Goal: Information Seeking & Learning: Learn about a topic

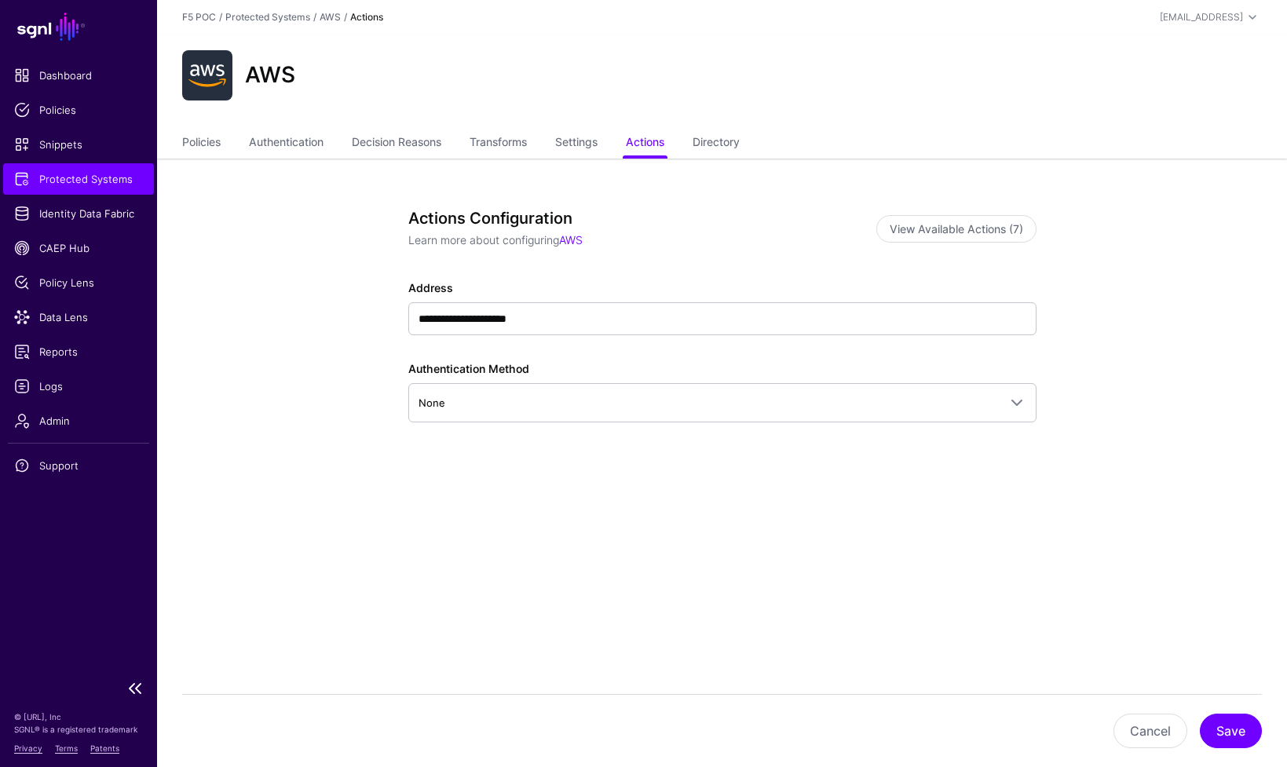
click at [100, 184] on span "Protected Systems" at bounding box center [78, 179] width 129 height 16
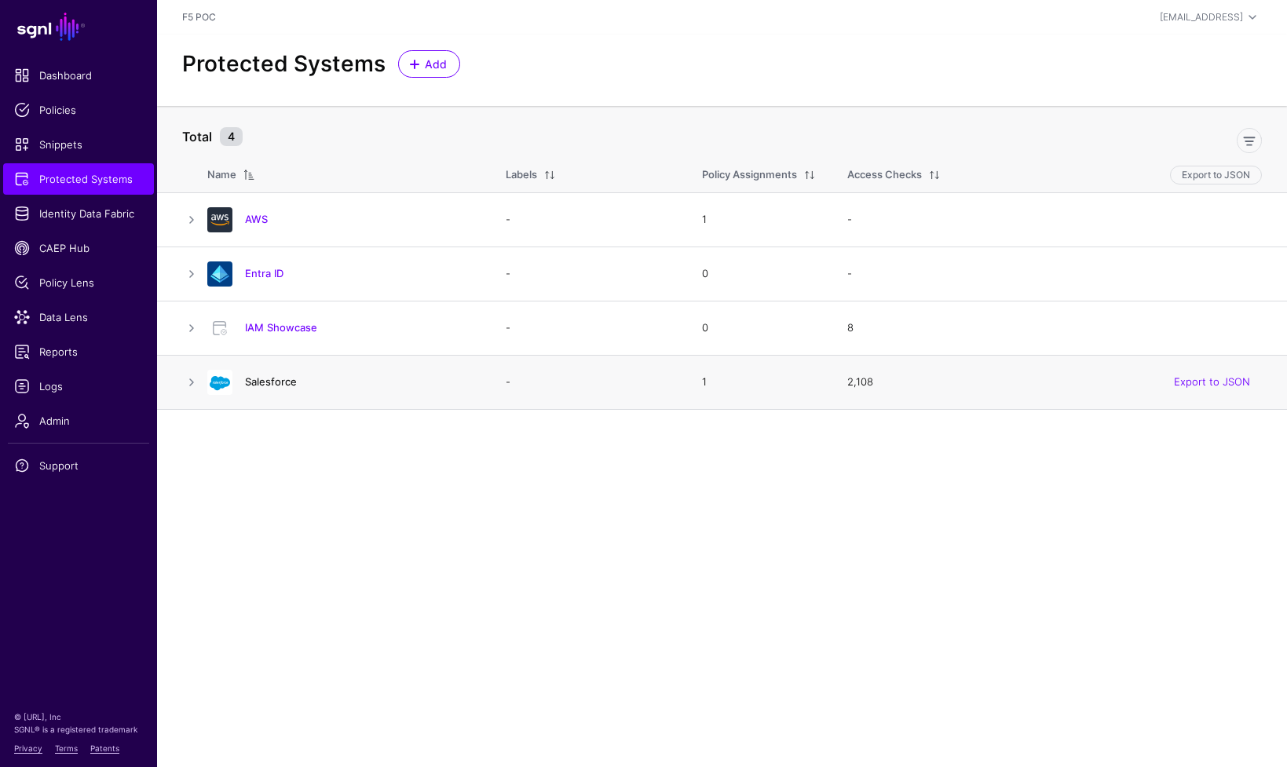
click at [267, 383] on link "Salesforce" at bounding box center [271, 381] width 52 height 13
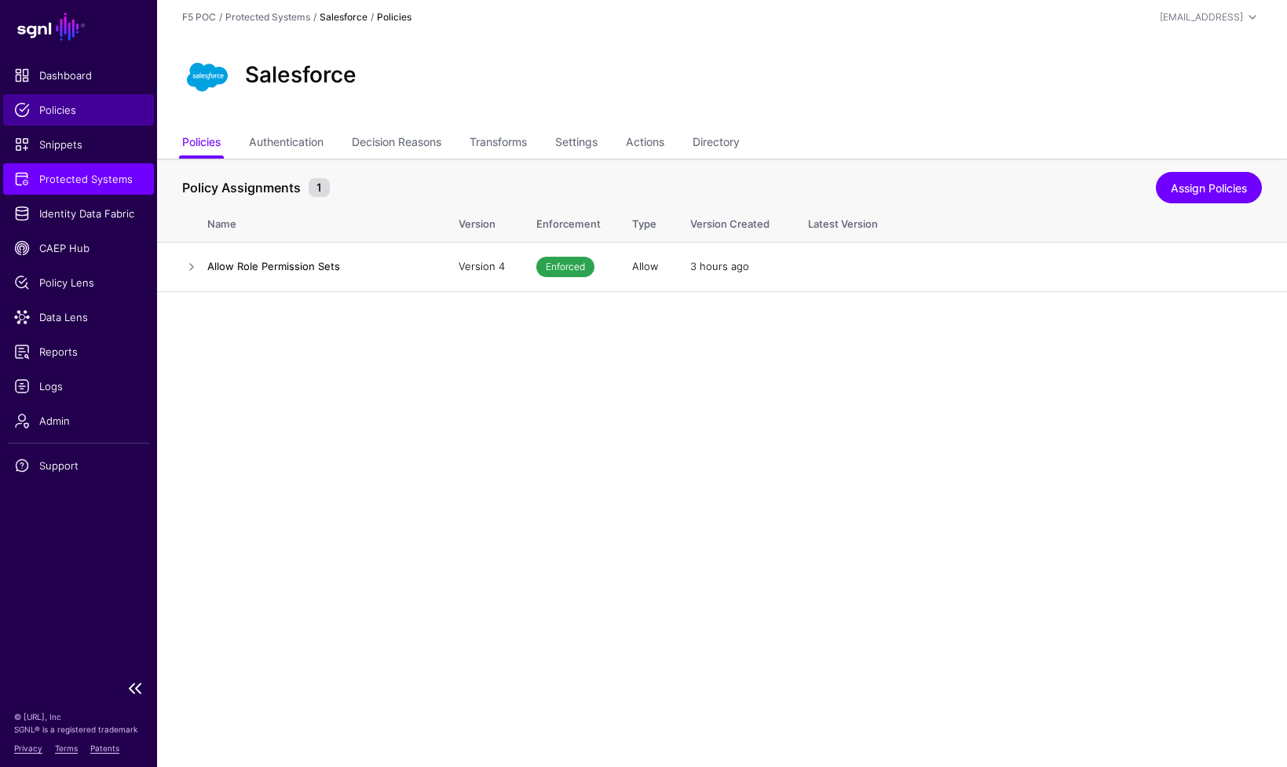
click at [61, 111] on span "Policies" at bounding box center [78, 110] width 129 height 16
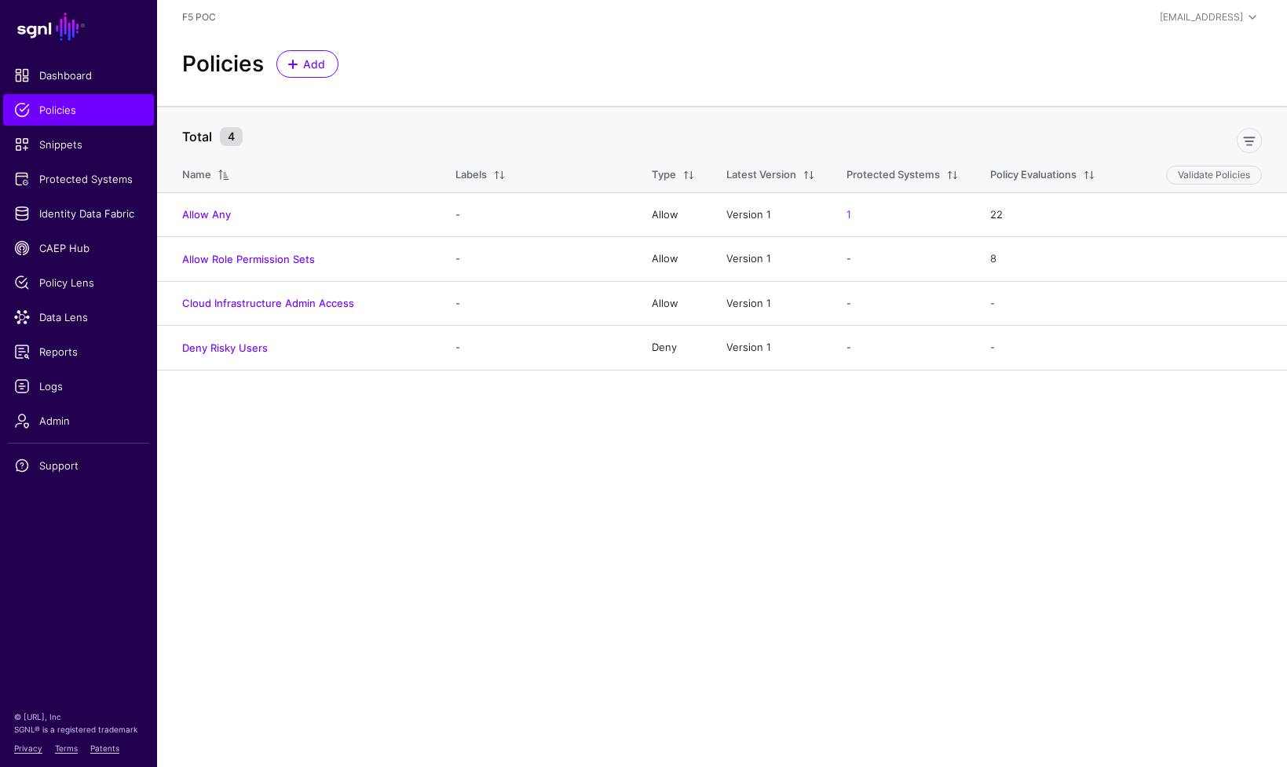
click at [463, 507] on main "SGNL Dashboard Policies Snippets Protected Systems Identity Data Fabric CAEP Hu…" at bounding box center [643, 383] width 1287 height 767
click at [113, 185] on span "Protected Systems" at bounding box center [78, 179] width 129 height 16
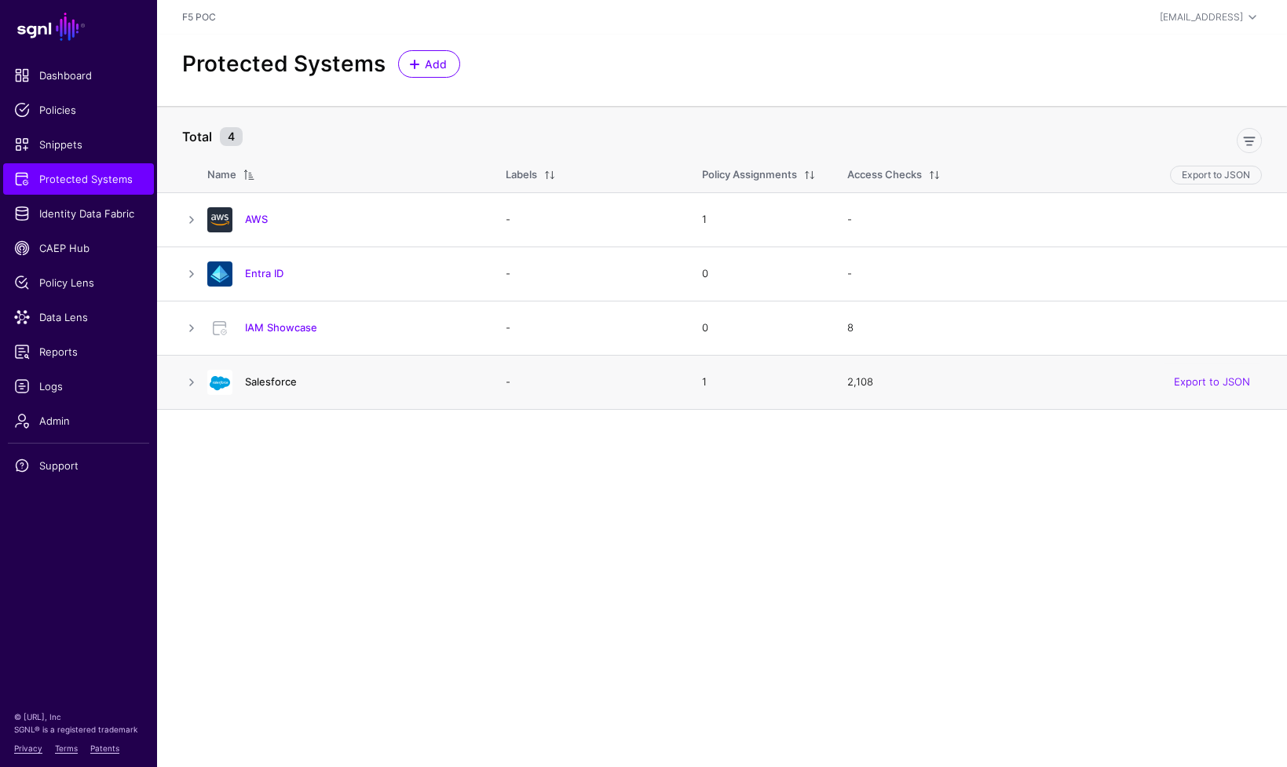
click at [266, 383] on link "Salesforce" at bounding box center [271, 381] width 52 height 13
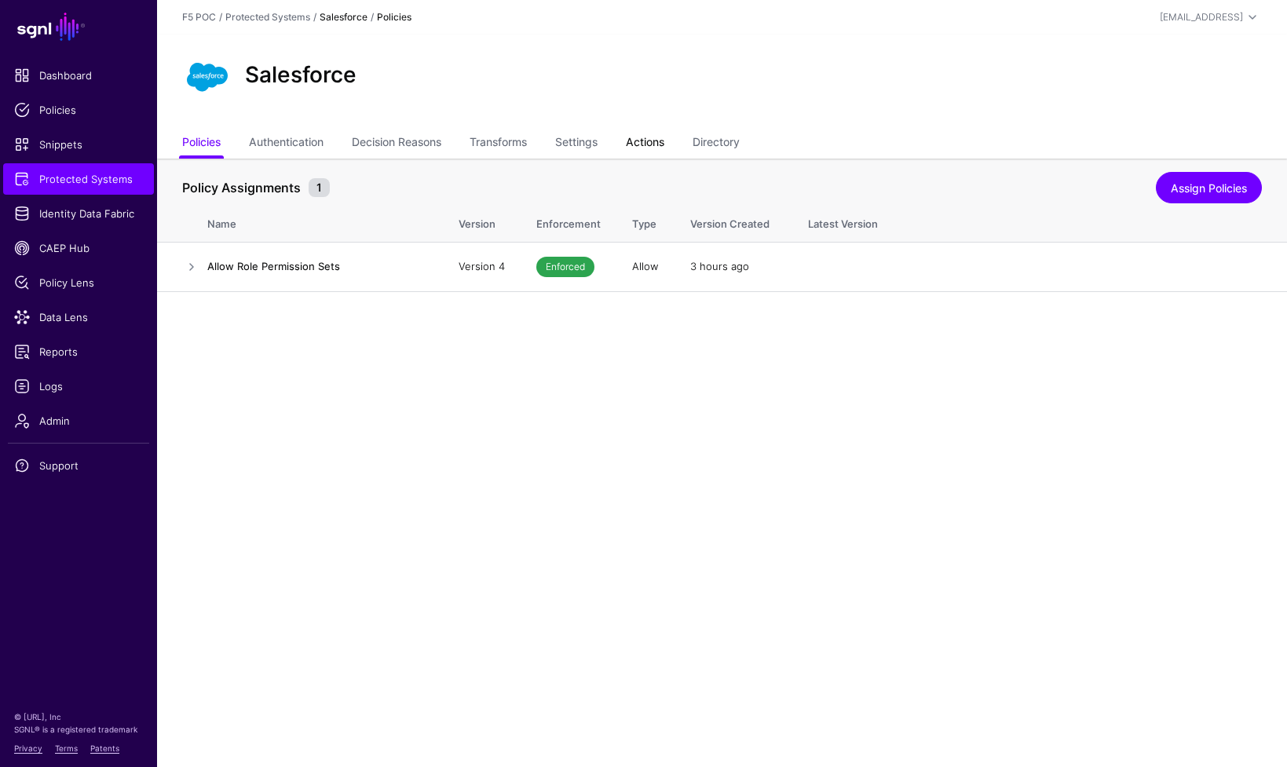
click at [647, 141] on link "Actions" at bounding box center [645, 144] width 38 height 30
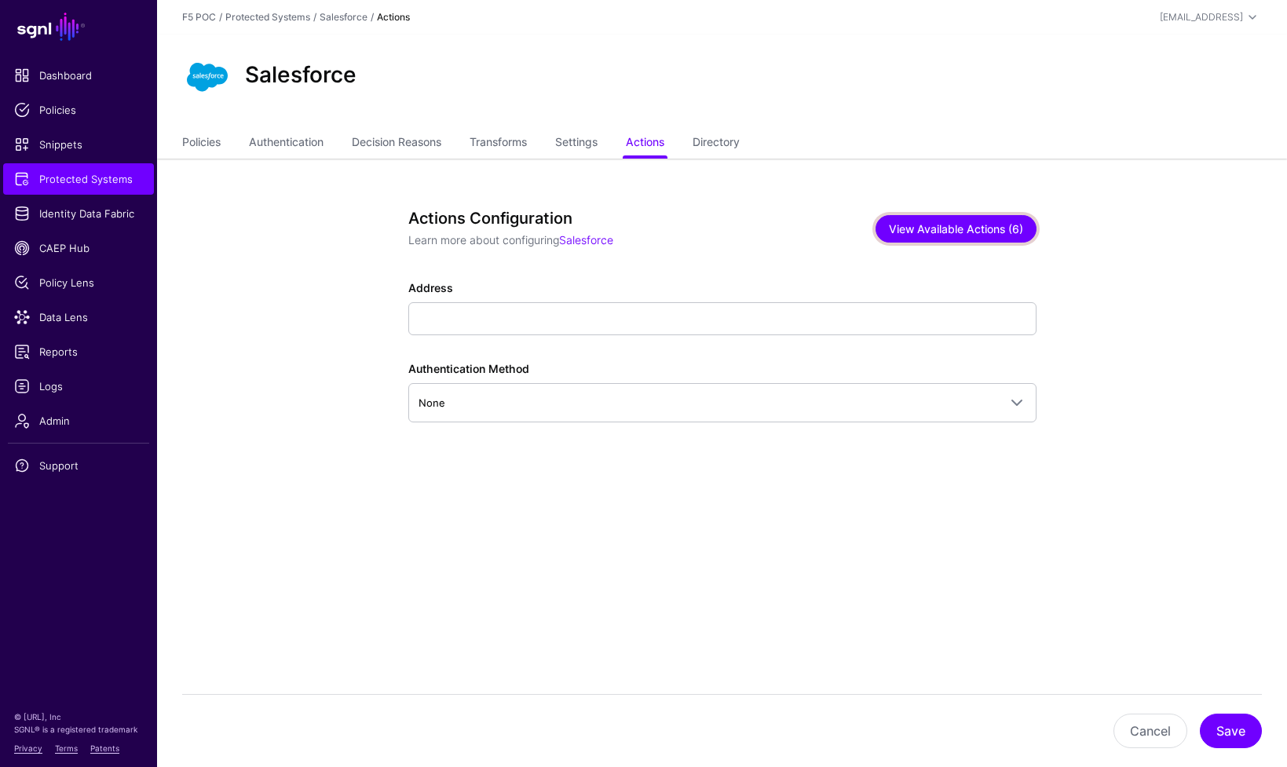
click at [1008, 226] on button "View Available Actions (6)" at bounding box center [955, 228] width 161 height 27
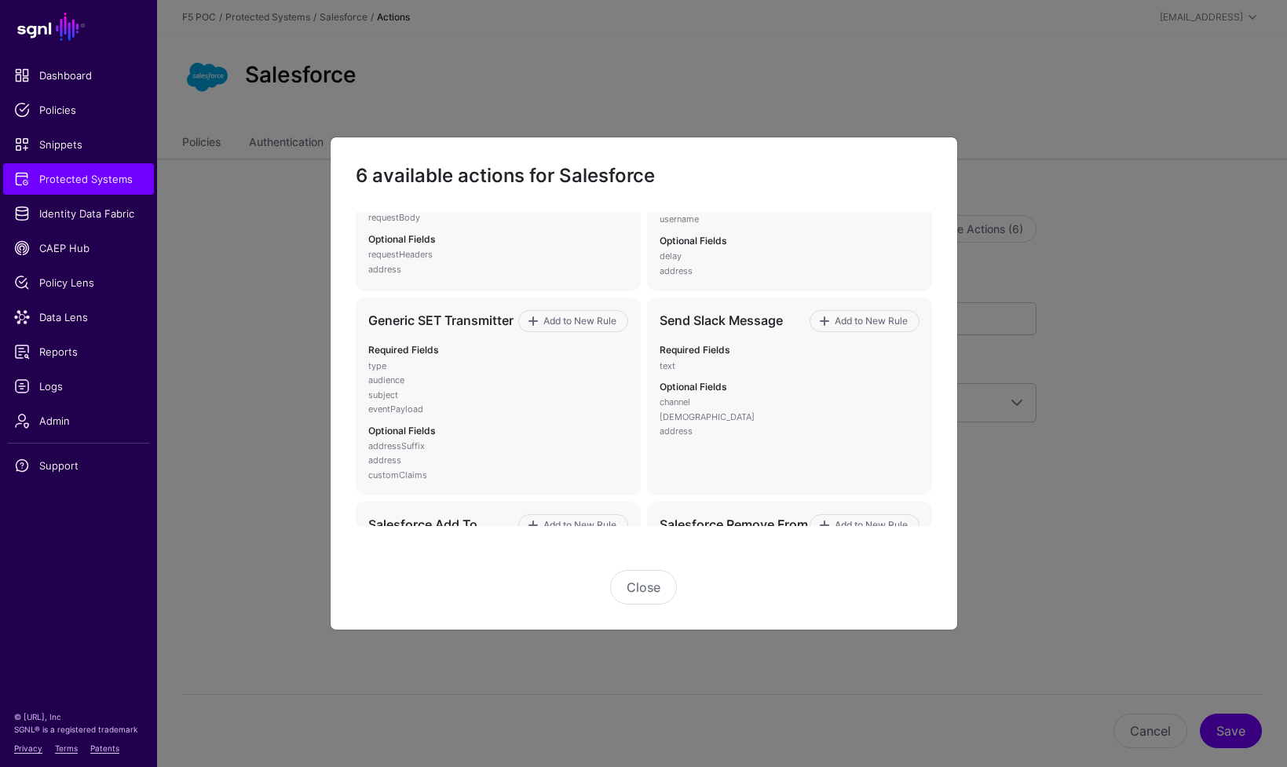
scroll to position [225, 0]
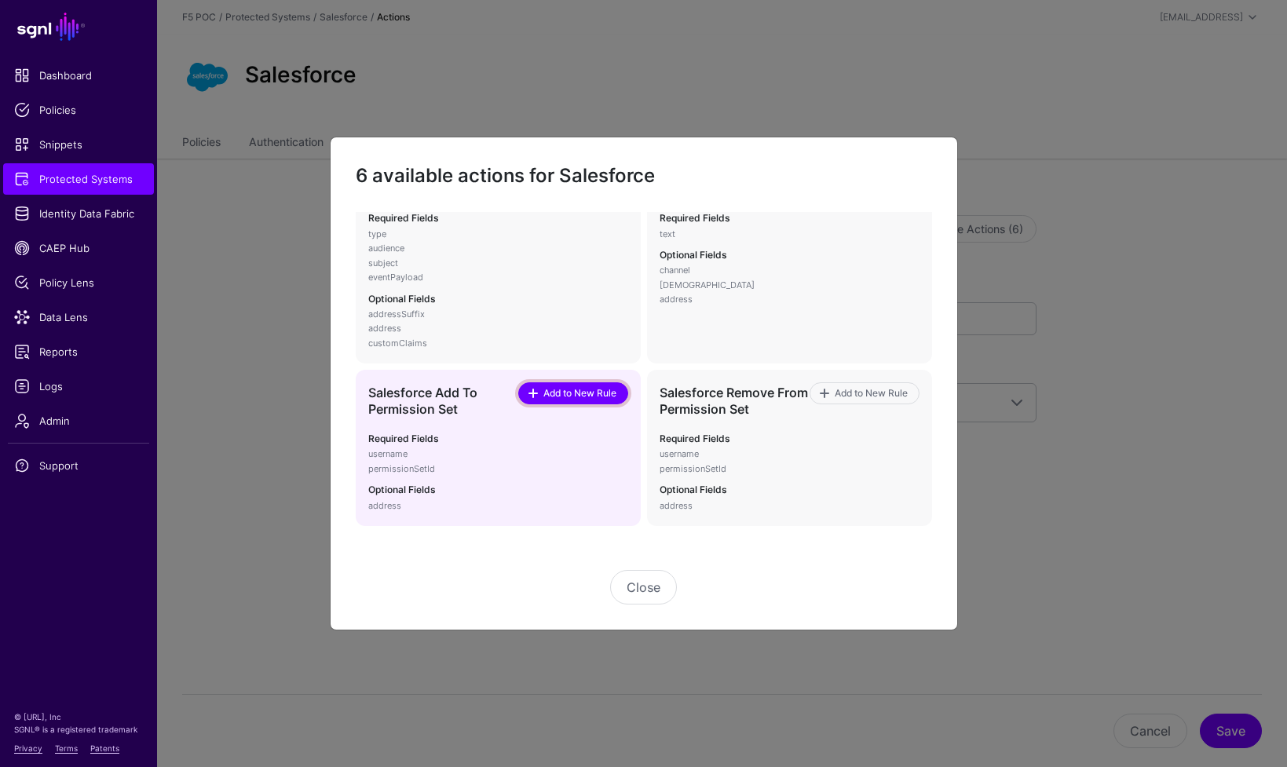
click at [598, 400] on link "Add to New Rule" at bounding box center [573, 393] width 110 height 22
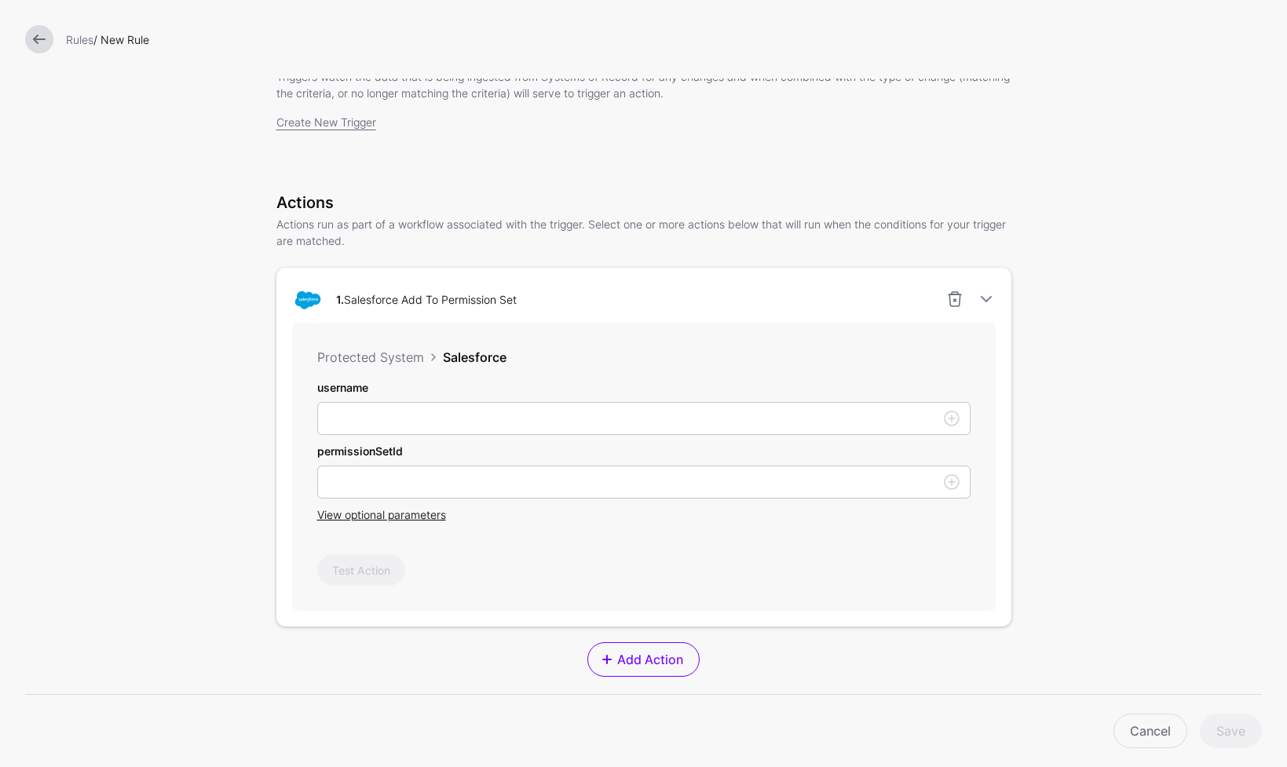
scroll to position [131, 0]
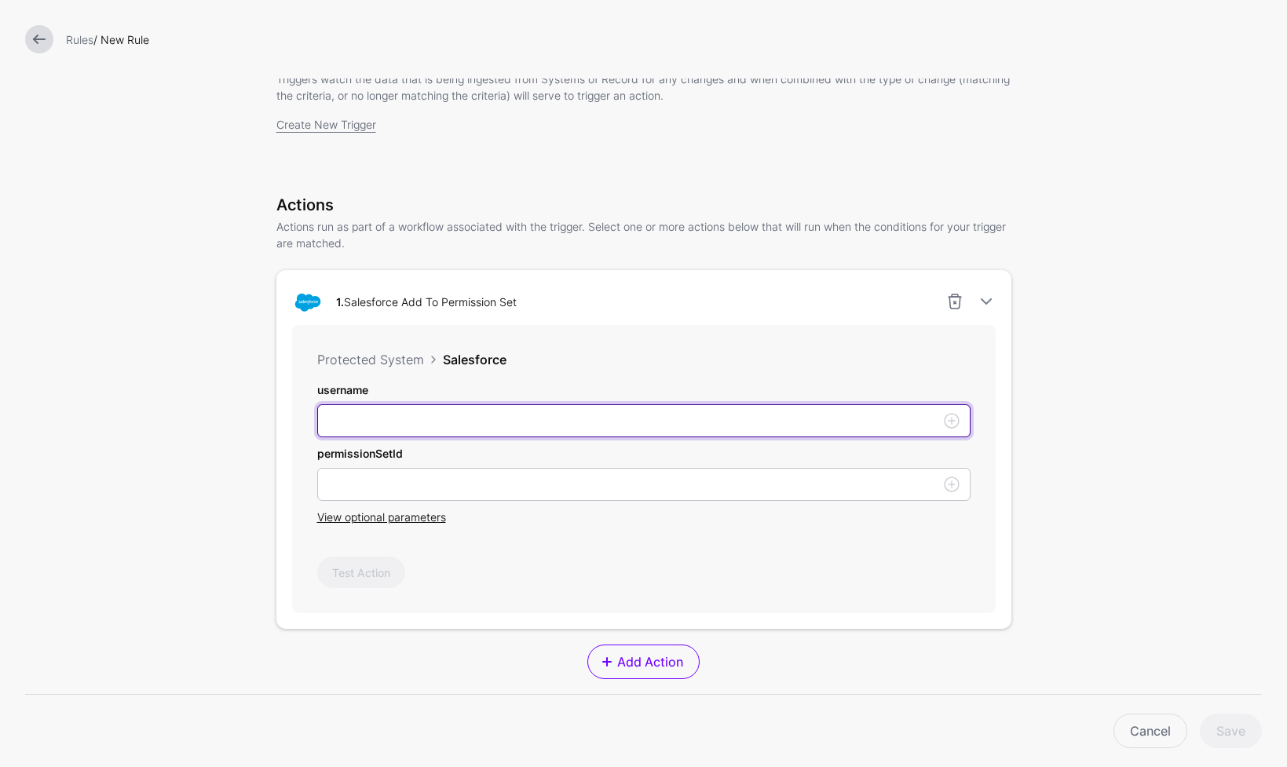
click at [499, 411] on input "username" at bounding box center [643, 420] width 653 height 33
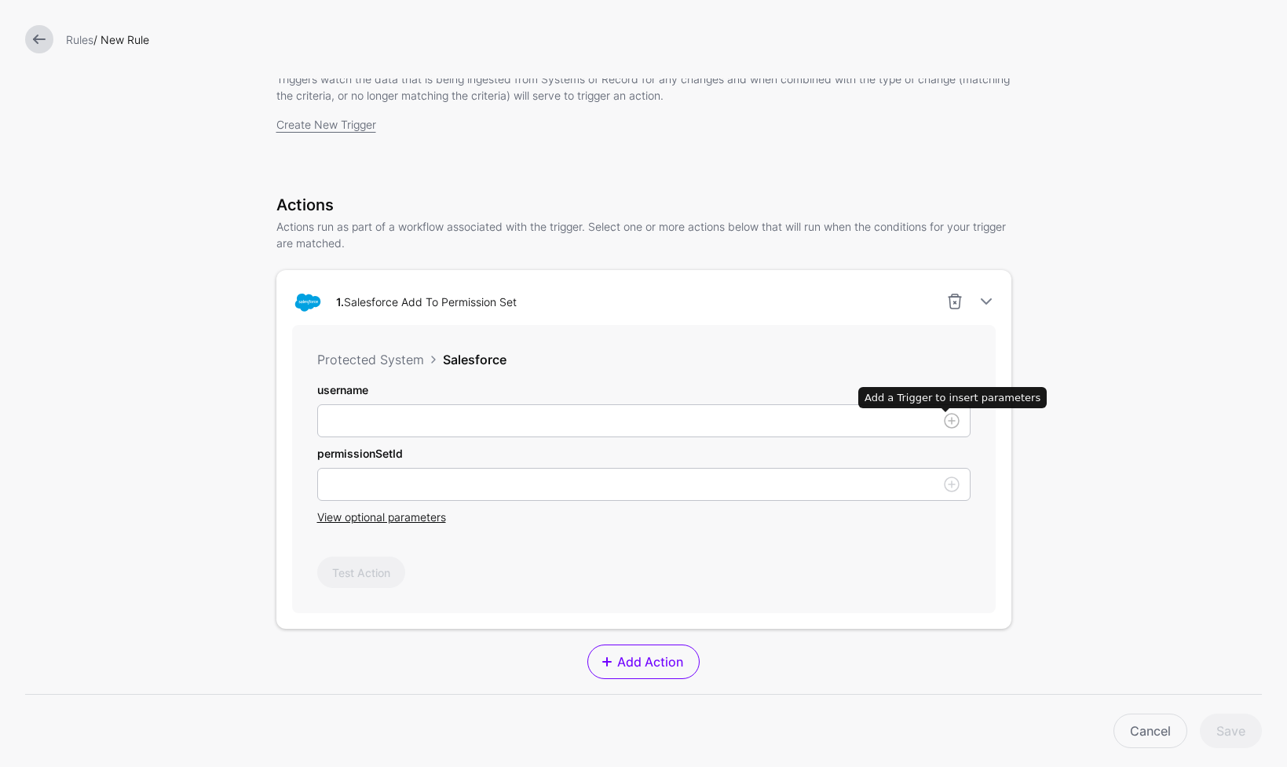
click at [945, 423] on link at bounding box center [951, 420] width 19 height 19
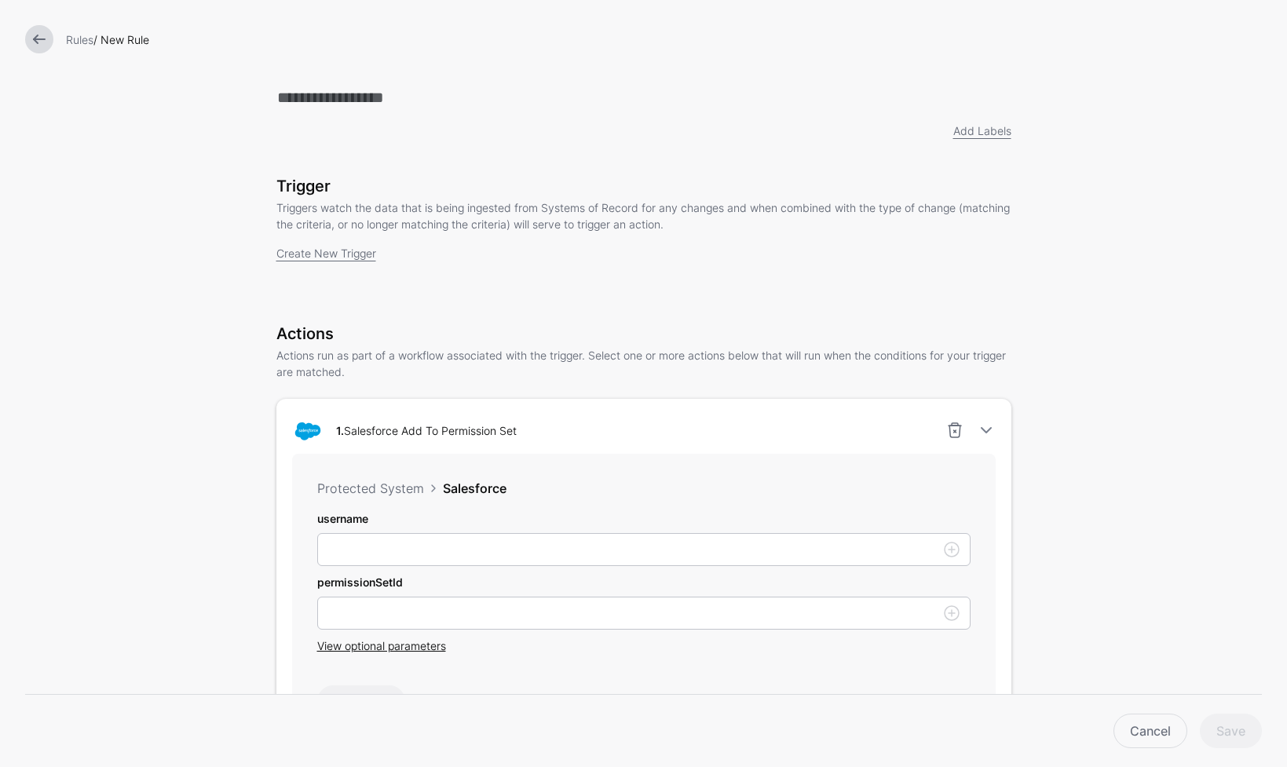
scroll to position [0, 0]
click at [335, 260] on link "Create New Trigger" at bounding box center [326, 255] width 100 height 13
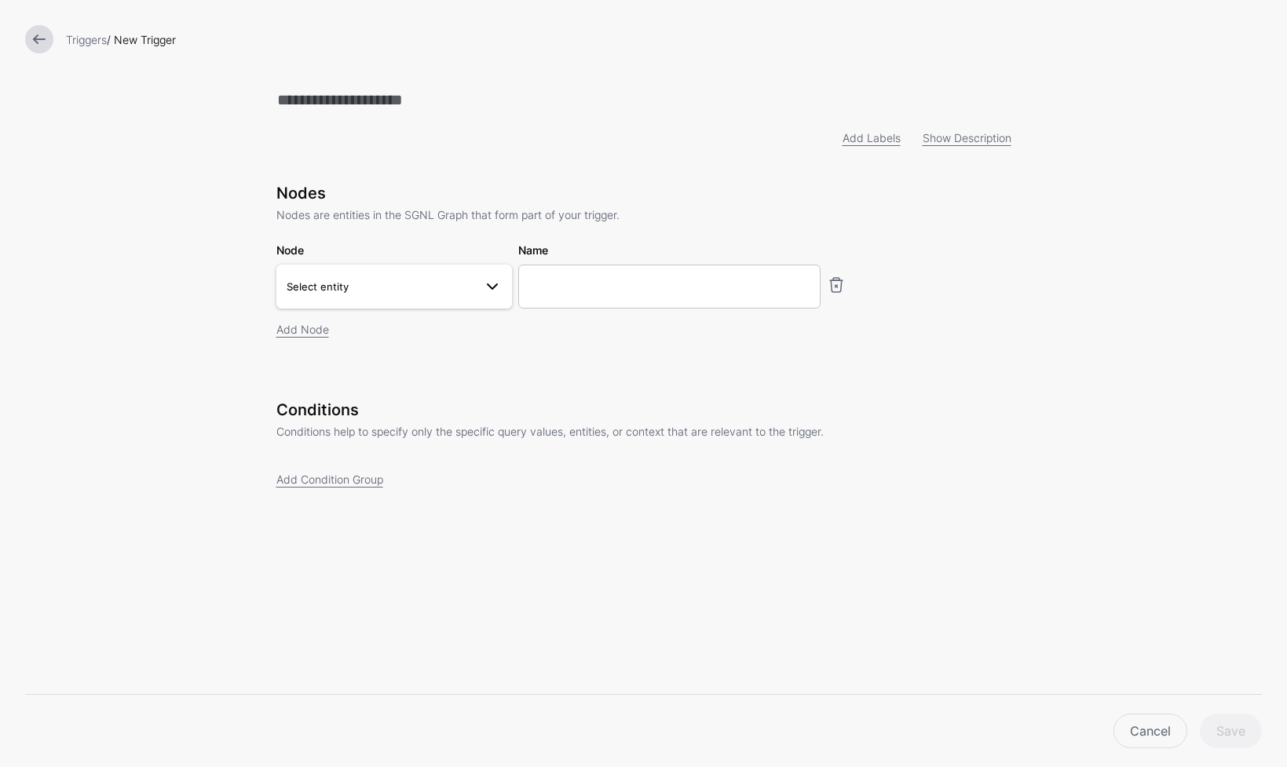
click at [465, 283] on span "Select entity" at bounding box center [380, 286] width 187 height 17
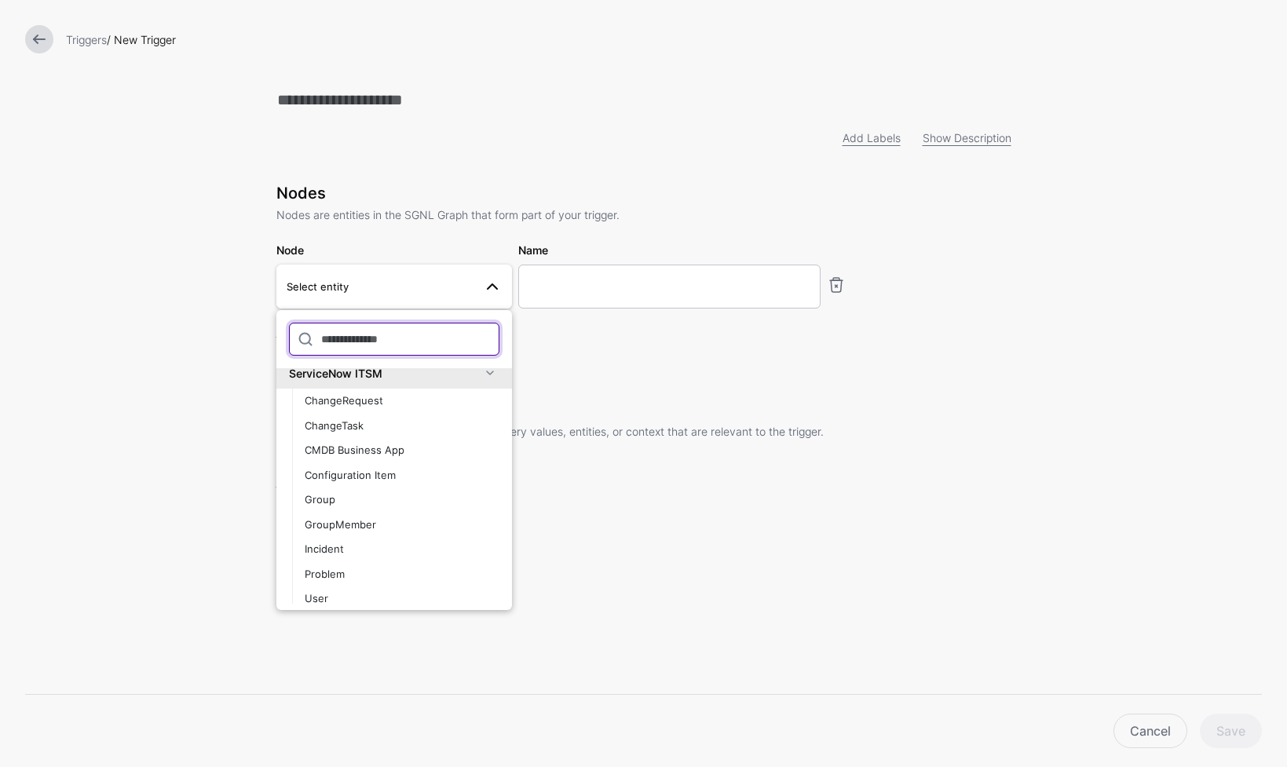
scroll to position [954, 0]
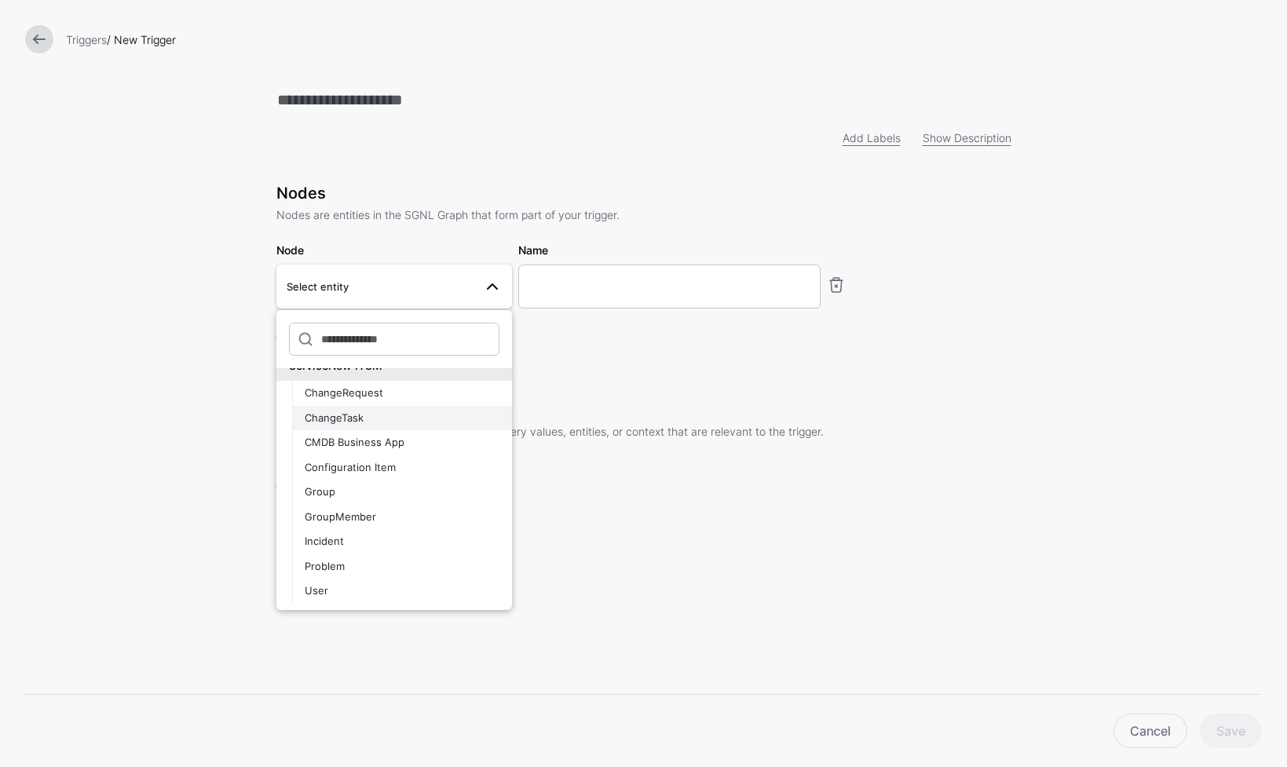
click at [411, 422] on div "ChangeTask" at bounding box center [402, 419] width 195 height 16
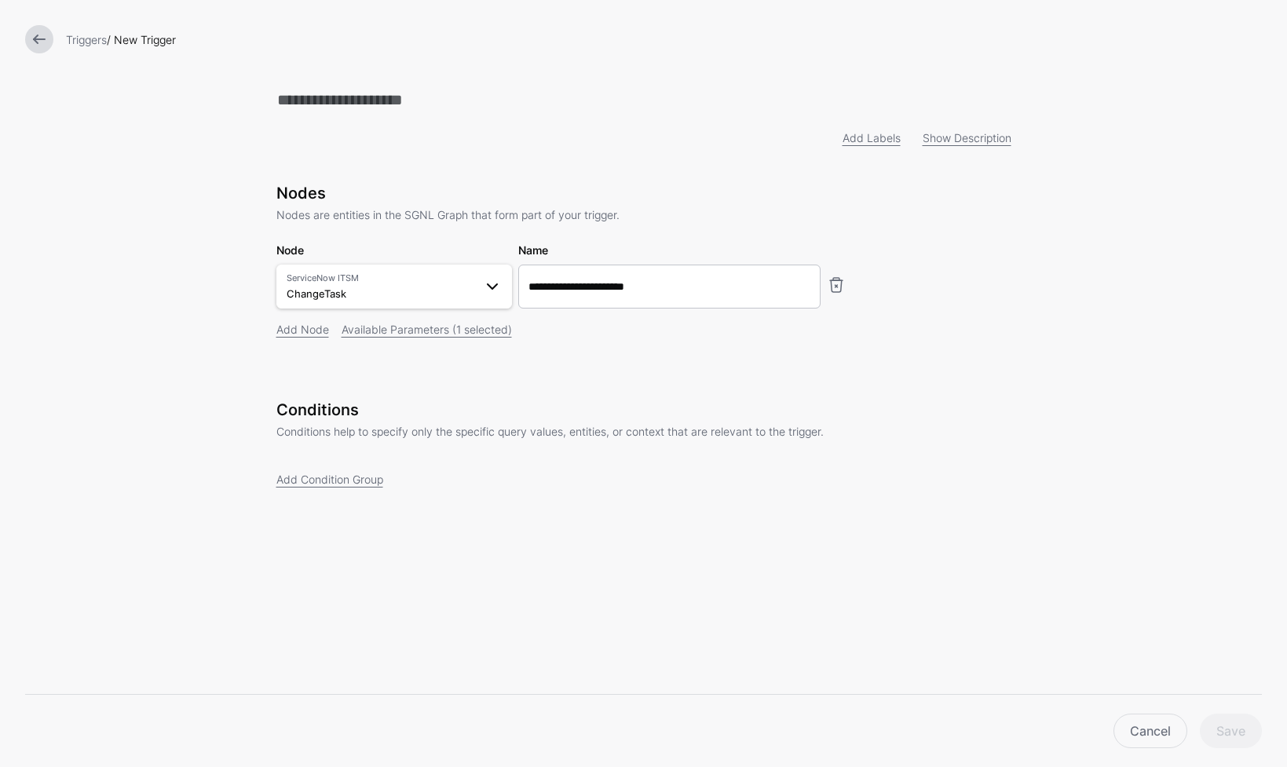
click at [486, 291] on span at bounding box center [492, 286] width 19 height 19
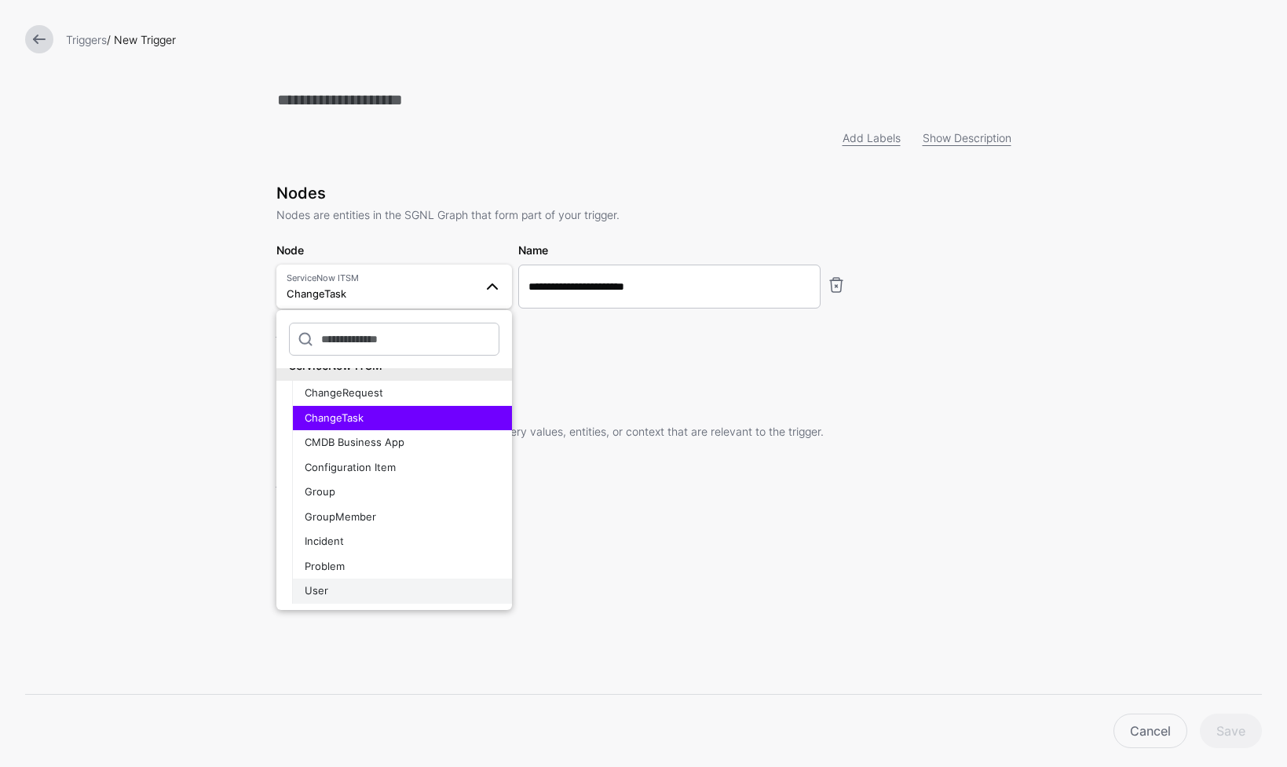
click at [378, 590] on div "User" at bounding box center [402, 591] width 195 height 16
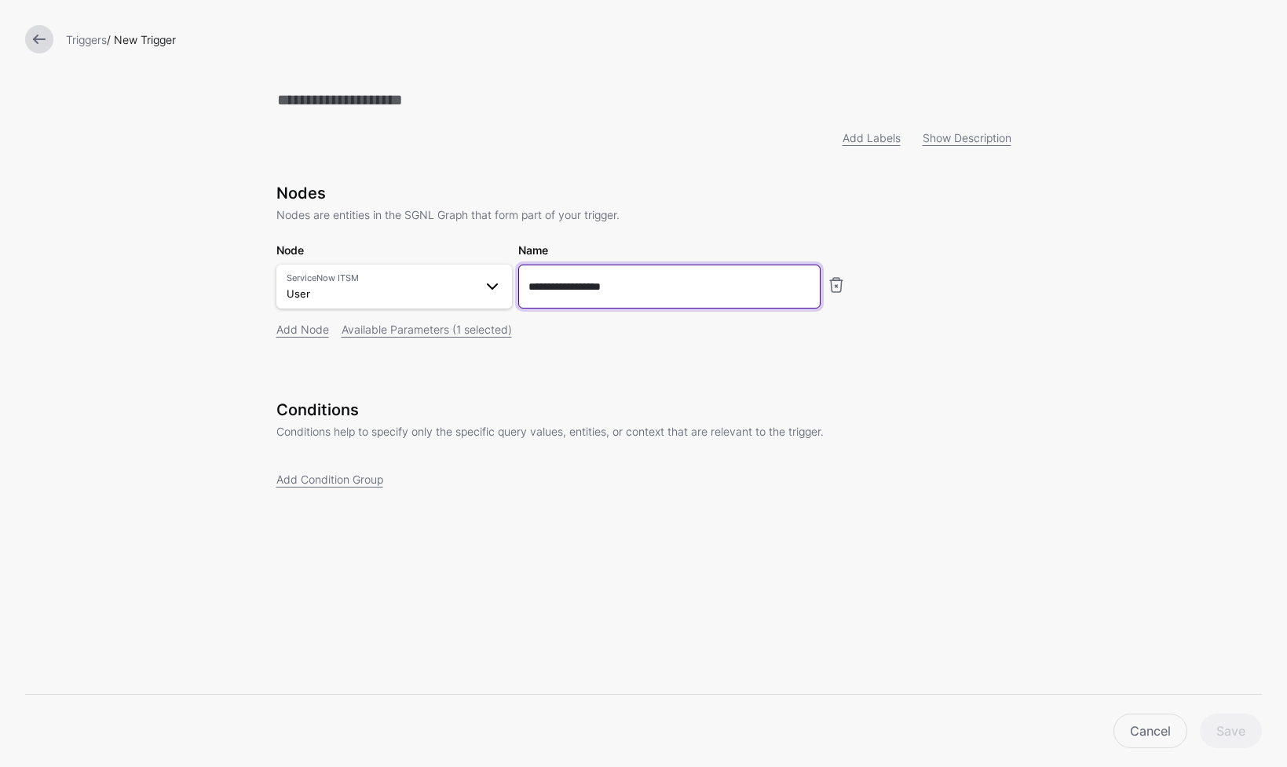
drag, startPoint x: 665, startPoint y: 287, endPoint x: 373, endPoint y: 286, distance: 292.0
click at [373, 286] on div "**********" at bounding box center [643, 275] width 741 height 67
type input "****"
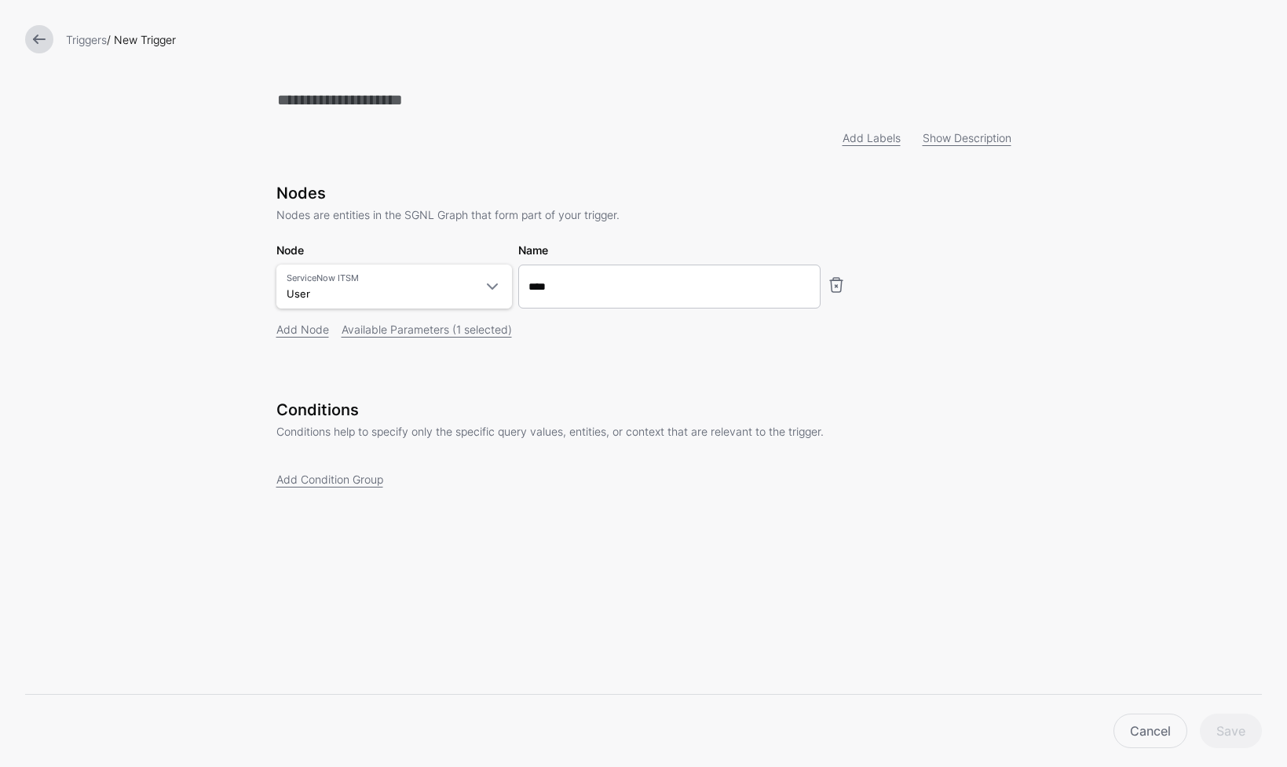
drag, startPoint x: 318, startPoint y: 363, endPoint x: 316, endPoint y: 351, distance: 12.7
click at [318, 363] on div "Nodes Nodes are entities in the SGNL Graph that form part of your trigger. Node…" at bounding box center [643, 283] width 735 height 198
click at [311, 336] on link "Add Node" at bounding box center [302, 329] width 53 height 13
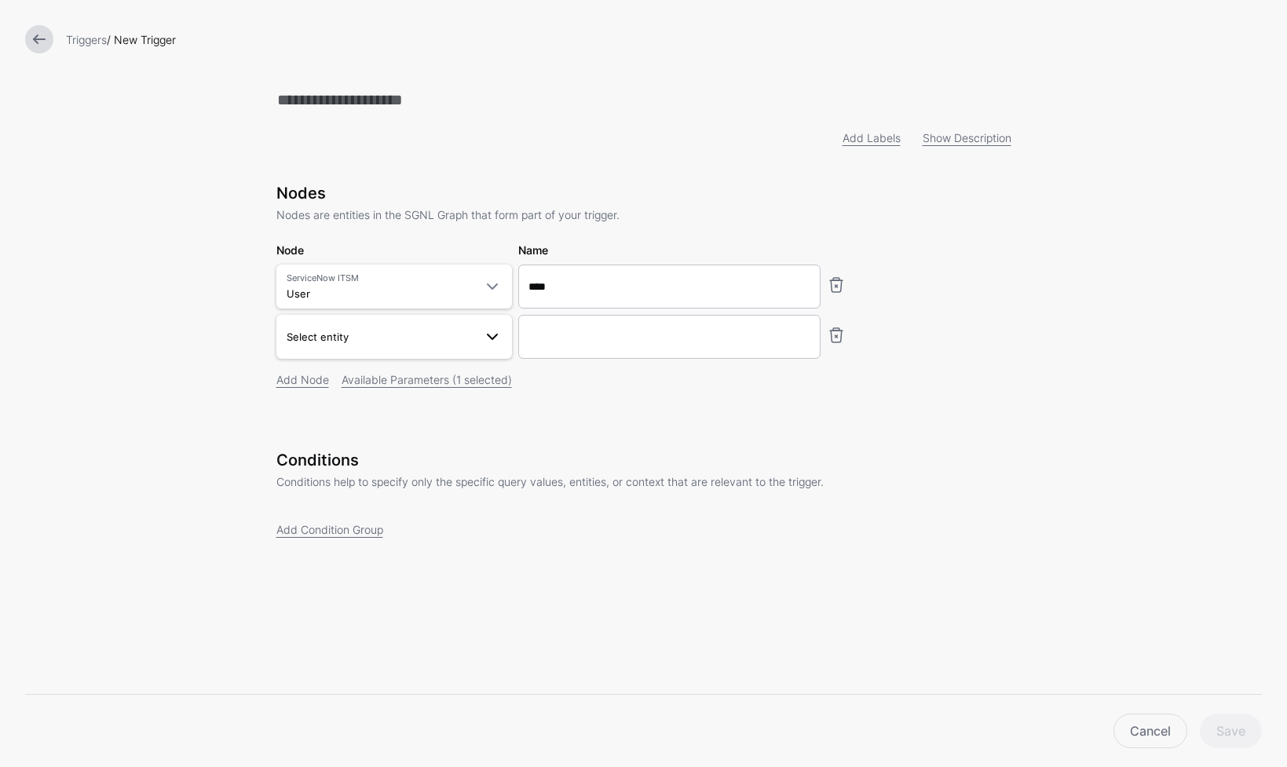
click at [462, 335] on span "Select entity" at bounding box center [380, 336] width 187 height 17
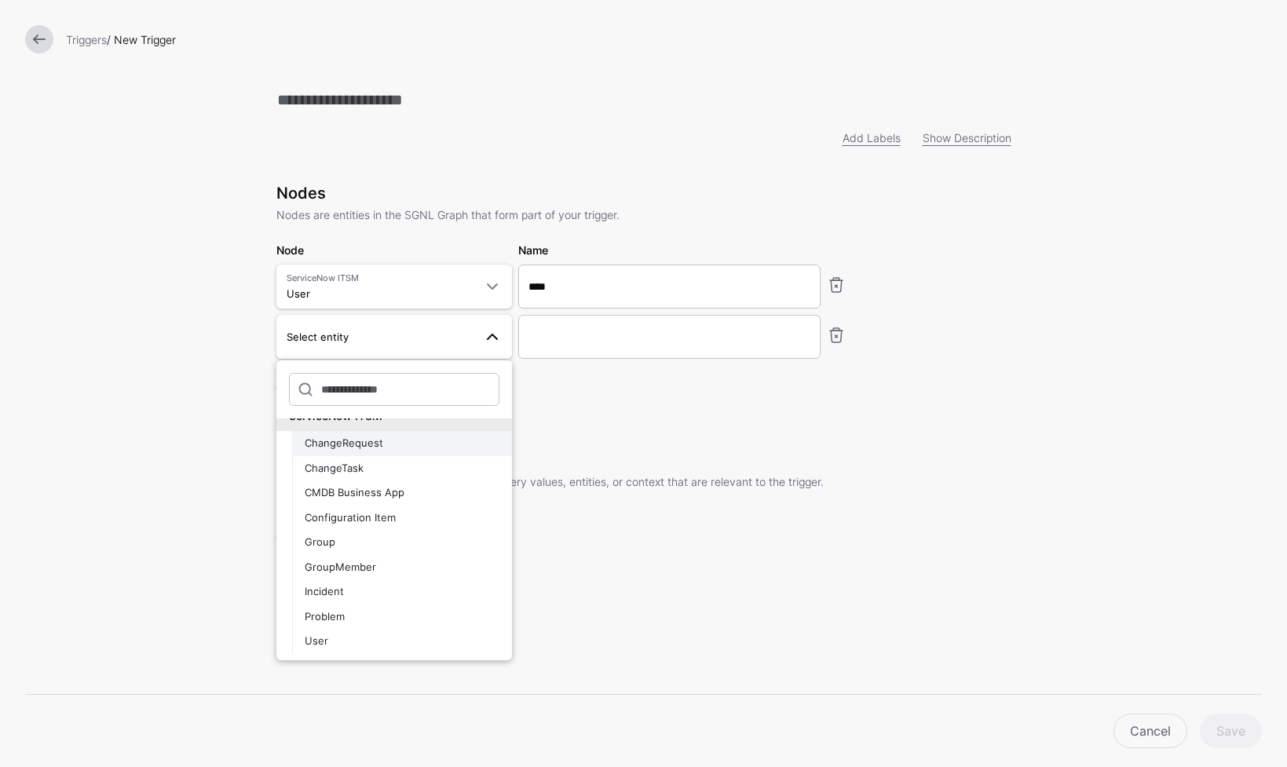
click at [407, 449] on div "ChangeRequest" at bounding box center [402, 444] width 195 height 16
type input "**********"
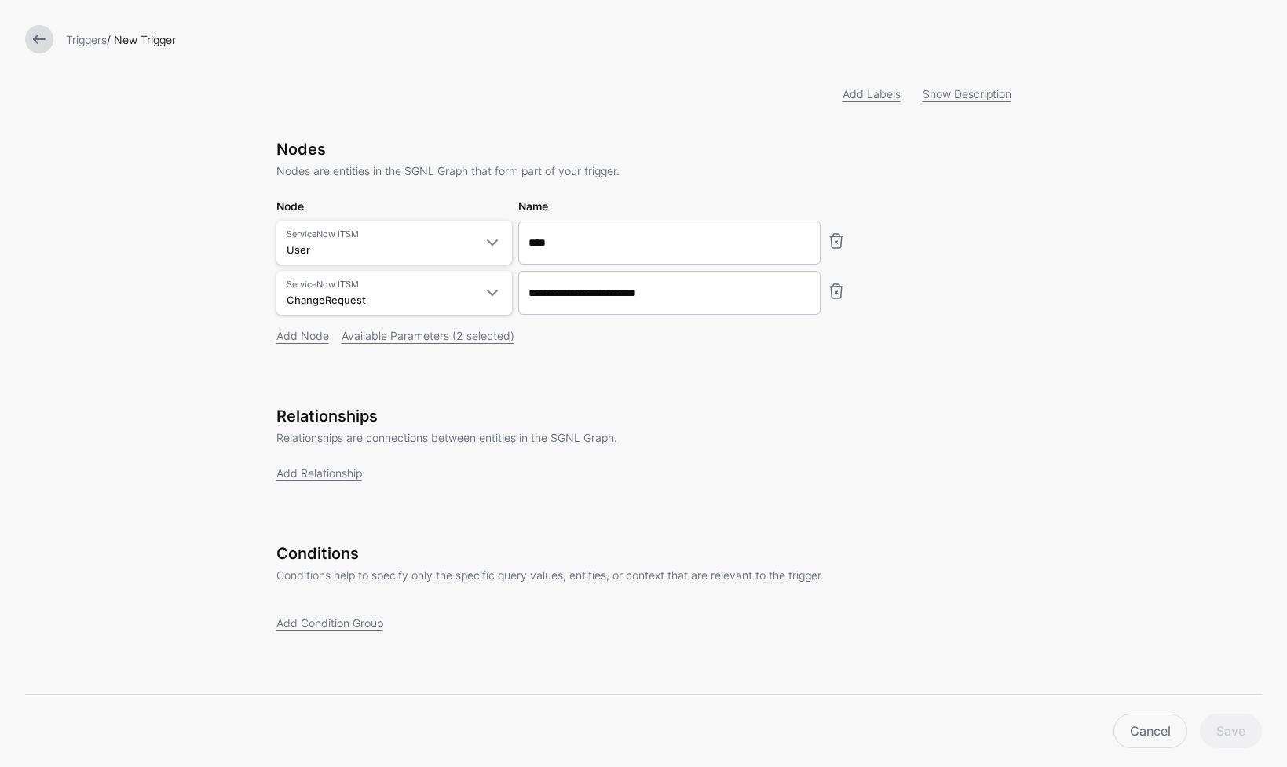
scroll to position [46, 0]
click at [308, 480] on div "Add Relationship" at bounding box center [643, 473] width 735 height 16
click at [310, 475] on link "Add Relationship" at bounding box center [319, 472] width 86 height 13
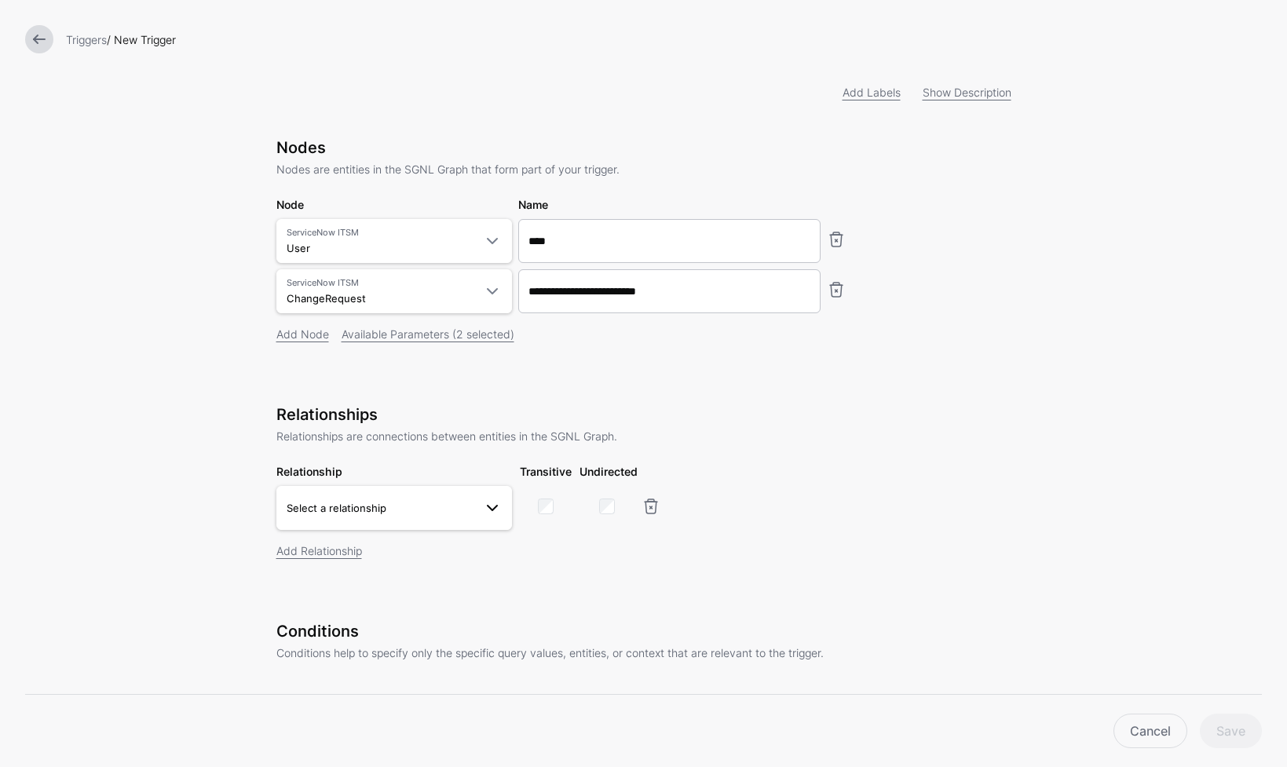
click at [421, 506] on span "Select a relationship" at bounding box center [380, 507] width 187 height 17
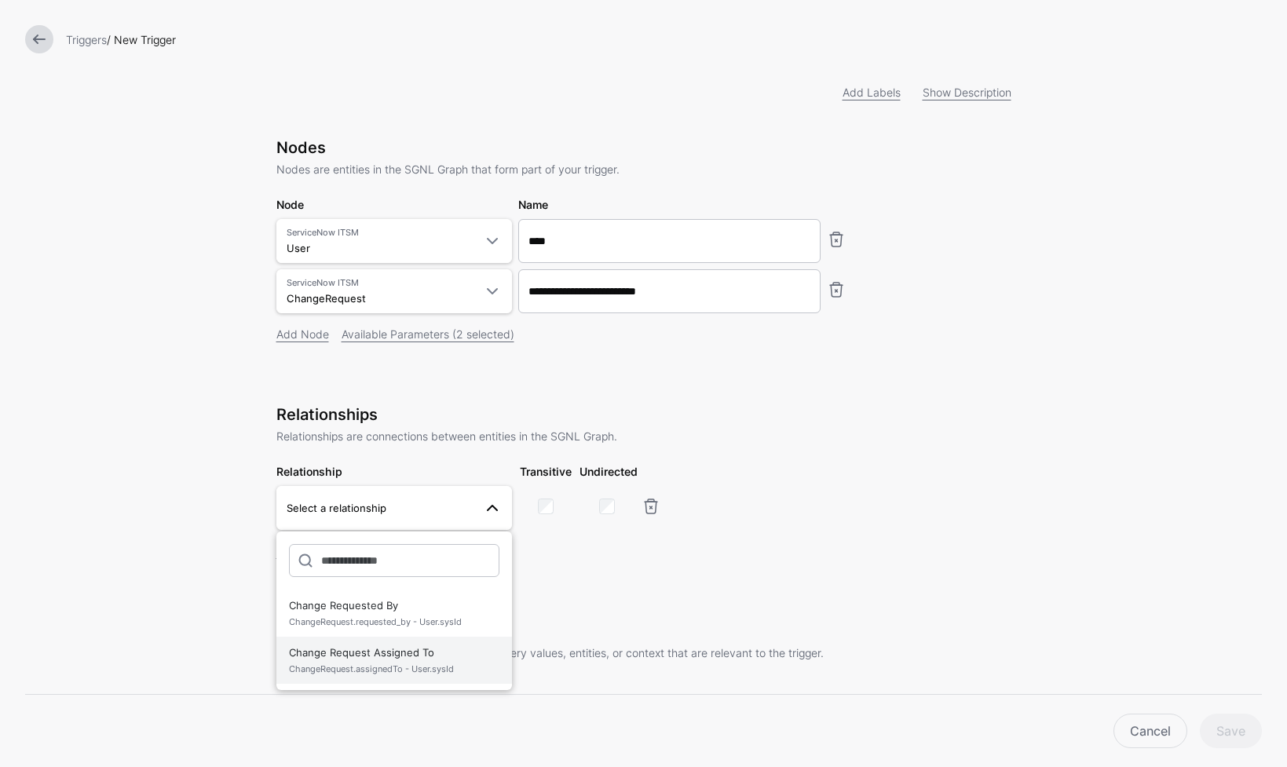
click at [430, 667] on span "ChangeRequest.assignedTo - User.sysId" at bounding box center [394, 669] width 210 height 13
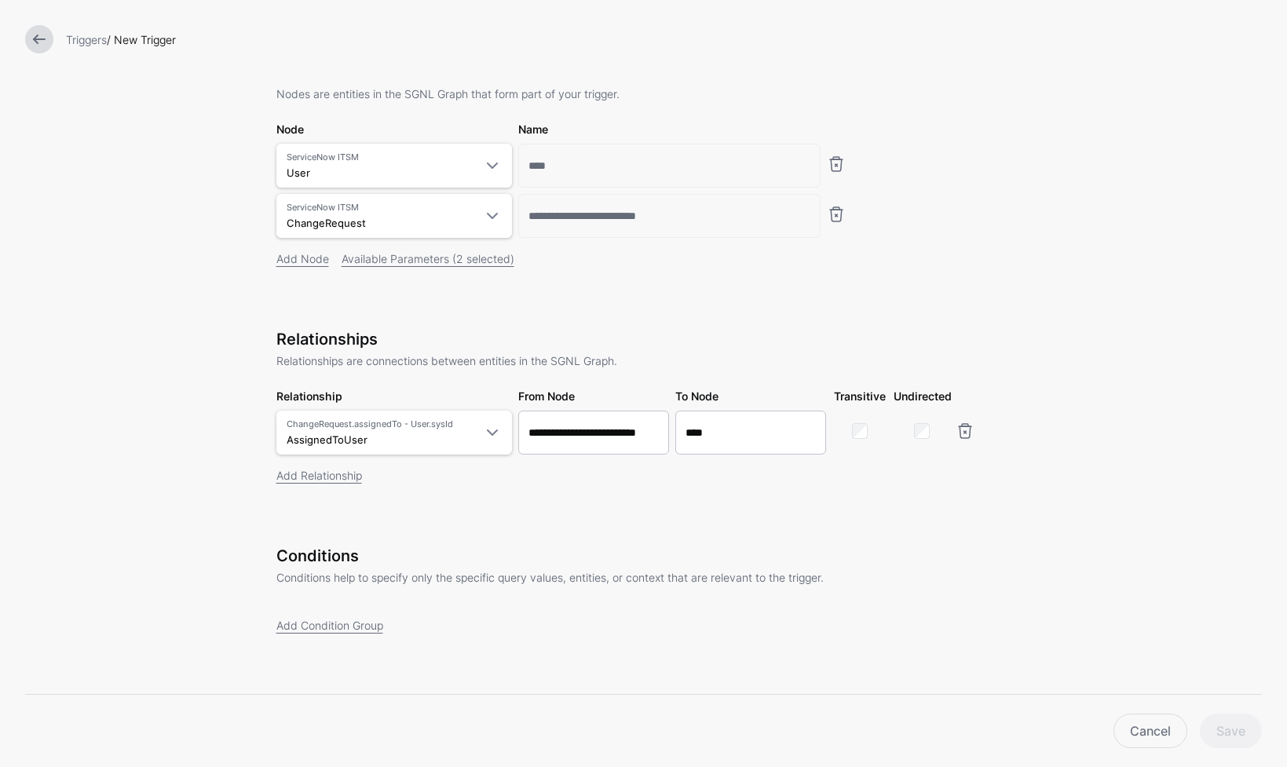
scroll to position [125, 0]
click at [345, 629] on link "Add Condition Group" at bounding box center [329, 622] width 107 height 13
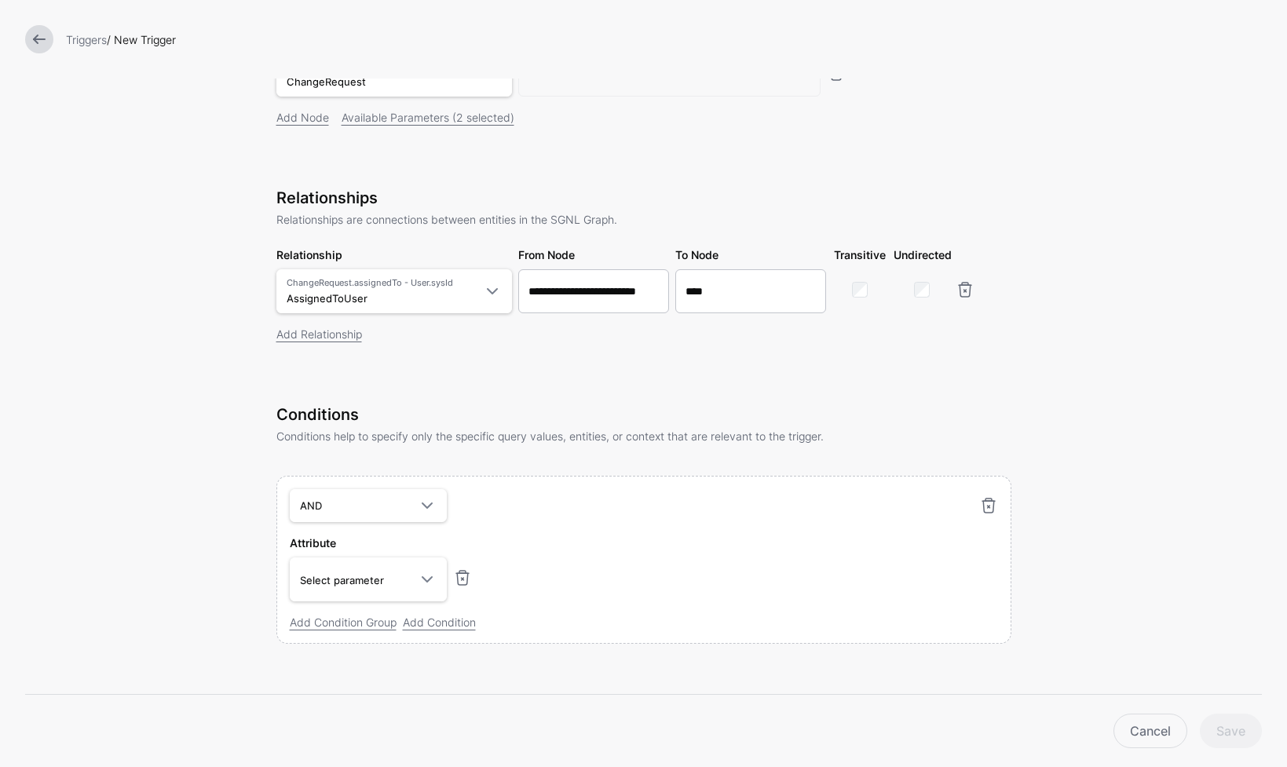
scroll to position [276, 0]
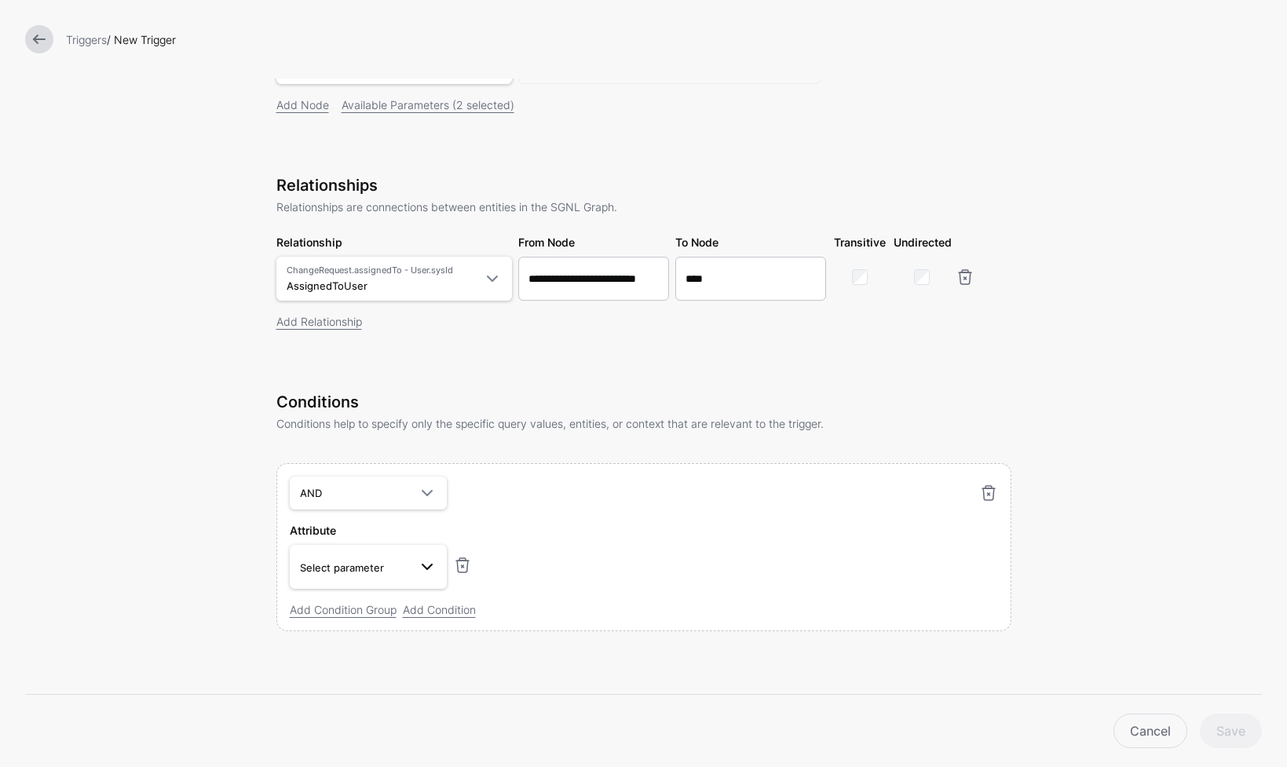
click at [418, 569] on span at bounding box center [427, 566] width 19 height 19
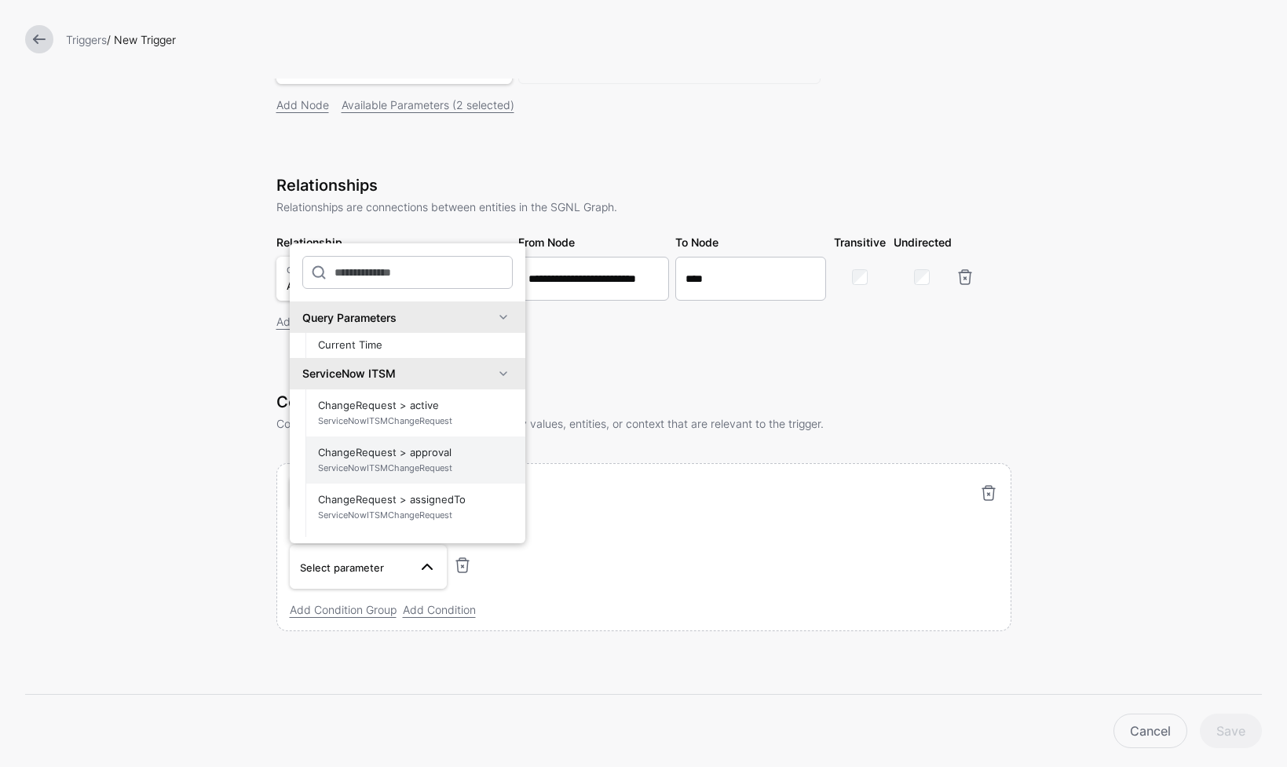
click at [457, 466] on span "ServiceNowITSMChangeRequest" at bounding box center [415, 468] width 195 height 13
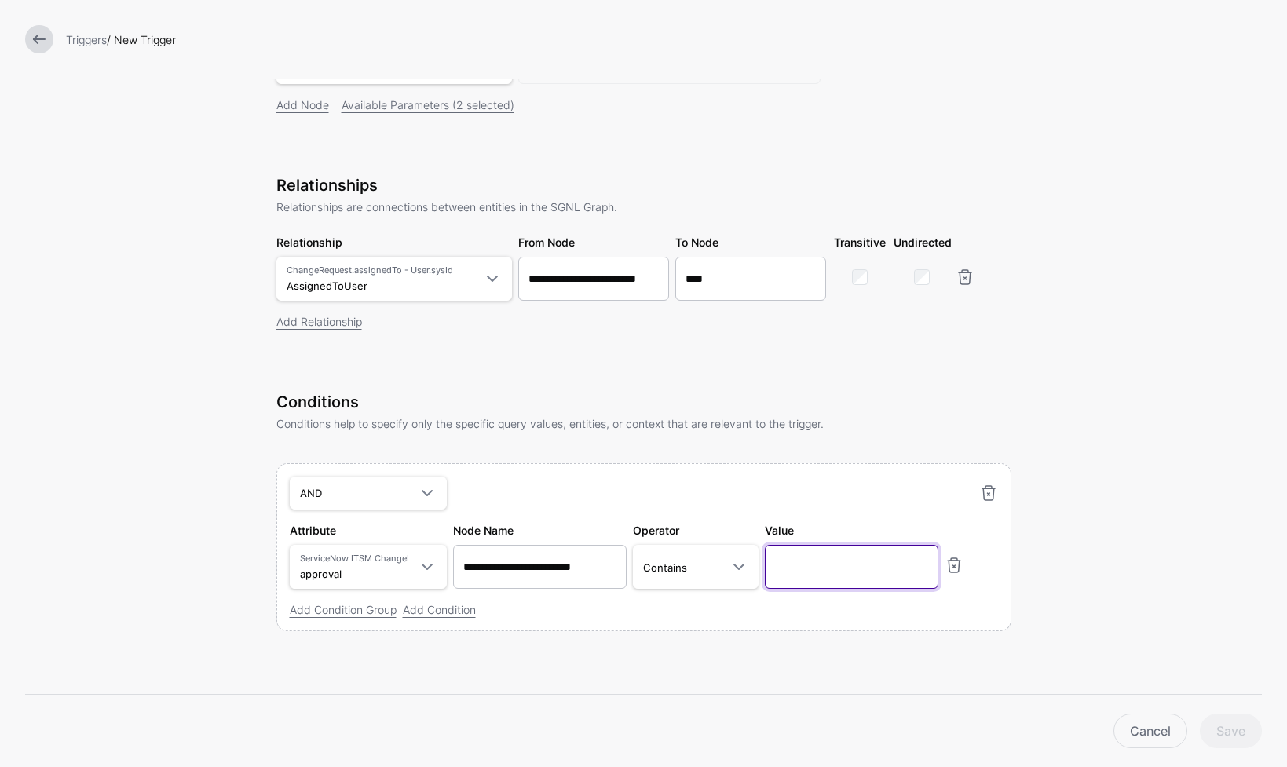
click at [829, 564] on input "text" at bounding box center [851, 567] width 173 height 44
click at [736, 575] on span at bounding box center [738, 566] width 19 height 19
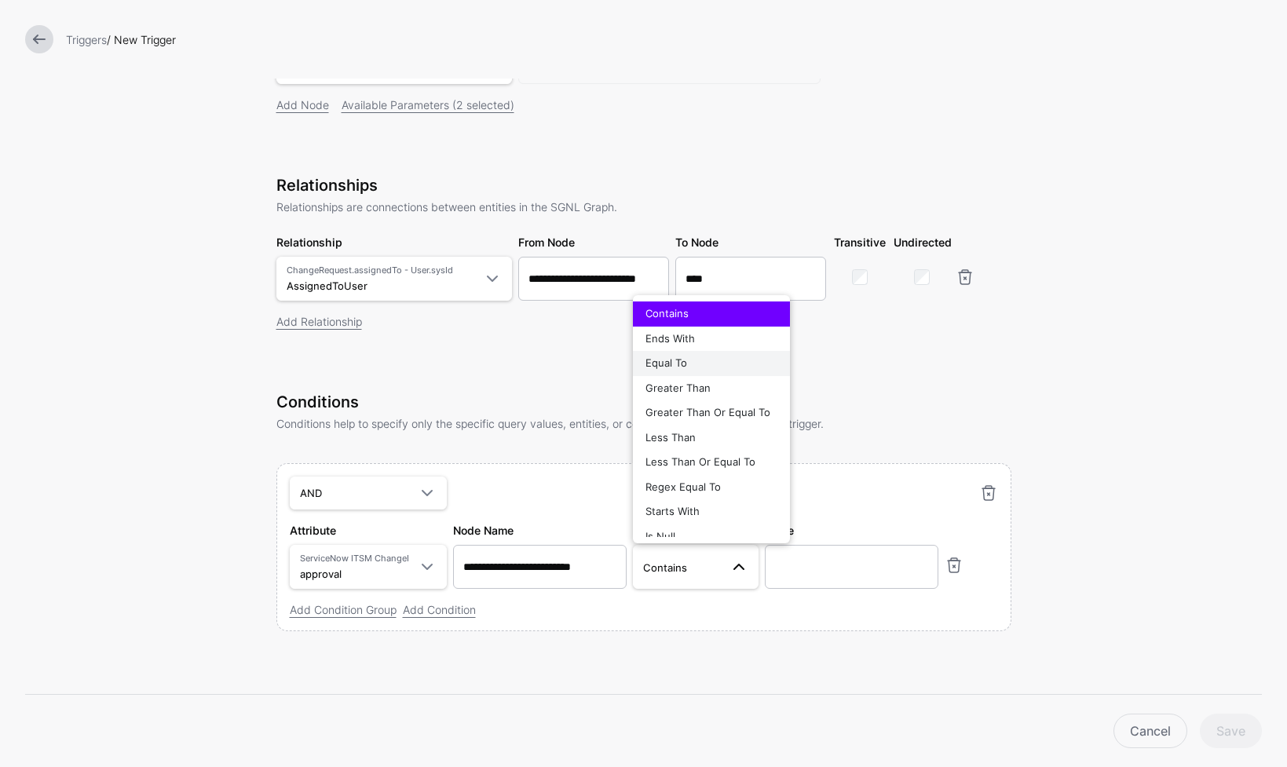
click at [711, 367] on div "Equal To" at bounding box center [711, 364] width 132 height 16
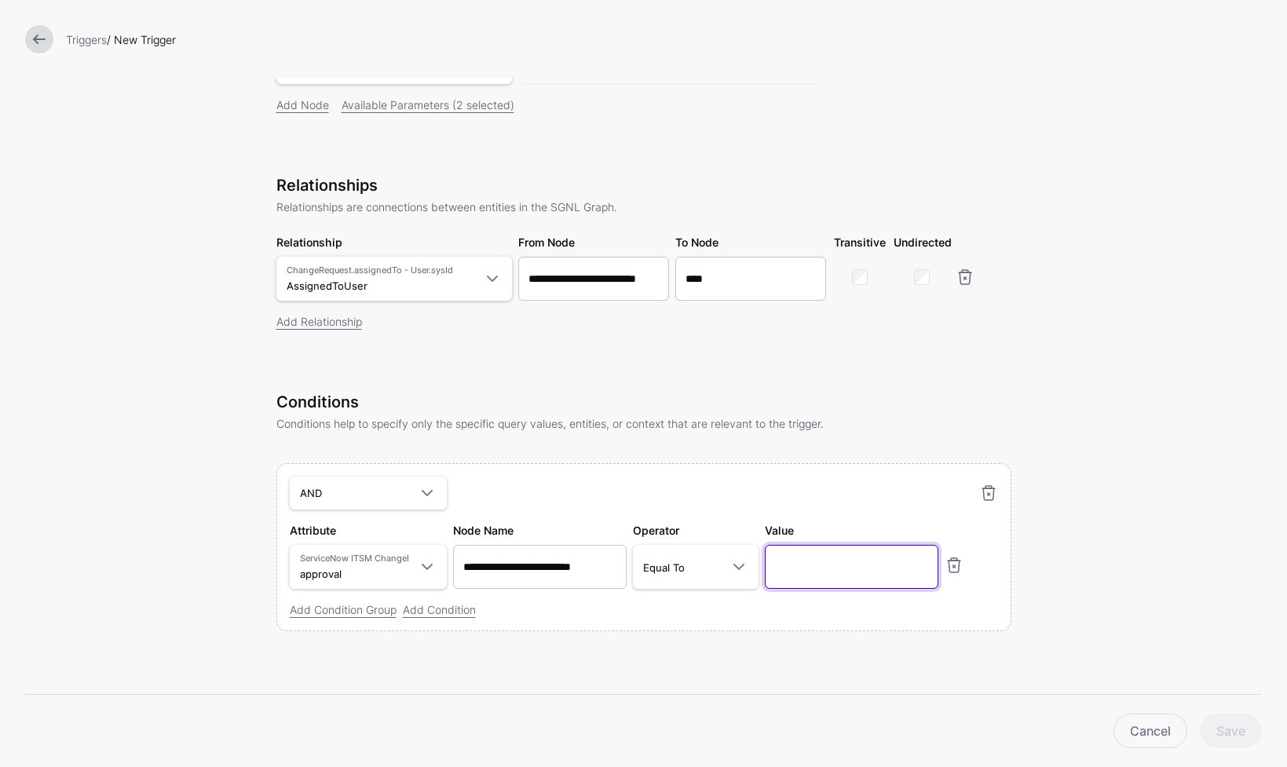
click at [833, 575] on input "text" at bounding box center [851, 567] width 173 height 44
type input "********"
click at [1074, 410] on form "Add Labels Show Description Nodes Nodes are entities in the SGNL Graph that for…" at bounding box center [643, 246] width 1287 height 1042
click at [1037, 626] on form "Add Labels Show Description Nodes Nodes are entities in the SGNL Graph that for…" at bounding box center [643, 246] width 1287 height 1042
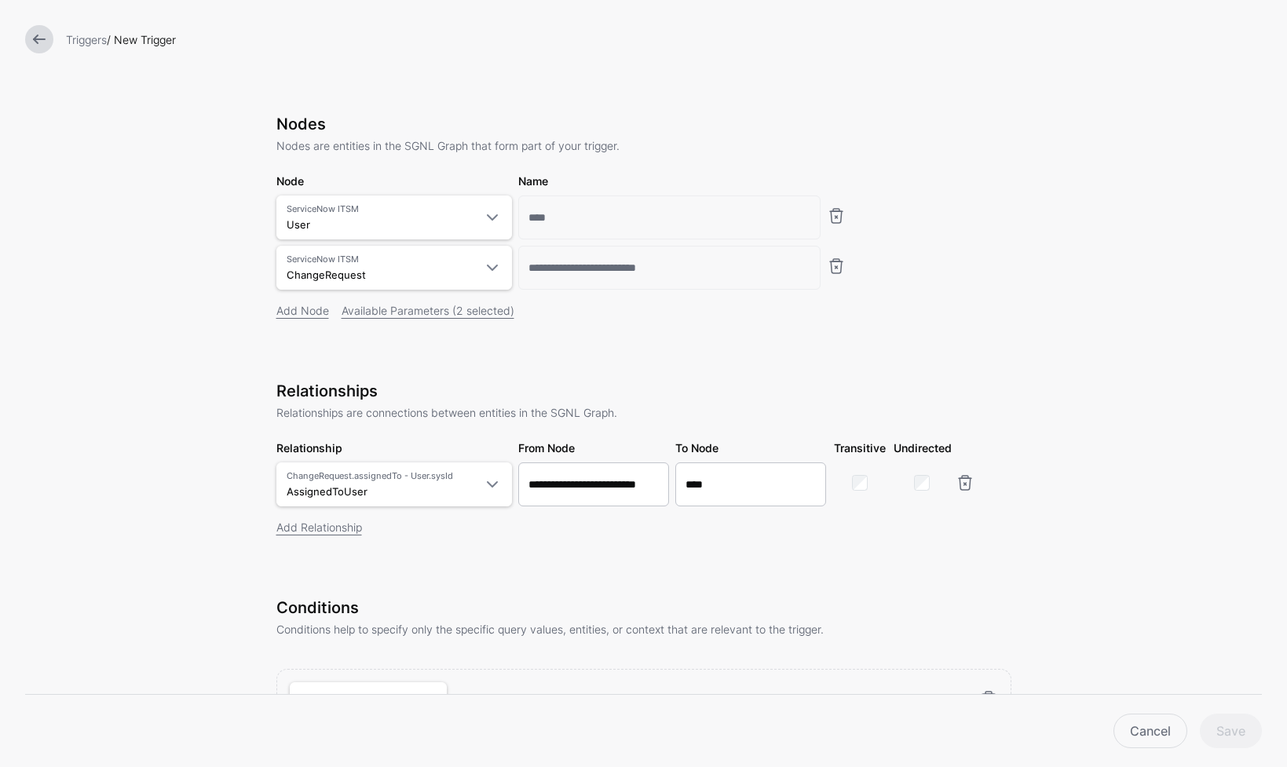
scroll to position [0, 0]
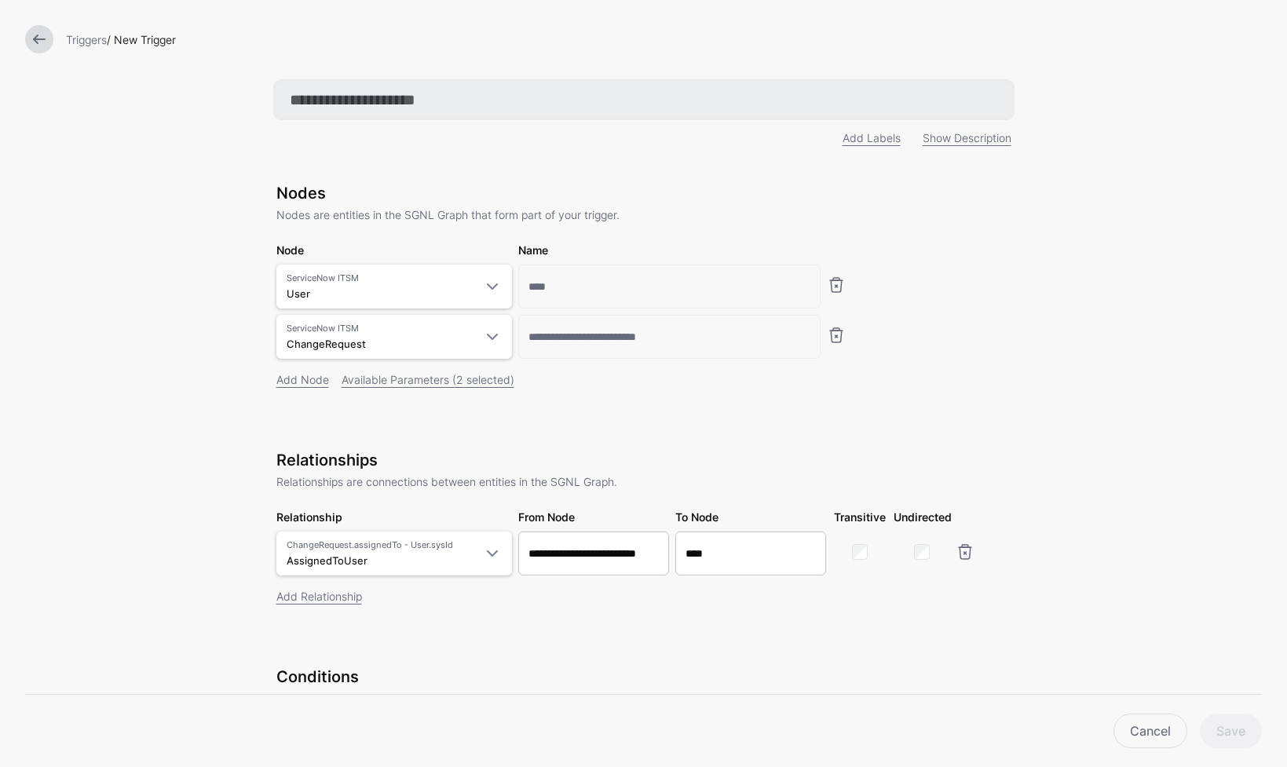
click at [393, 93] on input "text" at bounding box center [643, 99] width 735 height 35
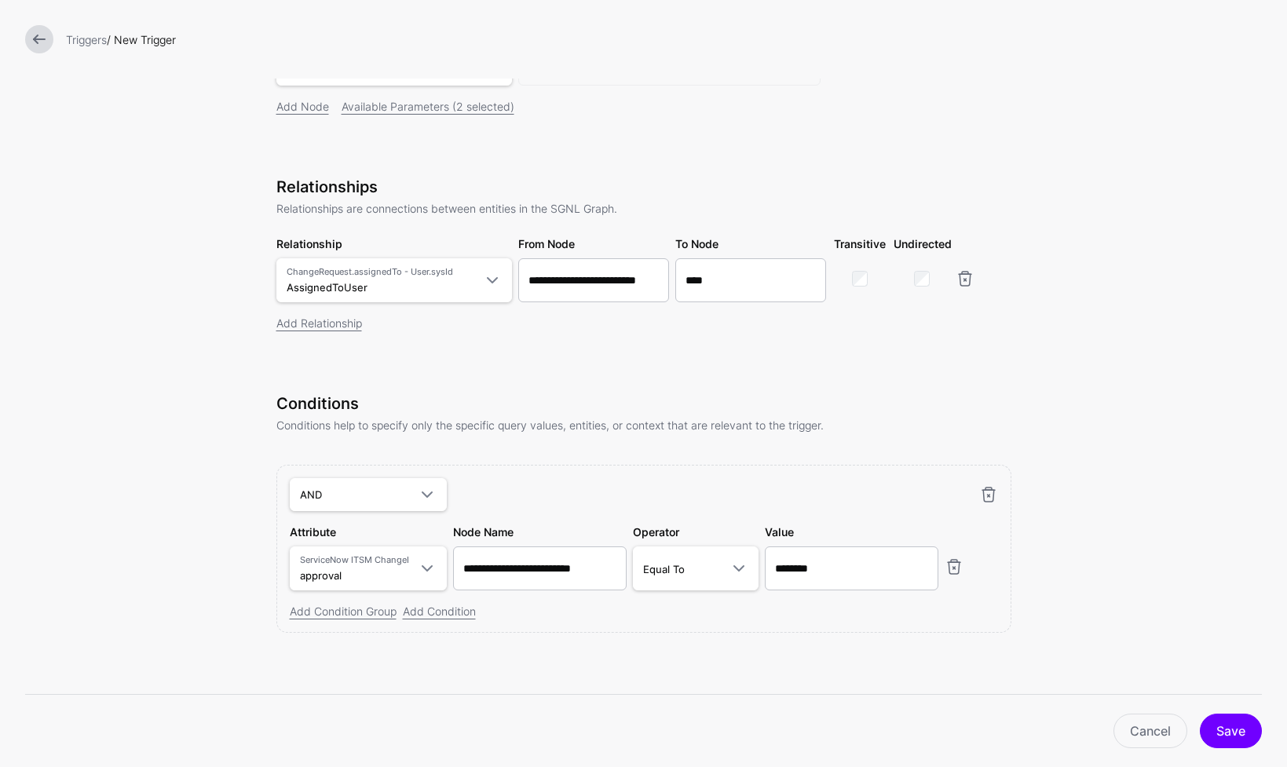
scroll to position [276, 0]
type input "**********"
click at [1233, 739] on button "Save" at bounding box center [1230, 731] width 62 height 35
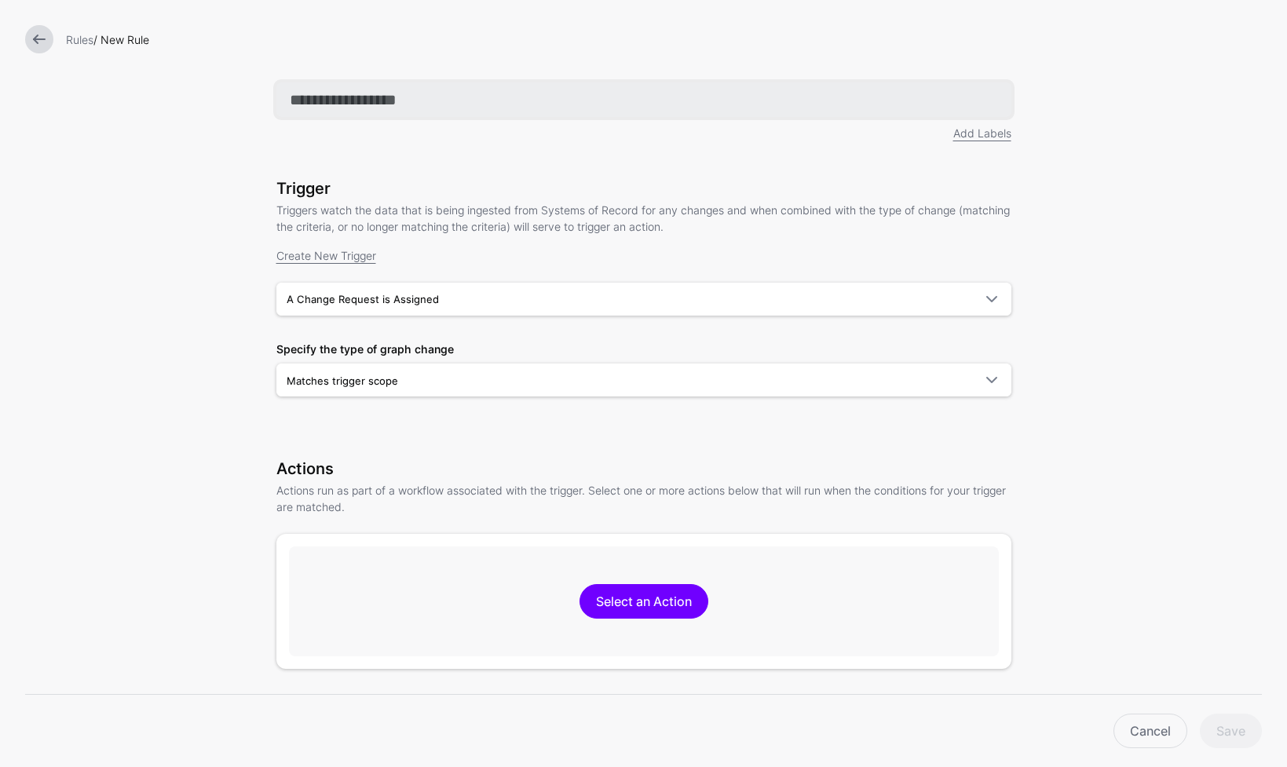
click at [488, 100] on input "text" at bounding box center [643, 99] width 735 height 35
click at [436, 104] on input "text" at bounding box center [643, 99] width 735 height 35
type input "*"
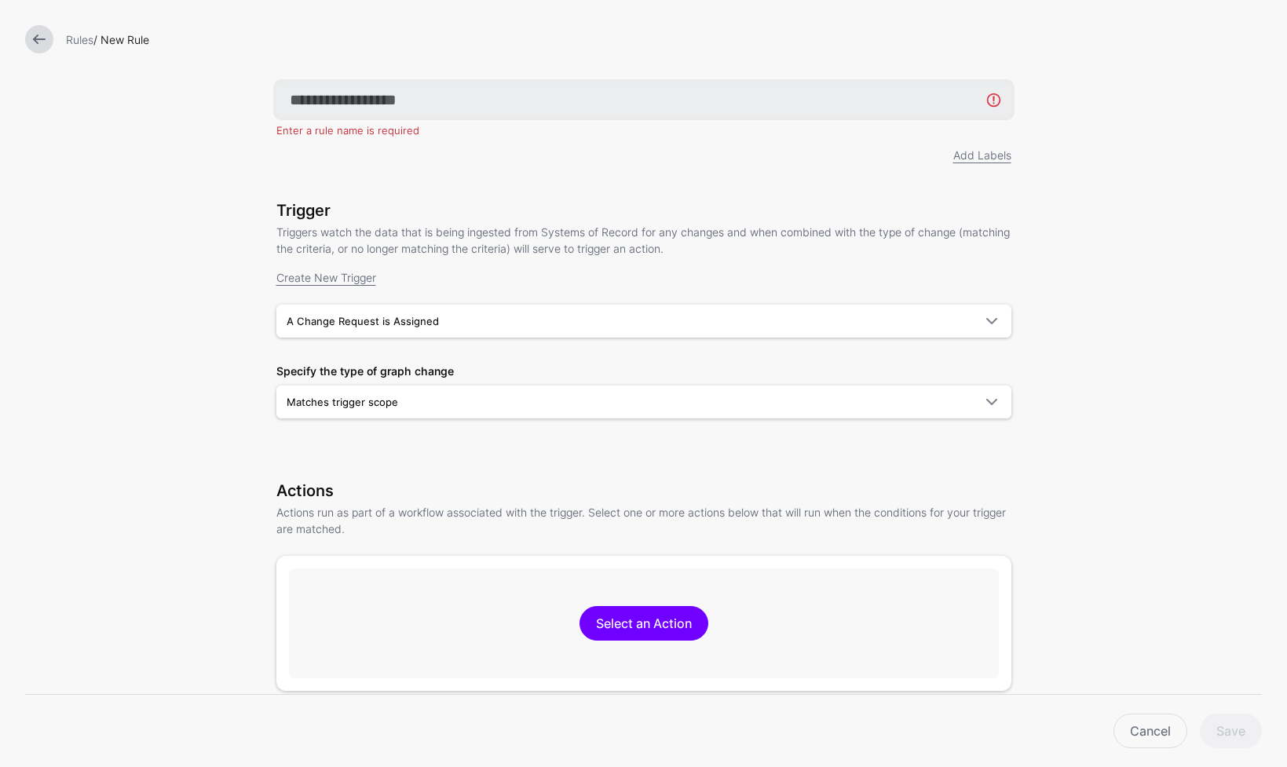
click at [378, 100] on input "text" at bounding box center [643, 99] width 735 height 35
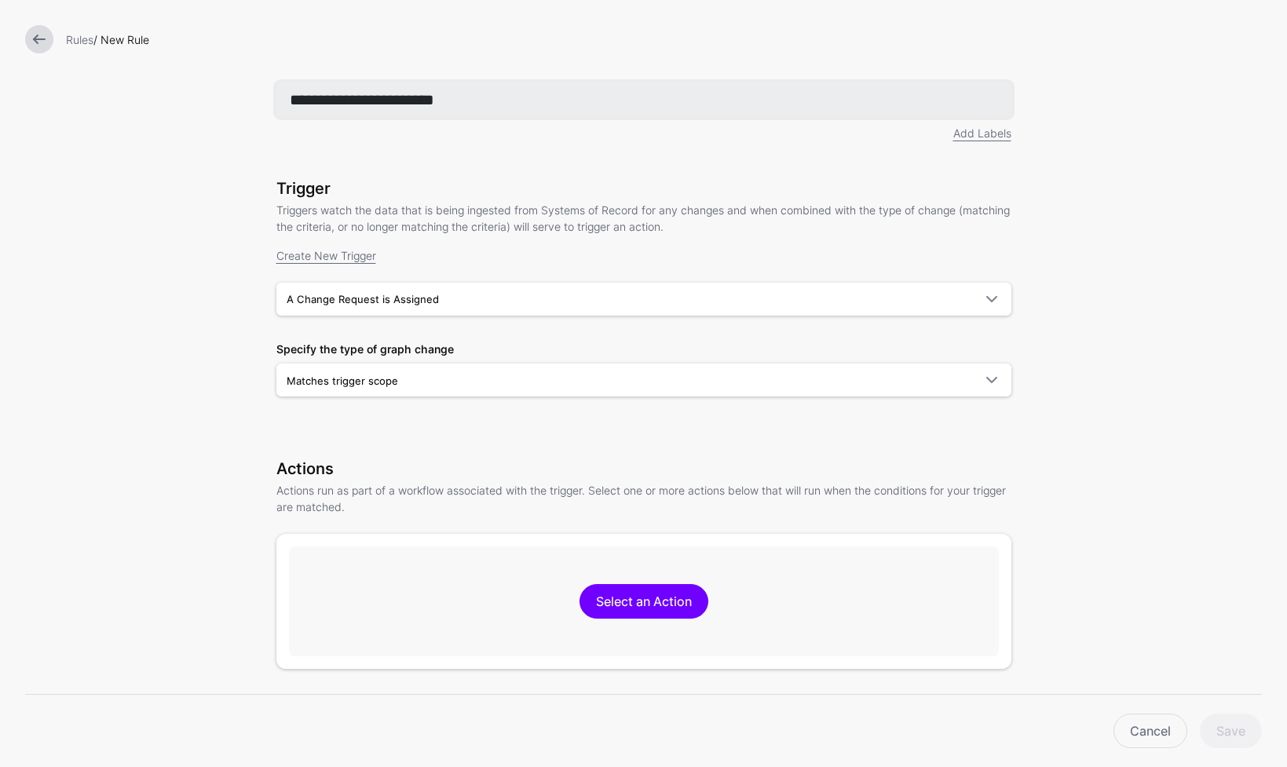
click at [507, 98] on input "**********" at bounding box center [643, 99] width 735 height 35
type input "**********"
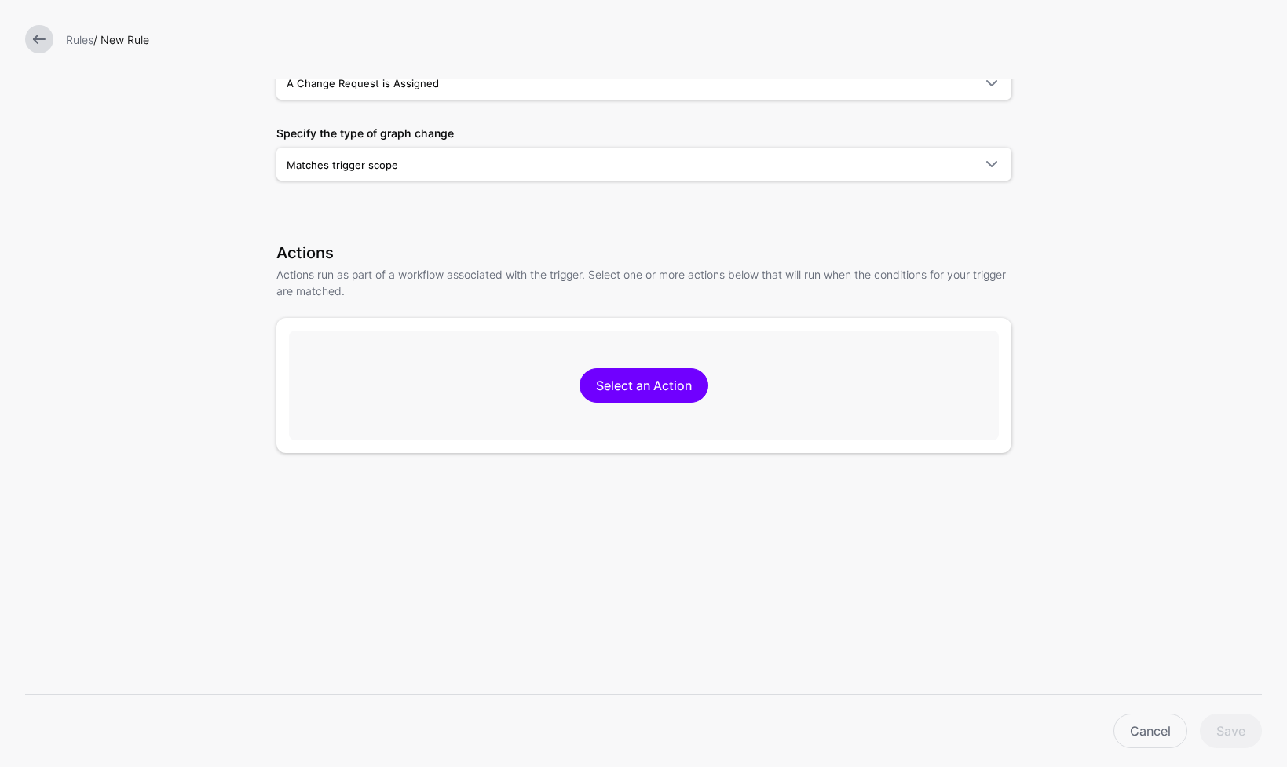
scroll to position [224, 0]
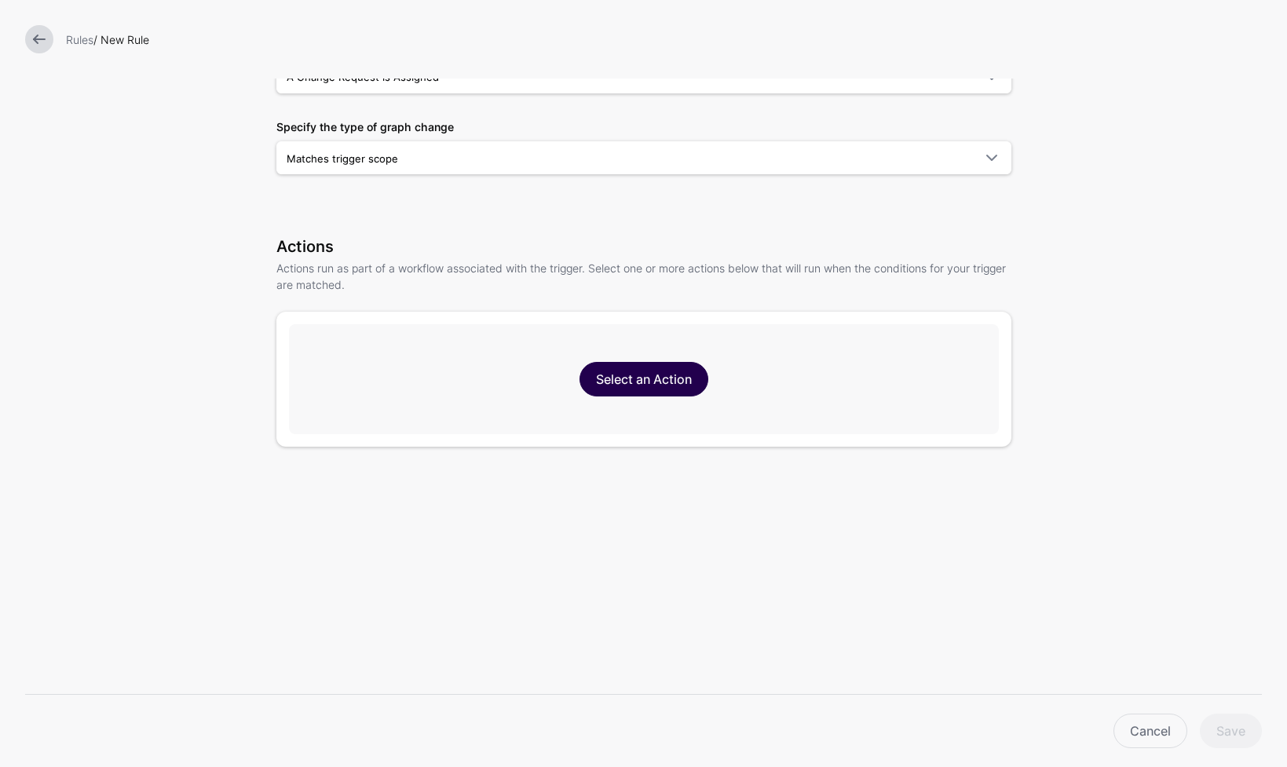
click at [666, 389] on link "Select an Action" at bounding box center [643, 379] width 129 height 35
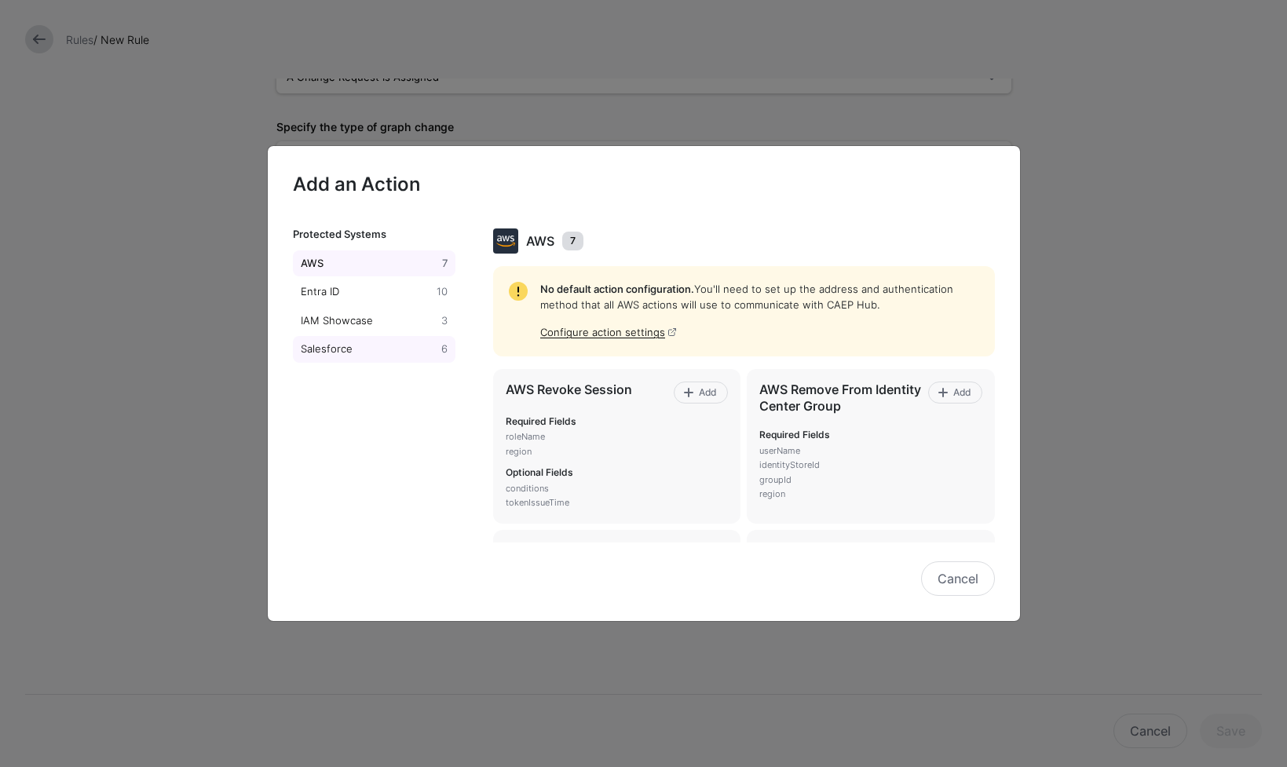
click at [363, 348] on div "Salesforce" at bounding box center [368, 349] width 141 height 16
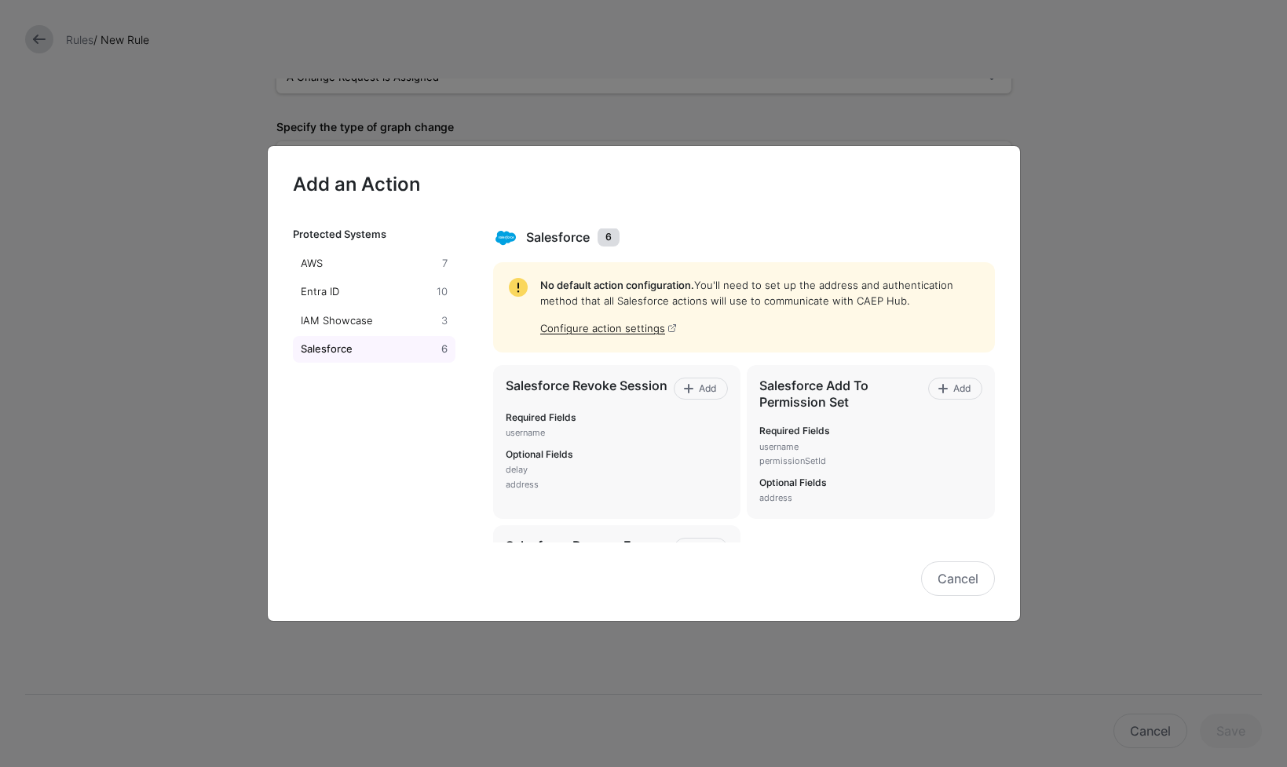
scroll to position [0, 0]
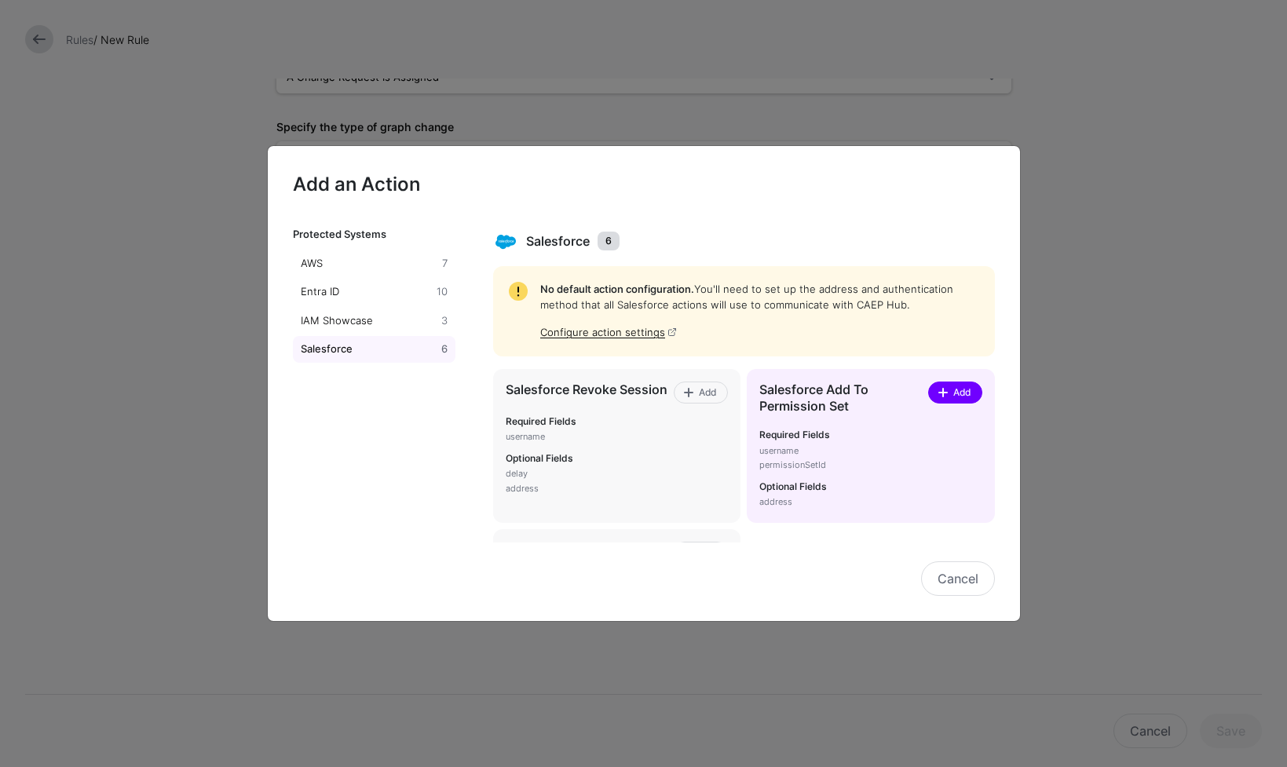
click at [936, 396] on span at bounding box center [942, 392] width 13 height 13
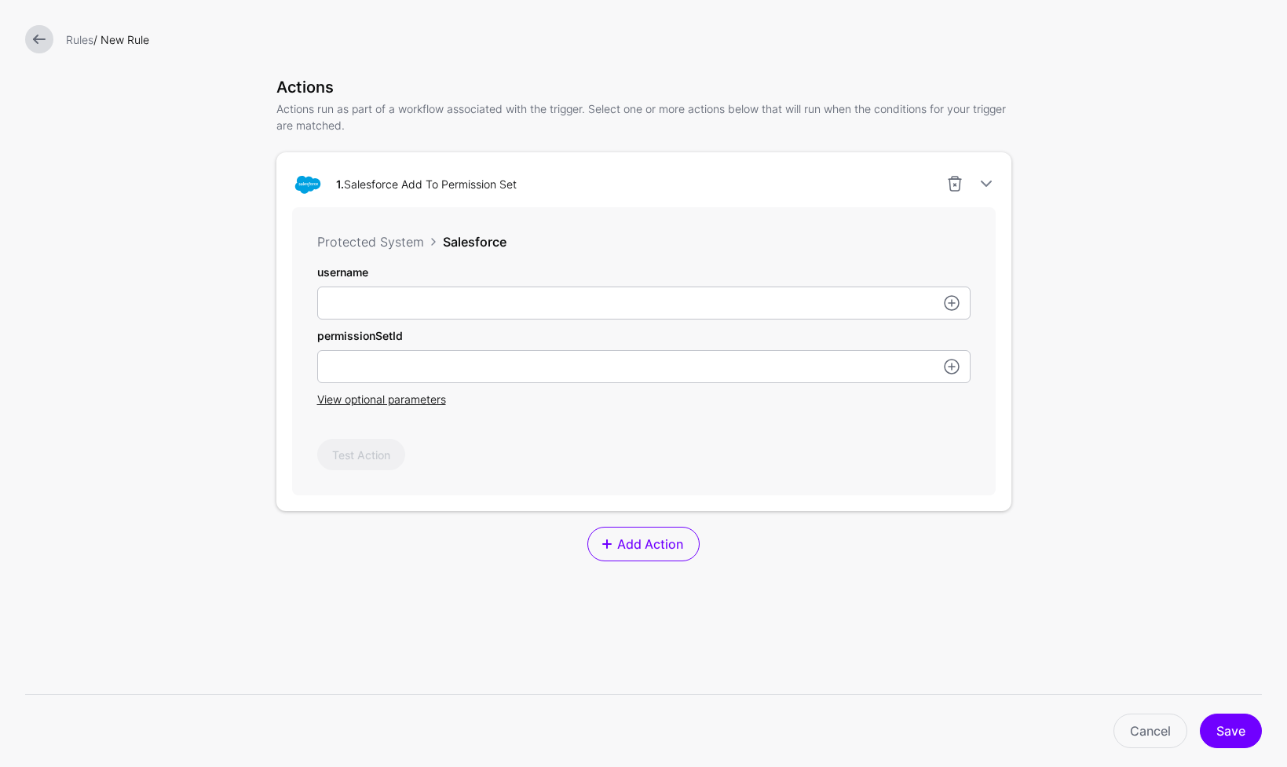
scroll to position [388, 0]
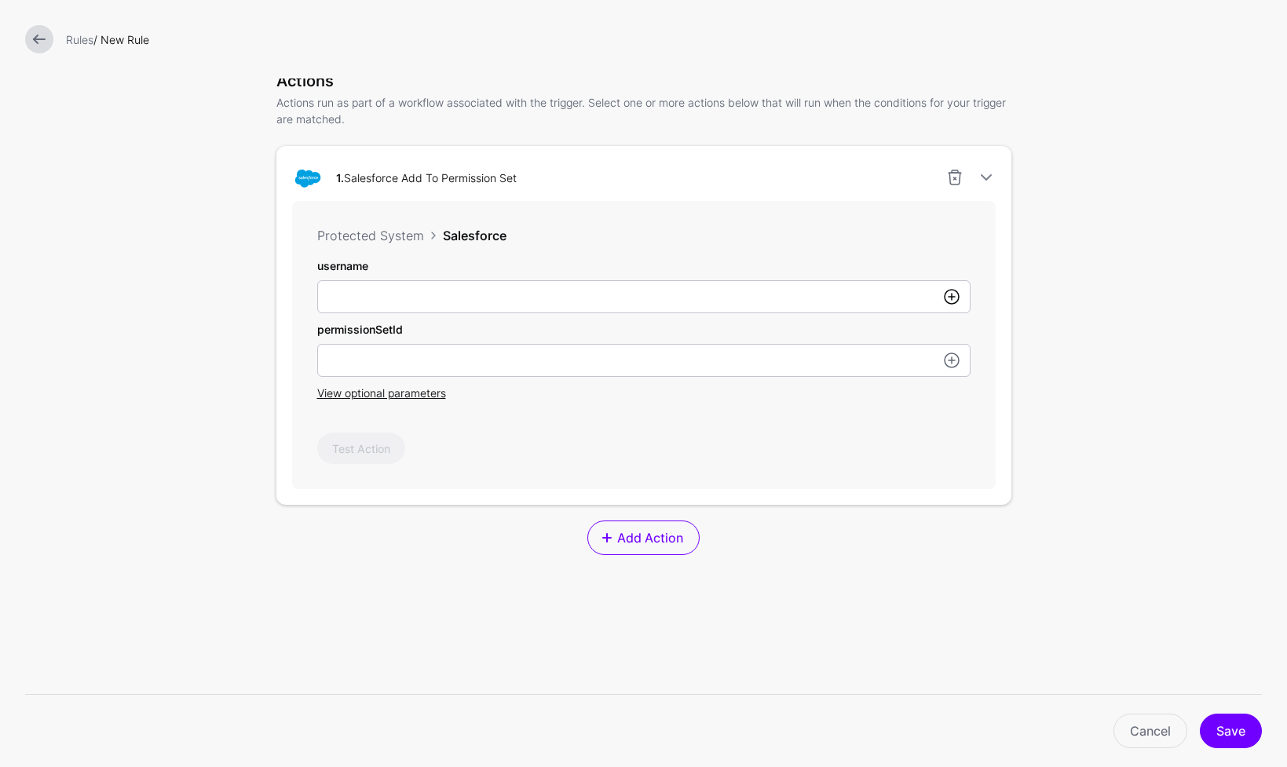
click at [947, 300] on link at bounding box center [951, 296] width 19 height 19
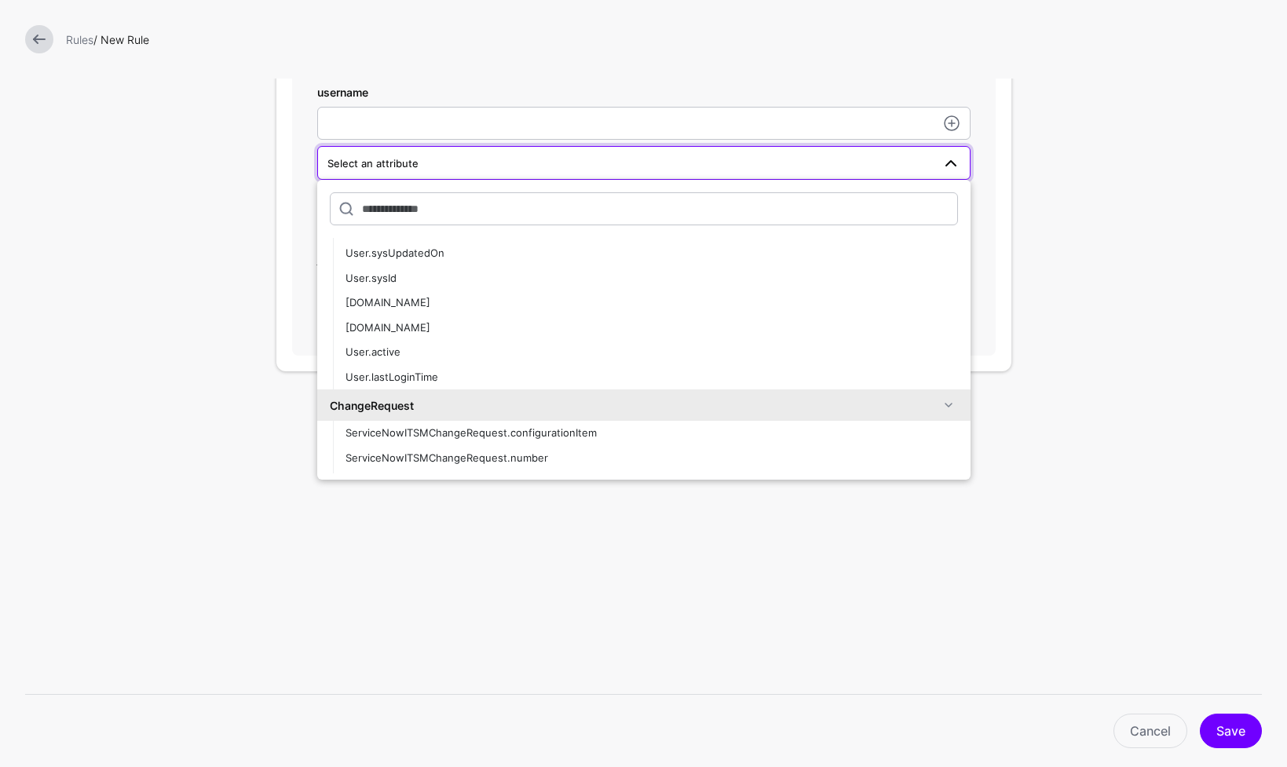
scroll to position [695, 0]
click at [385, 326] on span "User.name" at bounding box center [387, 328] width 85 height 13
type input "**********"
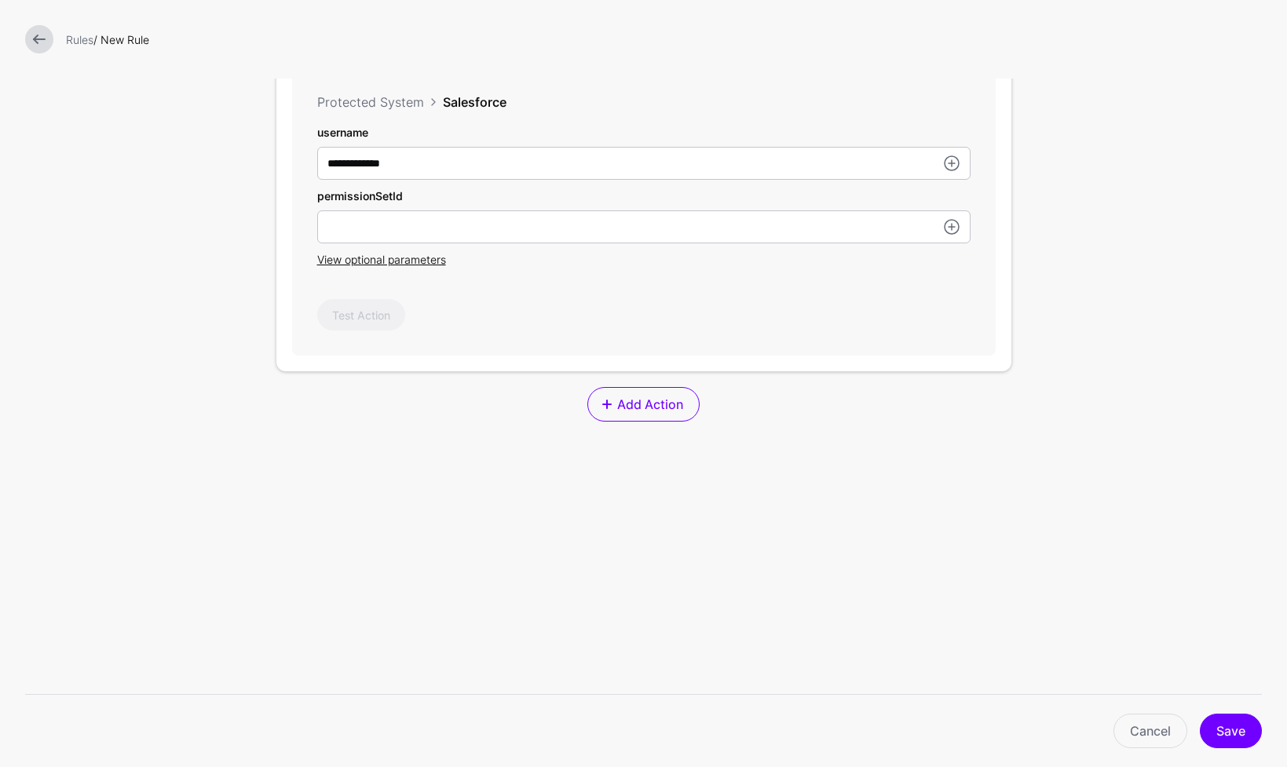
click at [843, 303] on div "Test Action" at bounding box center [643, 314] width 653 height 31
click at [942, 230] on link at bounding box center [951, 226] width 19 height 19
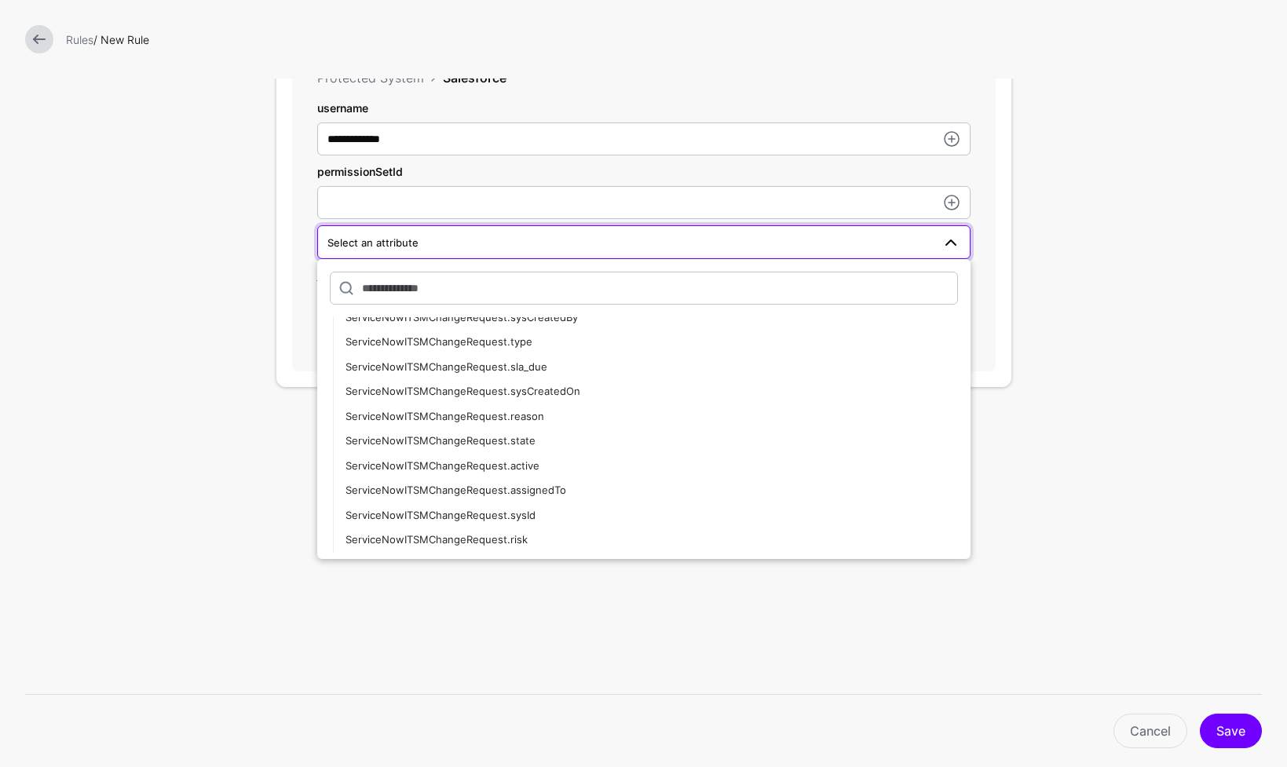
scroll to position [490, 0]
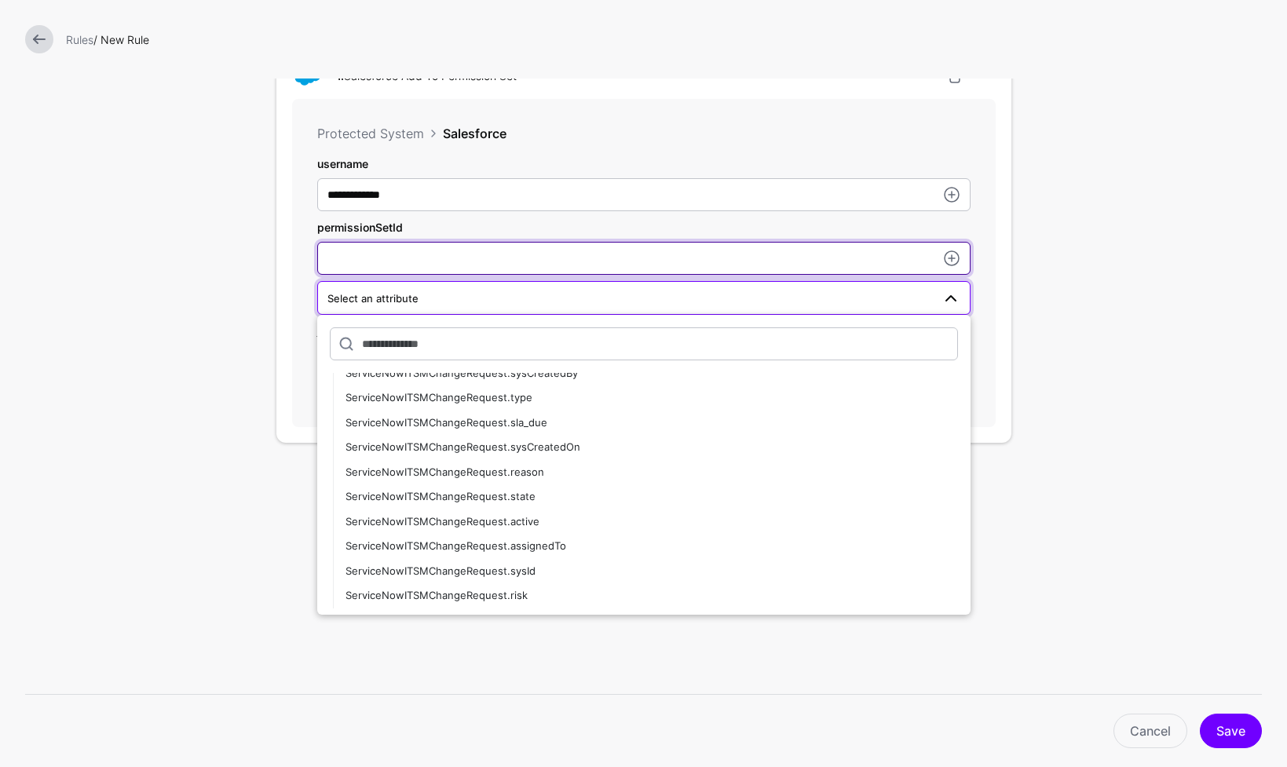
click at [543, 261] on input "username" at bounding box center [643, 258] width 653 height 33
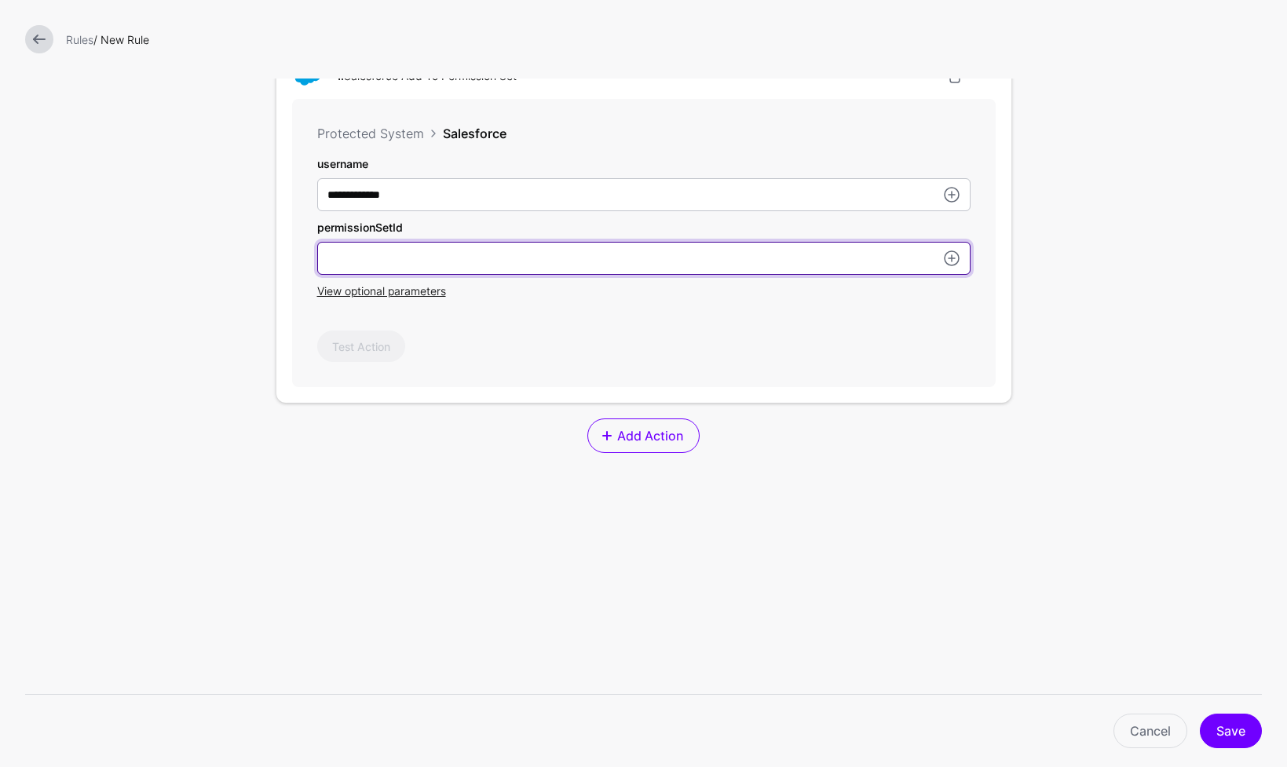
paste input "**********"
drag, startPoint x: 469, startPoint y: 263, endPoint x: 194, endPoint y: 257, distance: 275.6
click at [194, 257] on form "**********" at bounding box center [643, 154] width 1287 height 1288
paste input "**"
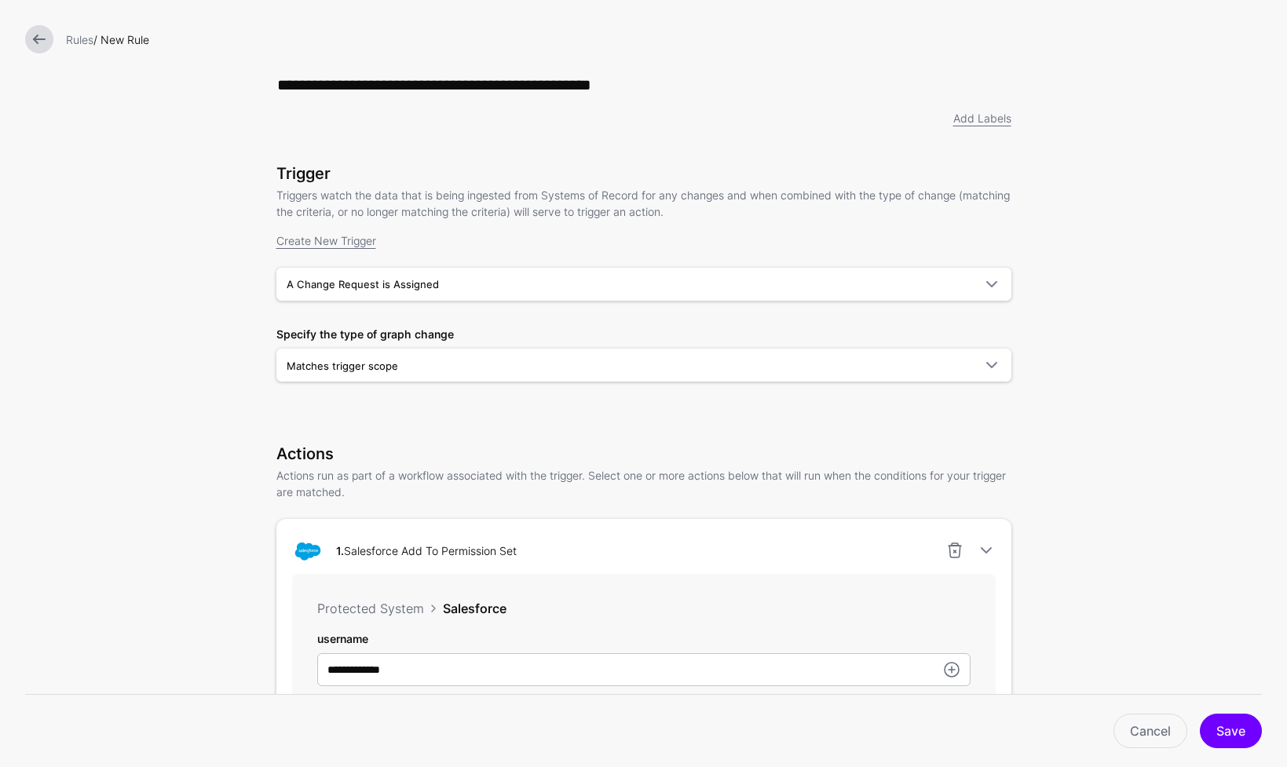
scroll to position [0, 0]
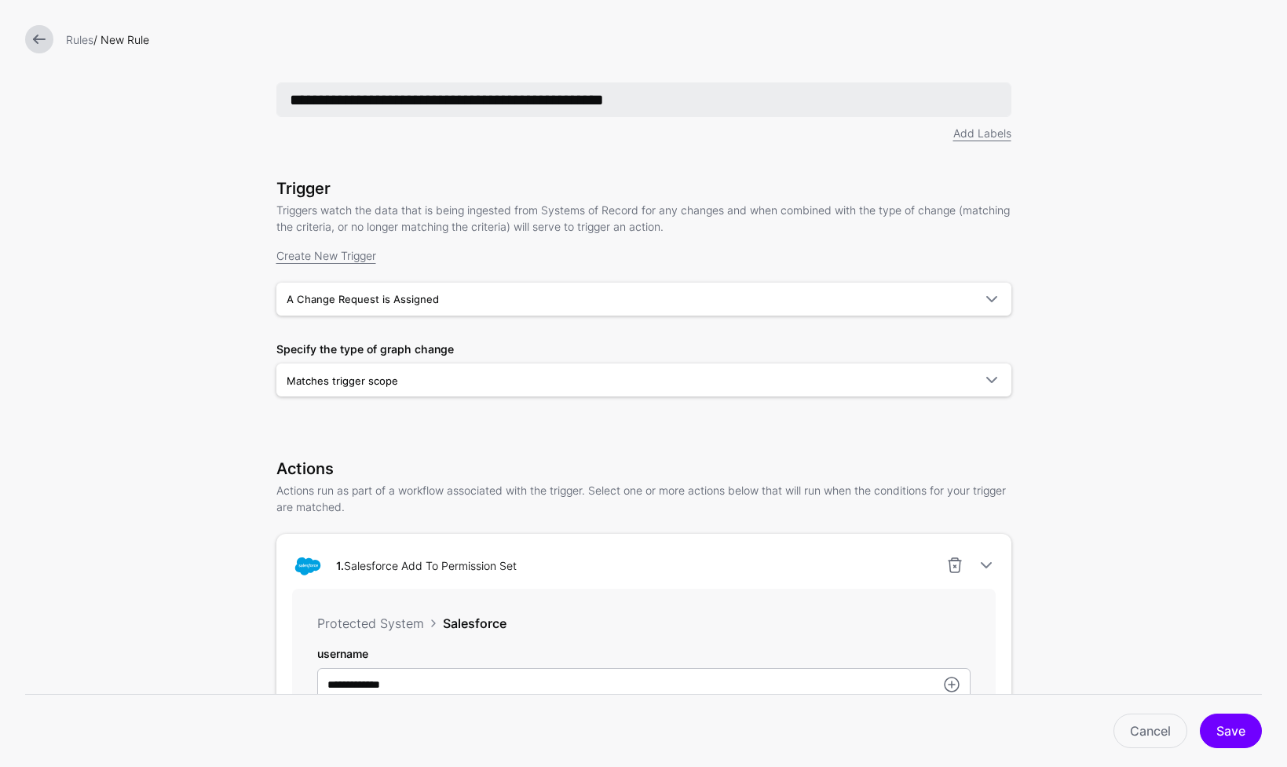
type input "**********"
click at [464, 100] on input "**********" at bounding box center [643, 99] width 735 height 35
drag, startPoint x: 410, startPoint y: 101, endPoint x: 250, endPoint y: 104, distance: 159.4
click at [251, 104] on div "**********" at bounding box center [643, 644] width 785 height 1288
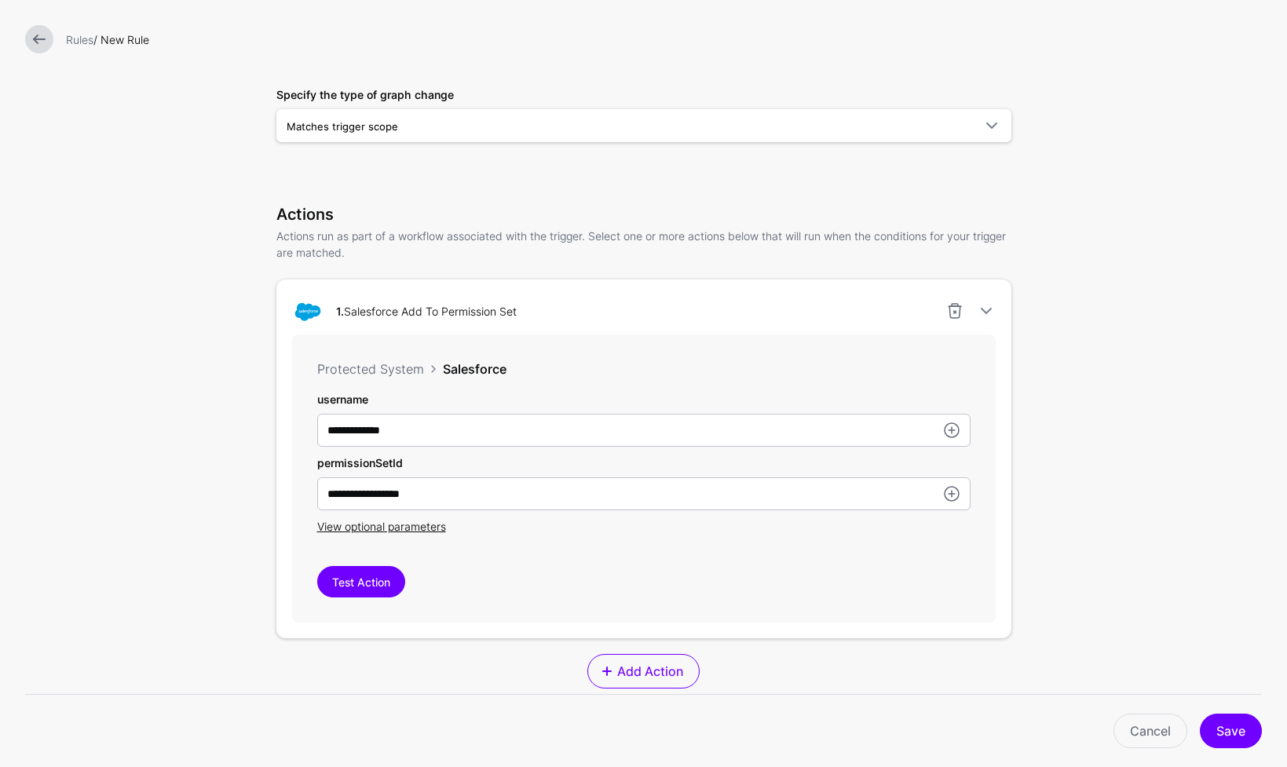
scroll to position [523, 0]
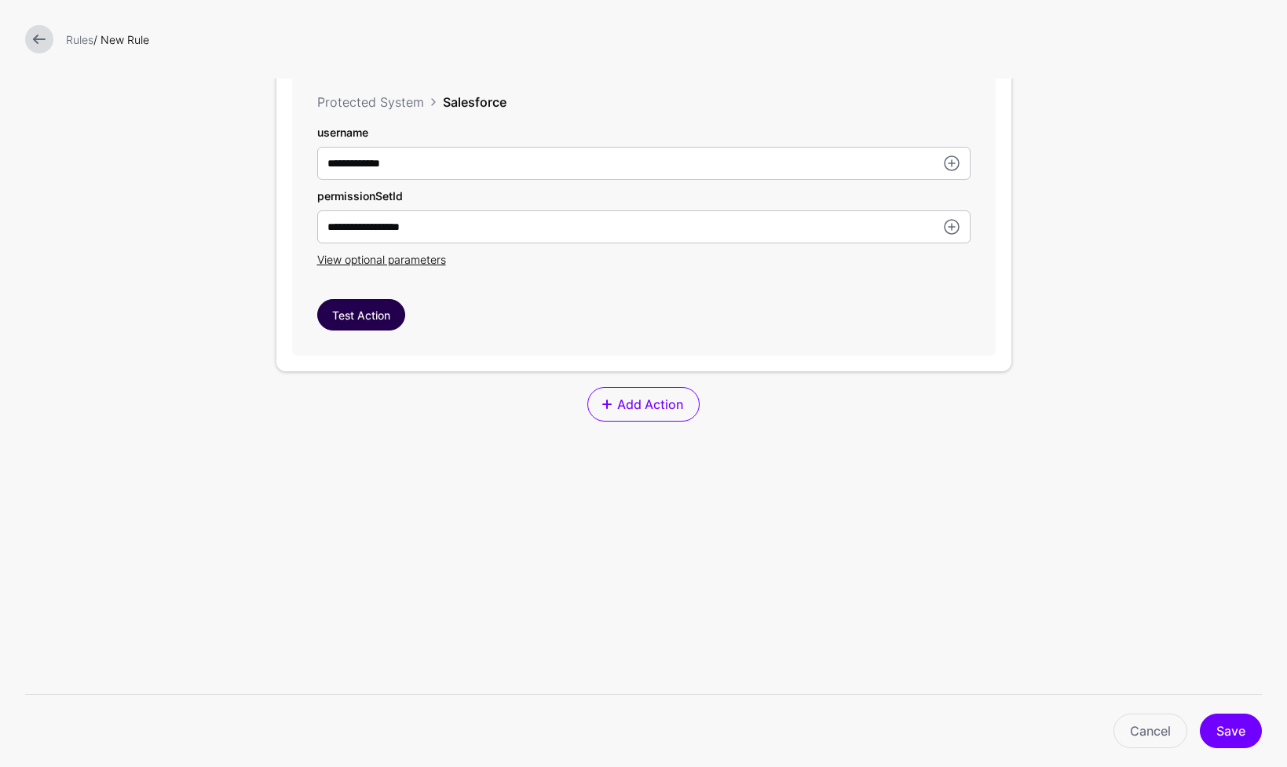
type input "**********"
click at [380, 314] on button "Test Action" at bounding box center [361, 314] width 88 height 31
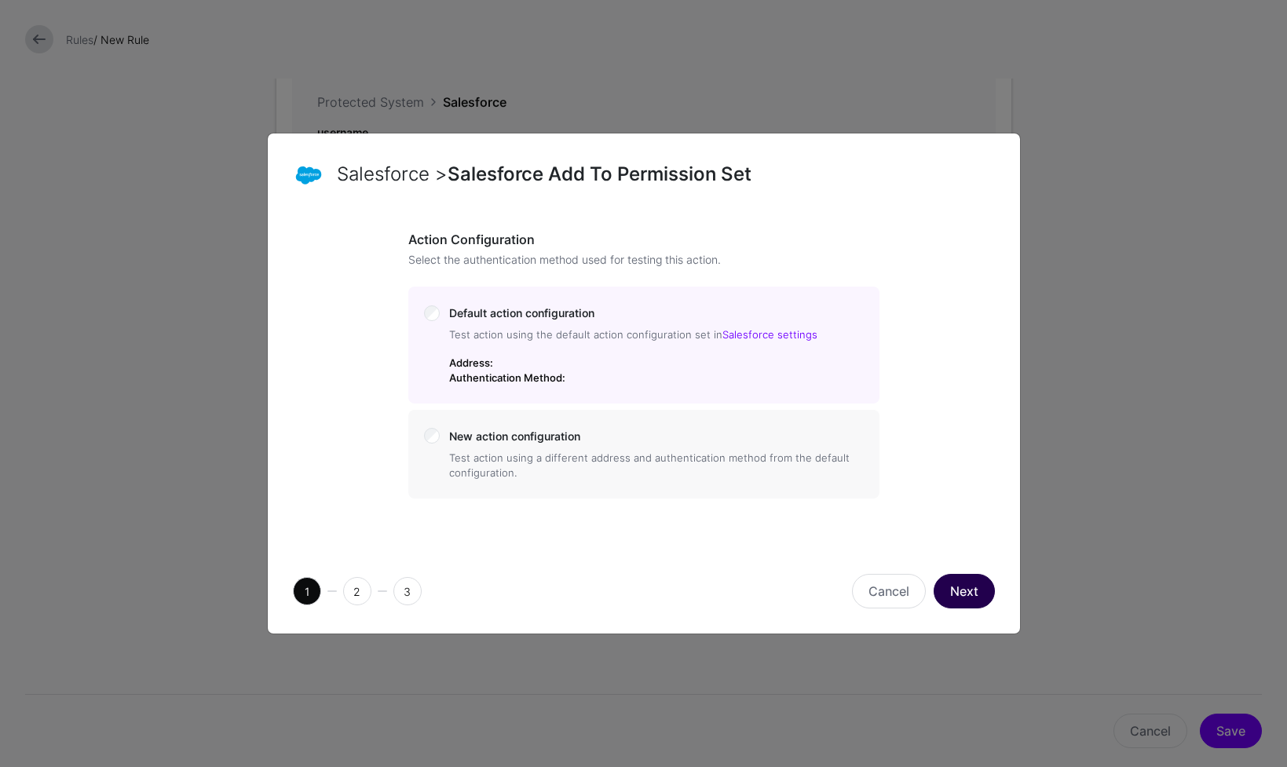
click at [976, 592] on button "Next" at bounding box center [963, 591] width 61 height 35
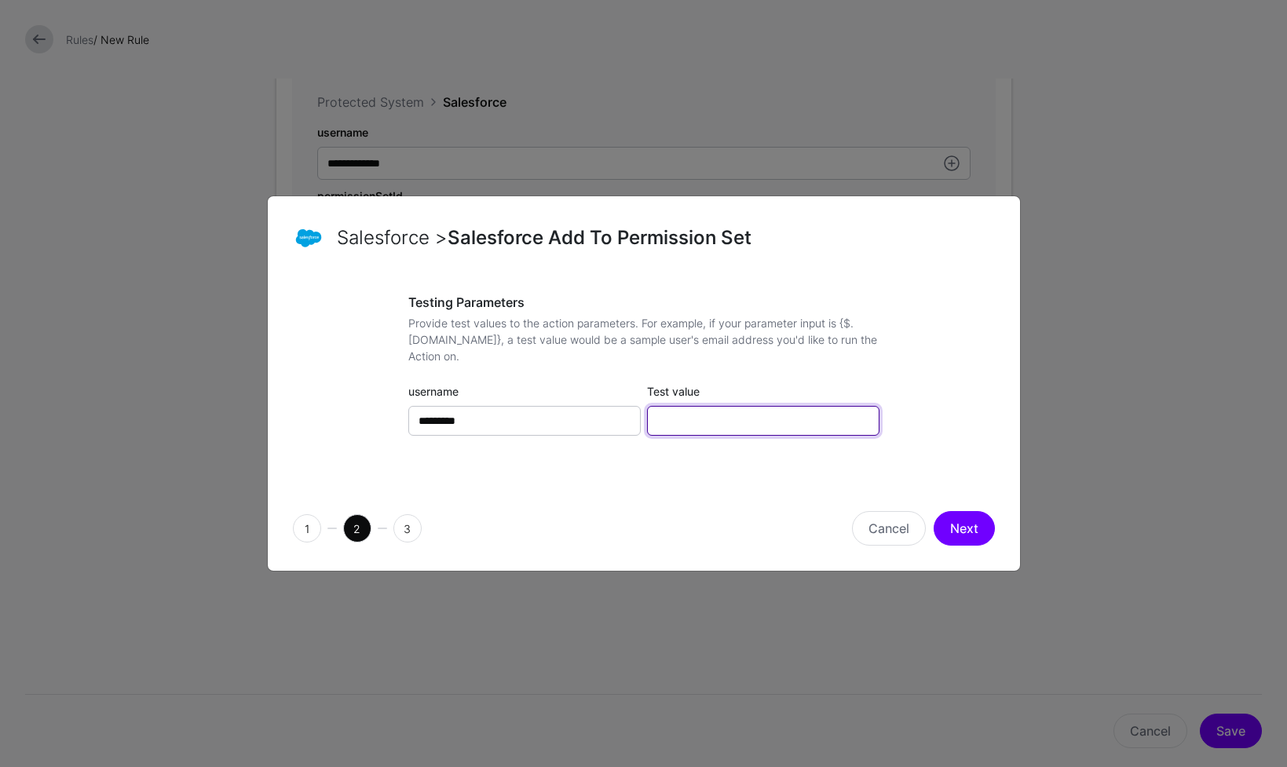
click at [718, 423] on input "Test value" at bounding box center [763, 421] width 232 height 30
paste input "**********"
type input "**********"
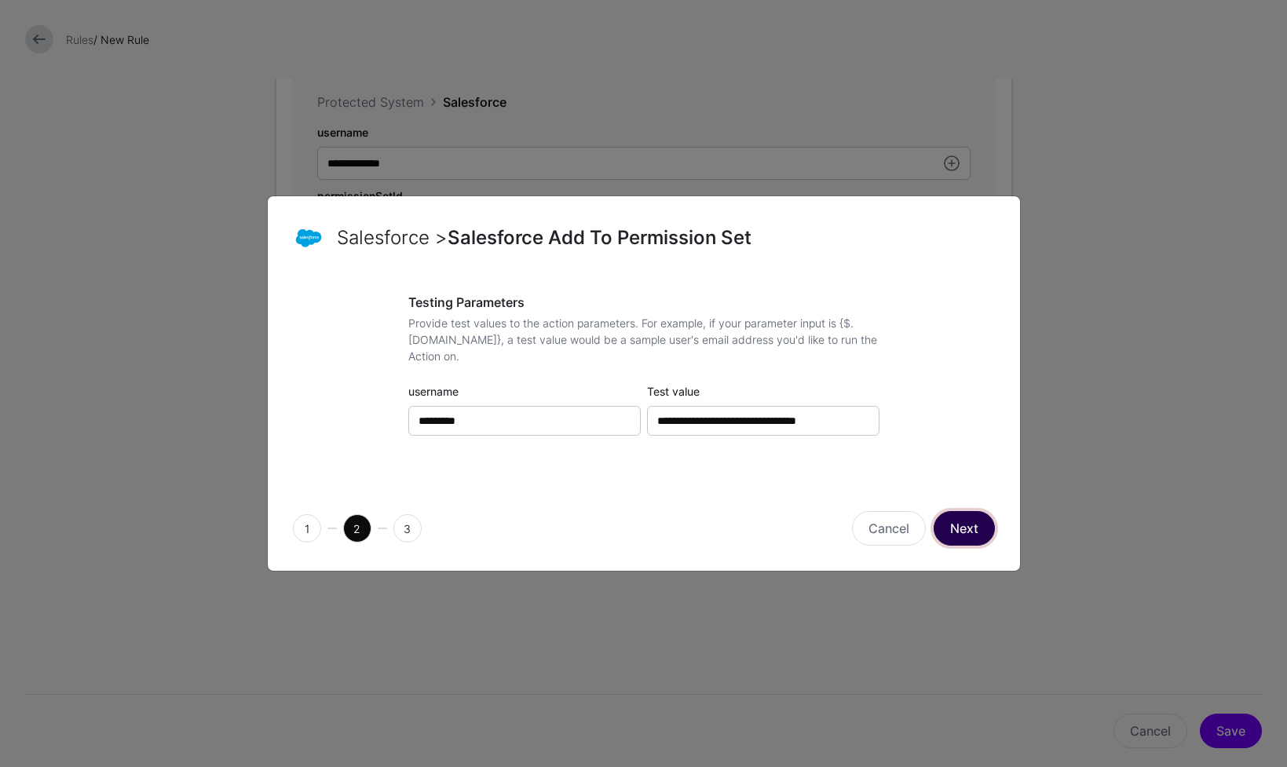
click at [959, 528] on button "Next" at bounding box center [963, 528] width 61 height 35
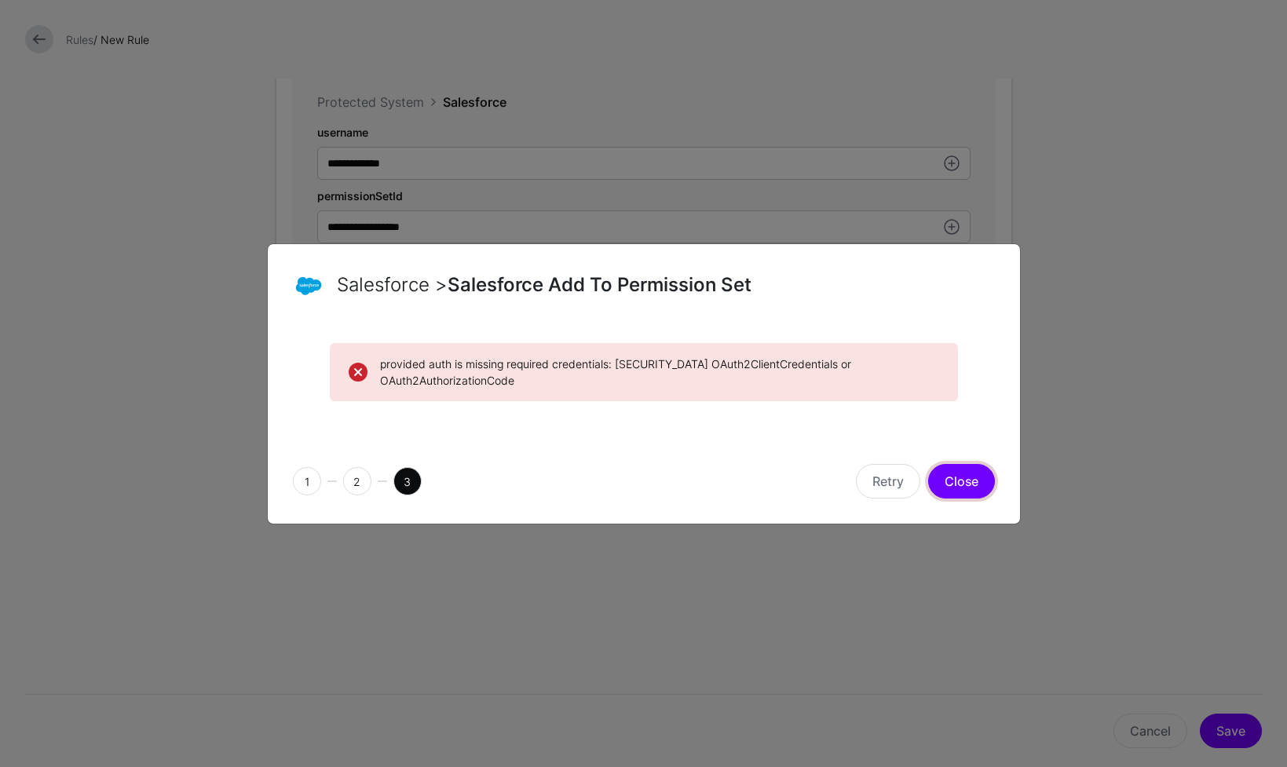
click at [940, 476] on button "Close" at bounding box center [961, 481] width 67 height 35
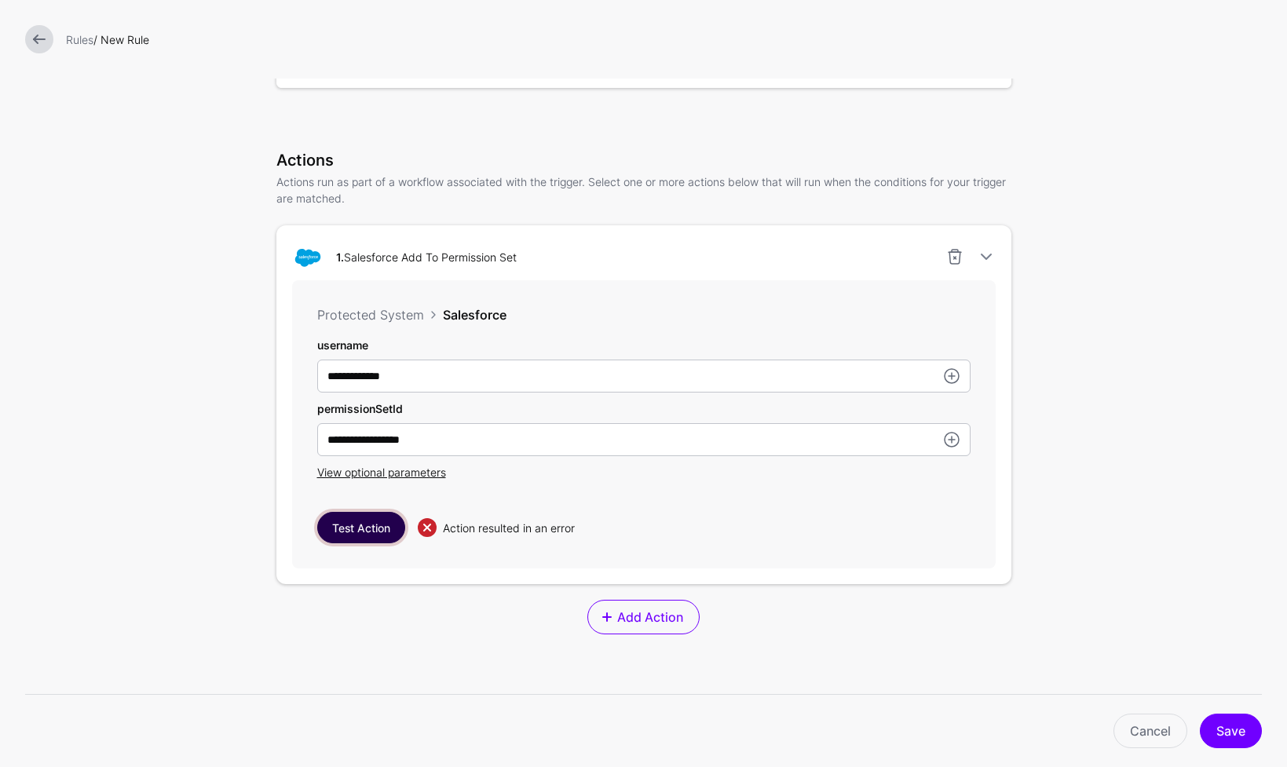
scroll to position [491, 0]
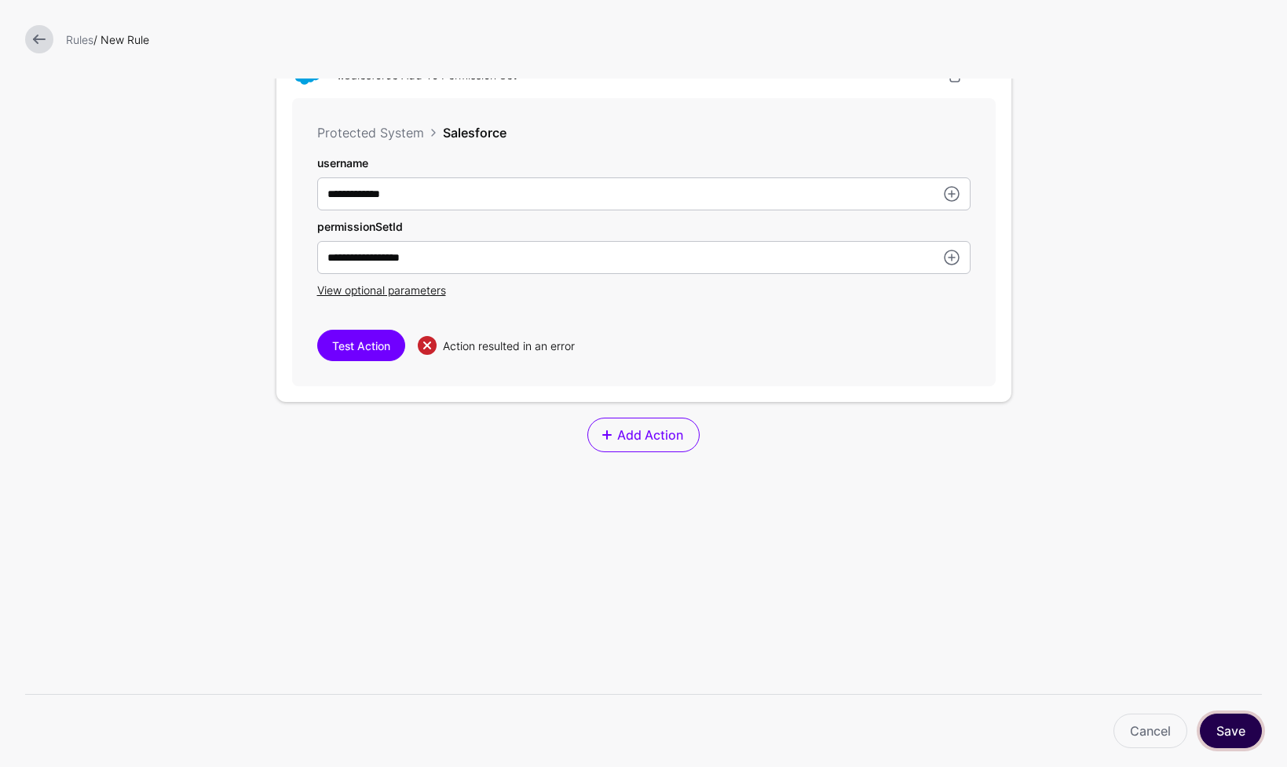
click at [1218, 728] on button "Save" at bounding box center [1230, 731] width 62 height 35
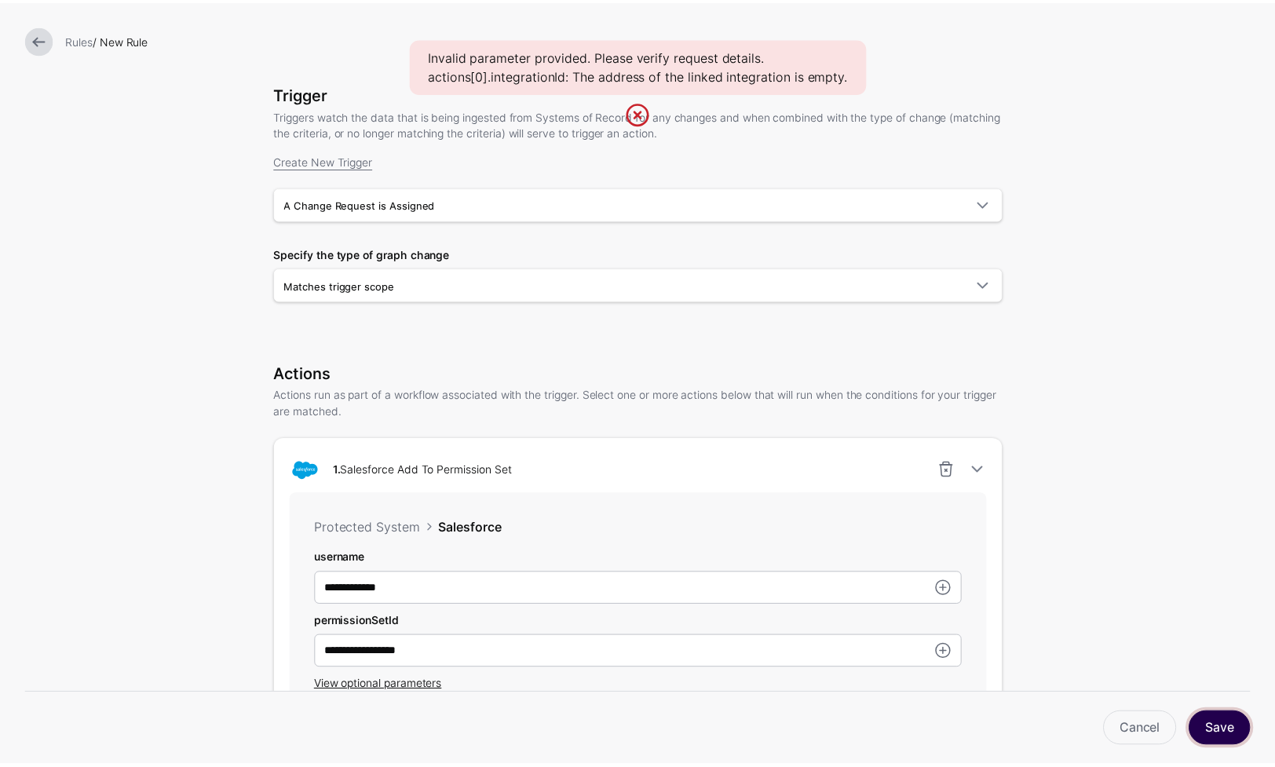
scroll to position [0, 0]
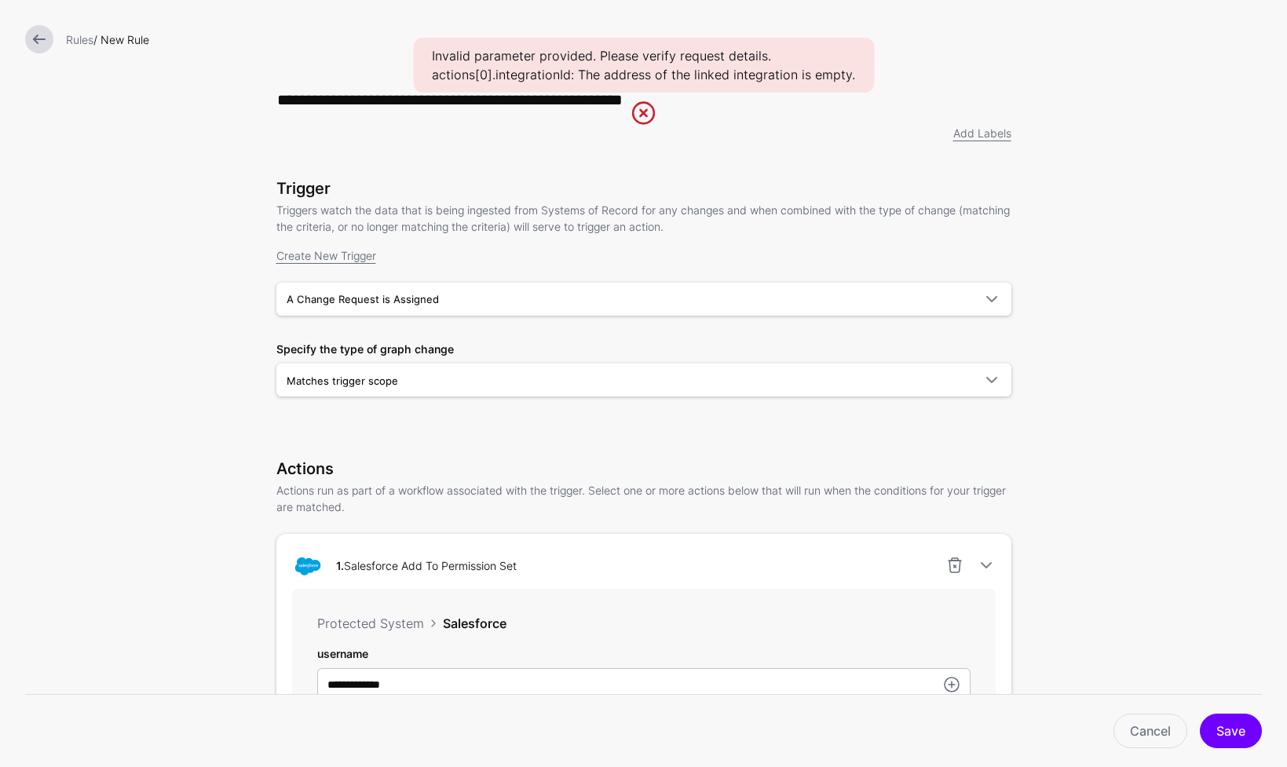
click at [49, 45] on link at bounding box center [39, 39] width 28 height 28
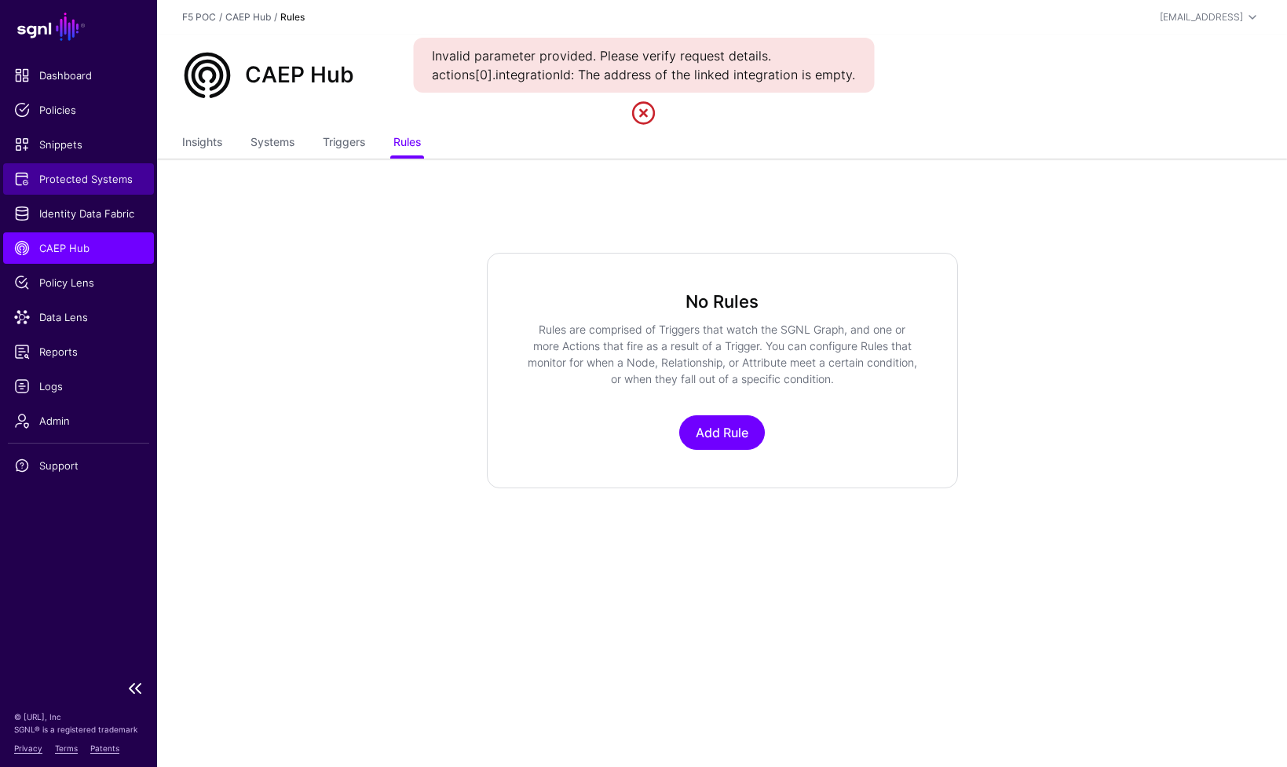
click at [97, 179] on span "Protected Systems" at bounding box center [78, 179] width 129 height 16
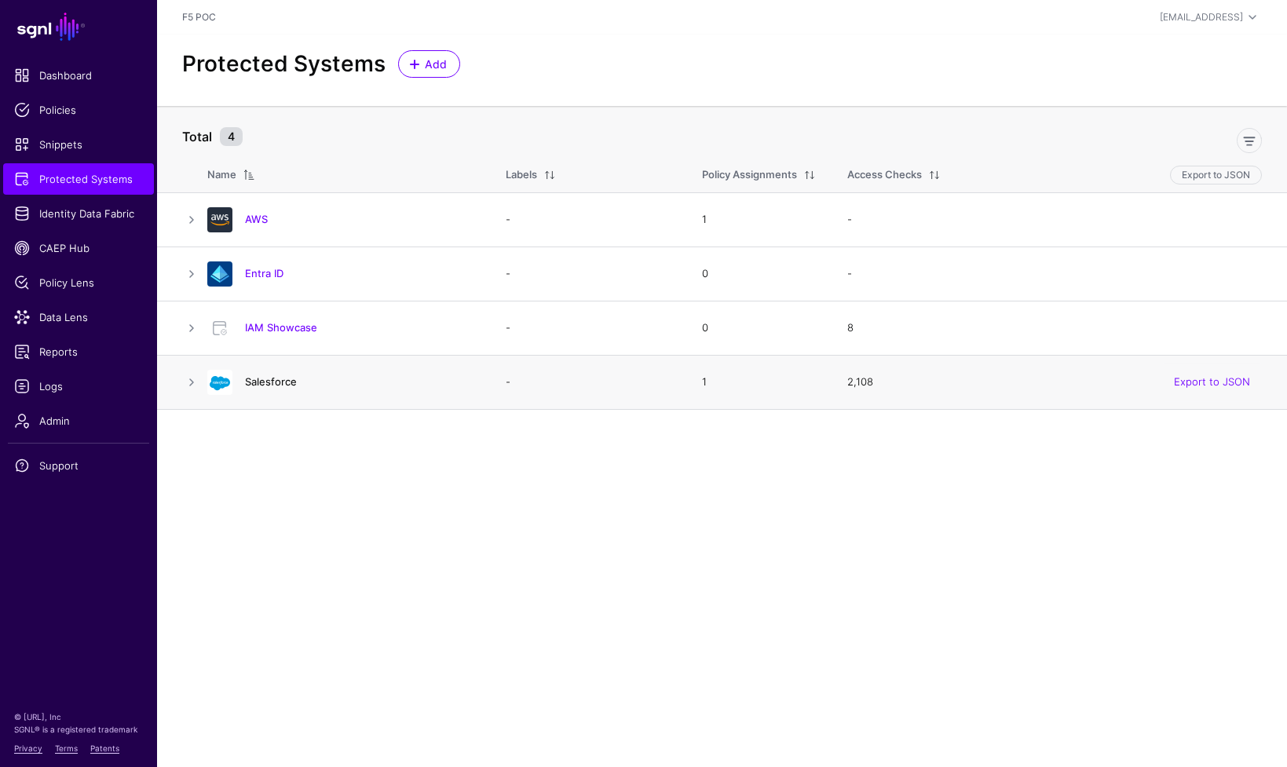
click at [279, 380] on link "Salesforce" at bounding box center [271, 381] width 52 height 13
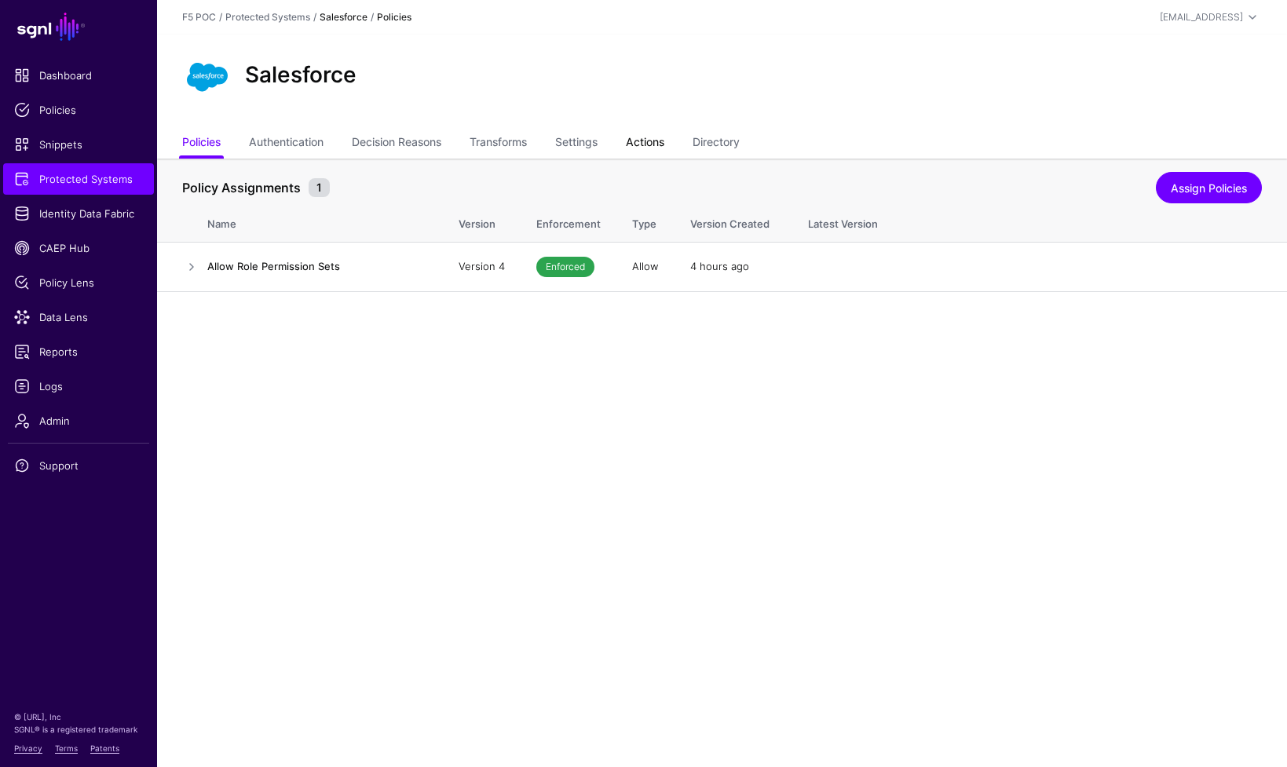
click at [662, 141] on link "Actions" at bounding box center [645, 144] width 38 height 30
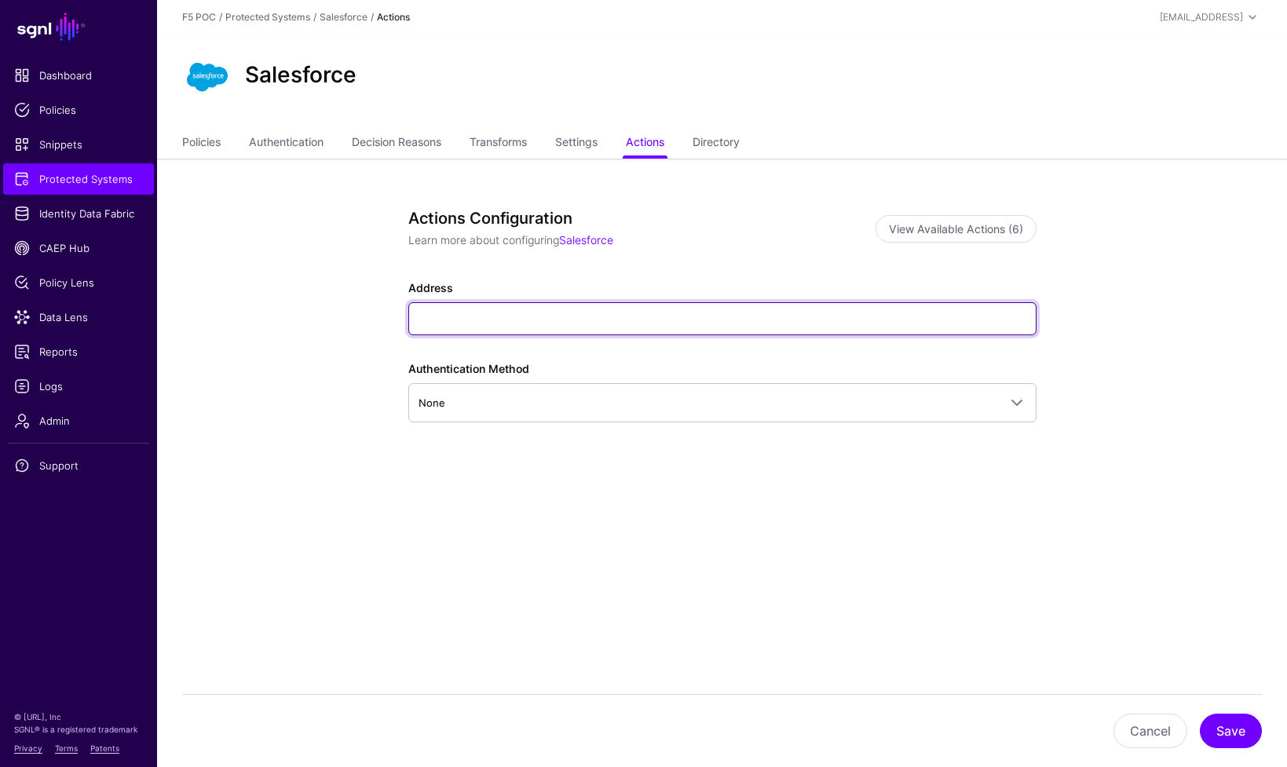
click at [524, 316] on input "Address" at bounding box center [722, 318] width 628 height 33
paste input "**********"
type input "**********"
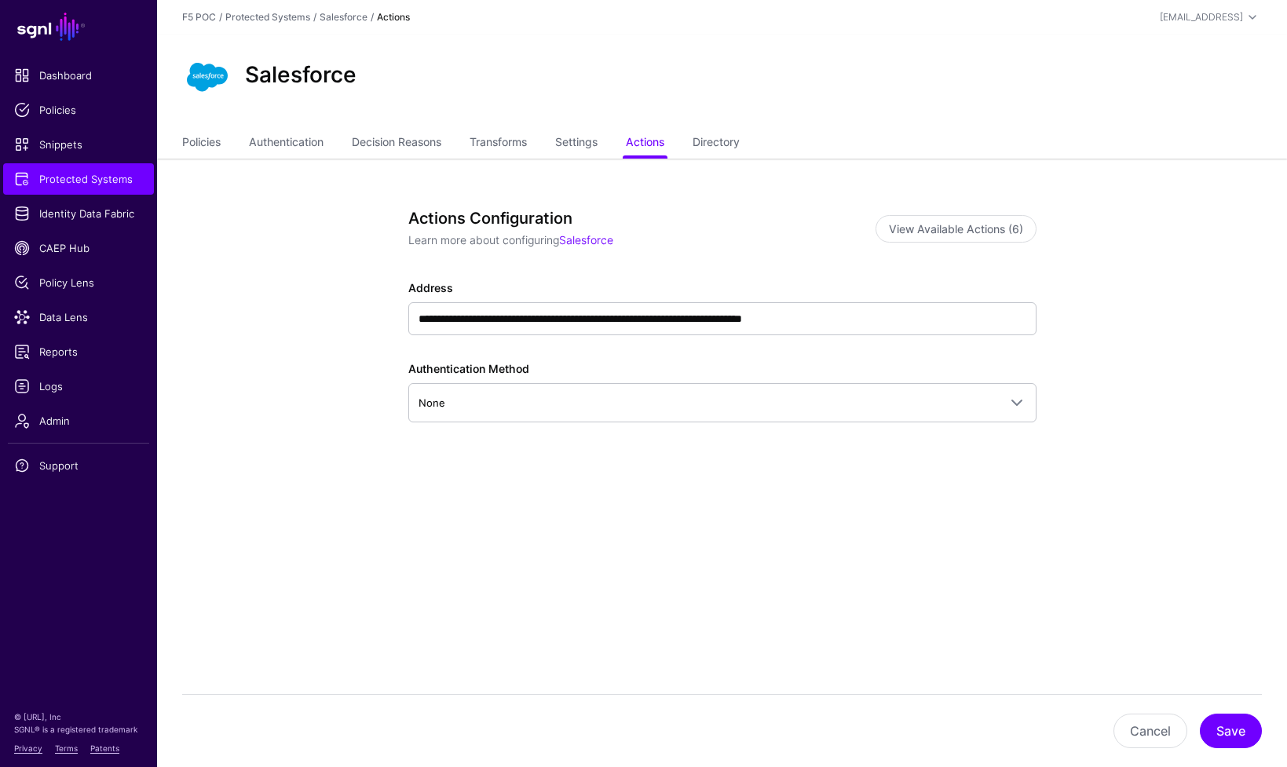
click at [834, 548] on div "**********" at bounding box center [722, 391] width 728 height 465
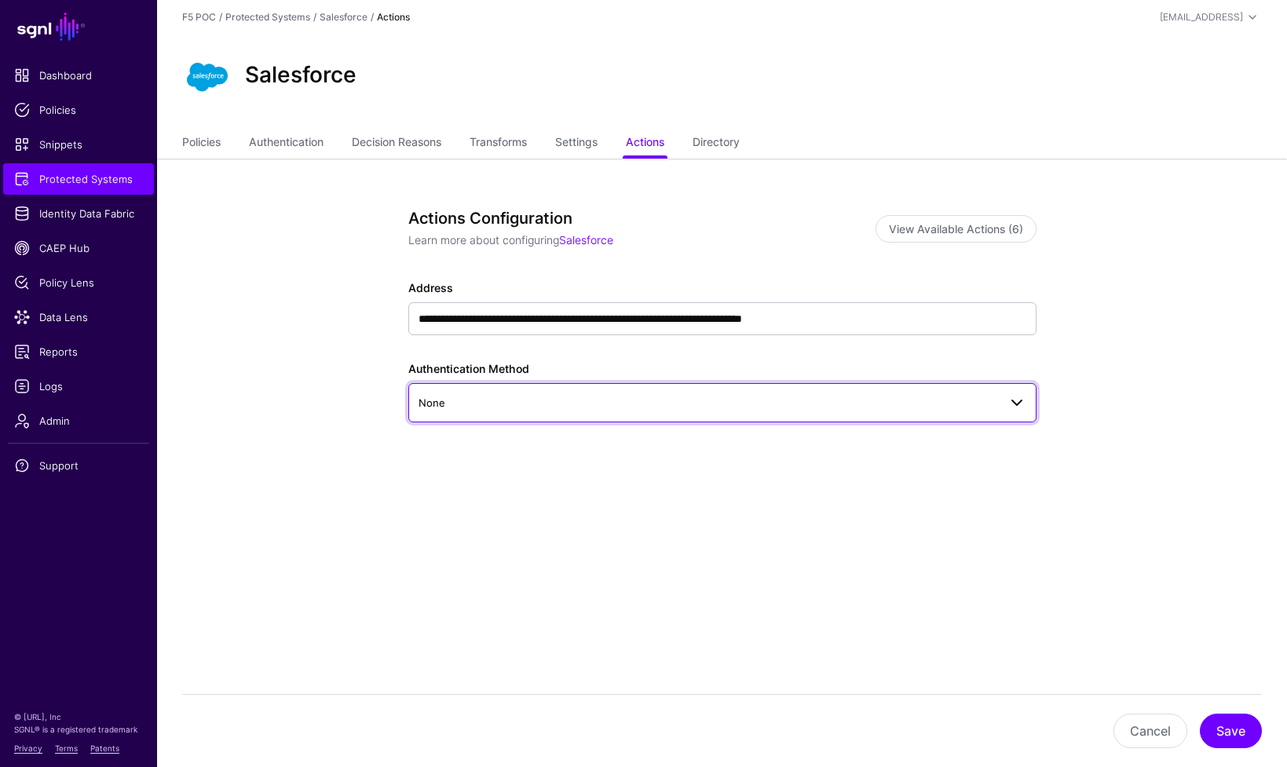
click at [831, 409] on span "None" at bounding box center [707, 402] width 579 height 17
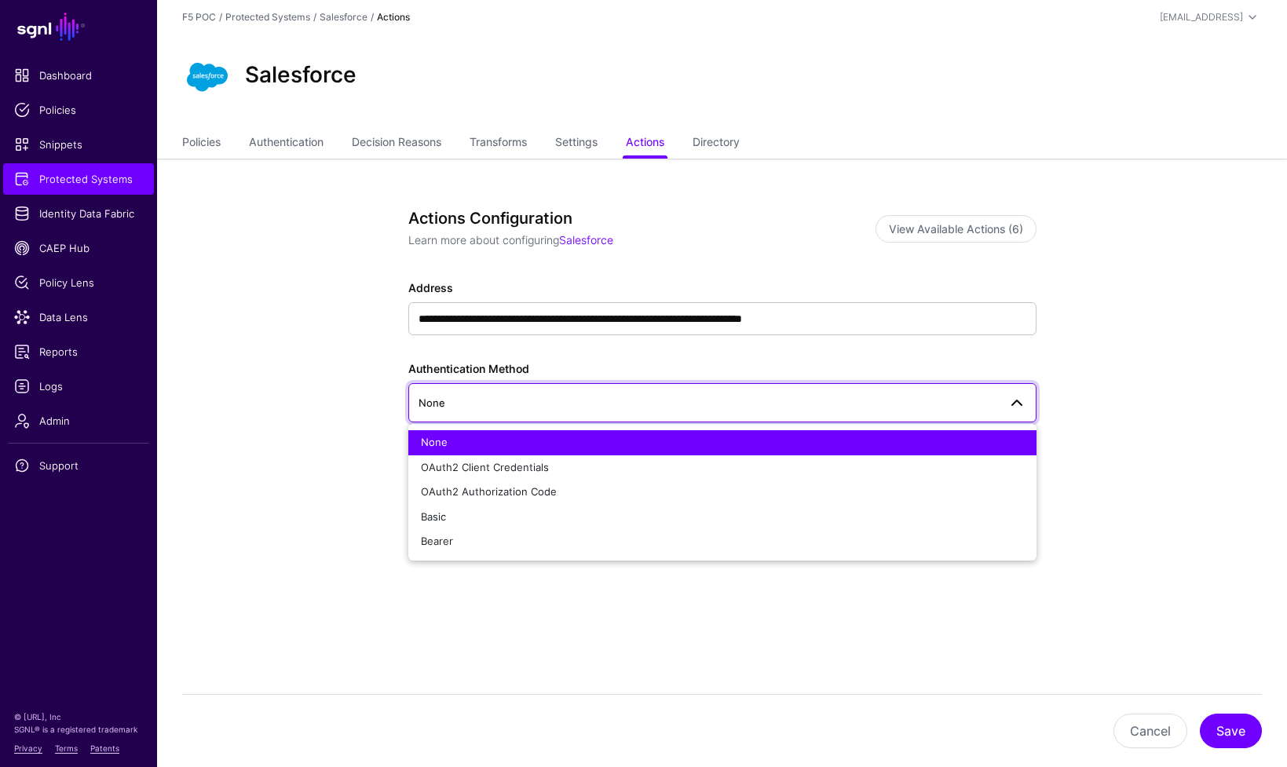
click at [794, 627] on main "**********" at bounding box center [643, 383] width 1287 height 767
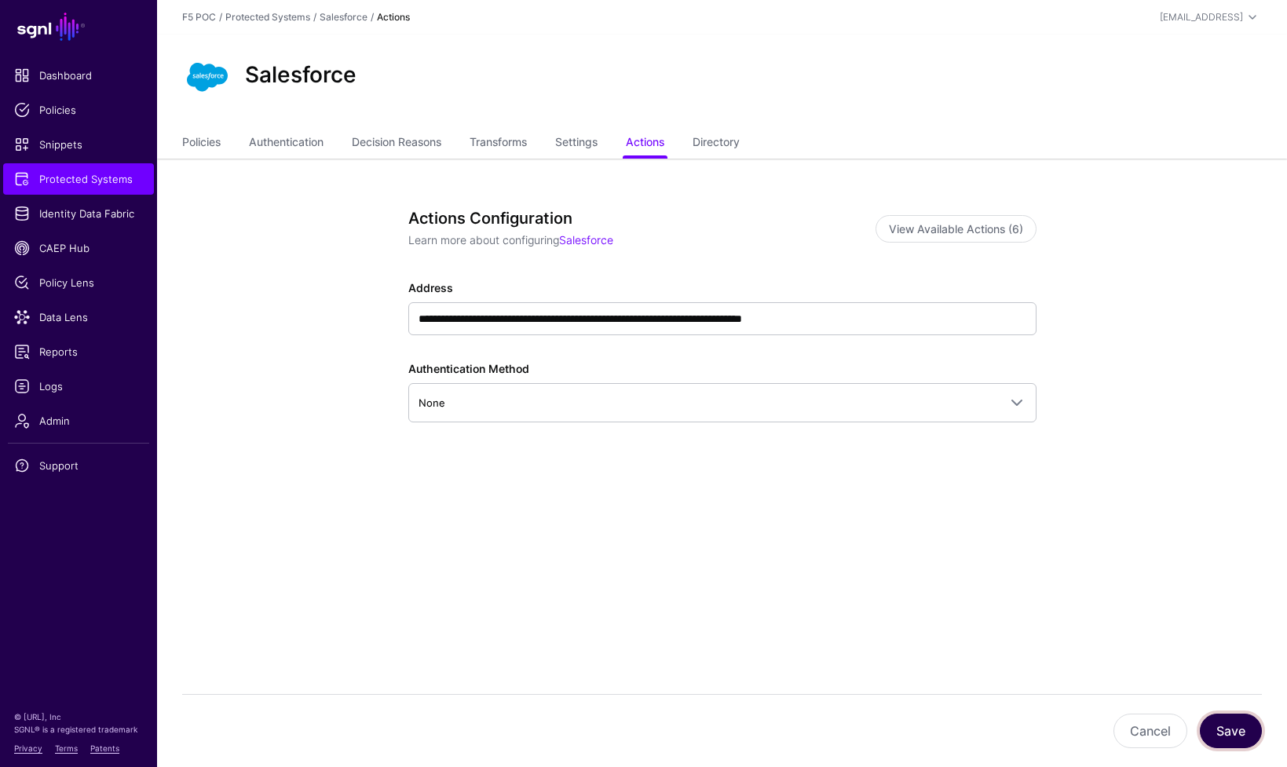
click at [1232, 732] on button "Save" at bounding box center [1230, 731] width 62 height 35
click at [1218, 725] on button "Save" at bounding box center [1230, 731] width 62 height 35
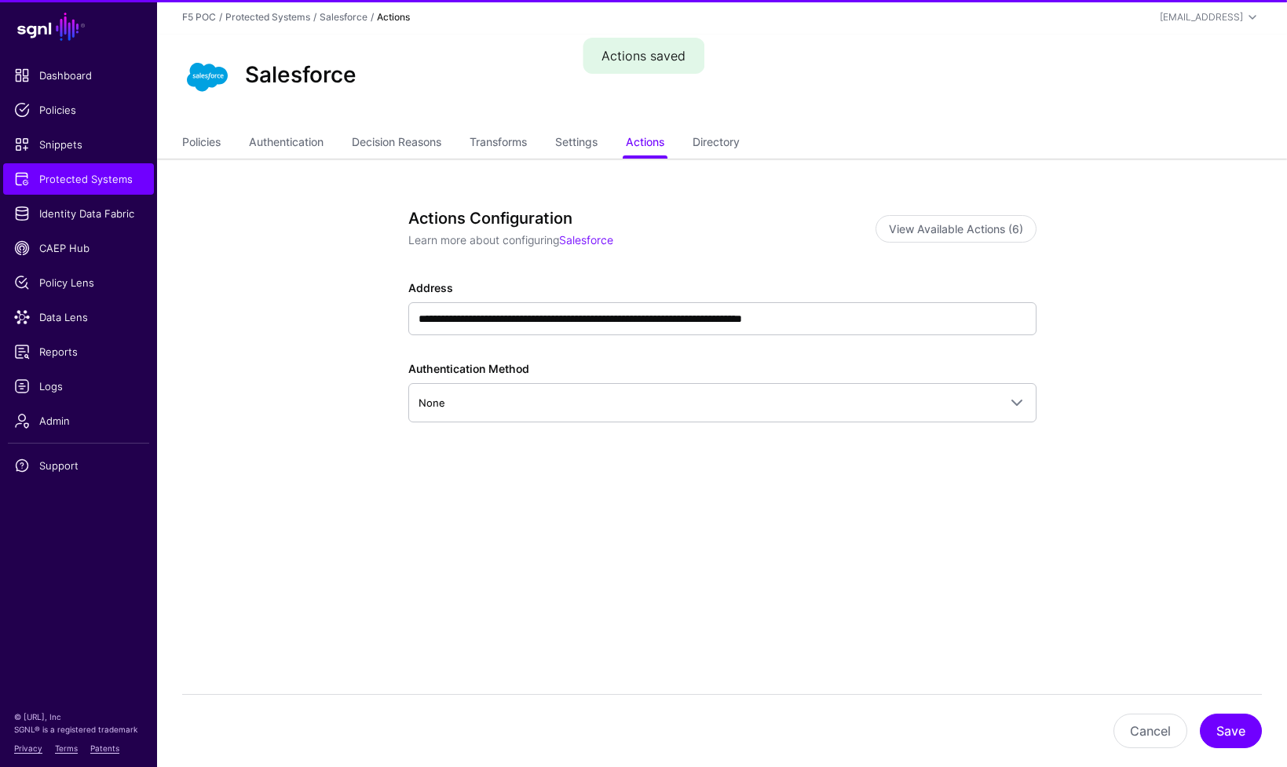
click at [780, 593] on div "**********" at bounding box center [722, 391] width 728 height 465
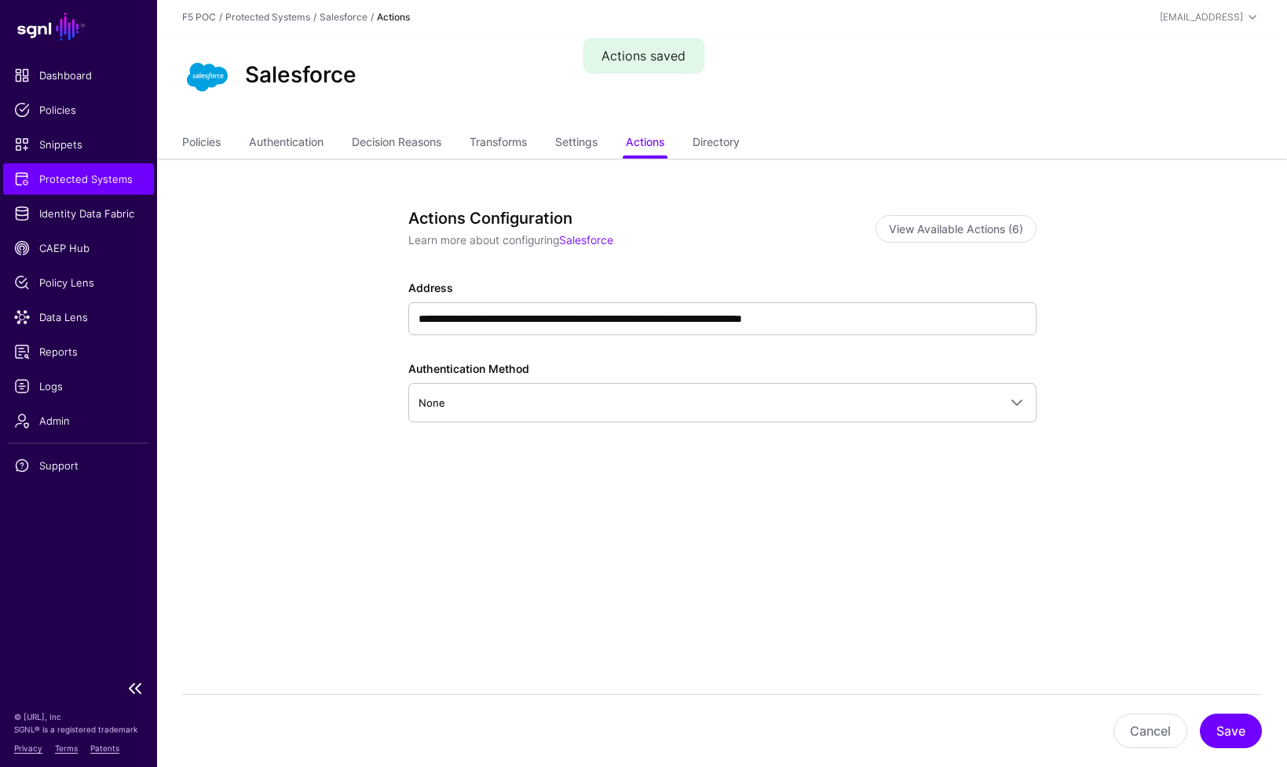
click at [97, 179] on span "Protected Systems" at bounding box center [78, 179] width 129 height 16
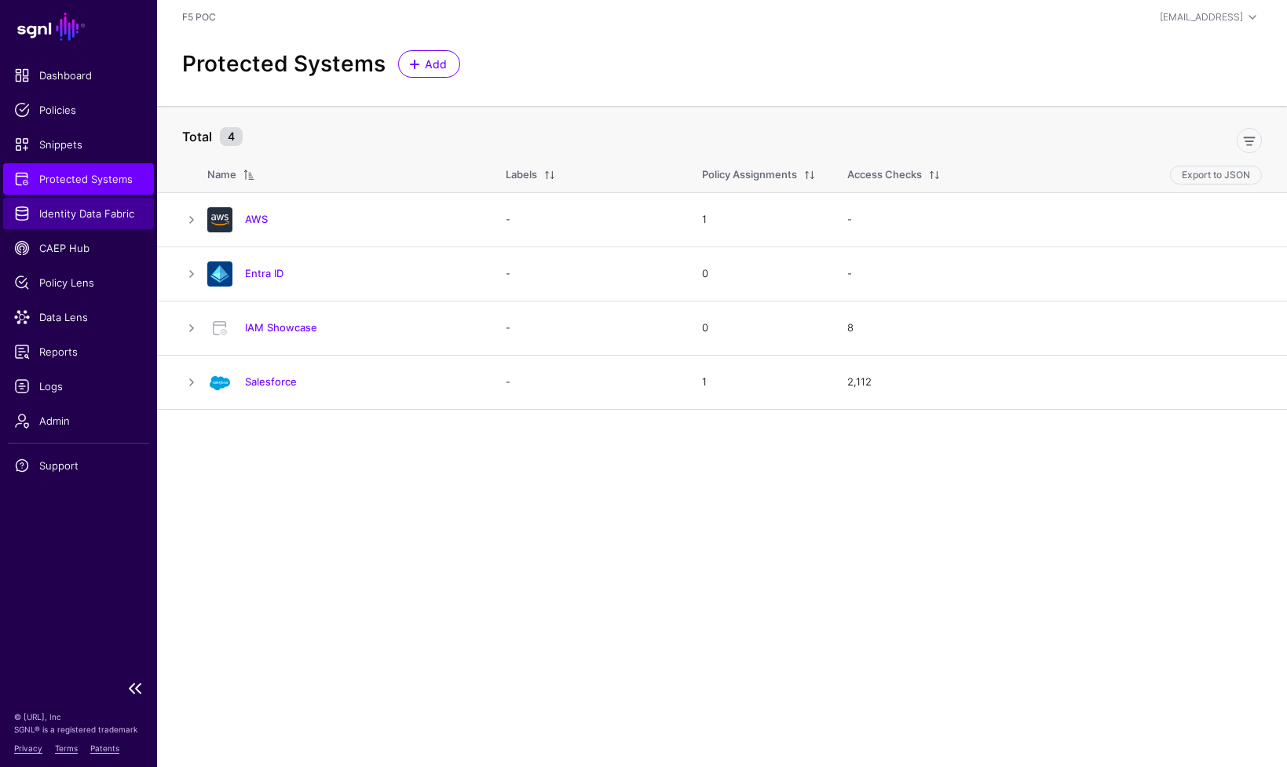
click at [68, 217] on span "Identity Data Fabric" at bounding box center [78, 214] width 129 height 16
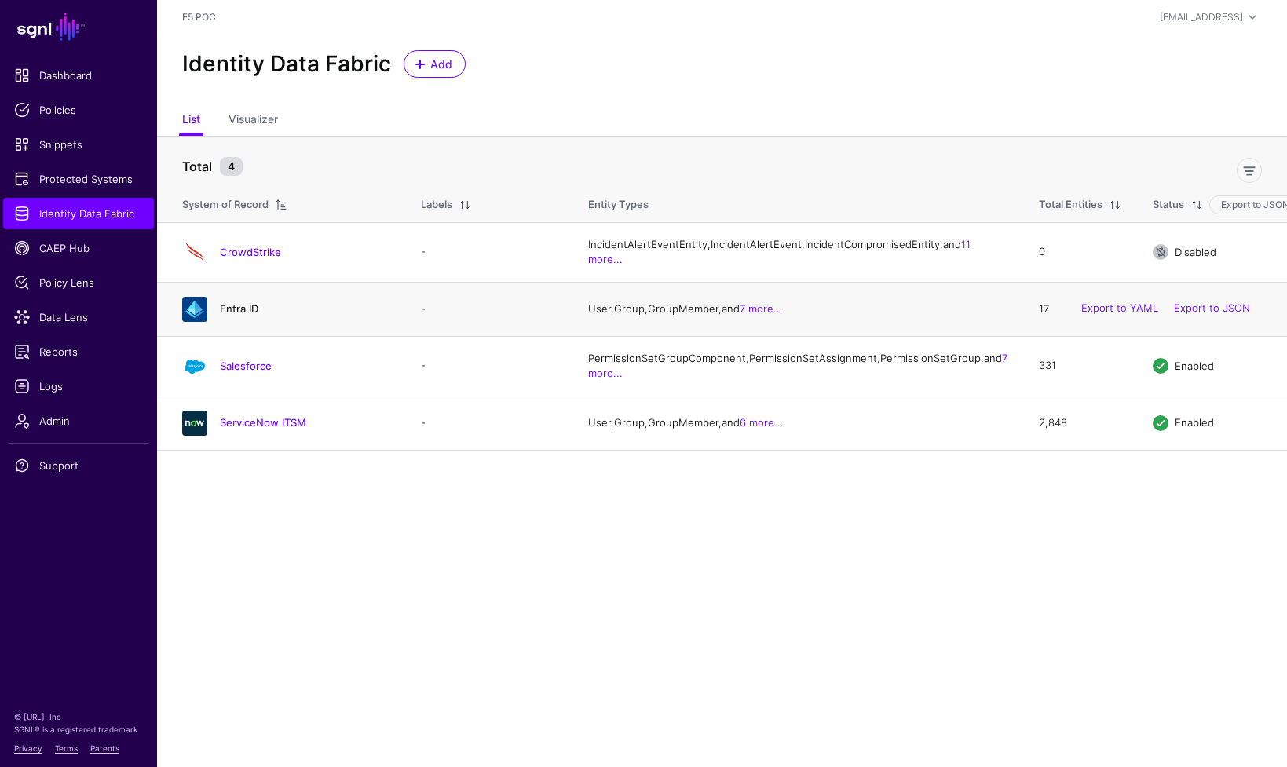
click at [246, 315] on link "Entra ID" at bounding box center [239, 308] width 38 height 13
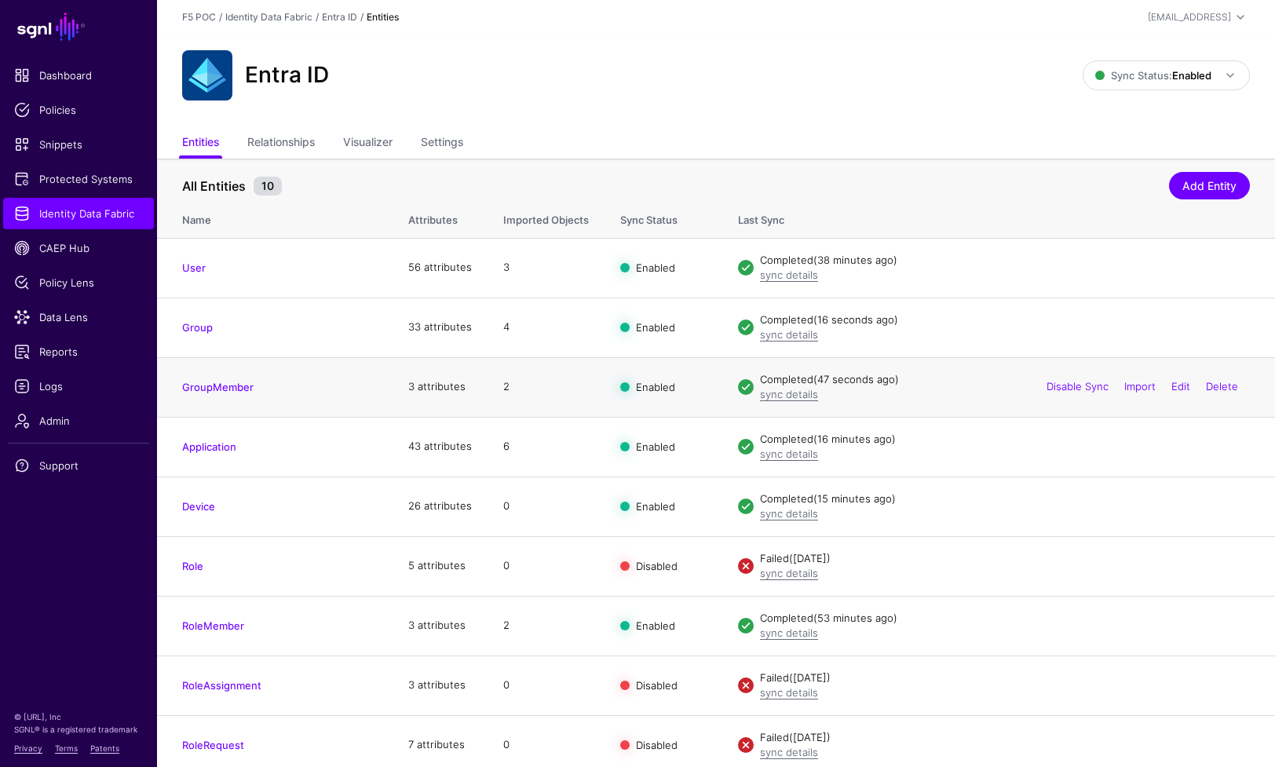
click at [251, 395] on td "GroupMember" at bounding box center [274, 387] width 235 height 60
click at [236, 387] on link "GroupMember" at bounding box center [217, 387] width 71 height 13
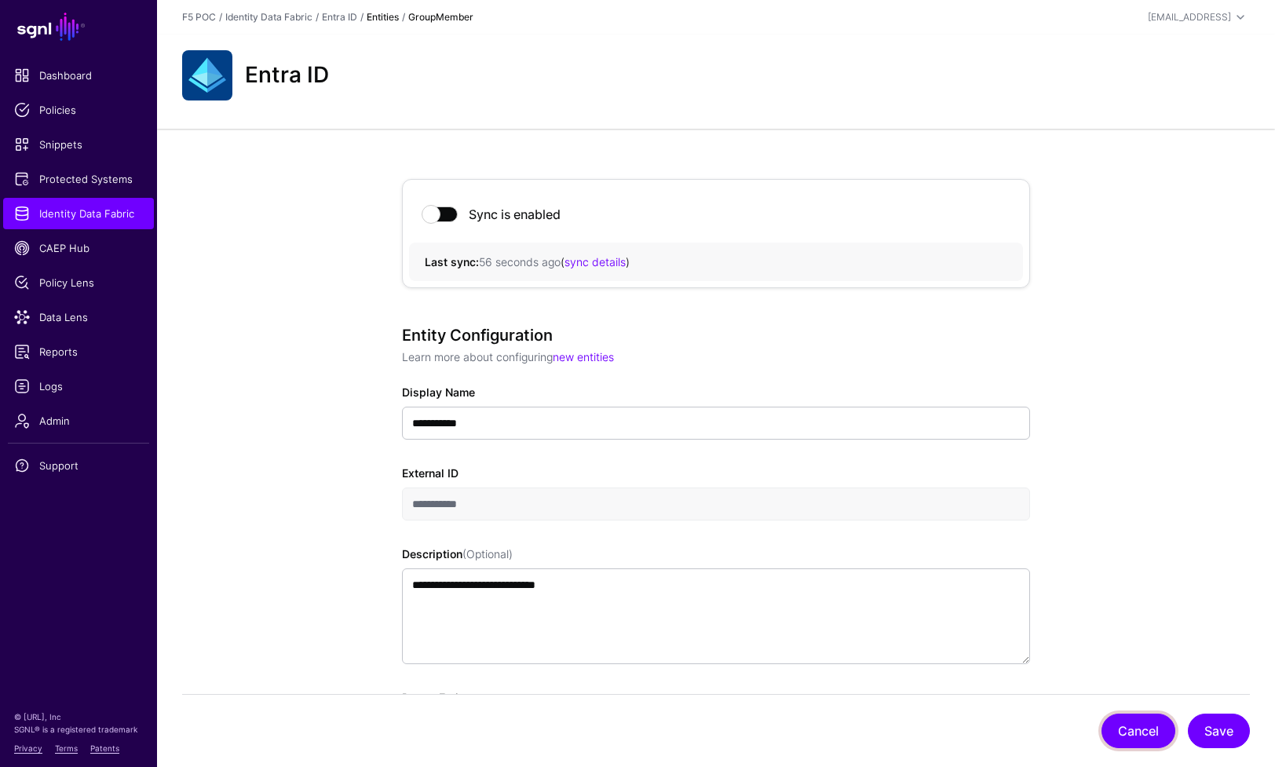
click at [1156, 734] on button "Cancel" at bounding box center [1138, 731] width 74 height 35
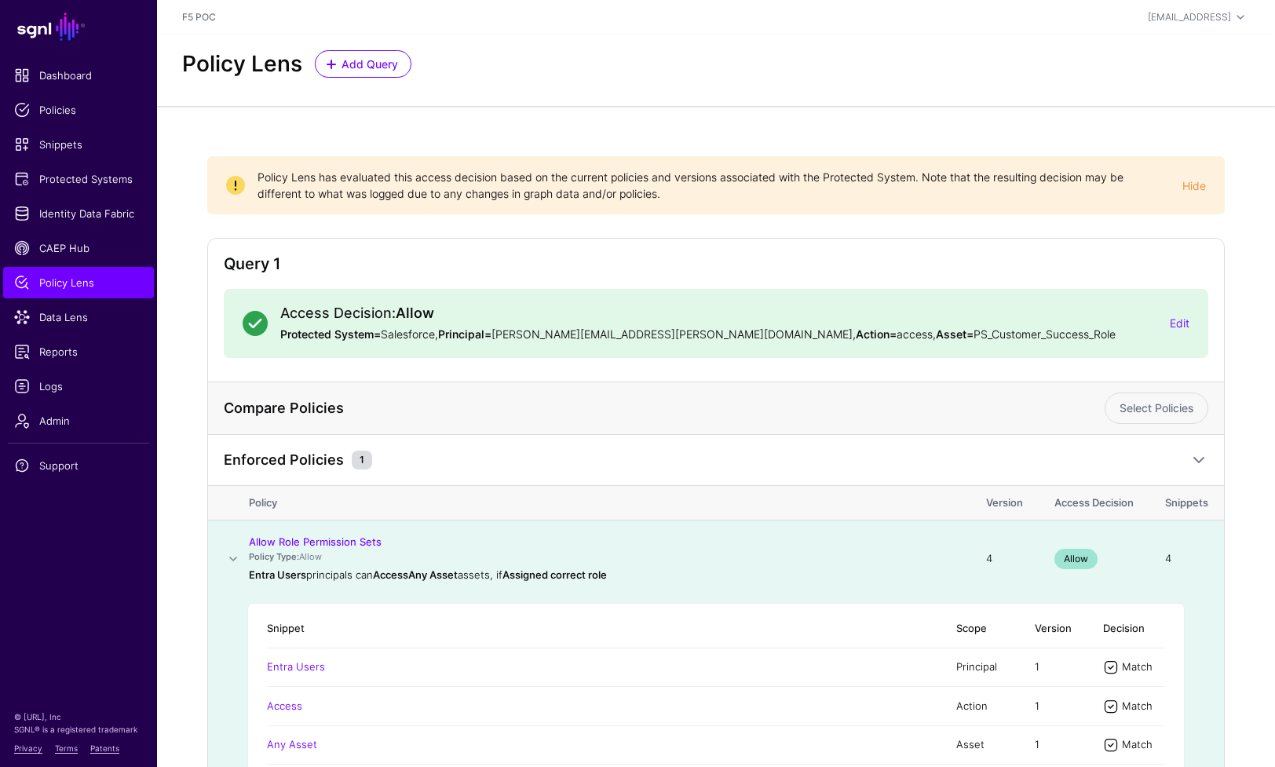
scroll to position [155, 0]
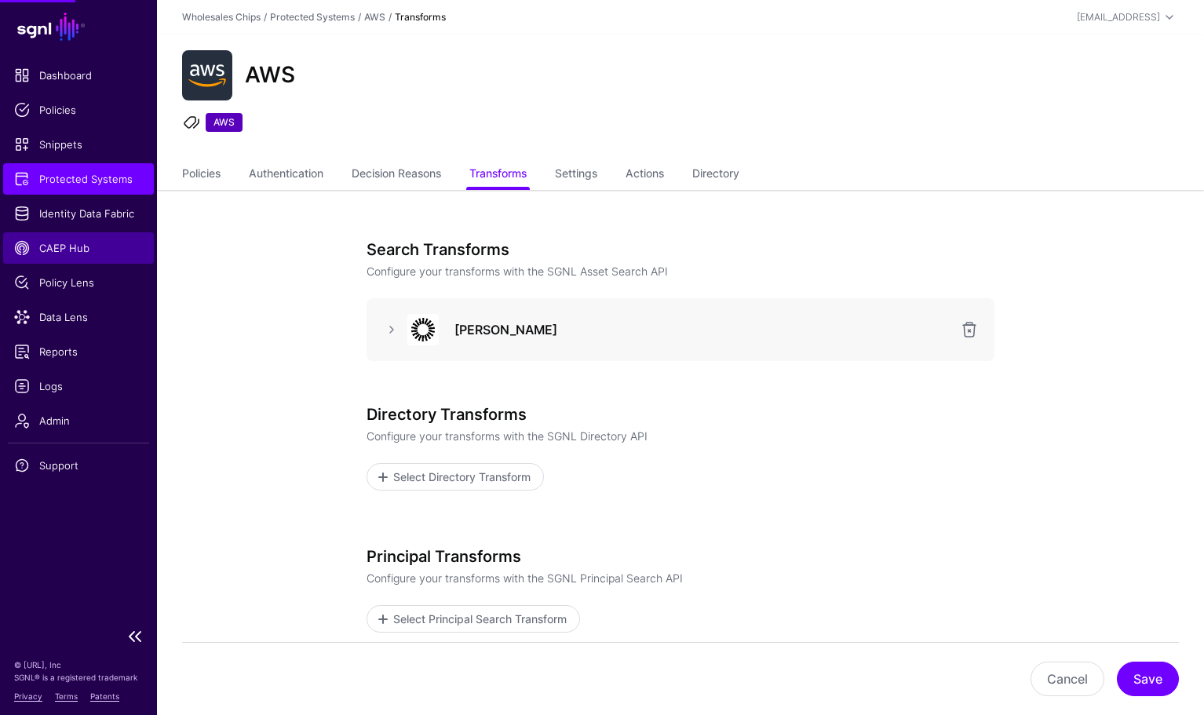
click at [72, 252] on span "CAEP Hub" at bounding box center [78, 248] width 129 height 16
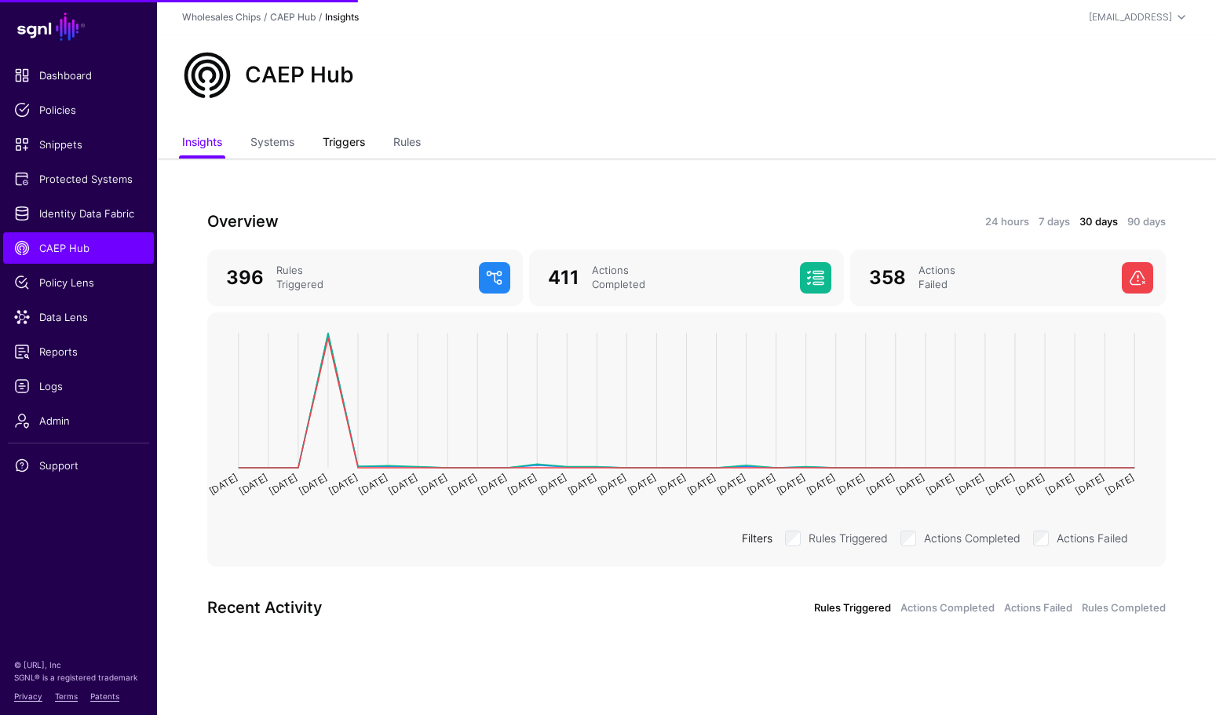
click at [328, 142] on link "Triggers" at bounding box center [344, 144] width 42 height 30
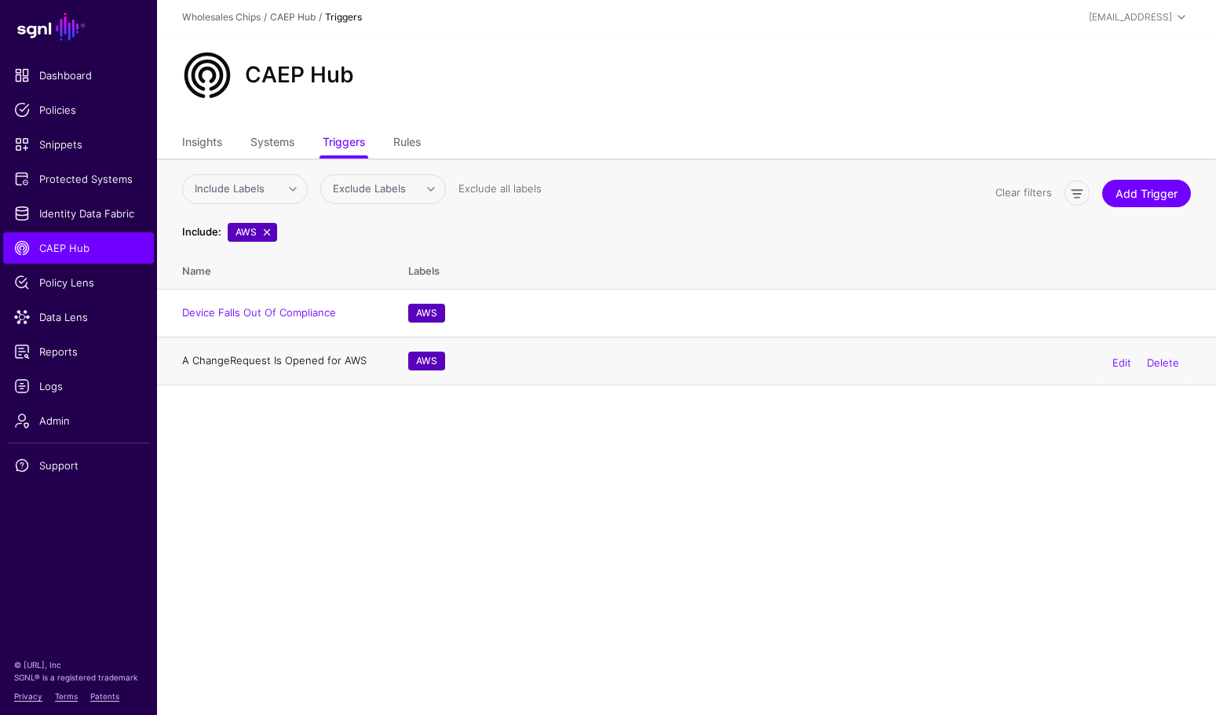
click at [331, 361] on link "A ChangeRequest Is Opened for AWS" at bounding box center [274, 360] width 184 height 13
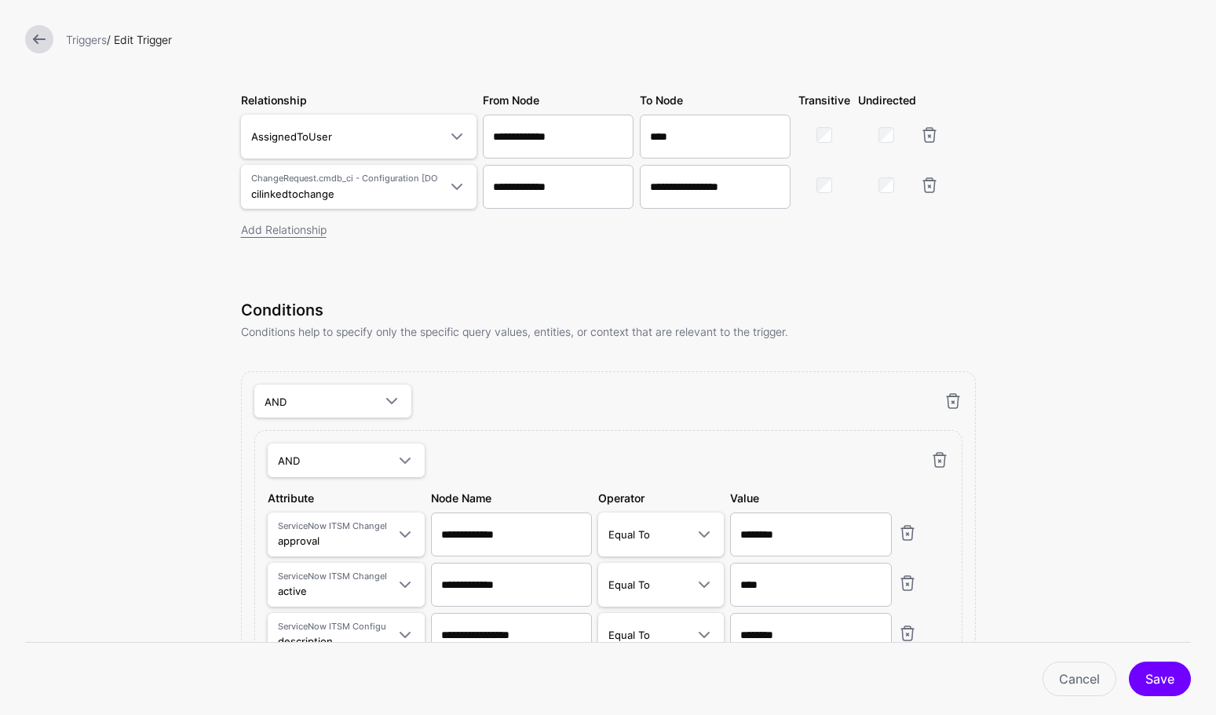
scroll to position [914, 0]
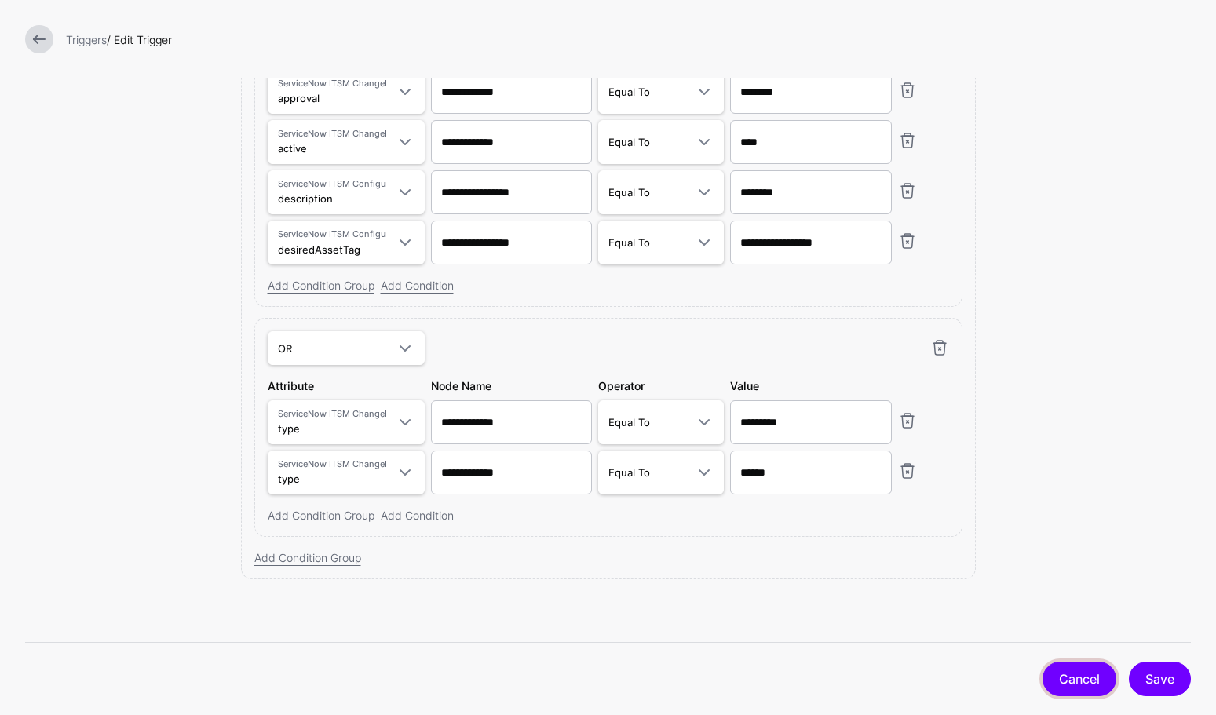
click at [1073, 683] on link "Cancel" at bounding box center [1079, 679] width 74 height 35
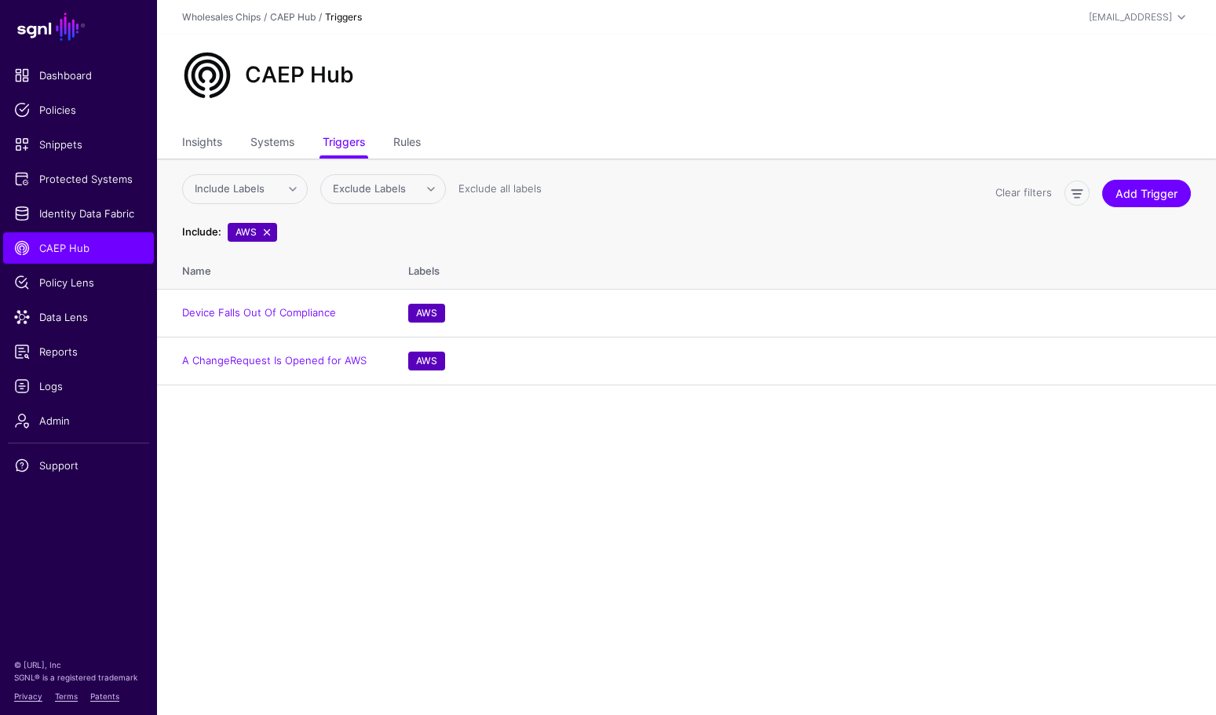
click at [451, 141] on ul "Insights Systems Triggers Rules" at bounding box center [686, 144] width 1009 height 30
click at [407, 142] on link "Rules" at bounding box center [406, 144] width 27 height 30
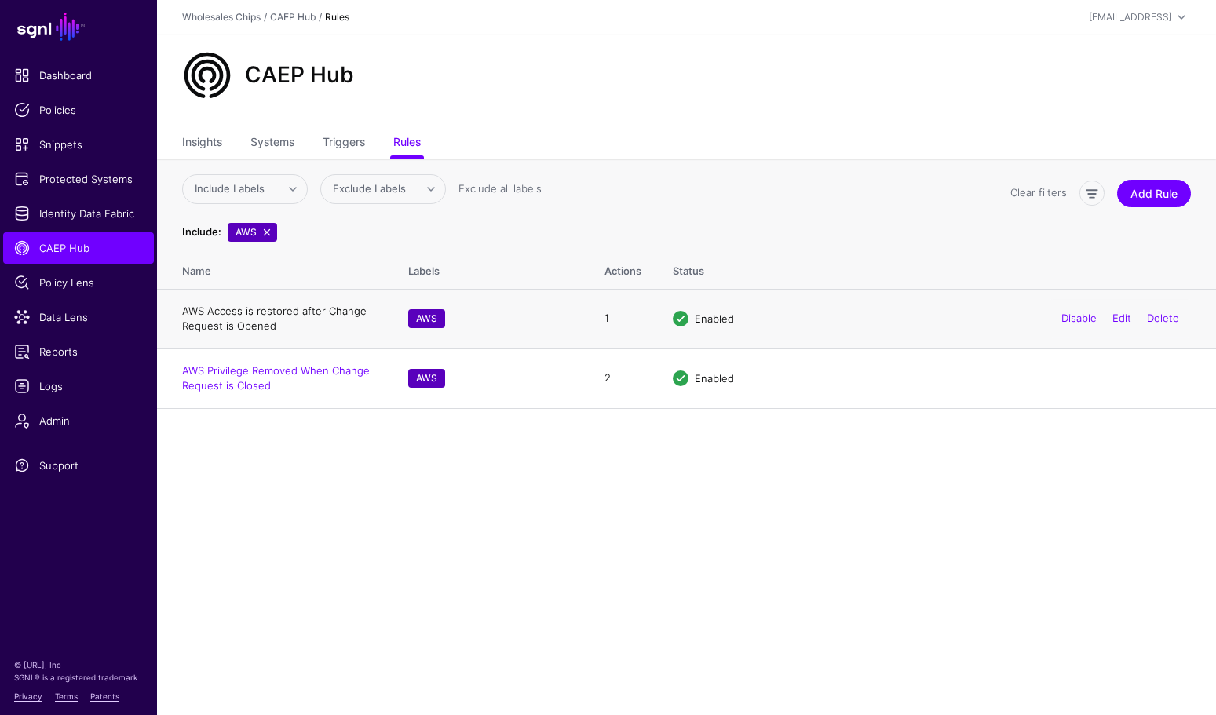
click at [246, 313] on link "AWS Access is restored after Change Request is Opened" at bounding box center [274, 319] width 184 height 28
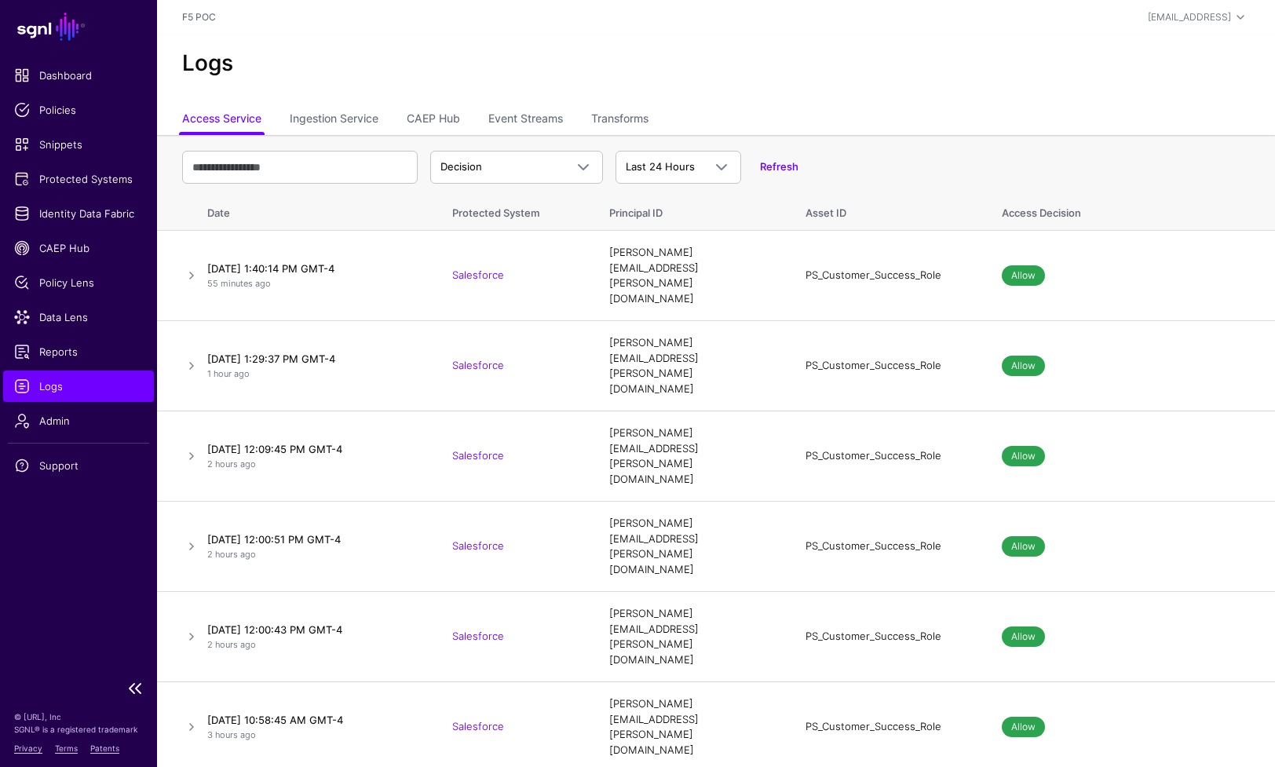
click at [64, 298] on ul "Dashboard Policies Snippets Protected Systems Identity Data Fabric CAEP Hub Pol…" at bounding box center [78, 365] width 157 height 611
click at [66, 289] on span "Policy Lens" at bounding box center [78, 283] width 129 height 16
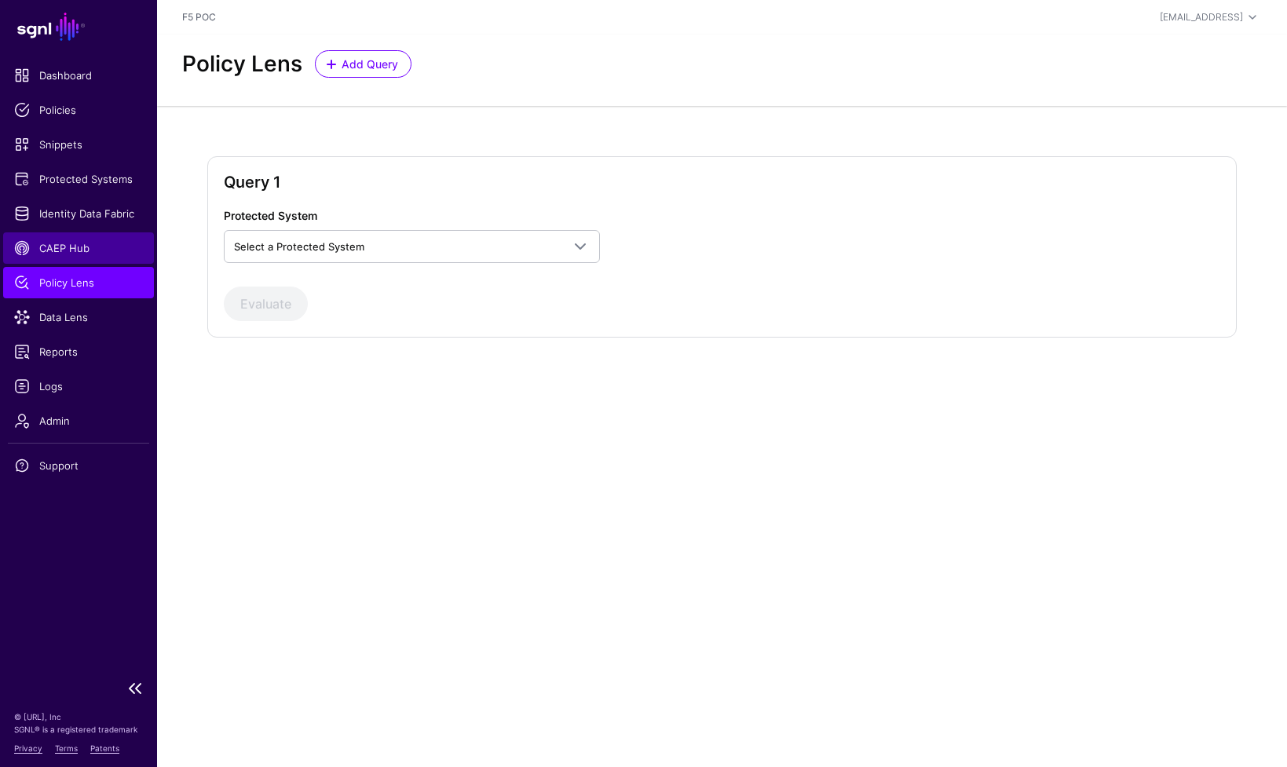
click at [88, 252] on span "CAEP Hub" at bounding box center [78, 248] width 129 height 16
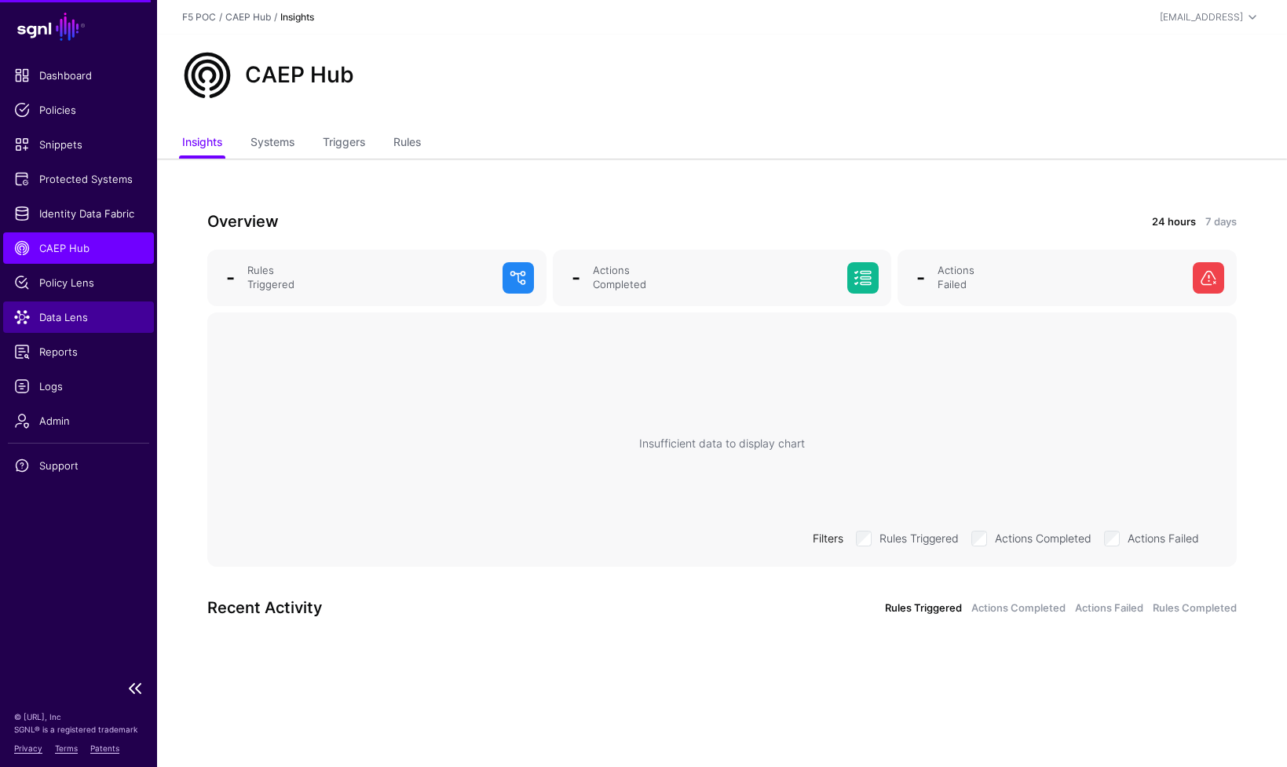
click at [75, 318] on span "Data Lens" at bounding box center [78, 317] width 129 height 16
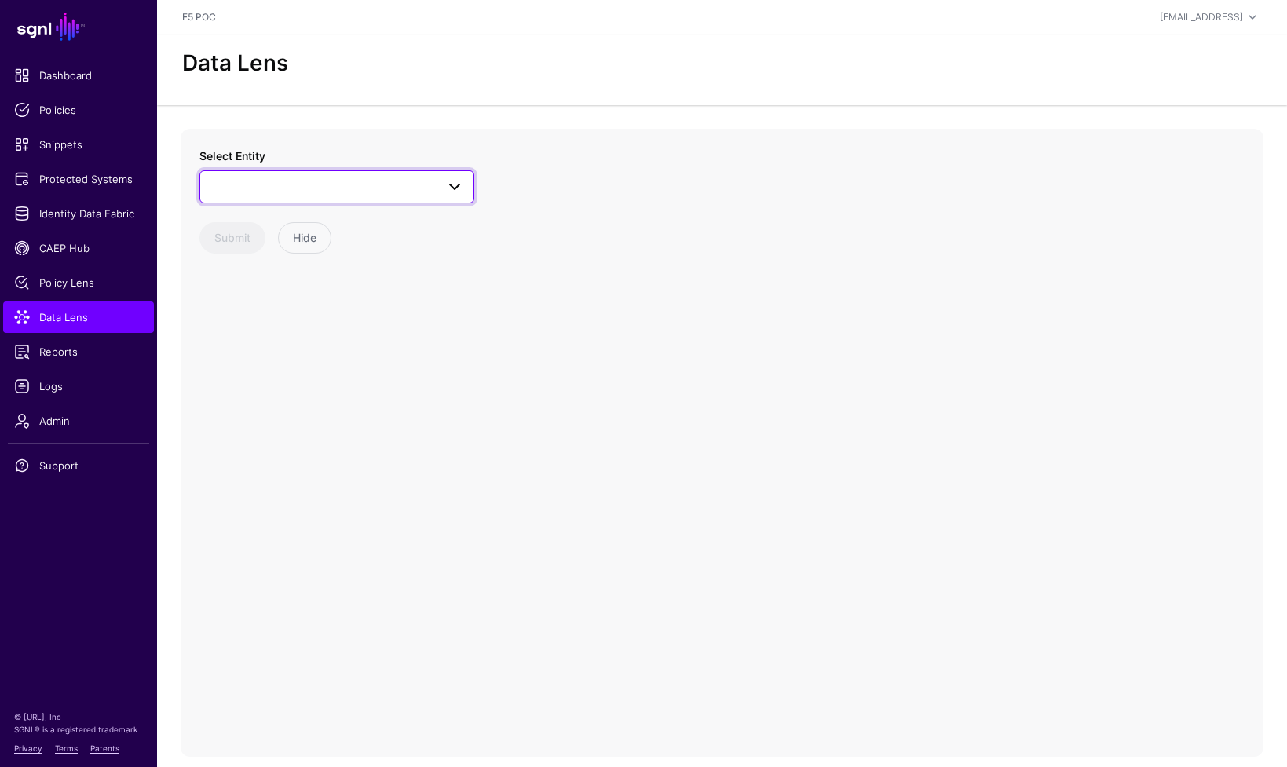
click at [315, 189] on span at bounding box center [337, 186] width 254 height 19
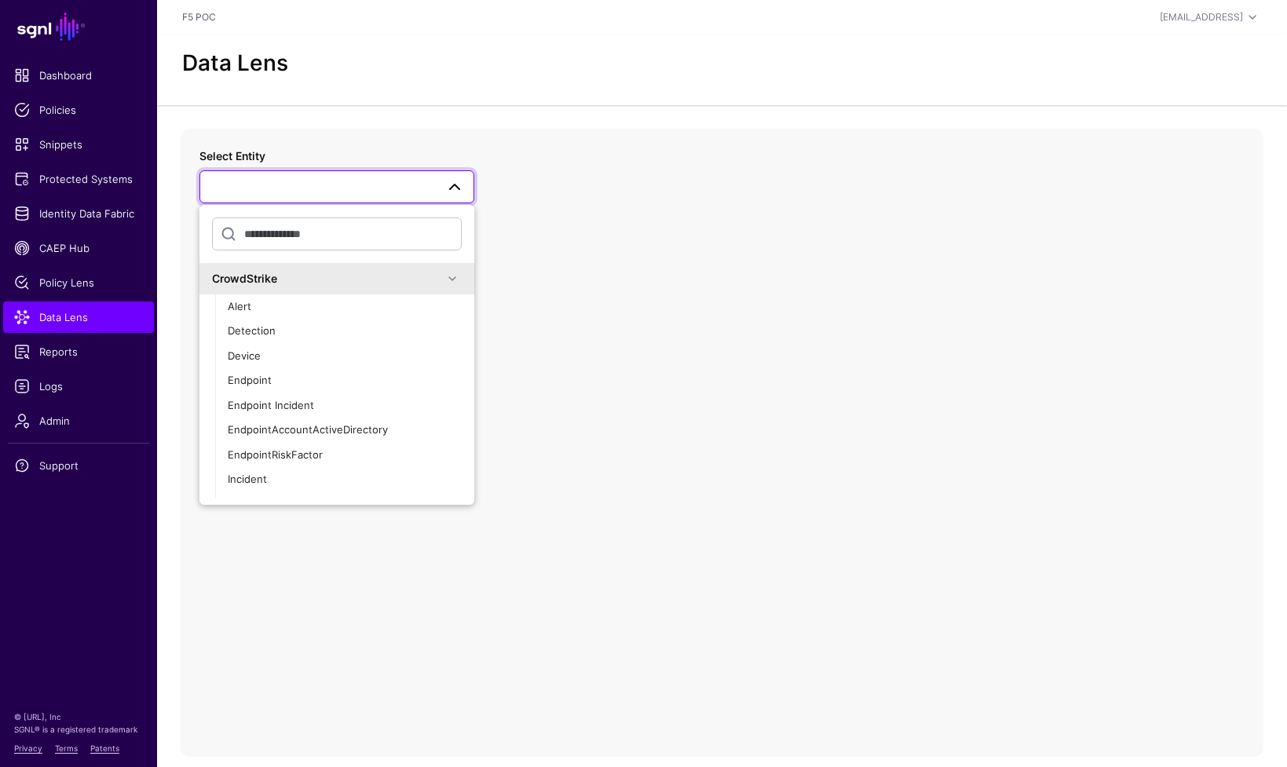
click at [421, 273] on div "CrowdStrike" at bounding box center [327, 278] width 231 height 16
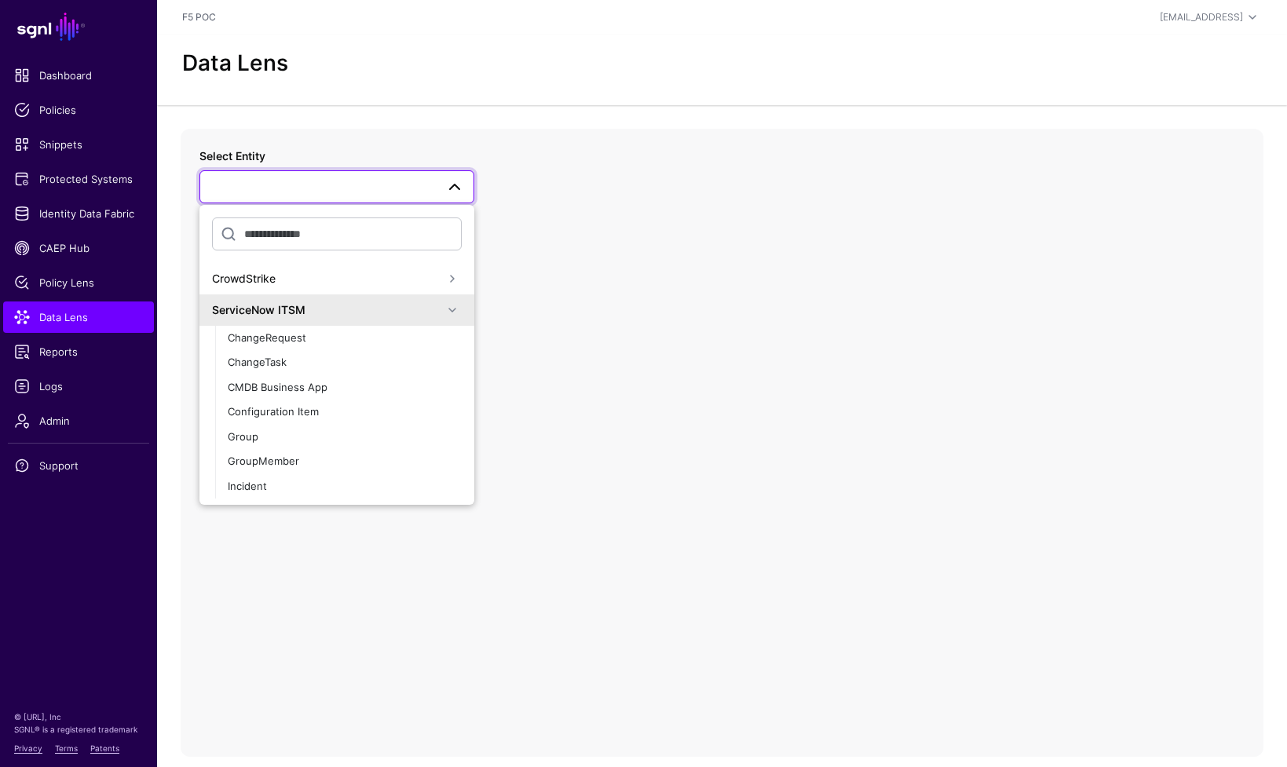
click at [422, 309] on div "ServiceNow ITSM" at bounding box center [327, 309] width 231 height 16
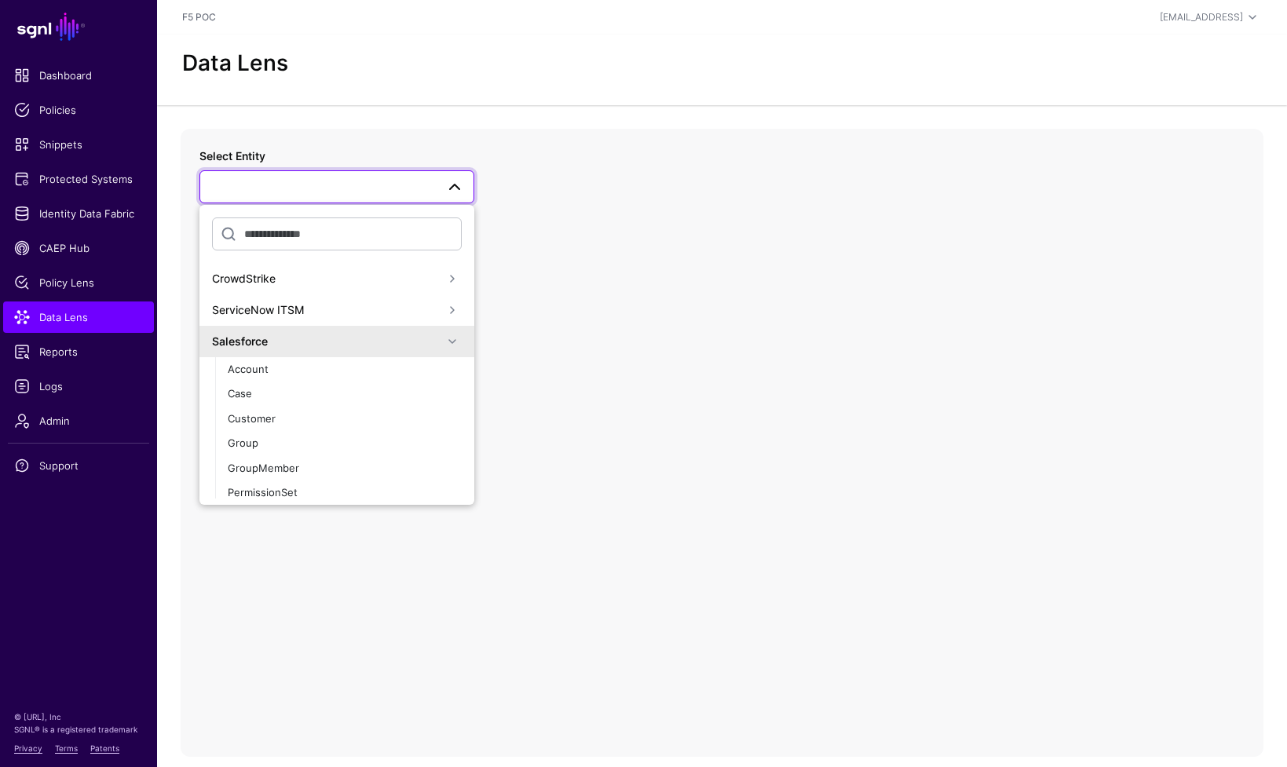
click at [443, 345] on span at bounding box center [452, 341] width 19 height 19
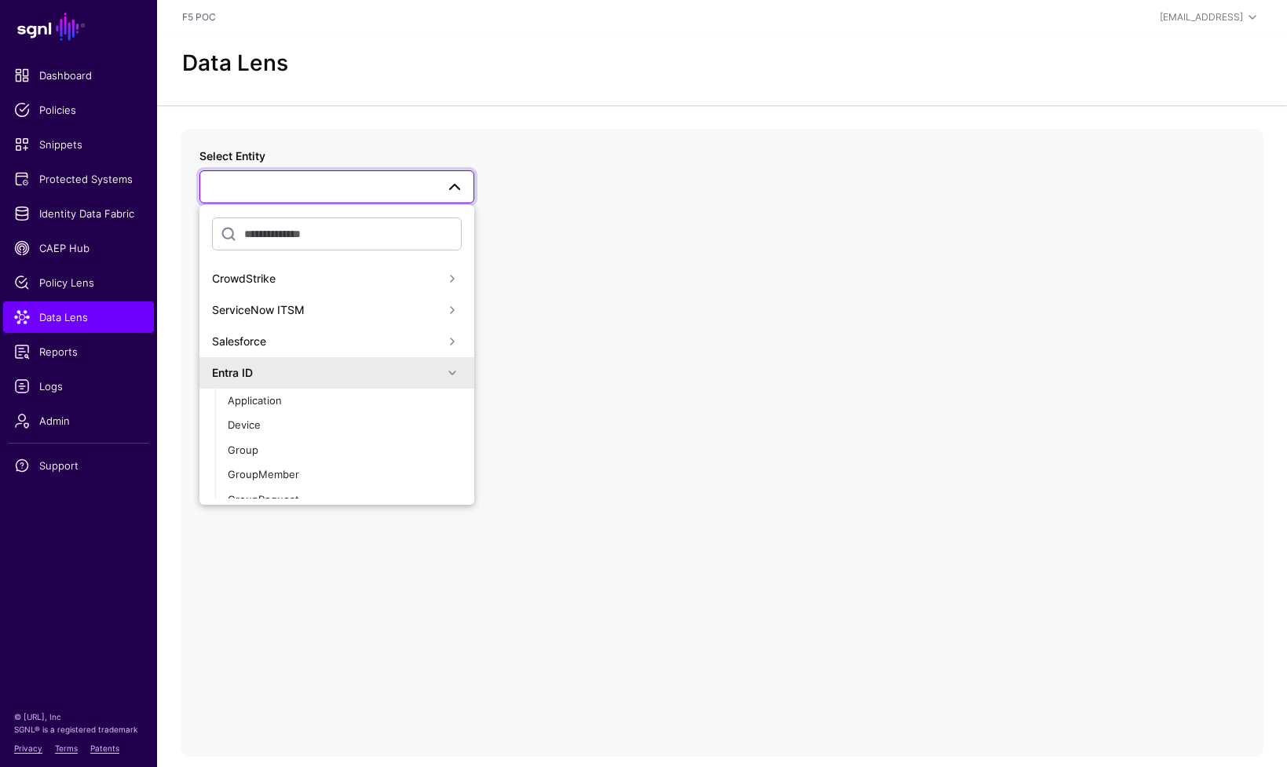
click at [381, 378] on div "Entra ID" at bounding box center [327, 372] width 231 height 16
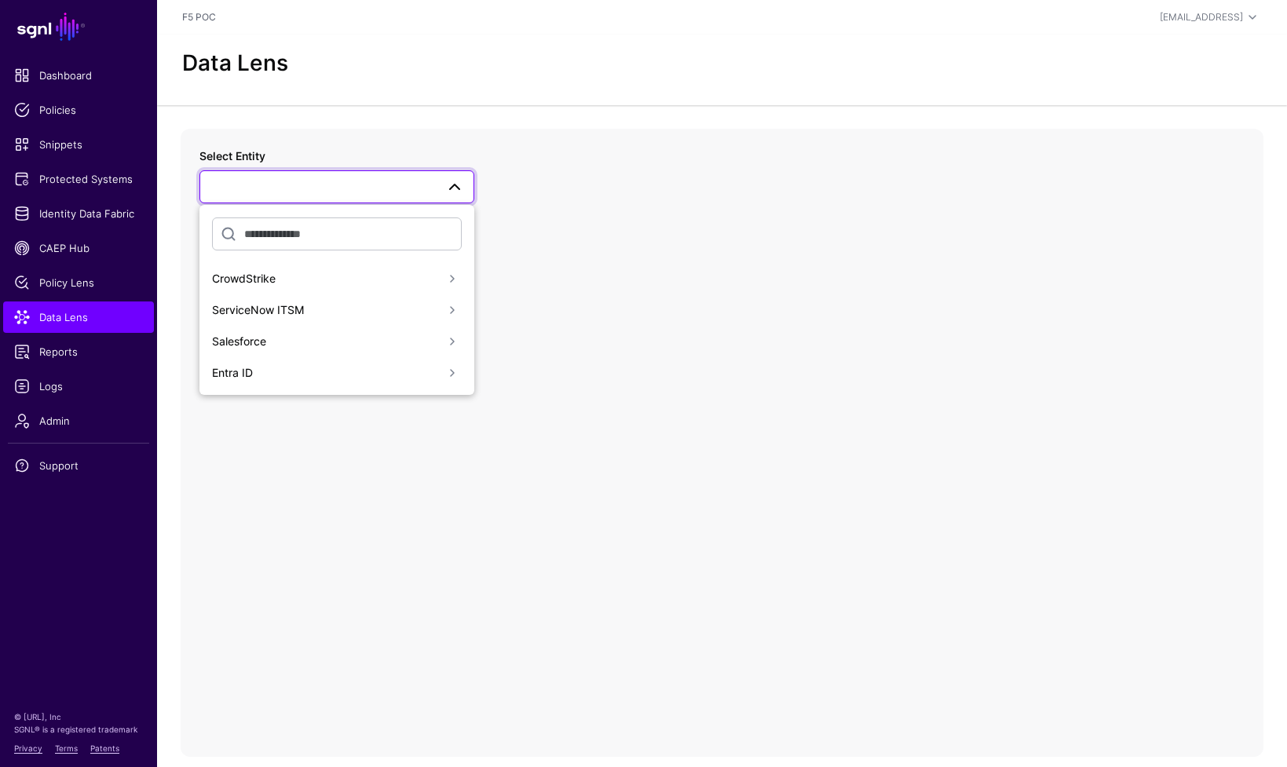
click at [404, 348] on div "Salesforce" at bounding box center [327, 341] width 231 height 16
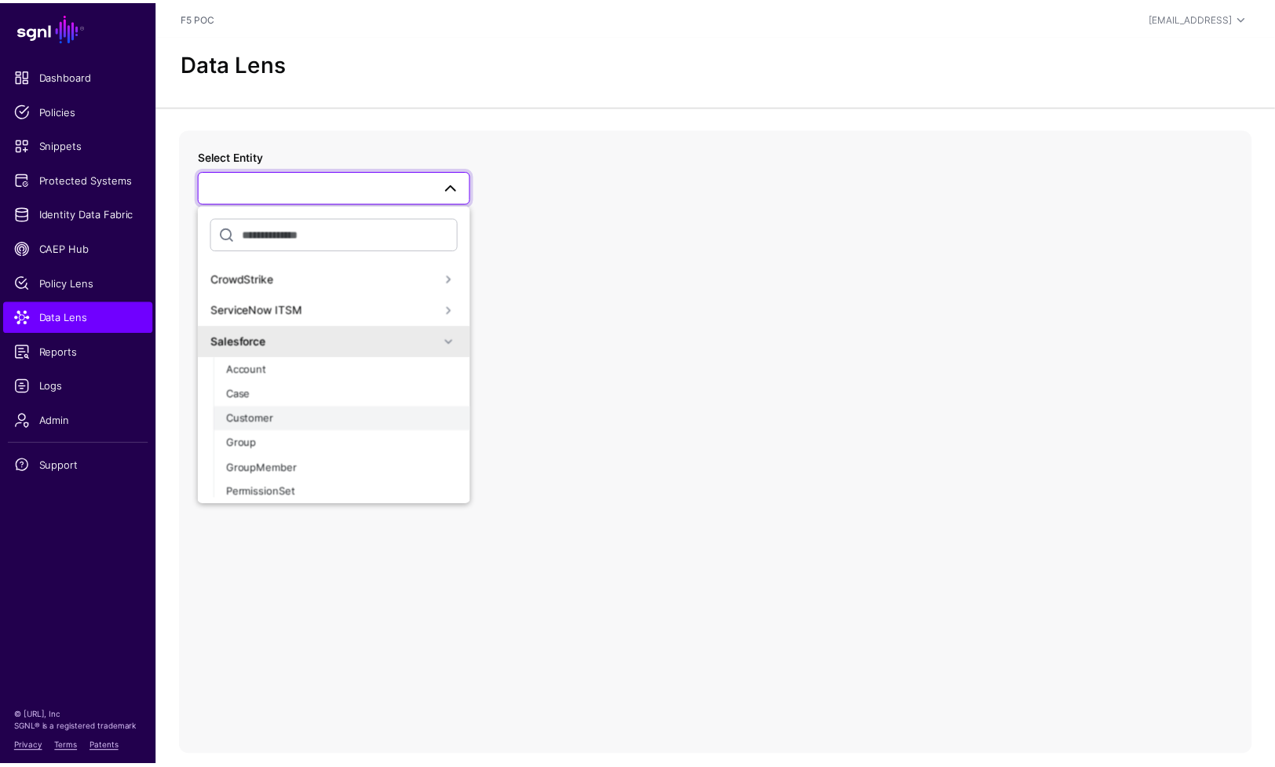
scroll to position [137, 0]
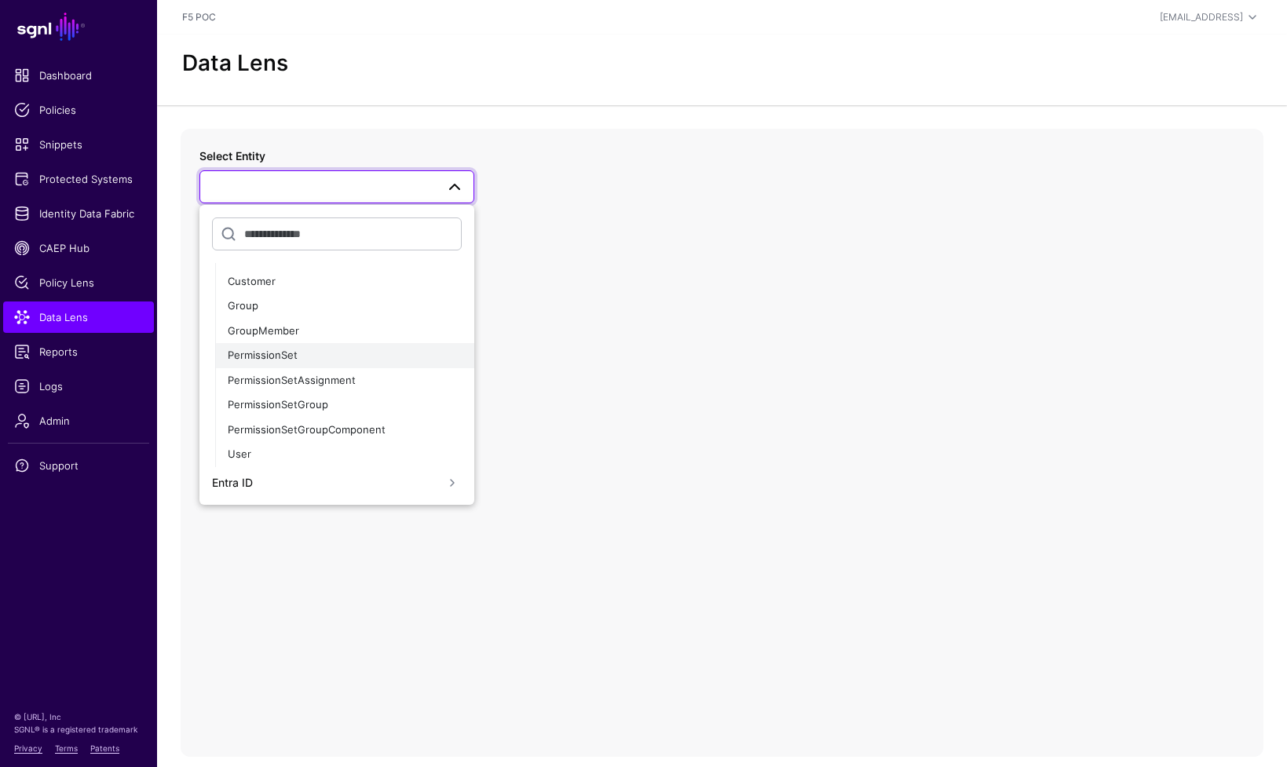
click at [340, 355] on div "PermissionSet" at bounding box center [345, 356] width 234 height 16
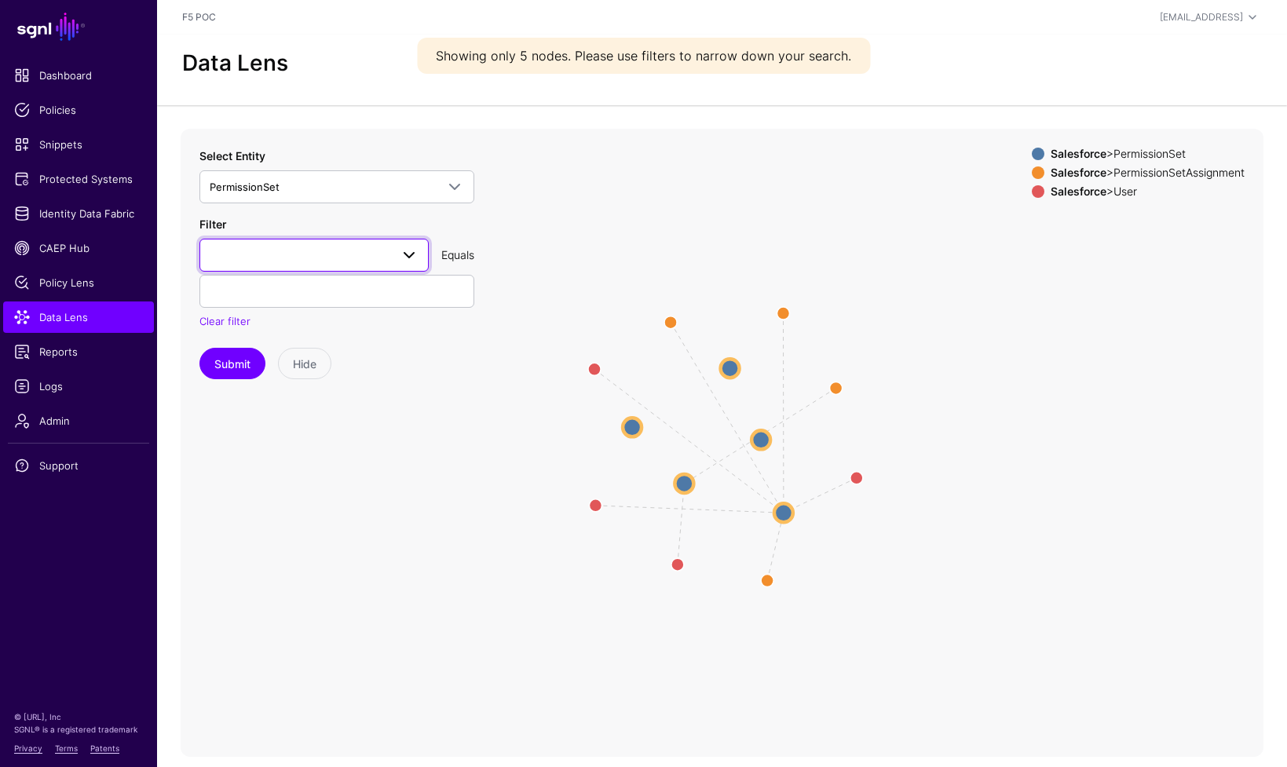
click at [280, 254] on span at bounding box center [314, 255] width 209 height 19
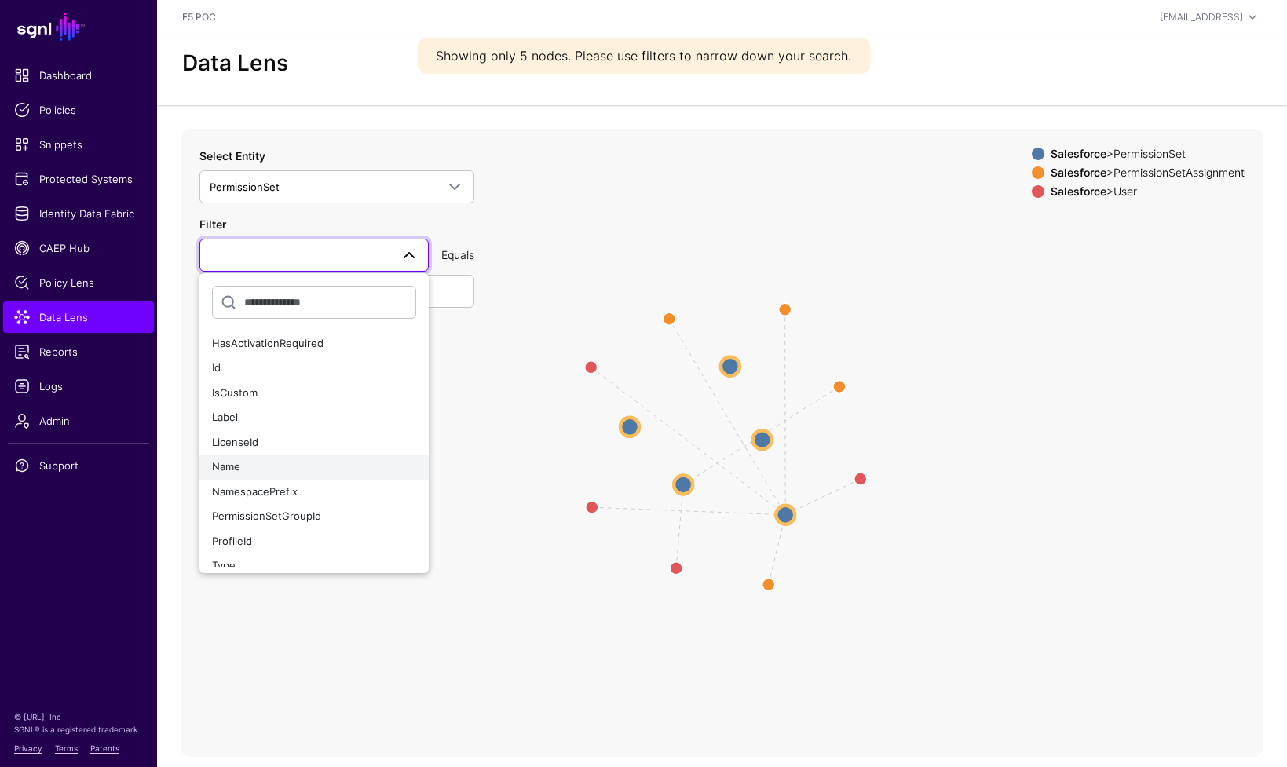
click at [302, 465] on div "Name" at bounding box center [314, 467] width 204 height 16
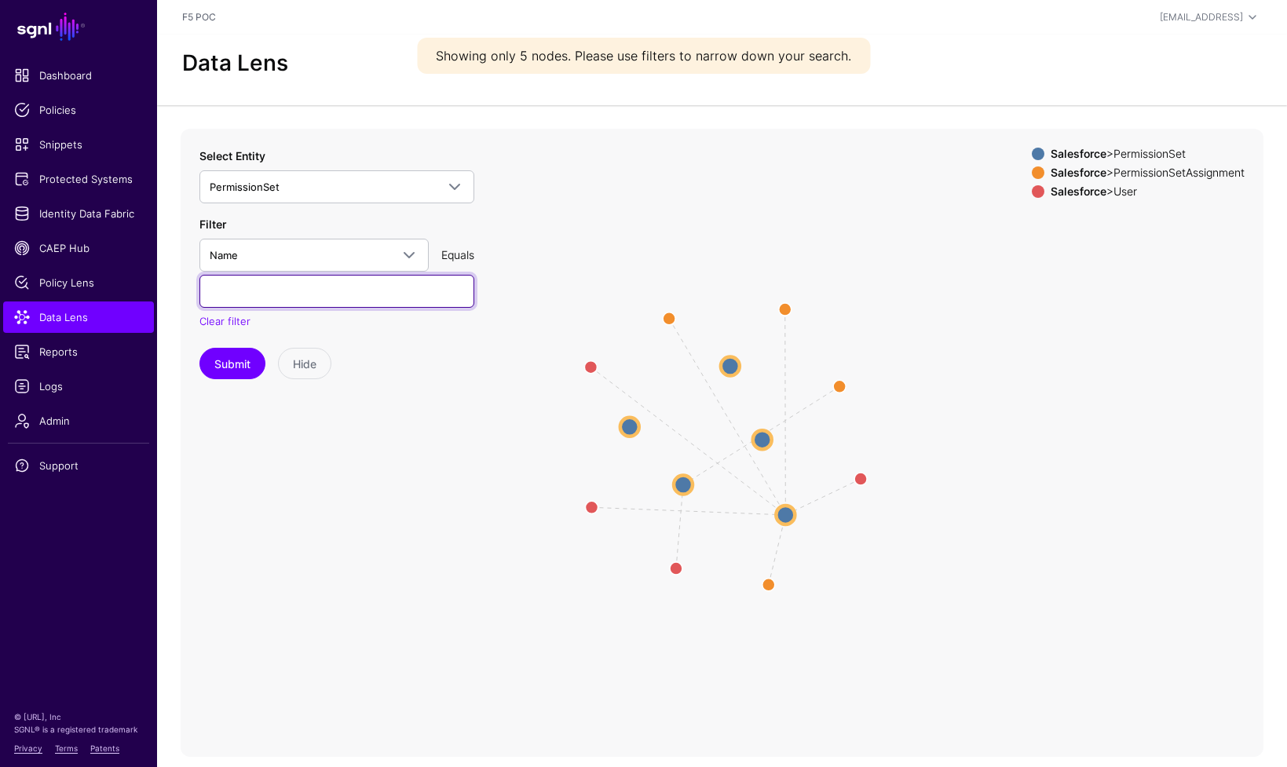
click at [312, 299] on input "text" at bounding box center [336, 291] width 275 height 33
paste input "**********"
type input "**********"
click at [249, 369] on button "Submit" at bounding box center [232, 363] width 66 height 31
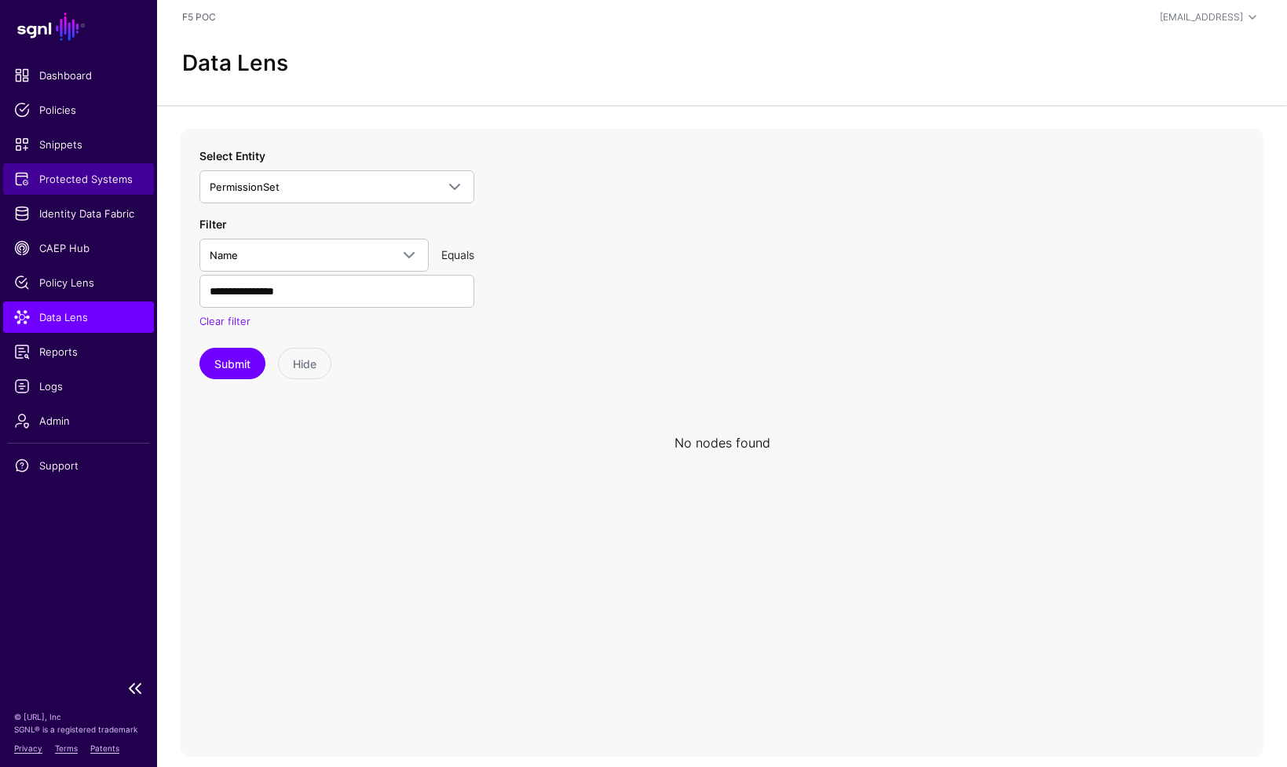
click at [99, 183] on span "Protected Systems" at bounding box center [78, 179] width 129 height 16
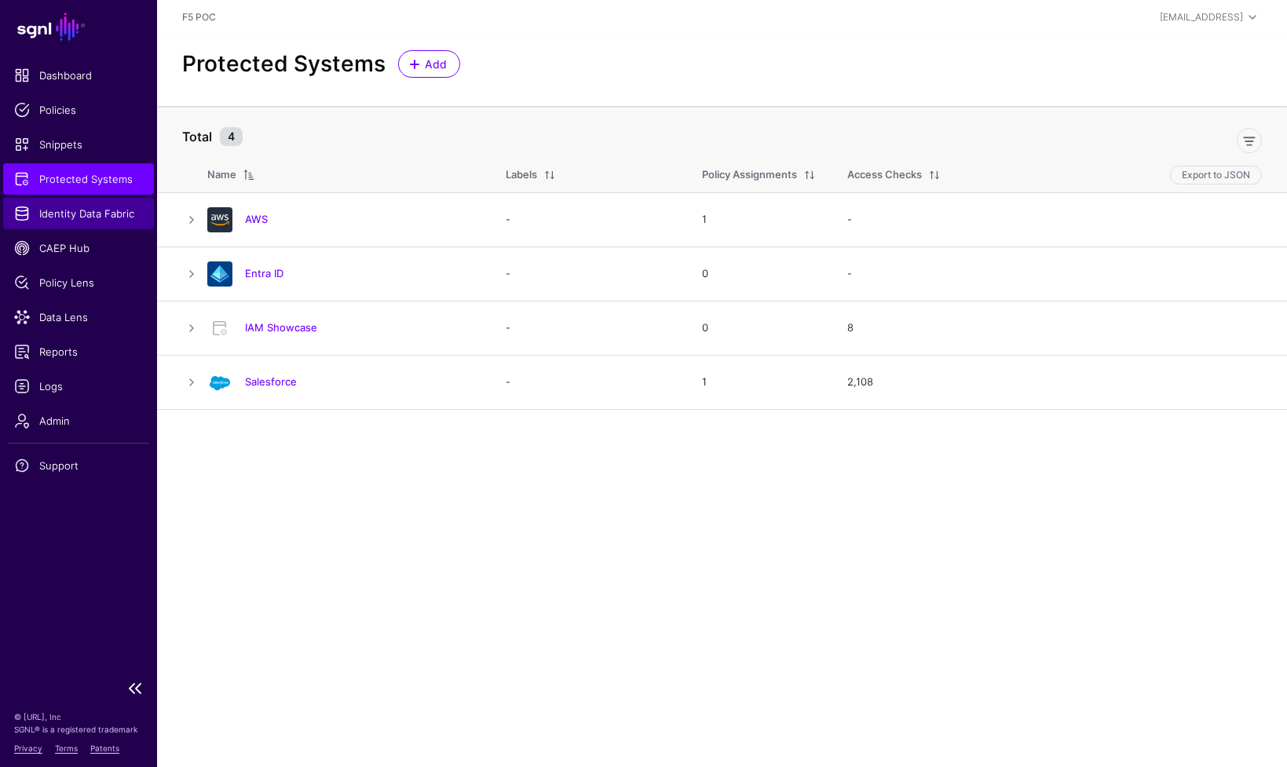
click at [129, 215] on span "Identity Data Fabric" at bounding box center [78, 214] width 129 height 16
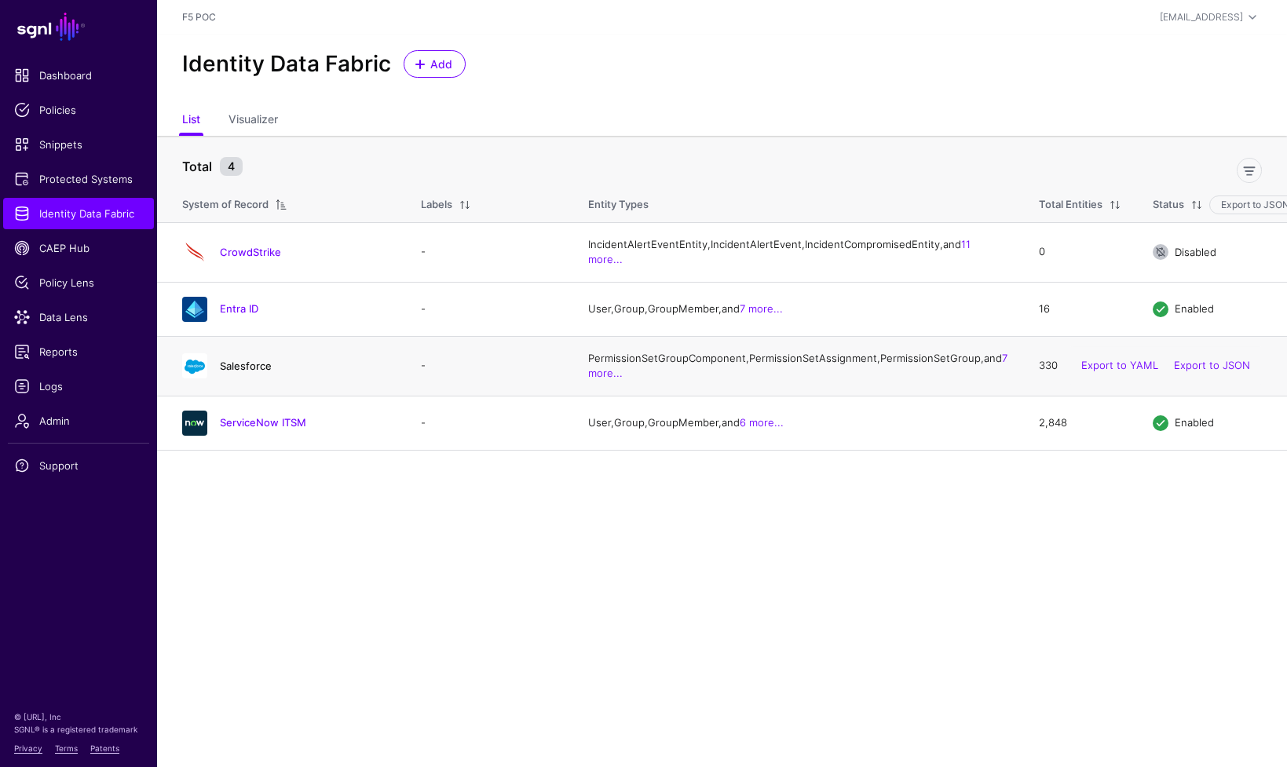
click at [246, 372] on link "Salesforce" at bounding box center [246, 366] width 52 height 13
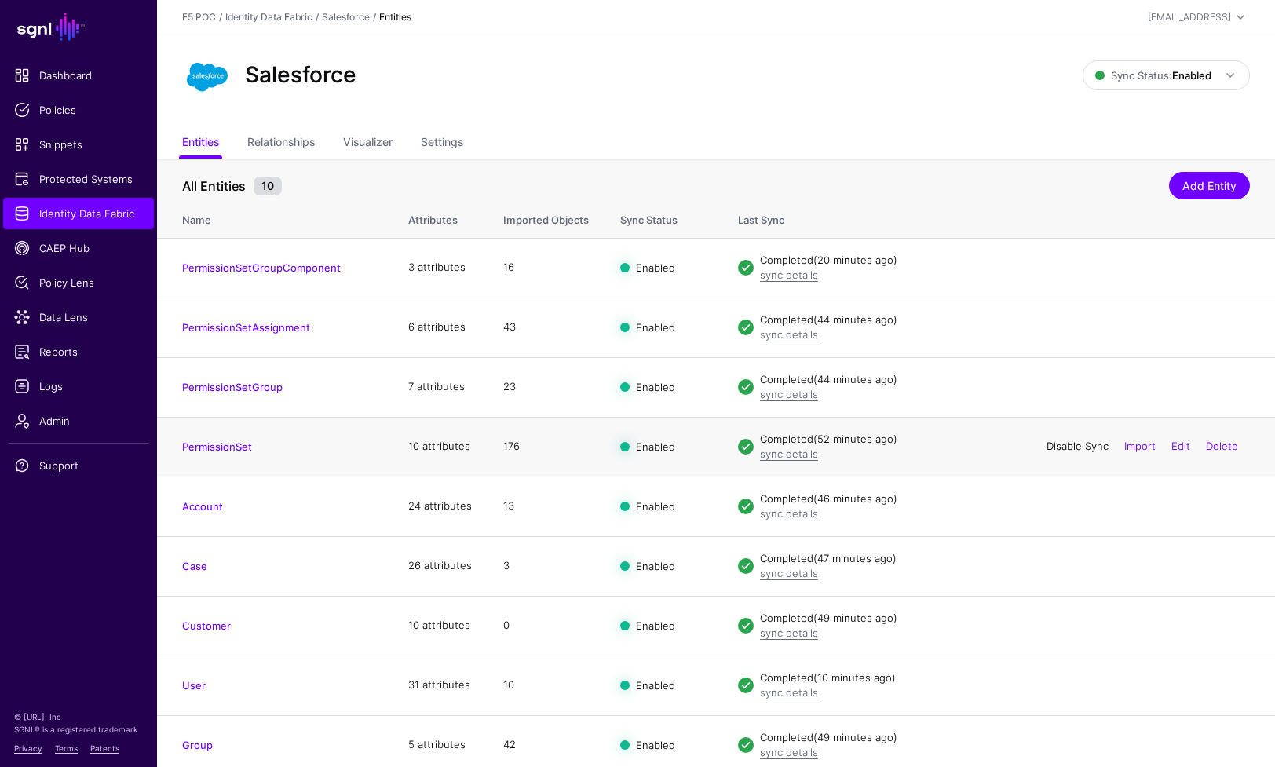
click at [1059, 448] on link "Disable Sync" at bounding box center [1077, 446] width 62 height 13
click at [0, 0] on link "Enable Sync" at bounding box center [0, 0] width 0 height 0
click at [212, 449] on link "PermissionSet" at bounding box center [217, 446] width 70 height 13
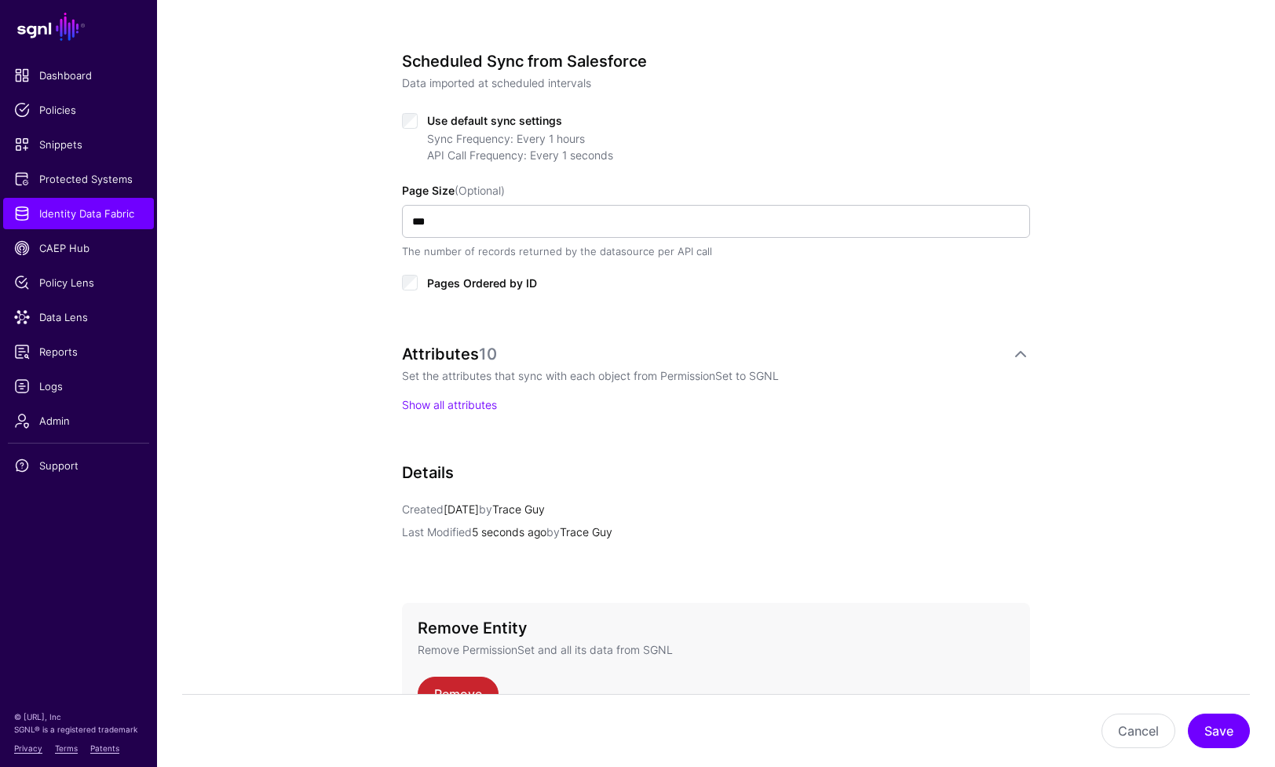
scroll to position [580, 0]
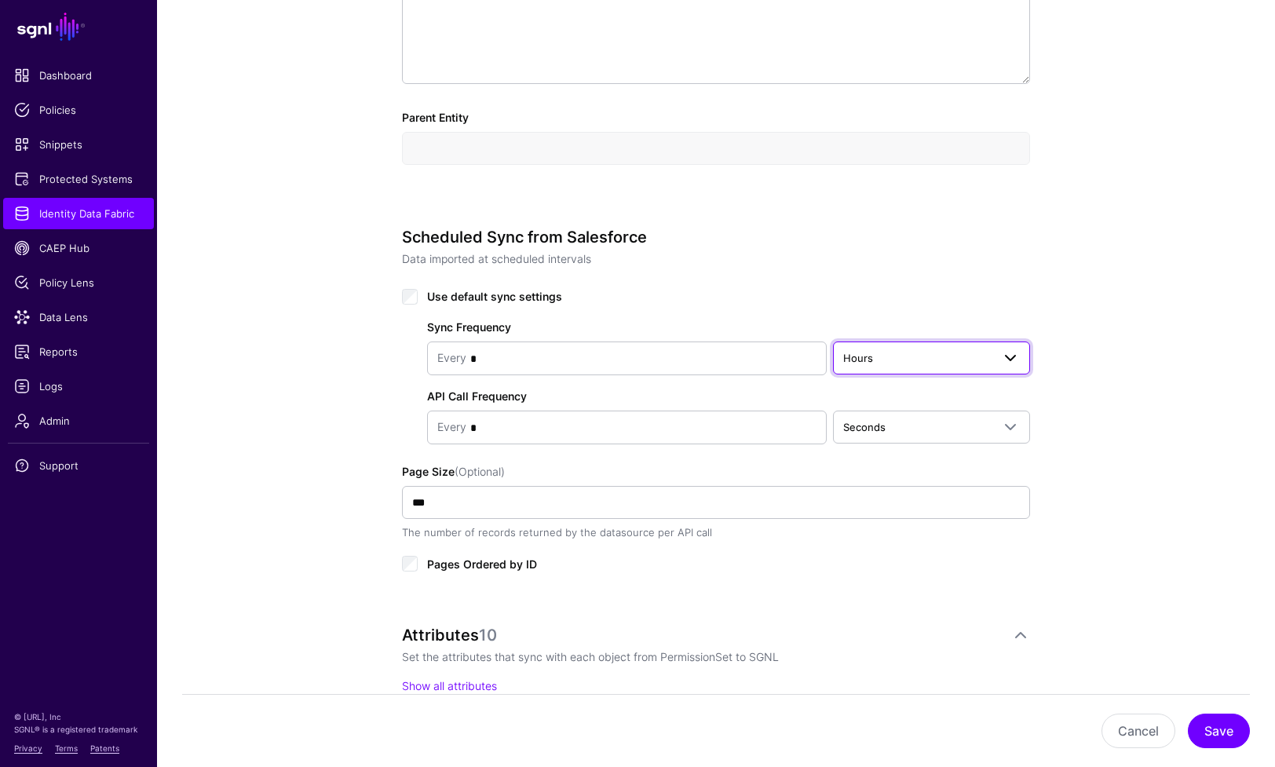
click at [921, 360] on span "Hours" at bounding box center [917, 357] width 148 height 17
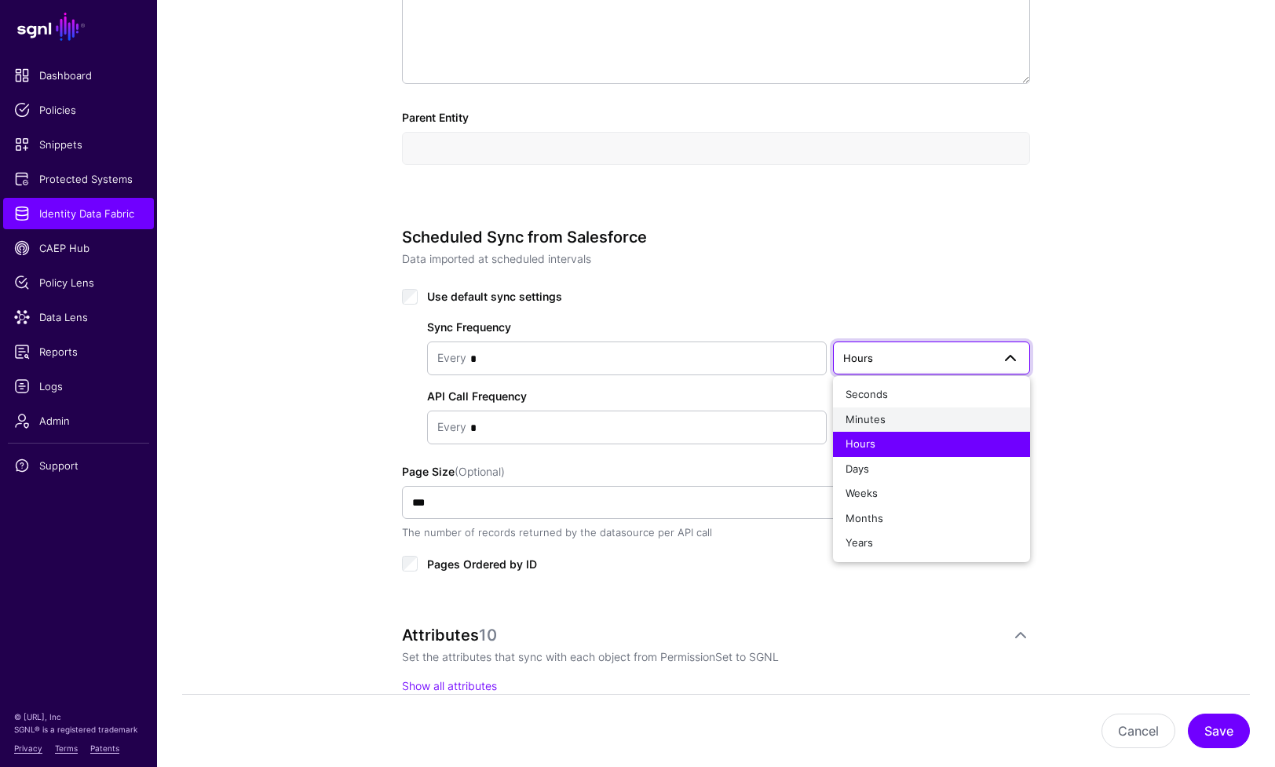
click at [911, 422] on div "Minutes" at bounding box center [931, 420] width 172 height 16
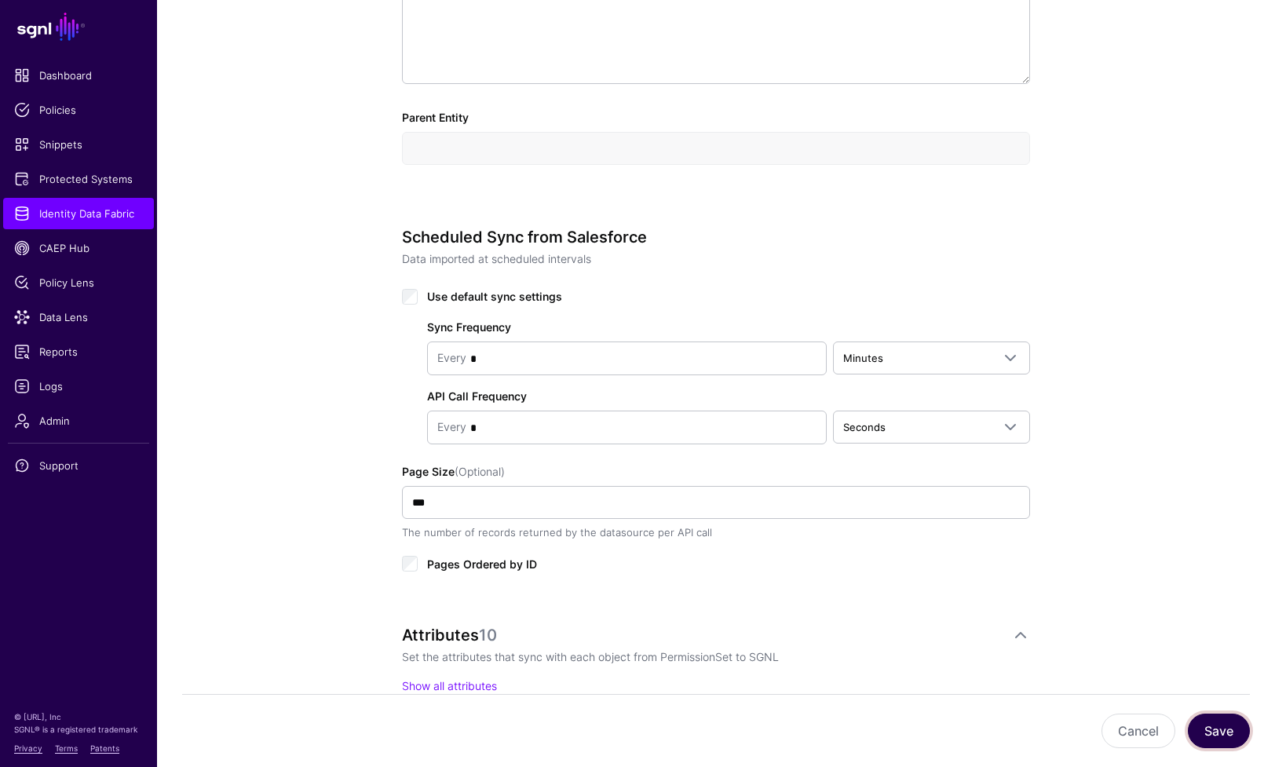
click at [1218, 737] on button "Save" at bounding box center [1219, 731] width 62 height 35
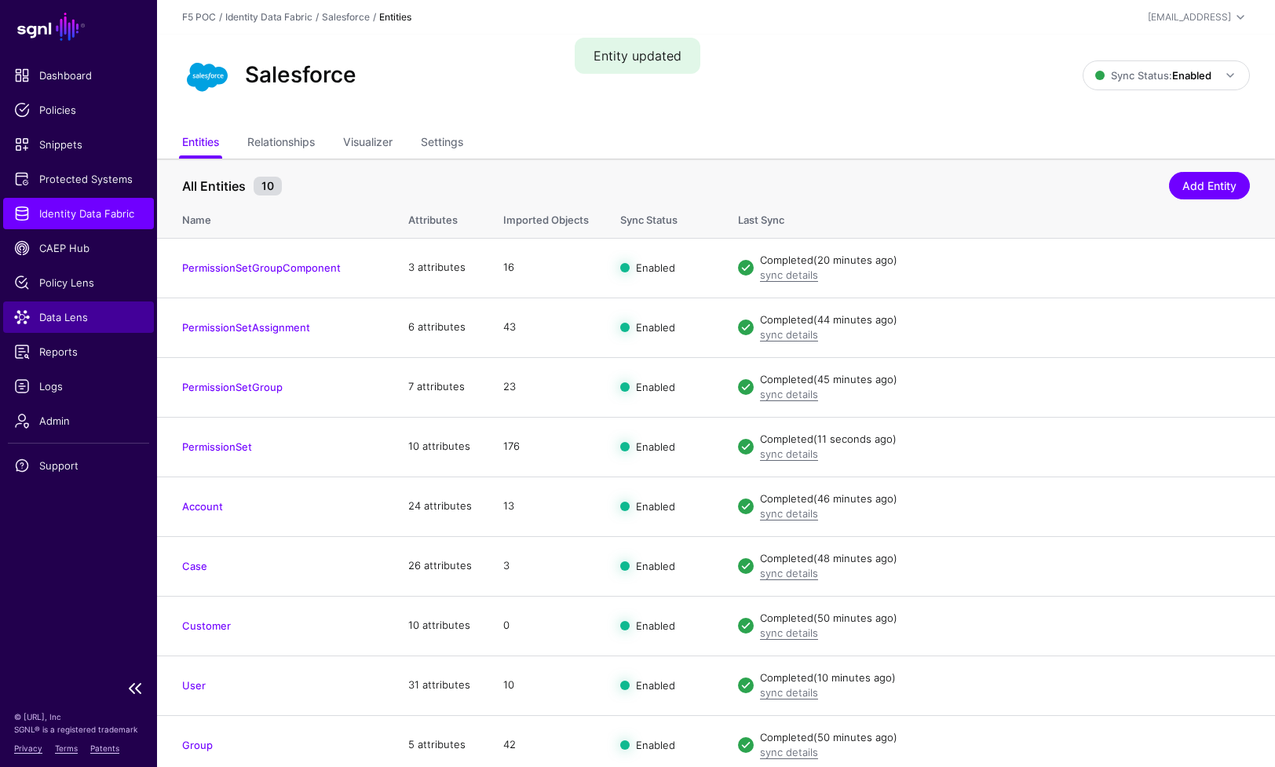
click at [97, 319] on span "Data Lens" at bounding box center [78, 317] width 129 height 16
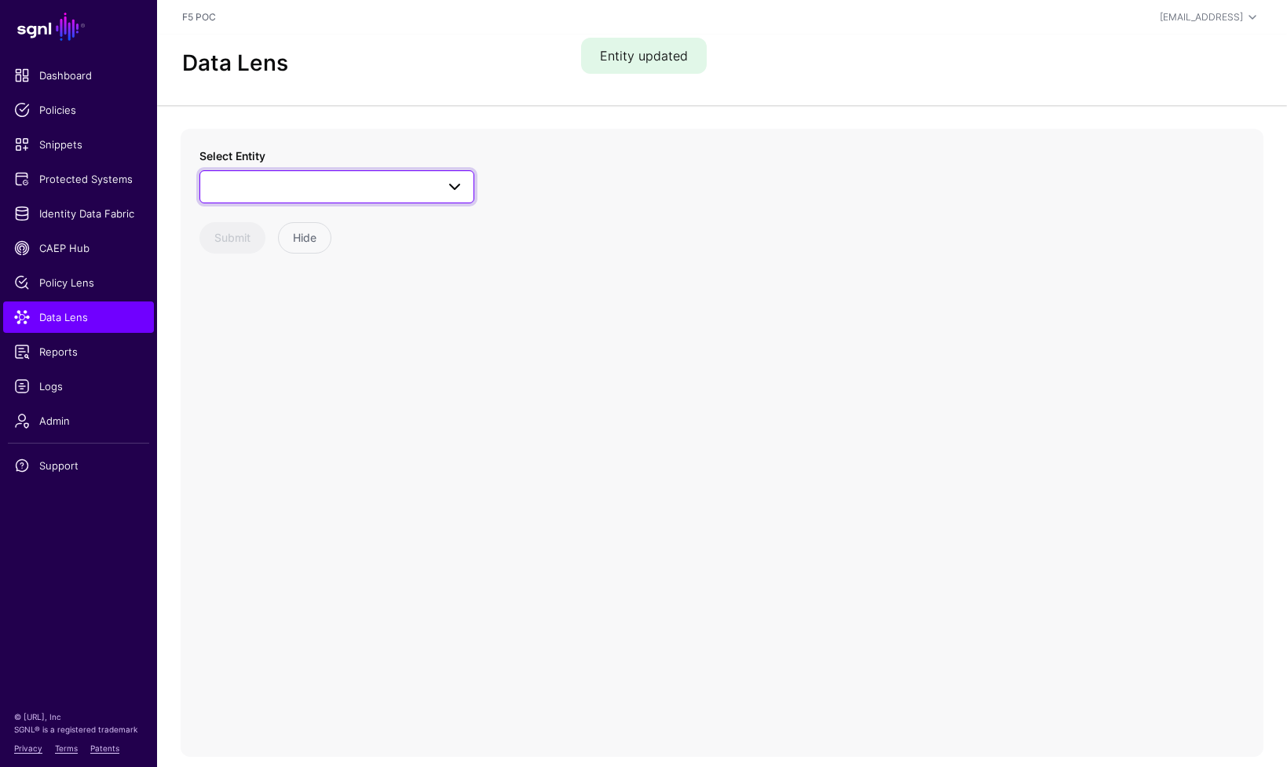
click at [452, 193] on span at bounding box center [454, 186] width 19 height 19
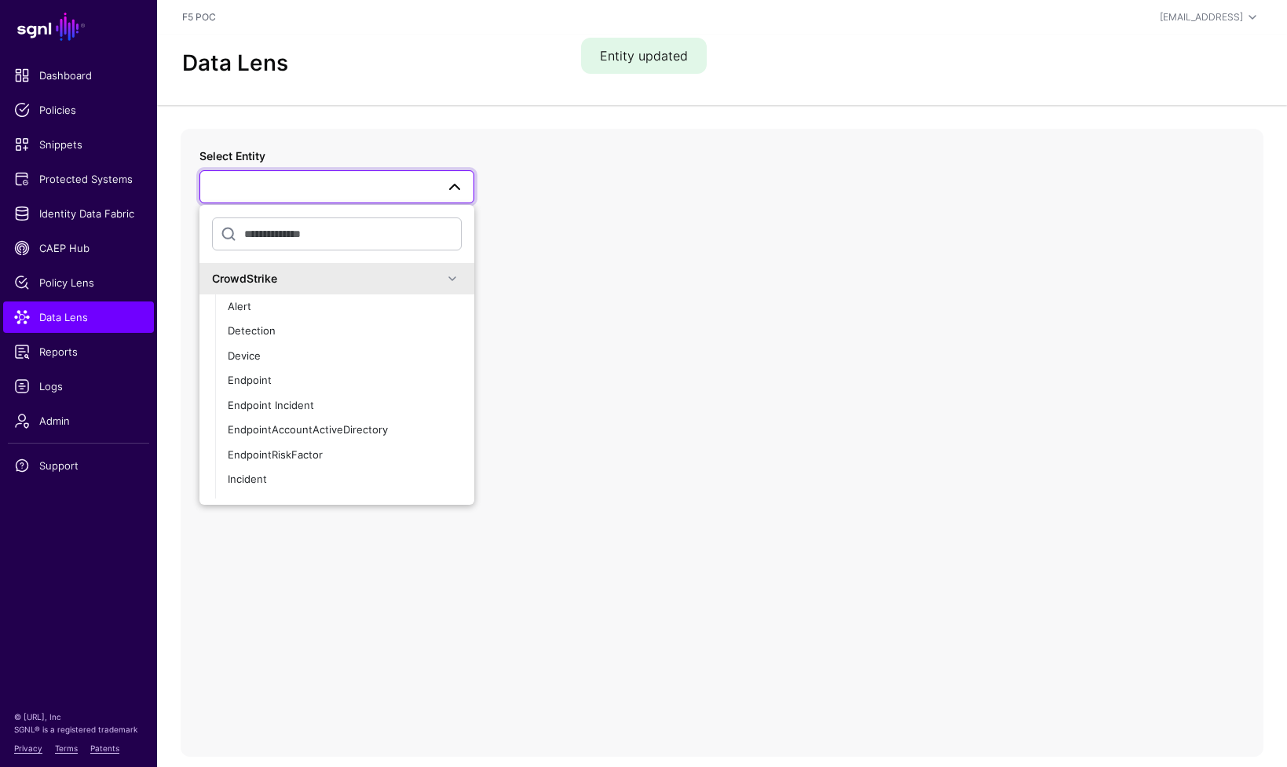
click at [443, 275] on span at bounding box center [452, 278] width 19 height 19
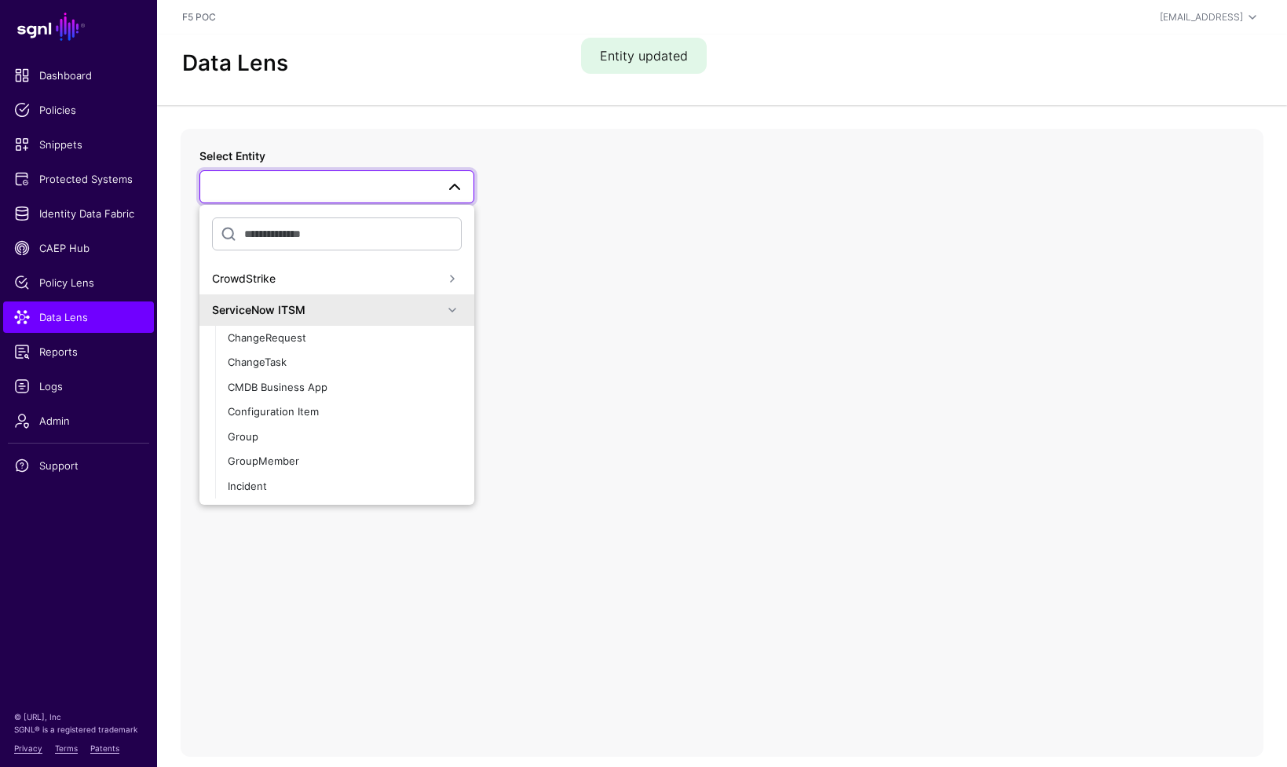
click at [426, 318] on div "ServiceNow ITSM" at bounding box center [337, 310] width 250 height 19
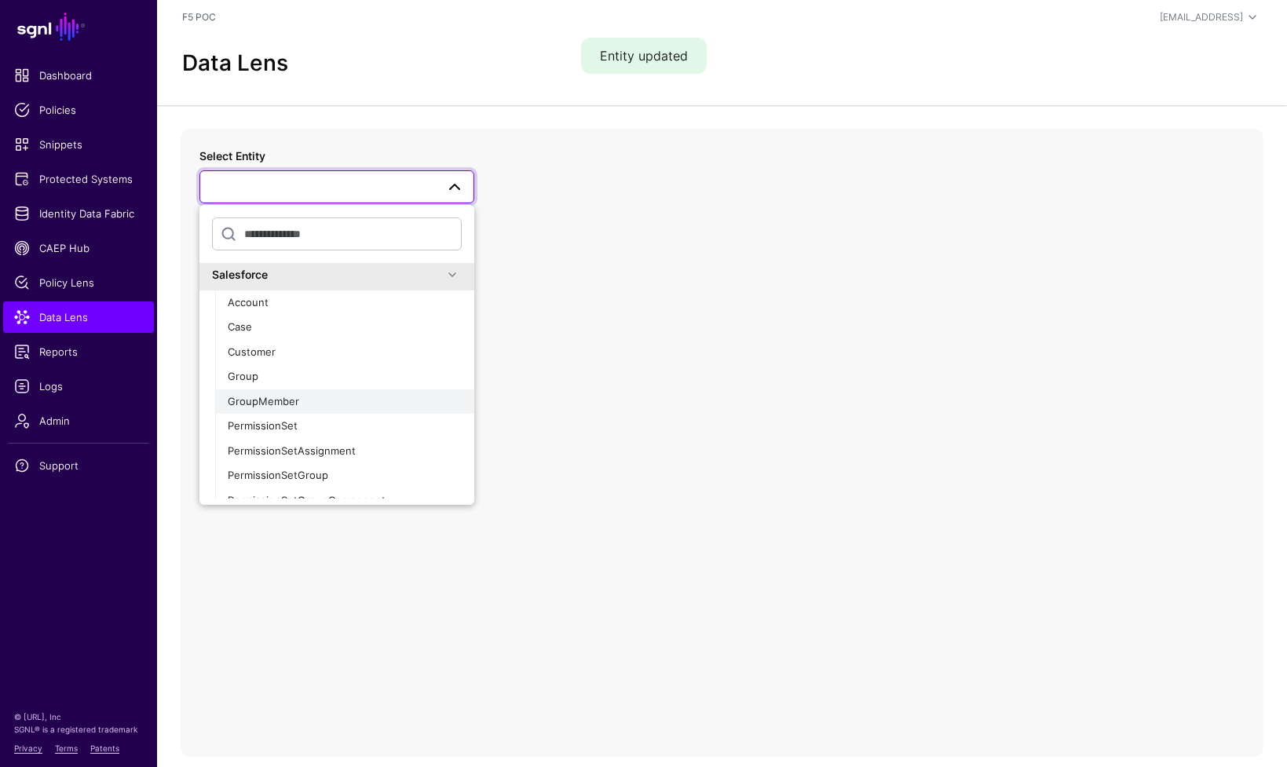
scroll to position [78, 0]
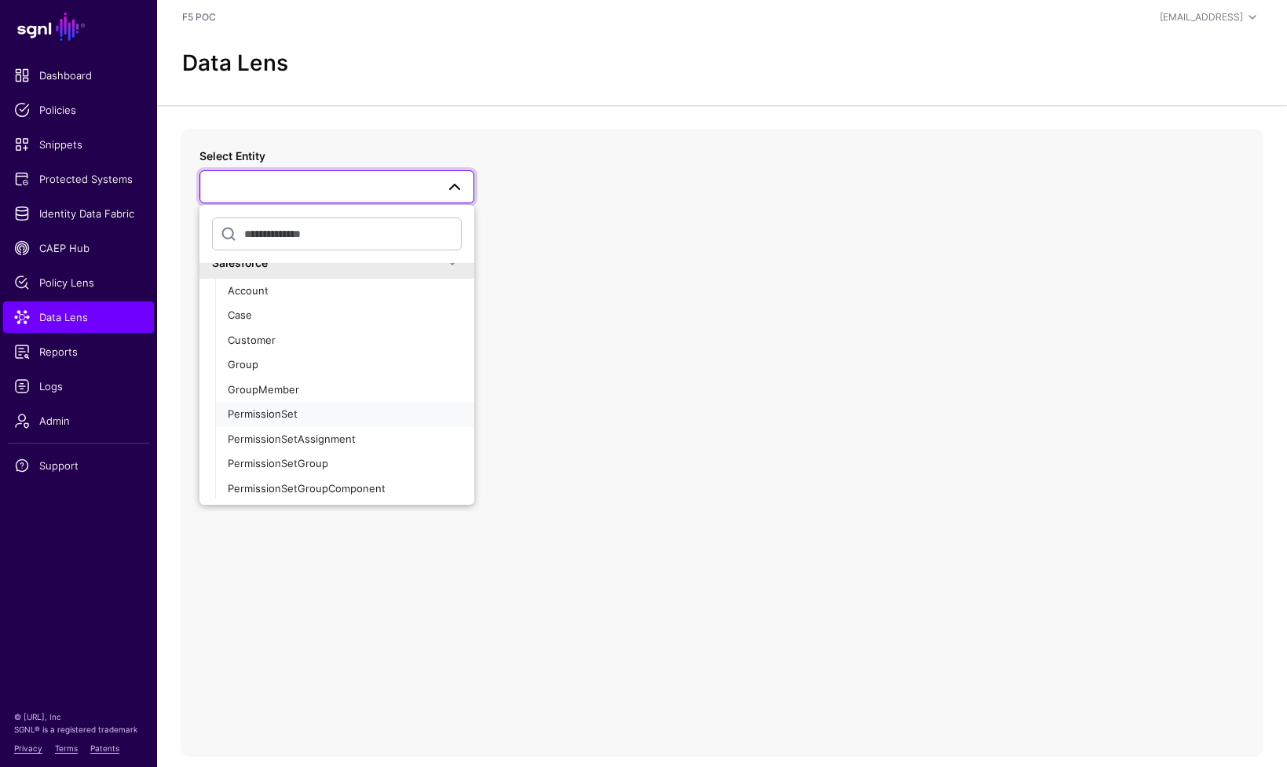
click at [391, 411] on div "PermissionSet" at bounding box center [345, 415] width 234 height 16
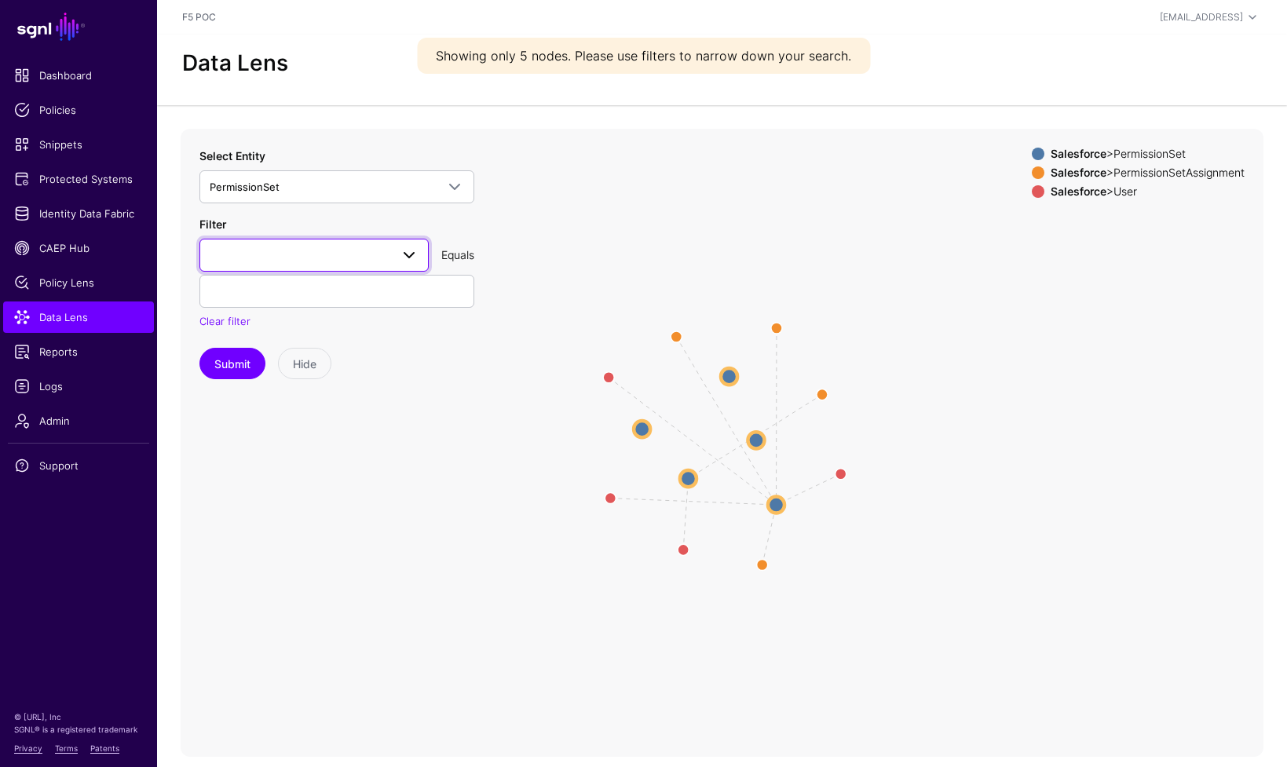
click at [392, 259] on span at bounding box center [404, 255] width 28 height 19
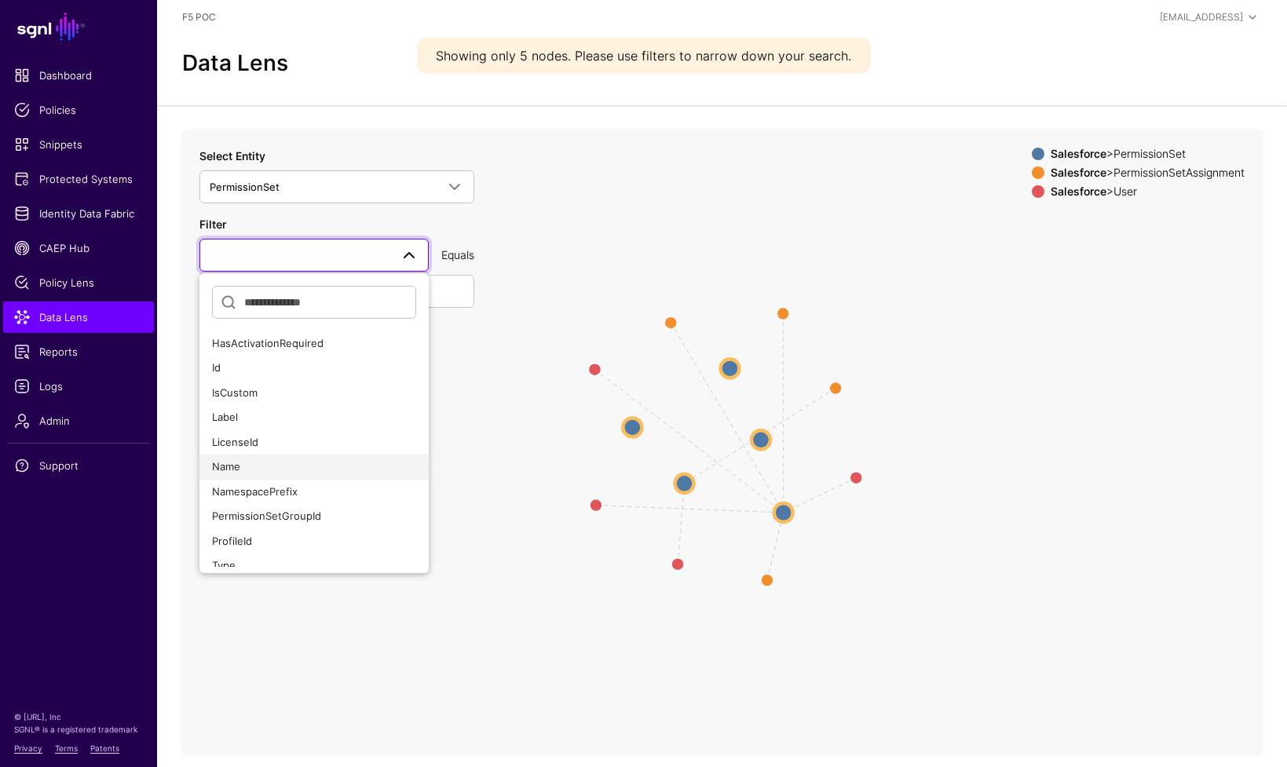
click at [337, 462] on div "Name" at bounding box center [314, 467] width 204 height 16
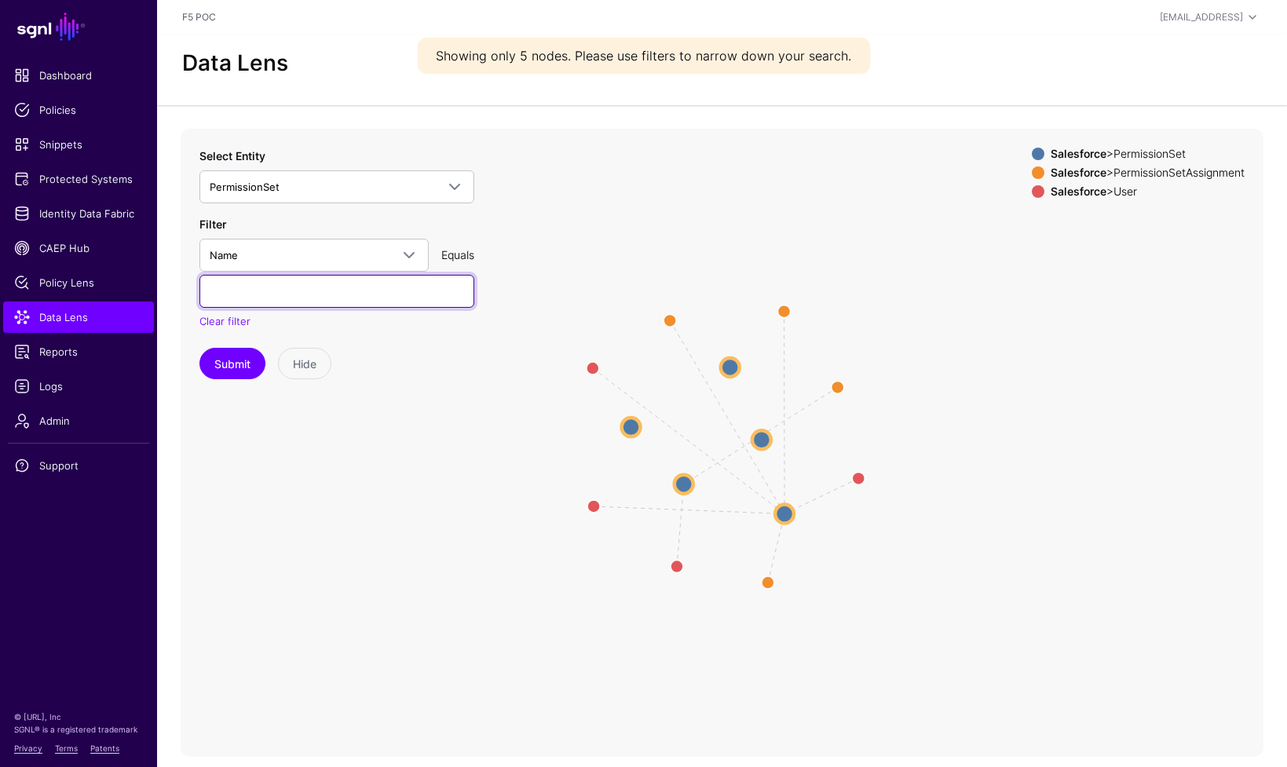
click at [343, 282] on input "text" at bounding box center [336, 291] width 275 height 33
paste input "**********"
type input "**********"
click at [245, 362] on button "Submit" at bounding box center [232, 363] width 66 height 31
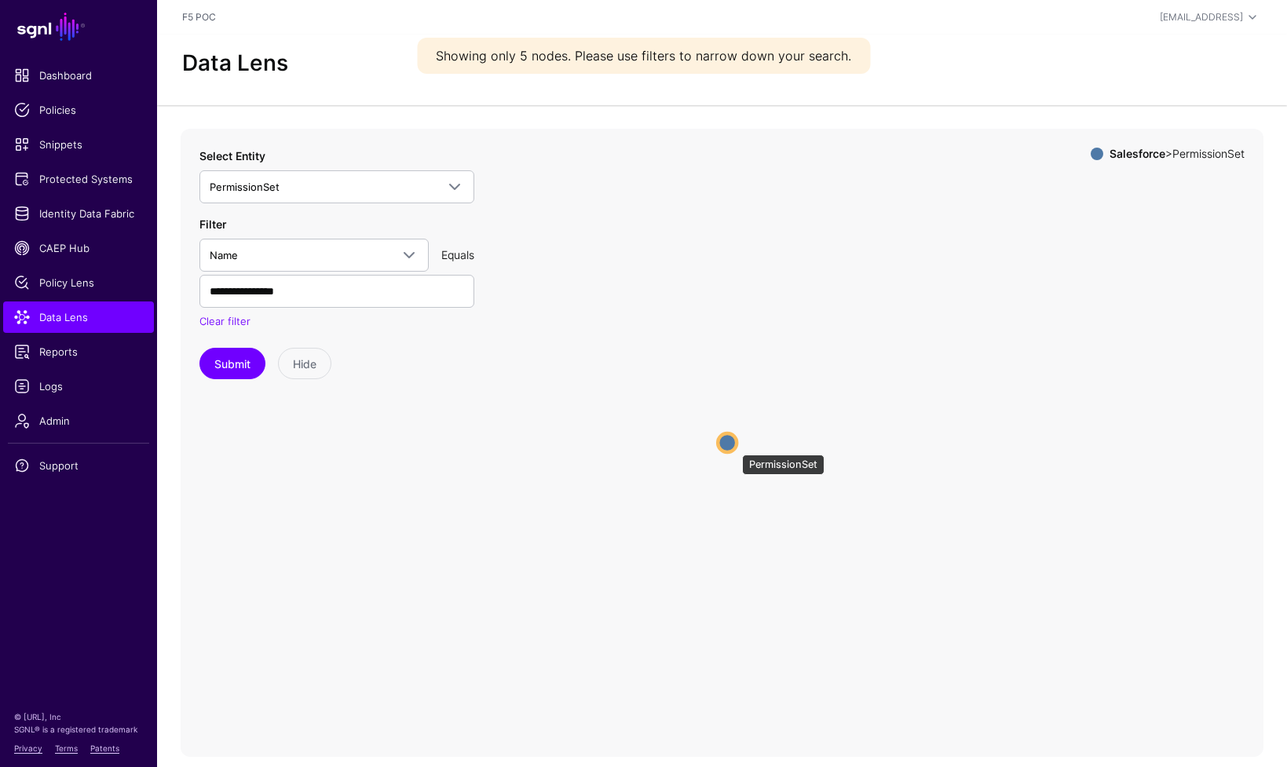
click at [734, 447] on circle at bounding box center [726, 442] width 19 height 19
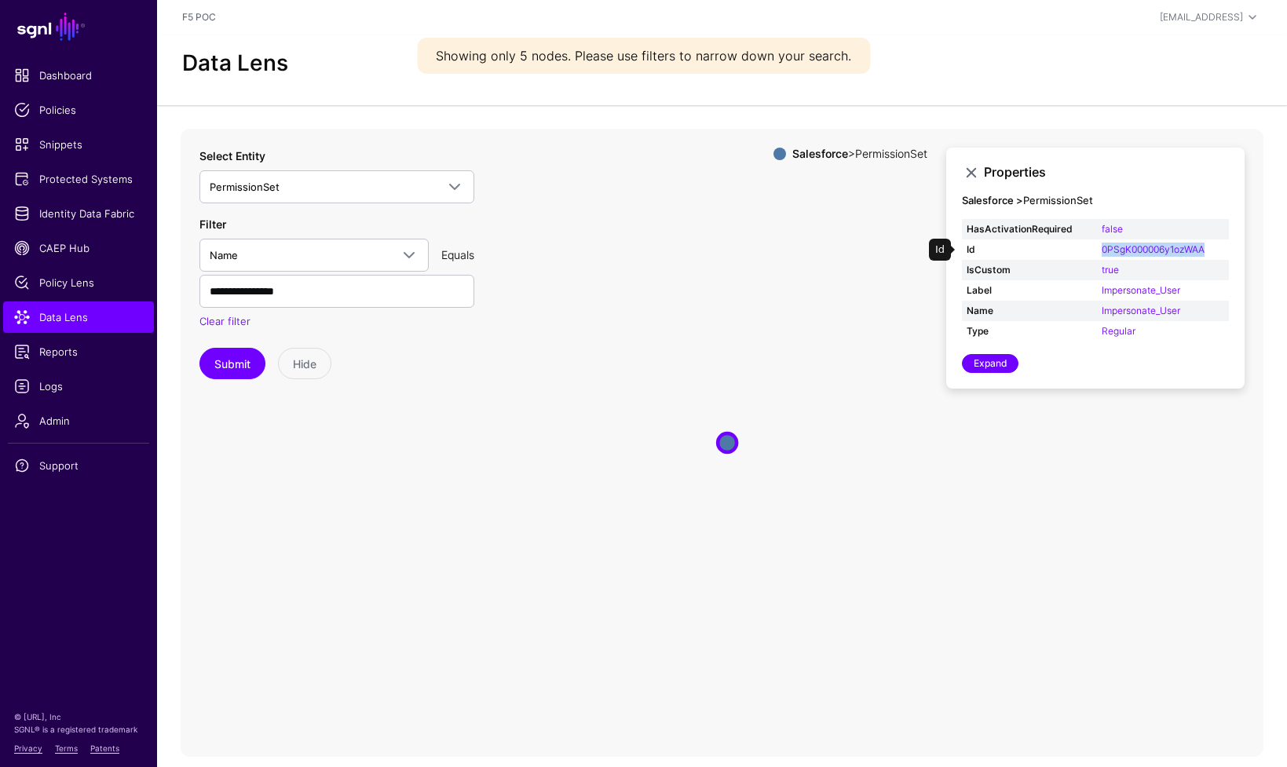
drag, startPoint x: 1210, startPoint y: 249, endPoint x: 1093, endPoint y: 256, distance: 116.4
click at [1097, 256] on td "0PSgK000006y1ozWAA" at bounding box center [1163, 249] width 132 height 20
copy link "0PSgK000006y1ozWAA"
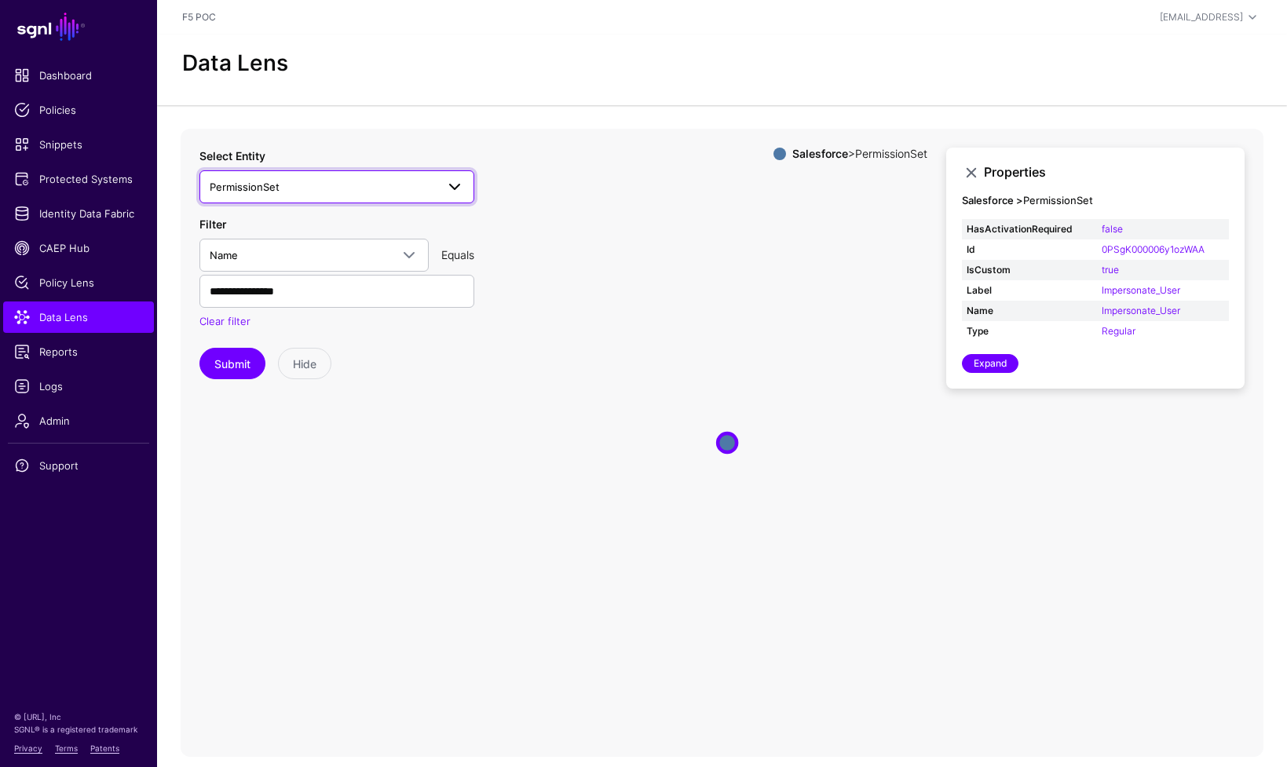
click at [442, 189] on span at bounding box center [450, 186] width 28 height 19
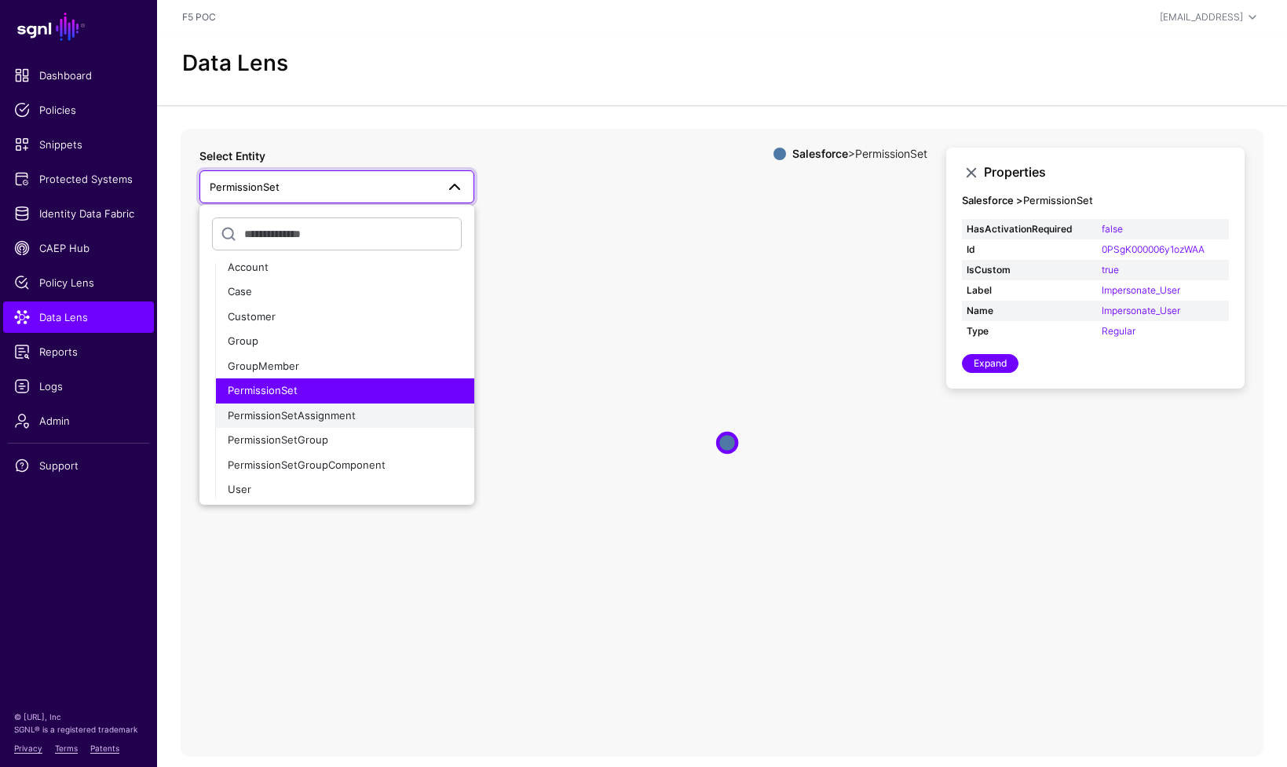
scroll to position [107, 0]
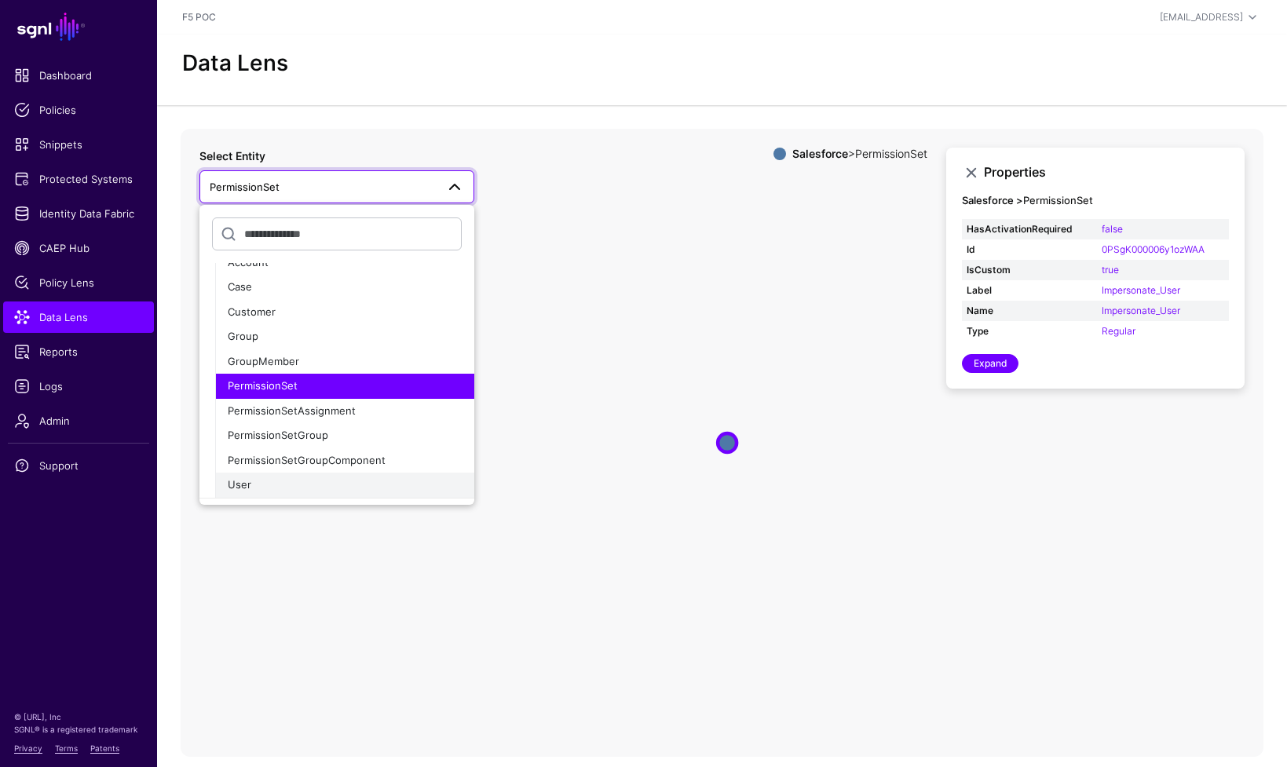
click at [304, 481] on div "User" at bounding box center [345, 485] width 234 height 16
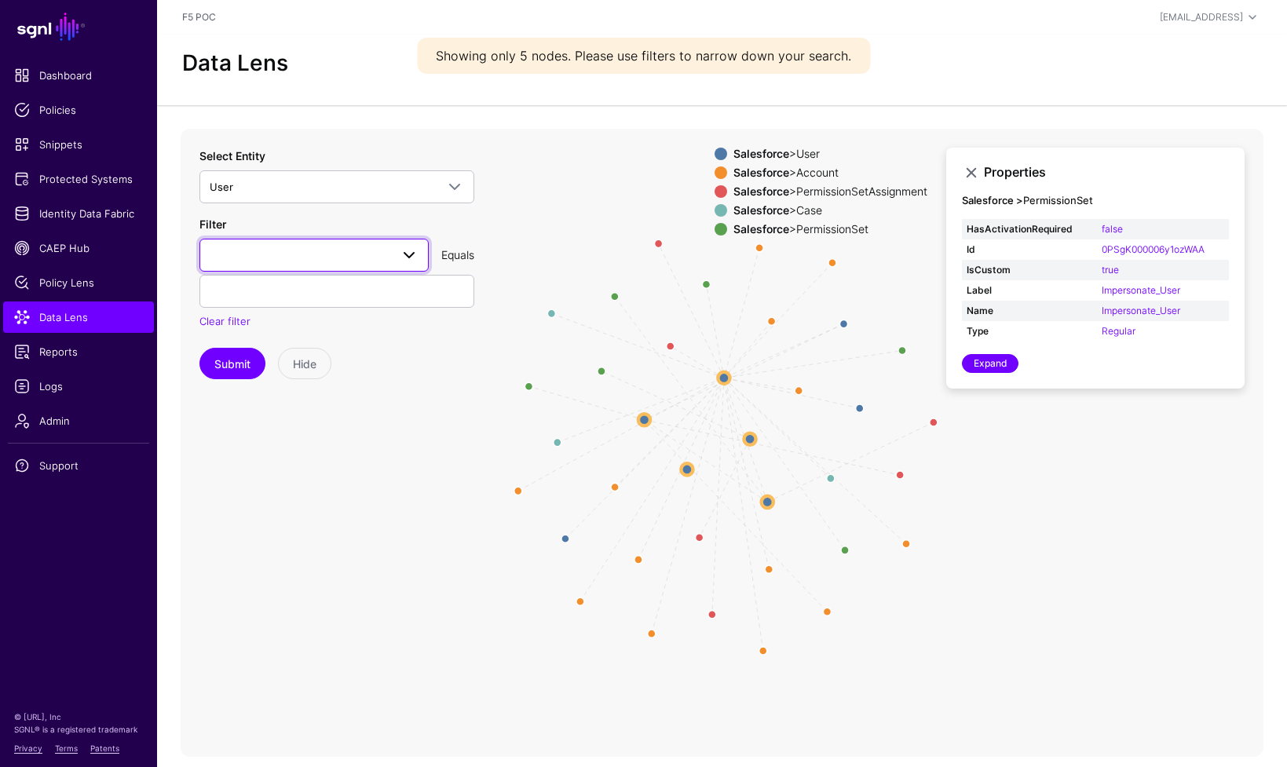
click at [410, 258] on span at bounding box center [409, 255] width 19 height 19
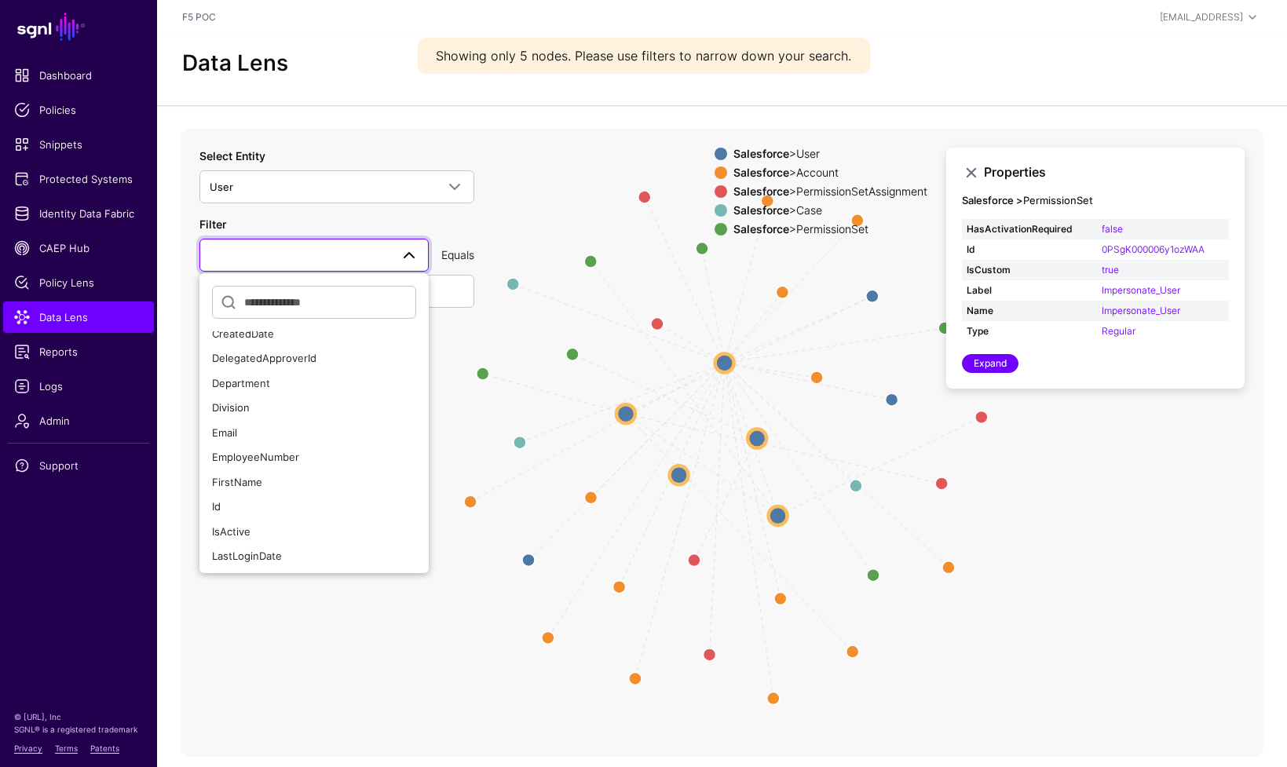
scroll to position [531, 0]
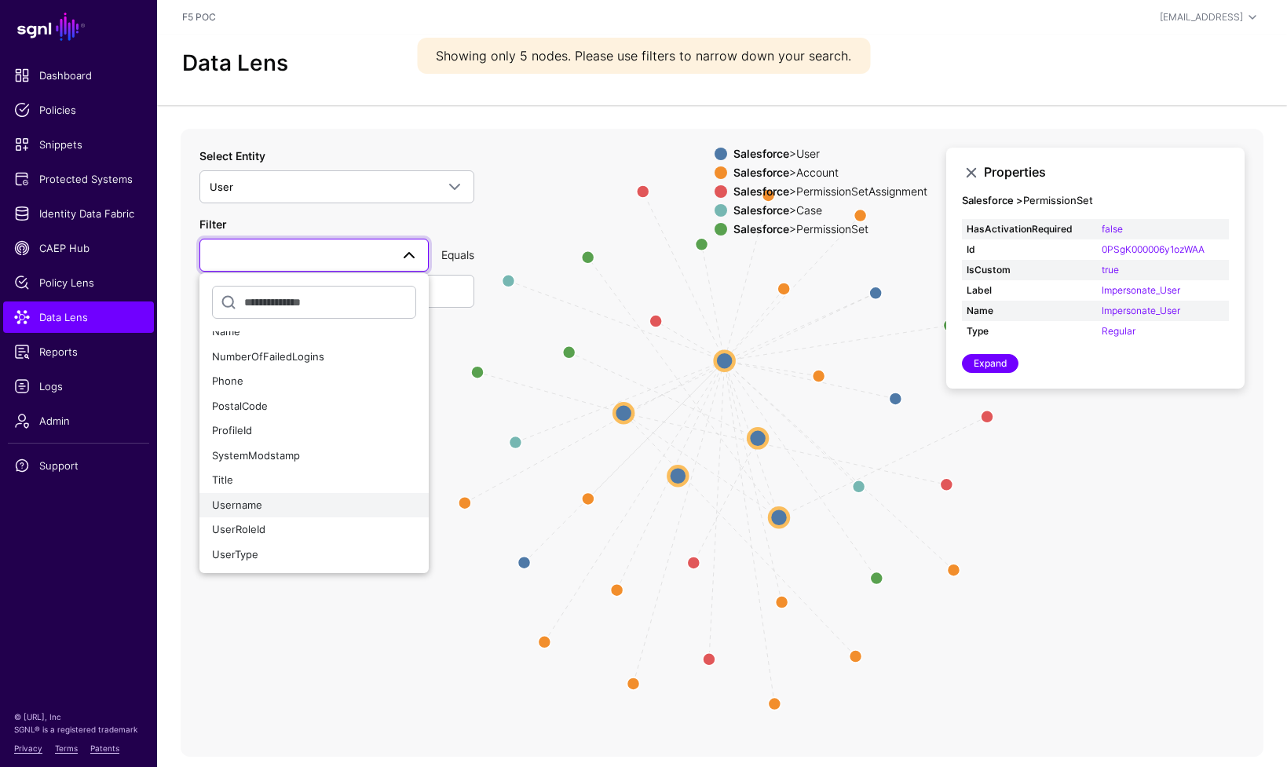
click at [351, 512] on div "Username" at bounding box center [314, 506] width 204 height 16
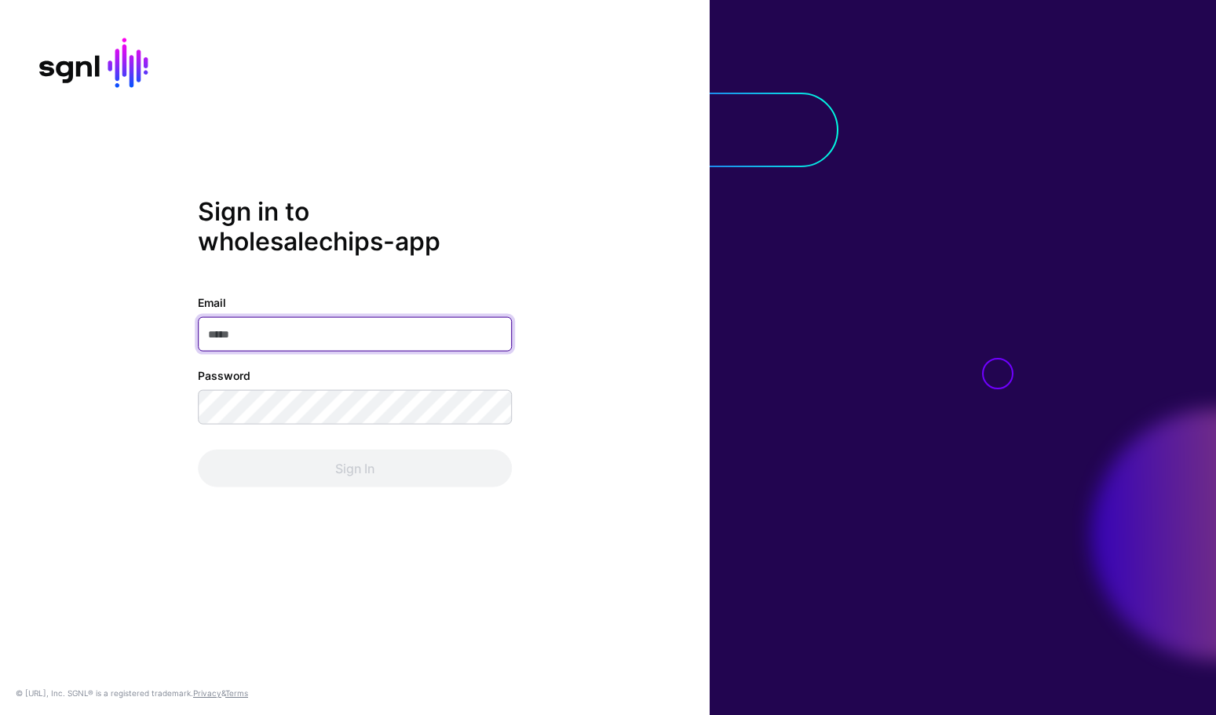
type input "**********"
click at [582, 407] on div "**********" at bounding box center [355, 357] width 710 height 323
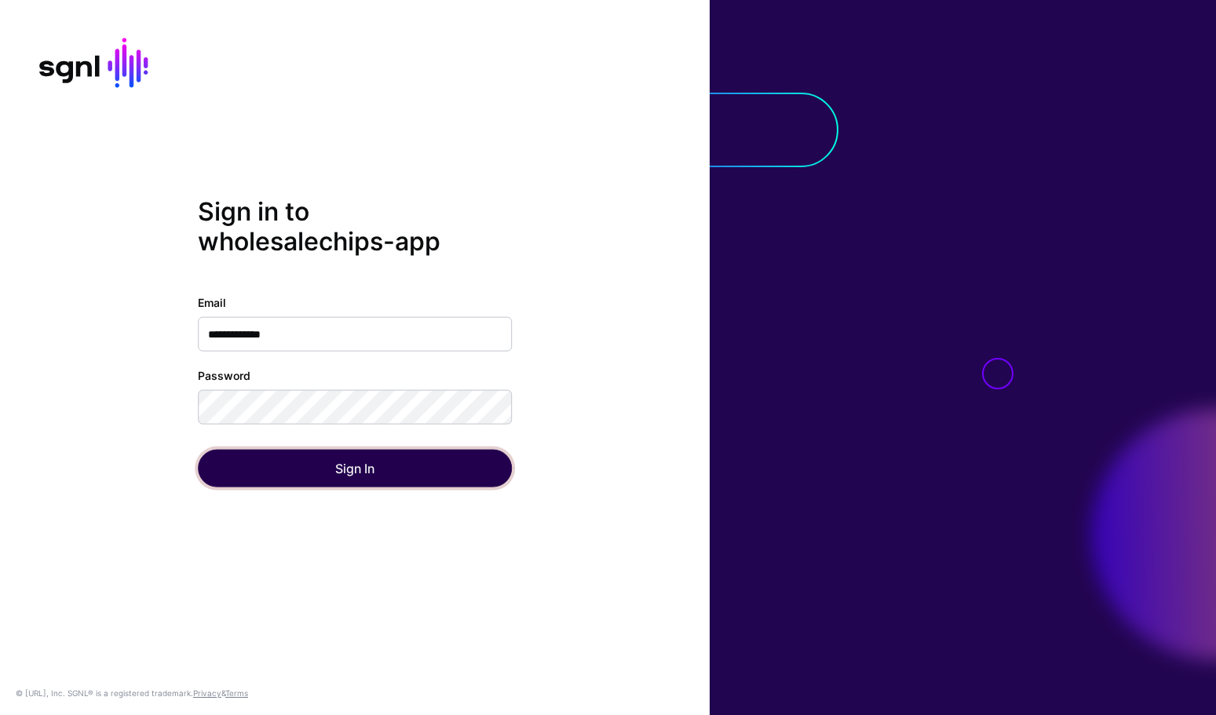
click at [372, 471] on button "Sign In" at bounding box center [355, 469] width 314 height 38
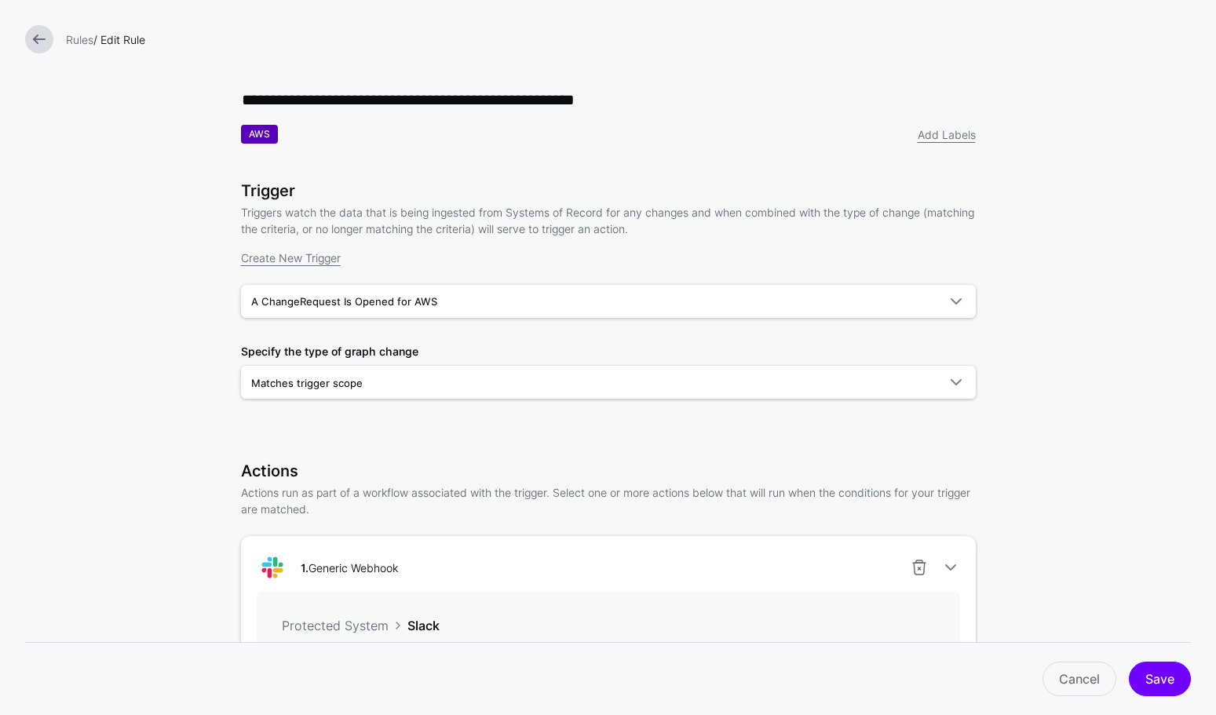
click at [27, 34] on link at bounding box center [39, 39] width 28 height 28
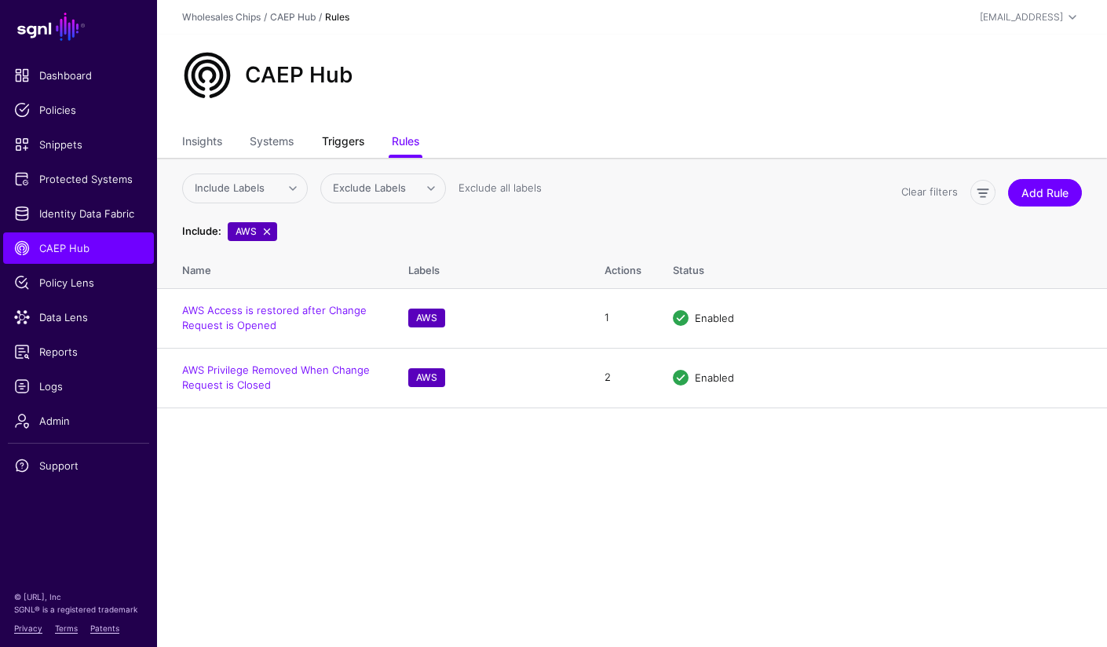
click at [333, 145] on link "Triggers" at bounding box center [343, 143] width 42 height 30
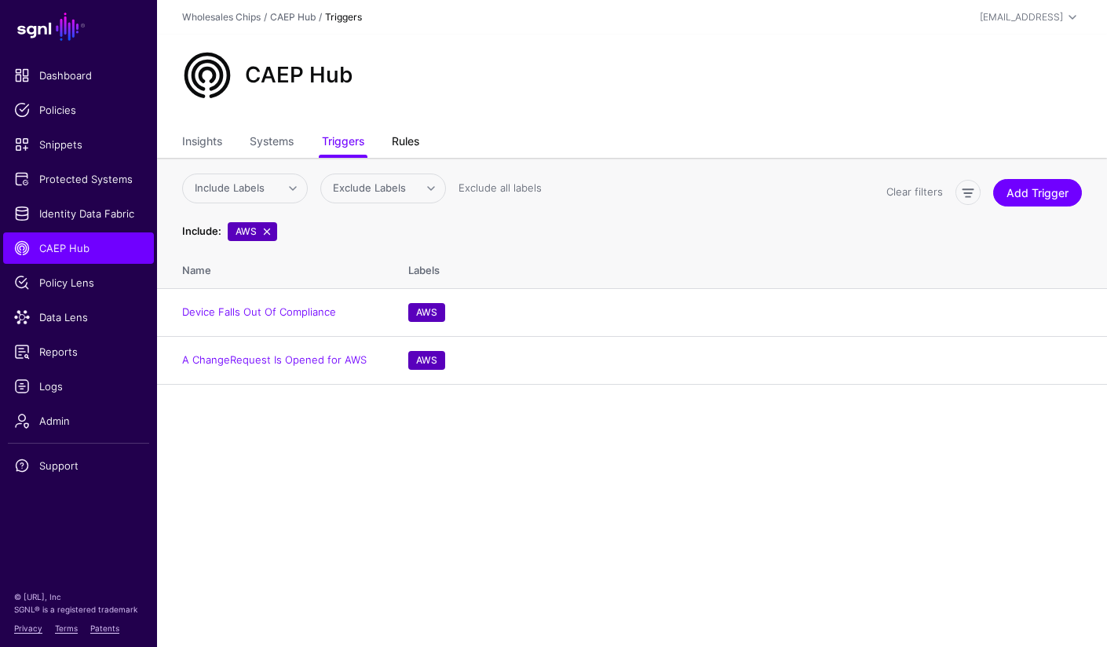
click at [411, 140] on link "Rules" at bounding box center [405, 143] width 27 height 30
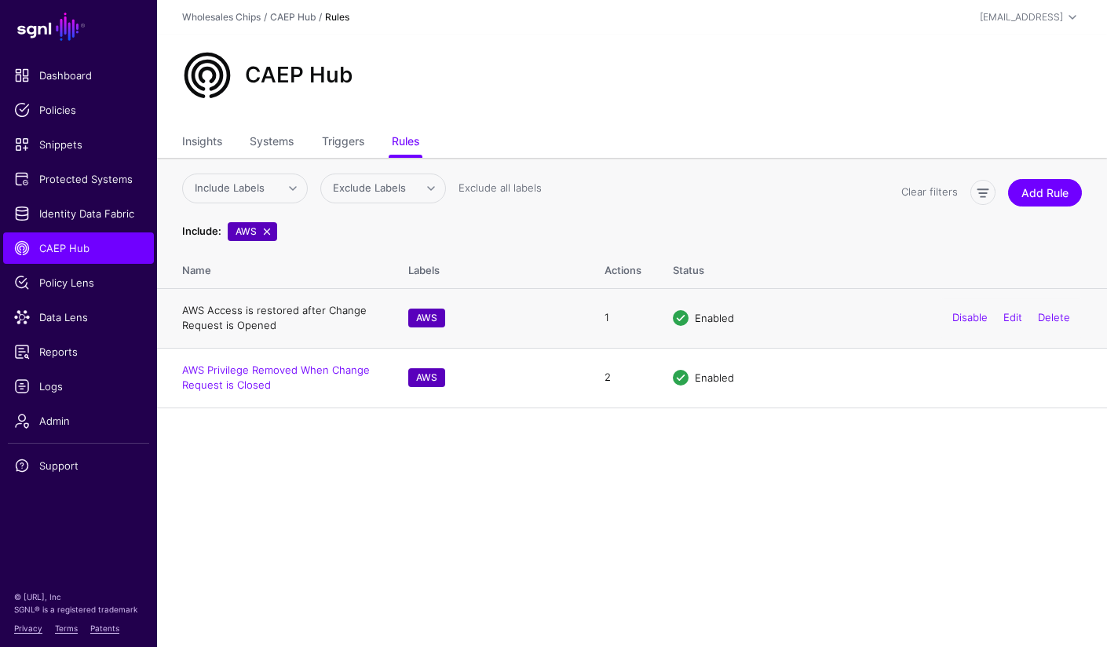
click at [294, 313] on link "AWS Access is restored after Change Request is Opened" at bounding box center [274, 318] width 184 height 28
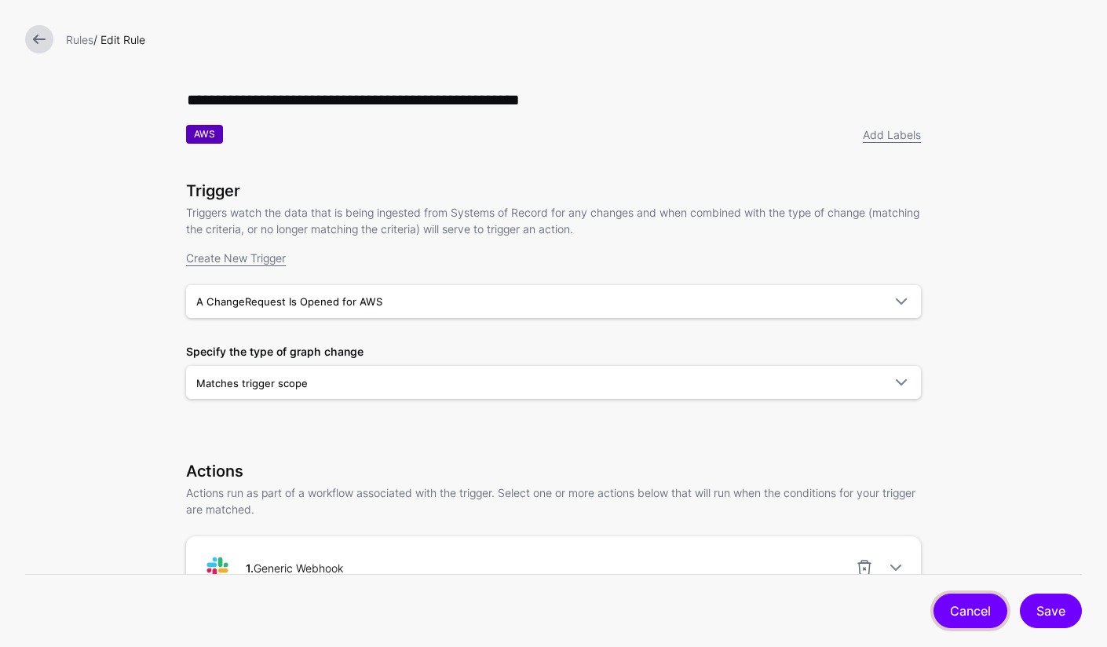
click at [944, 612] on link "Cancel" at bounding box center [970, 610] width 74 height 35
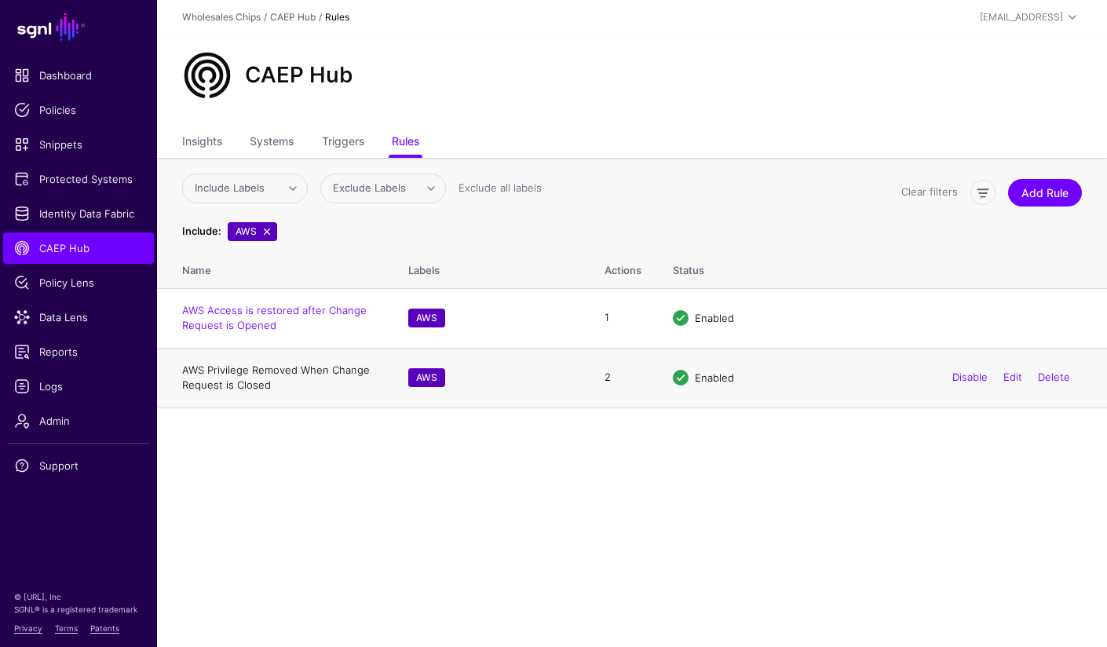
click at [277, 372] on link "AWS Privilege Removed When Change Request is Closed" at bounding box center [276, 377] width 188 height 28
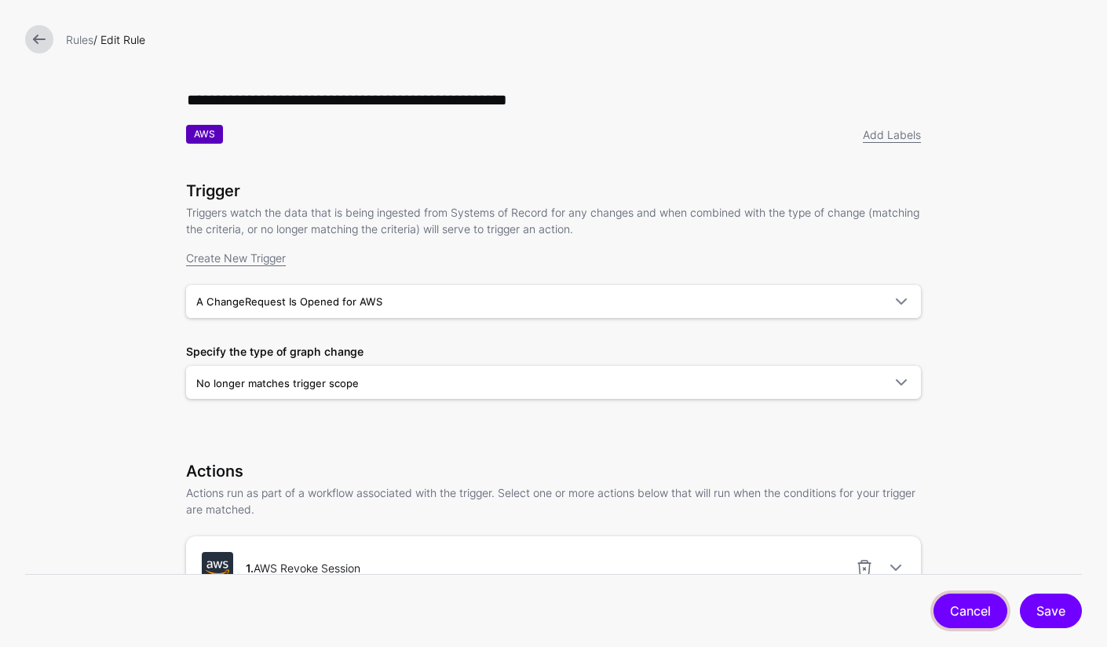
click at [993, 610] on link "Cancel" at bounding box center [970, 610] width 74 height 35
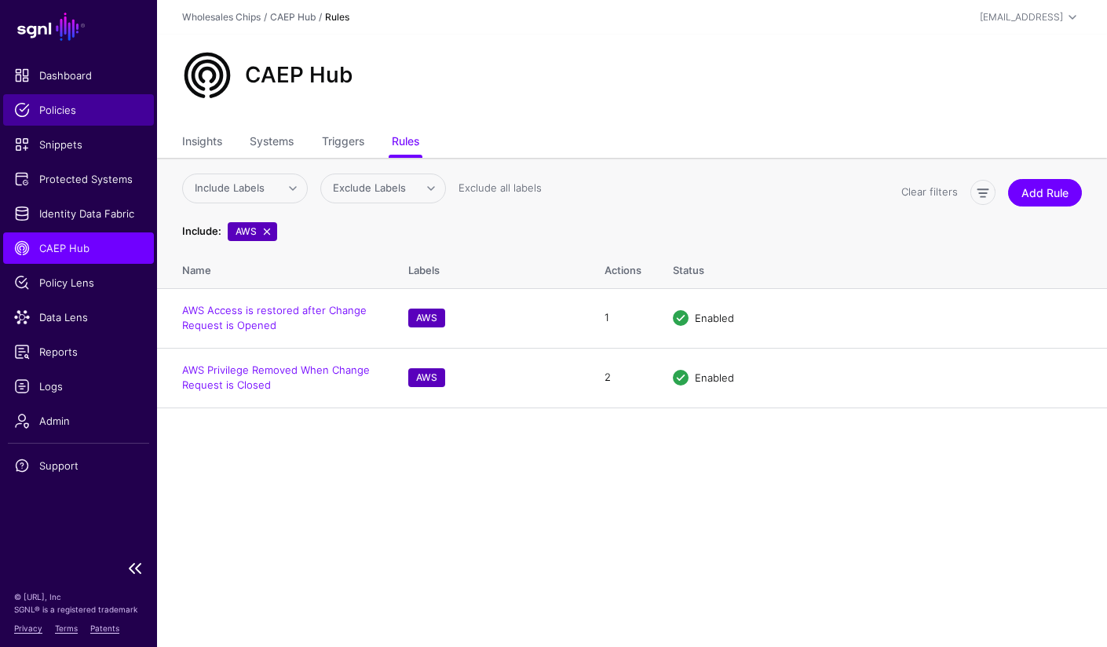
click at [77, 112] on span "Policies" at bounding box center [78, 110] width 129 height 16
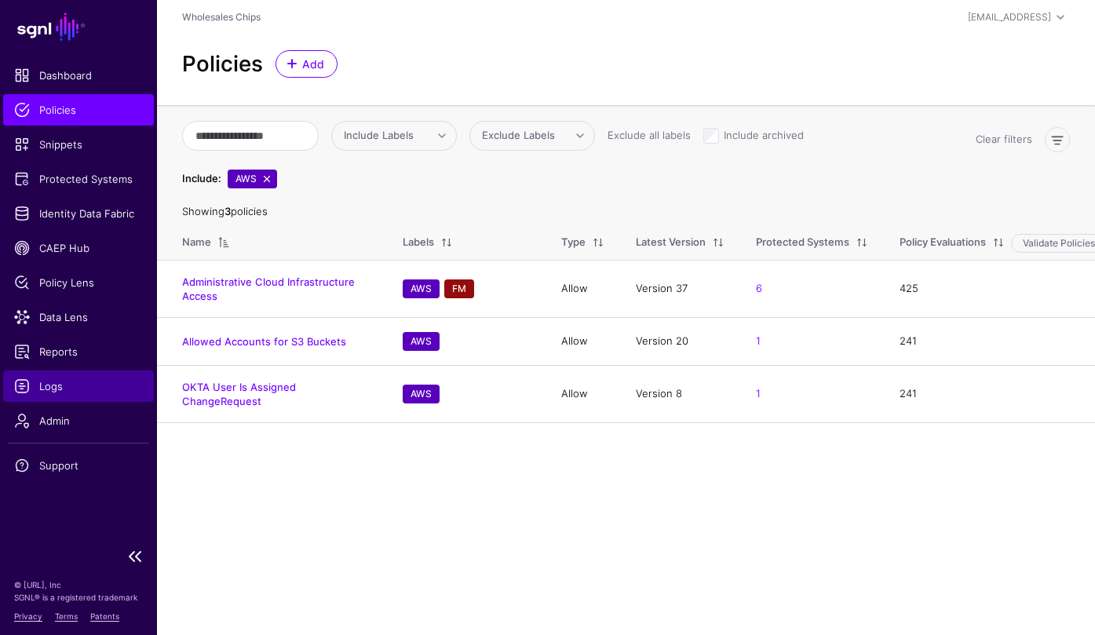
click at [55, 391] on span "Logs" at bounding box center [78, 386] width 129 height 16
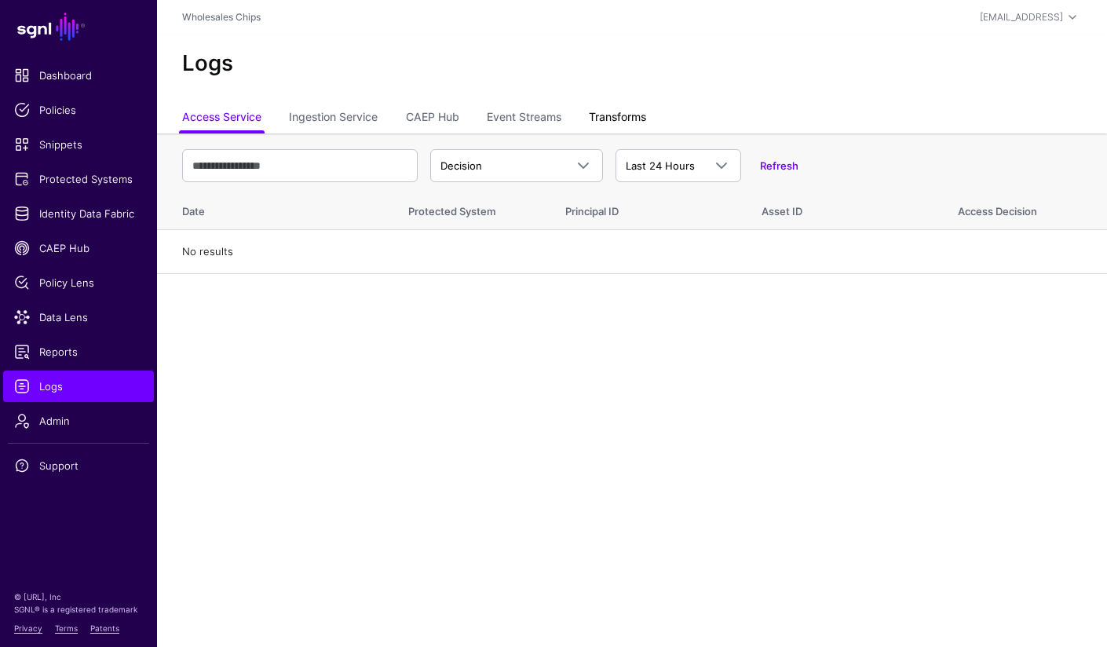
click at [623, 113] on link "Transforms" at bounding box center [617, 119] width 57 height 30
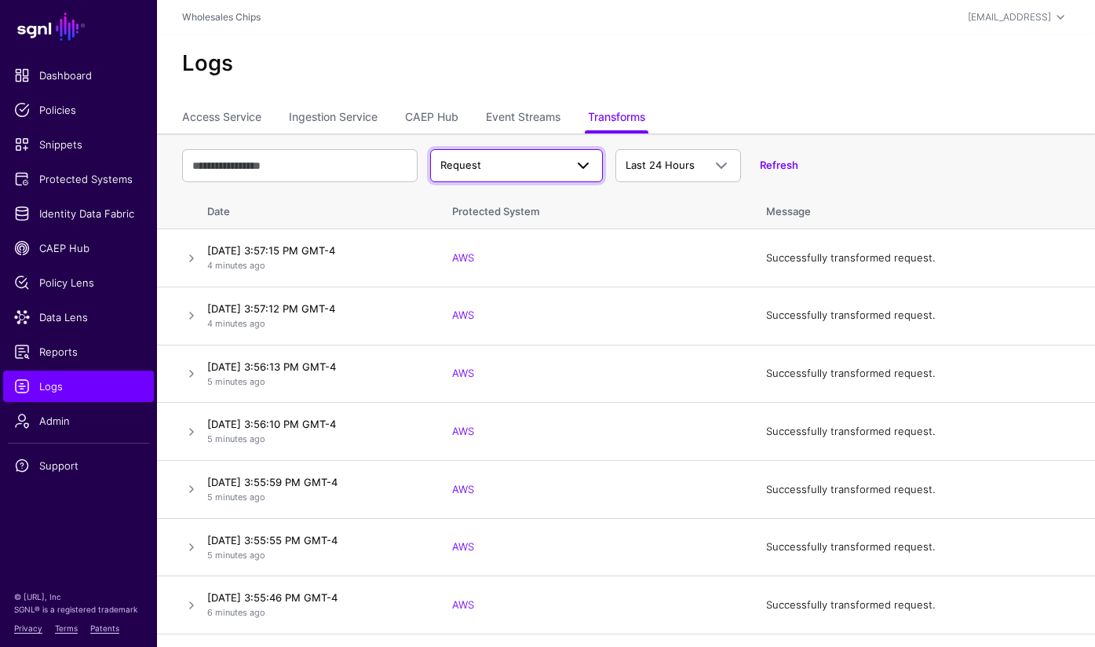
click at [506, 172] on span "Request" at bounding box center [502, 166] width 124 height 16
click at [495, 232] on div "Response" at bounding box center [517, 227] width 148 height 16
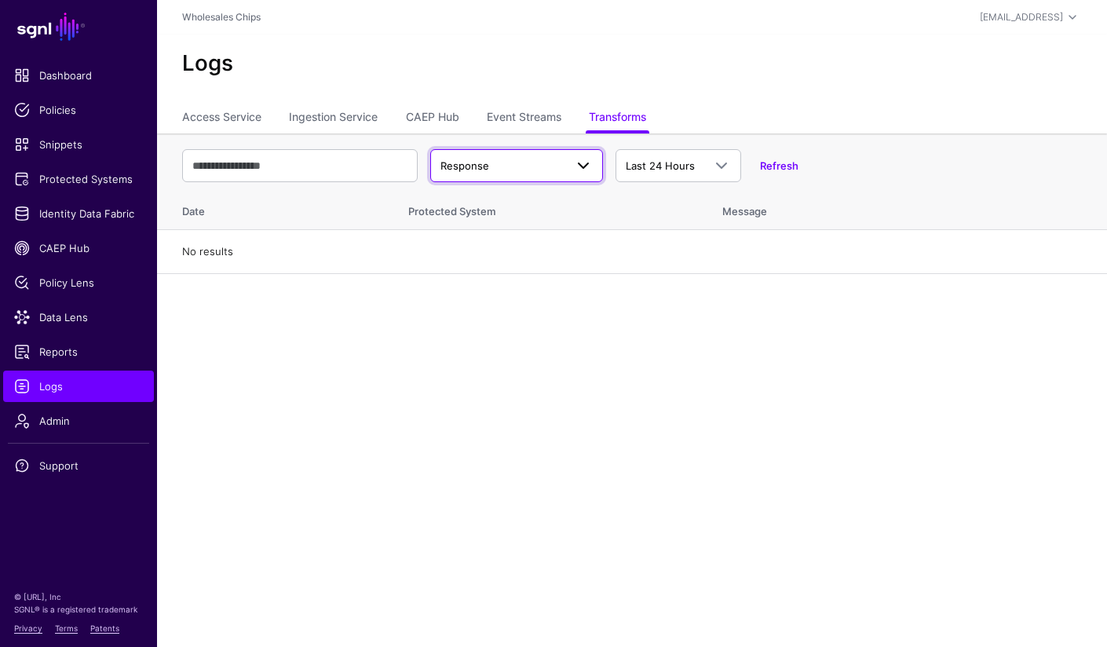
click at [520, 175] on link "Response" at bounding box center [516, 165] width 173 height 33
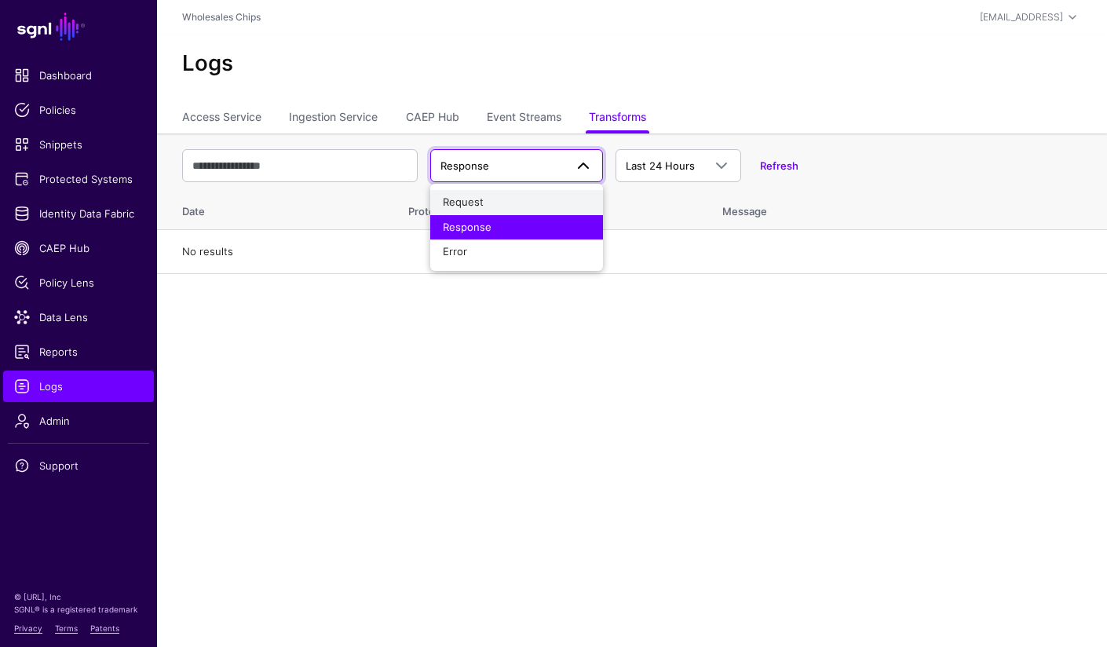
click at [495, 203] on div "Request" at bounding box center [517, 203] width 148 height 16
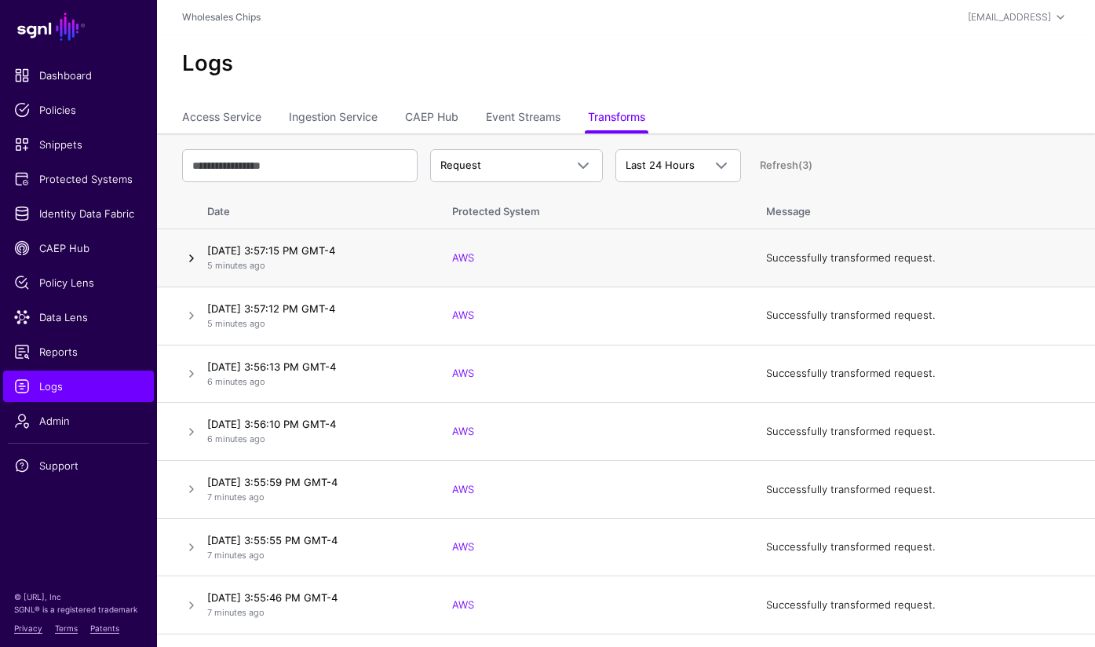
click at [188, 258] on link at bounding box center [191, 258] width 19 height 19
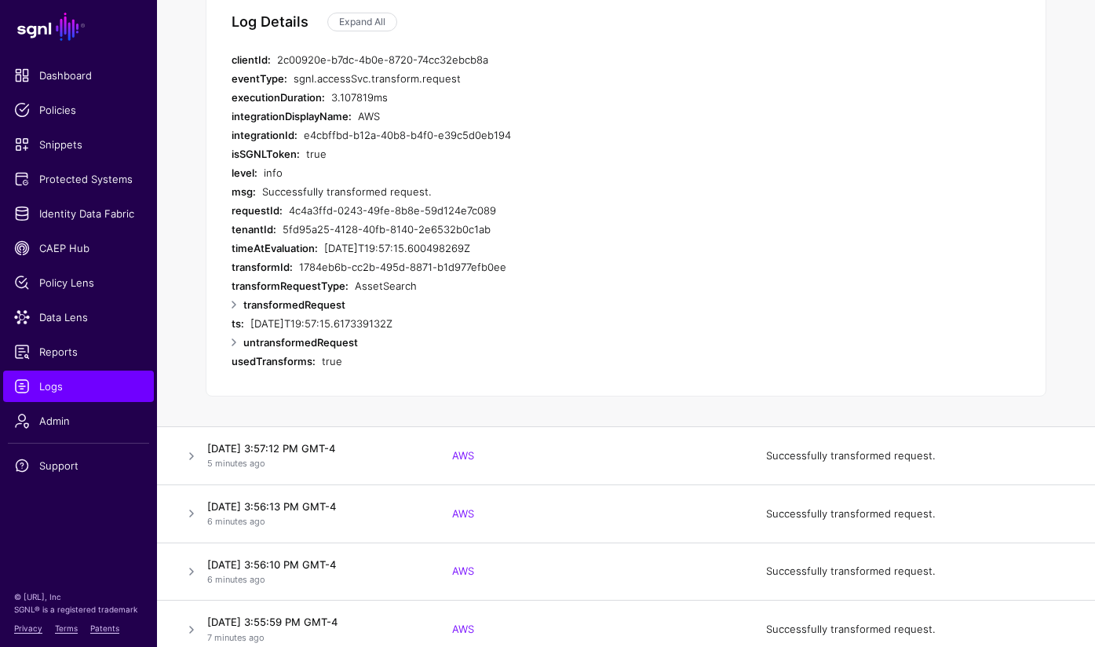
scroll to position [298, 0]
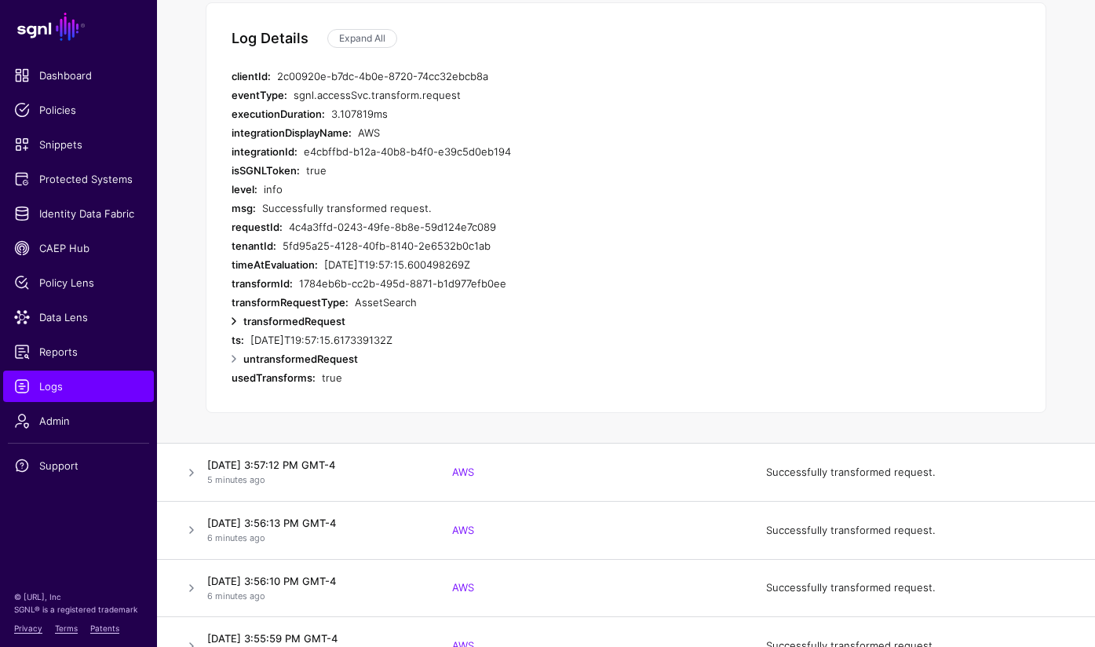
click at [234, 326] on link at bounding box center [234, 321] width 19 height 19
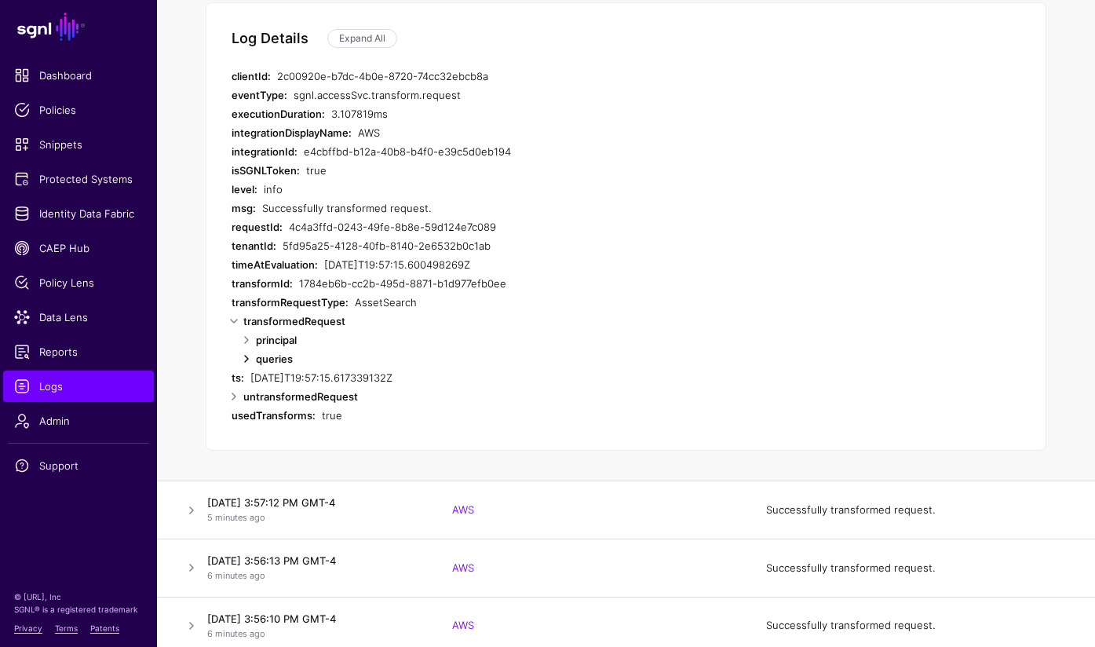
click at [249, 361] on link at bounding box center [246, 358] width 19 height 19
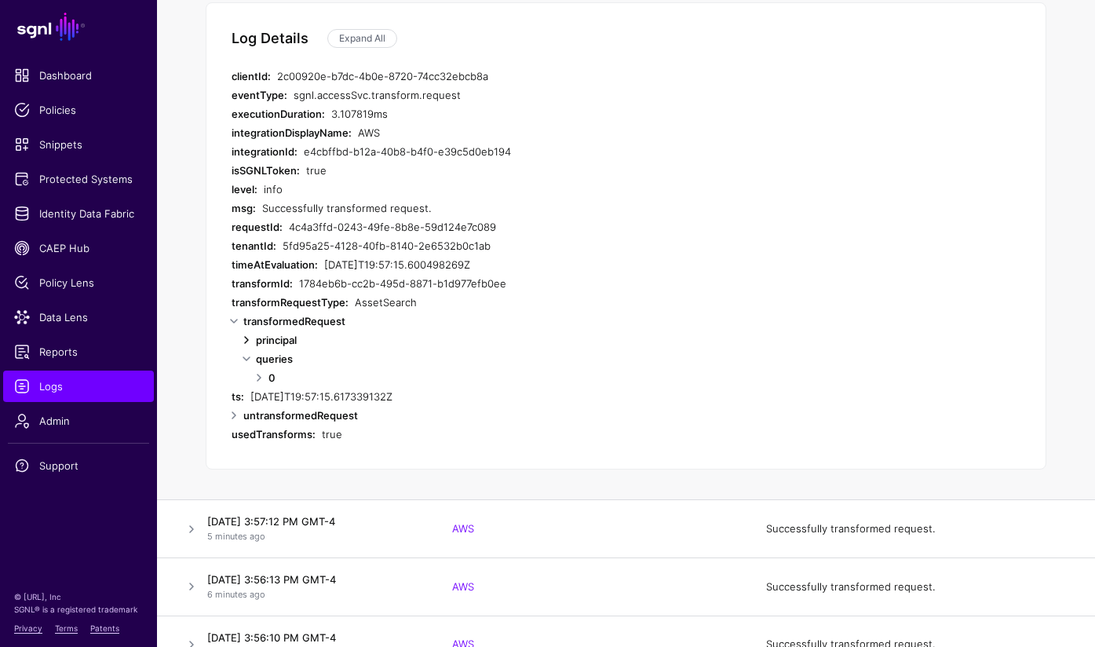
click at [251, 335] on link at bounding box center [246, 339] width 19 height 19
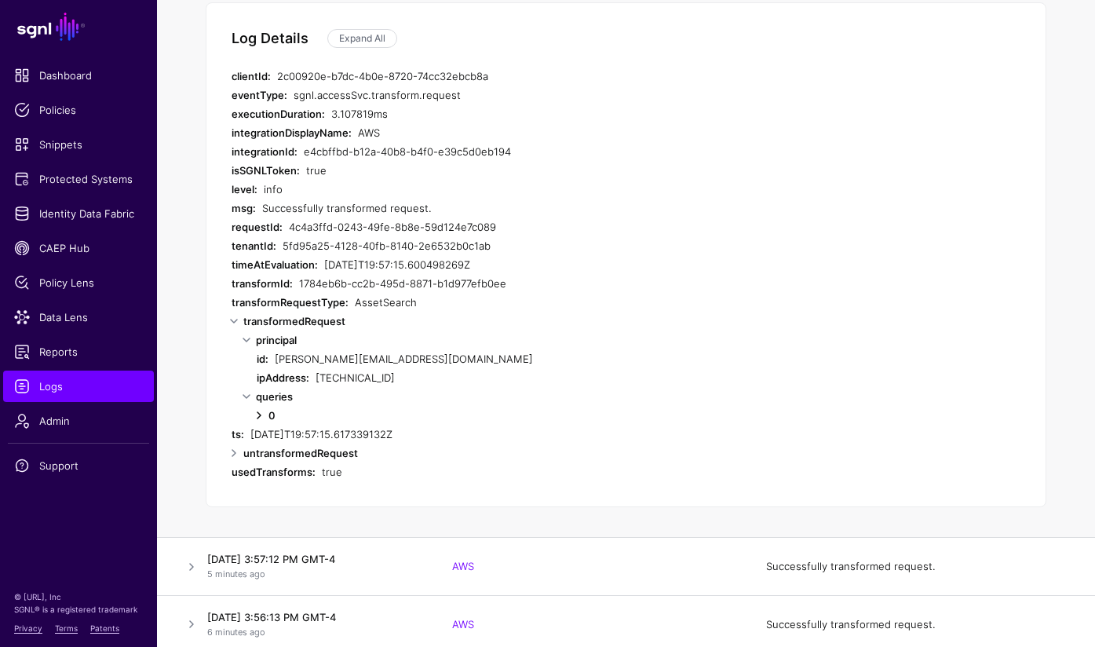
click at [258, 414] on link at bounding box center [259, 415] width 19 height 19
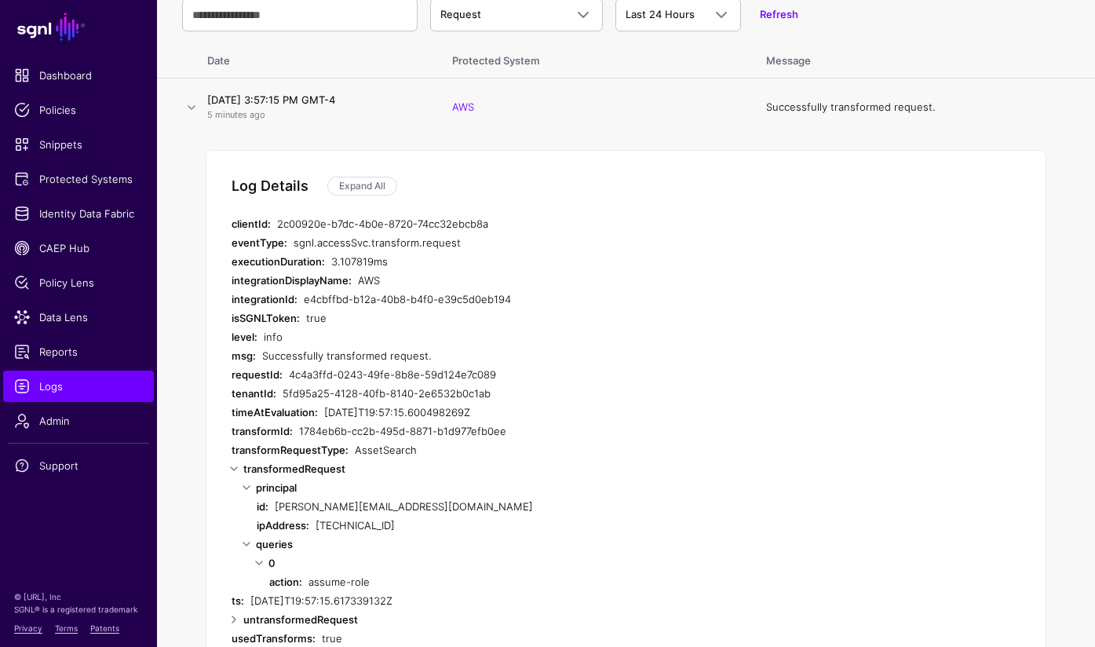
scroll to position [440, 0]
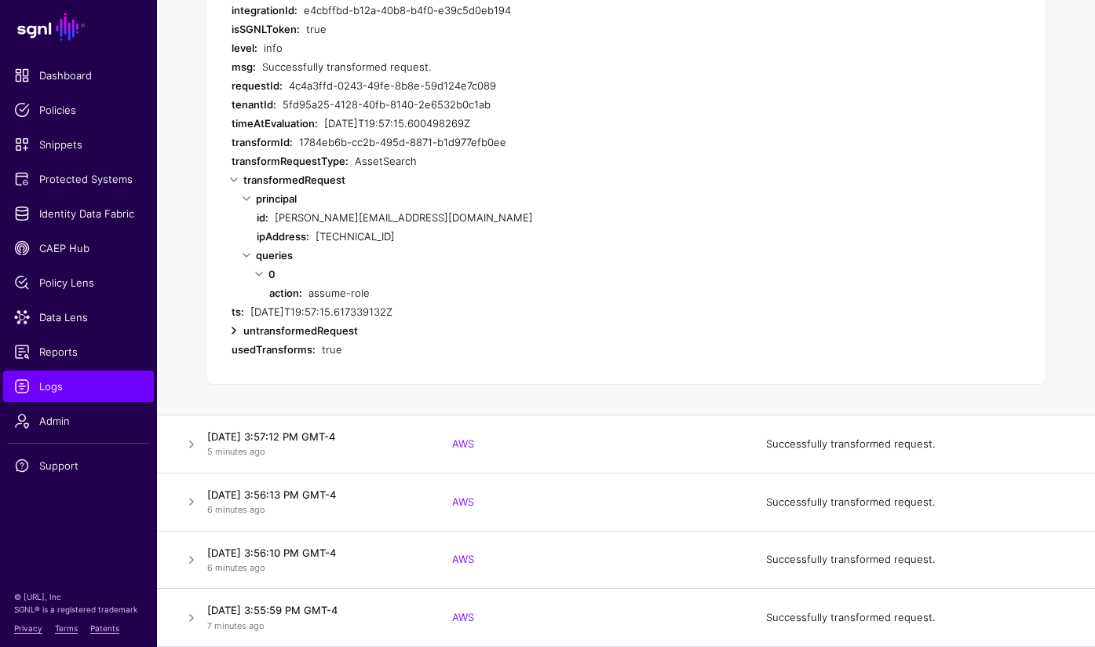
click at [235, 332] on link at bounding box center [234, 330] width 19 height 19
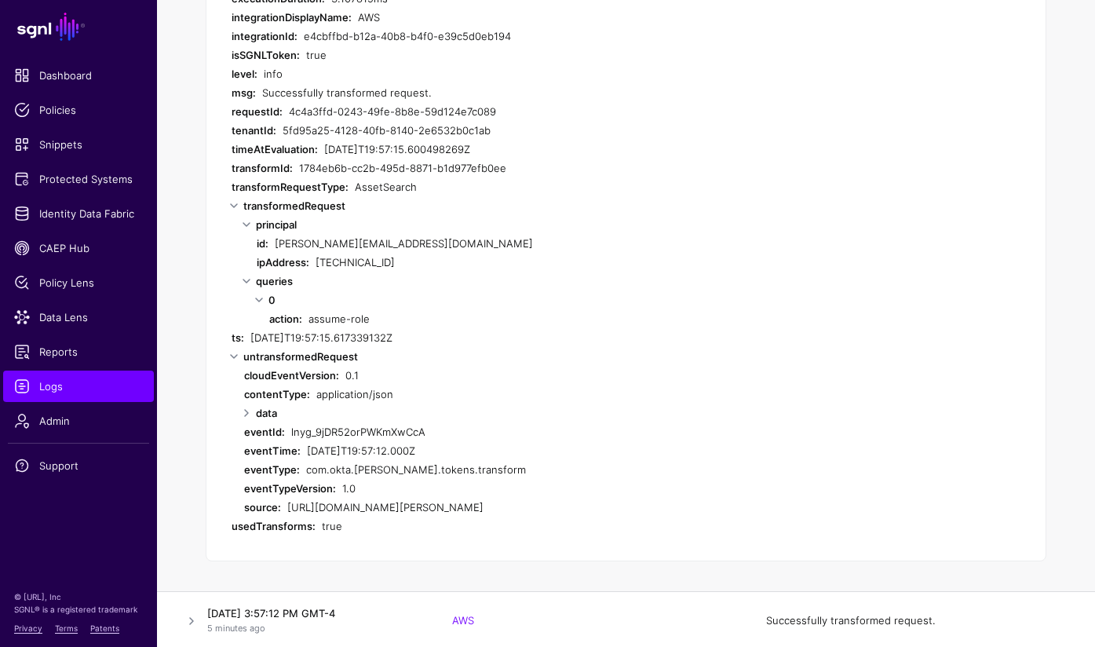
scroll to position [0, 0]
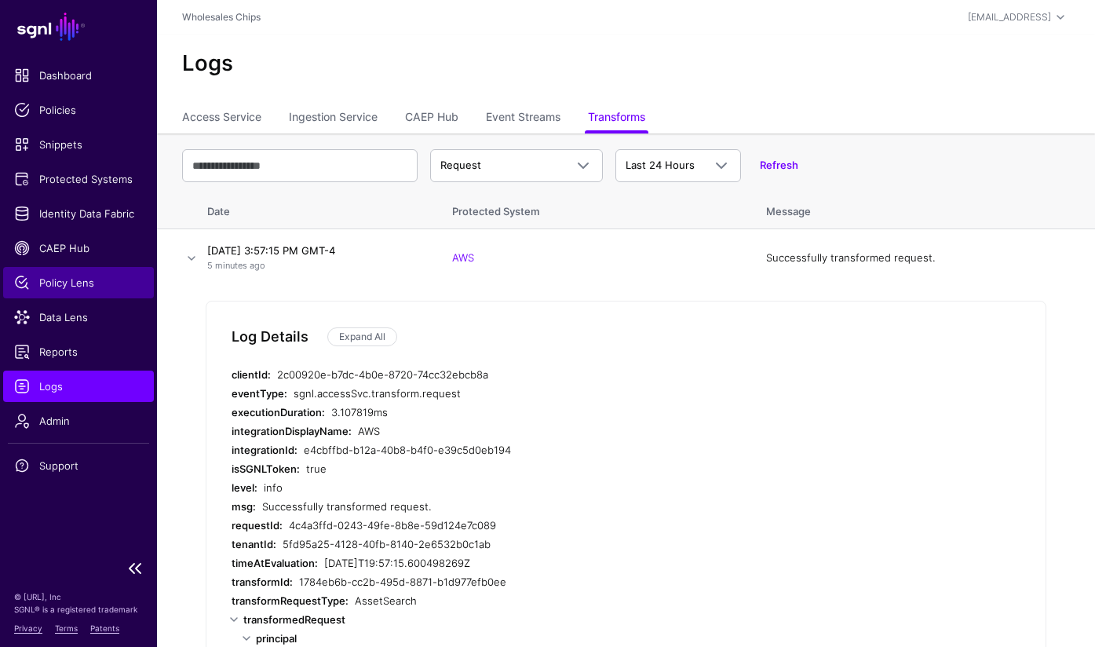
click at [78, 282] on span "Policy Lens" at bounding box center [78, 283] width 129 height 16
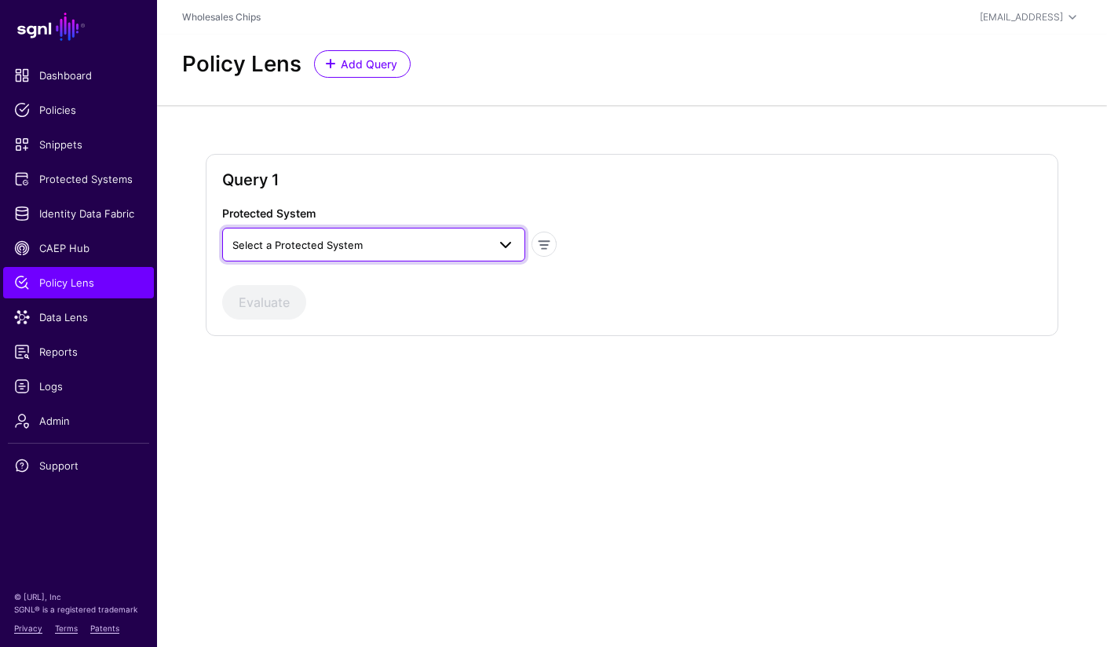
click at [438, 242] on span "Select a Protected System" at bounding box center [359, 244] width 254 height 17
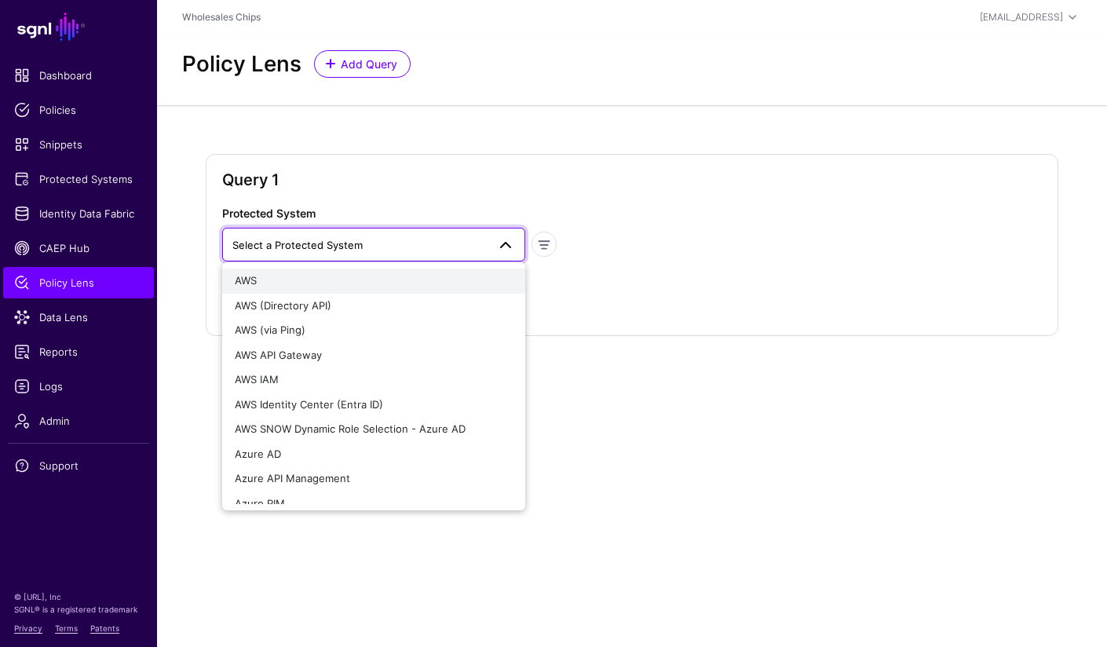
click at [426, 275] on div "AWS" at bounding box center [373, 281] width 277 height 16
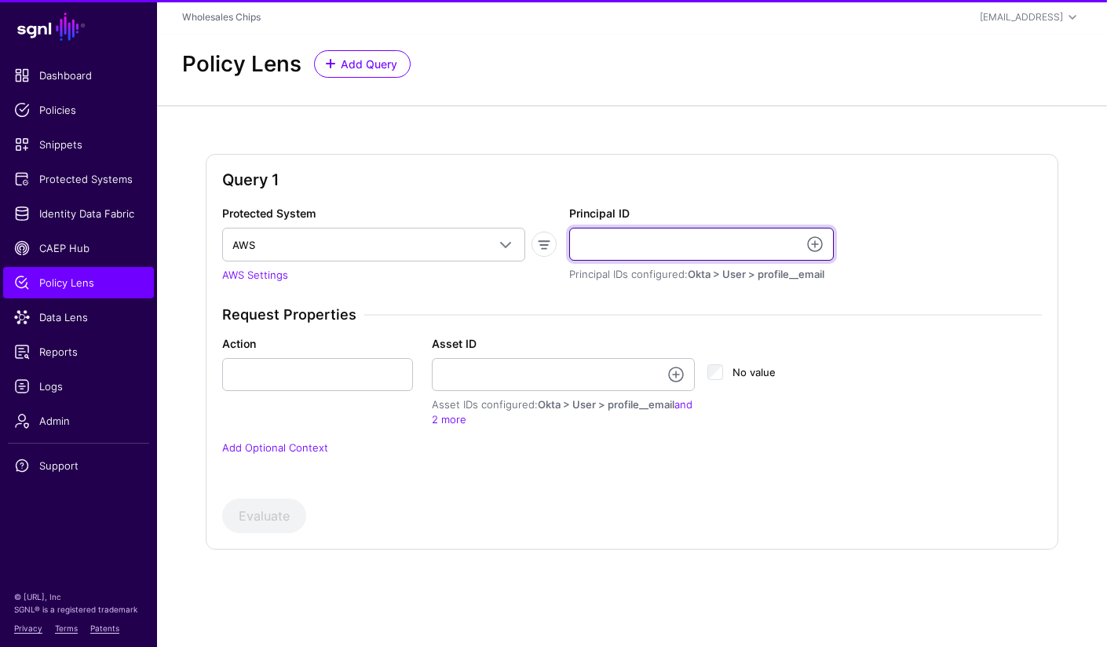
click at [670, 245] on input "Principal ID" at bounding box center [701, 244] width 265 height 33
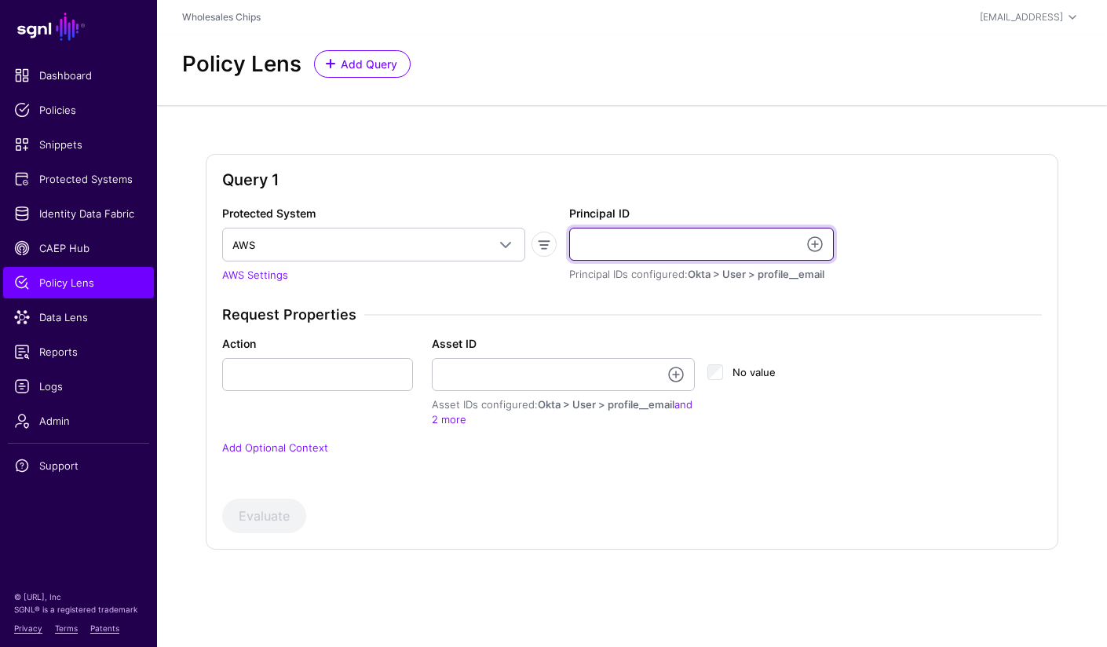
paste input "**********"
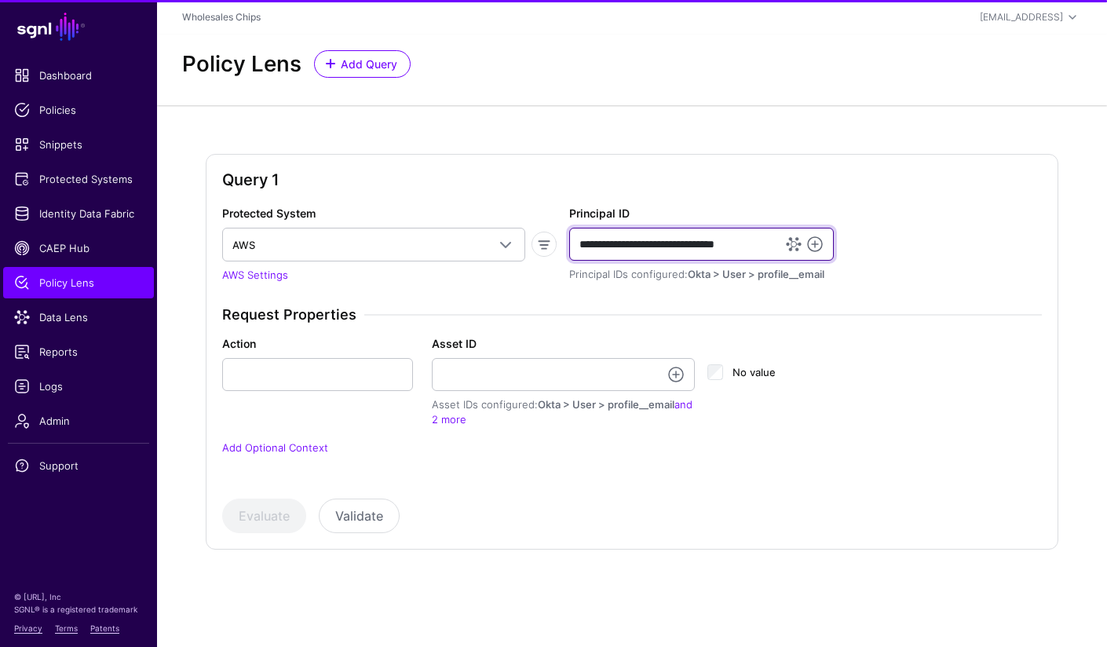
type input "**********"
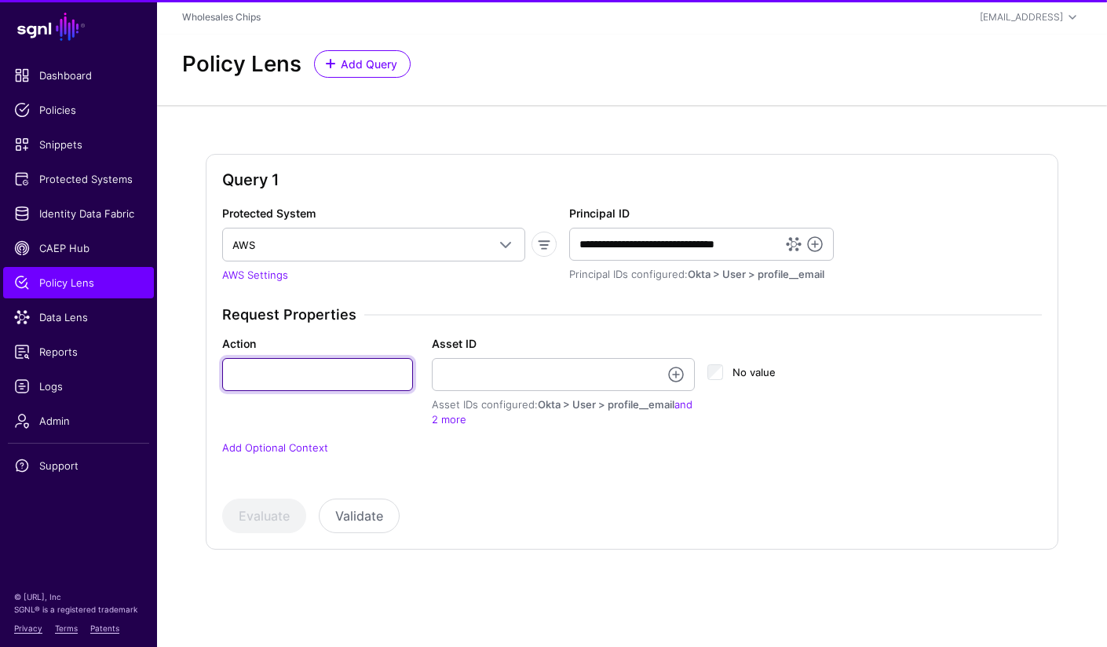
click at [361, 373] on input "Action" at bounding box center [317, 374] width 191 height 33
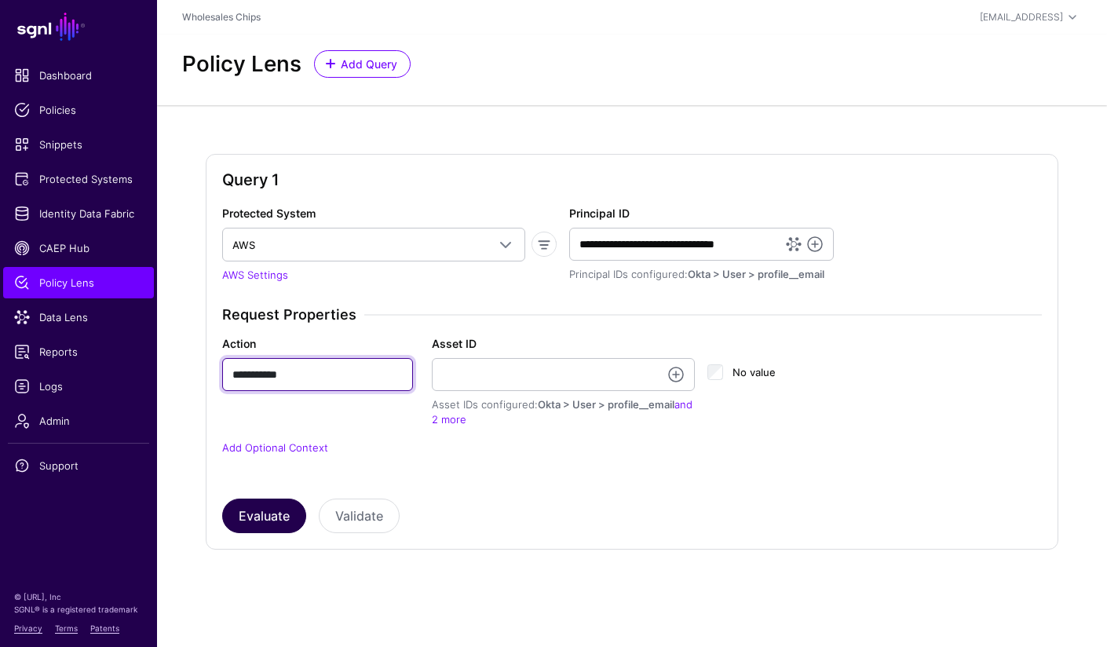
type input "**********"
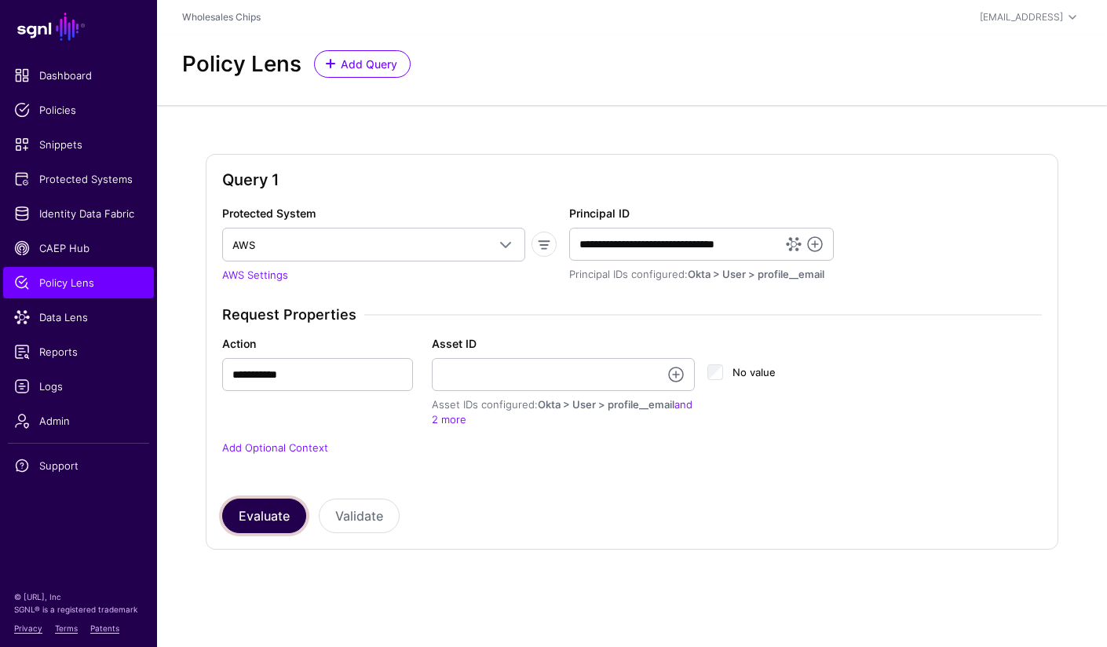
click at [281, 520] on button "Evaluate" at bounding box center [264, 515] width 84 height 35
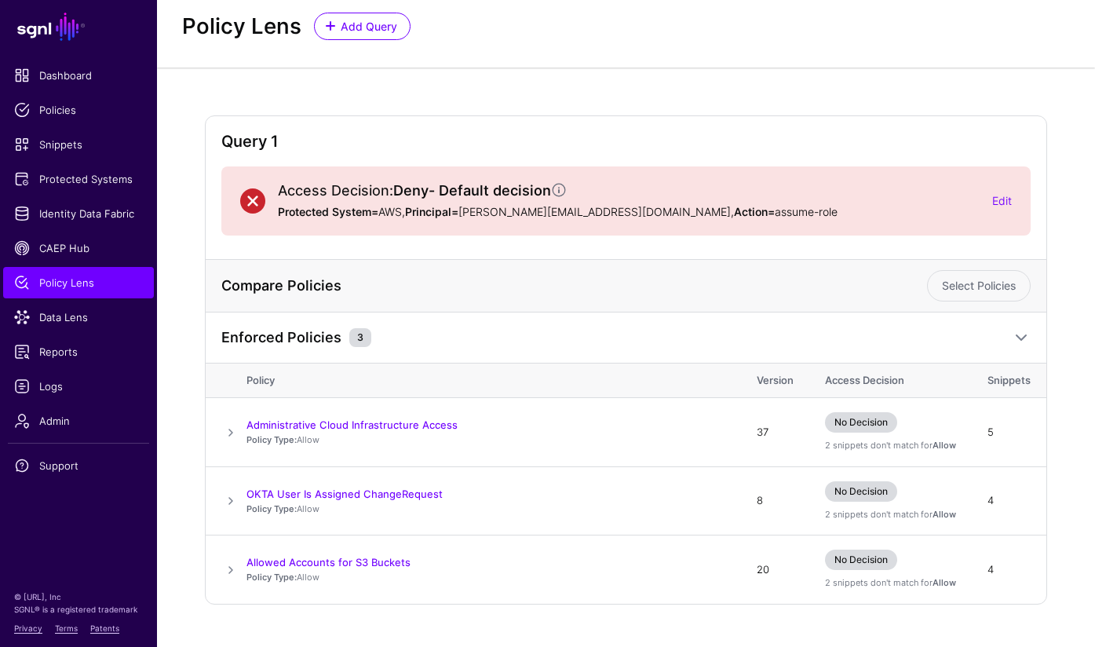
scroll to position [70, 0]
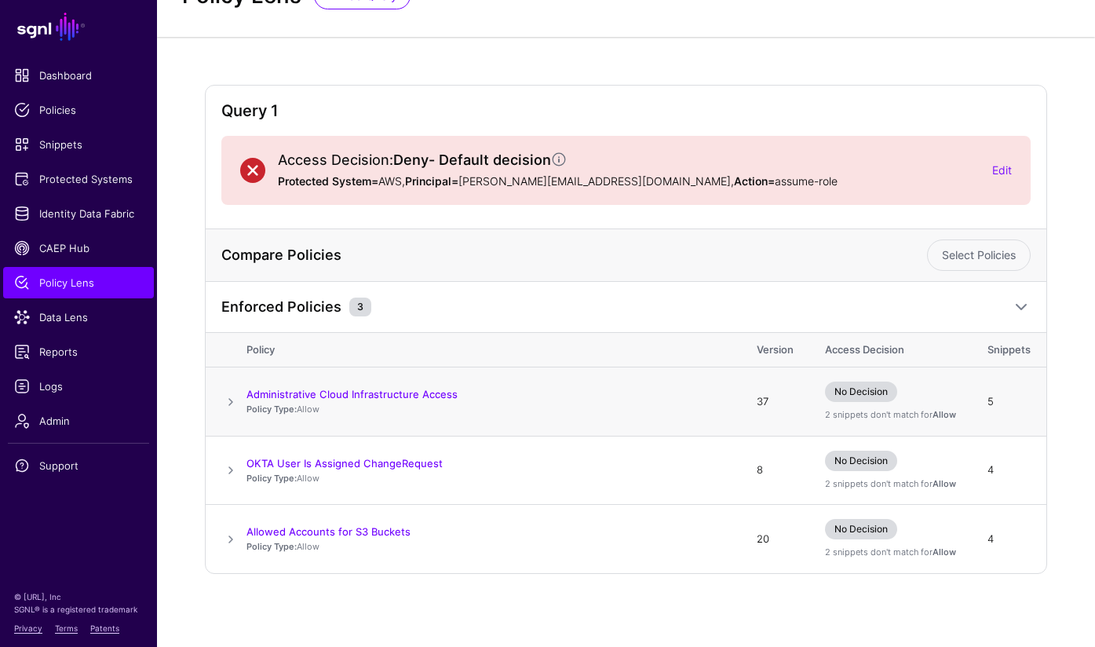
click at [233, 407] on span at bounding box center [230, 401] width 19 height 19
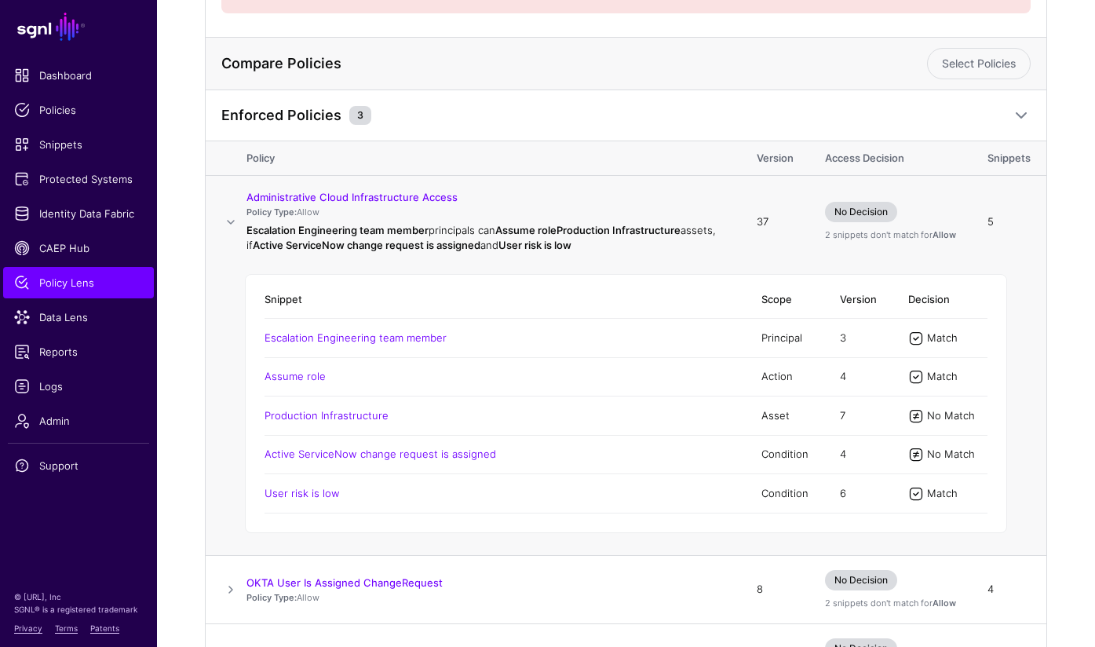
scroll to position [381, 0]
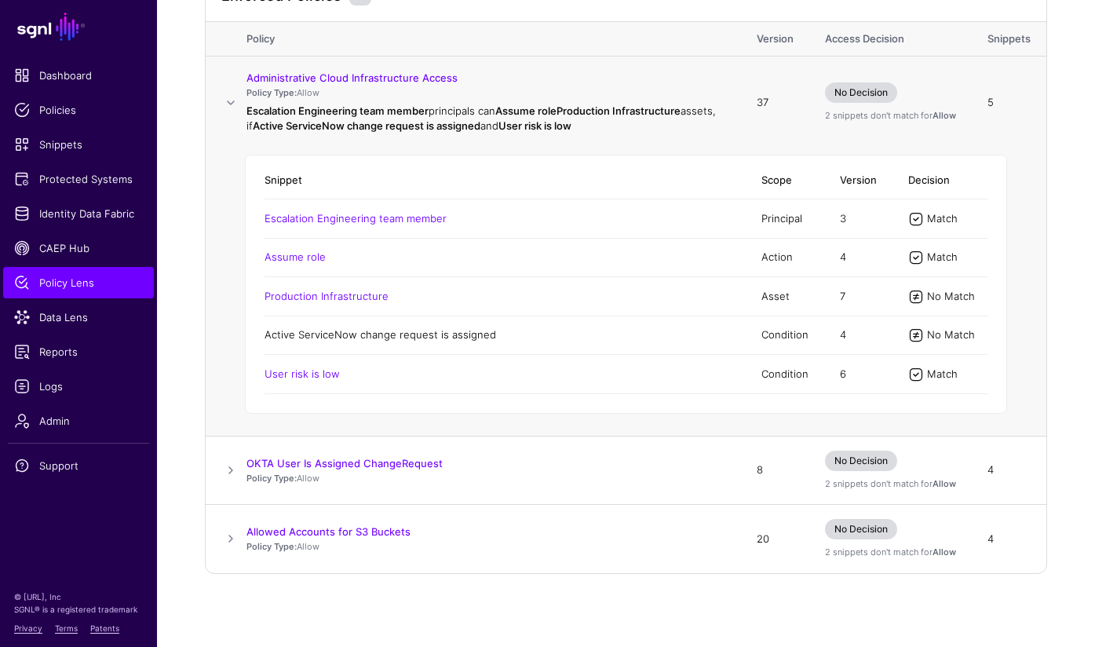
click at [372, 334] on link "Active ServiceNow change request is assigned" at bounding box center [381, 334] width 232 height 13
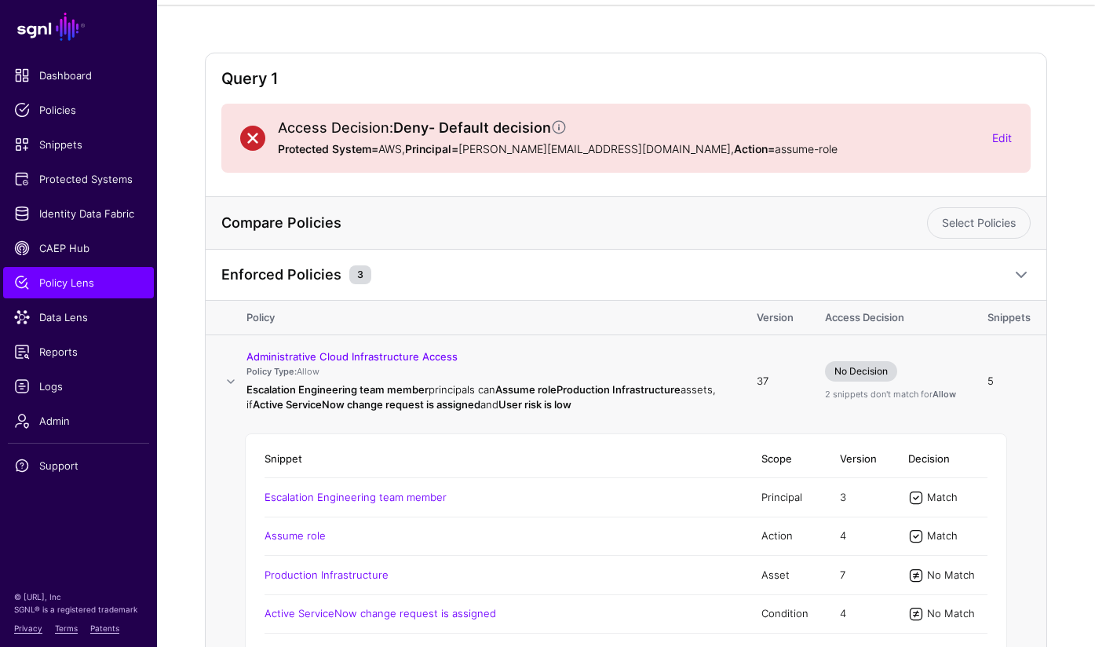
scroll to position [0, 0]
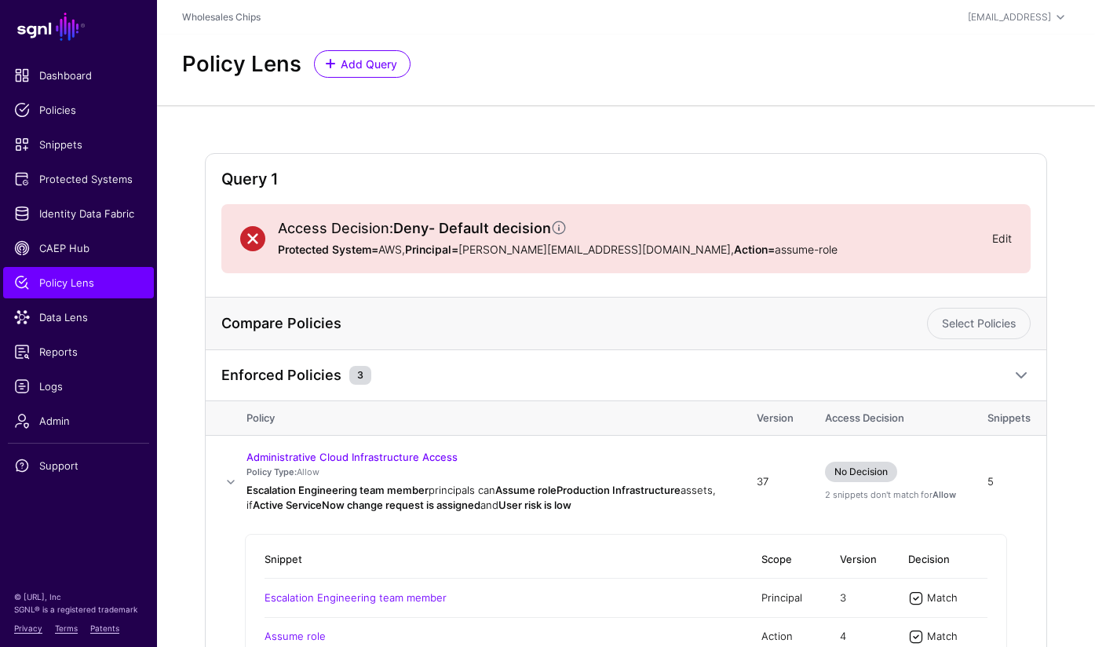
click at [997, 239] on link "Edit" at bounding box center [1002, 238] width 20 height 13
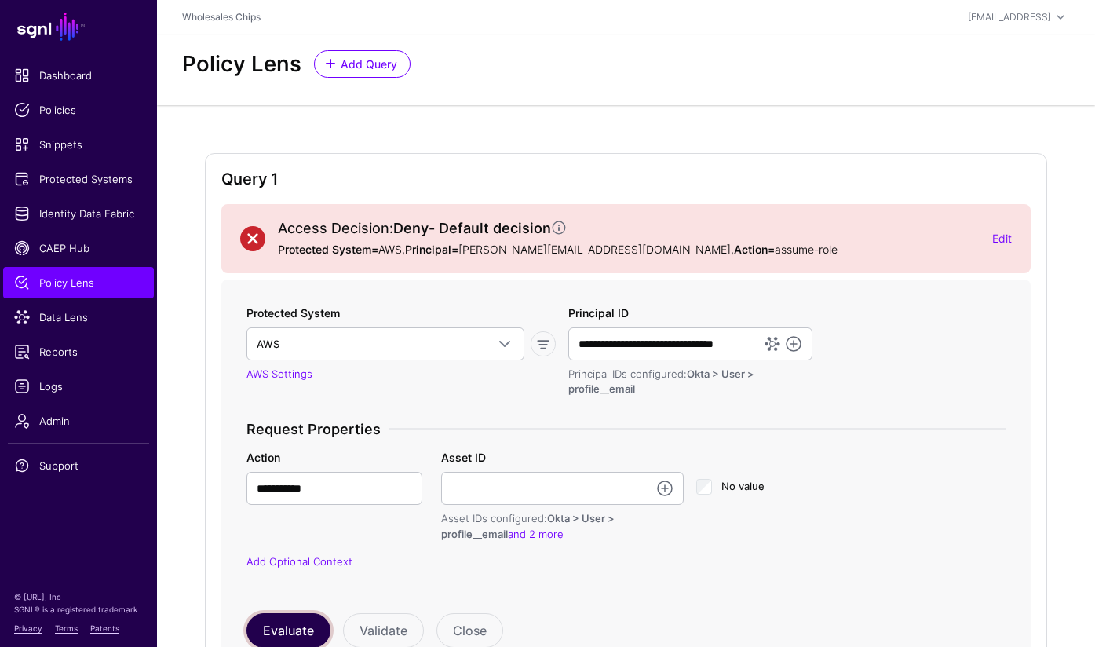
click at [282, 617] on button "Evaluate" at bounding box center [288, 630] width 84 height 35
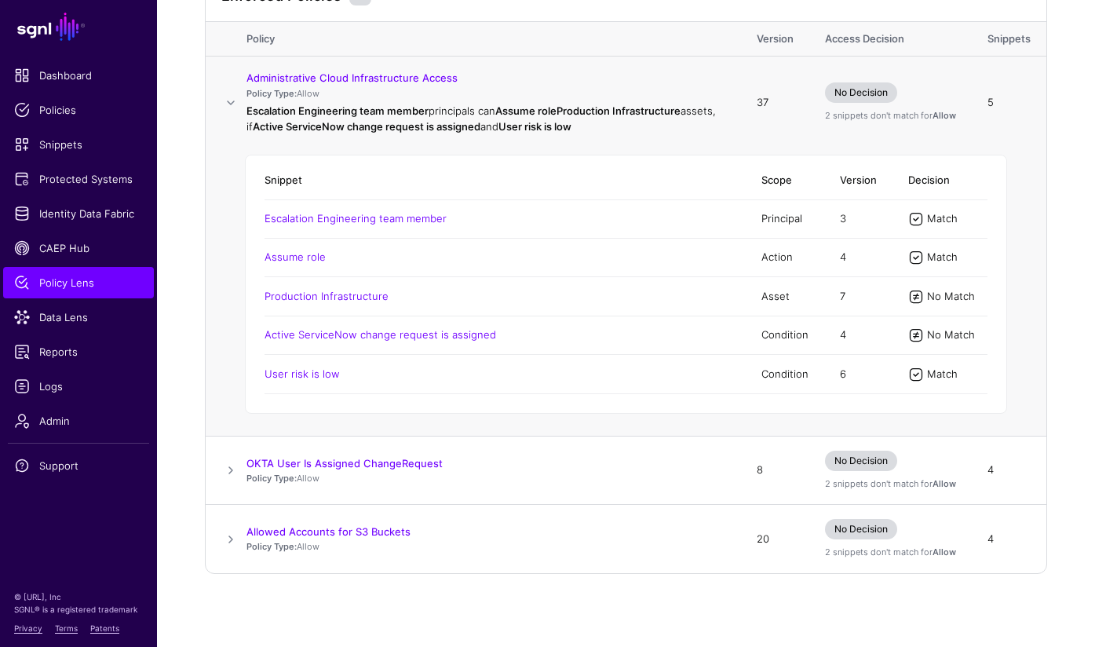
scroll to position [780, 0]
click at [235, 471] on span at bounding box center [230, 470] width 19 height 19
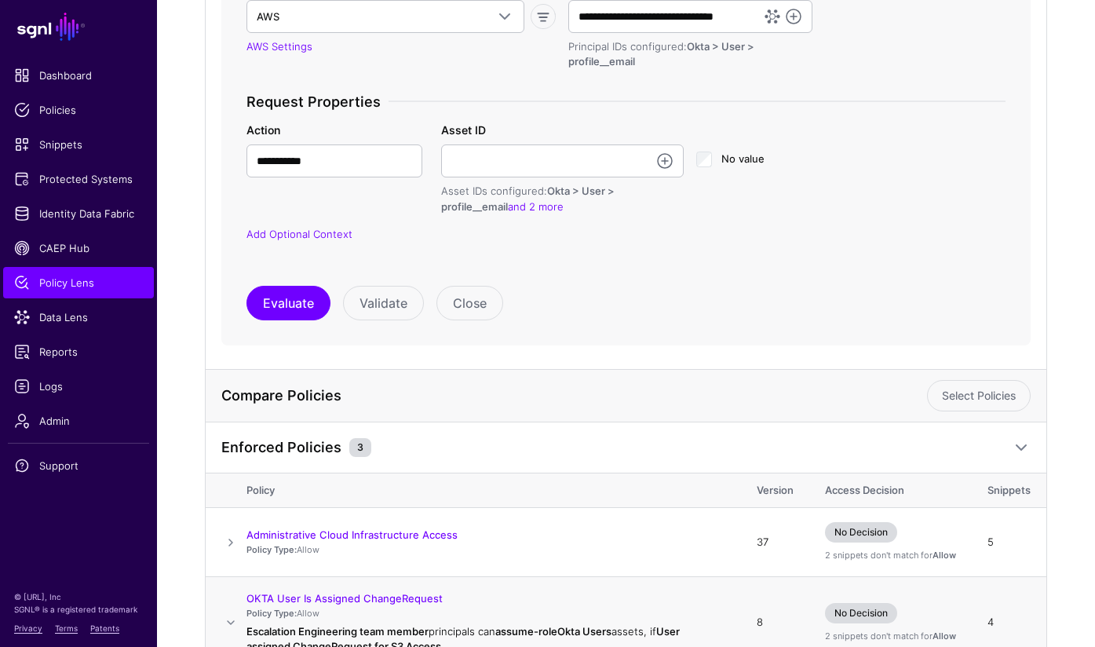
scroll to position [742, 0]
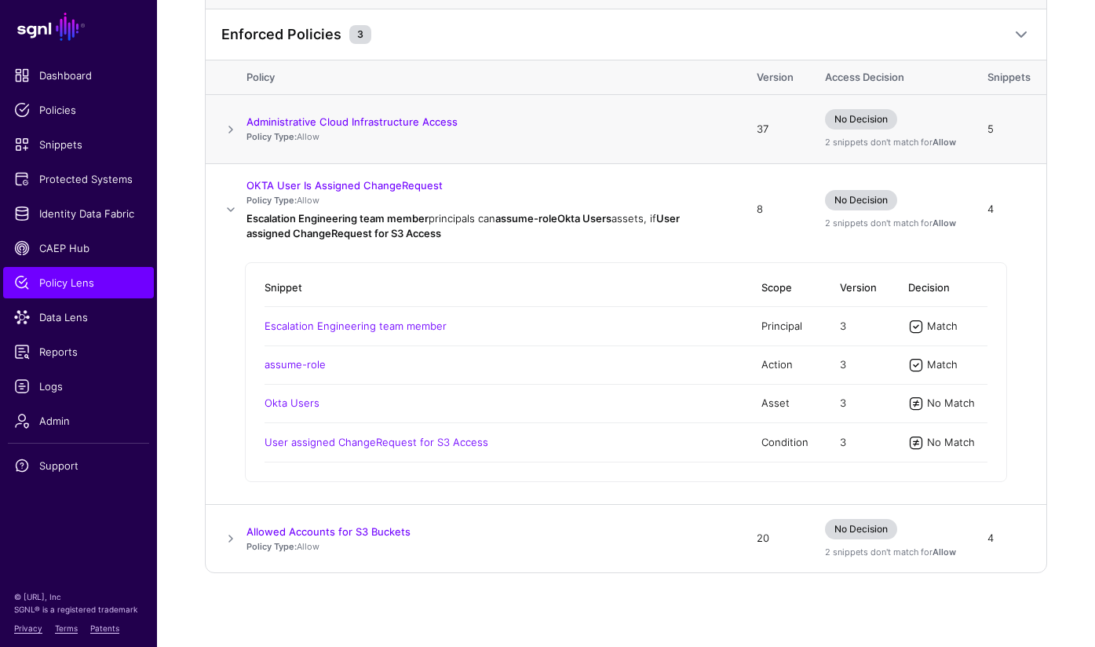
click at [233, 130] on span at bounding box center [230, 129] width 19 height 19
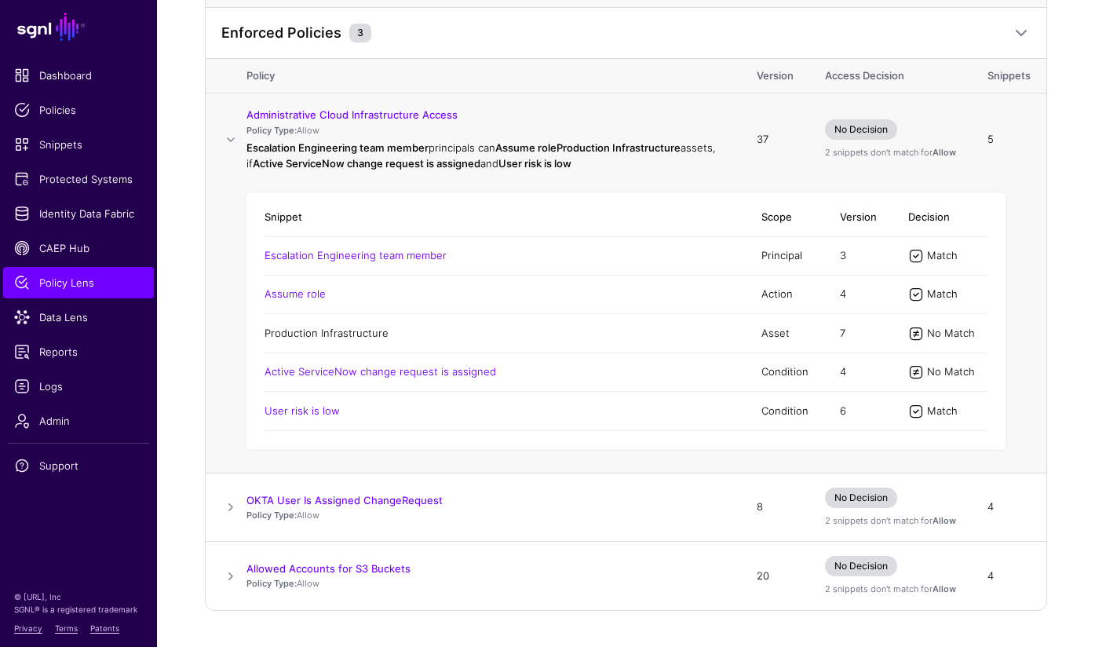
click at [285, 336] on link "Production Infrastructure" at bounding box center [327, 333] width 124 height 13
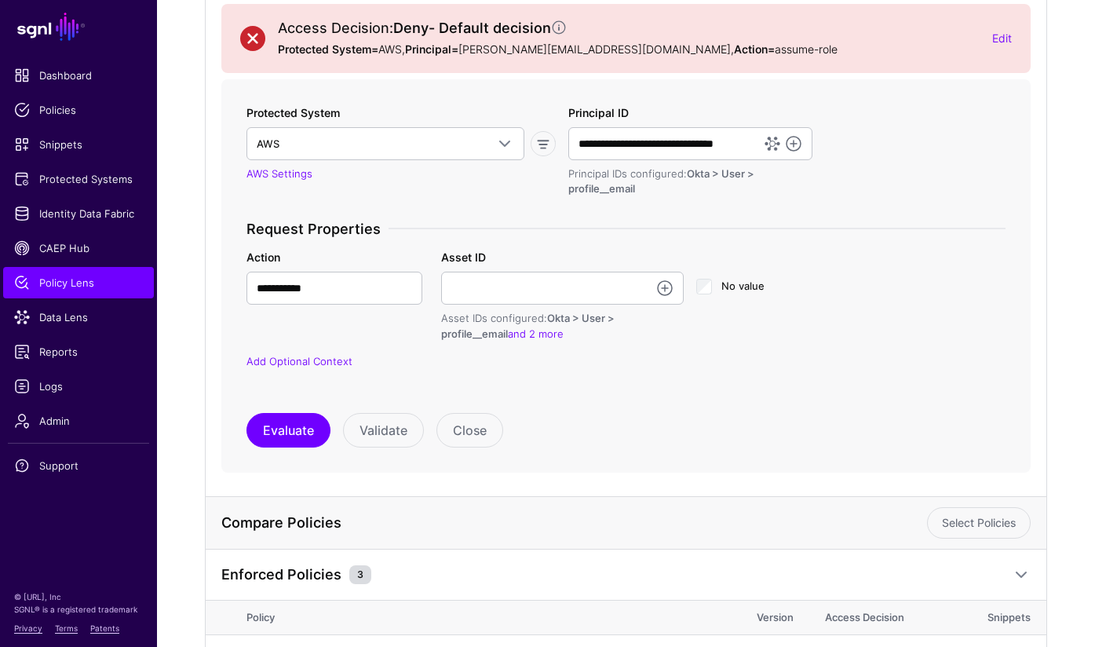
scroll to position [0, 0]
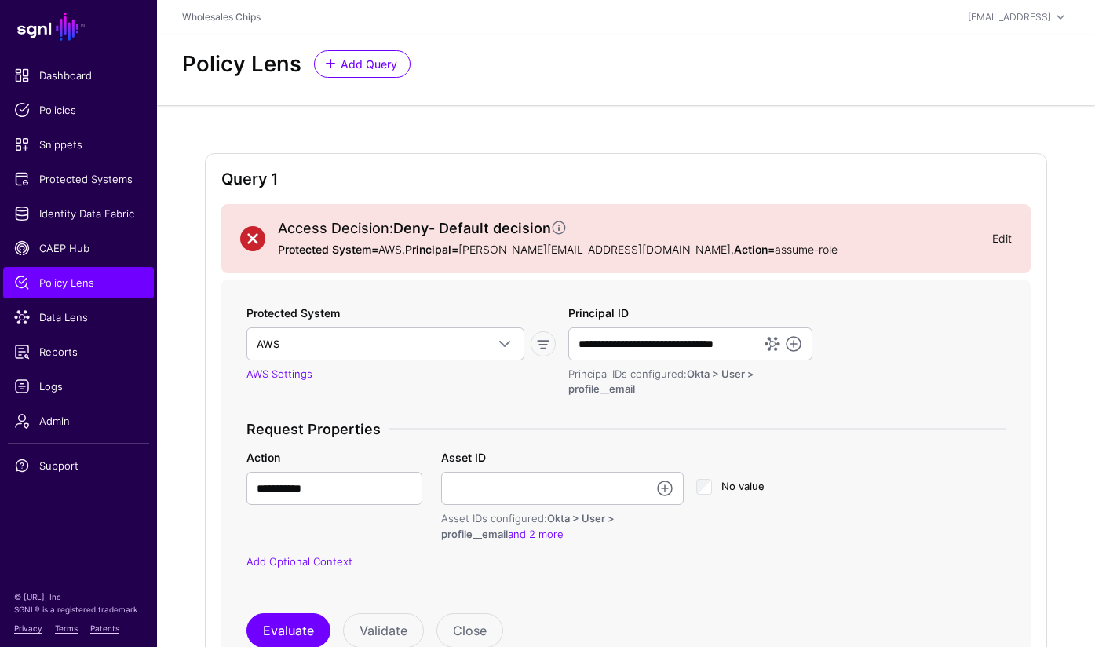
click at [999, 236] on link "Edit" at bounding box center [1002, 238] width 20 height 13
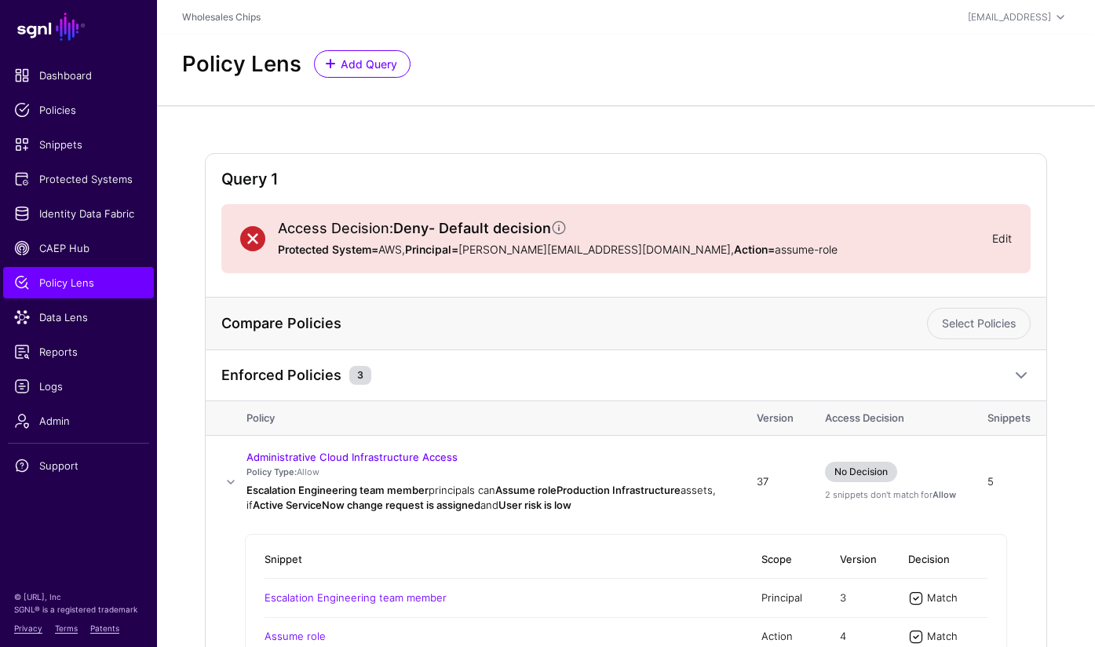
click at [995, 241] on link "Edit" at bounding box center [1002, 238] width 20 height 13
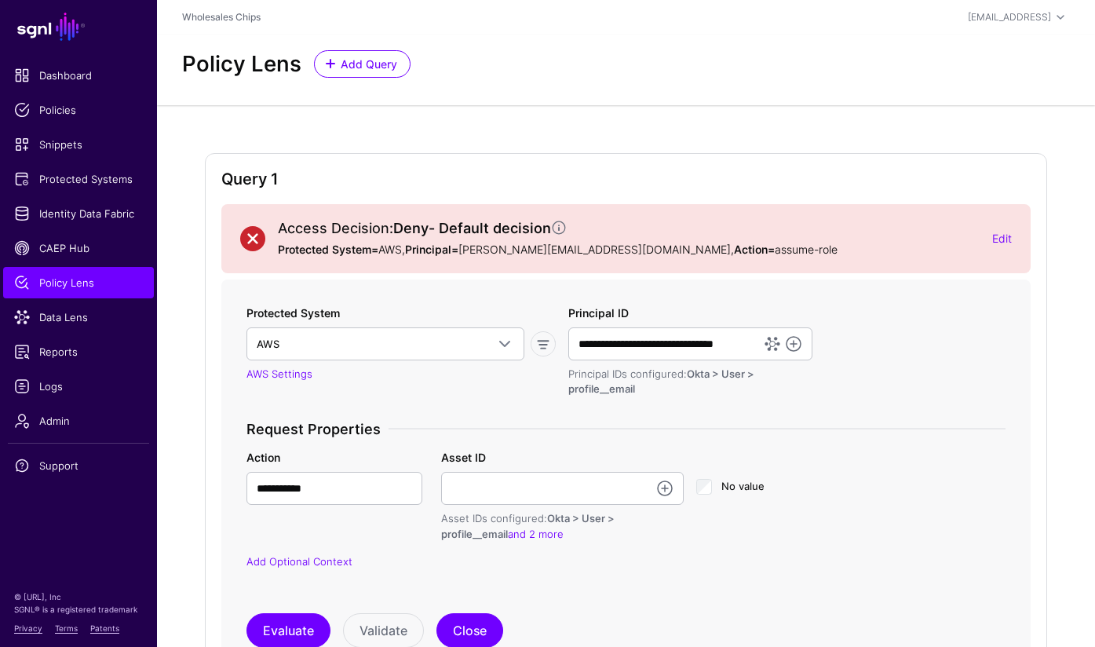
scroll to position [141, 0]
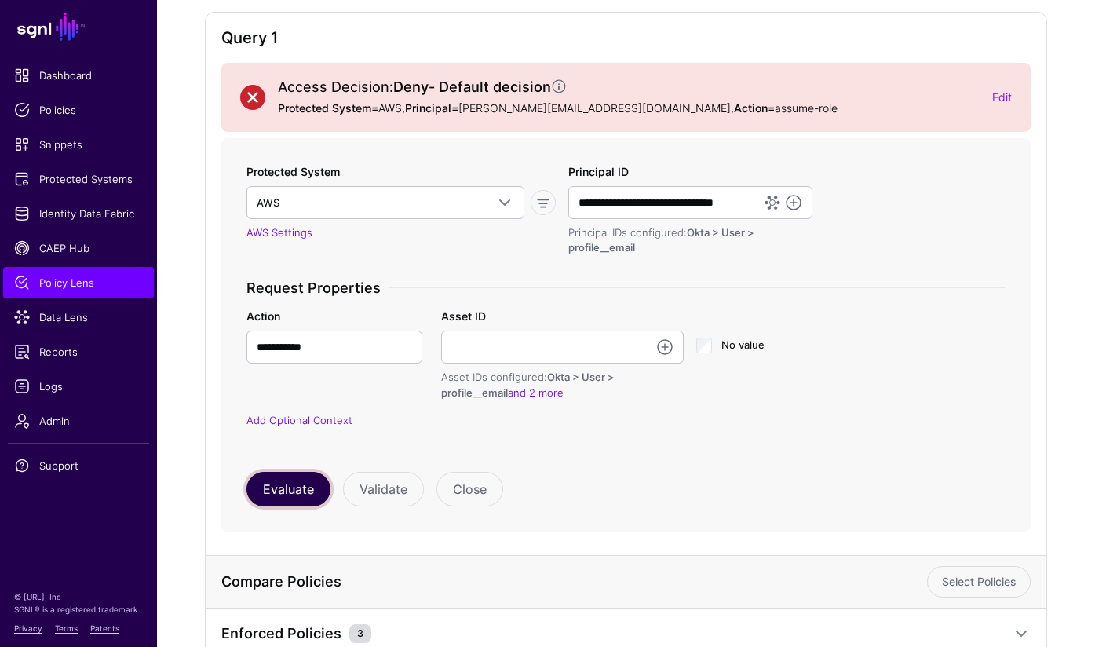
click at [295, 496] on button "Evaluate" at bounding box center [288, 489] width 84 height 35
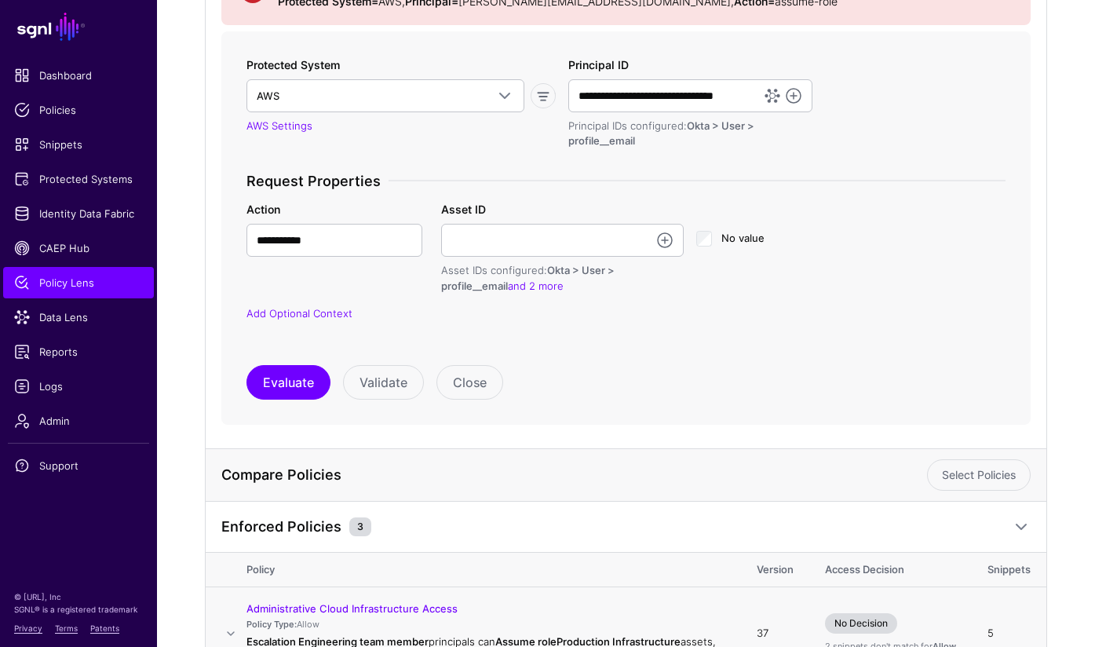
scroll to position [0, 0]
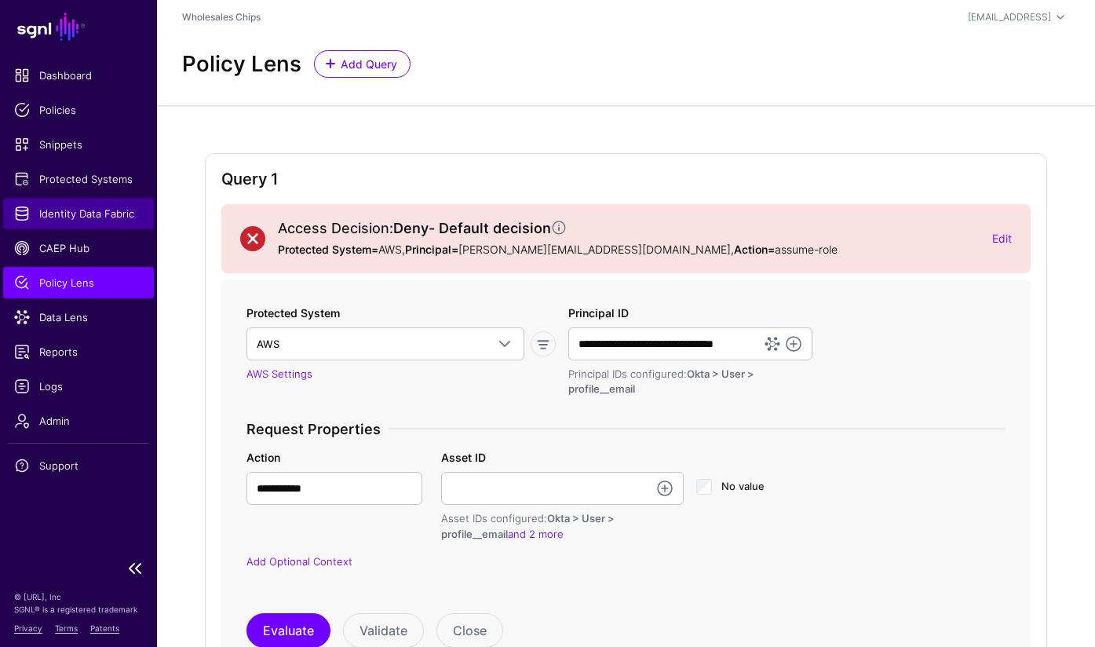
click at [104, 212] on span "Identity Data Fabric" at bounding box center [78, 214] width 129 height 16
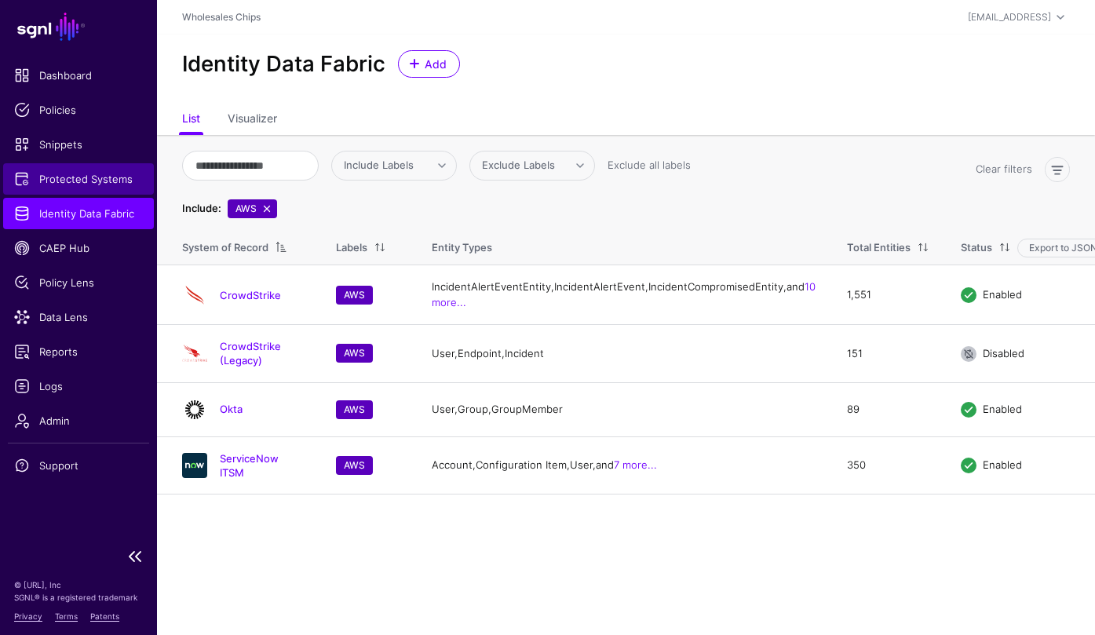
click at [72, 179] on span "Protected Systems" at bounding box center [78, 179] width 129 height 16
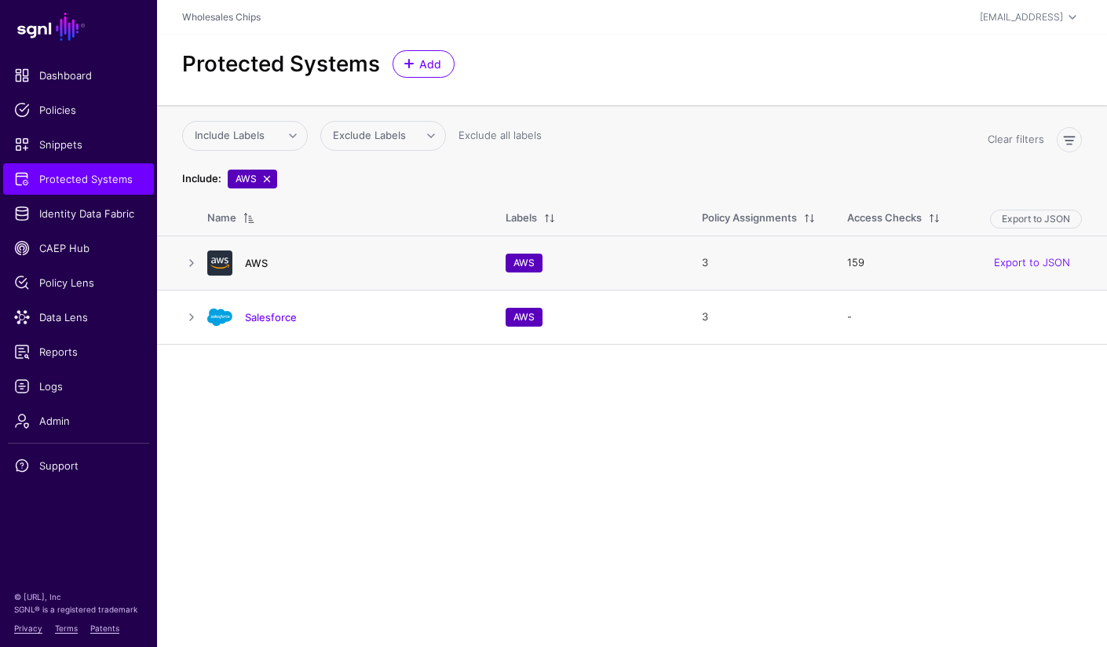
click at [254, 260] on link "AWS" at bounding box center [256, 263] width 23 height 13
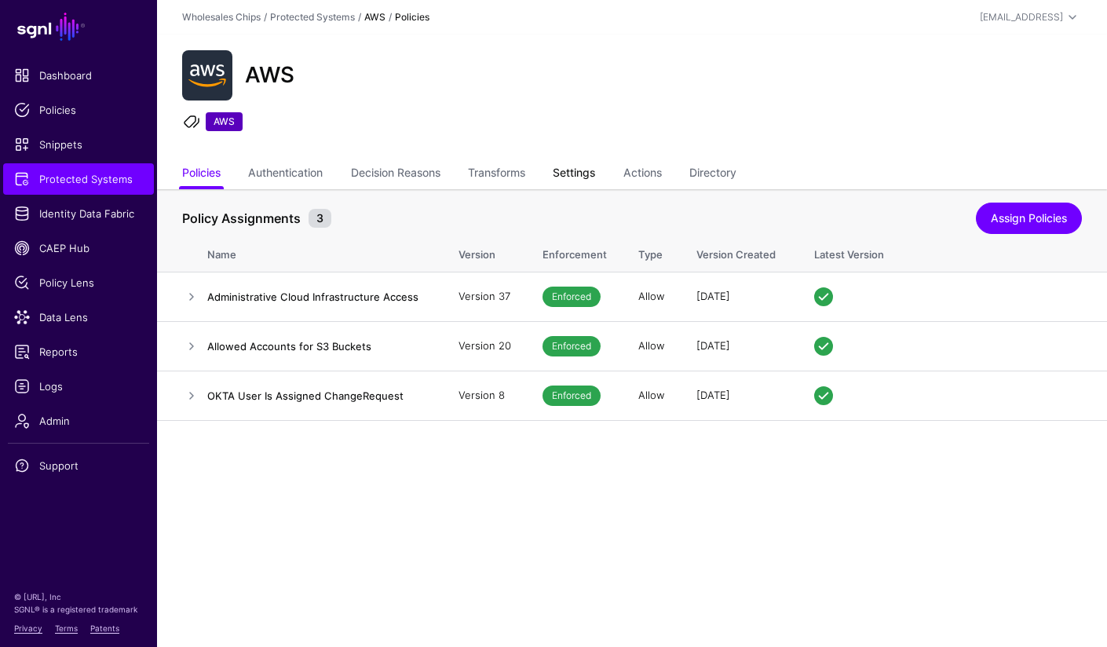
click at [577, 174] on link "Settings" at bounding box center [574, 174] width 42 height 30
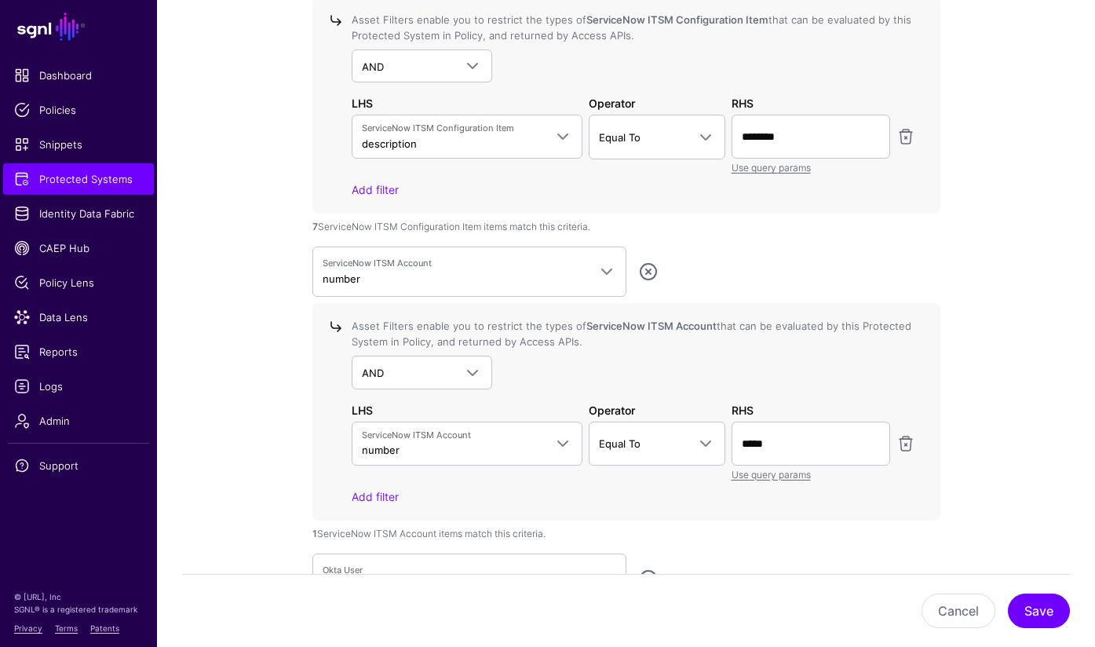
scroll to position [2118, 0]
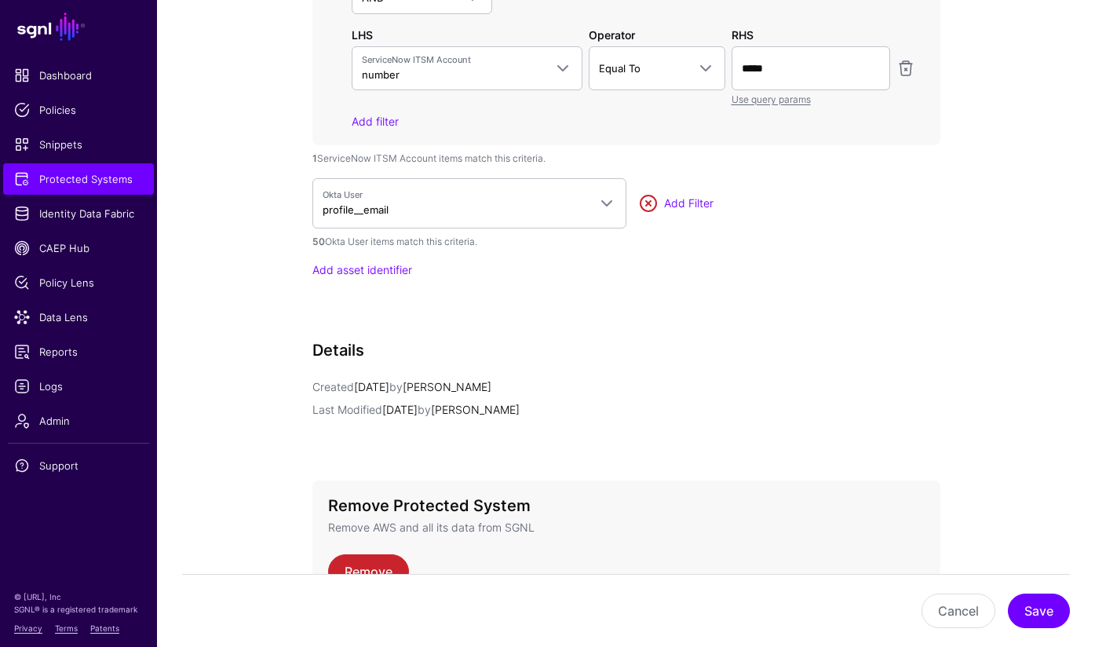
click at [649, 202] on link at bounding box center [648, 203] width 19 height 19
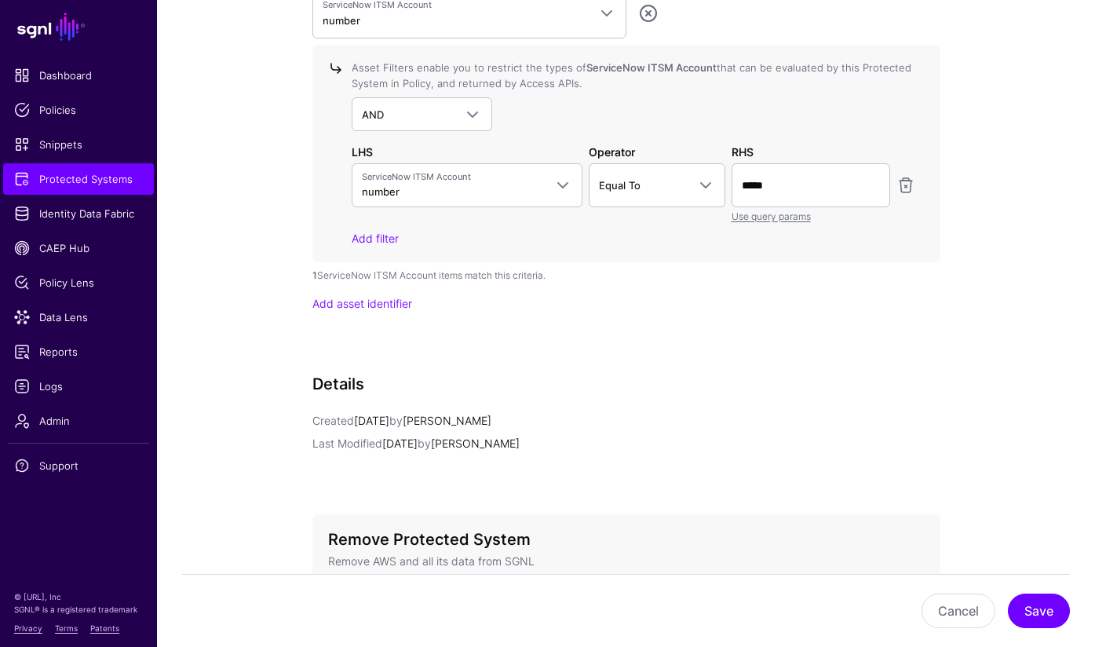
scroll to position [1982, 0]
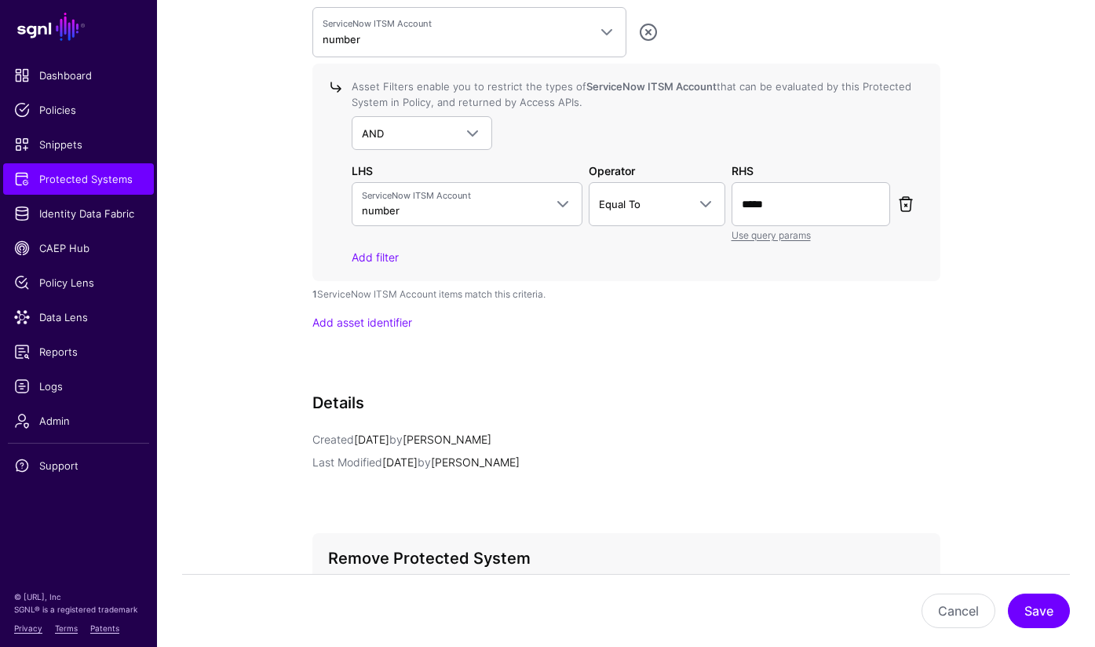
click at [905, 205] on link at bounding box center [905, 204] width 19 height 19
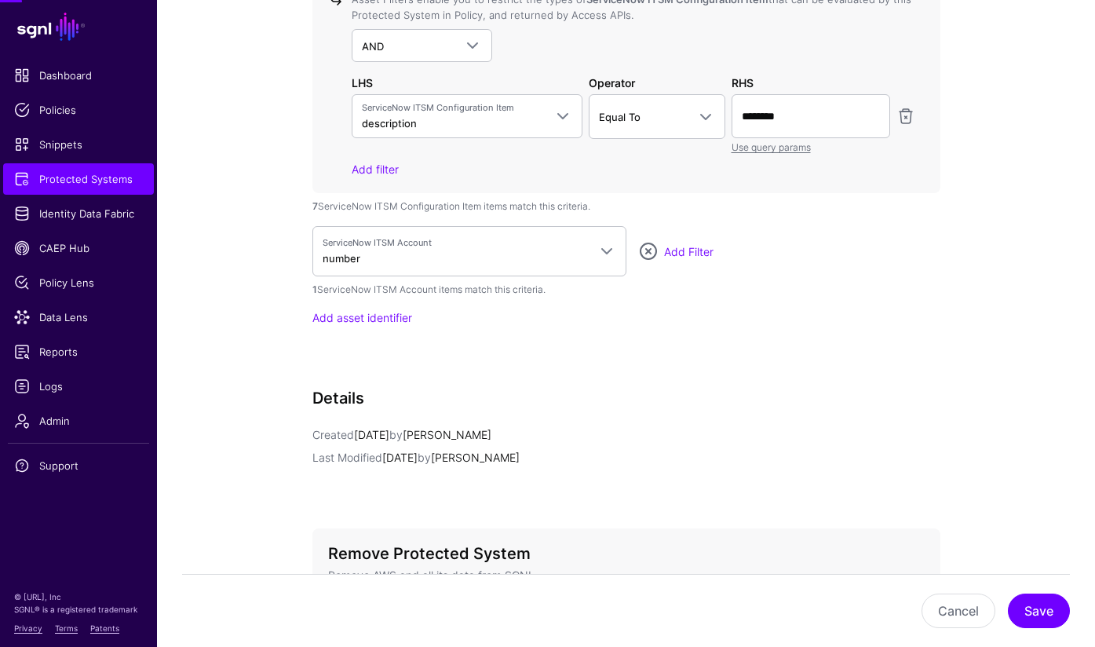
scroll to position [1578, 0]
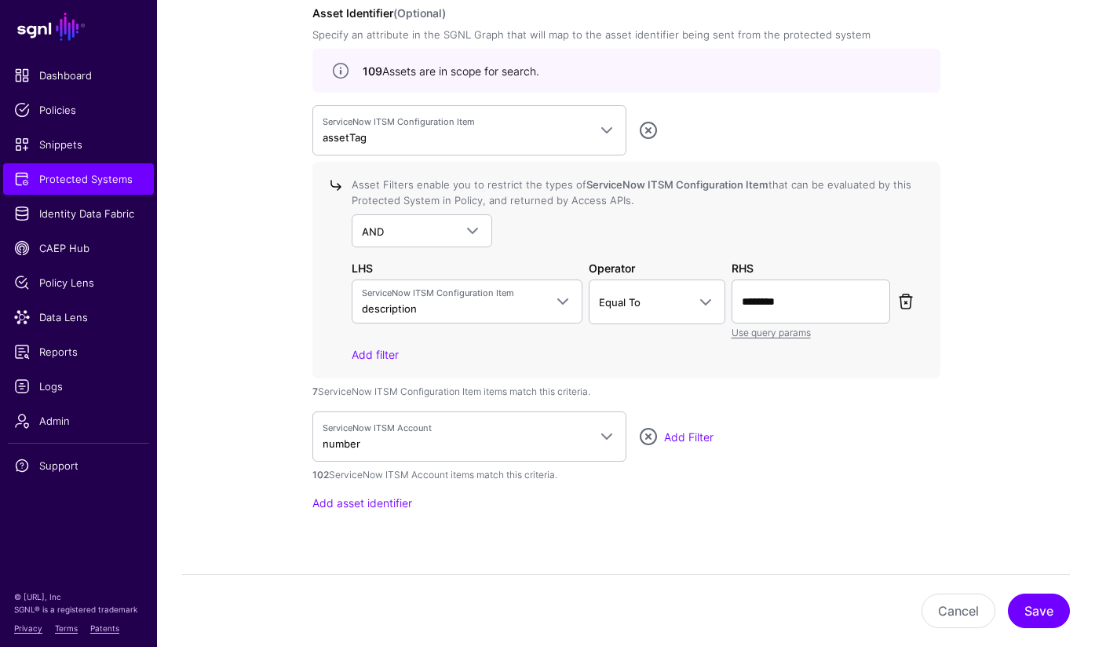
click at [911, 301] on link at bounding box center [905, 301] width 19 height 19
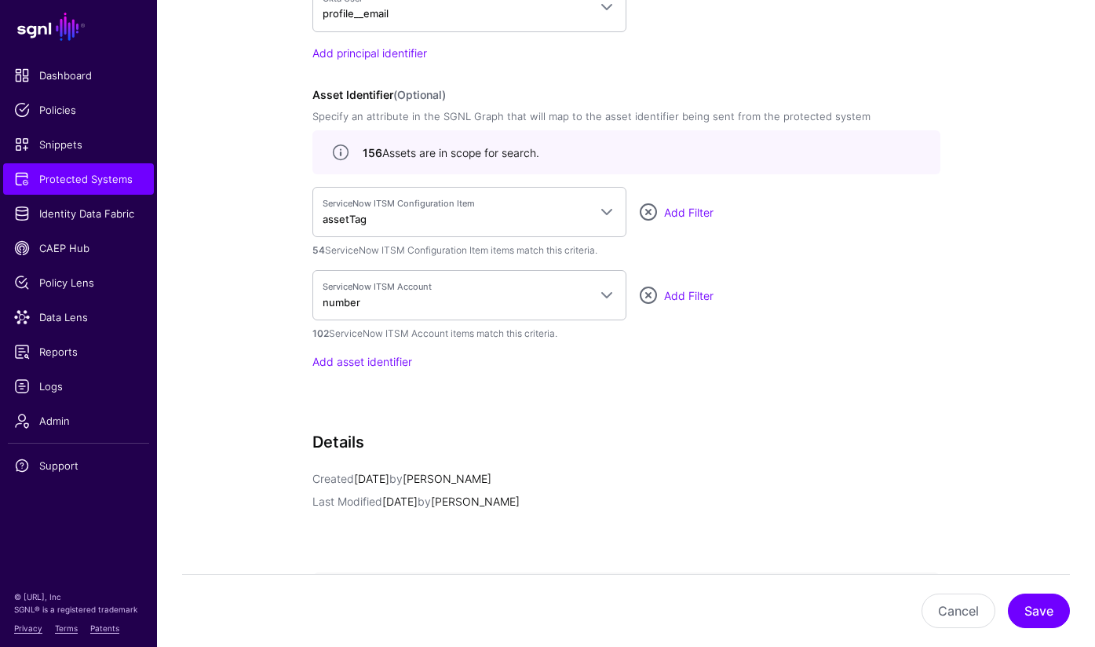
scroll to position [1495, 0]
click at [651, 301] on link at bounding box center [648, 296] width 19 height 19
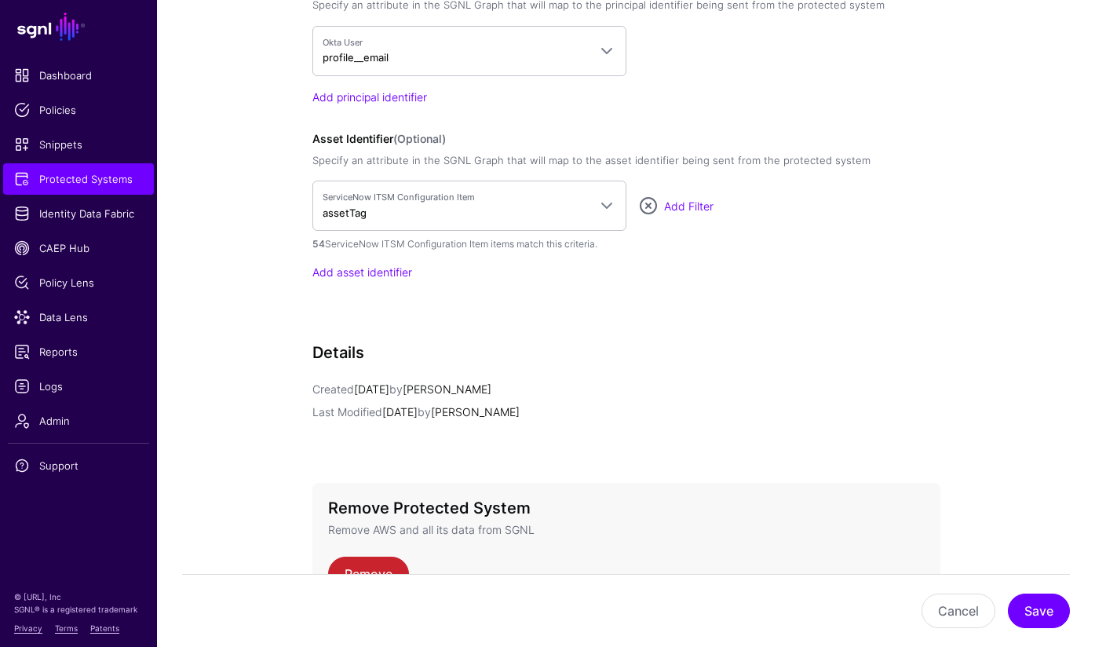
scroll to position [1336, 0]
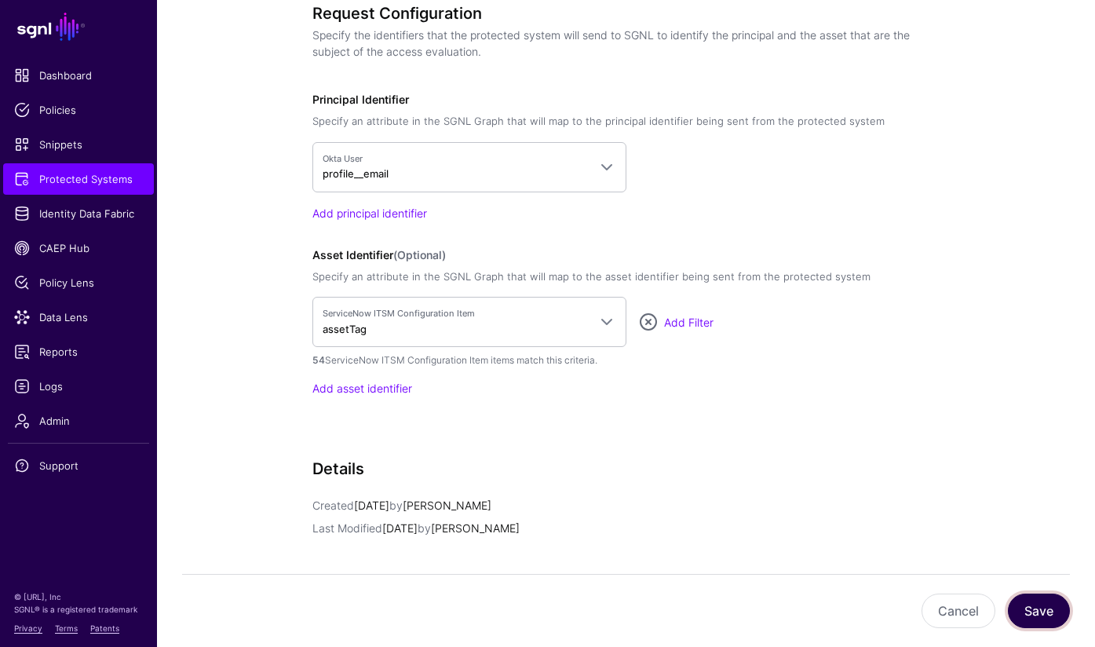
click at [1050, 621] on button "Save" at bounding box center [1039, 610] width 62 height 35
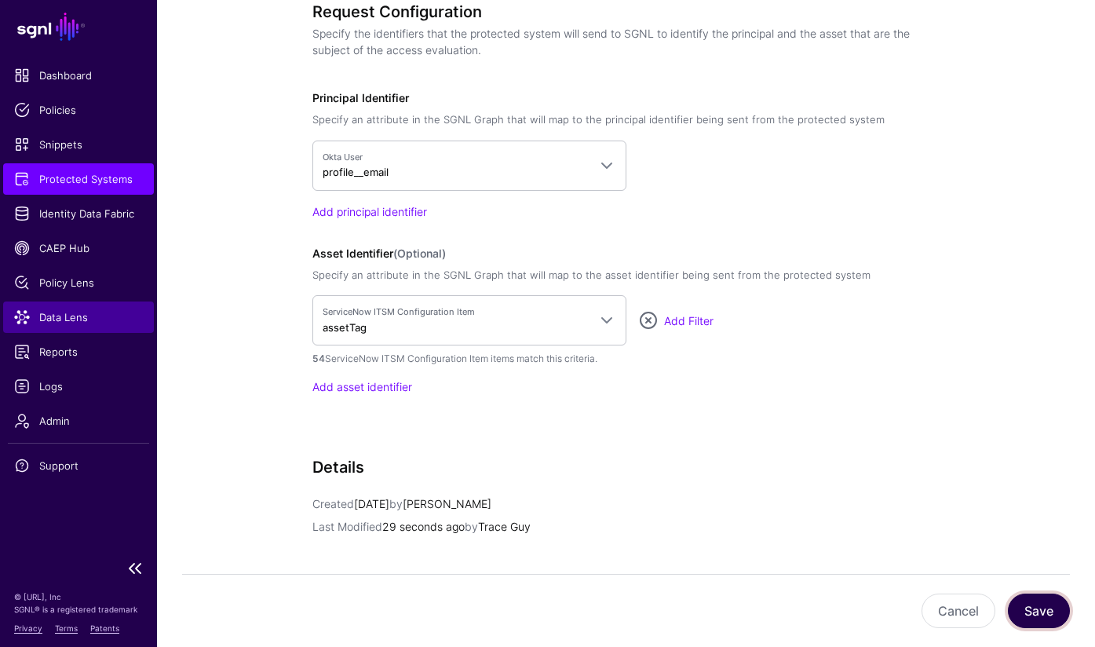
scroll to position [1558, 0]
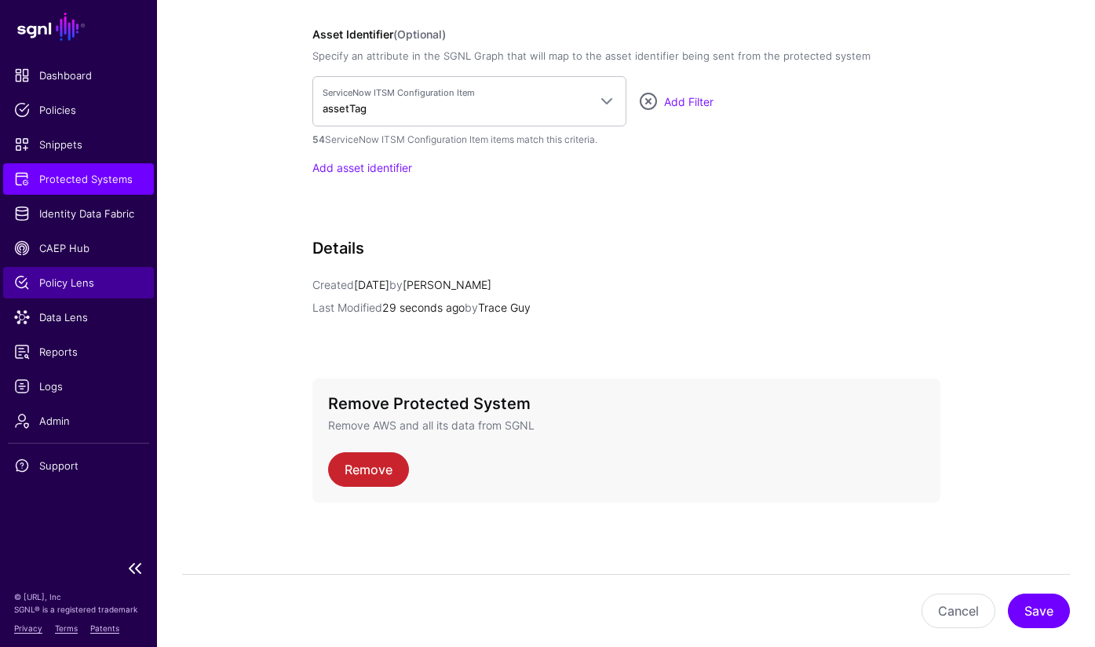
click at [78, 282] on span "Policy Lens" at bounding box center [78, 283] width 129 height 16
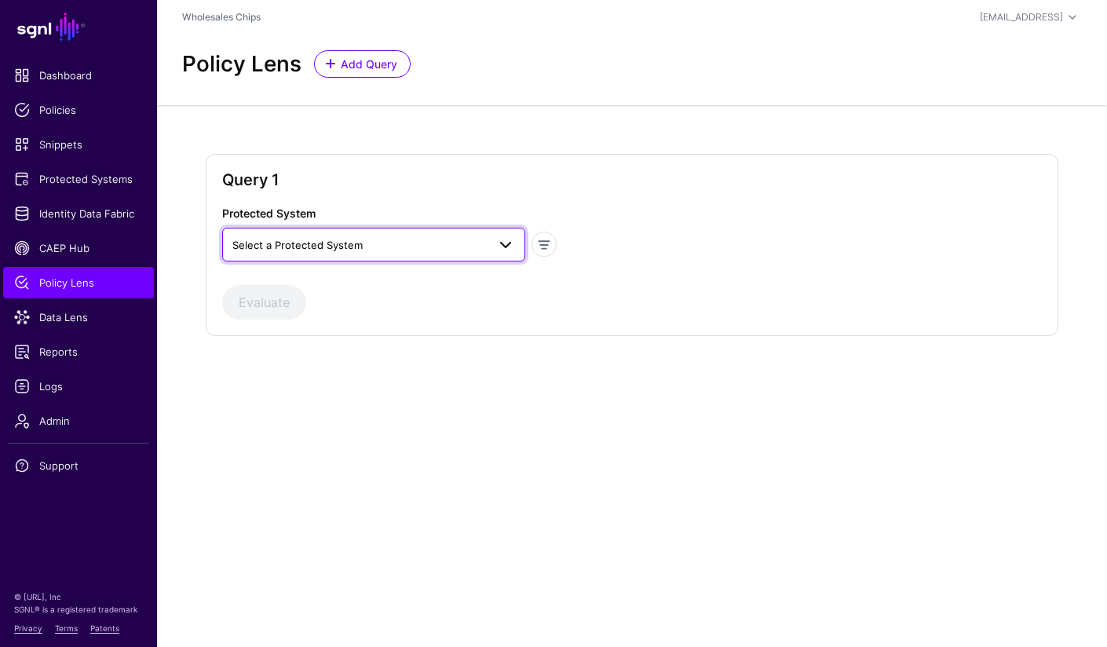
click at [415, 242] on span "Select a Protected System" at bounding box center [359, 244] width 254 height 17
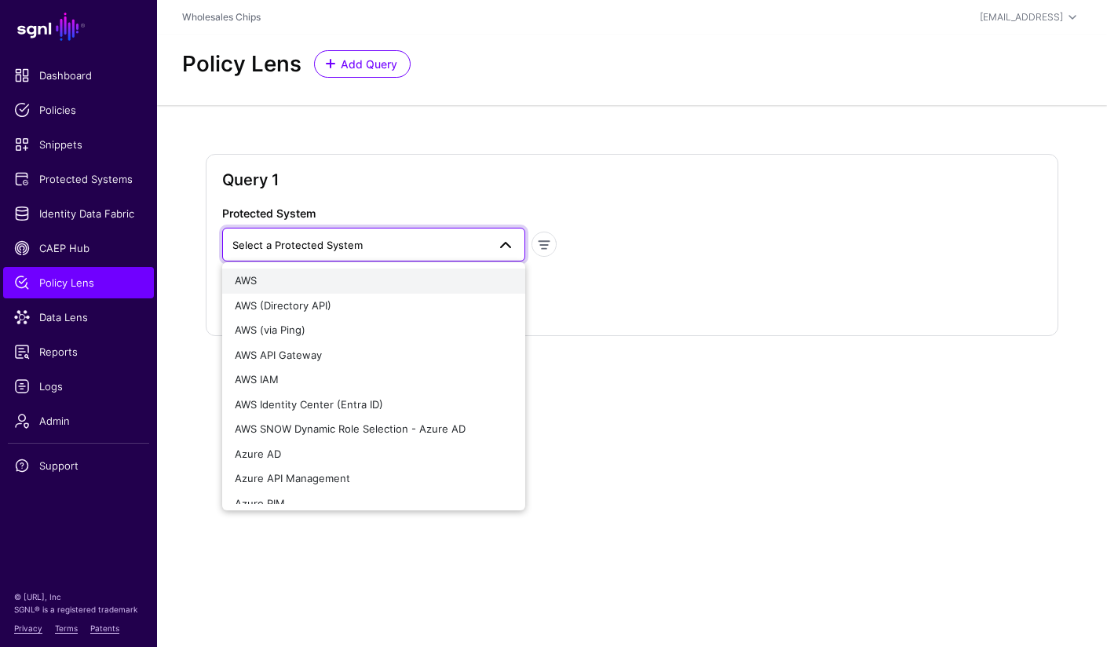
click at [362, 283] on div "AWS" at bounding box center [373, 281] width 277 height 16
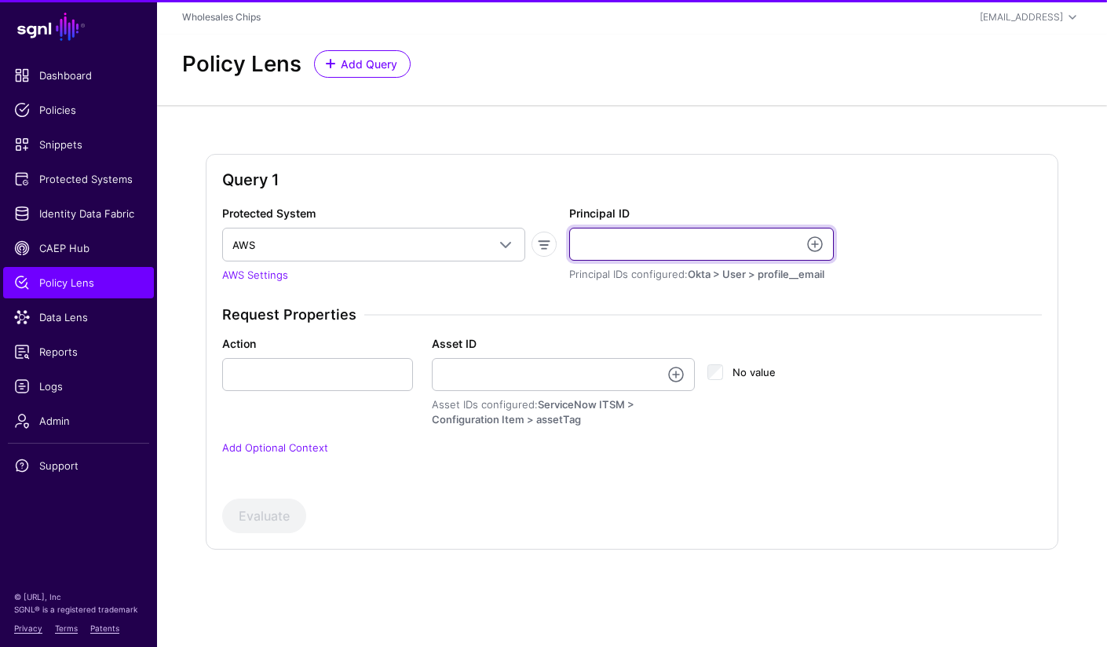
click at [711, 251] on input "Principal ID" at bounding box center [701, 244] width 265 height 33
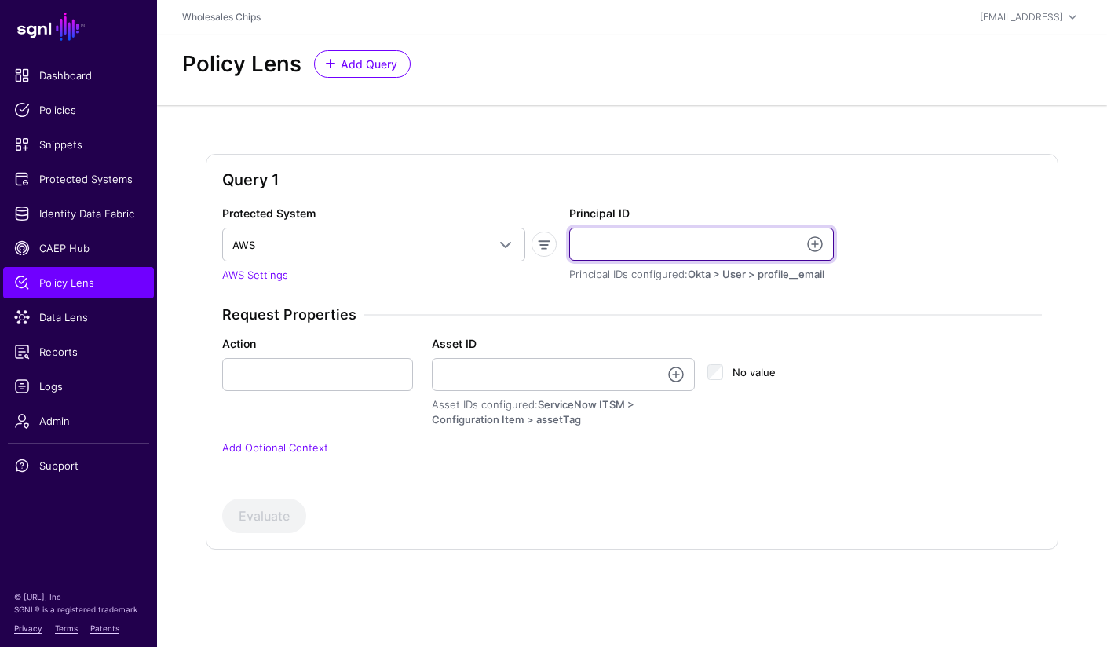
paste input "**********"
type input "**********"
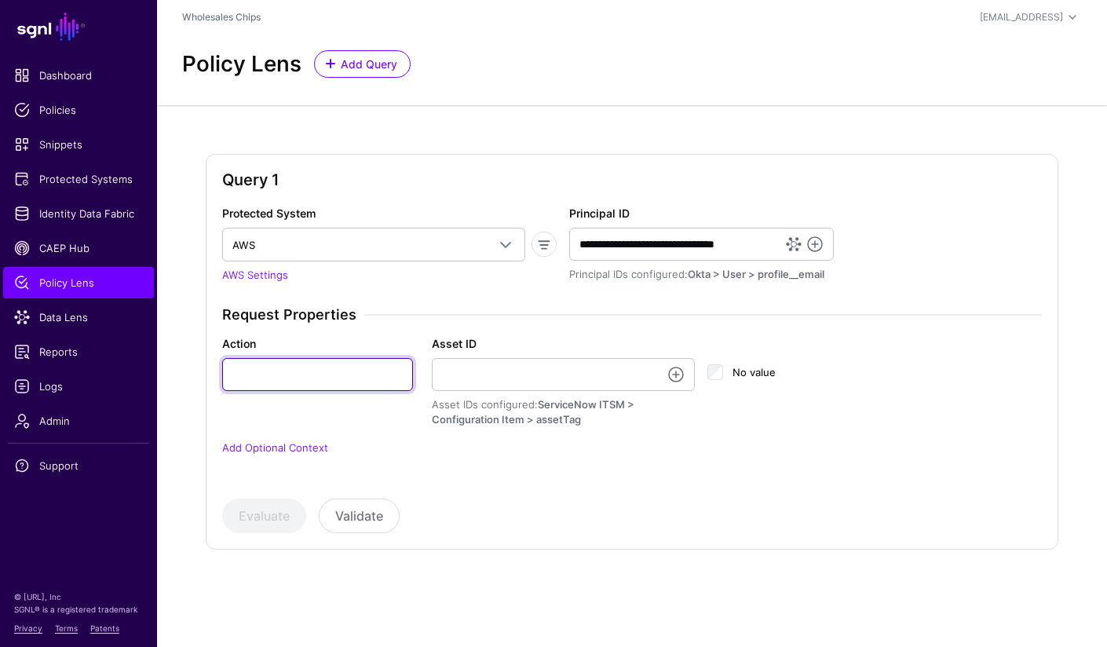
click at [355, 380] on input "Action" at bounding box center [317, 374] width 191 height 33
type input "**********"
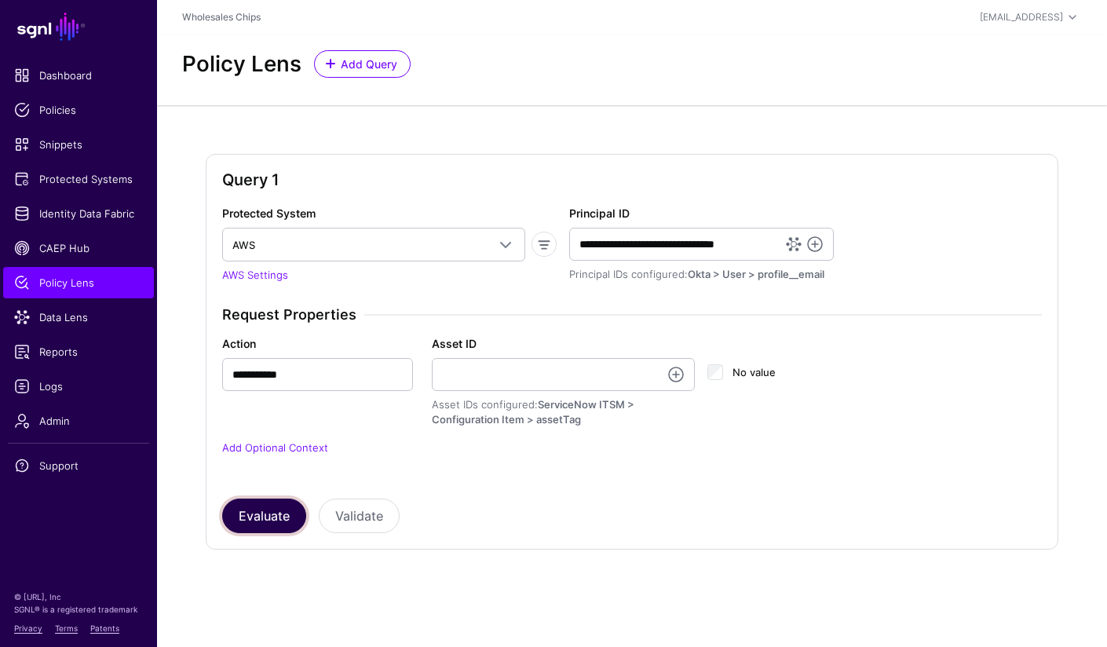
click at [256, 529] on button "Evaluate" at bounding box center [264, 515] width 84 height 35
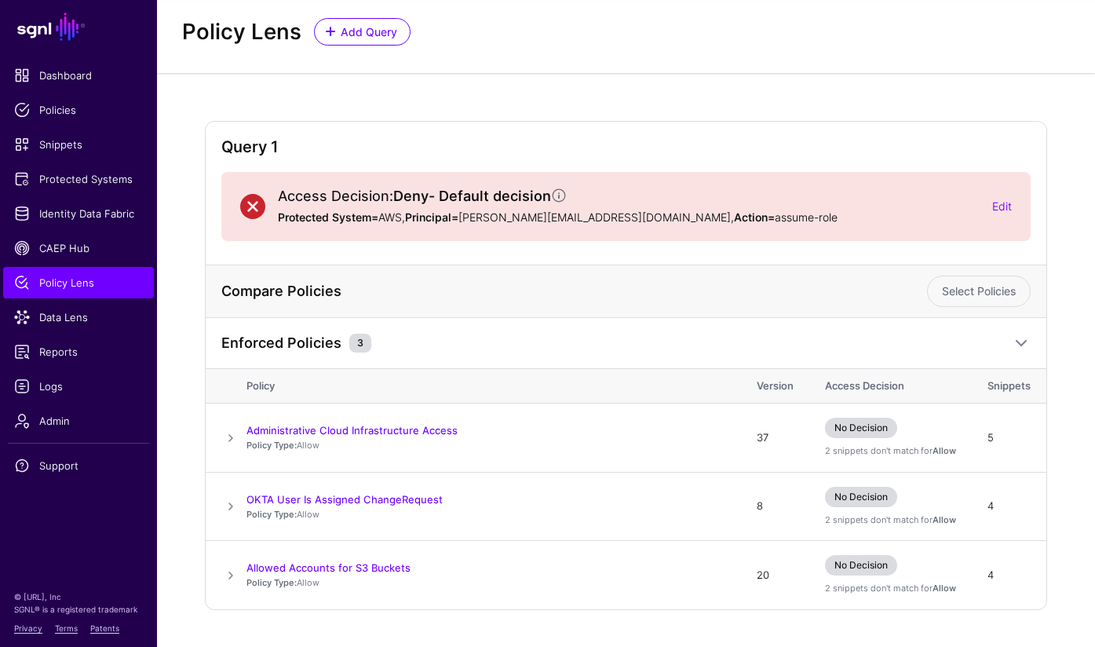
scroll to position [70, 0]
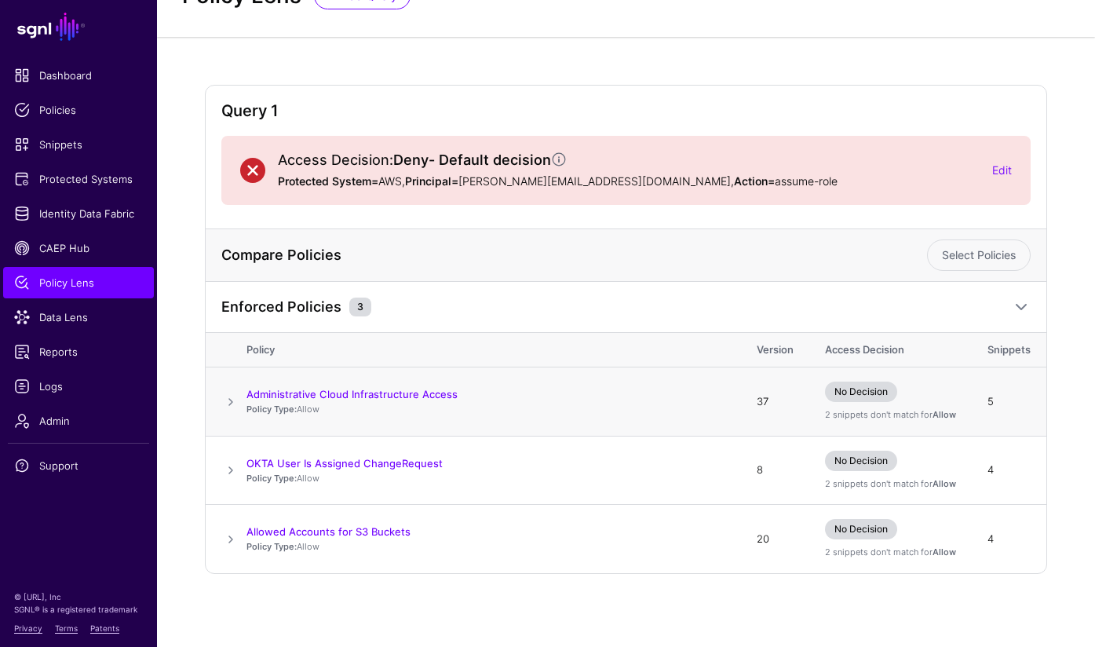
click at [229, 403] on span at bounding box center [230, 401] width 19 height 19
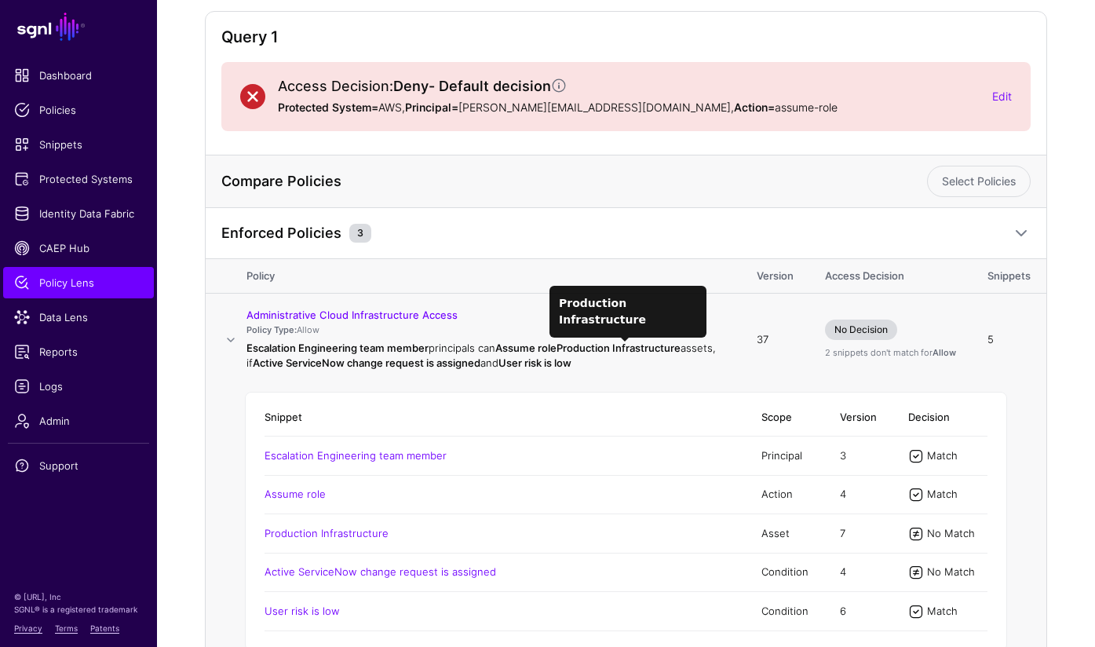
scroll to position [0, 0]
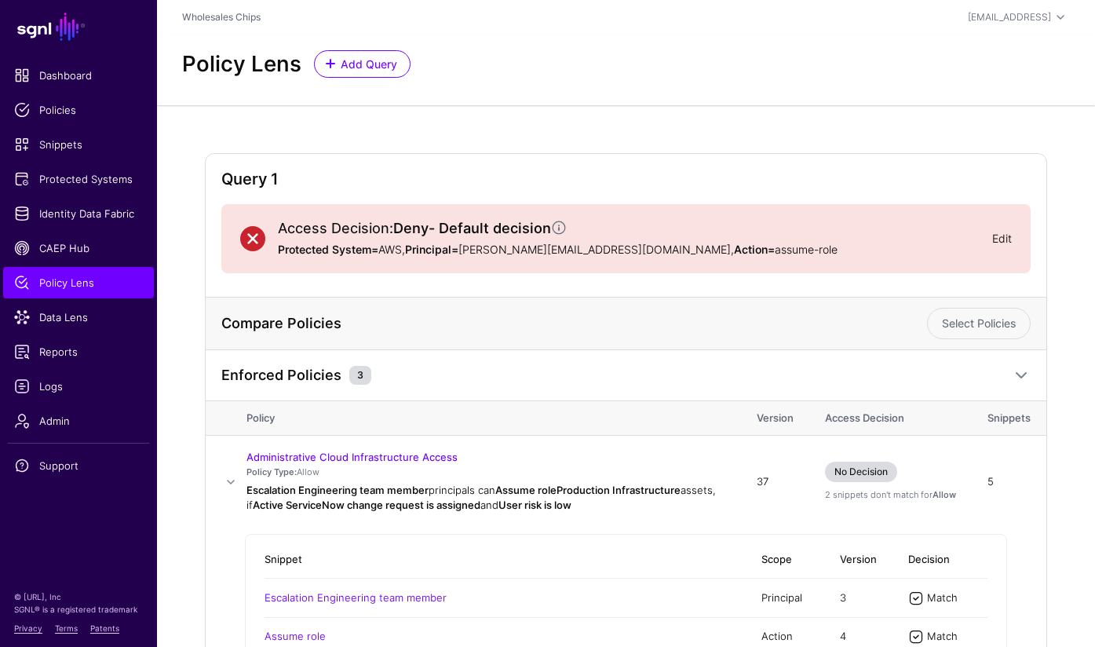
click at [1002, 241] on link "Edit" at bounding box center [1002, 238] width 20 height 13
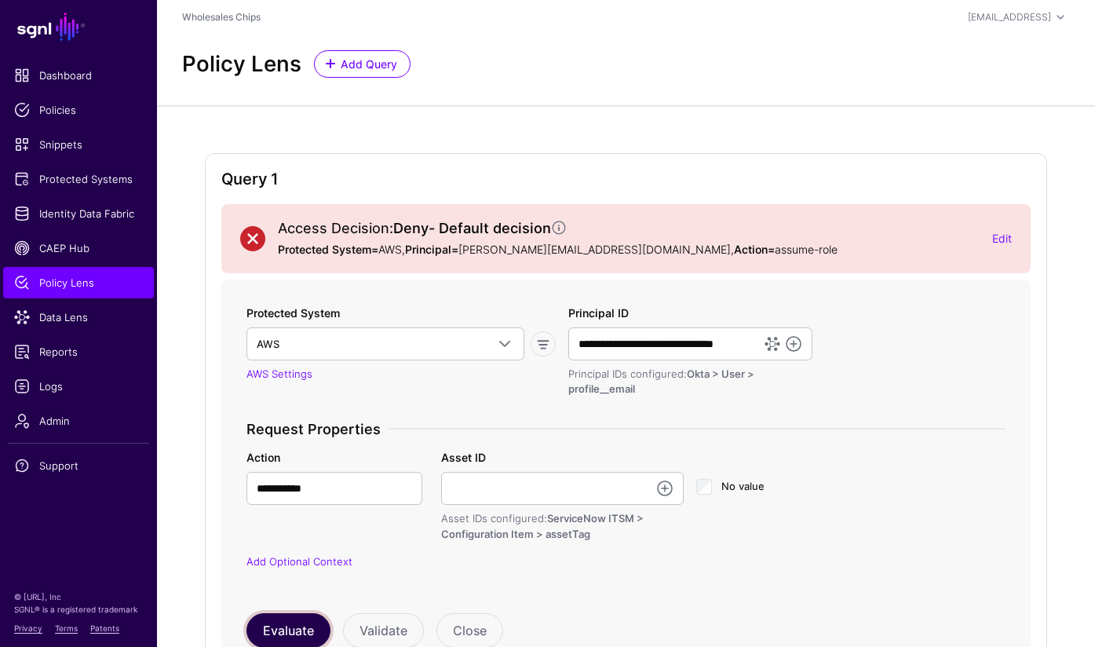
drag, startPoint x: 311, startPoint y: 629, endPoint x: 315, endPoint y: 608, distance: 20.8
click at [311, 628] on button "Evaluate" at bounding box center [288, 630] width 84 height 35
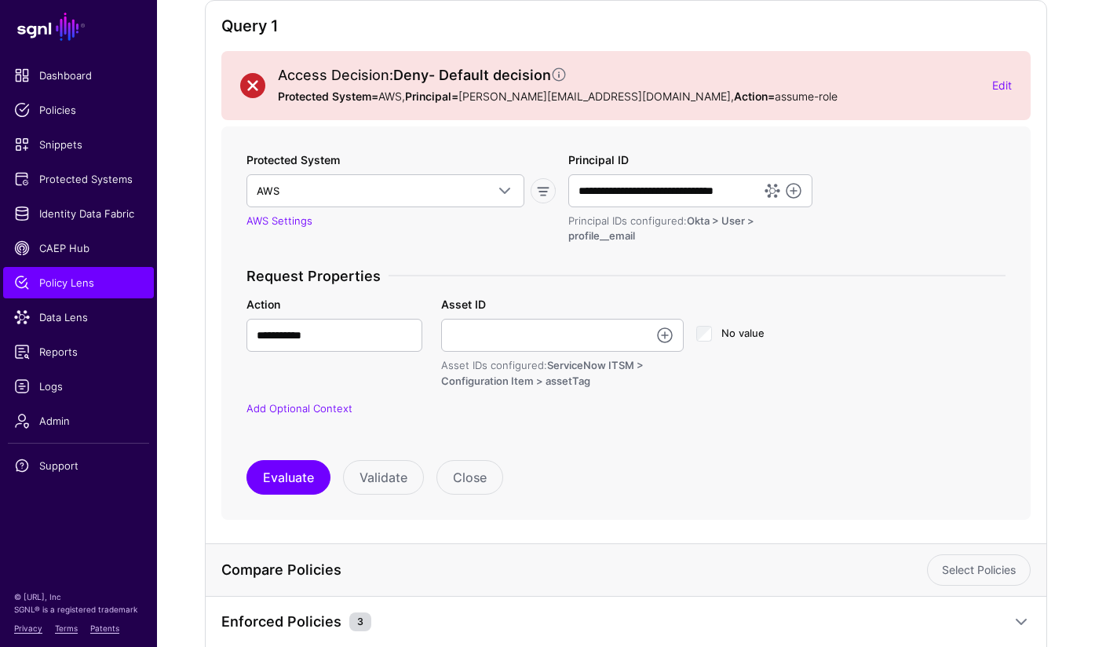
scroll to position [469, 0]
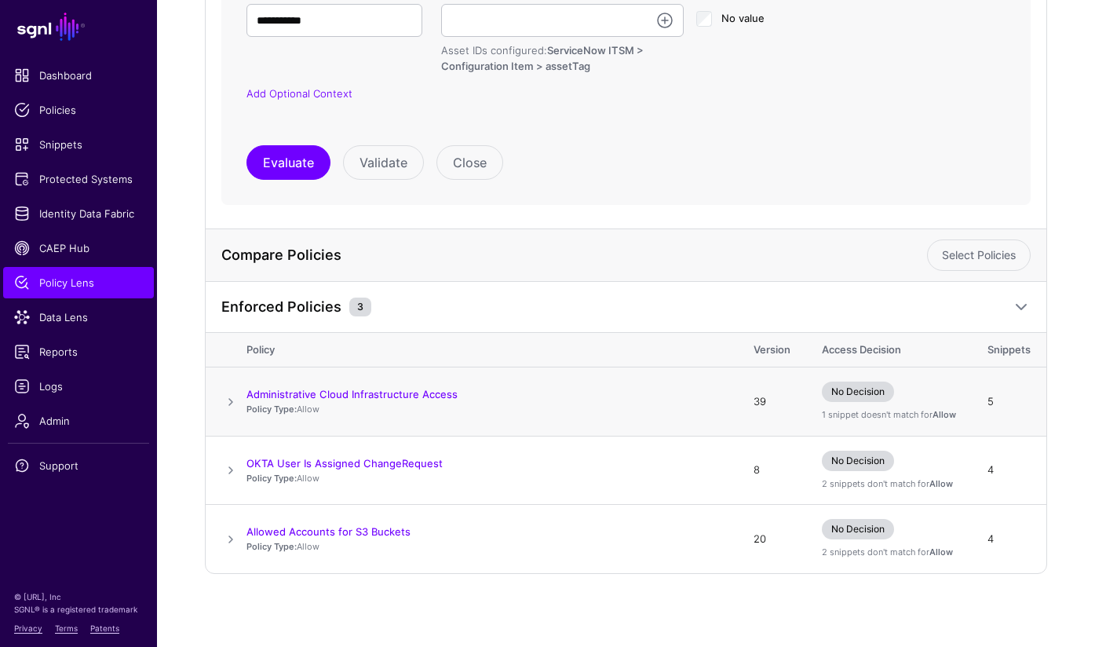
click at [230, 400] on span at bounding box center [230, 401] width 19 height 19
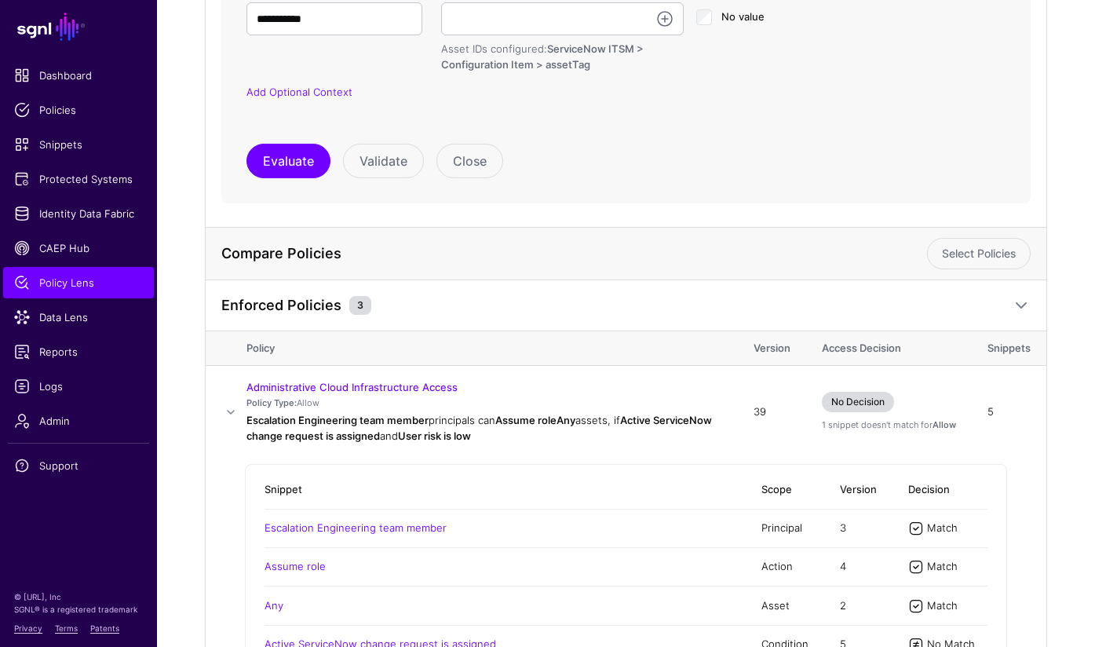
scroll to position [717, 0]
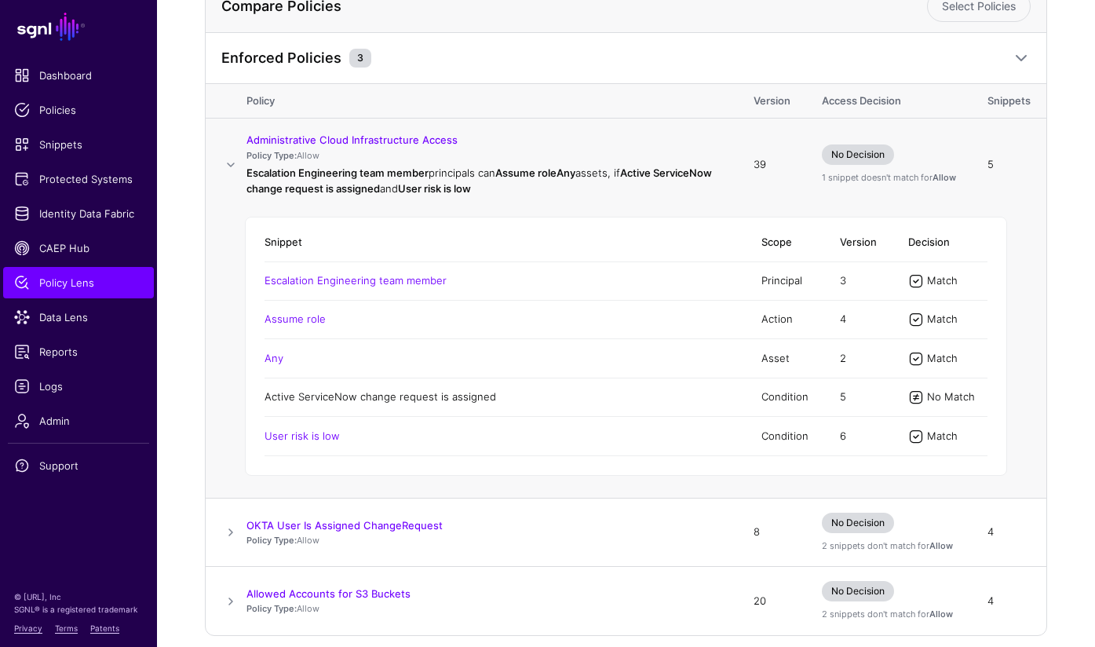
click at [325, 400] on link "Active ServiceNow change request is assigned" at bounding box center [381, 396] width 232 height 13
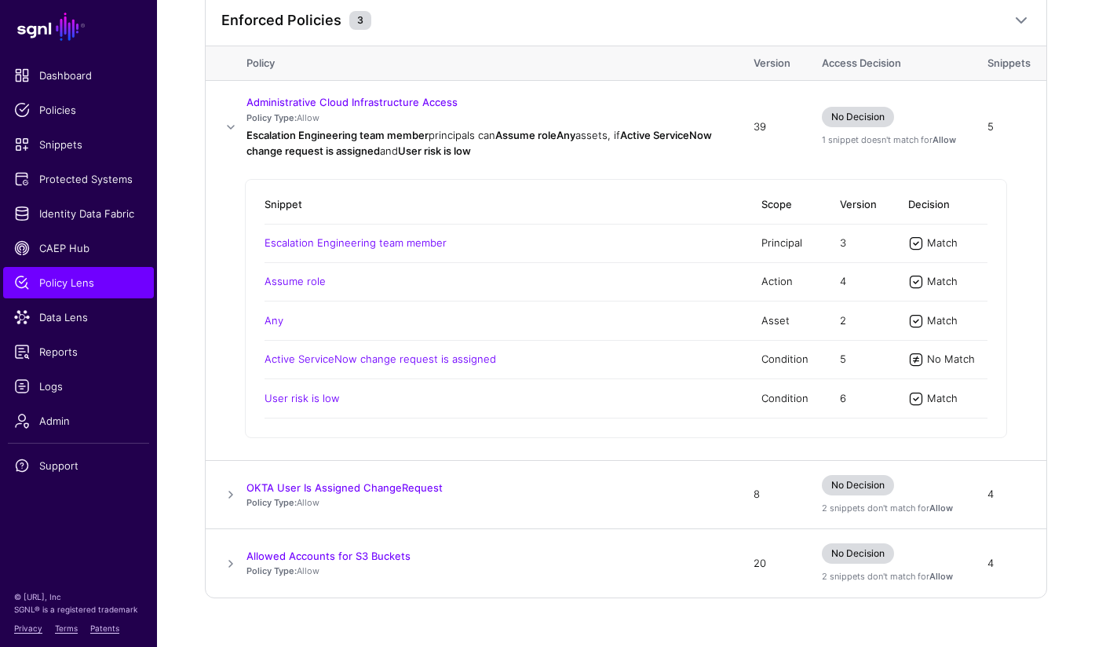
scroll to position [780, 0]
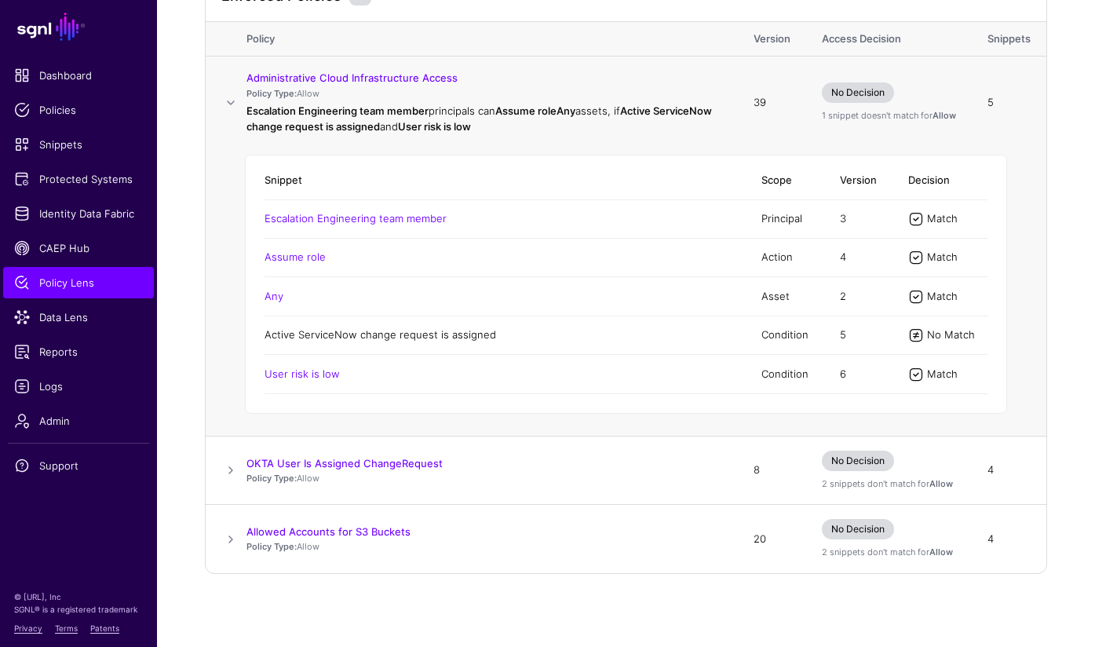
click at [457, 336] on link "Active ServiceNow change request is assigned" at bounding box center [381, 334] width 232 height 13
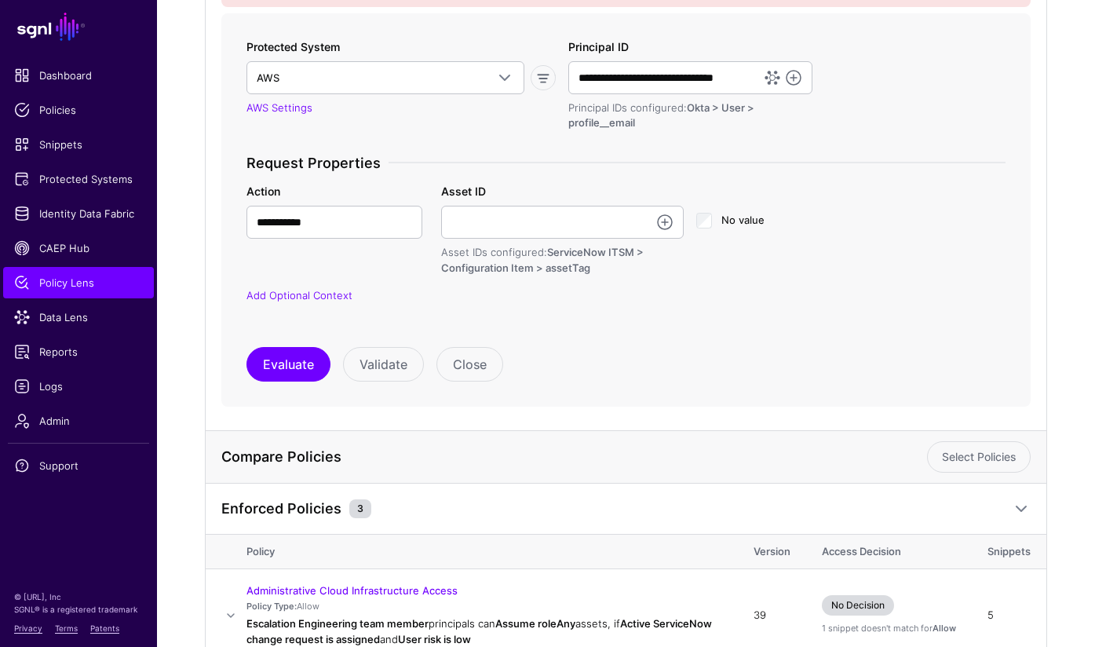
scroll to position [0, 0]
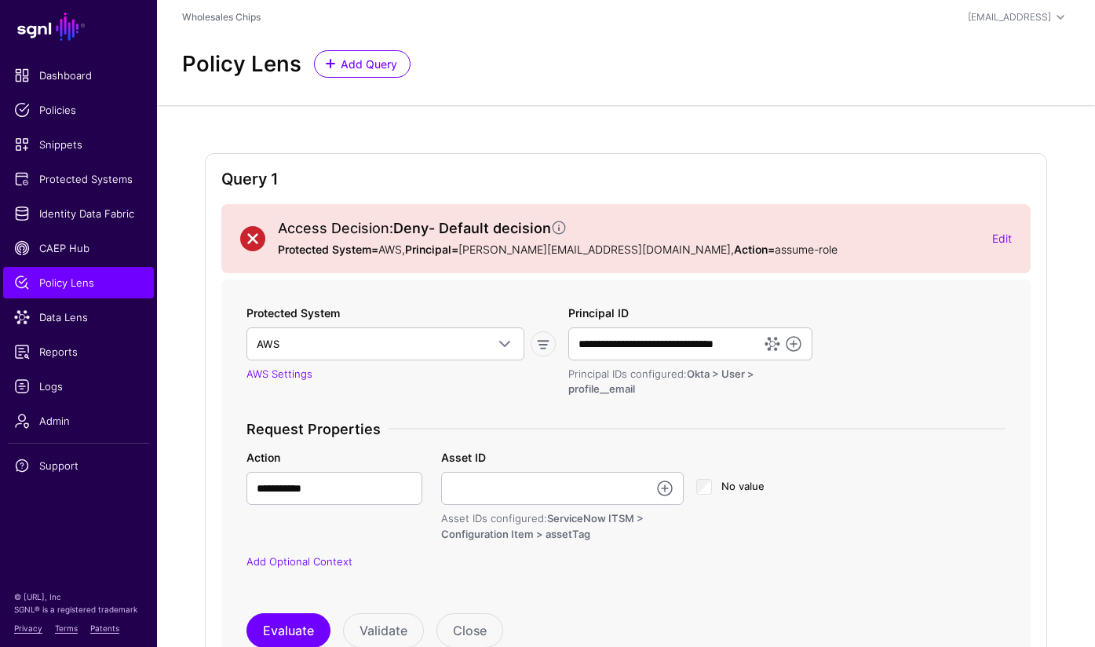
click at [1004, 231] on div "Edit" at bounding box center [1002, 238] width 20 height 16
click at [1002, 237] on link "Edit" at bounding box center [1002, 238] width 20 height 13
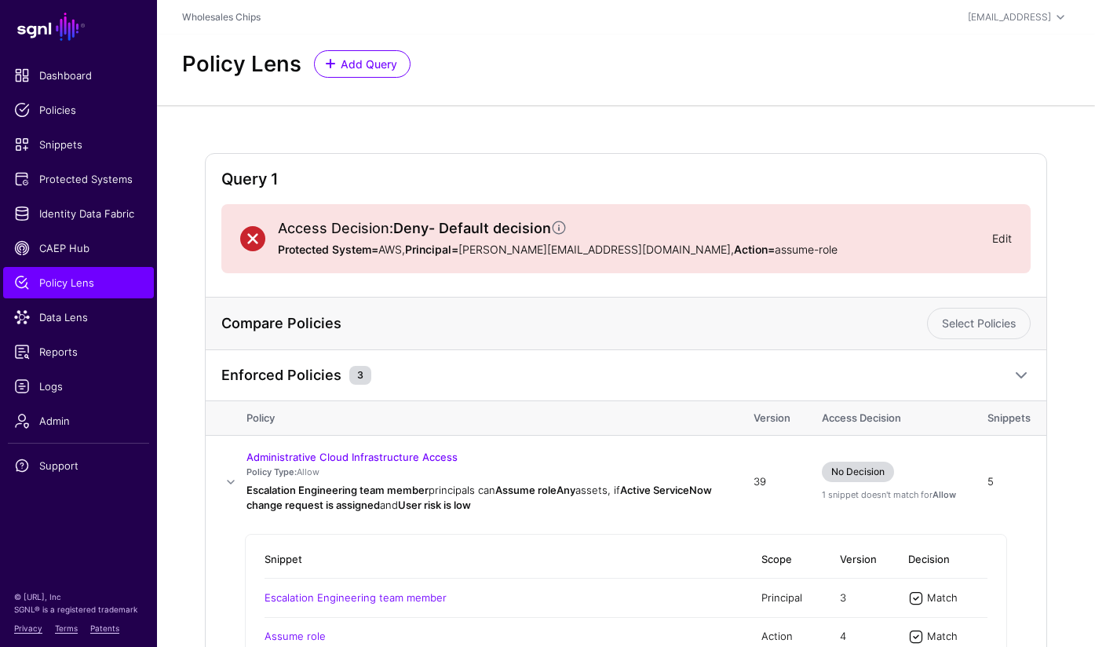
click at [995, 238] on link "Edit" at bounding box center [1002, 238] width 20 height 13
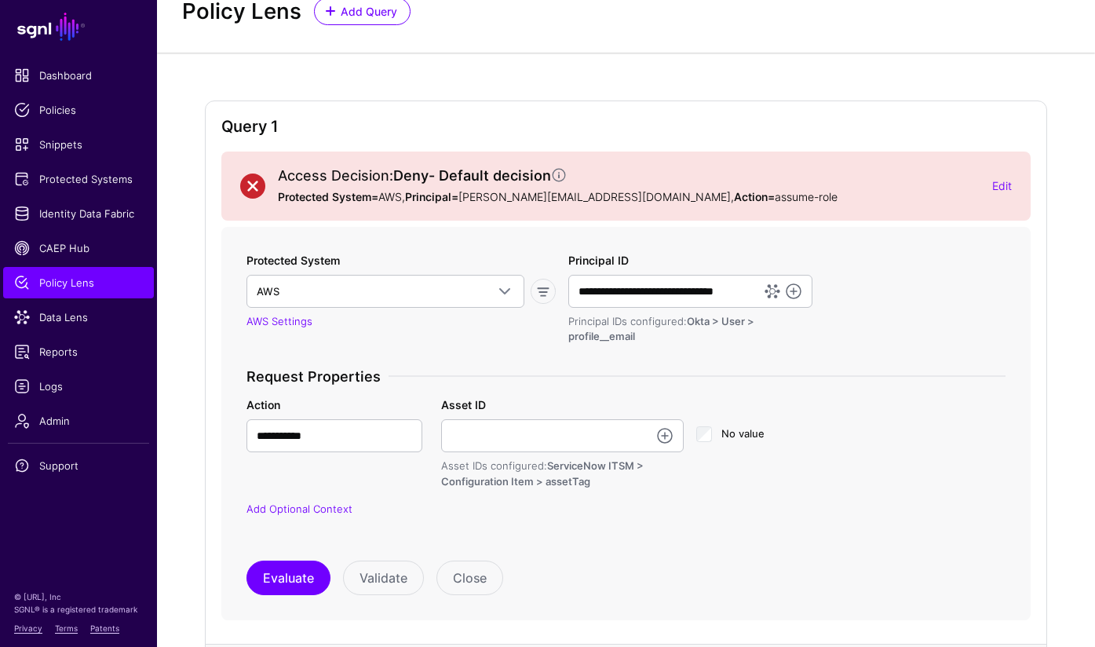
scroll to position [96, 0]
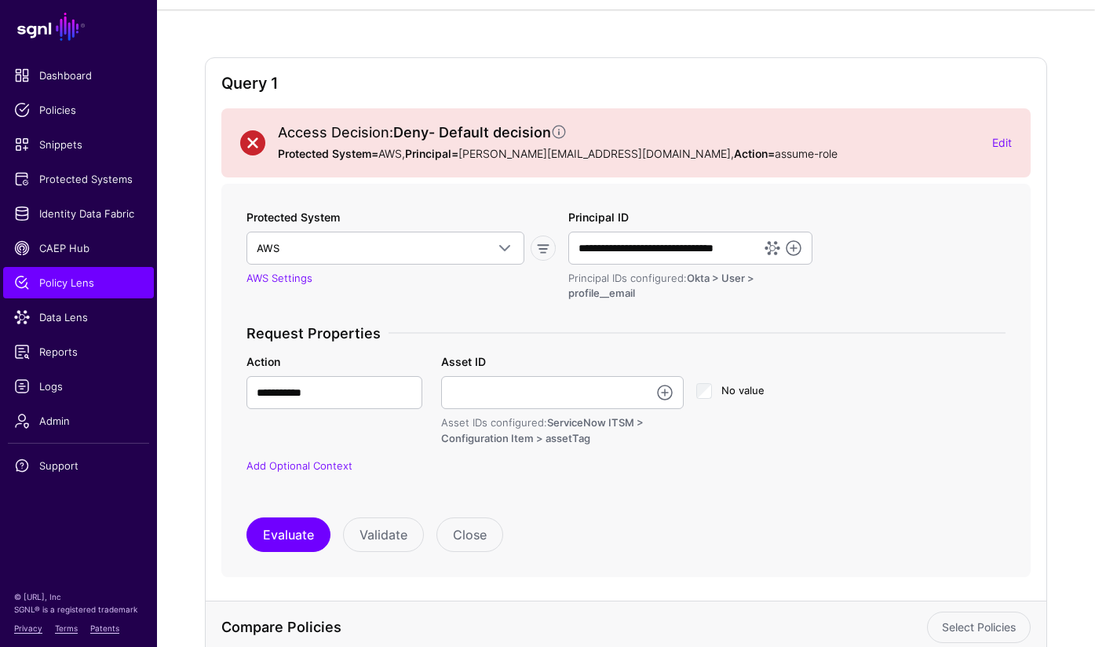
click at [319, 555] on form "Protected System AWS AWS AWS (Directory API) AWS (via Ping) AWS API Gateway AWS…" at bounding box center [625, 380] width 809 height 393
click at [306, 535] on button "Evaluate" at bounding box center [288, 534] width 84 height 35
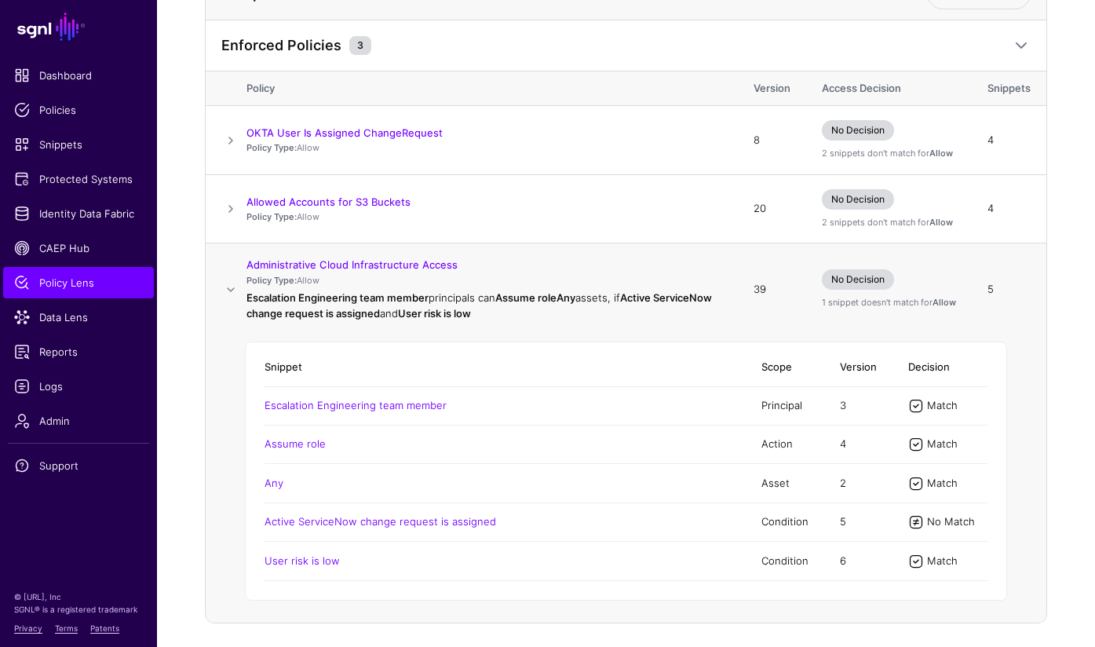
scroll to position [732, 0]
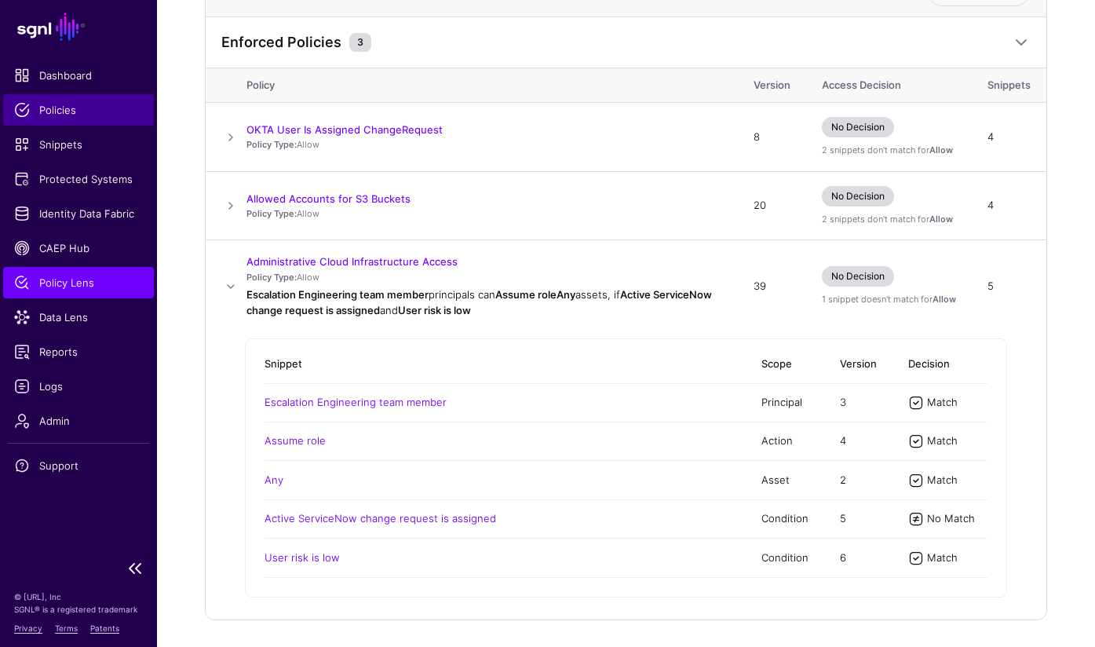
click at [69, 104] on span "Policies" at bounding box center [78, 110] width 129 height 16
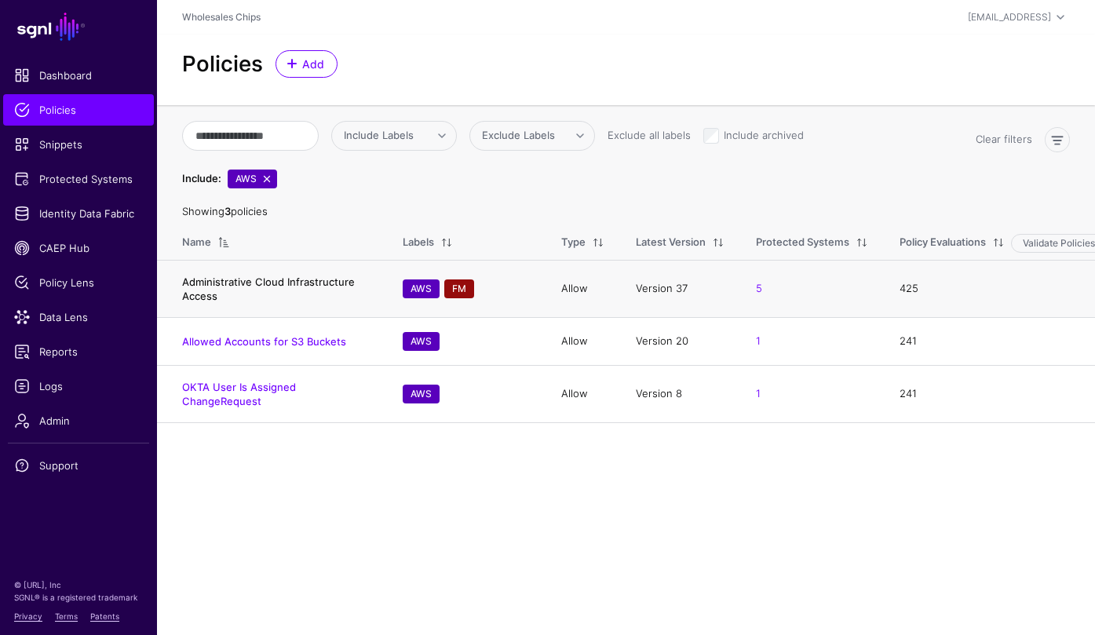
click at [273, 285] on link "Administrative Cloud Infrastructure Access" at bounding box center [268, 289] width 173 height 27
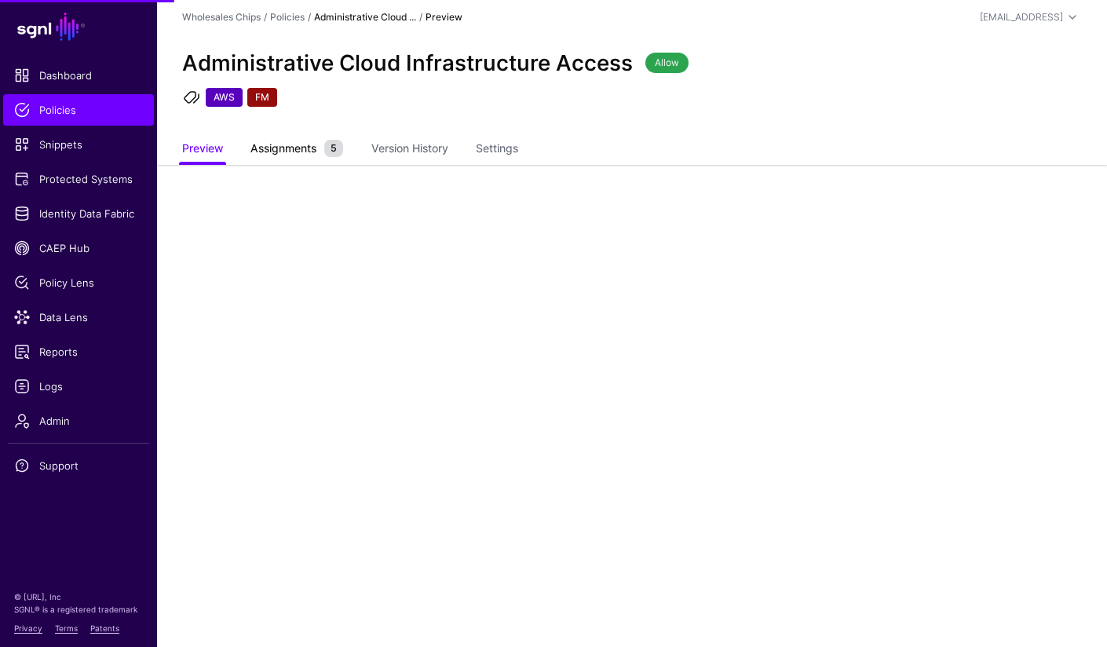
click at [312, 151] on span "Assignments" at bounding box center [283, 148] width 74 height 16
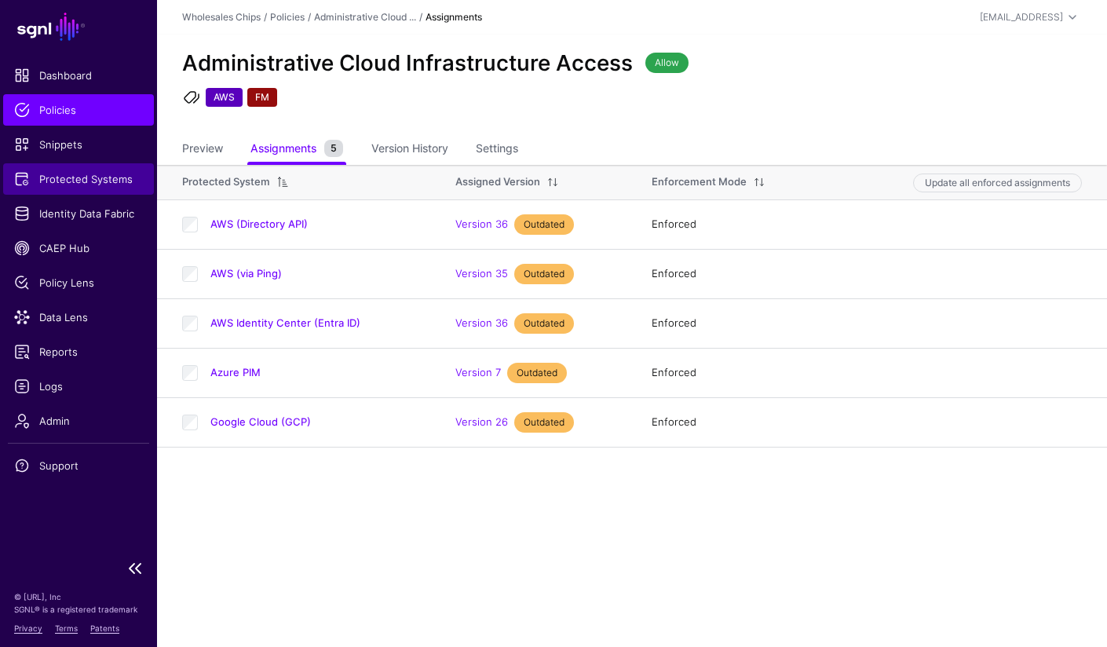
click at [96, 187] on link "Protected Systems" at bounding box center [78, 178] width 151 height 31
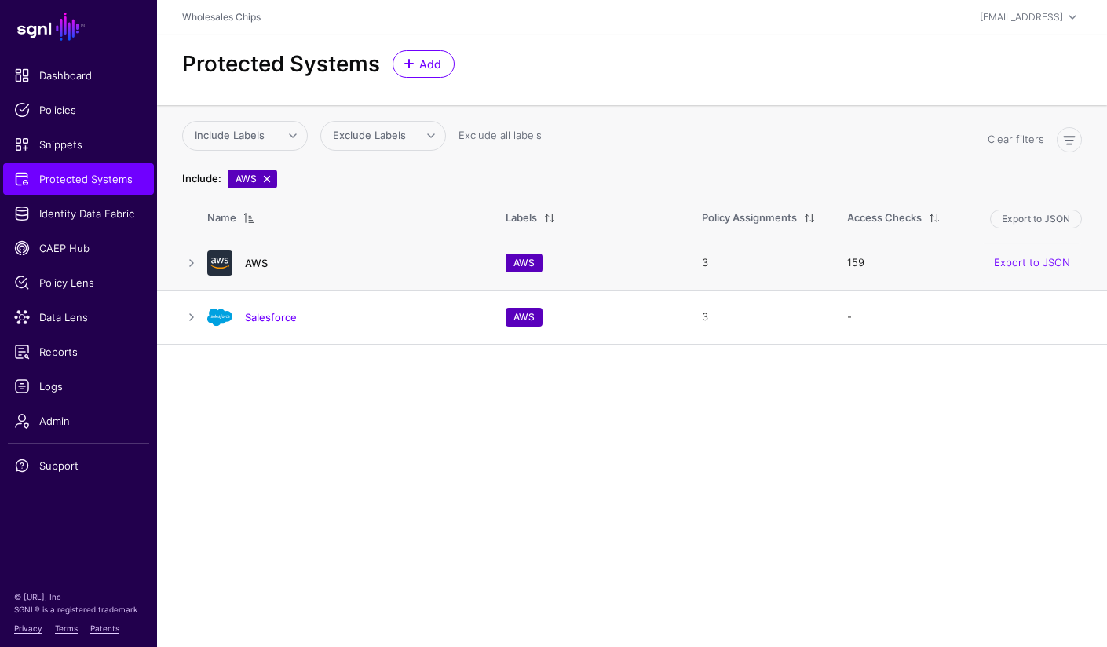
click at [259, 265] on link "AWS" at bounding box center [256, 263] width 23 height 13
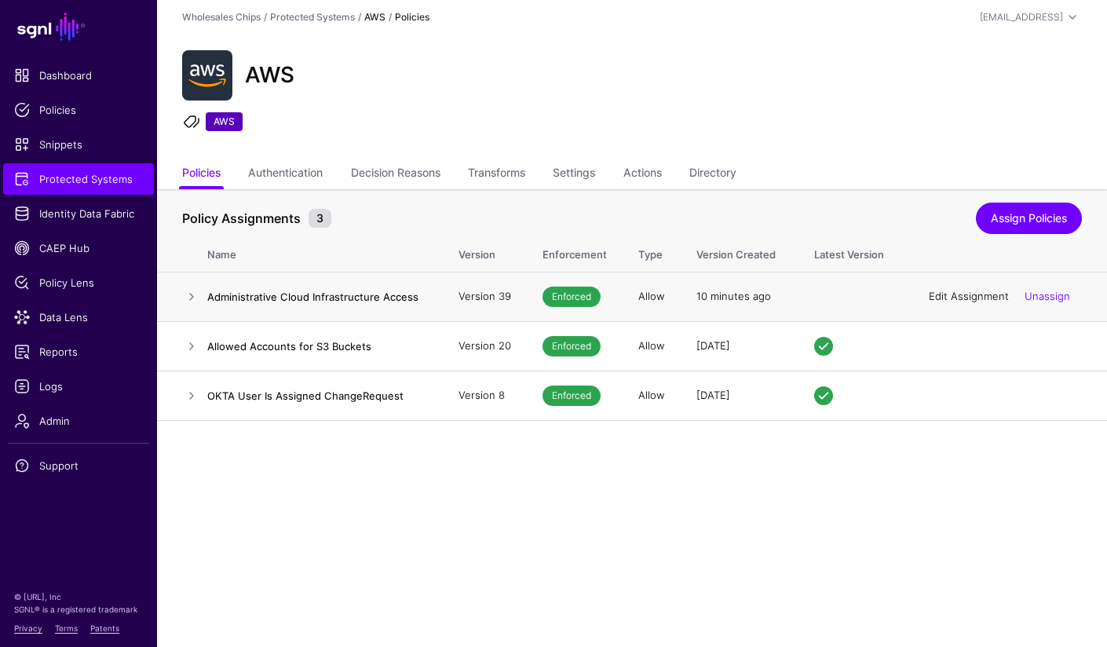
click at [977, 294] on link "Edit Assignment" at bounding box center [969, 296] width 80 height 13
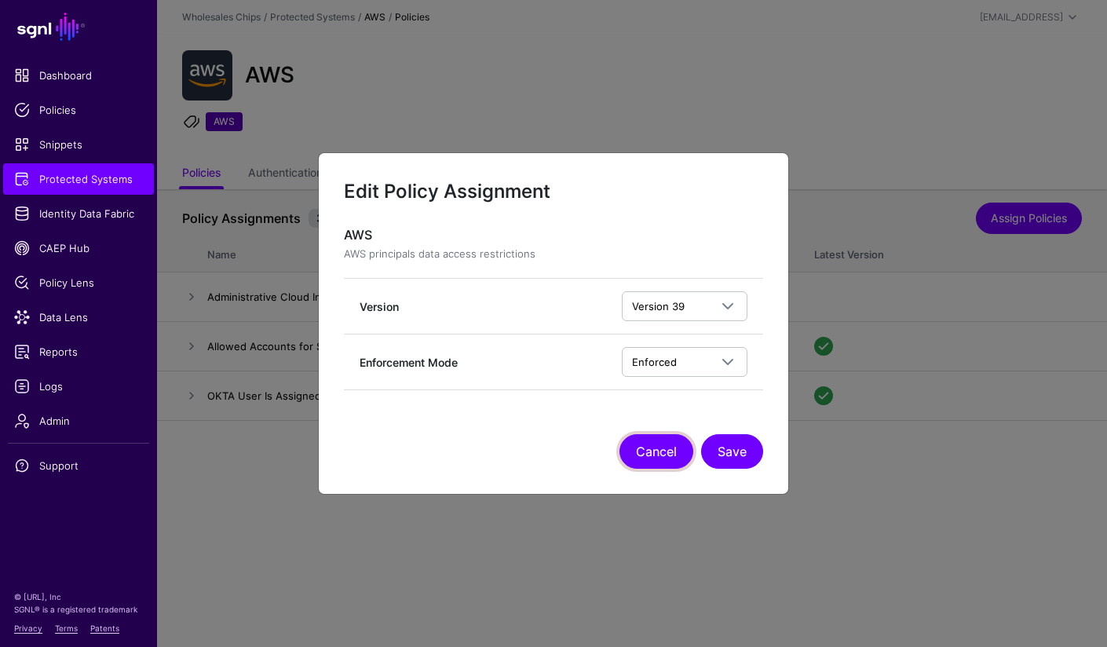
click at [663, 452] on button "Cancel" at bounding box center [656, 451] width 74 height 35
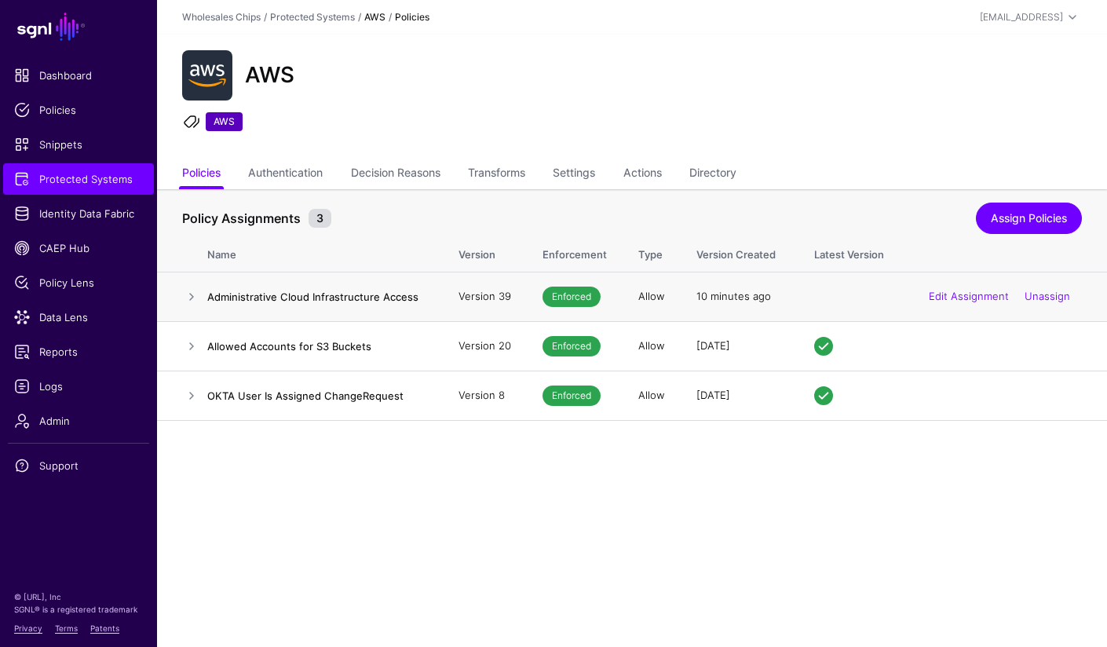
click at [354, 291] on h4 "Administrative Cloud Infrastructure Access" at bounding box center [317, 297] width 220 height 14
click at [358, 301] on h4 "Administrative Cloud Infrastructure Access" at bounding box center [317, 297] width 220 height 14
click at [983, 293] on link "Edit Assignment" at bounding box center [969, 296] width 80 height 13
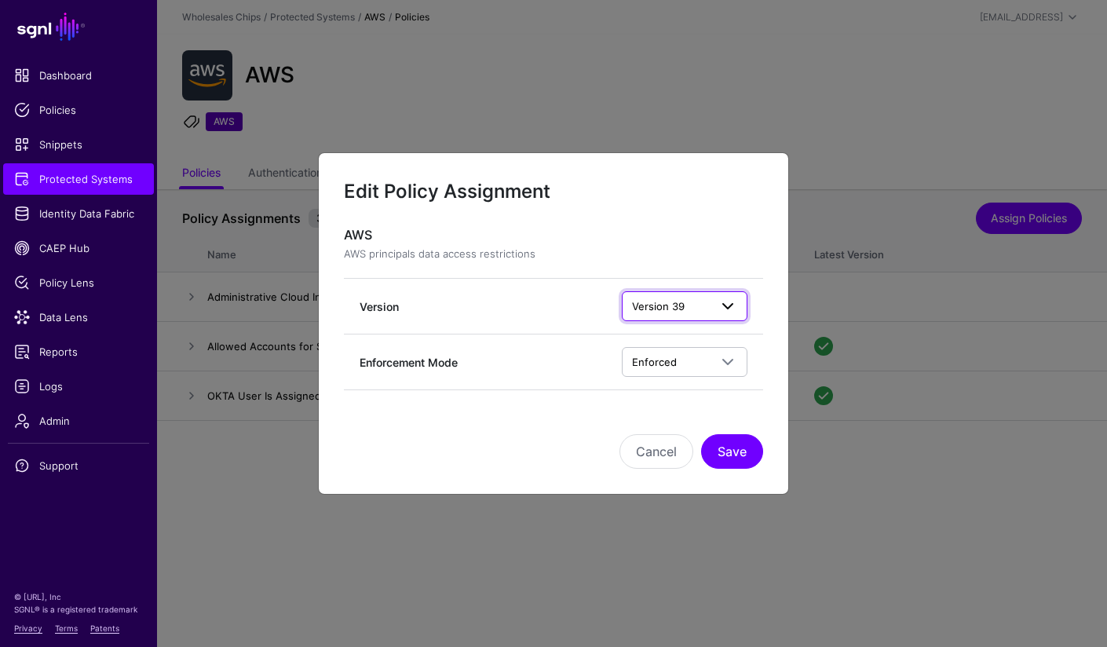
click at [704, 312] on span "Version 39" at bounding box center [670, 306] width 77 height 17
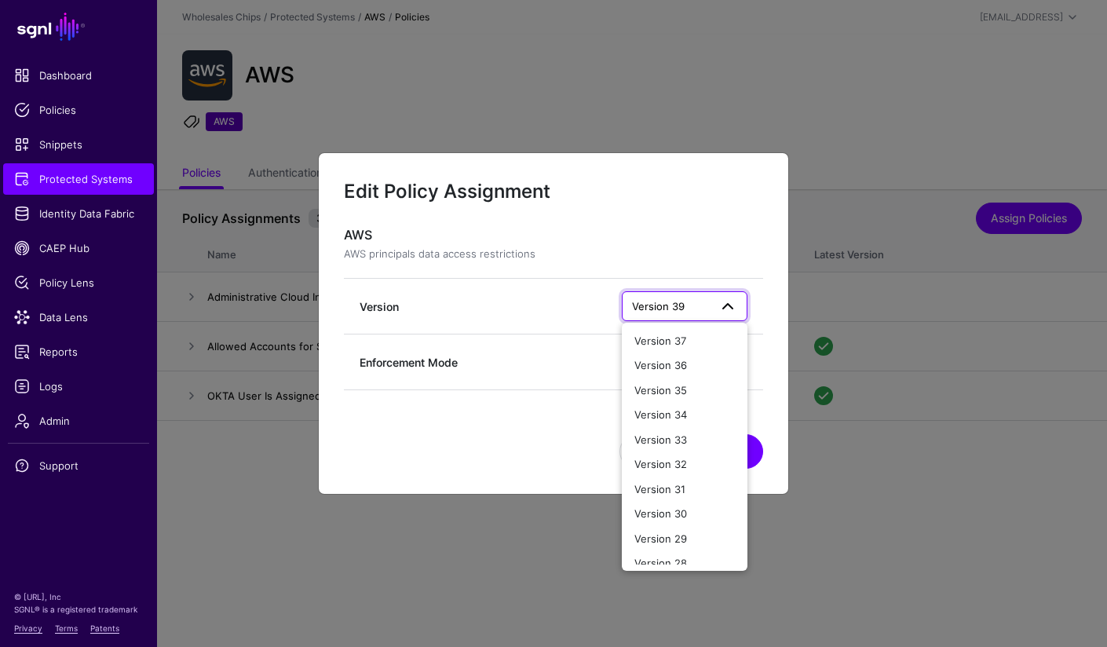
click at [705, 228] on h3 "AWS" at bounding box center [553, 235] width 419 height 15
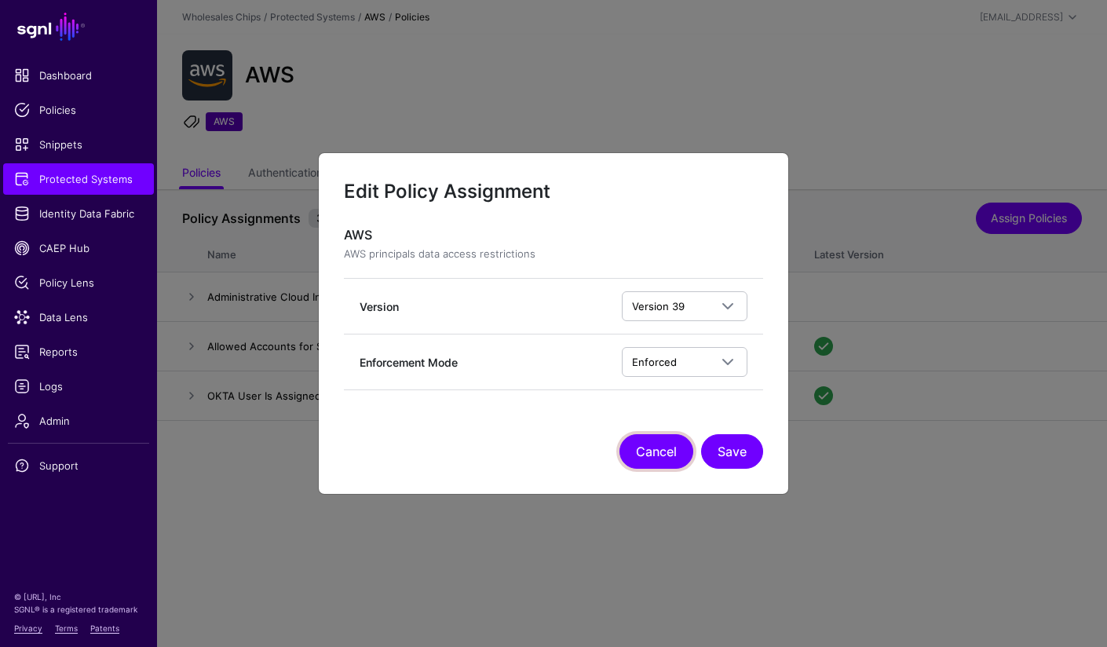
click at [662, 453] on button "Cancel" at bounding box center [656, 451] width 74 height 35
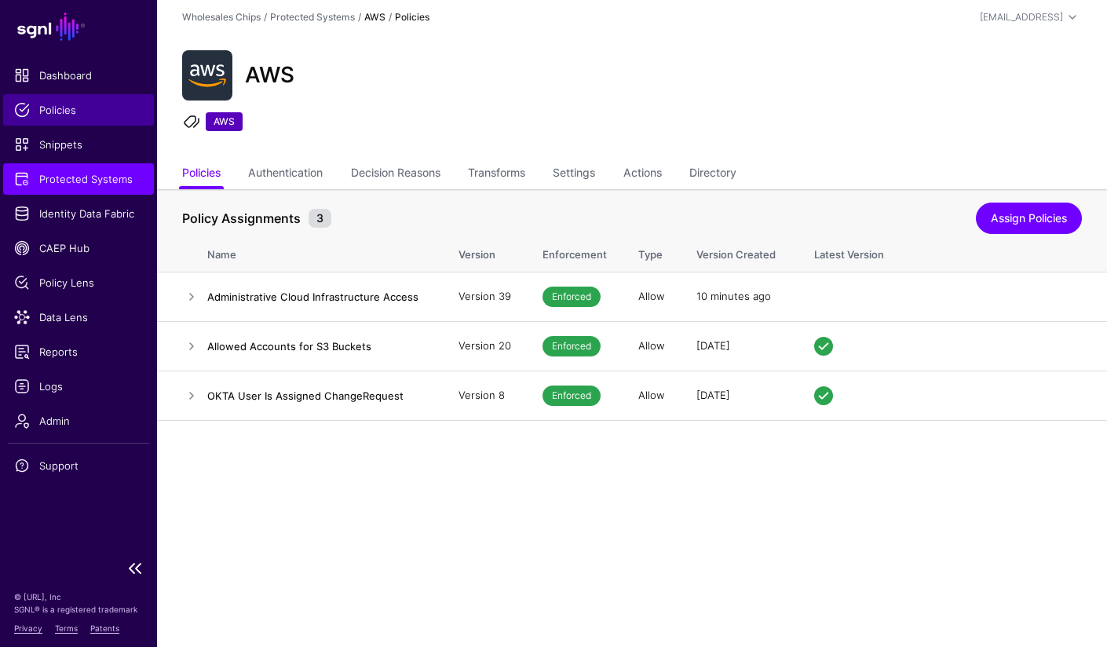
click at [55, 107] on span "Policies" at bounding box center [78, 110] width 129 height 16
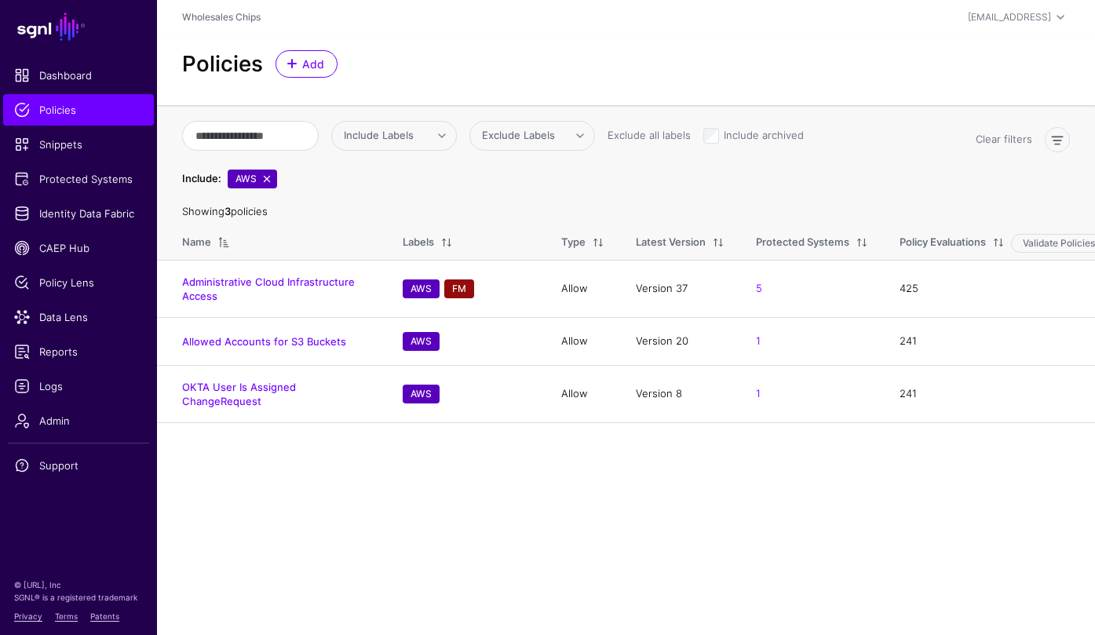
click at [279, 286] on link "Administrative Cloud Infrastructure Access" at bounding box center [268, 289] width 173 height 27
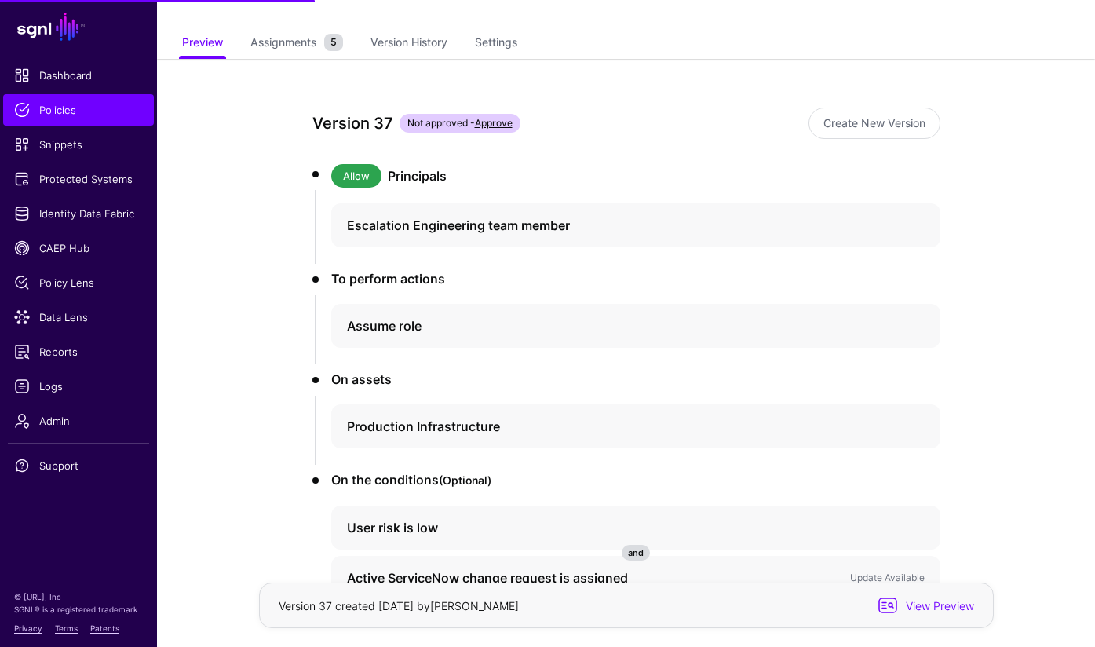
scroll to position [123, 0]
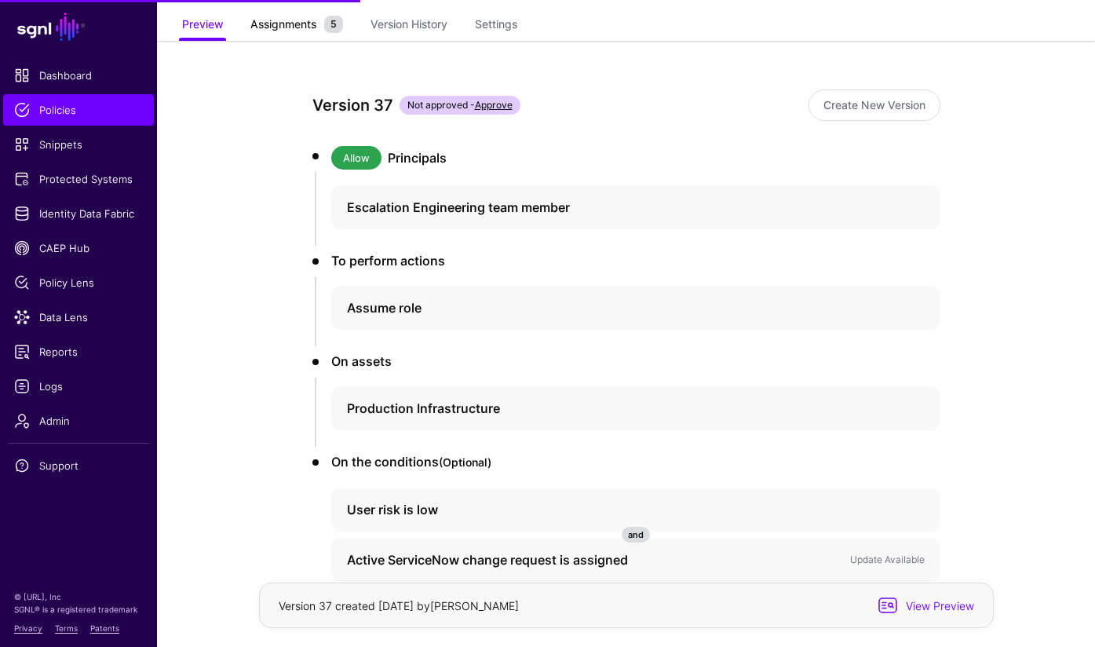
click at [288, 25] on span "Assignments" at bounding box center [283, 24] width 74 height 16
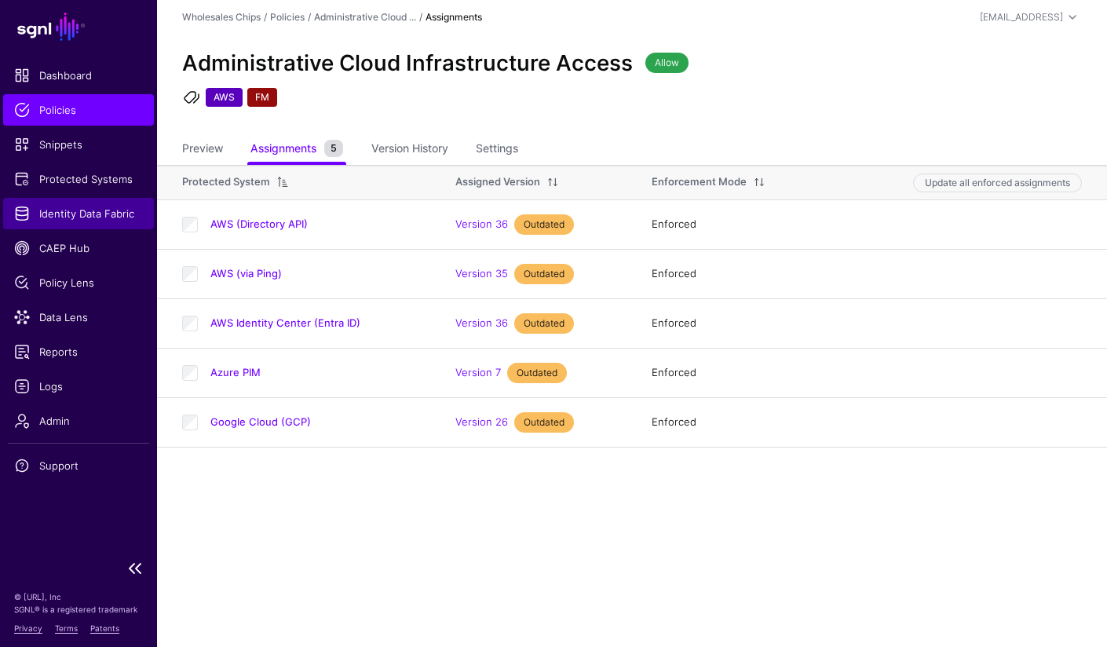
click at [98, 209] on span "Identity Data Fabric" at bounding box center [78, 214] width 129 height 16
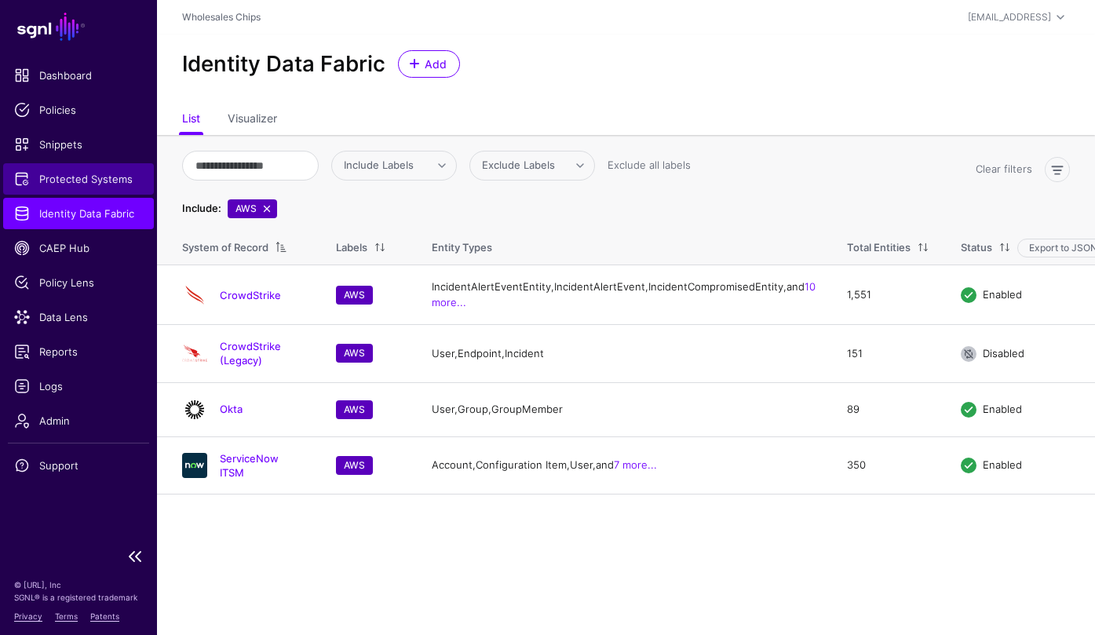
click at [114, 181] on span "Protected Systems" at bounding box center [78, 179] width 129 height 16
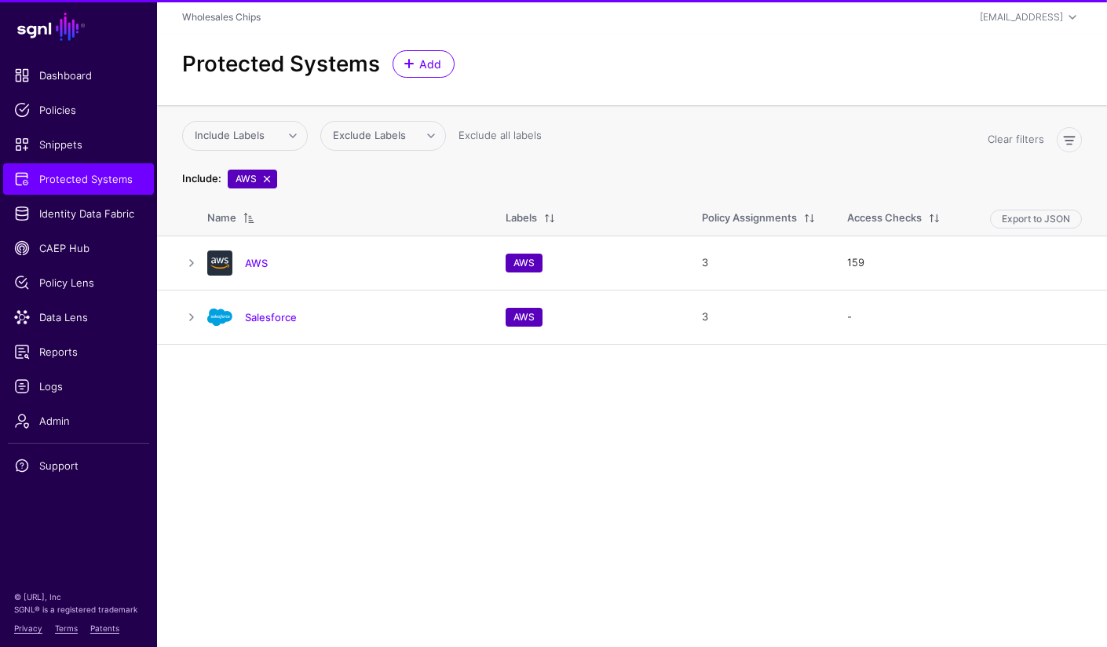
click at [261, 260] on link "AWS" at bounding box center [256, 263] width 23 height 13
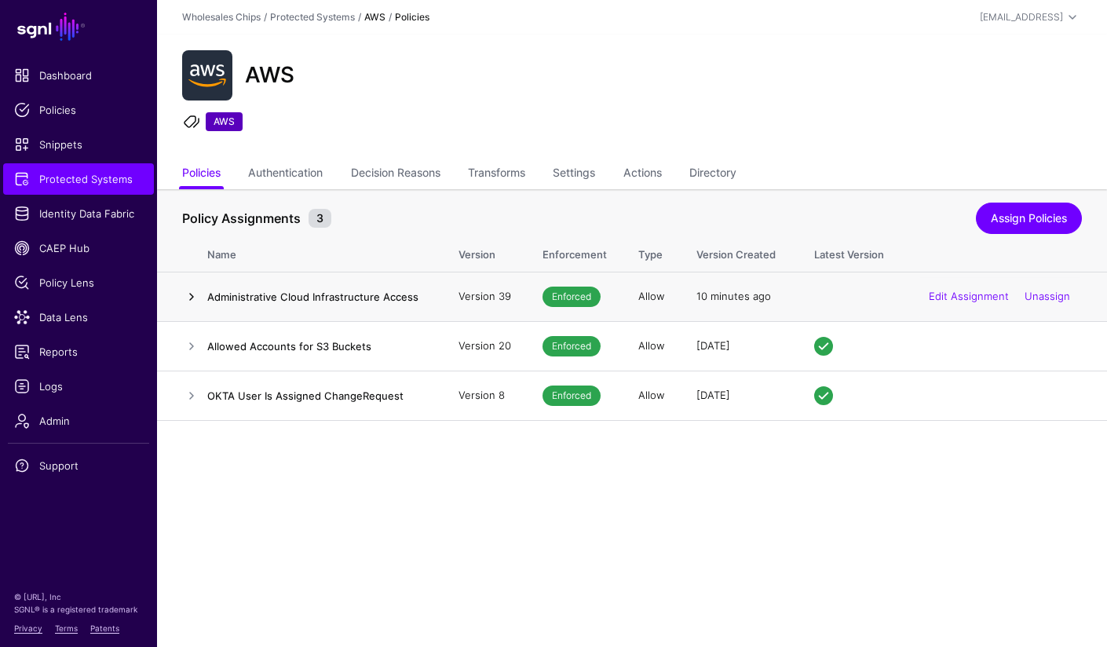
click at [192, 297] on link at bounding box center [191, 296] width 19 height 19
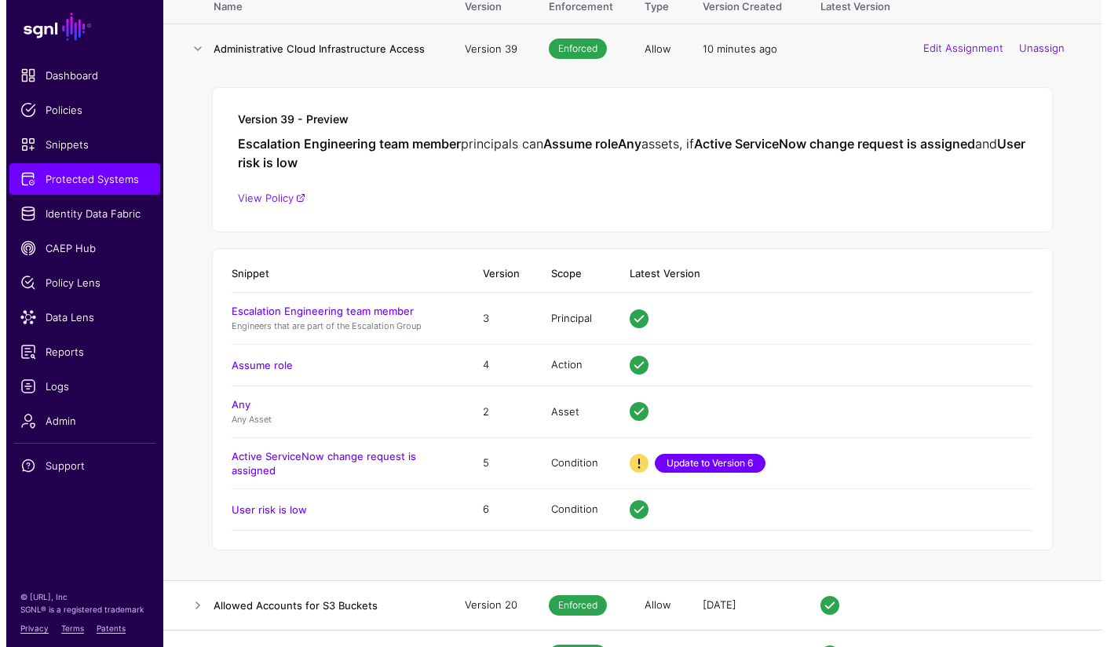
scroll to position [248, 0]
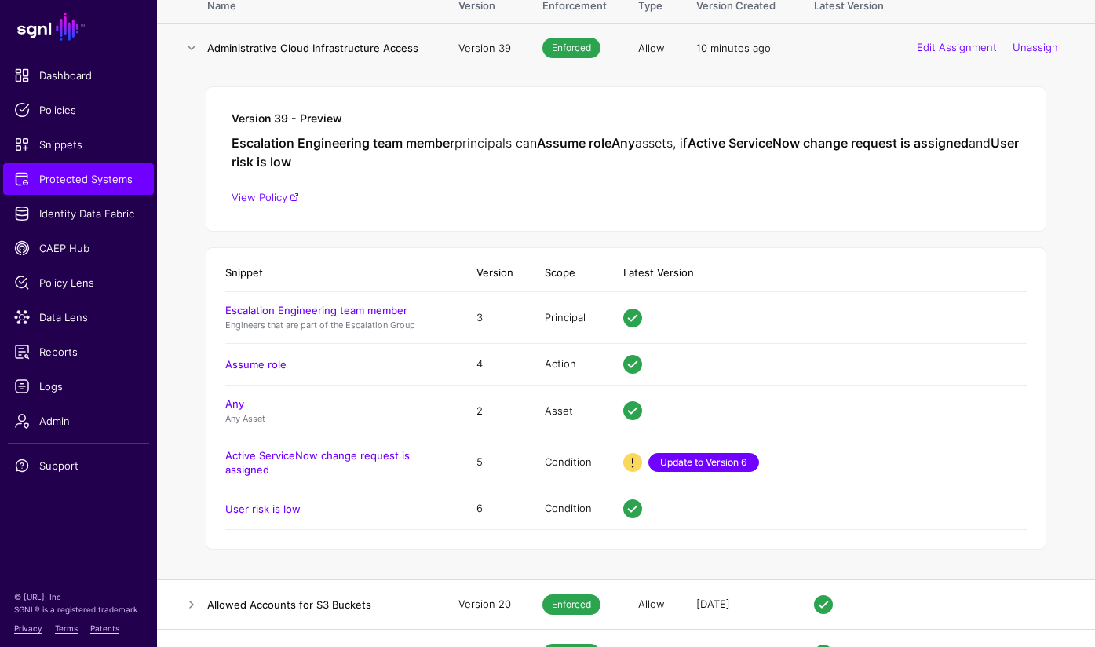
click at [700, 467] on link "Update to Version 6" at bounding box center [703, 462] width 111 height 19
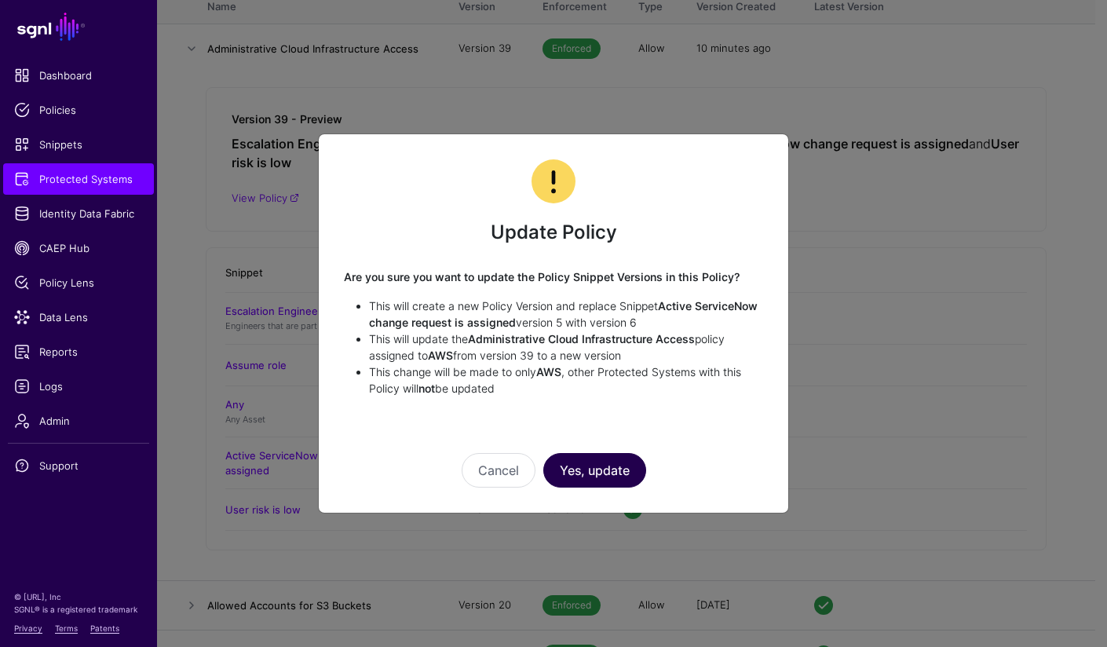
click at [591, 481] on button "Yes, update" at bounding box center [594, 470] width 103 height 35
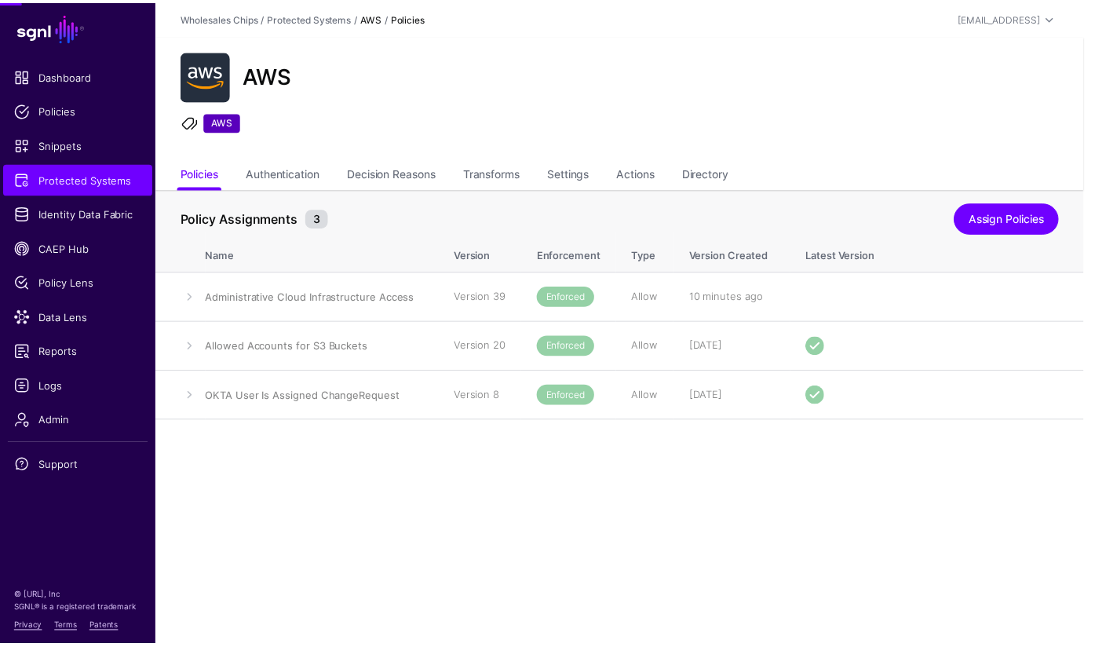
scroll to position [0, 0]
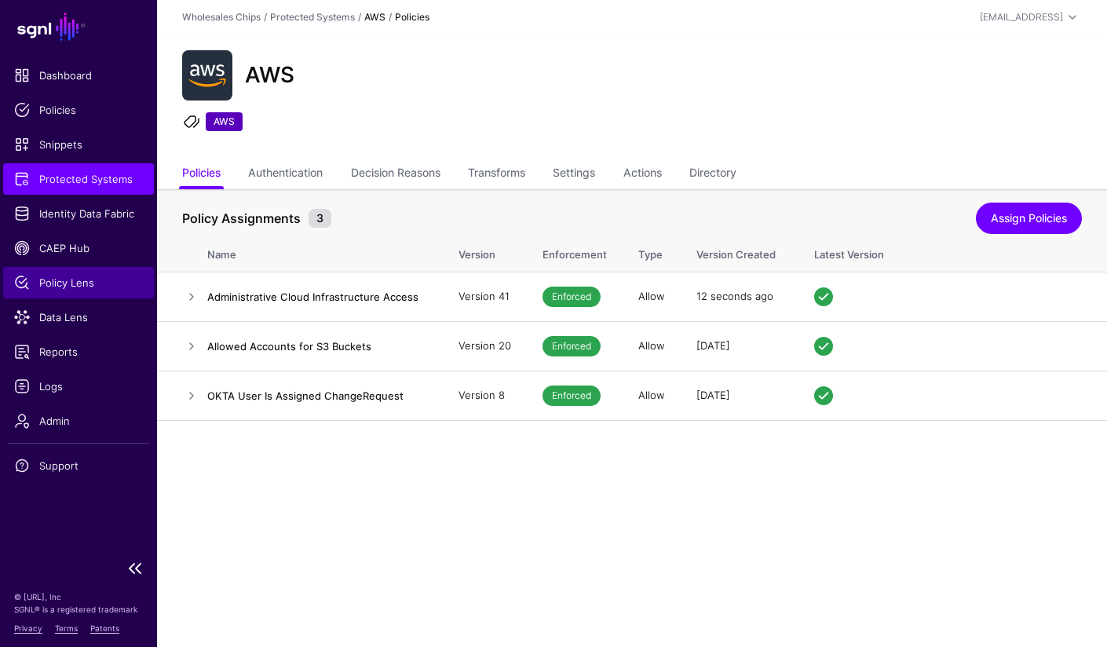
click at [81, 289] on span "Policy Lens" at bounding box center [78, 283] width 129 height 16
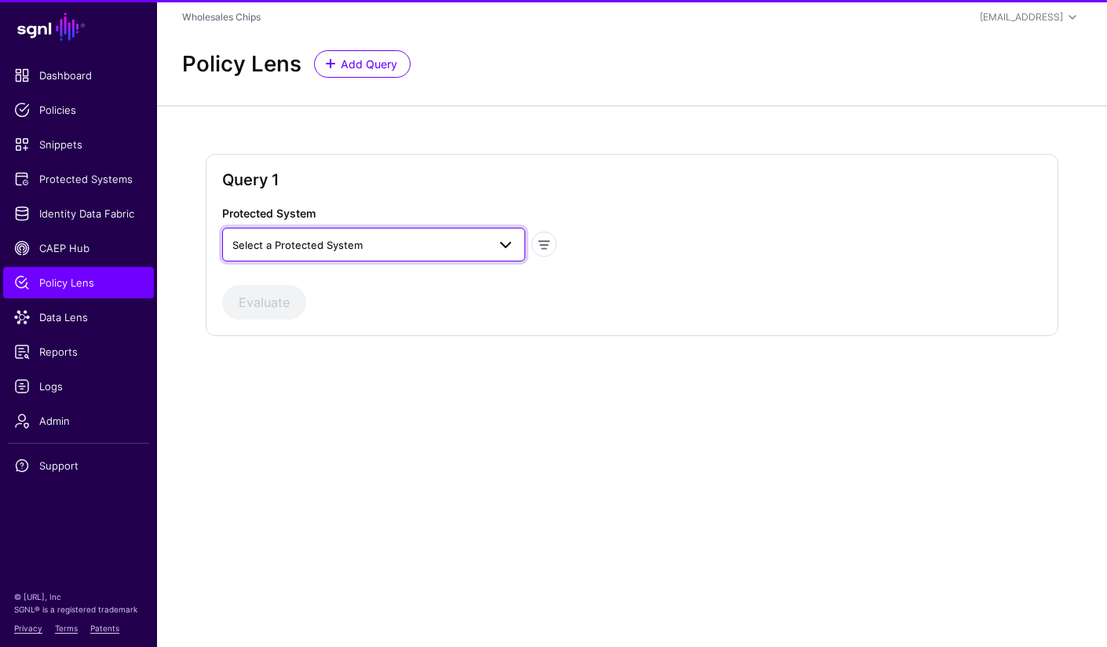
click at [389, 248] on span "Select a Protected System" at bounding box center [359, 244] width 254 height 17
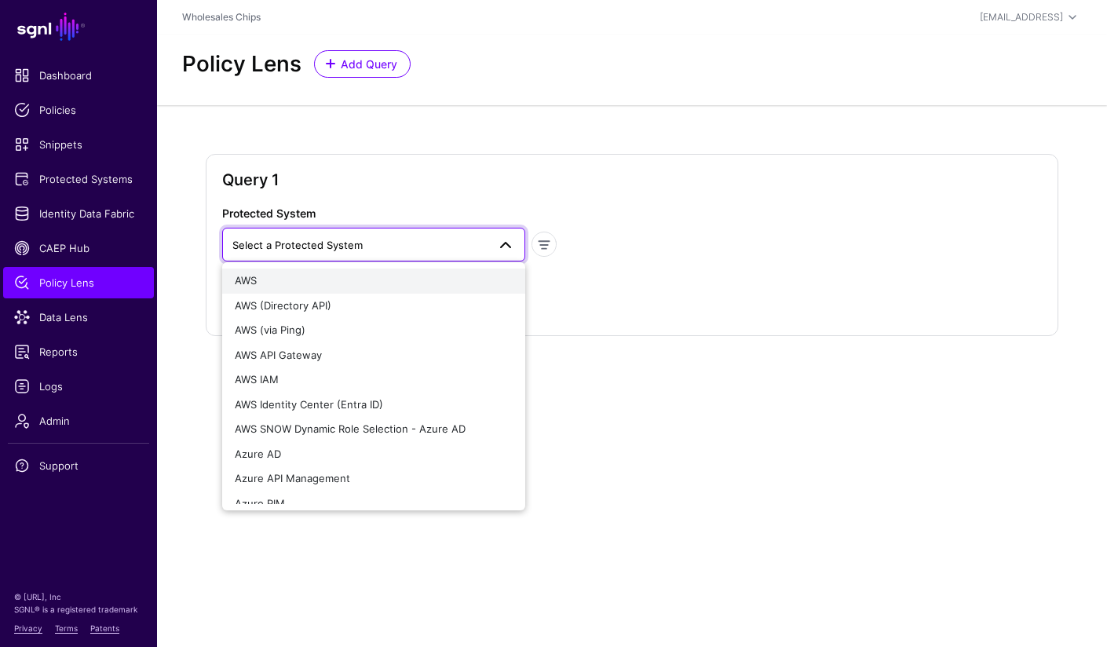
click at [334, 290] on button "AWS" at bounding box center [373, 280] width 302 height 25
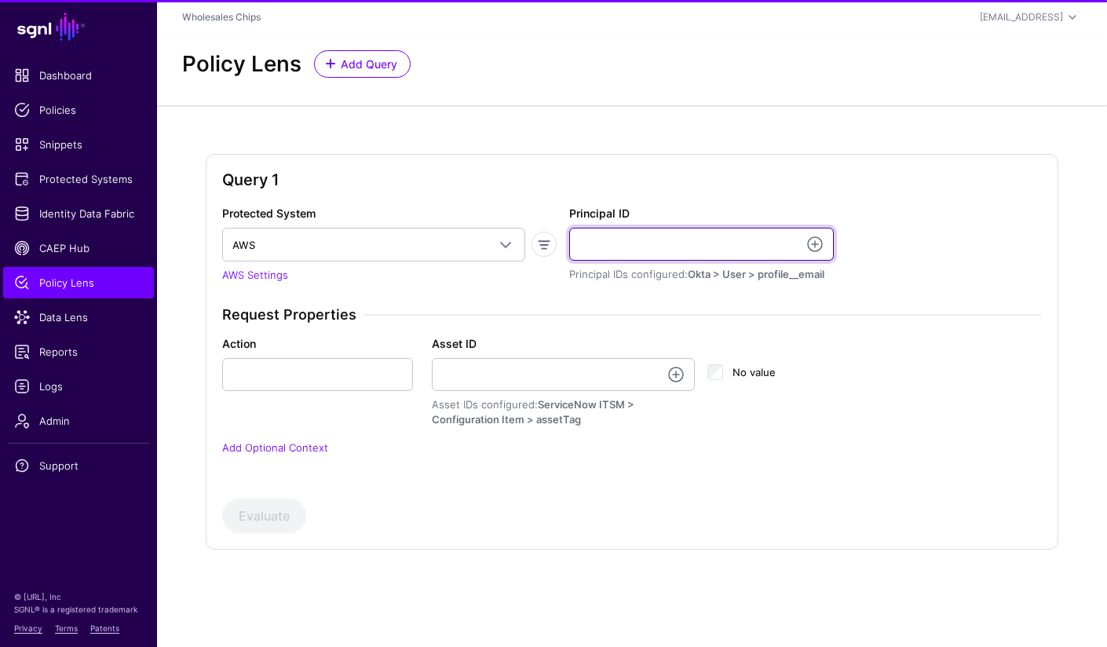
click at [622, 246] on input "Principal ID" at bounding box center [701, 244] width 265 height 33
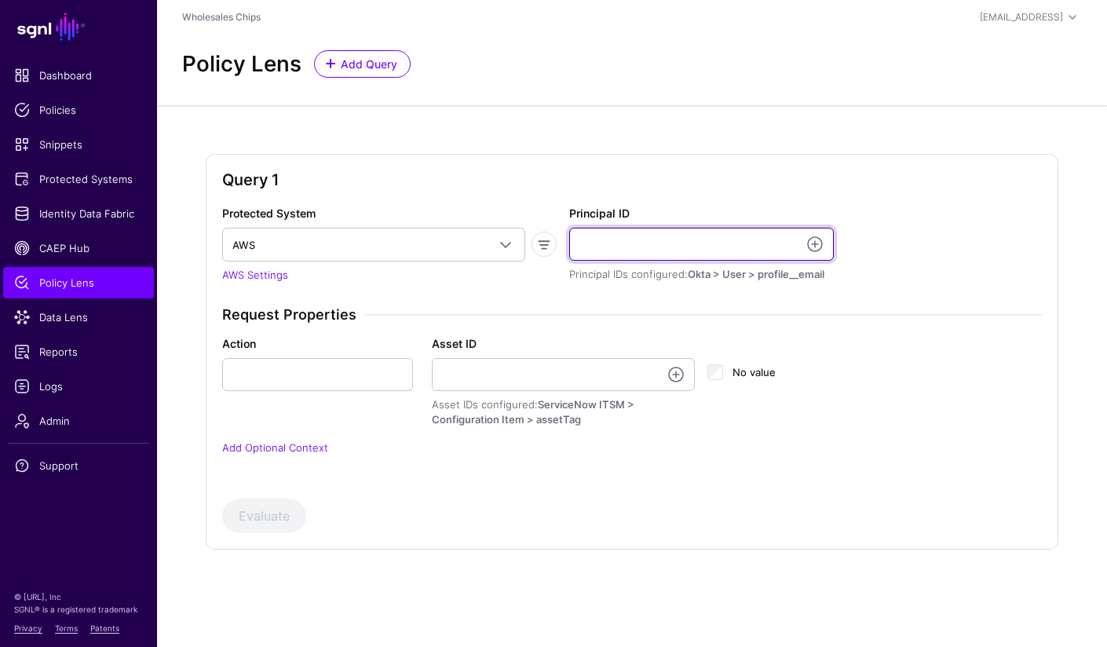
paste input "**********"
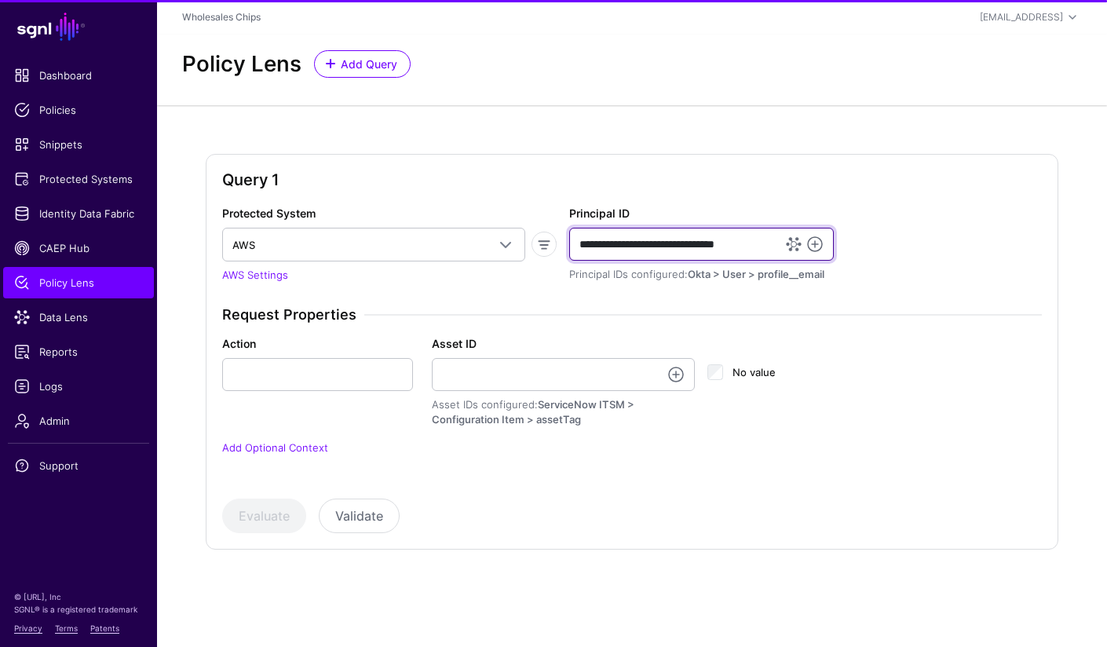
type input "**********"
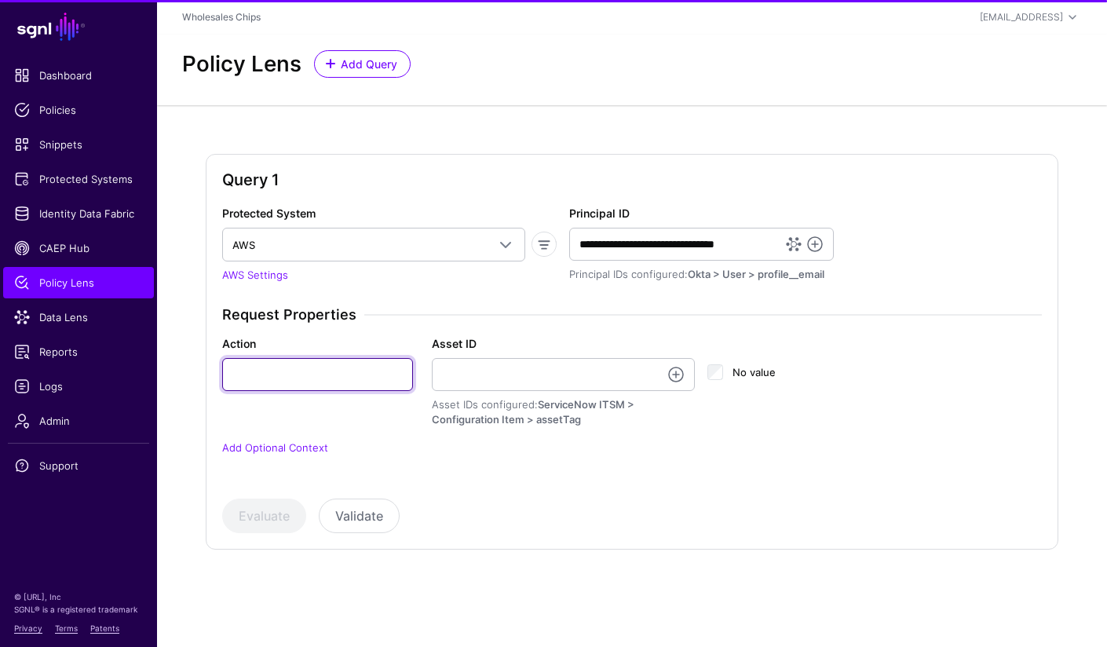
click at [294, 385] on input "Action" at bounding box center [317, 374] width 191 height 33
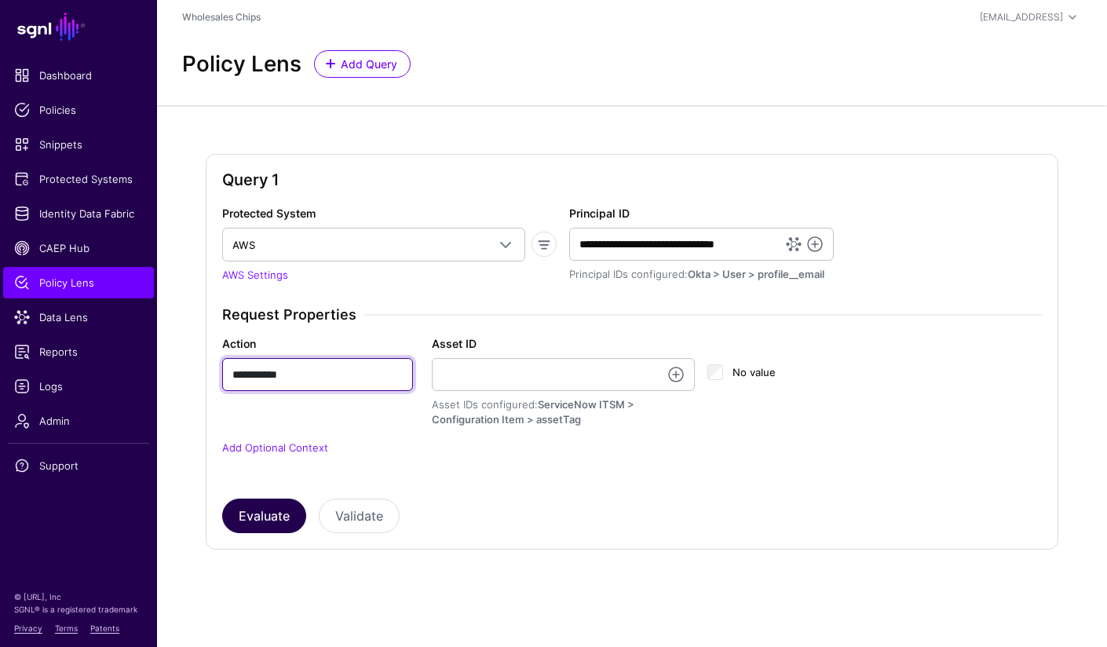
type input "**********"
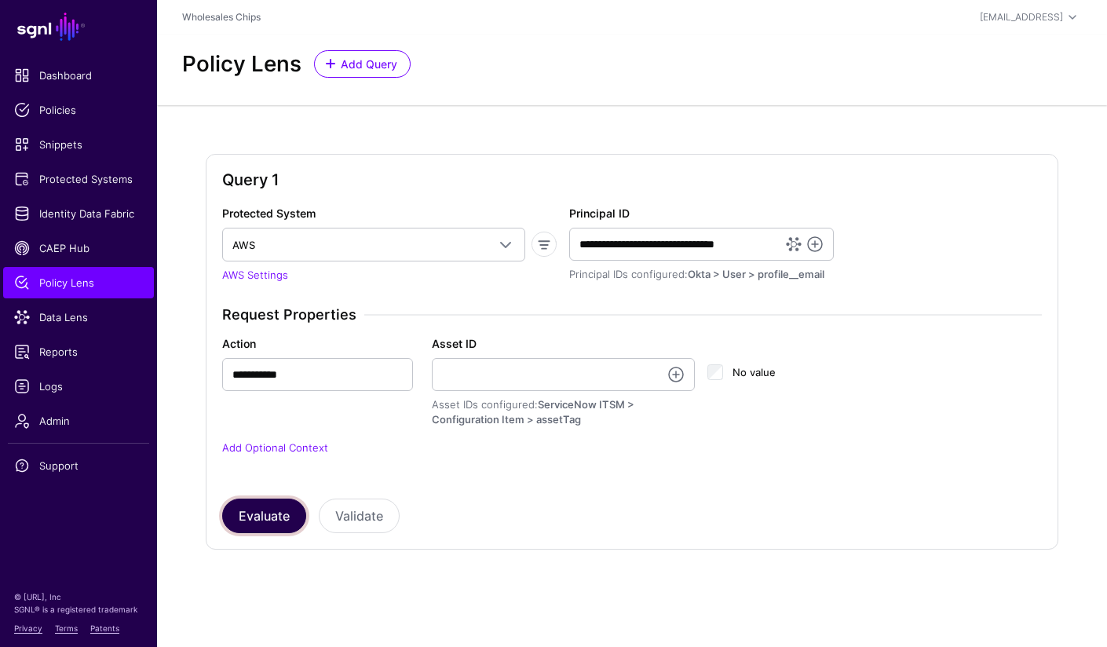
click at [291, 524] on button "Evaluate" at bounding box center [264, 515] width 84 height 35
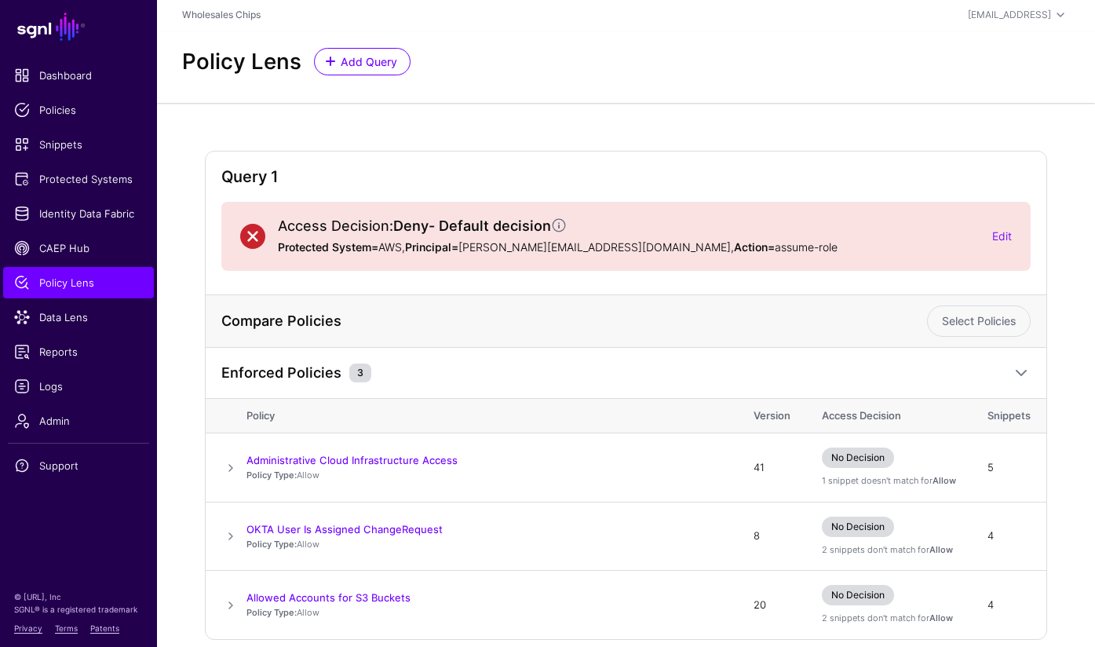
scroll to position [70, 0]
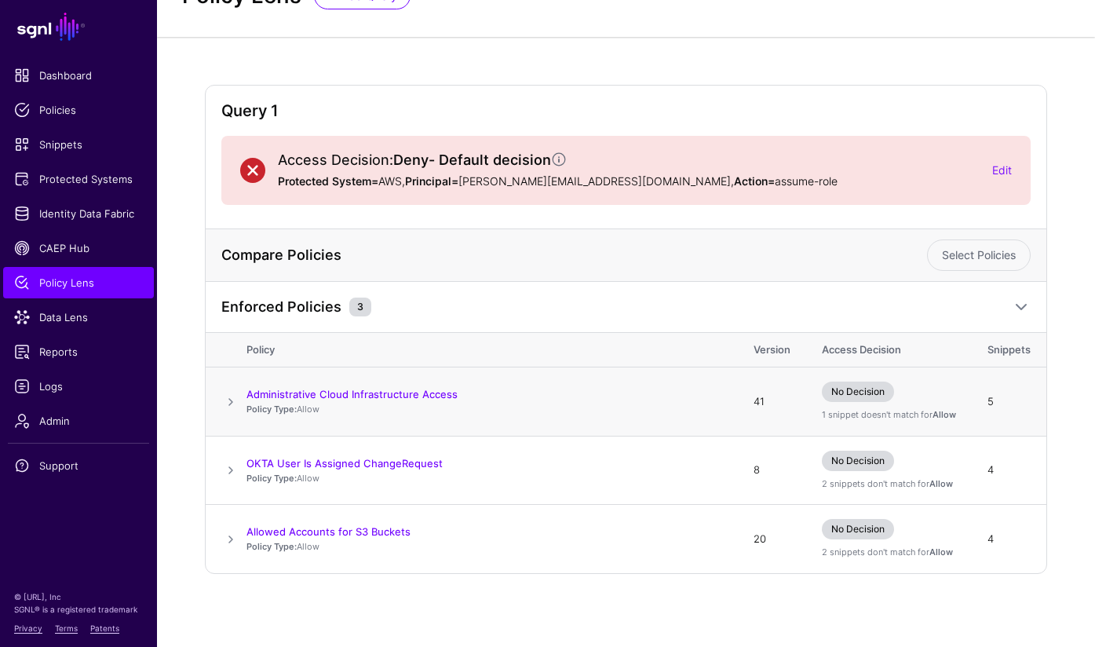
click at [235, 399] on span at bounding box center [230, 401] width 19 height 19
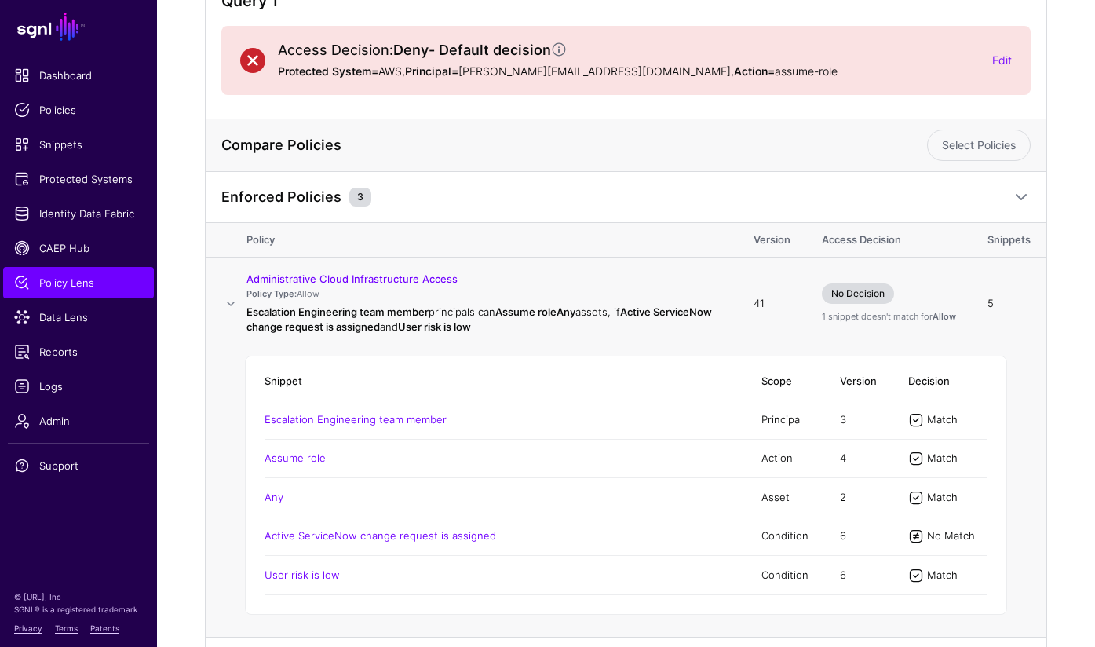
scroll to position [312, 0]
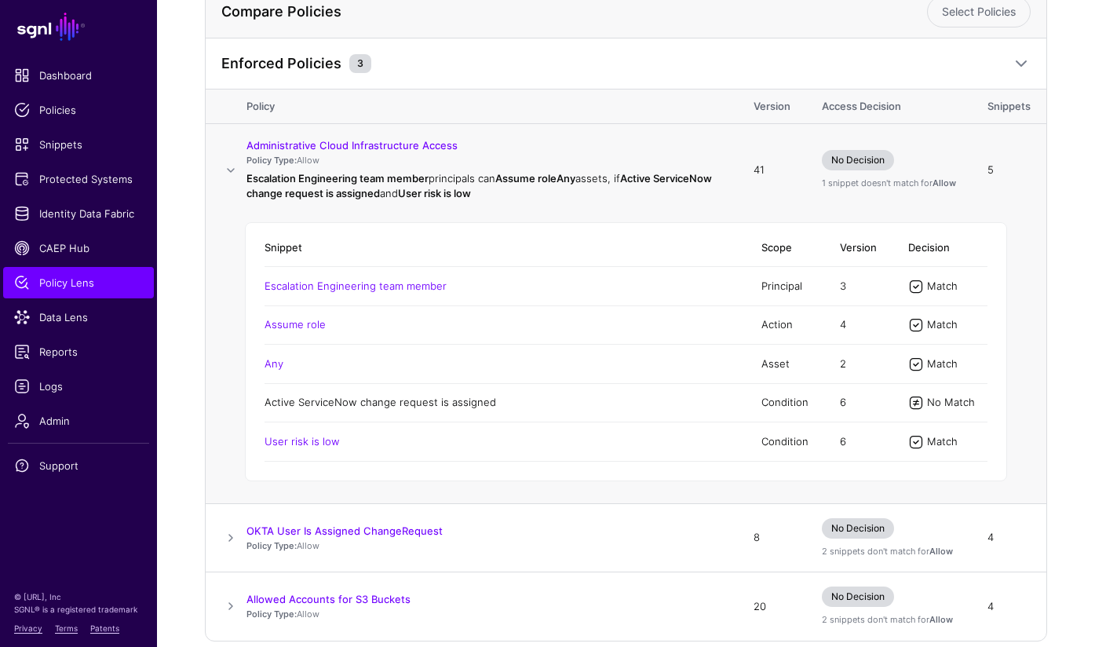
click at [426, 404] on link "Active ServiceNow change request is assigned" at bounding box center [381, 402] width 232 height 13
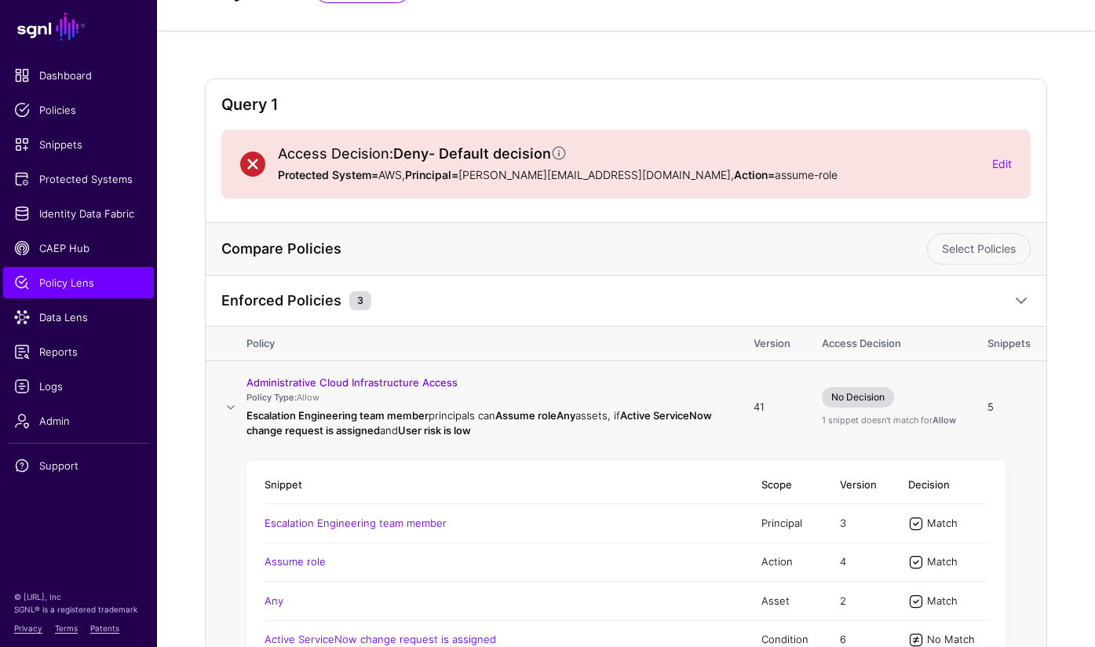
scroll to position [0, 0]
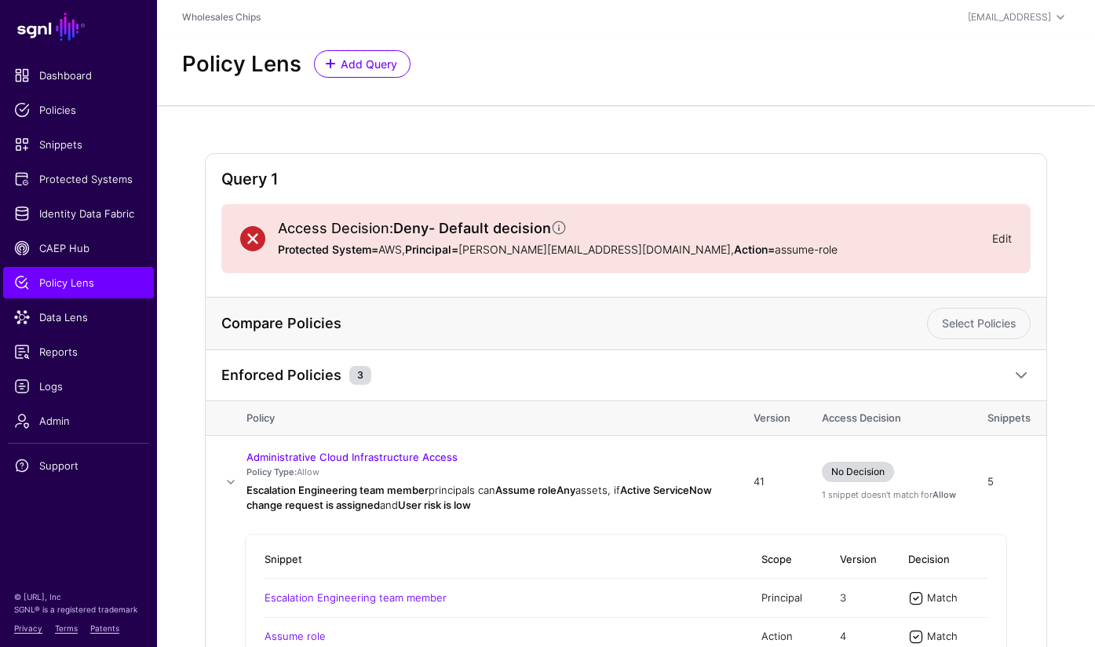
click at [999, 239] on link "Edit" at bounding box center [1002, 238] width 20 height 13
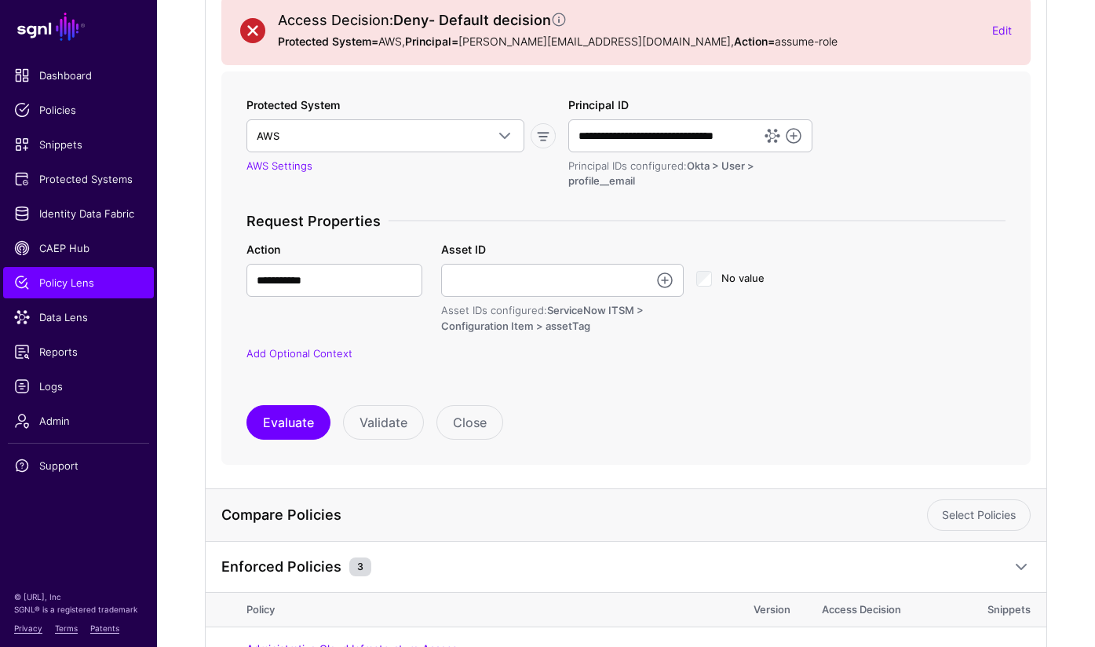
scroll to position [326, 0]
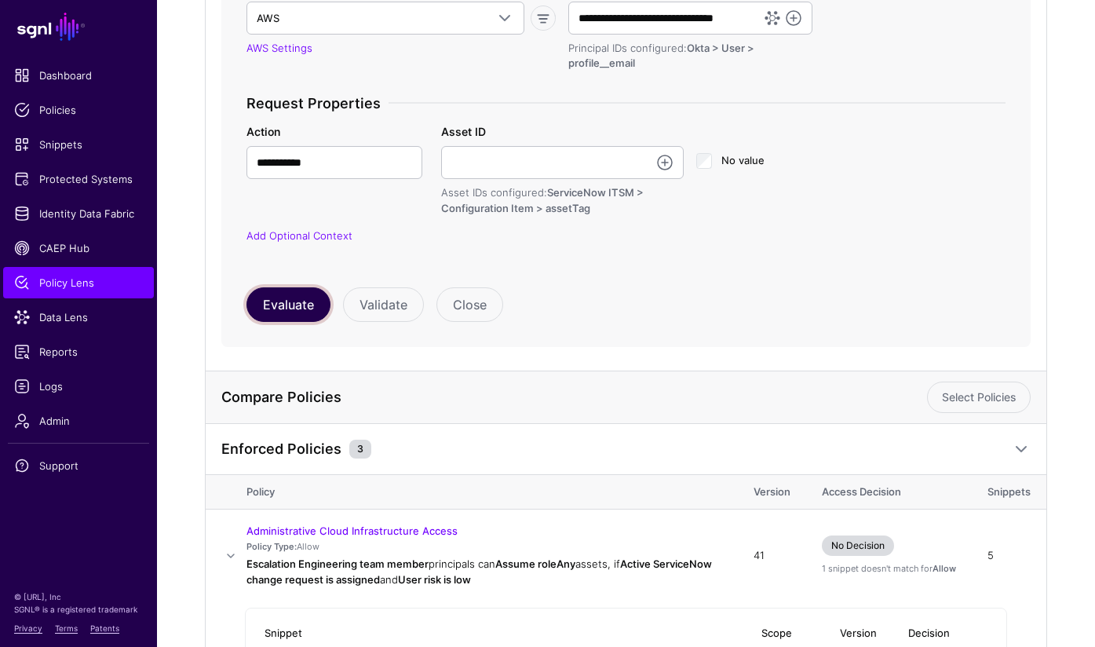
click at [304, 294] on button "Evaluate" at bounding box center [288, 304] width 84 height 35
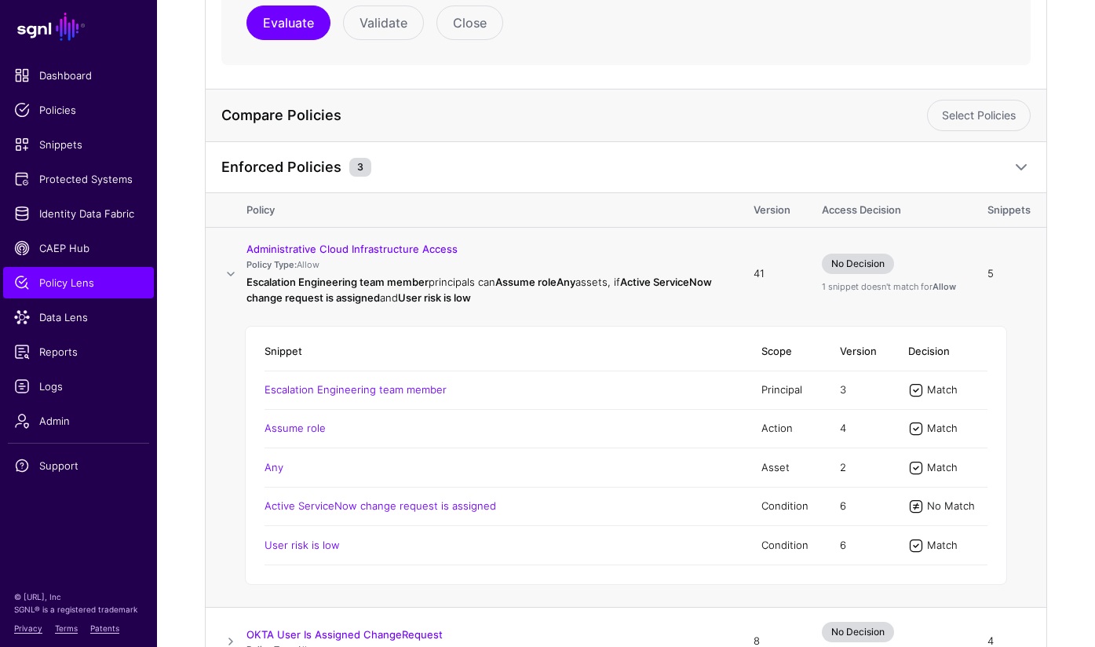
scroll to position [774, 0]
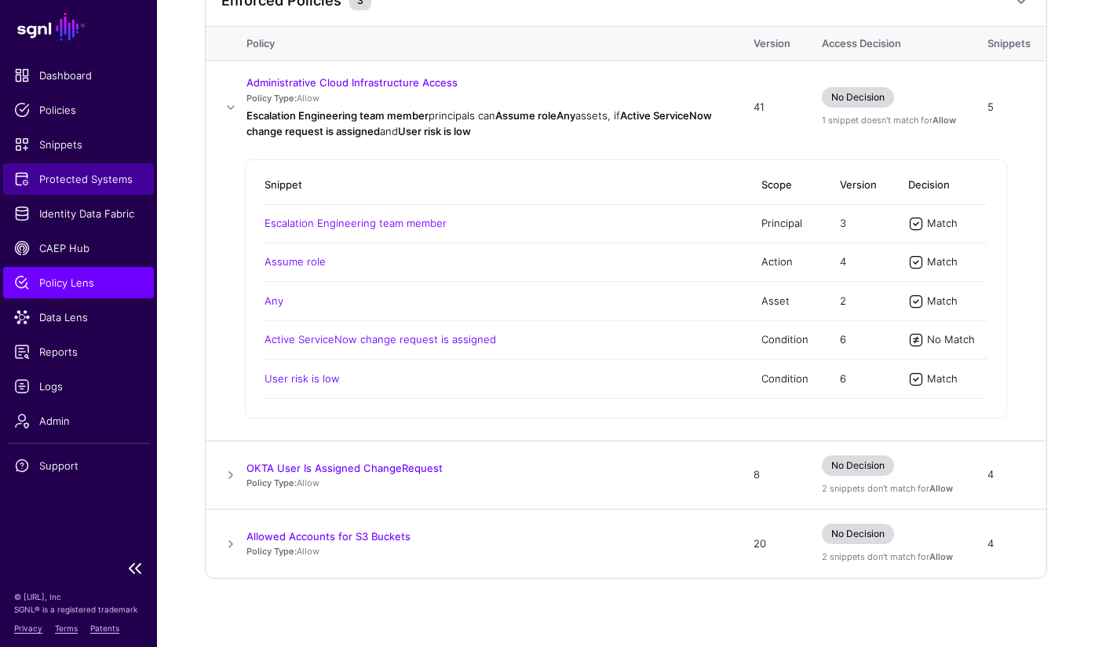
click at [94, 186] on span "Protected Systems" at bounding box center [78, 179] width 129 height 16
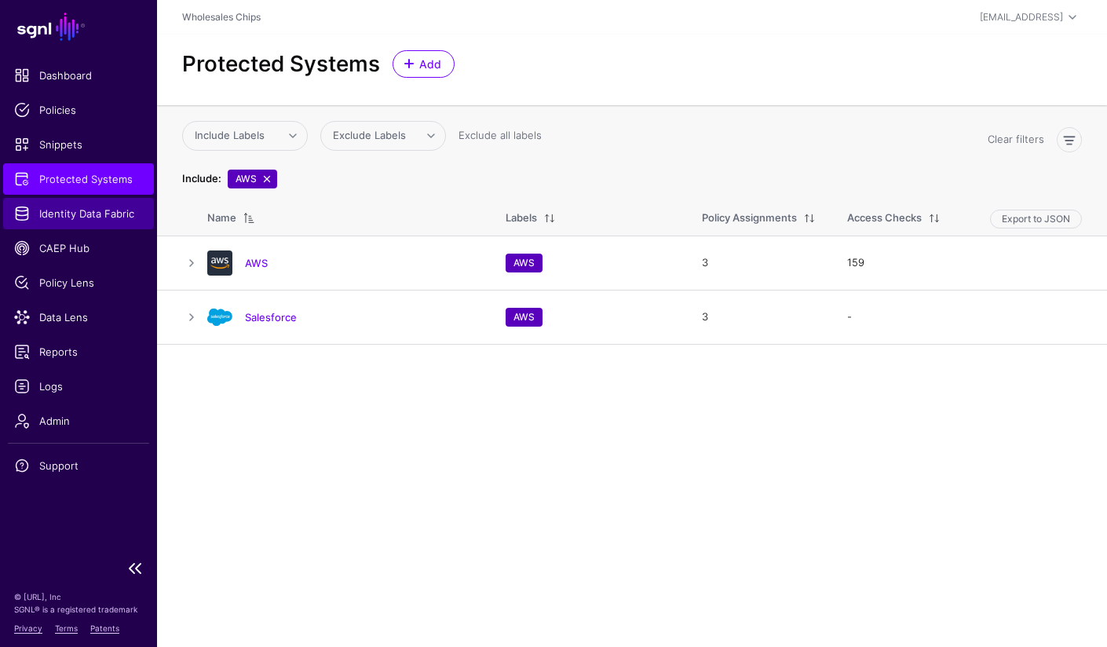
click at [76, 227] on link "Identity Data Fabric" at bounding box center [78, 213] width 151 height 31
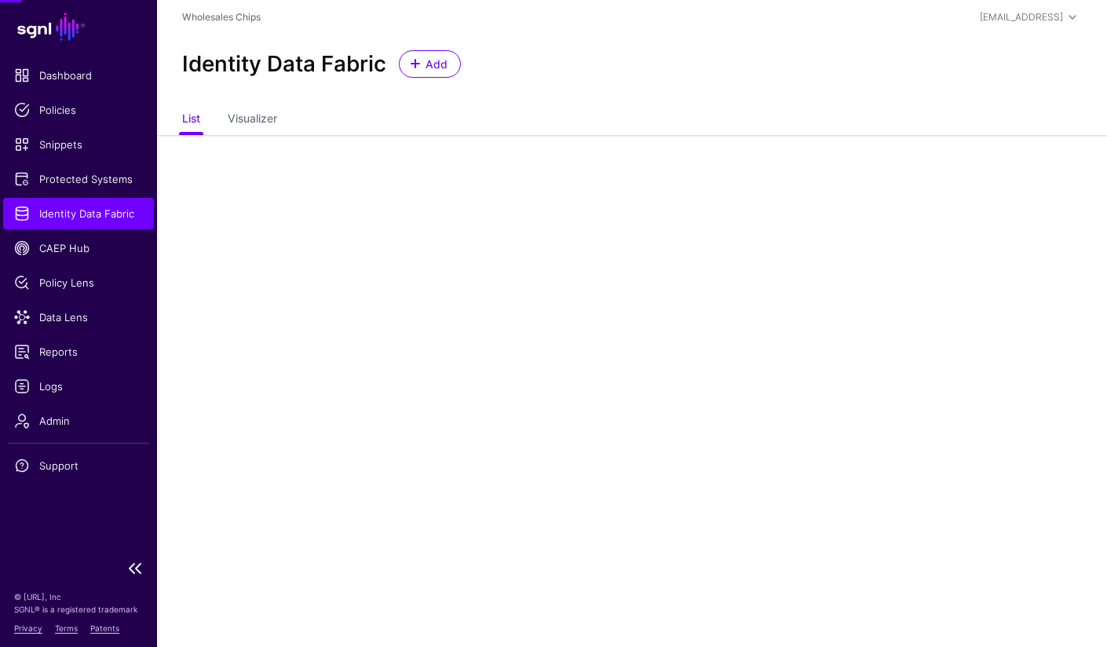
click at [82, 214] on span "Identity Data Fabric" at bounding box center [78, 214] width 129 height 16
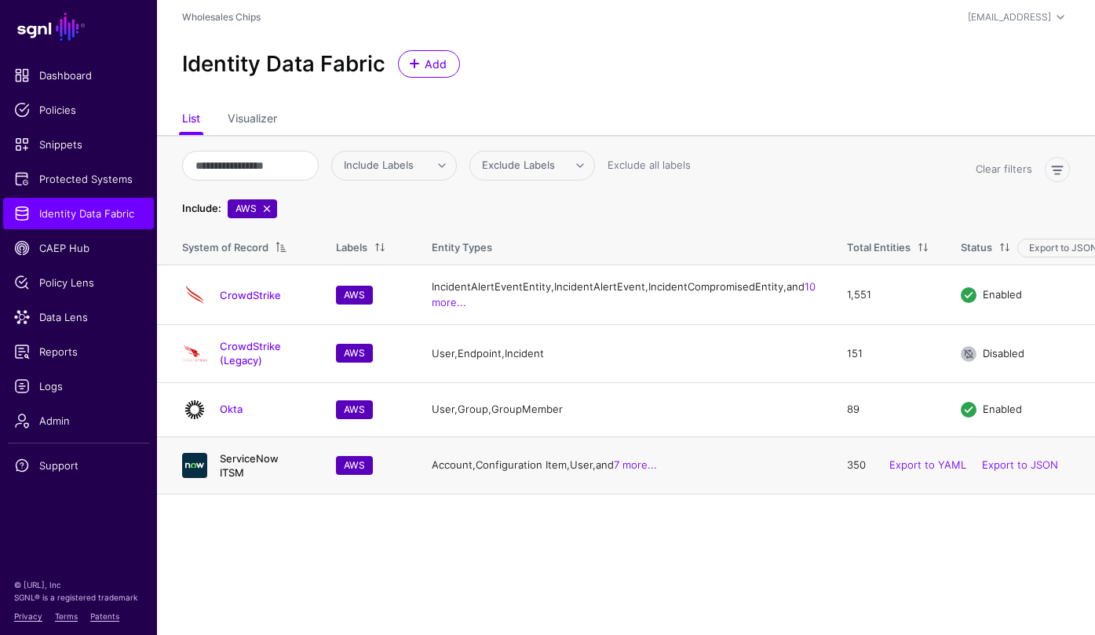
click at [265, 479] on link "ServiceNow ITSM" at bounding box center [249, 465] width 59 height 27
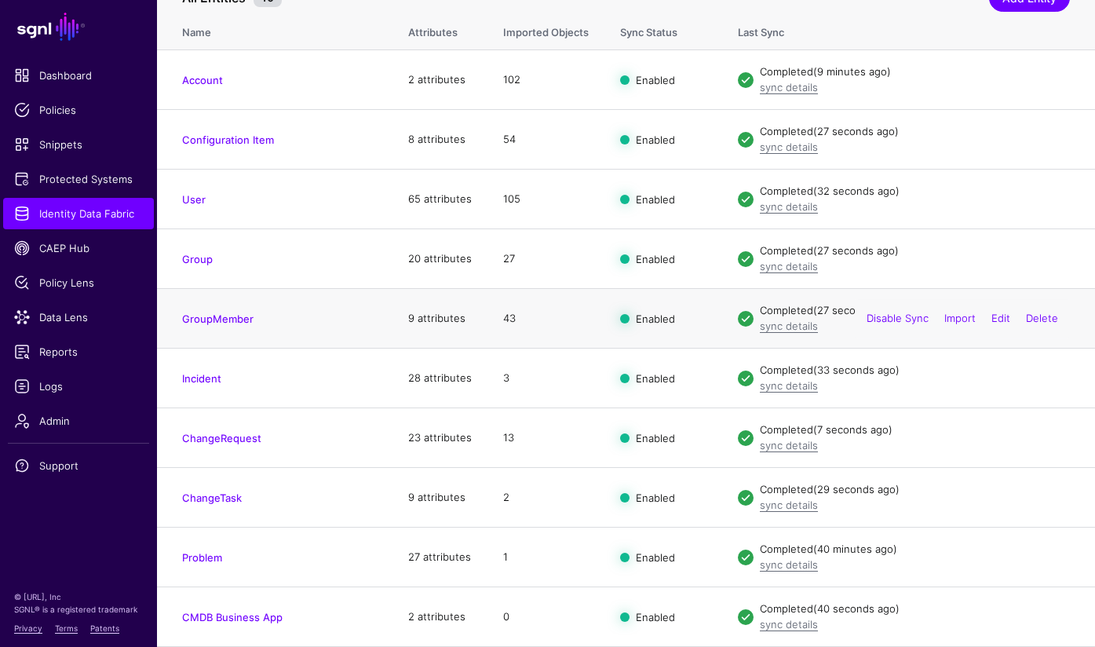
scroll to position [218, 0]
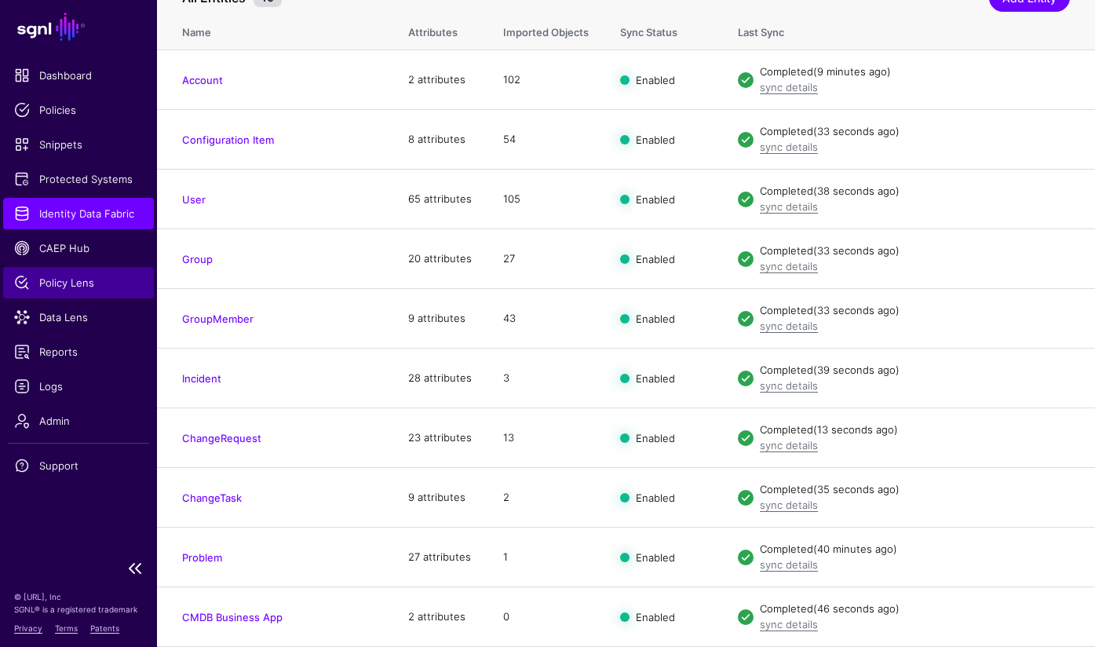
click at [82, 289] on span "Policy Lens" at bounding box center [78, 283] width 129 height 16
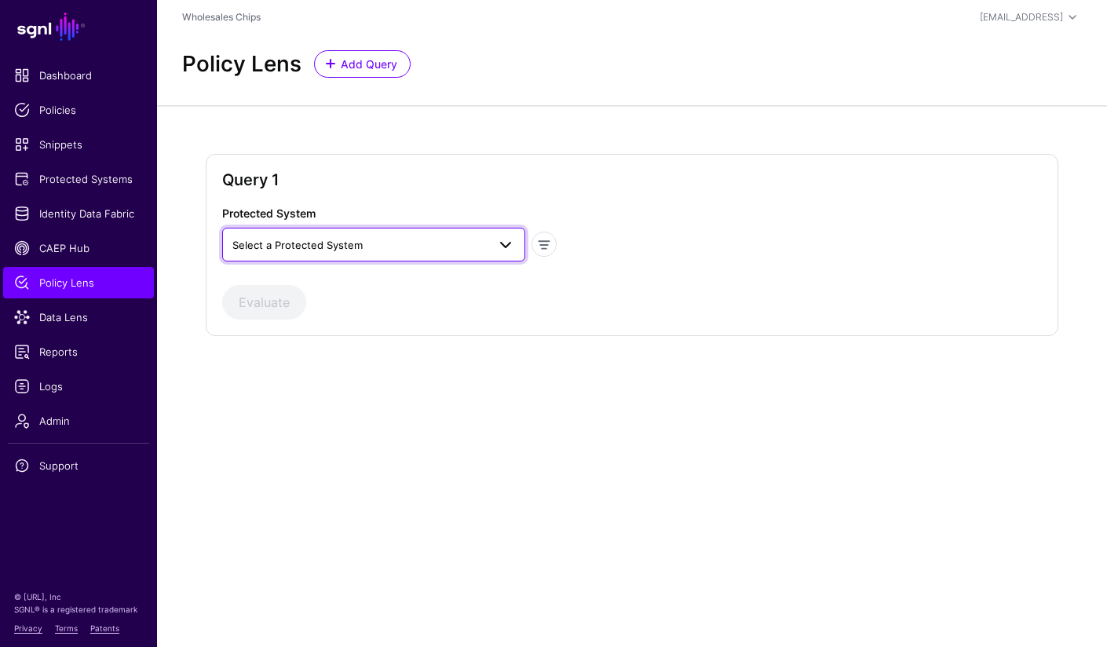
click at [392, 255] on link "Select a Protected System" at bounding box center [373, 244] width 302 height 33
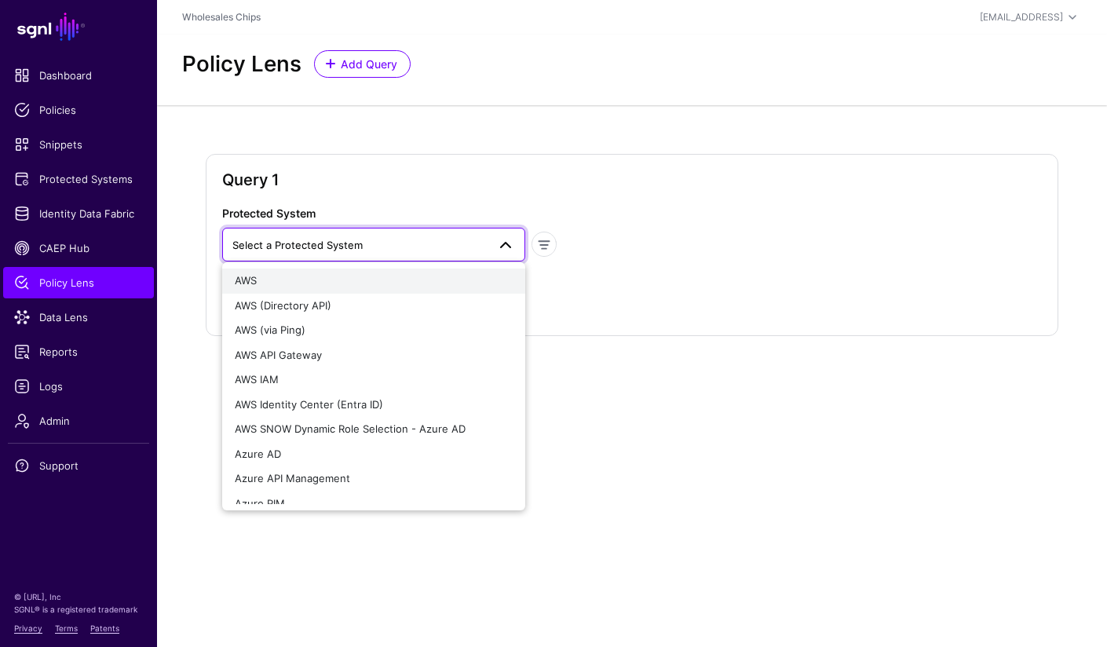
click at [335, 278] on div "AWS" at bounding box center [373, 281] width 277 height 16
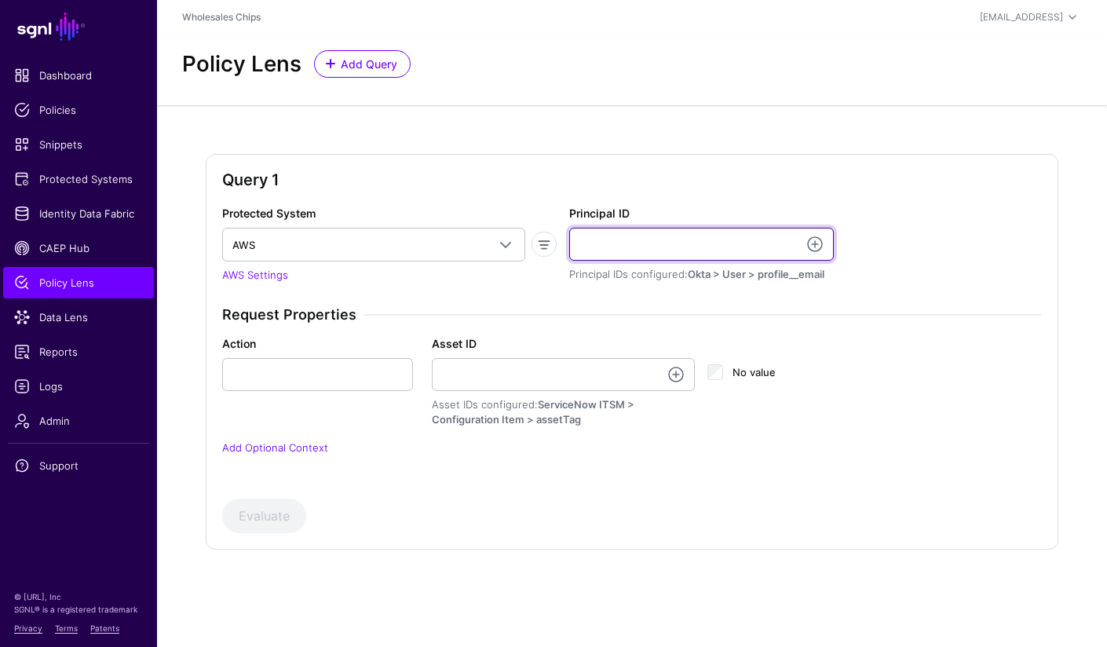
click at [701, 250] on input "Principal ID" at bounding box center [701, 244] width 265 height 33
paste input "**********"
type input "**********"
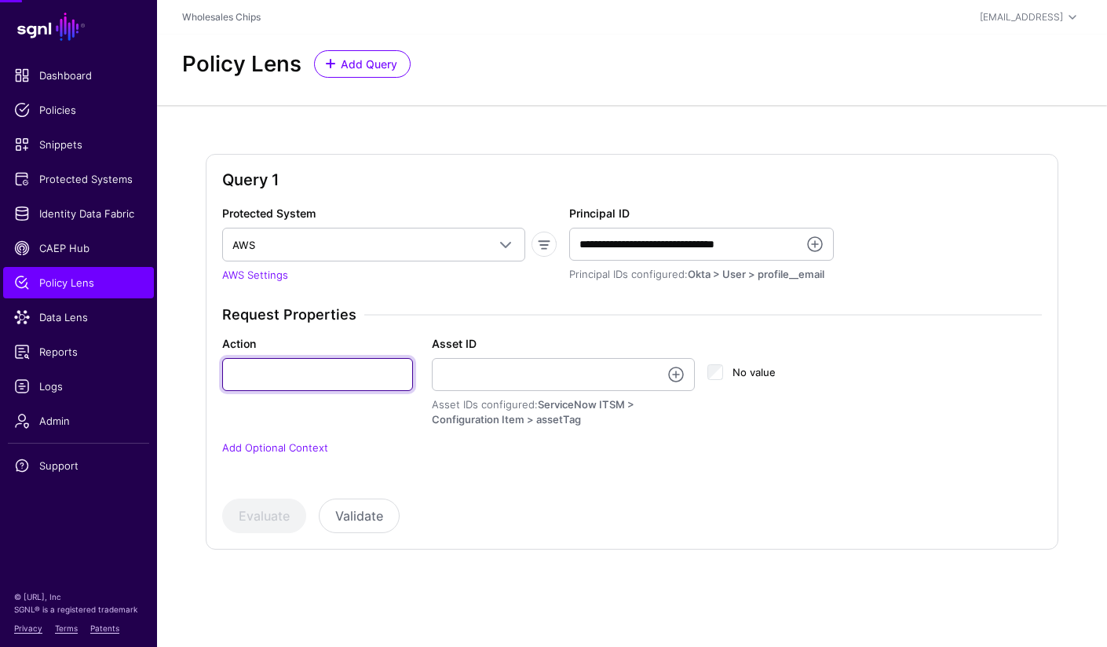
click at [341, 372] on input "Action" at bounding box center [317, 374] width 191 height 33
type input "**********"
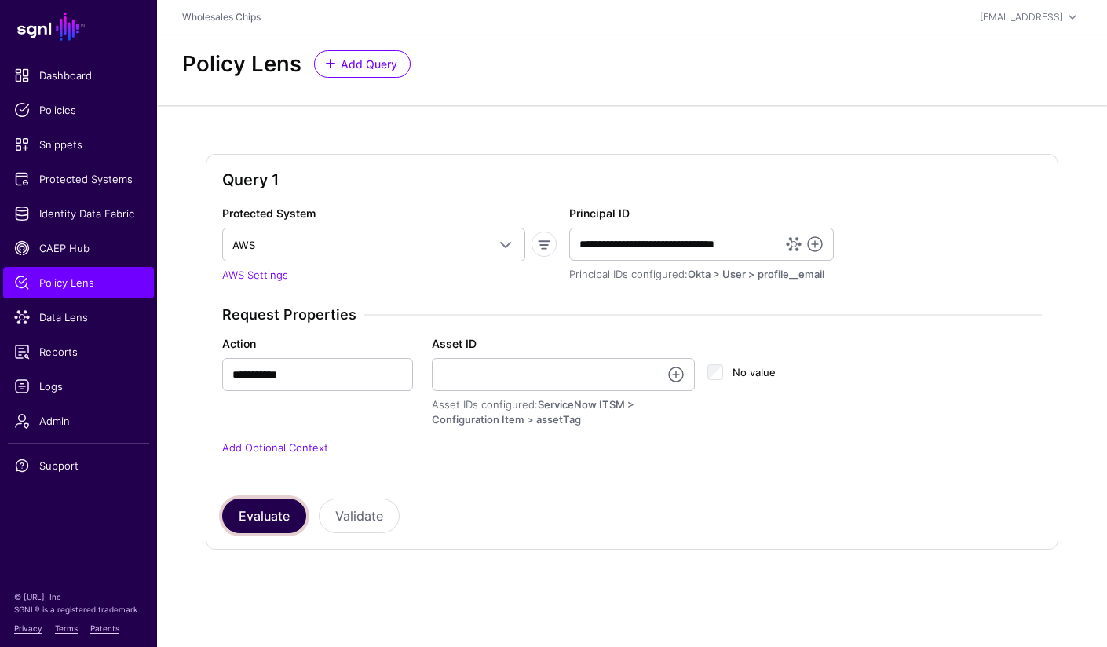
click at [277, 513] on button "Evaluate" at bounding box center [264, 515] width 84 height 35
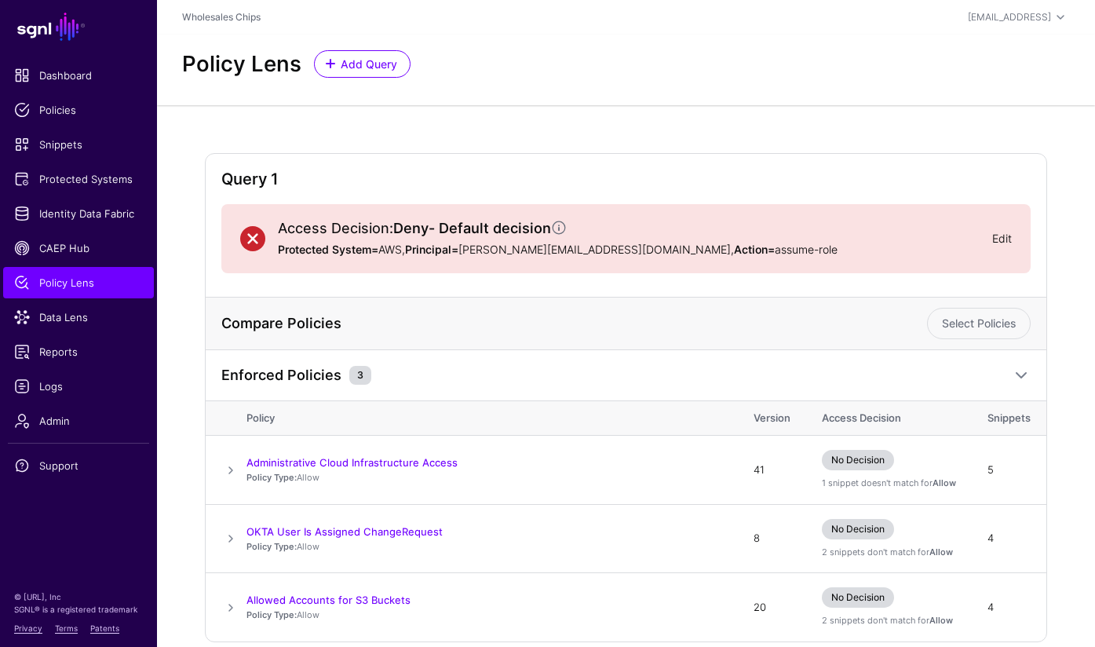
click at [1002, 242] on link "Edit" at bounding box center [1002, 238] width 20 height 13
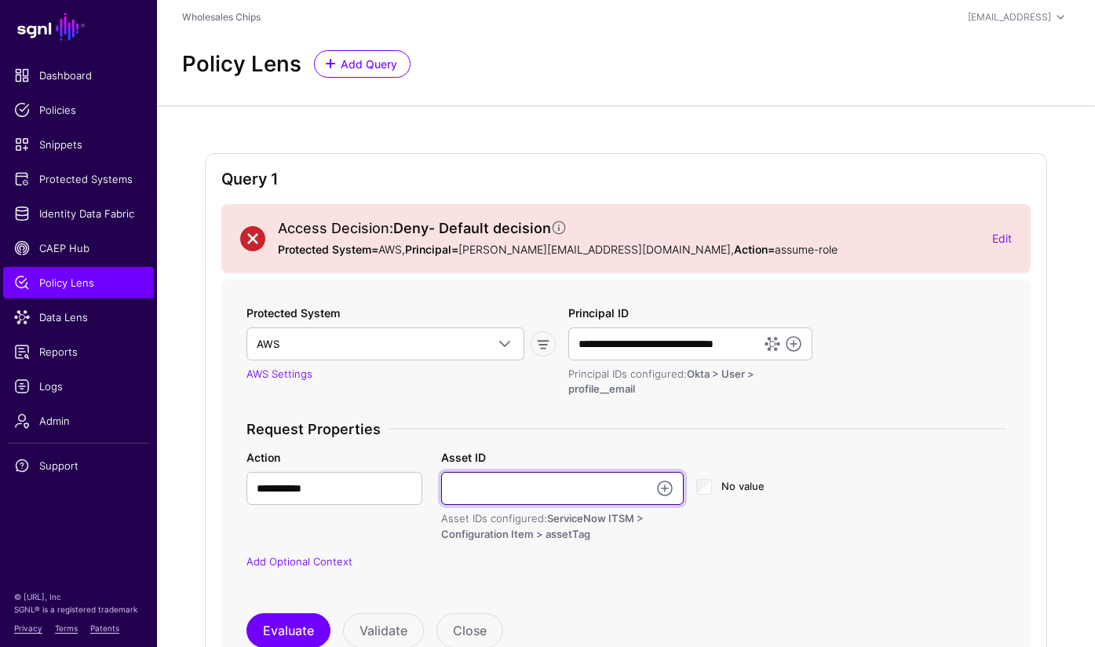
click at [474, 491] on input "Asset ID" at bounding box center [562, 488] width 243 height 33
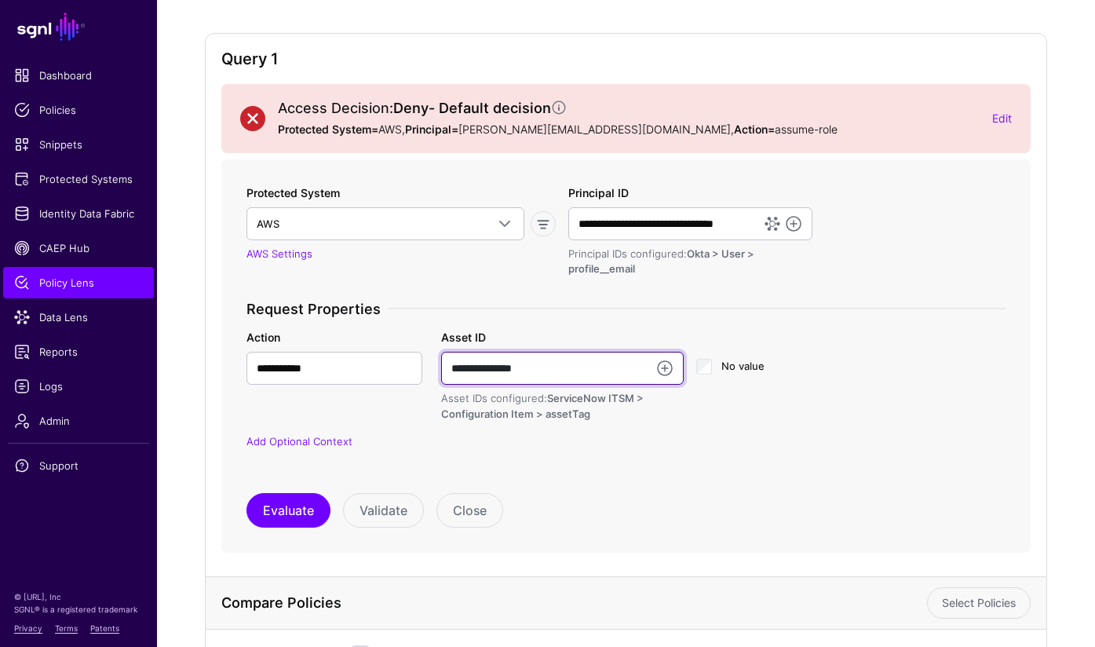
scroll to position [133, 0]
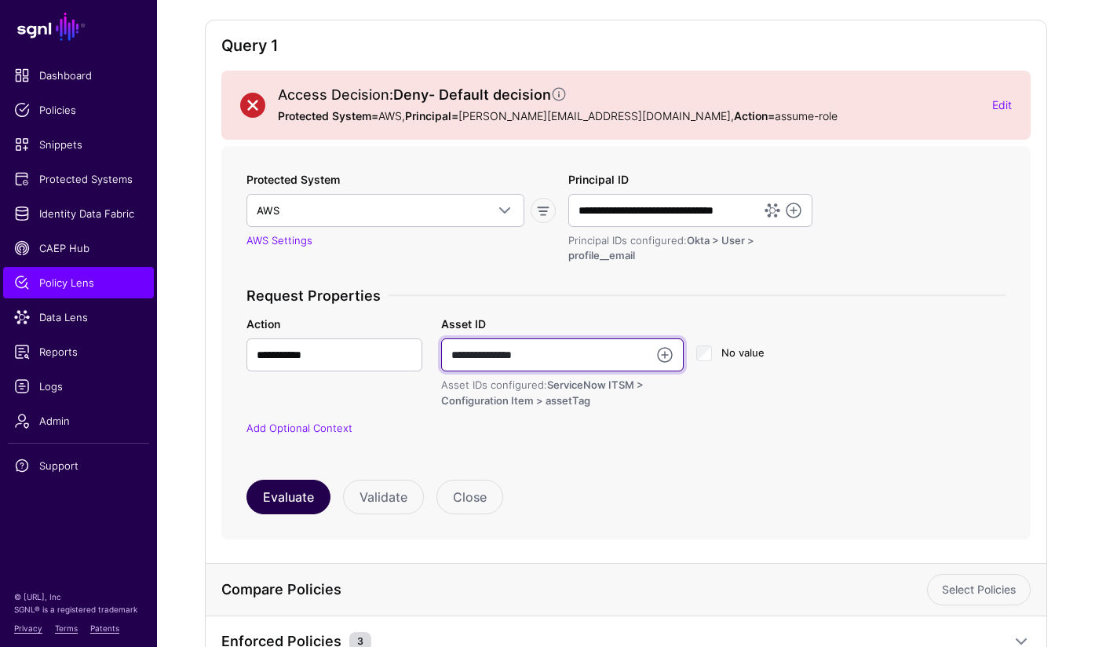
type input "**********"
click at [306, 502] on button "Evaluate" at bounding box center [288, 497] width 84 height 35
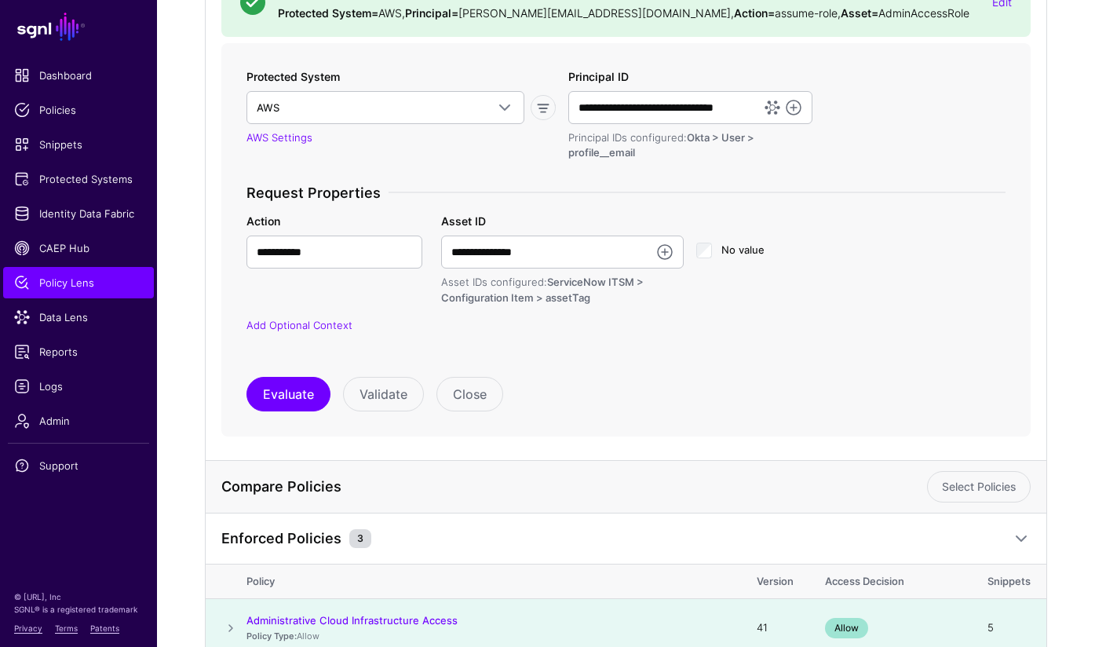
scroll to position [0, 0]
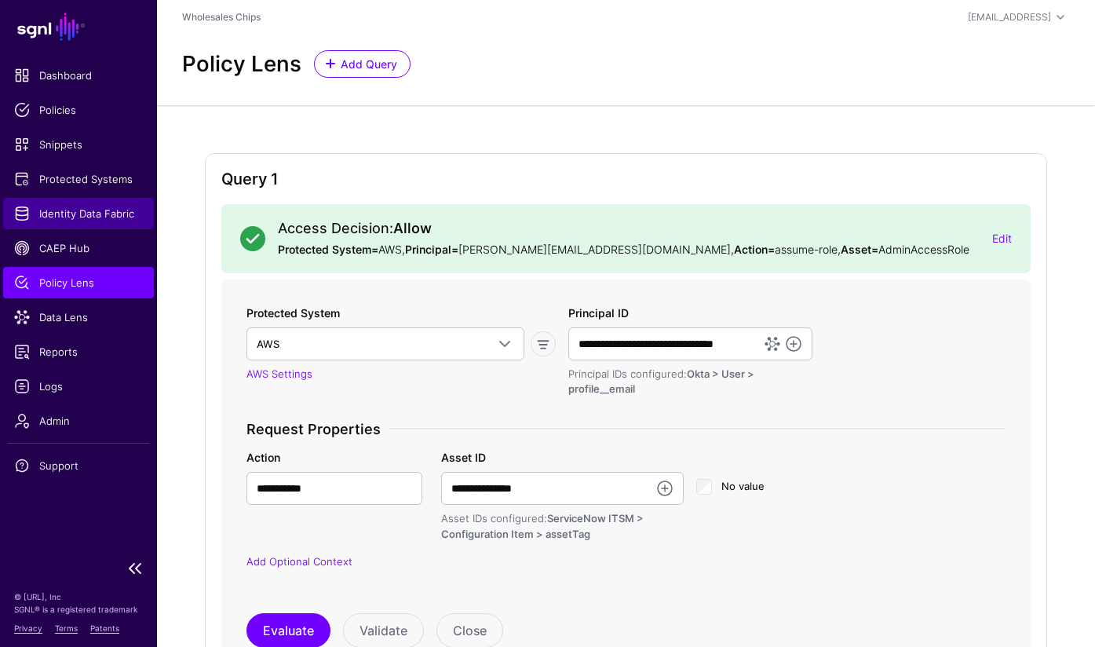
click at [87, 214] on span "Identity Data Fabric" at bounding box center [78, 214] width 129 height 16
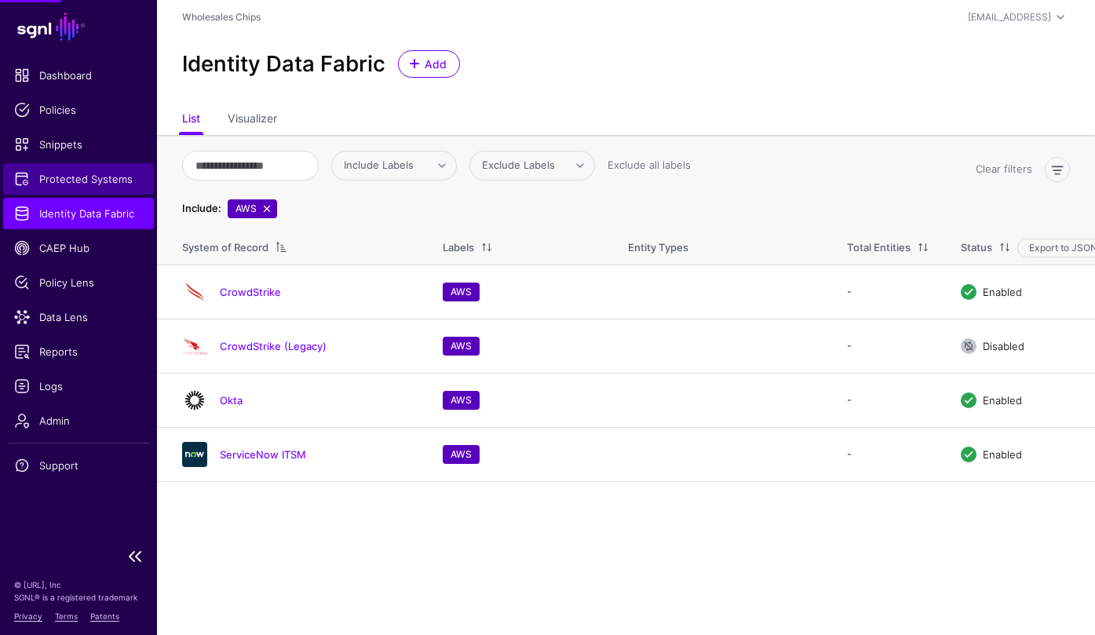
click at [93, 188] on link "Protected Systems" at bounding box center [78, 178] width 151 height 31
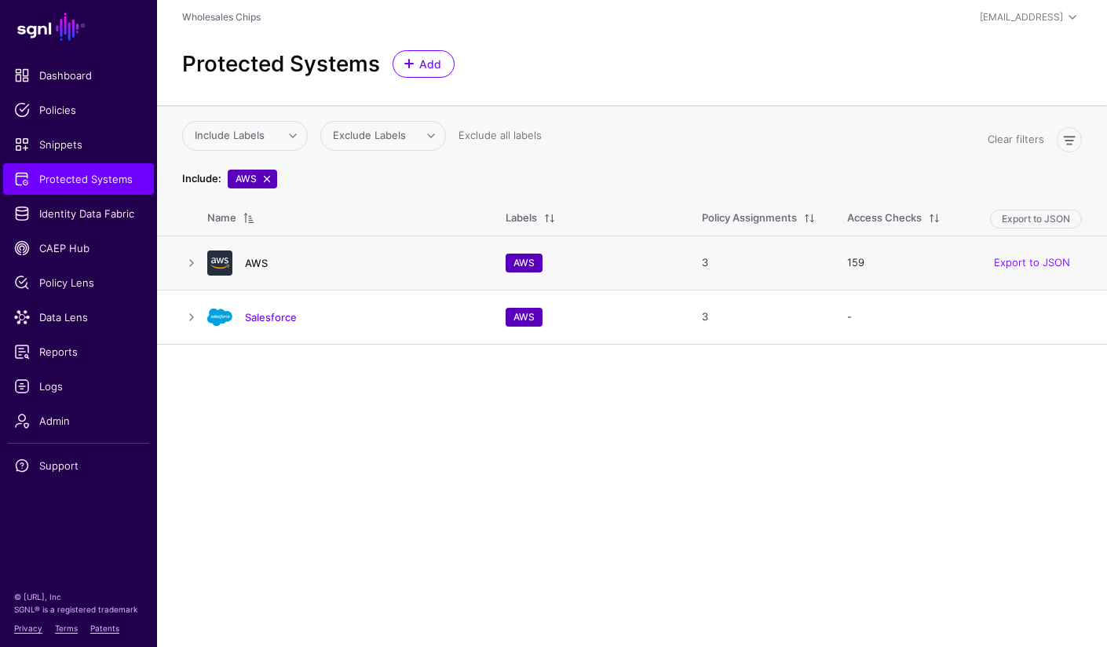
click at [246, 263] on link "AWS" at bounding box center [256, 263] width 23 height 13
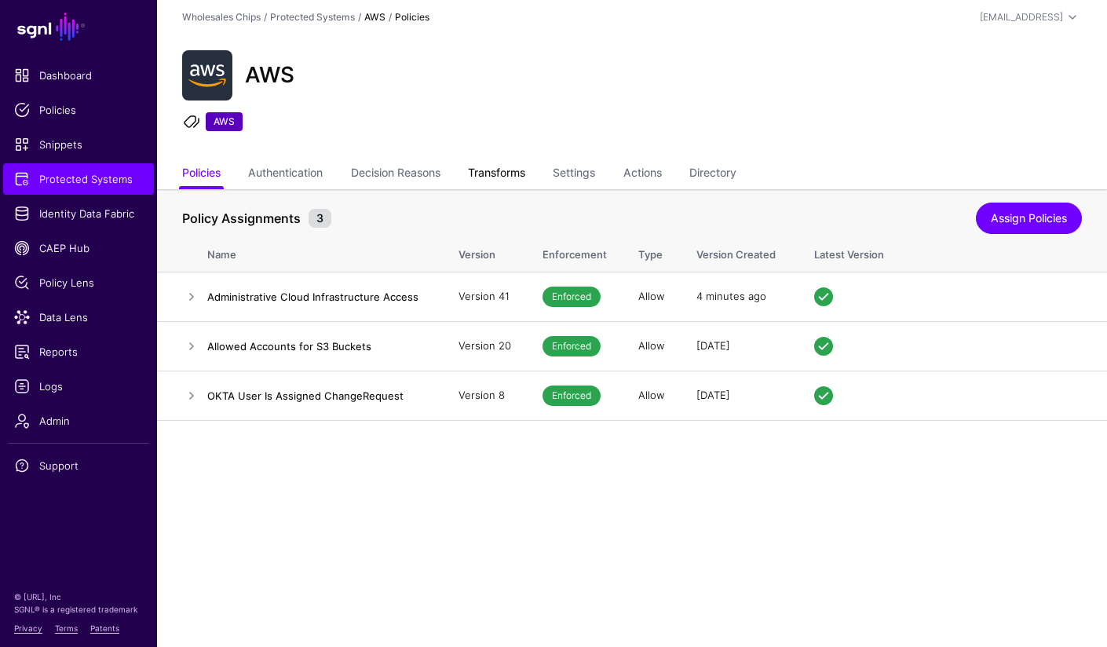
click at [516, 170] on link "Transforms" at bounding box center [496, 174] width 57 height 30
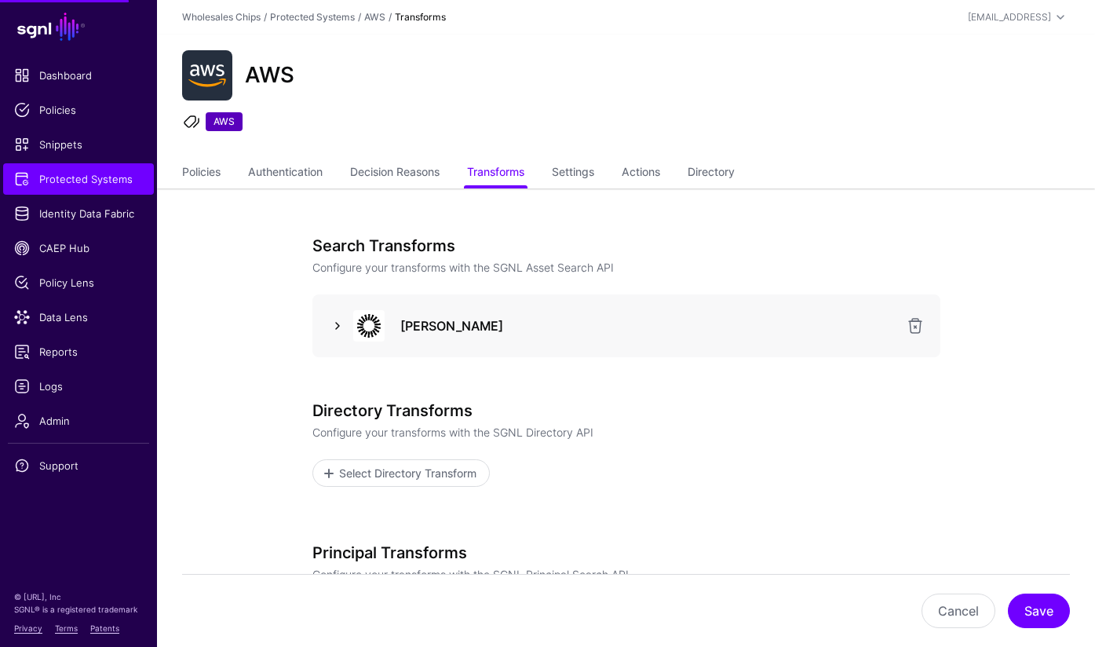
click at [332, 325] on link at bounding box center [337, 325] width 19 height 19
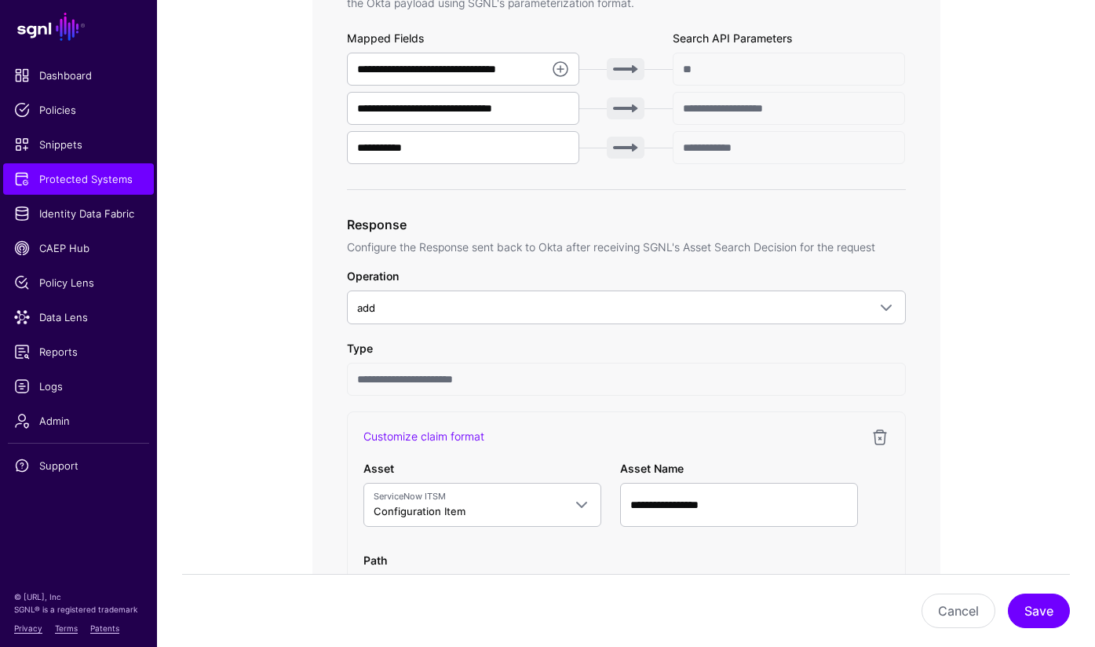
scroll to position [1104, 0]
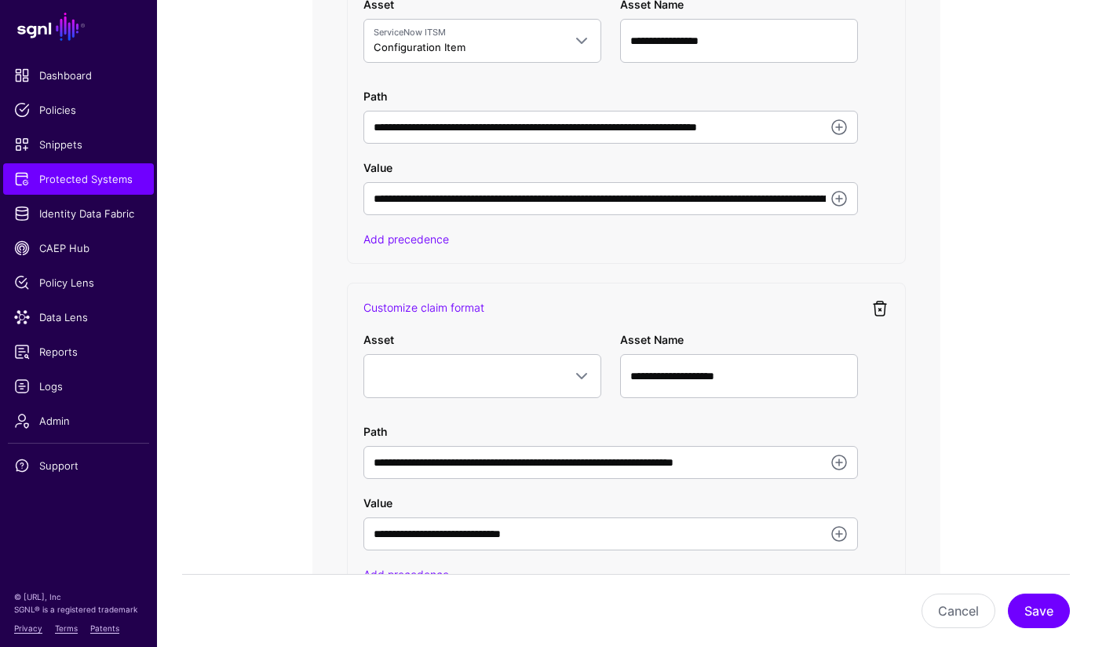
click at [882, 311] on link at bounding box center [880, 308] width 19 height 19
click at [882, 315] on link at bounding box center [880, 308] width 19 height 19
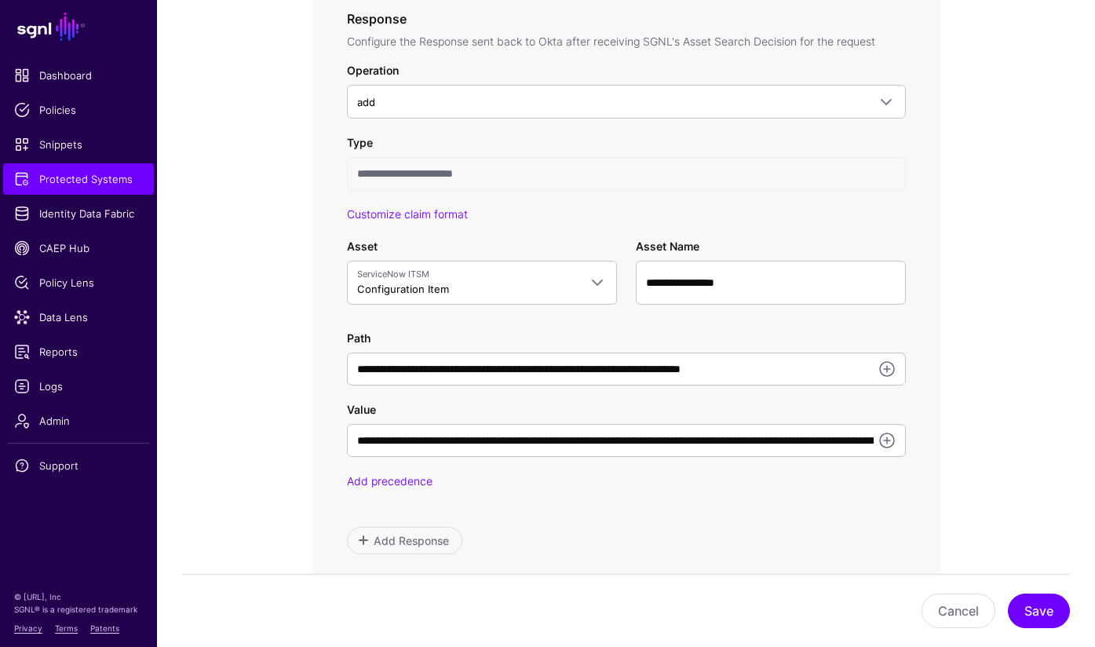
scroll to position [1188, 0]
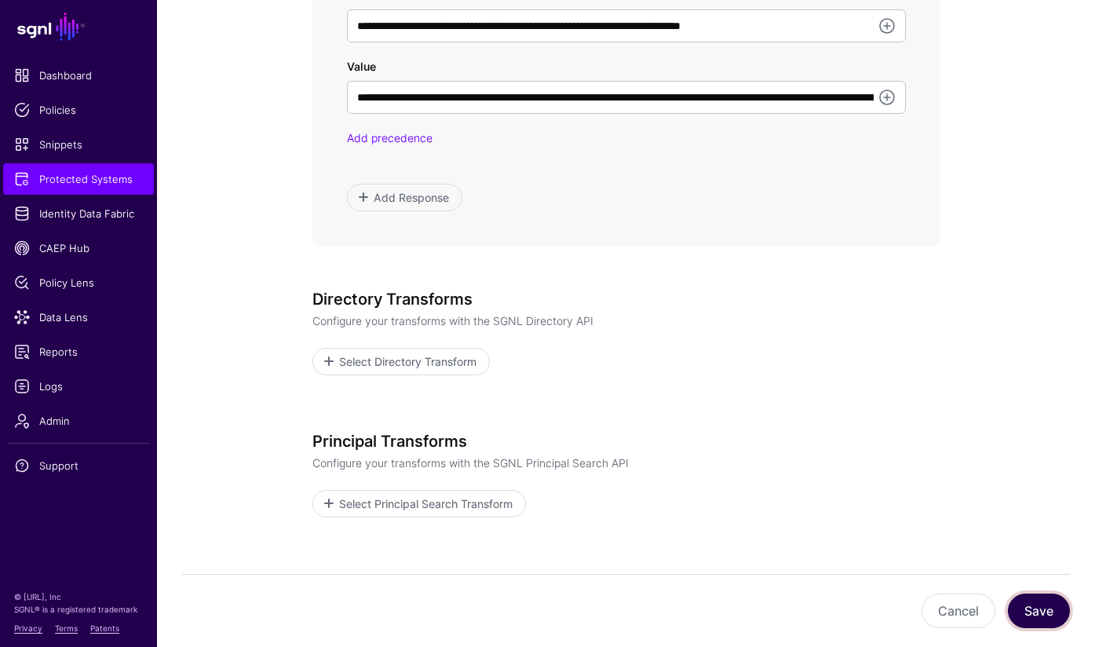
click at [1045, 607] on button "Save" at bounding box center [1039, 610] width 62 height 35
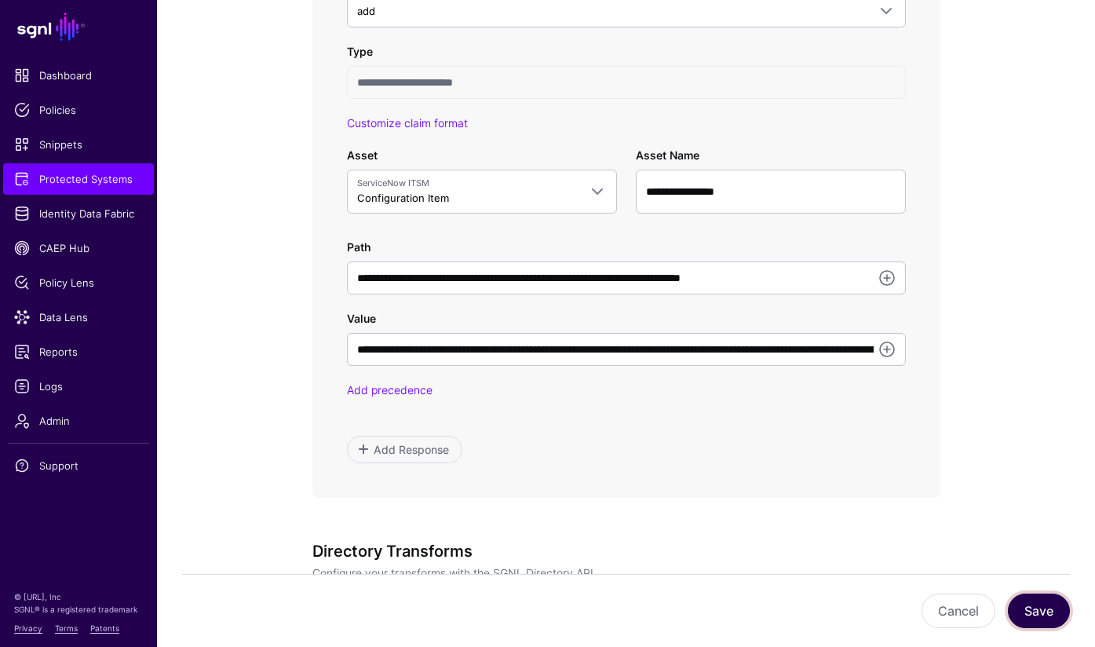
scroll to position [933, 0]
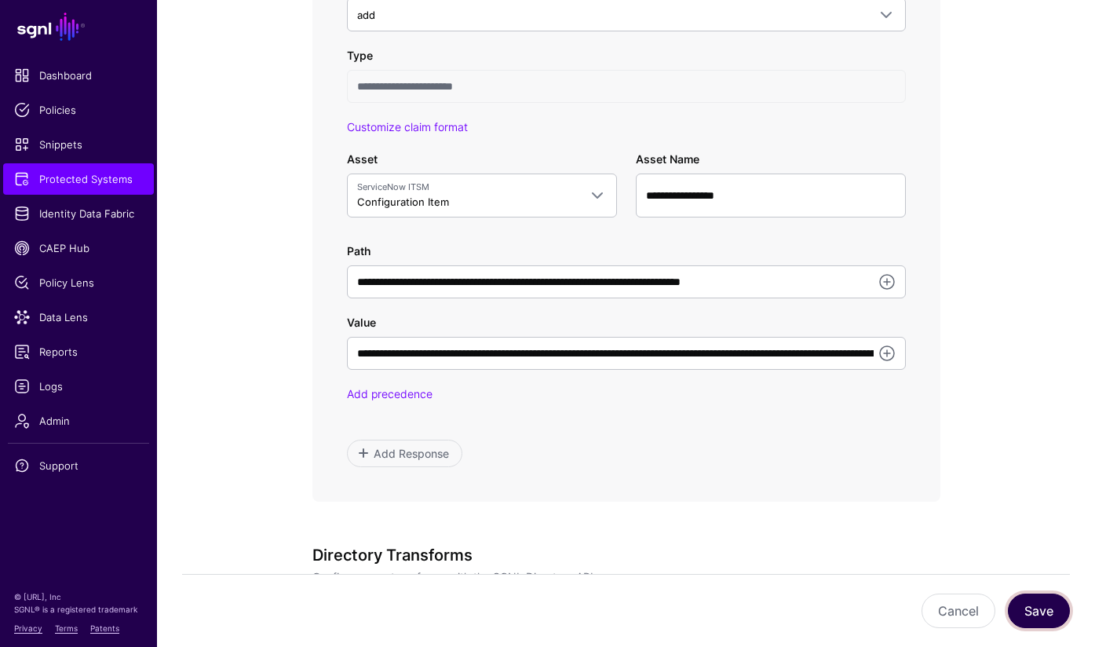
click at [1045, 618] on button "Save" at bounding box center [1039, 610] width 62 height 35
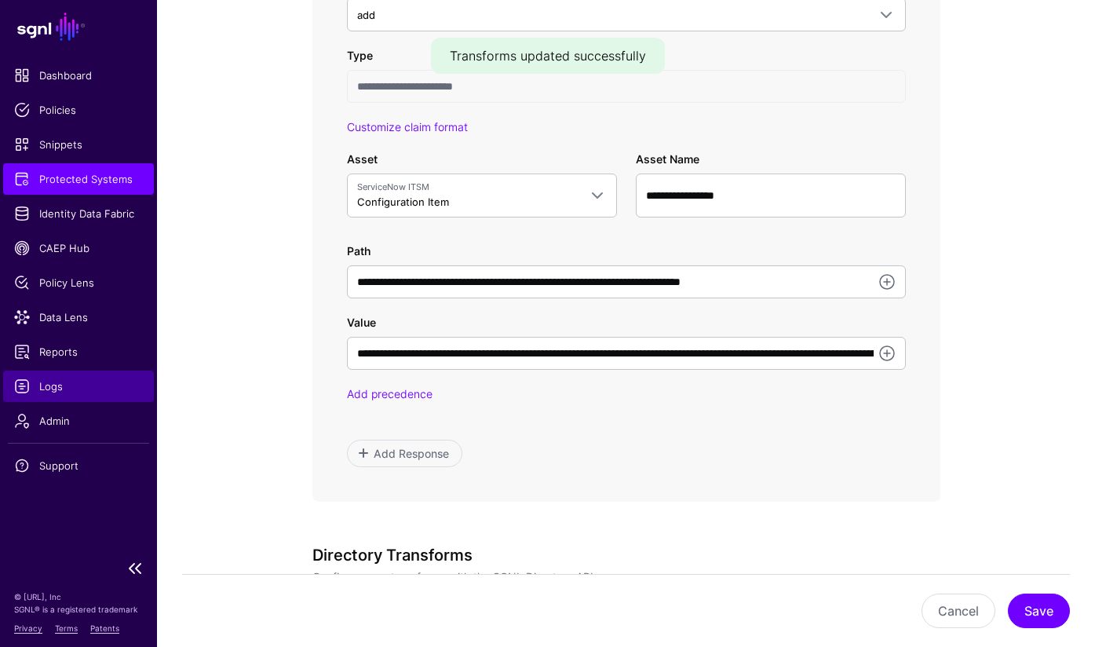
click at [59, 387] on span "Logs" at bounding box center [78, 386] width 129 height 16
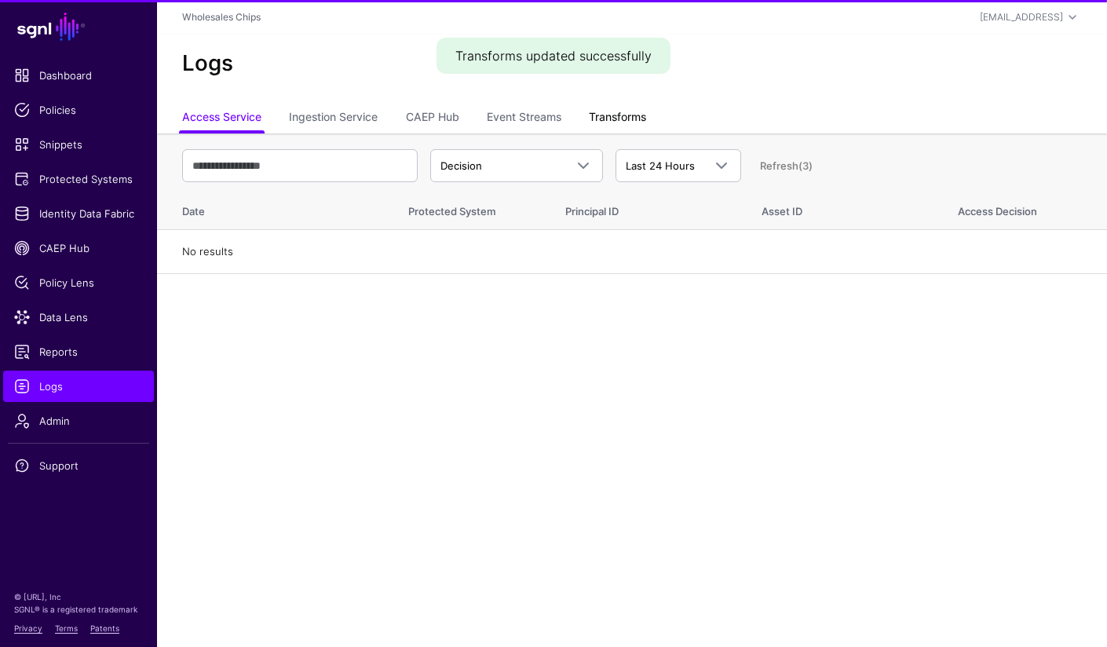
click at [622, 121] on link "Transforms" at bounding box center [617, 119] width 57 height 30
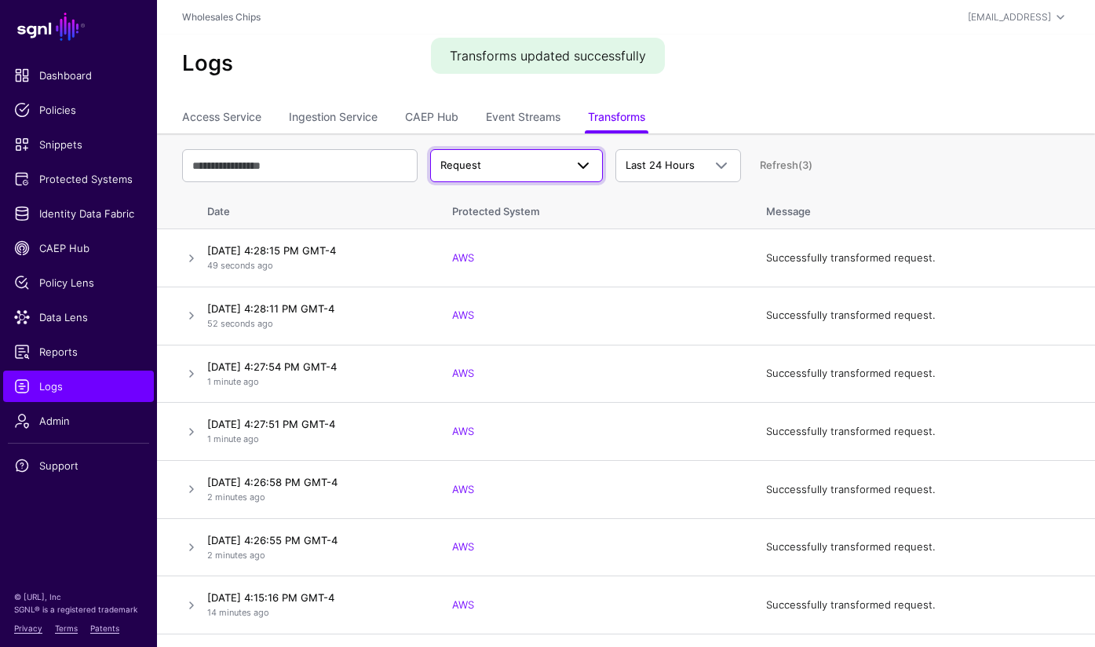
click at [531, 166] on span "Request" at bounding box center [502, 166] width 124 height 16
click at [509, 228] on div "Response" at bounding box center [517, 227] width 148 height 16
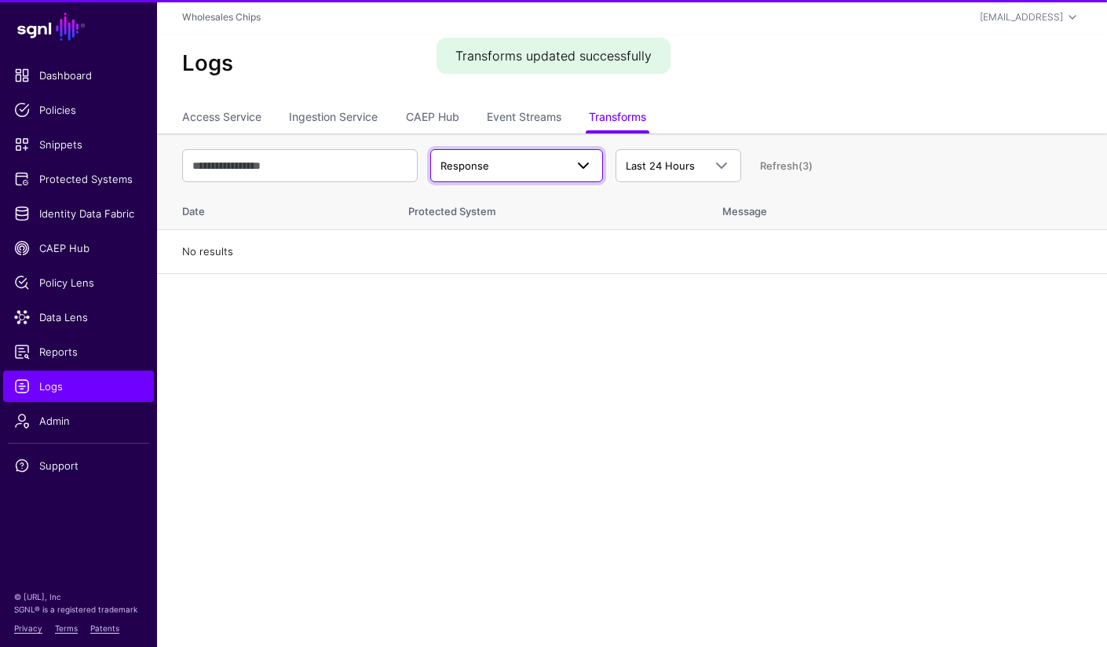
click at [525, 165] on span "Response" at bounding box center [502, 167] width 124 height 16
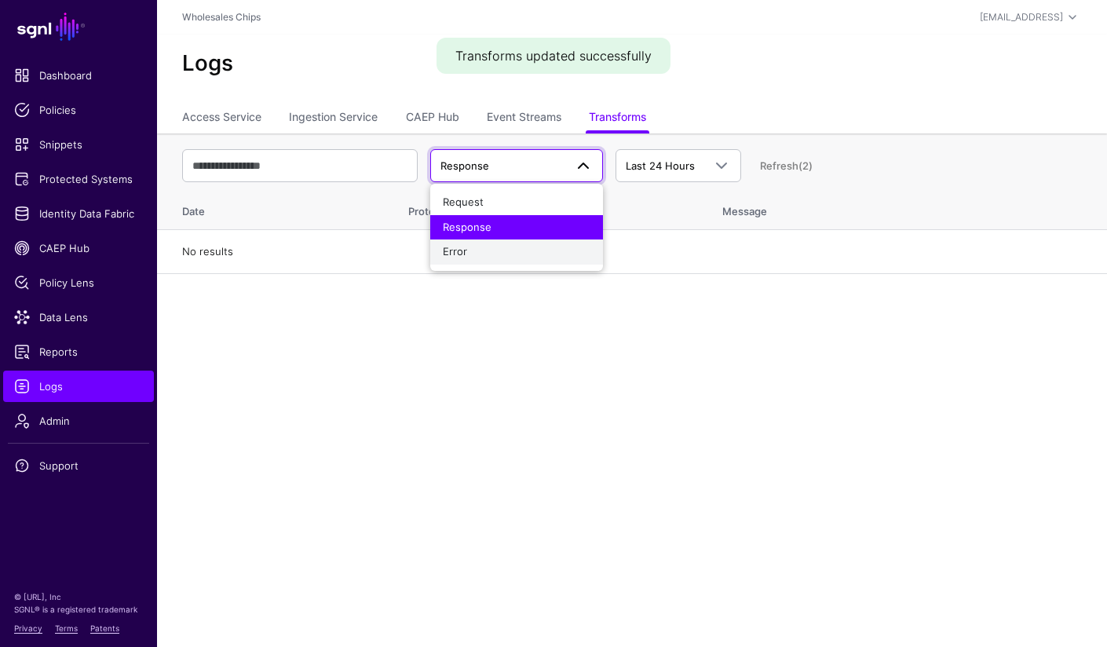
click at [512, 259] on button "Error" at bounding box center [516, 251] width 173 height 25
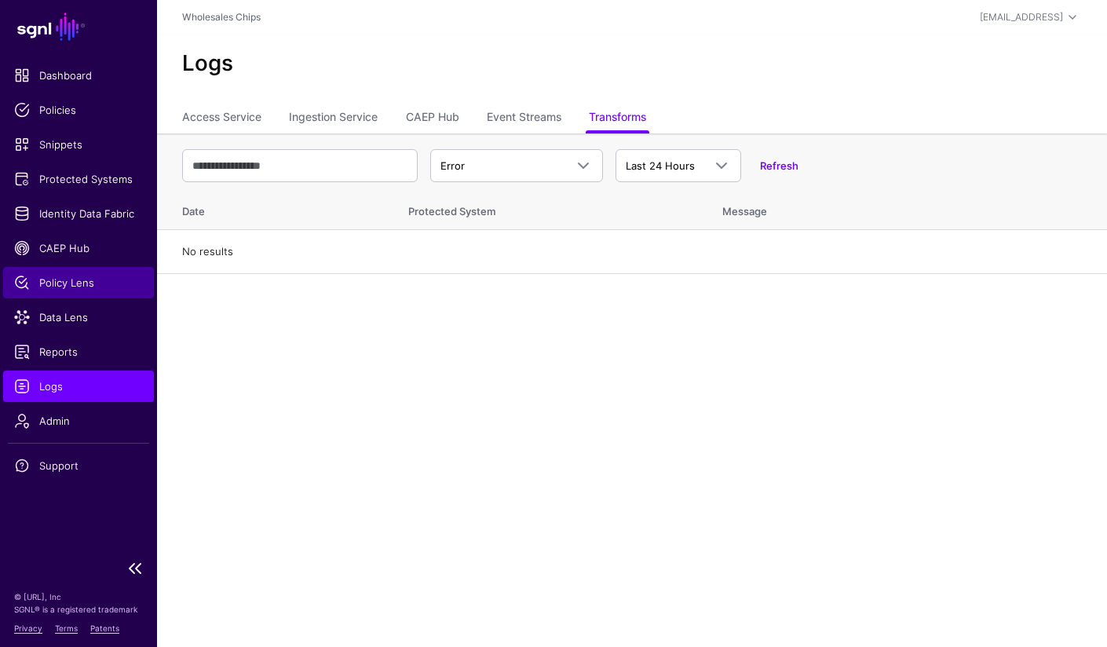
click at [78, 283] on span "Policy Lens" at bounding box center [78, 283] width 129 height 16
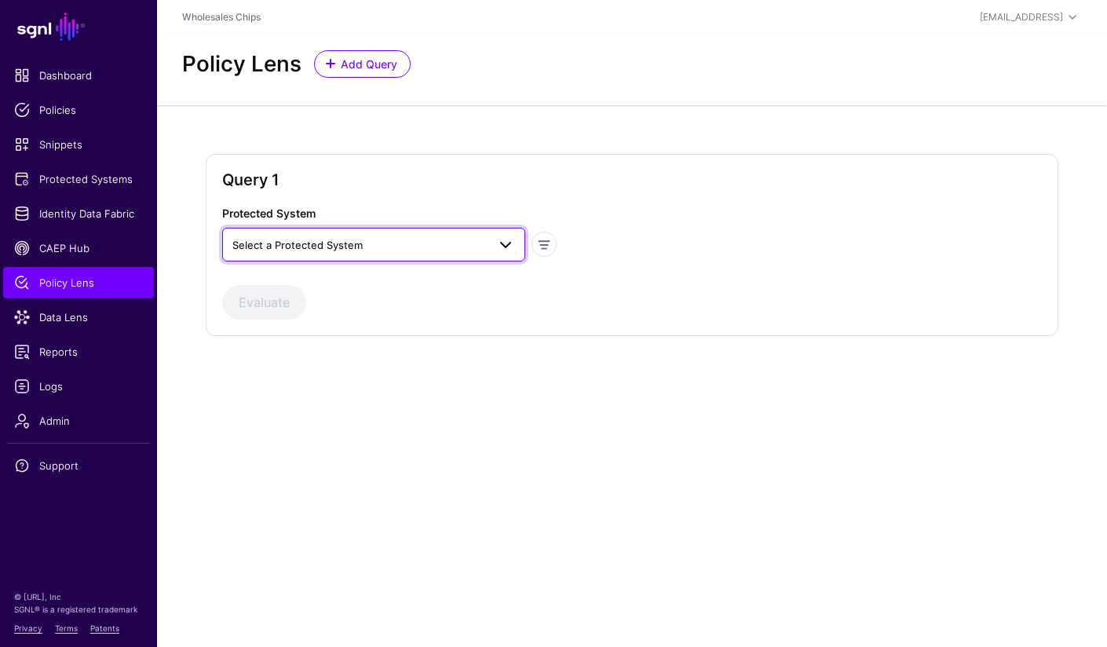
click at [431, 236] on span "Select a Protected System" at bounding box center [359, 244] width 254 height 17
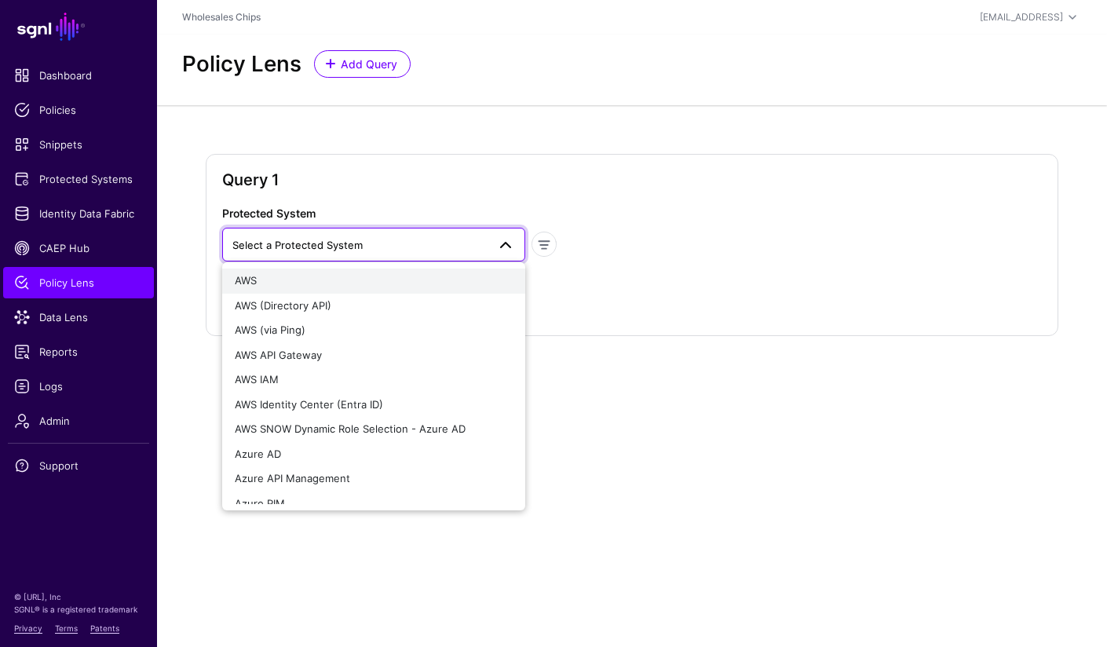
click at [322, 290] on button "AWS" at bounding box center [373, 280] width 302 height 25
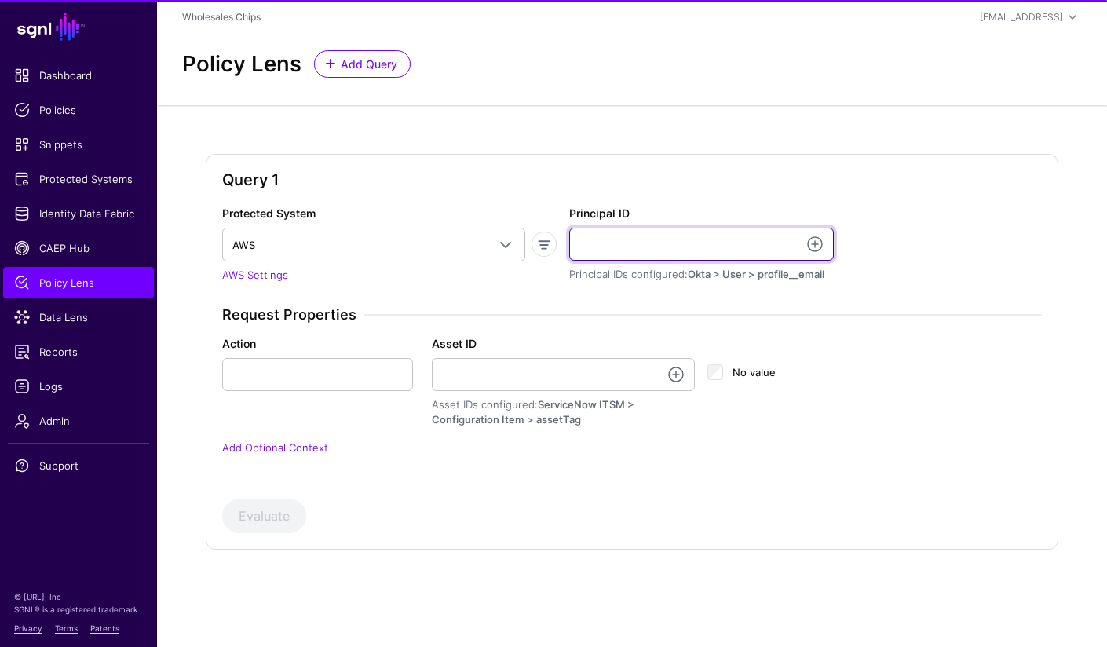
click at [674, 251] on input "Principal ID" at bounding box center [701, 244] width 265 height 33
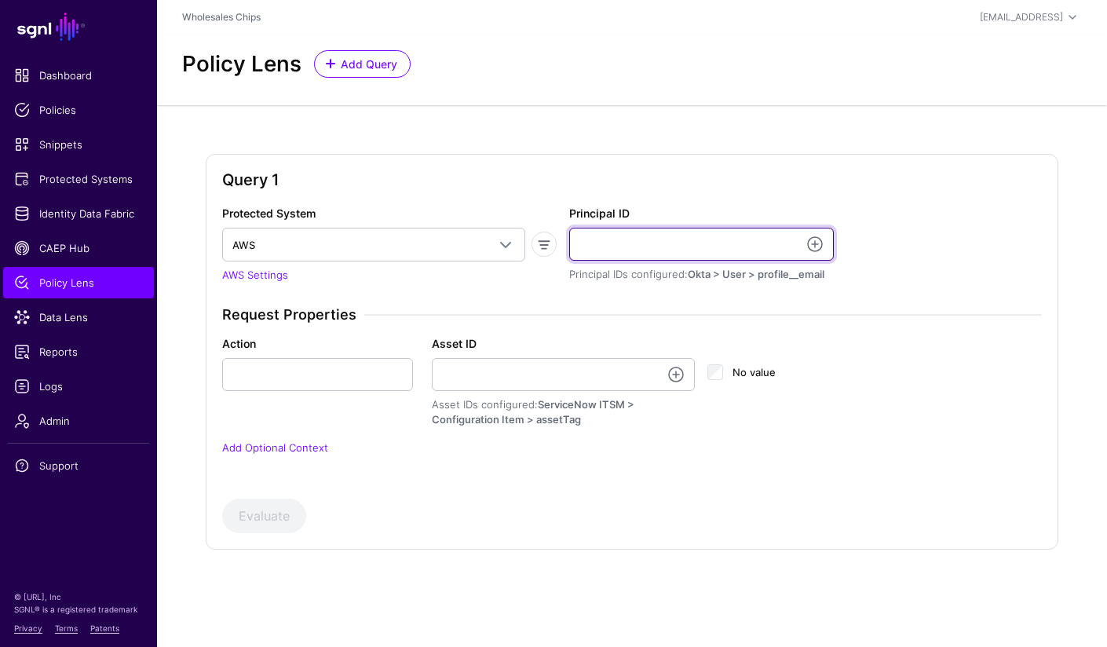
paste input "**********"
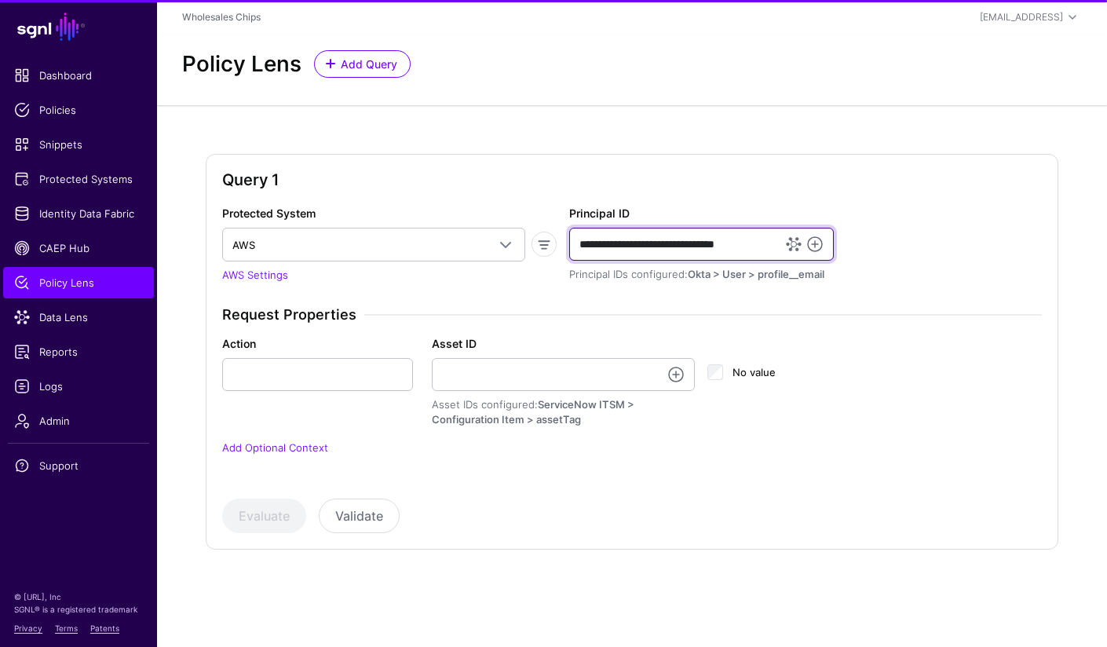
type input "**********"
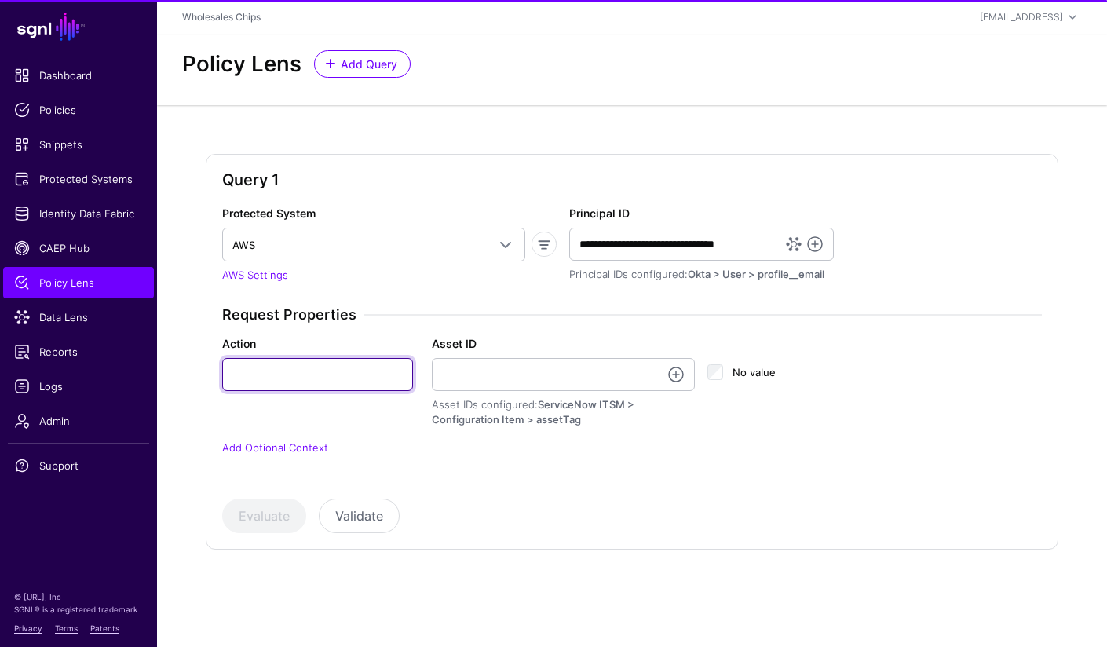
click at [262, 376] on input "Action" at bounding box center [317, 374] width 191 height 33
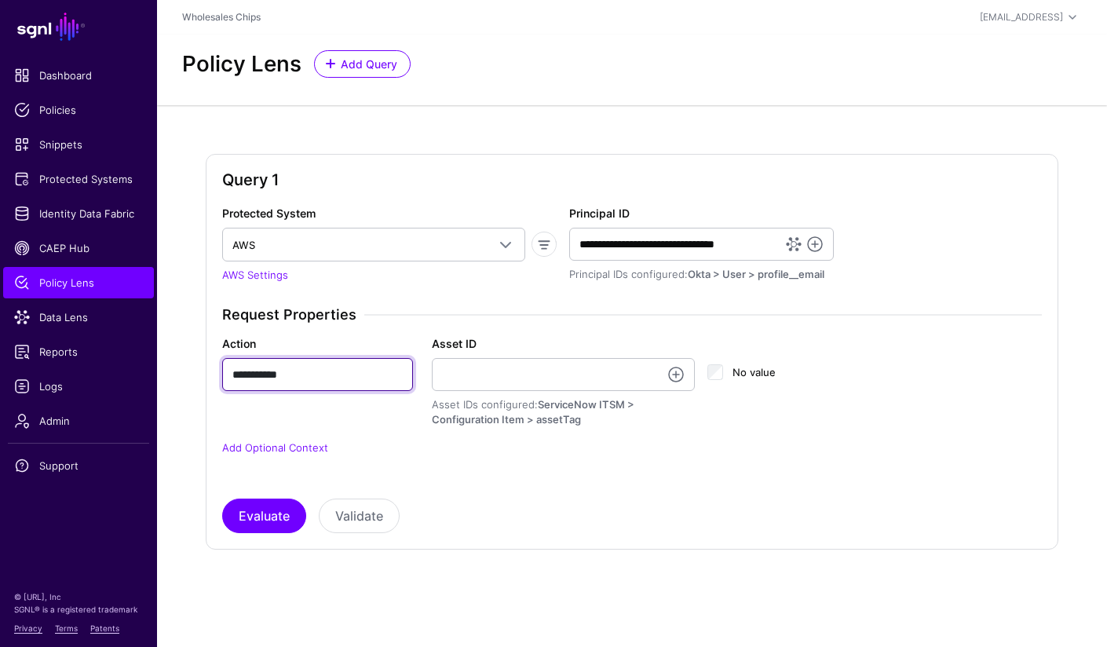
type input "**********"
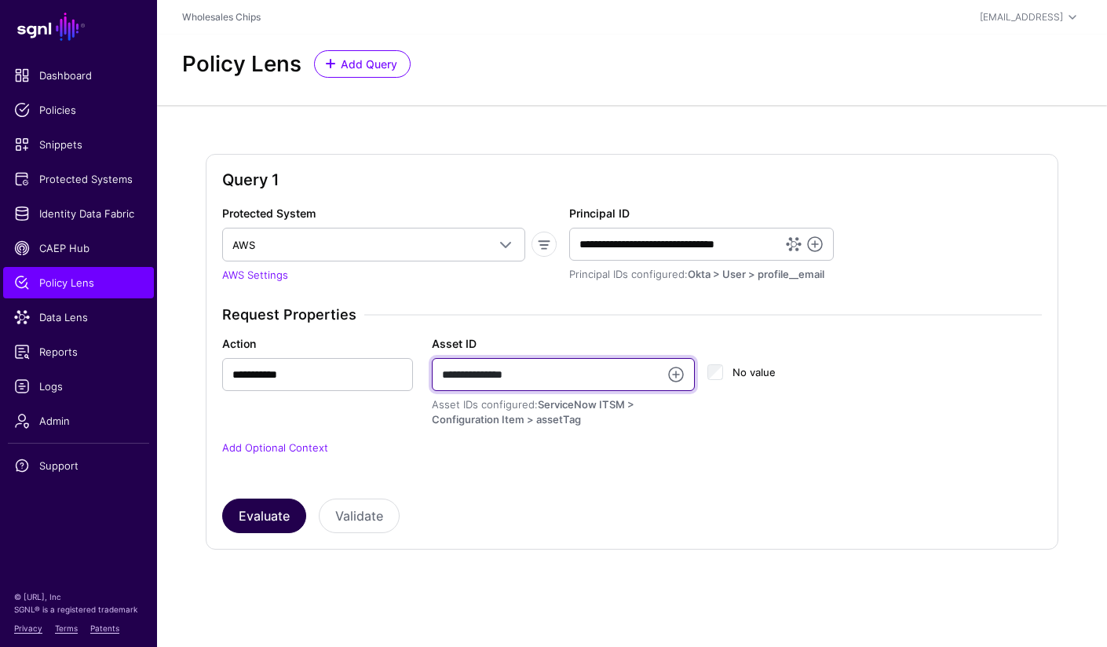
type input "**********"
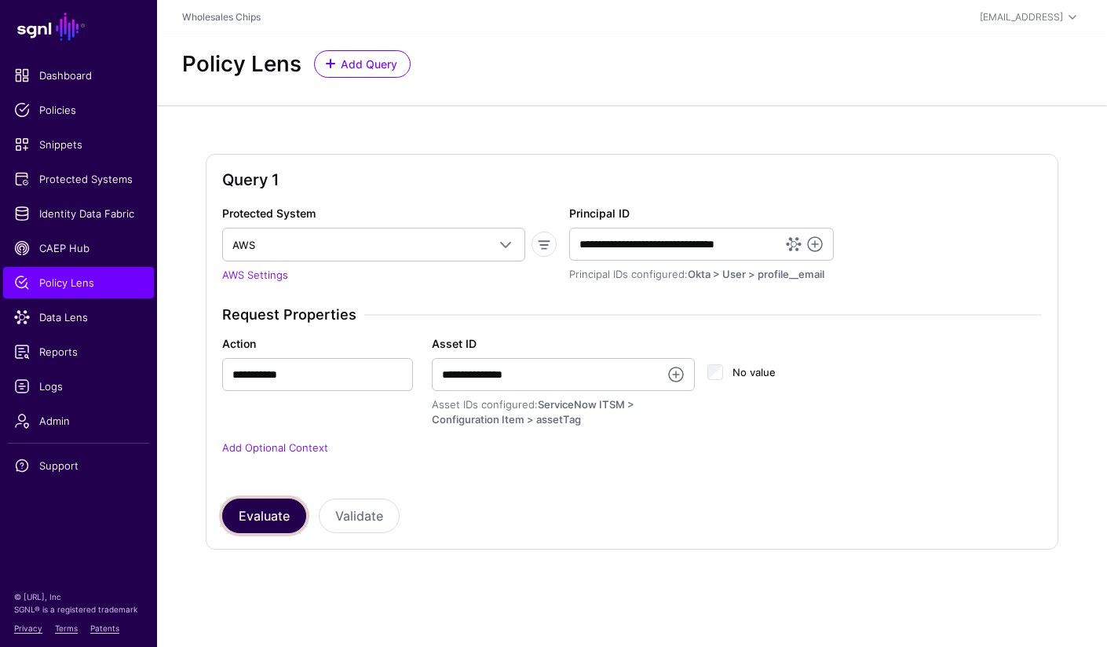
click at [247, 513] on button "Evaluate" at bounding box center [264, 515] width 84 height 35
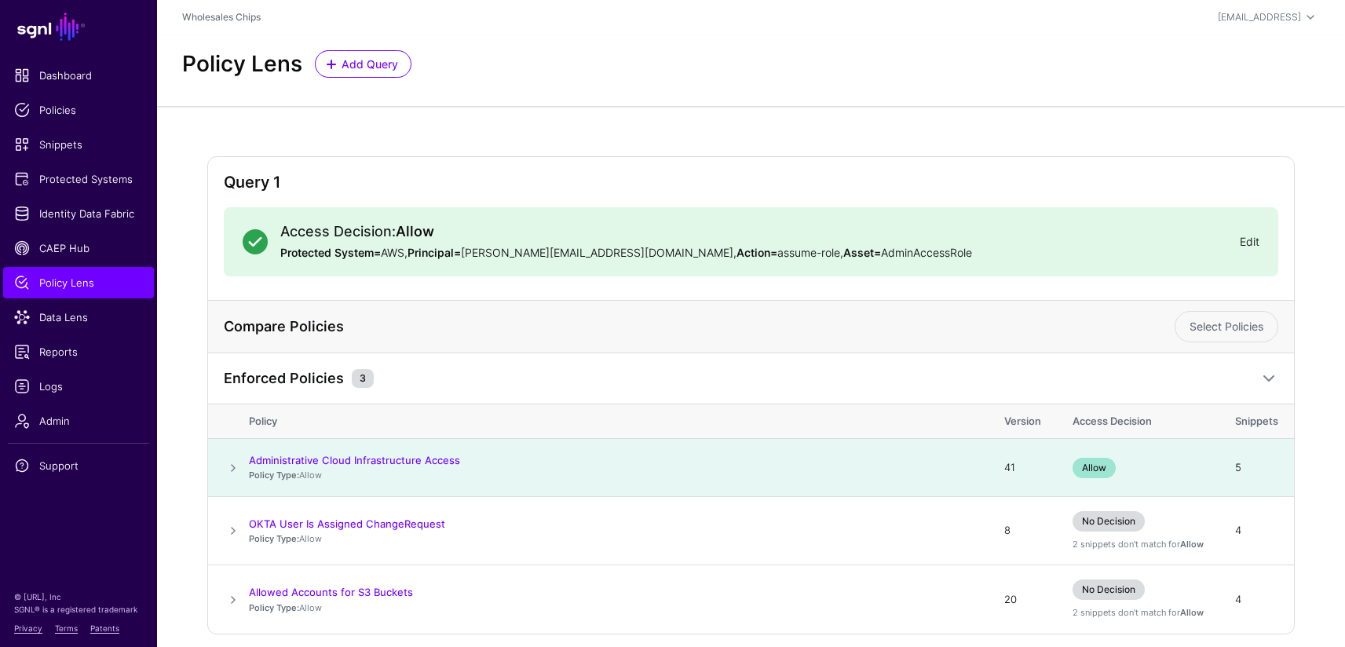
click at [1215, 239] on link "Edit" at bounding box center [1249, 241] width 20 height 13
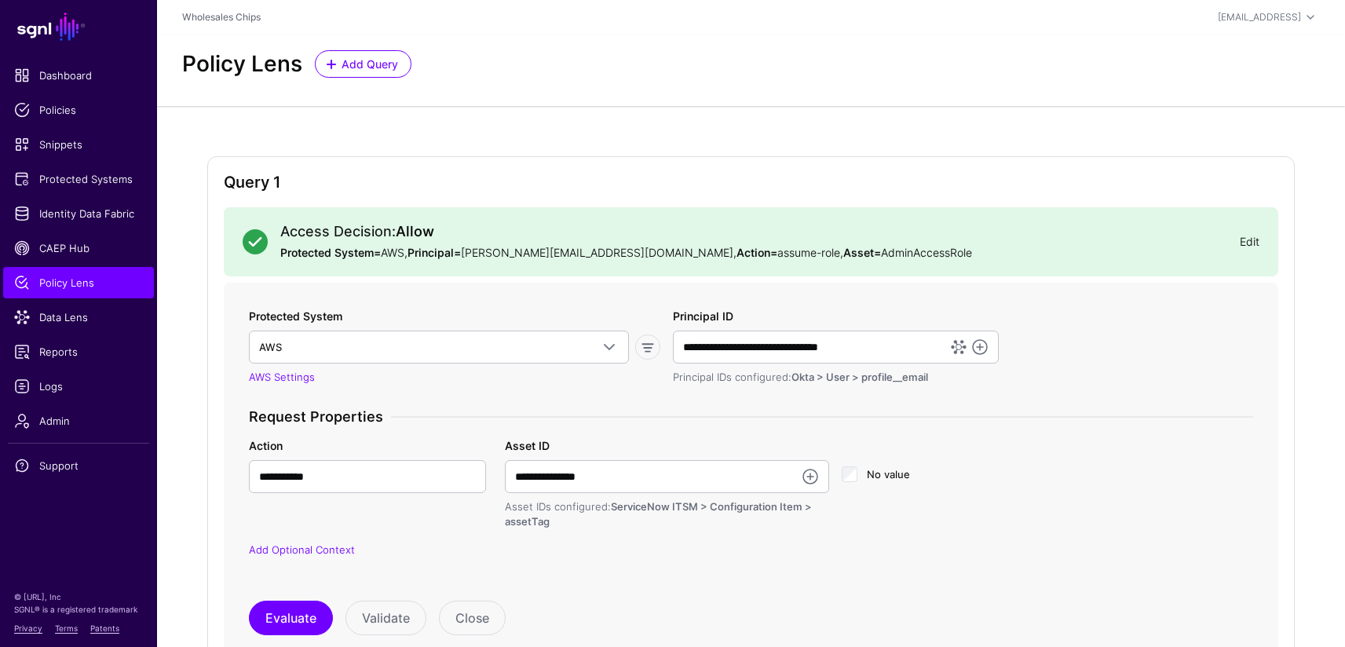
click at [1215, 244] on link "Edit" at bounding box center [1249, 241] width 20 height 13
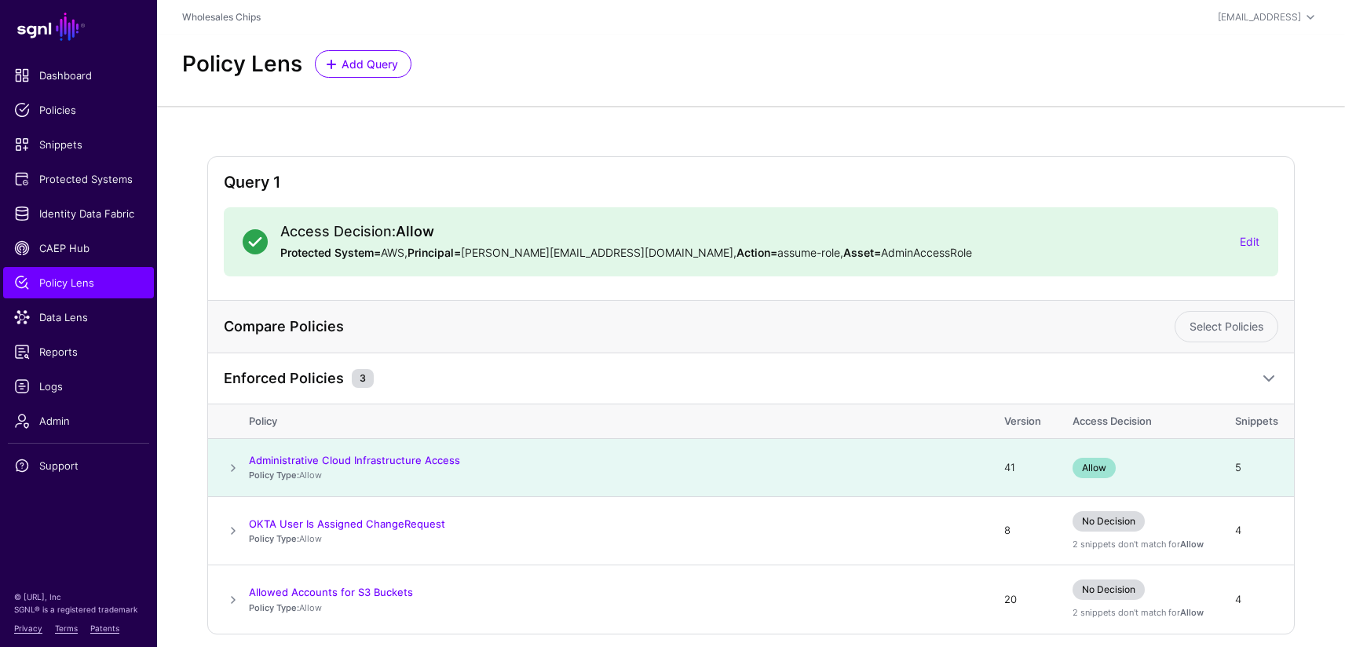
click at [1215, 253] on div "Access Decision: Allow Protected System= AWS, Principal= alejandro.bacong@whole…" at bounding box center [754, 242] width 972 height 38
click at [1215, 246] on link "Edit" at bounding box center [1249, 241] width 20 height 13
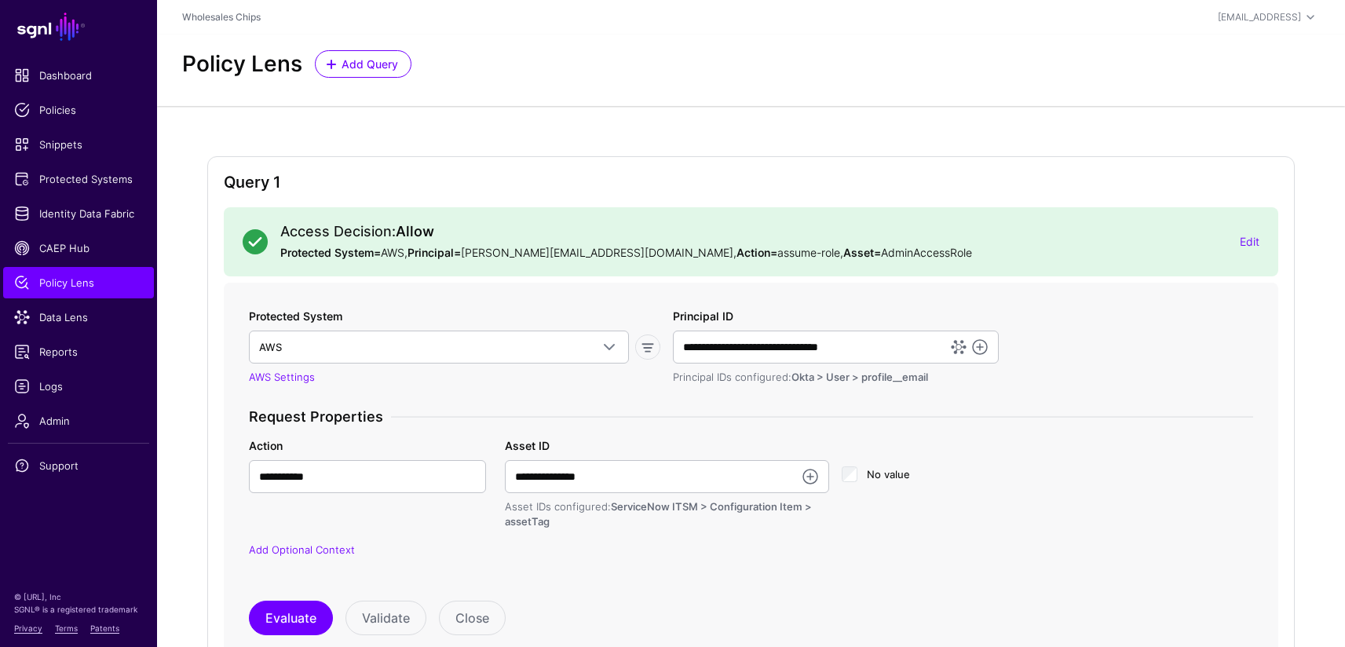
click at [1166, 342] on div "Protected System AWS AWS AWS (Directory API) AWS (via Ping) AWS API Gateway AWS…" at bounding box center [751, 443] width 1017 height 270
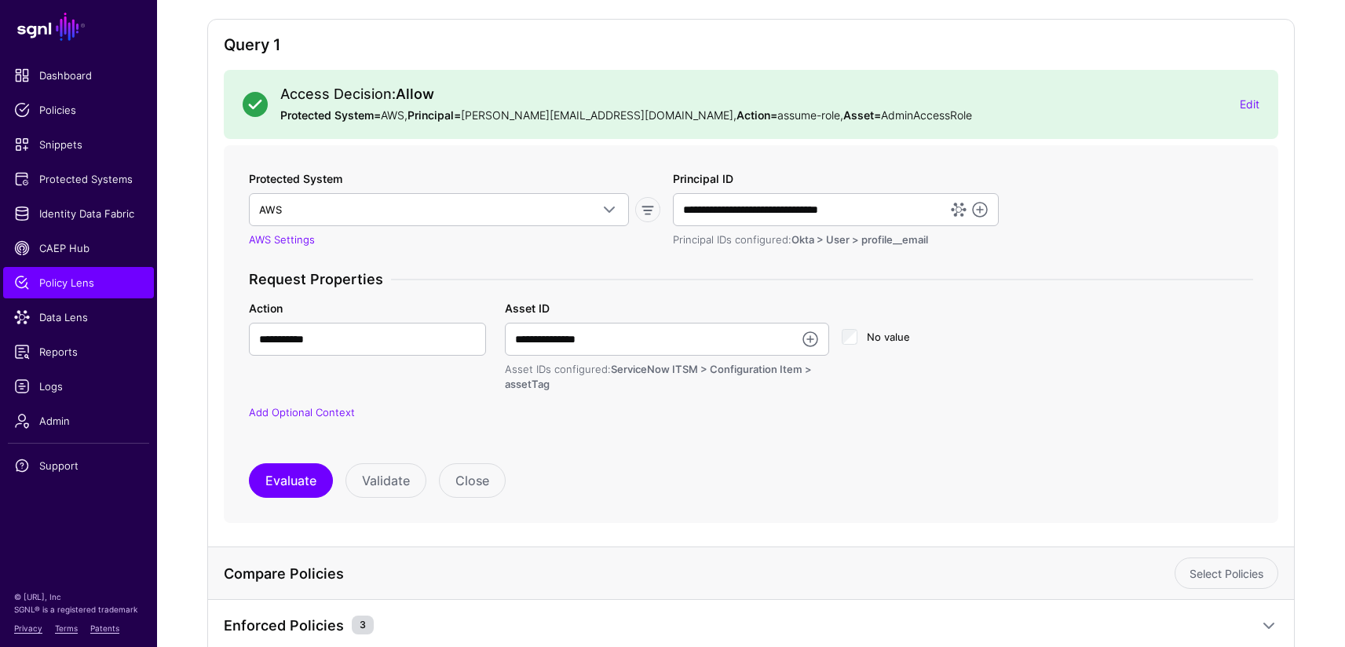
scroll to position [144, 0]
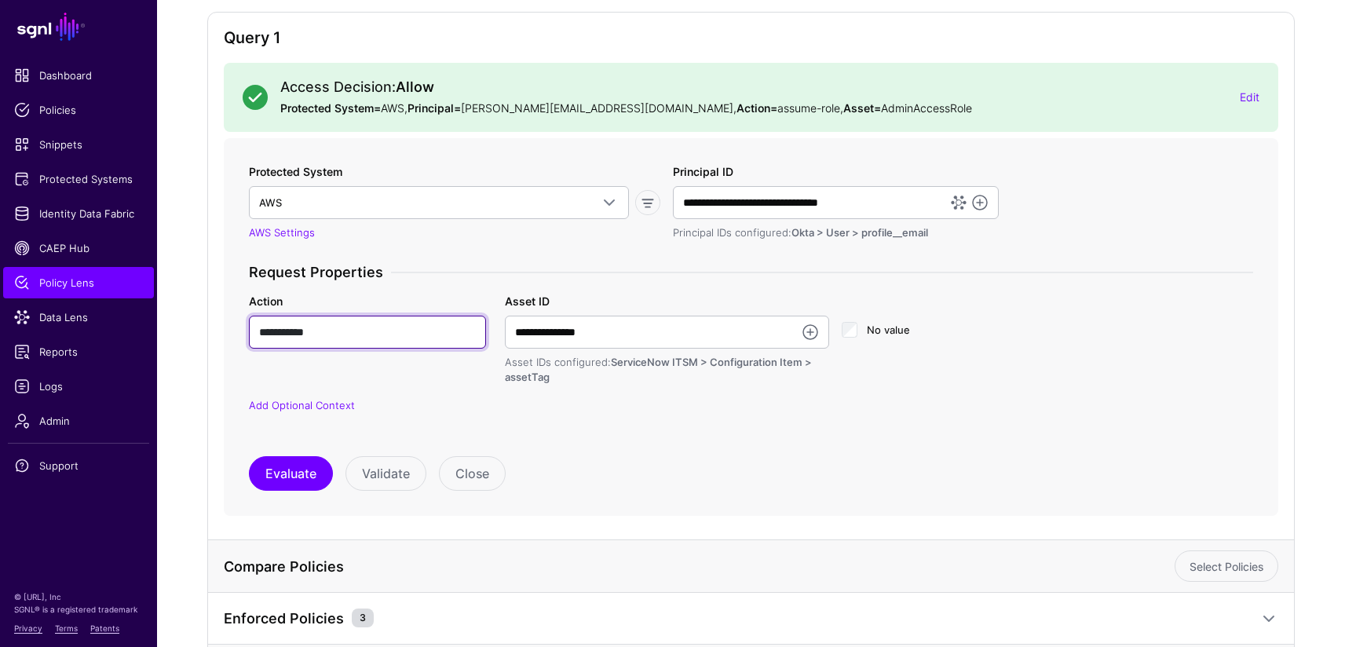
click at [435, 341] on input "**********" at bounding box center [367, 332] width 237 height 33
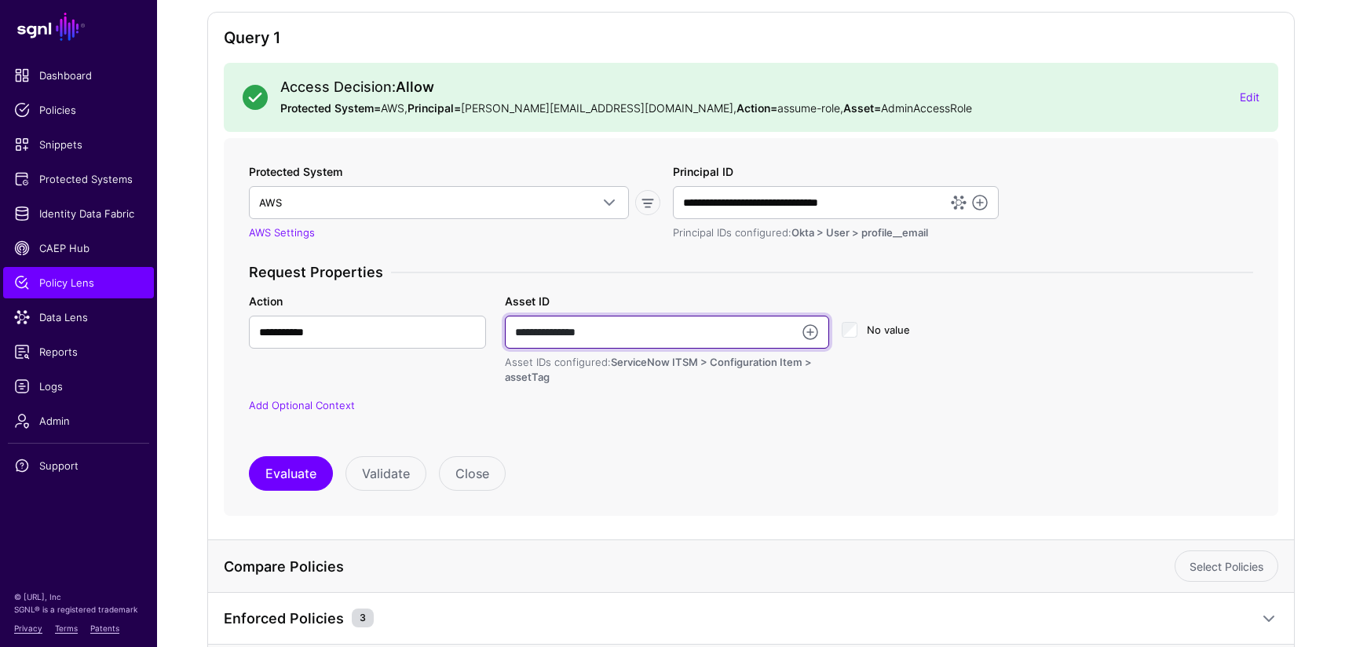
click at [616, 325] on input "**********" at bounding box center [667, 332] width 324 height 33
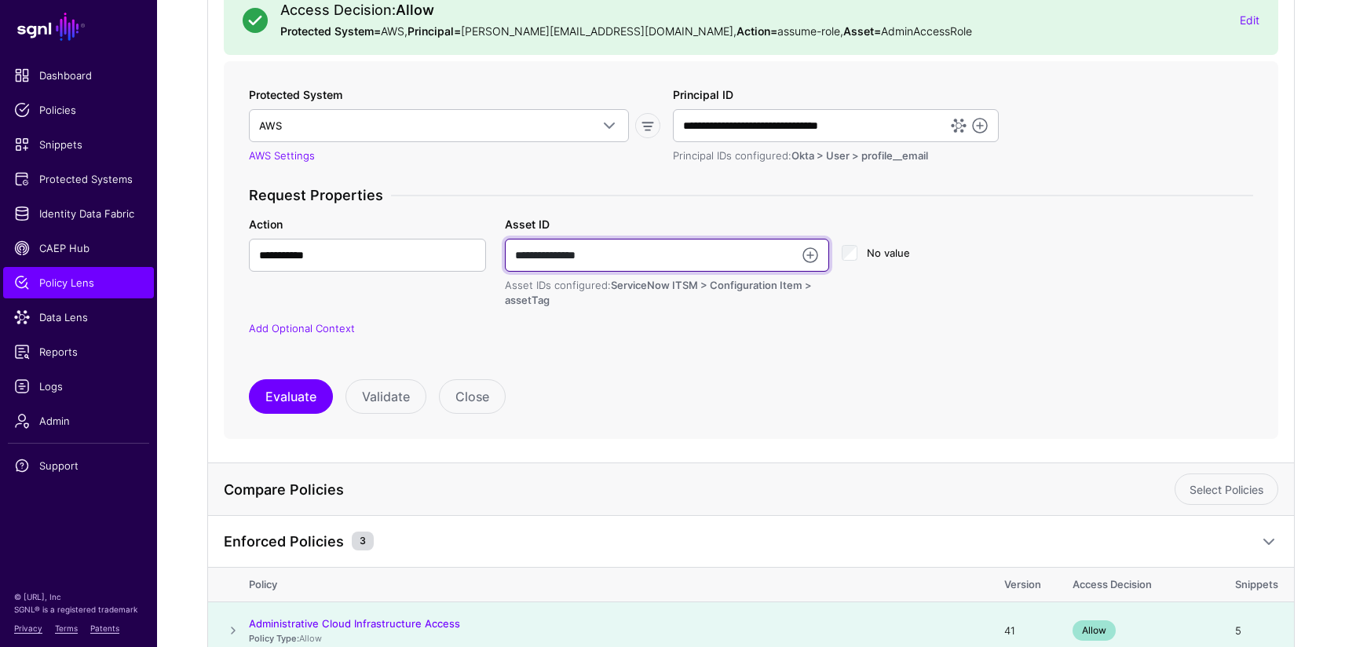
scroll to position [223, 0]
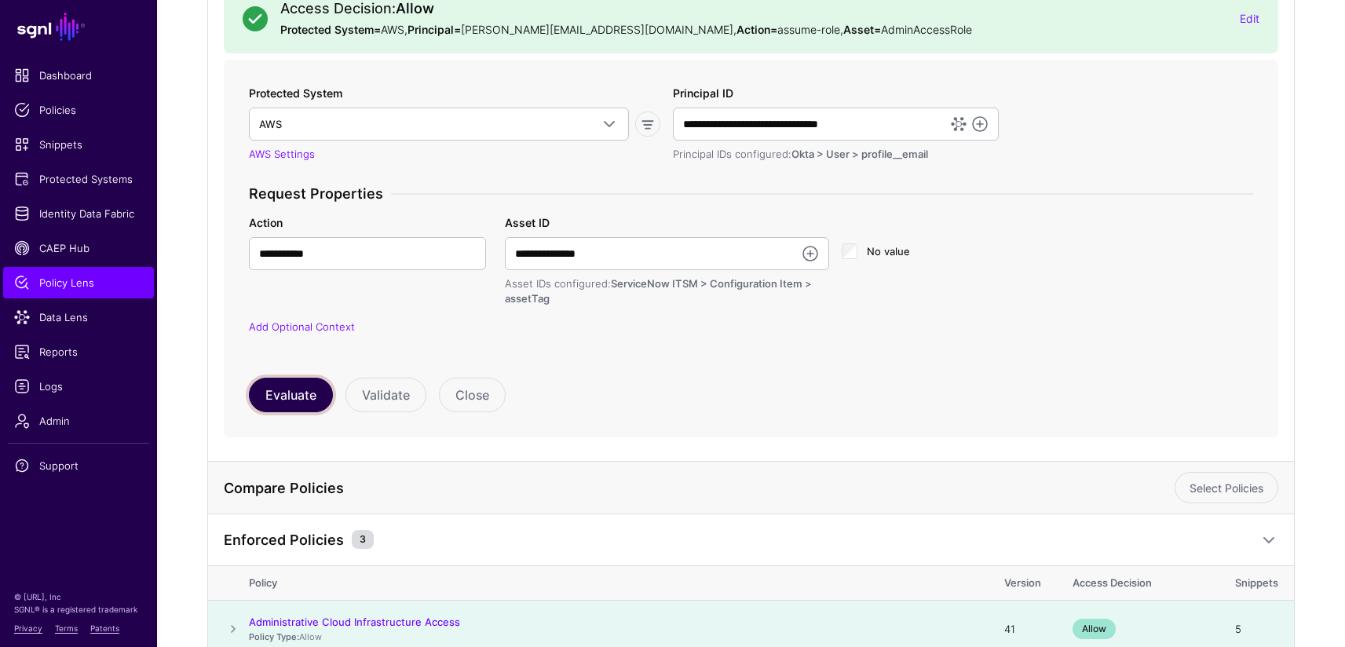
click at [285, 399] on button "Evaluate" at bounding box center [291, 395] width 84 height 35
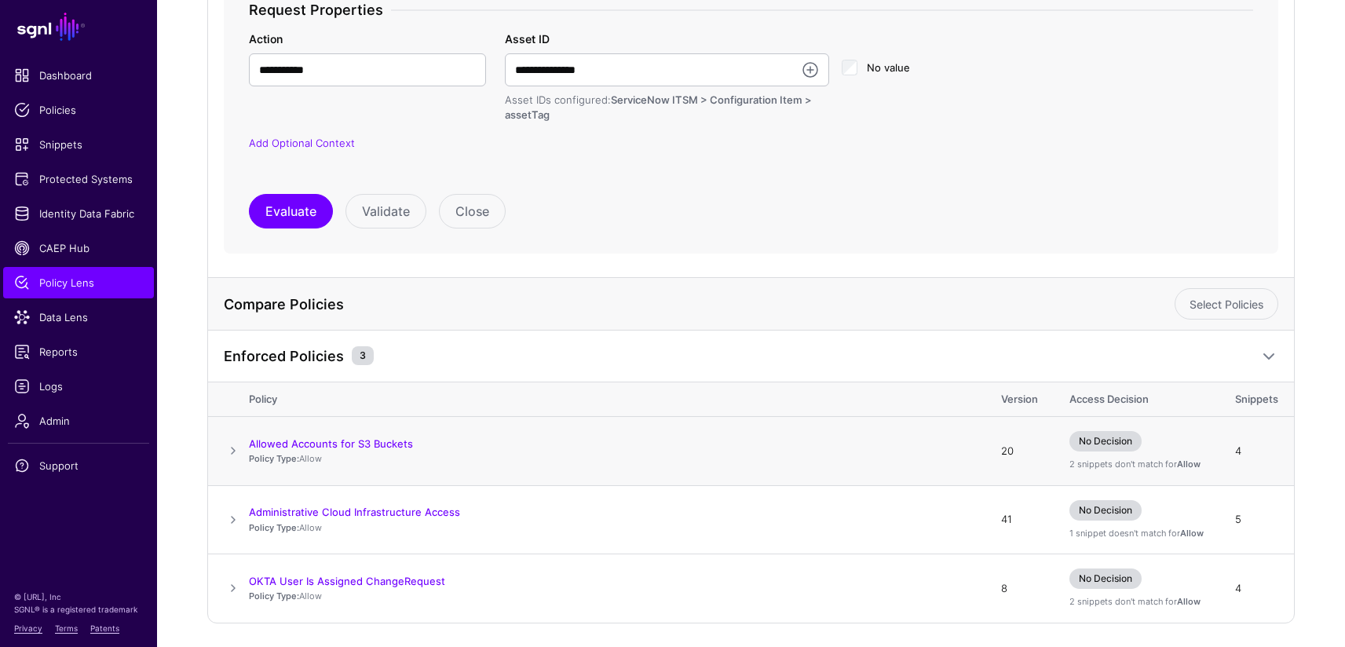
scroll to position [410, 0]
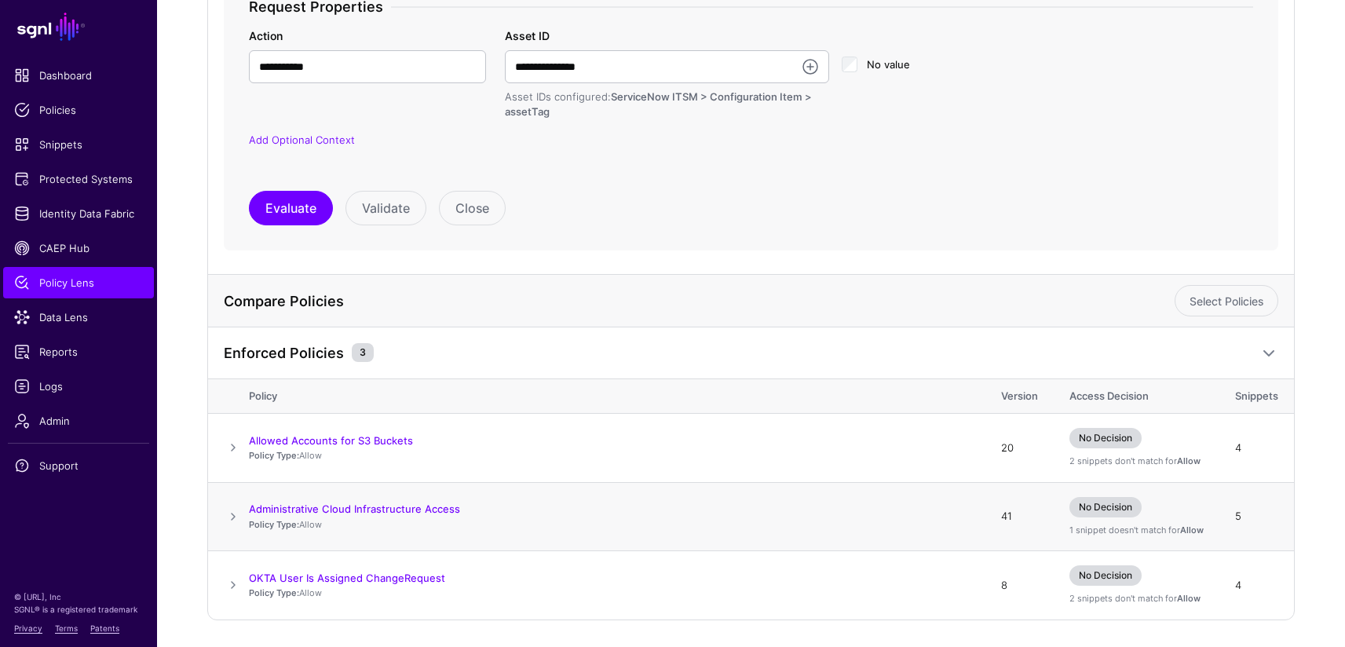
click at [231, 512] on span at bounding box center [233, 516] width 19 height 19
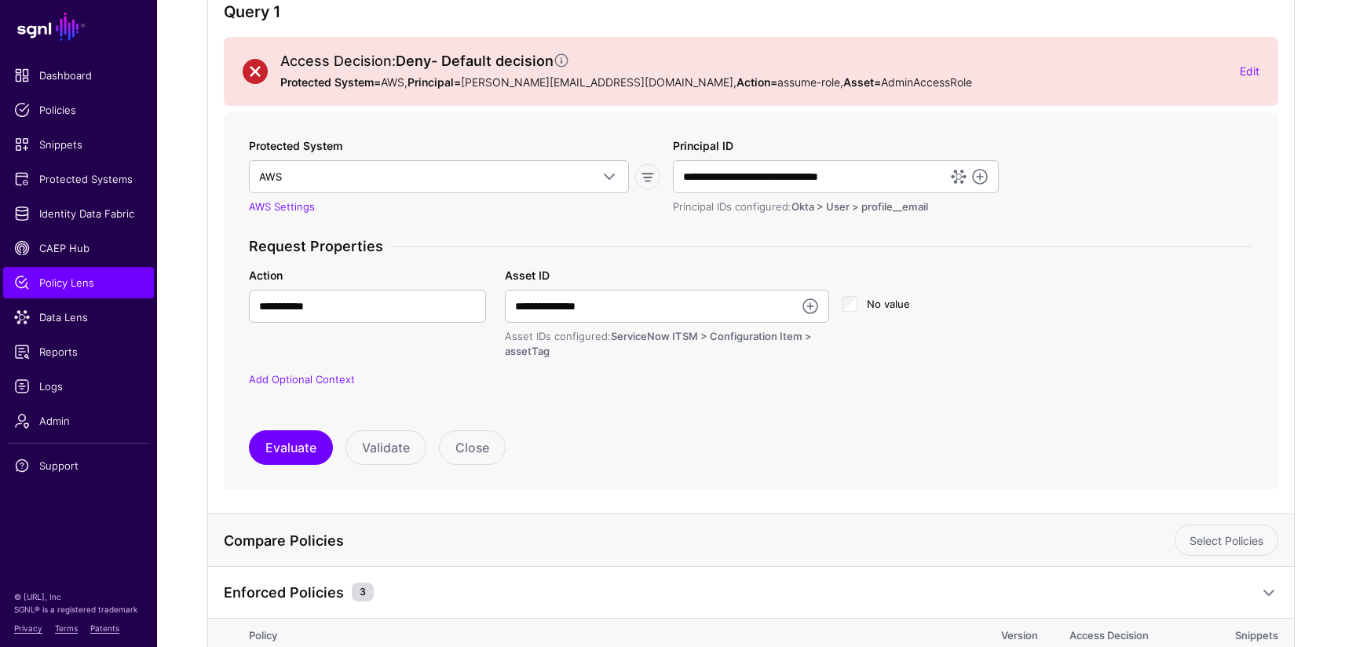
scroll to position [335, 0]
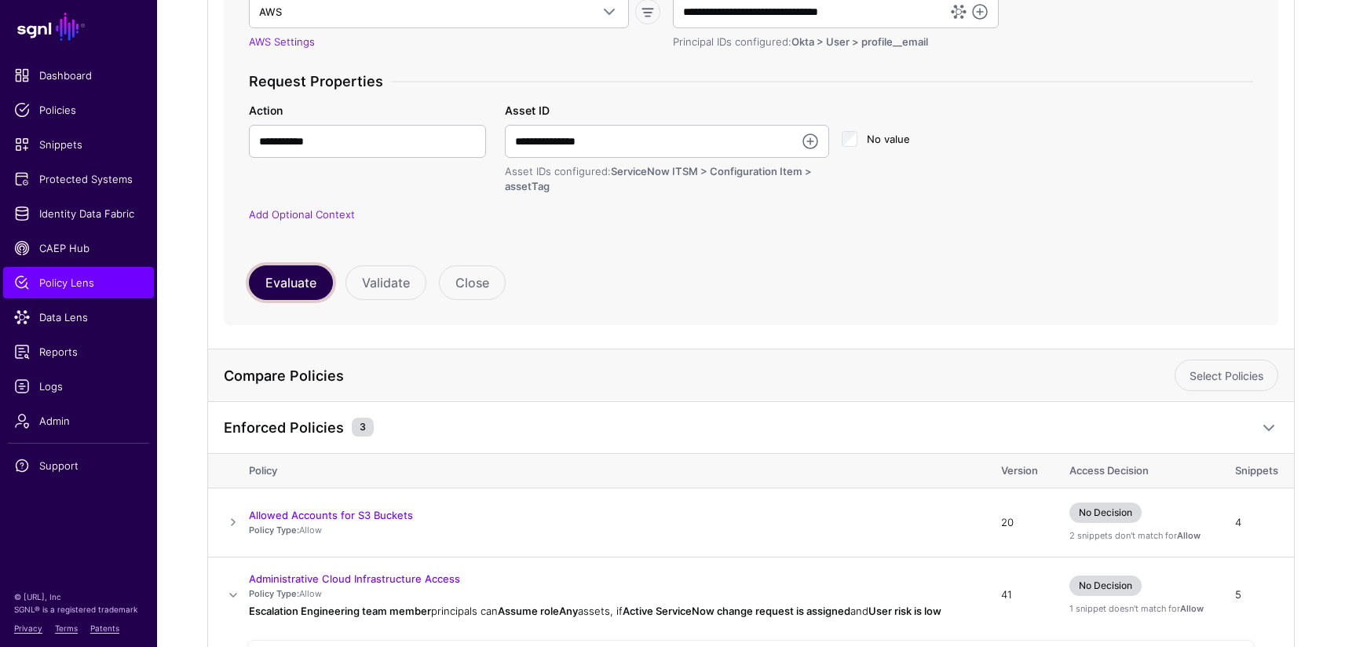
click at [290, 279] on button "Evaluate" at bounding box center [291, 282] width 84 height 35
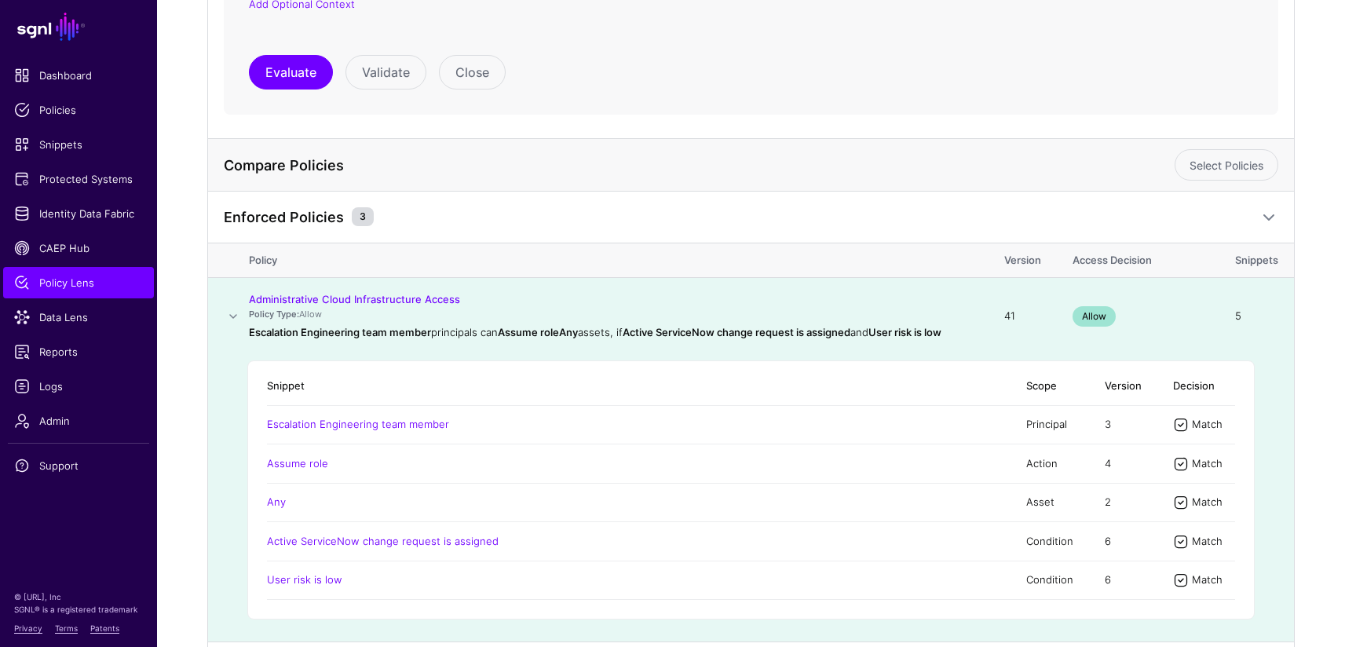
scroll to position [549, 0]
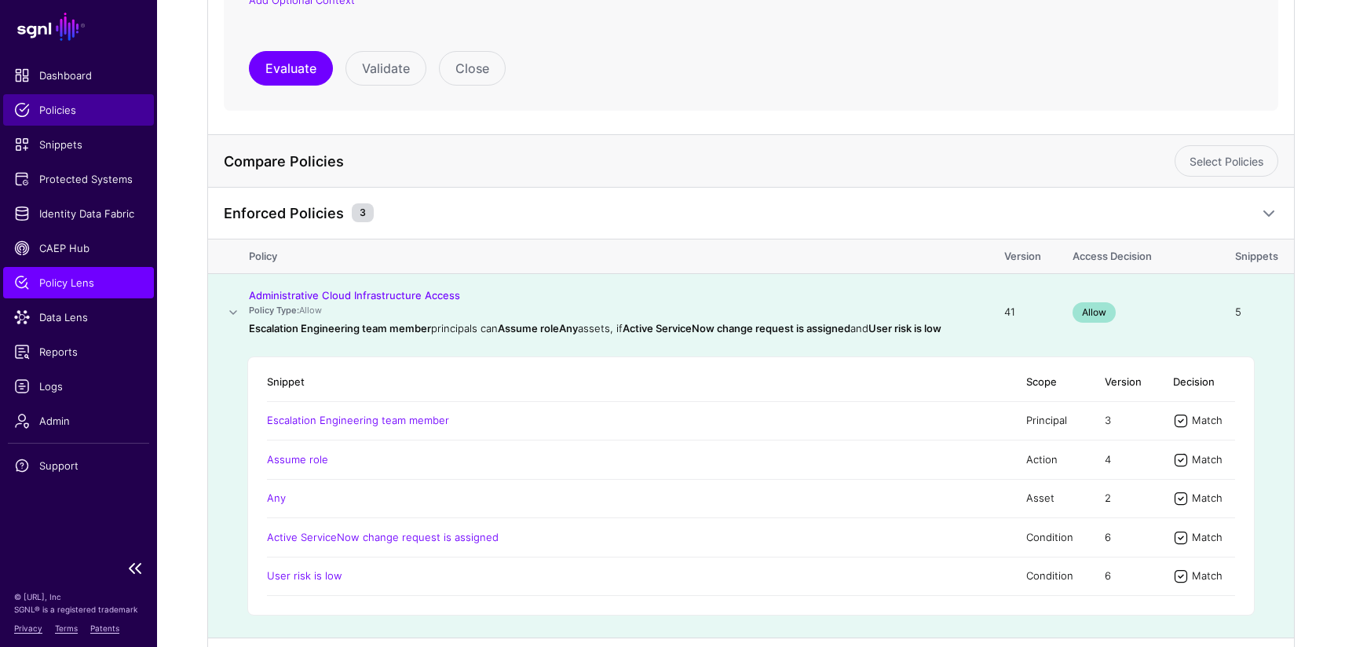
click at [60, 115] on span "Policies" at bounding box center [78, 110] width 129 height 16
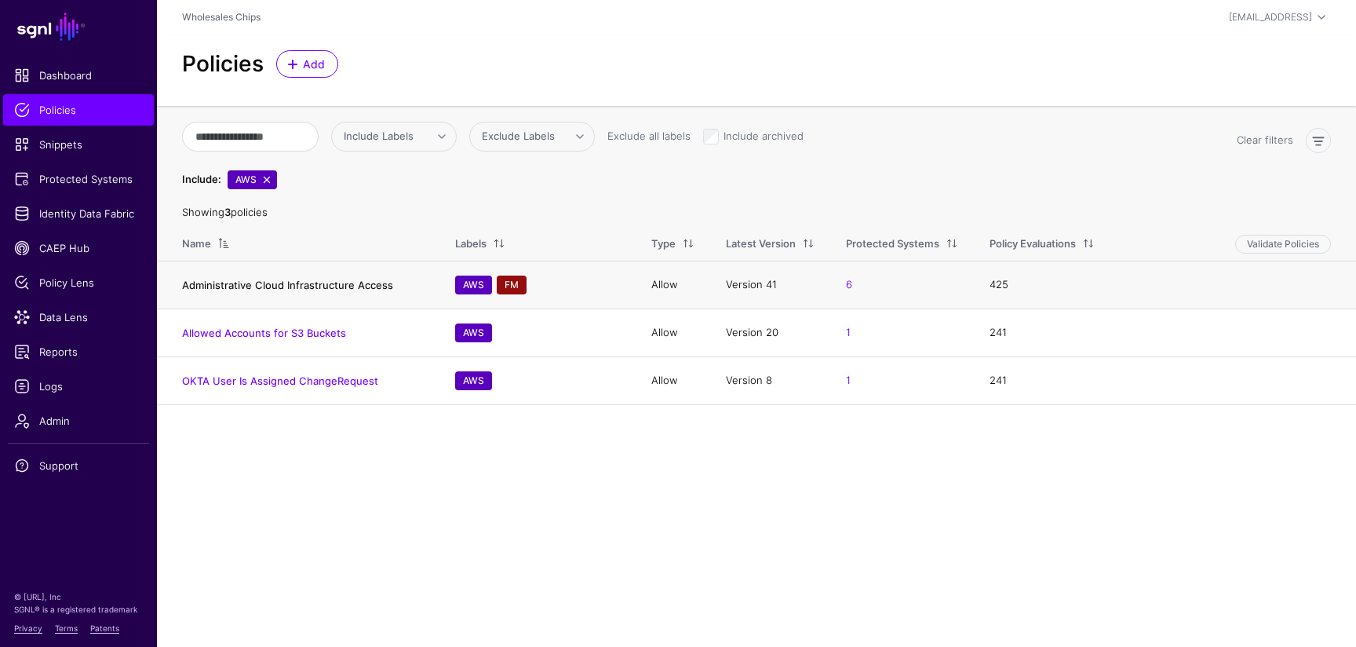
click at [301, 287] on link "Administrative Cloud Infrastructure Access" at bounding box center [287, 285] width 211 height 13
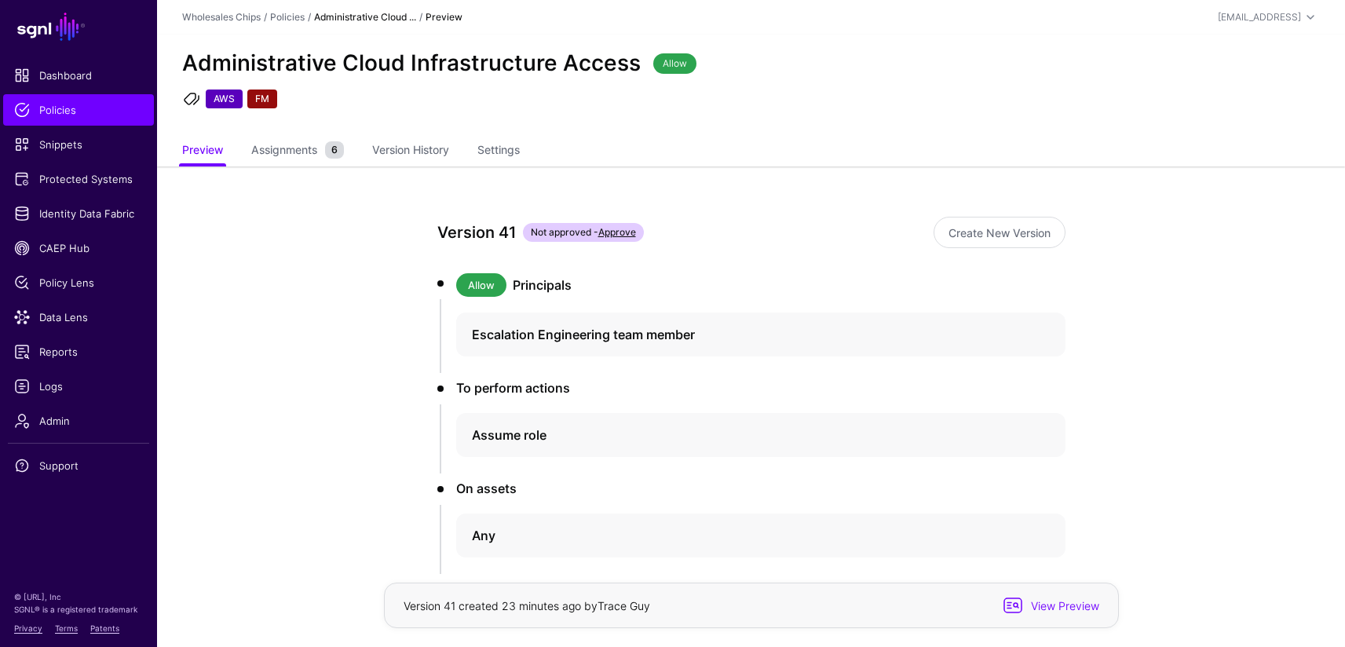
scroll to position [3, 0]
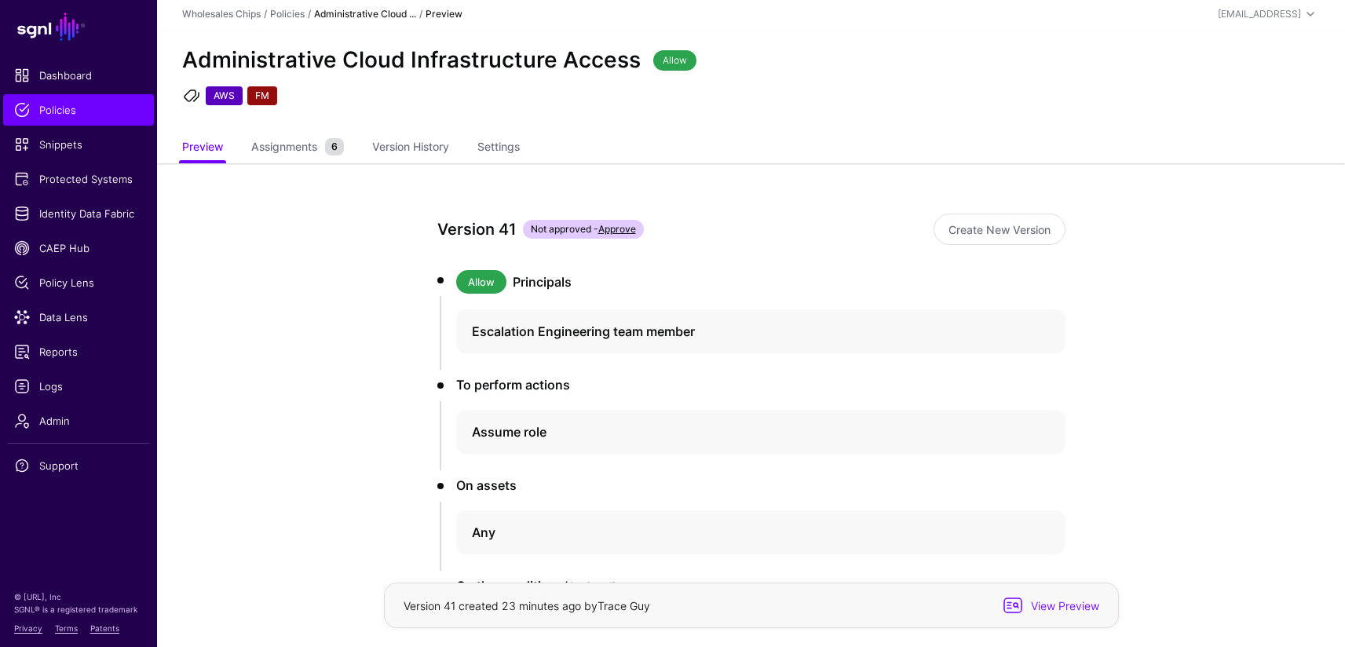
click at [337, 252] on app-policies-v2-item-preview "Version 41 Not approved - Approve Create New Version Allow Principals Escalatio…" at bounding box center [751, 514] width 1188 height 703
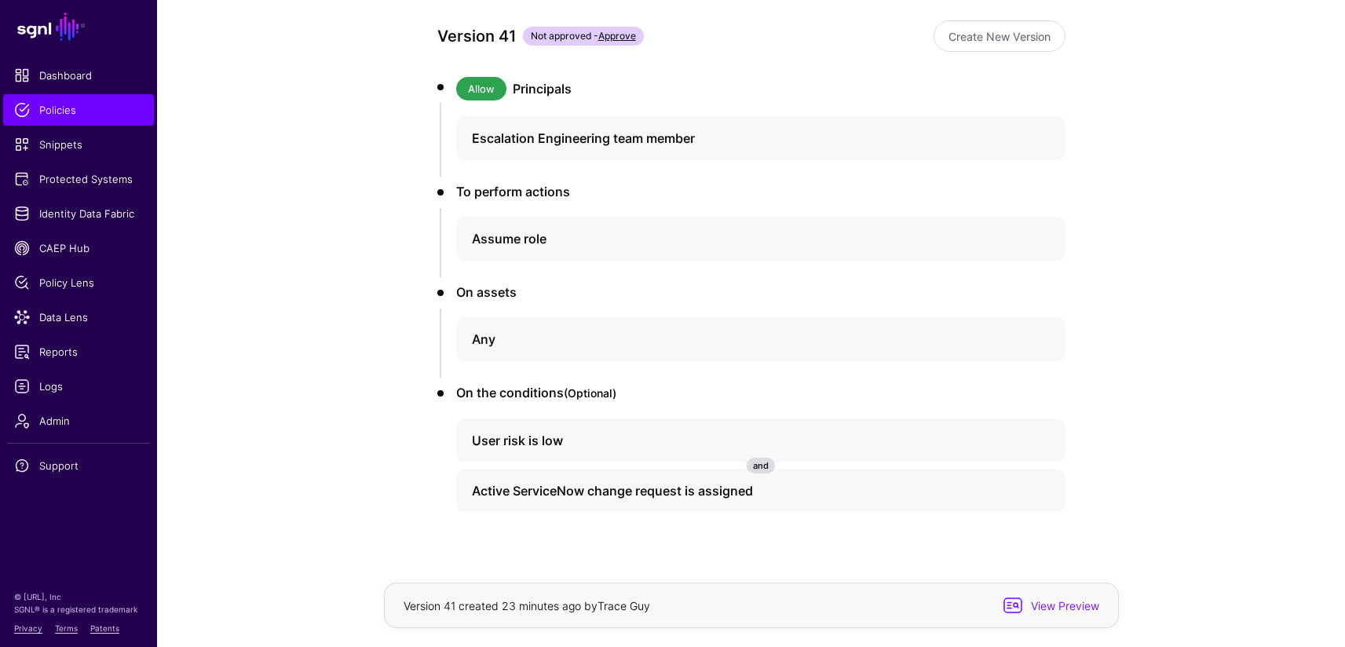
scroll to position [192, 0]
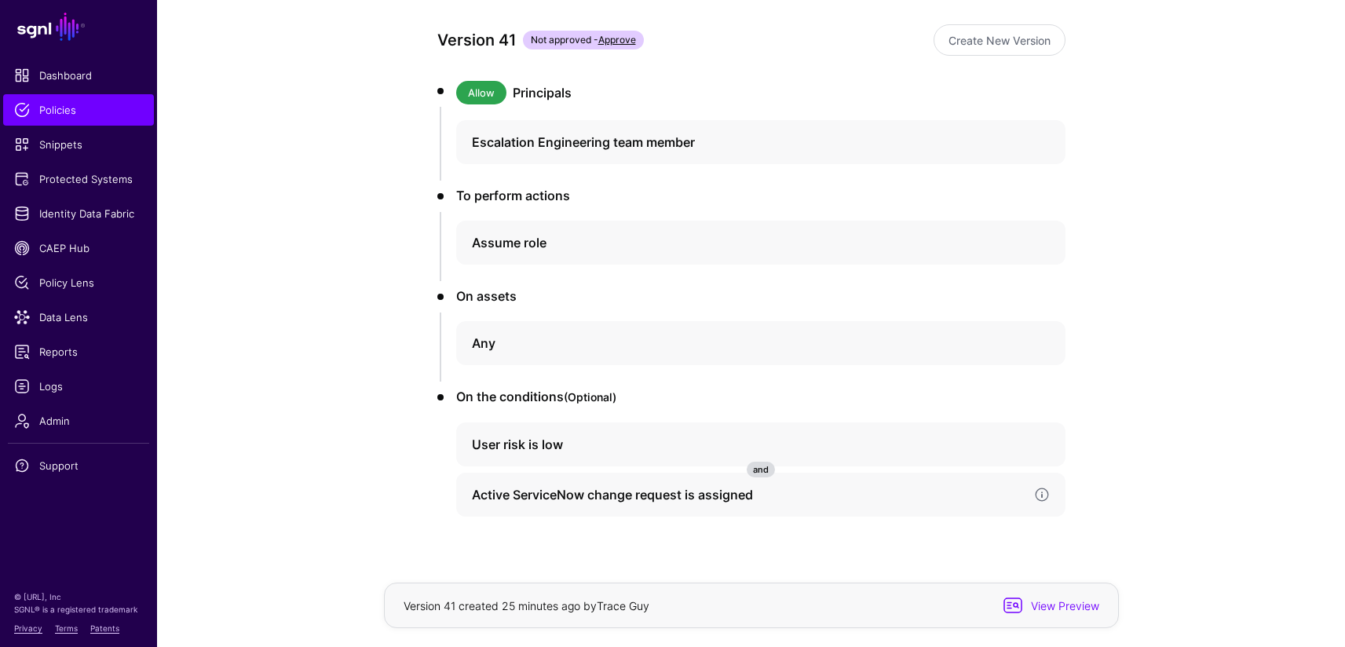
click at [604, 496] on h4 "Active ServiceNow change request is assigned" at bounding box center [746, 494] width 549 height 19
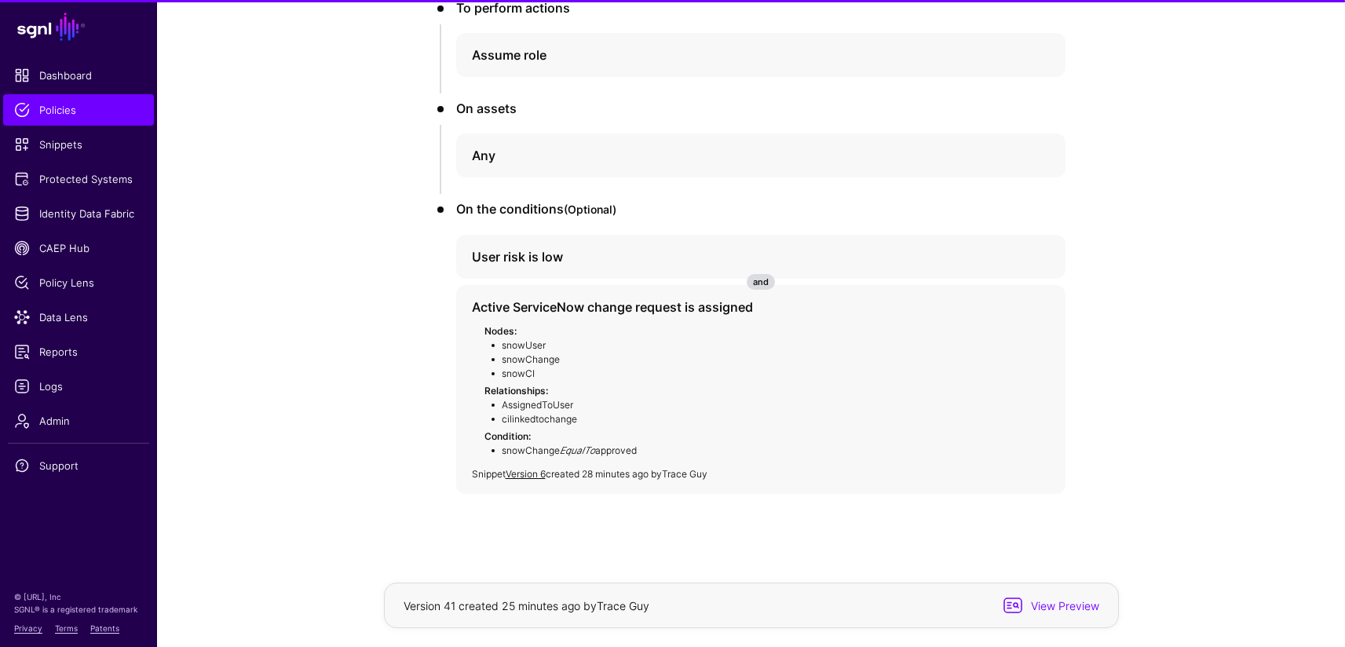
scroll to position [387, 0]
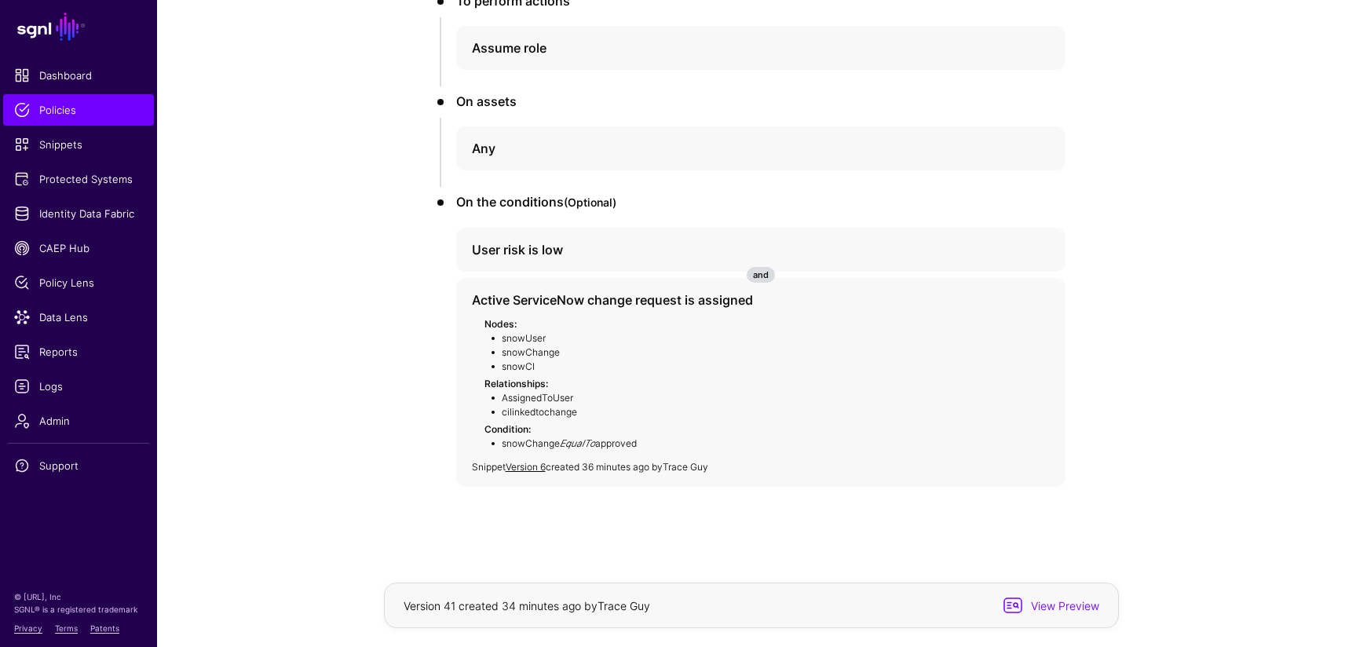
click at [345, 471] on app-policies-v2-item-preview "Version 41 Not approved - Approve Create New Version Allow Principals Escalatio…" at bounding box center [751, 213] width 1188 height 868
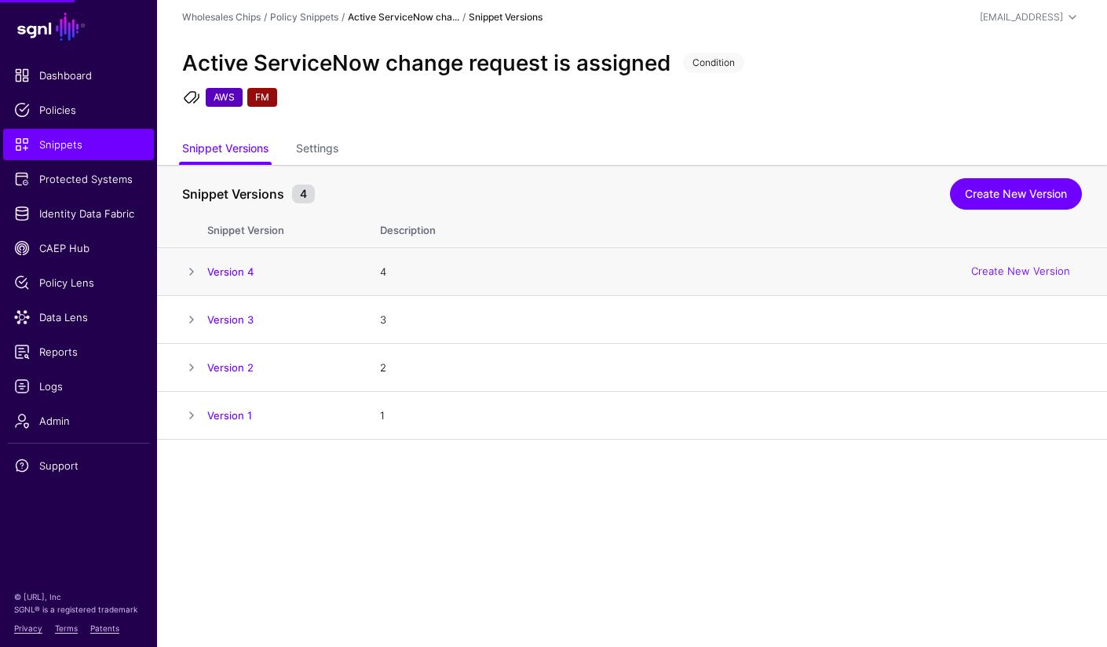
click at [184, 270] on span at bounding box center [191, 271] width 19 height 19
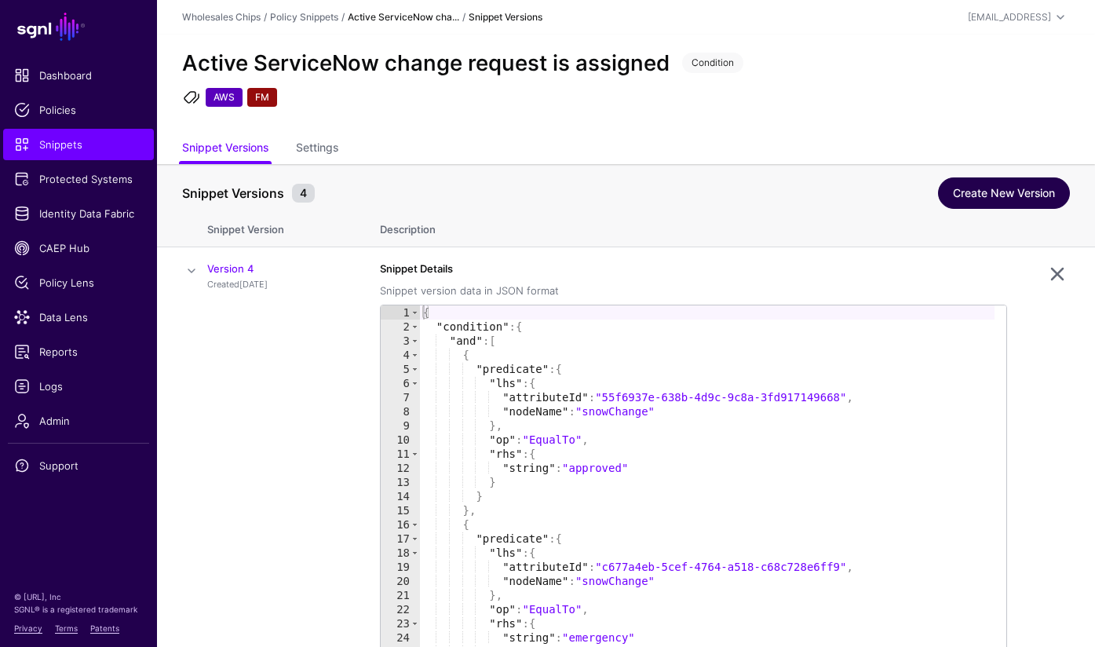
click at [977, 198] on link "Create New Version" at bounding box center [1004, 192] width 132 height 31
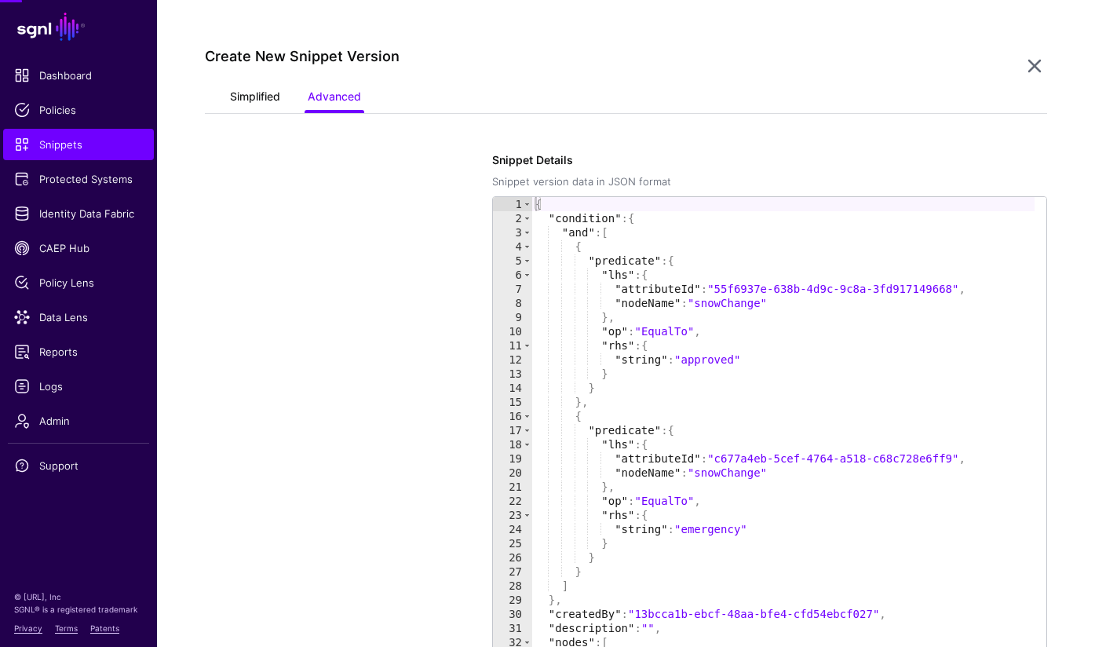
click at [274, 103] on link "Simplified" at bounding box center [255, 98] width 50 height 30
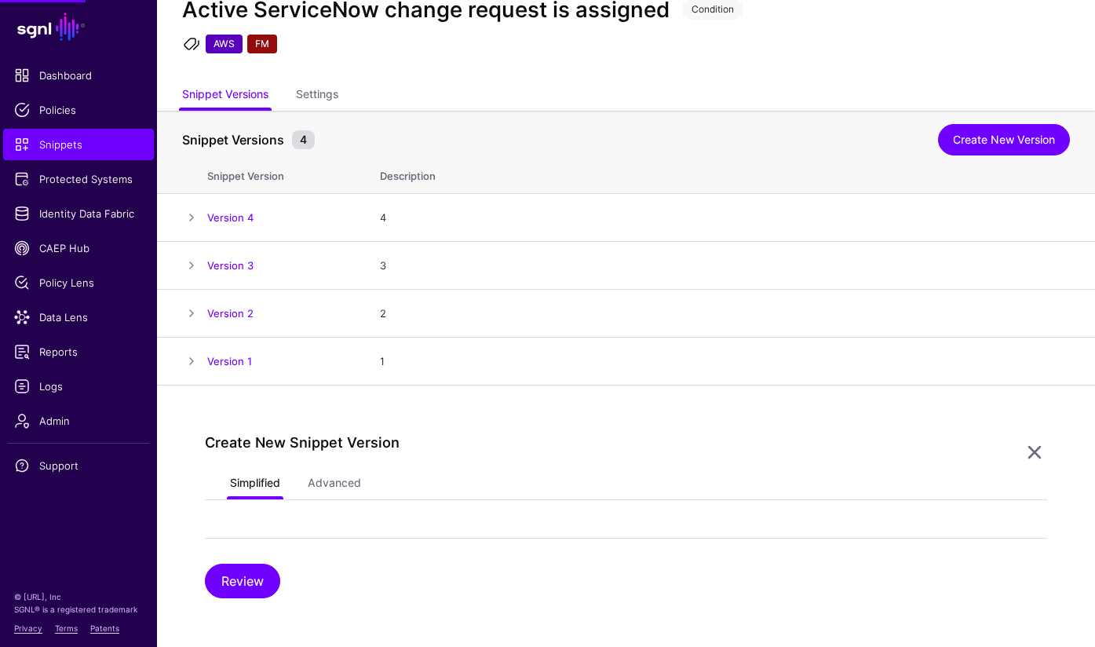
scroll to position [55, 0]
click at [192, 214] on span at bounding box center [191, 217] width 19 height 19
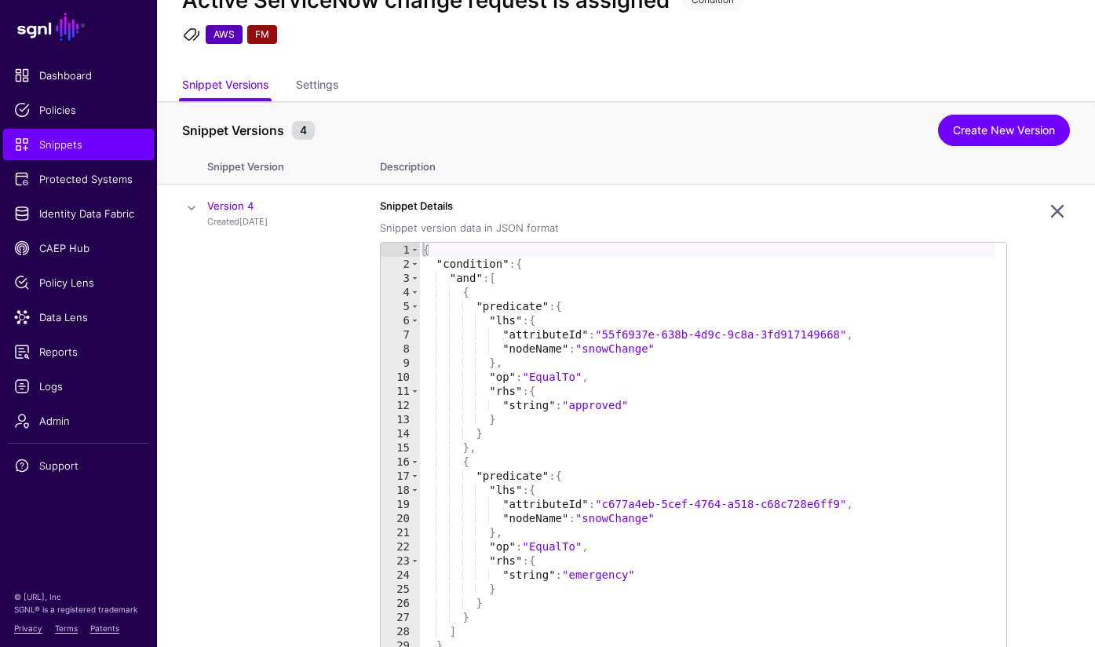
scroll to position [0, 0]
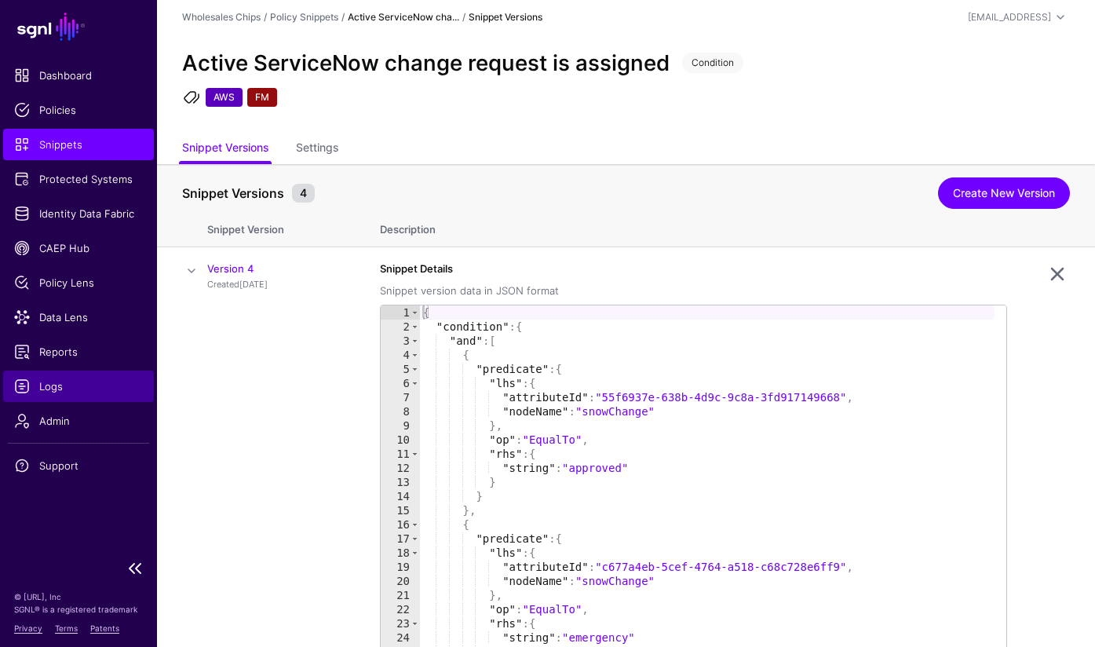
click at [53, 395] on link "Logs" at bounding box center [78, 386] width 151 height 31
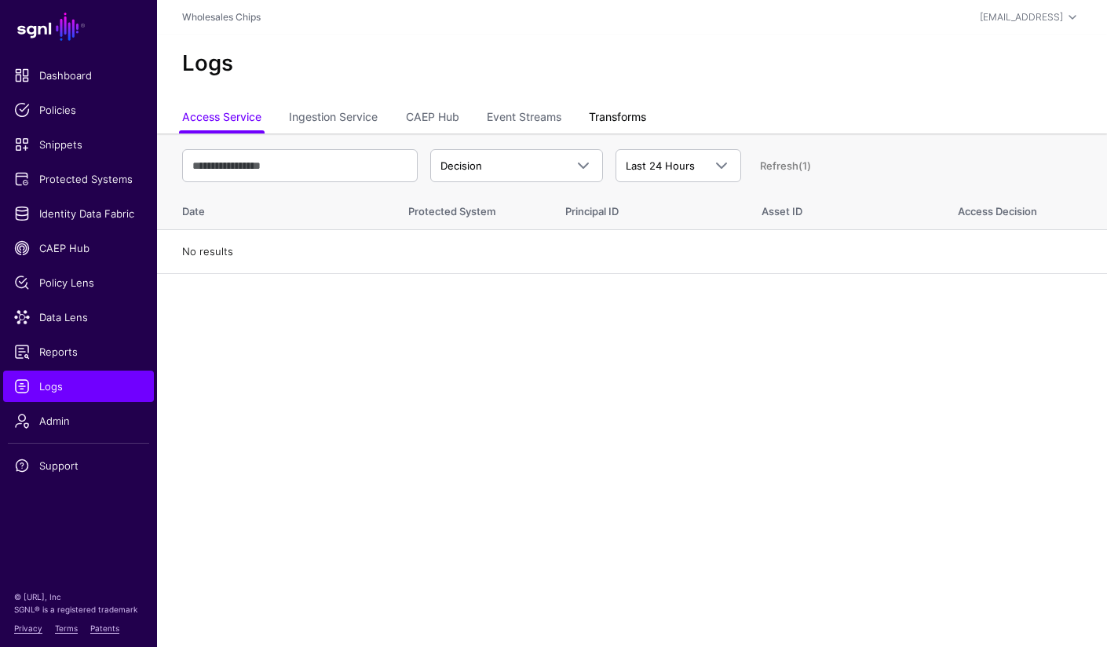
click at [620, 119] on link "Transforms" at bounding box center [617, 119] width 57 height 30
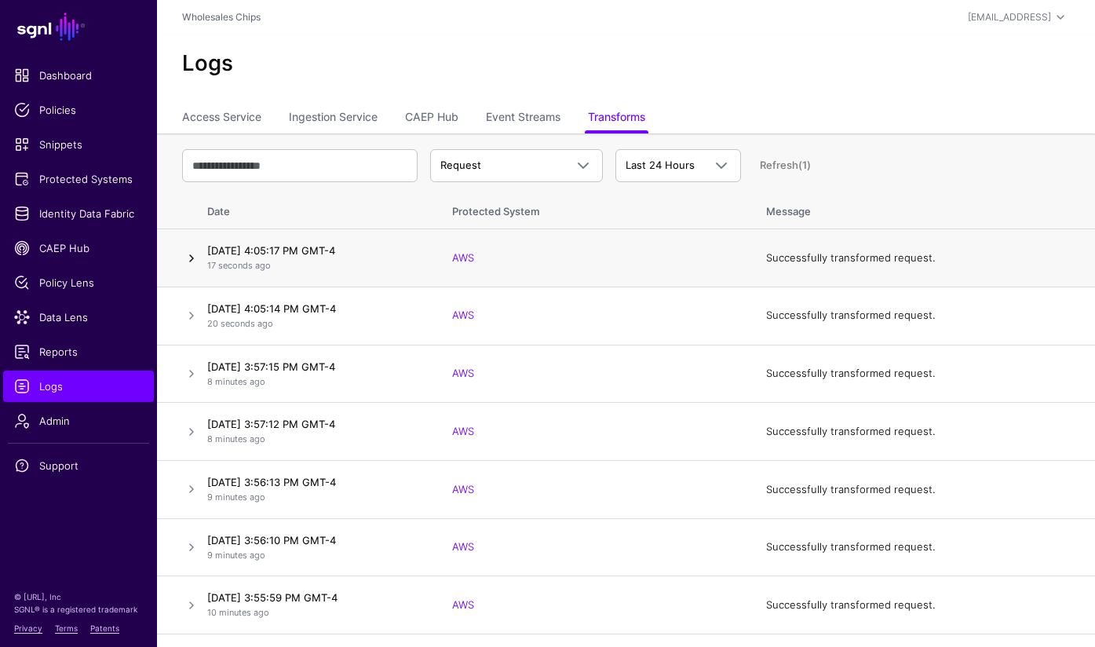
click at [191, 255] on link at bounding box center [191, 258] width 19 height 19
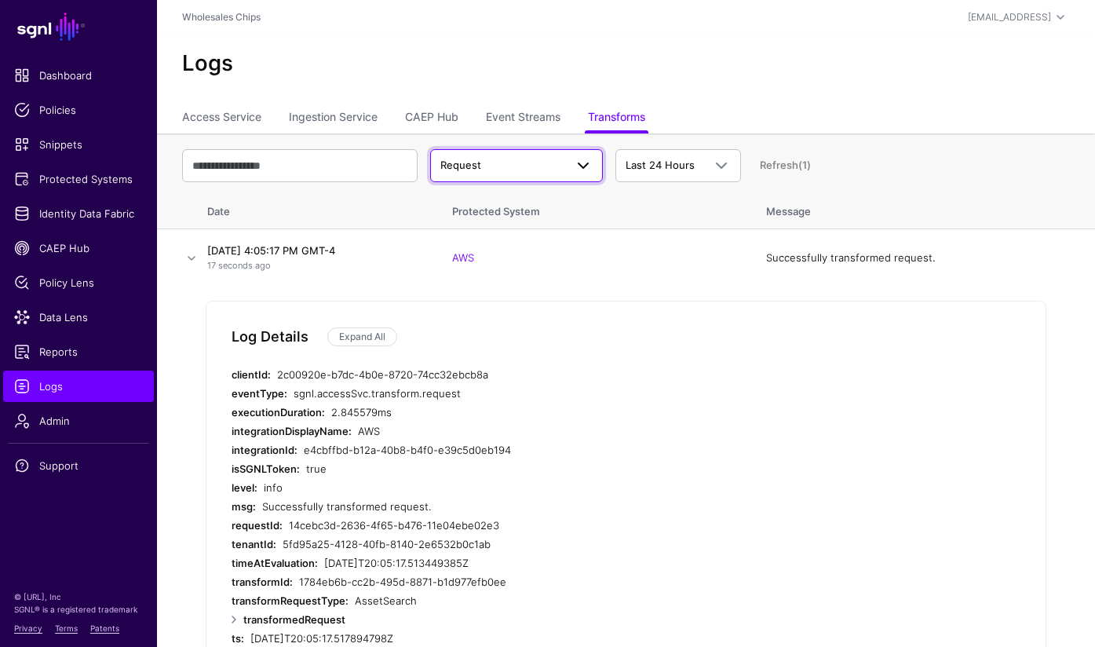
click at [521, 179] on link "Request" at bounding box center [516, 165] width 173 height 33
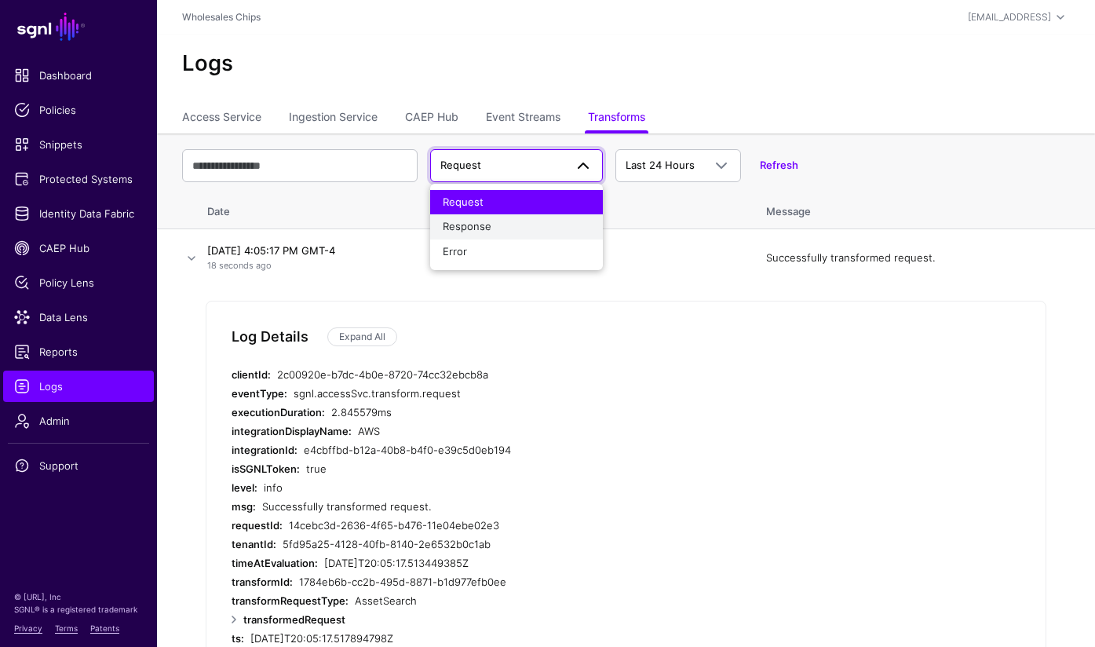
click at [517, 225] on div "Response" at bounding box center [517, 227] width 148 height 16
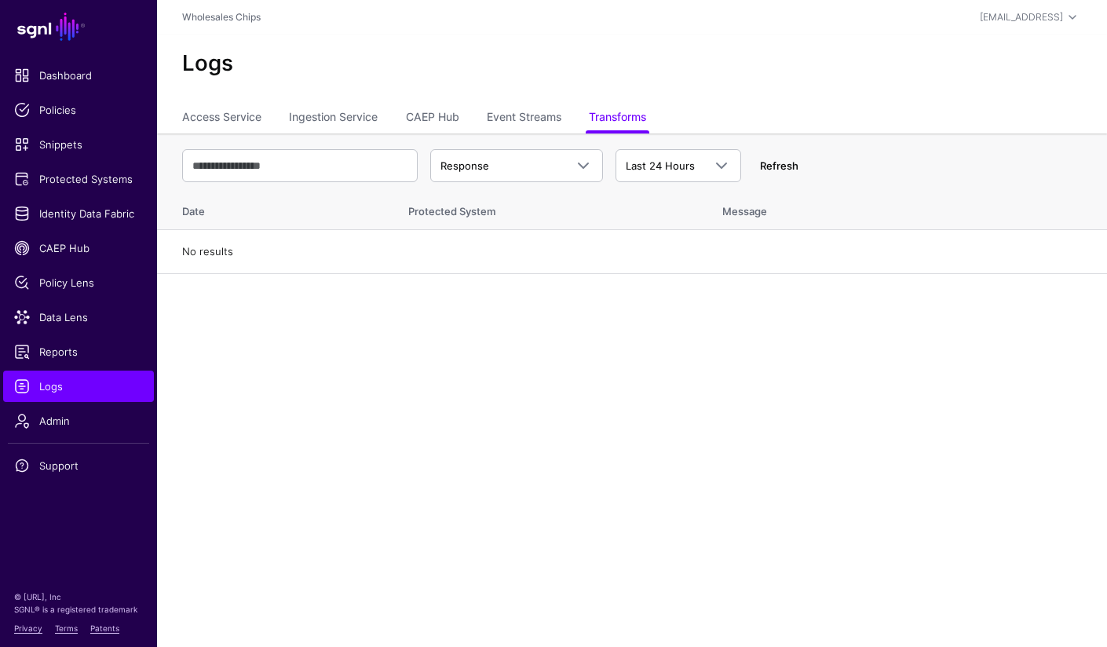
click at [776, 163] on link "Refresh" at bounding box center [779, 165] width 38 height 13
click at [637, 349] on main "SGNL Dashboard Policies Snippets Protected Systems Identity Data Fabric CAEP Hu…" at bounding box center [553, 323] width 1107 height 647
click at [78, 357] on span "Reports" at bounding box center [78, 352] width 129 height 16
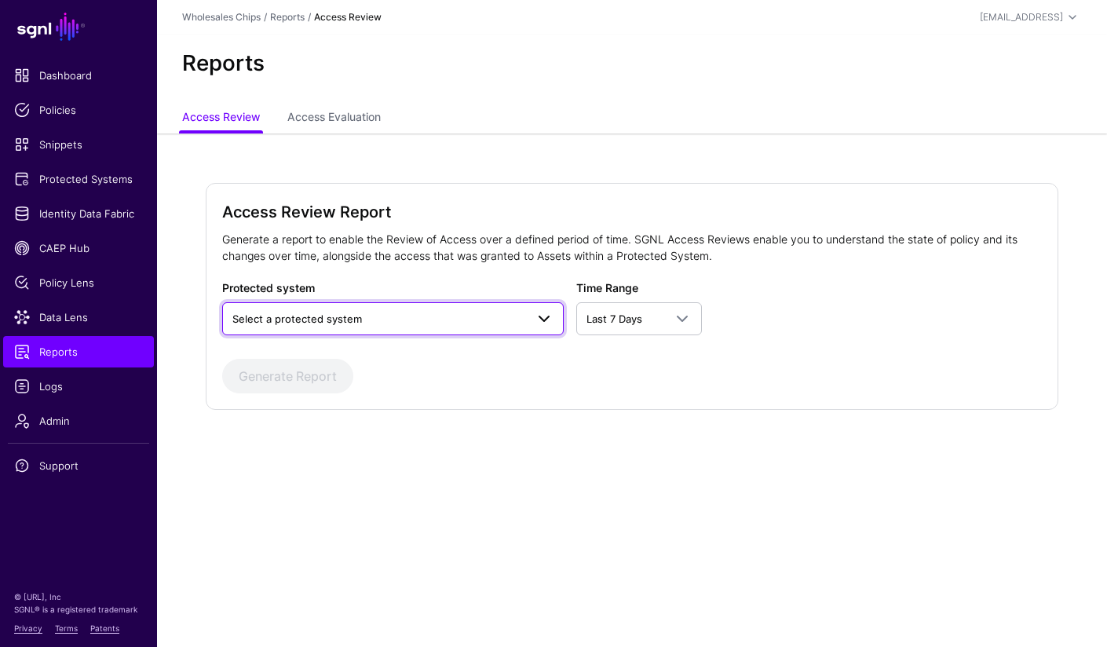
click at [385, 316] on span "Select a protected system" at bounding box center [378, 318] width 293 height 17
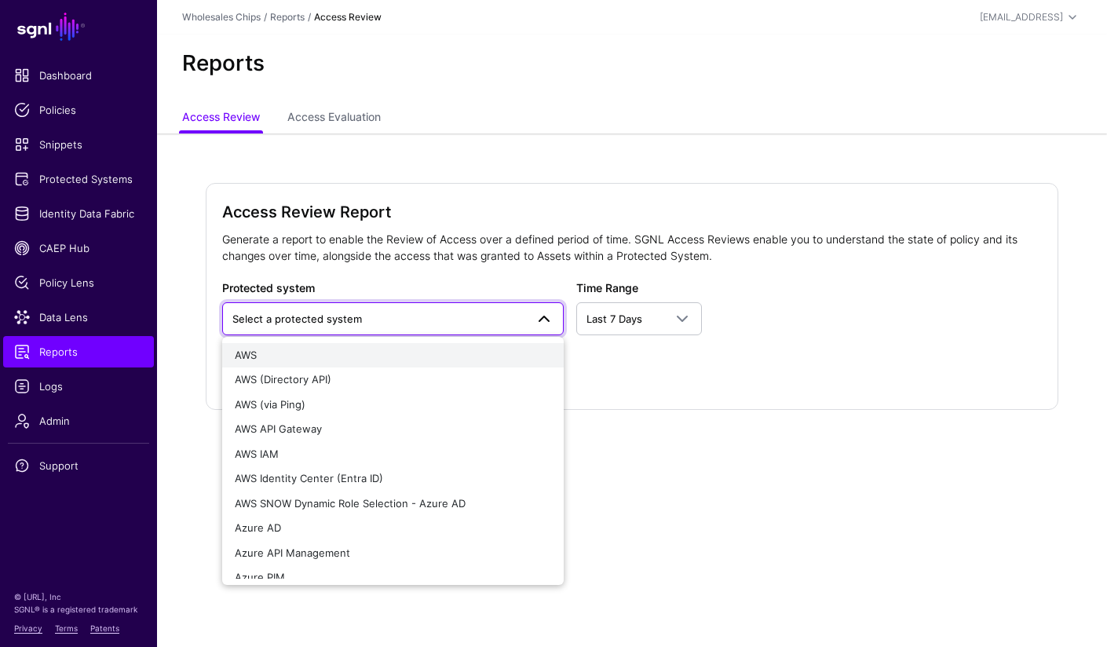
click at [334, 358] on div "AWS" at bounding box center [393, 356] width 316 height 16
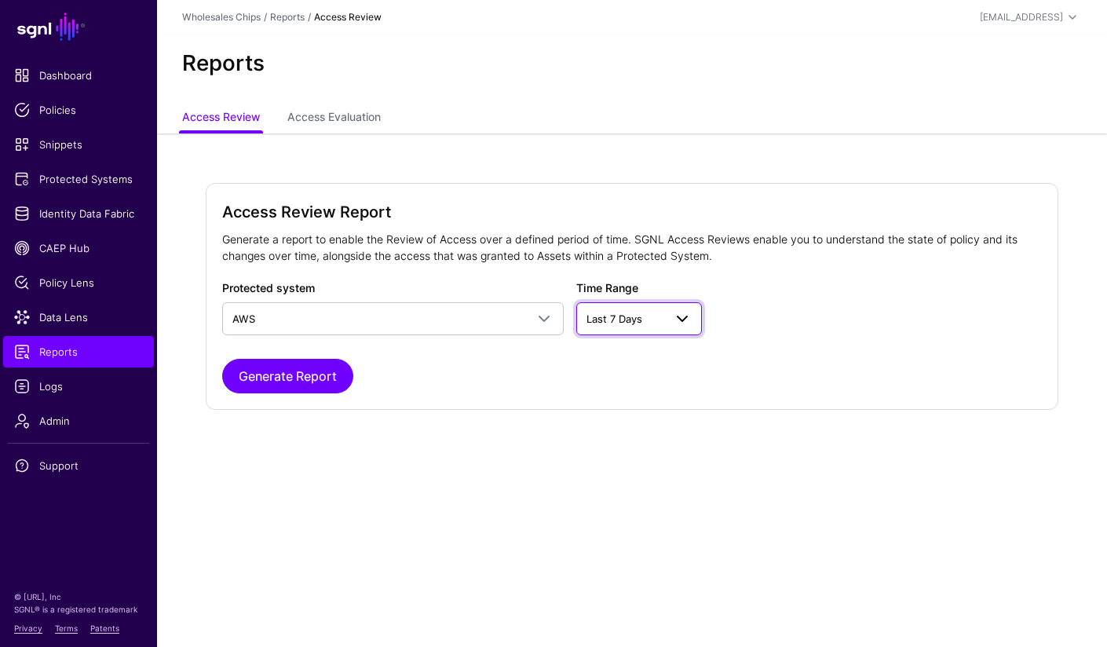
click at [601, 306] on link "Last 7 Days" at bounding box center [639, 318] width 126 height 33
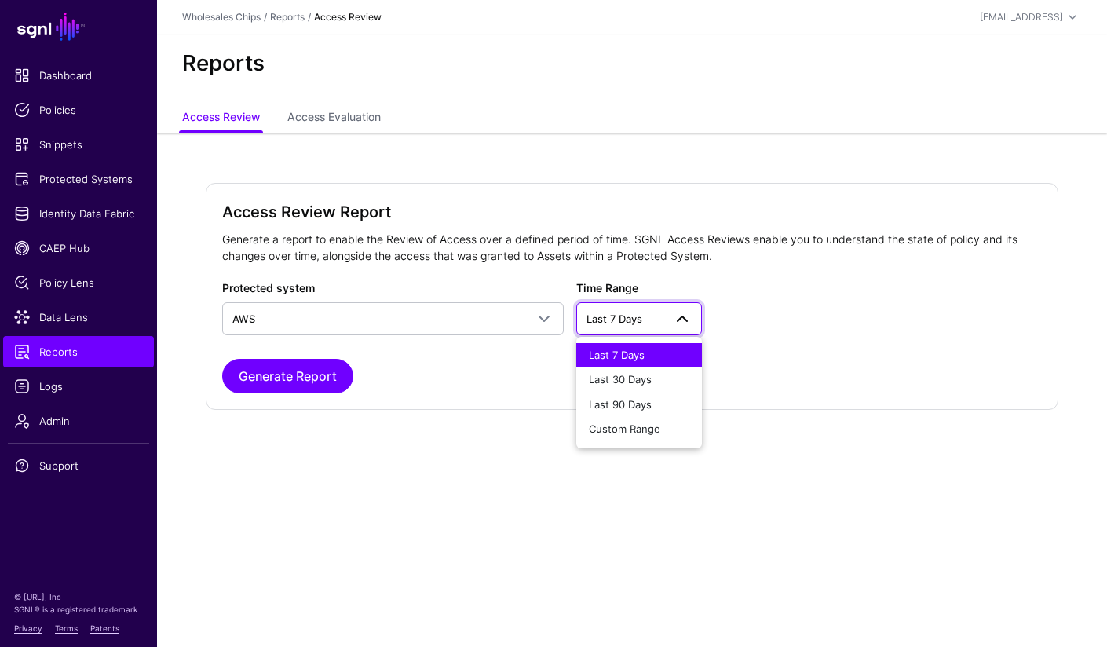
click at [468, 363] on div "Generate Report" at bounding box center [632, 376] width 820 height 35
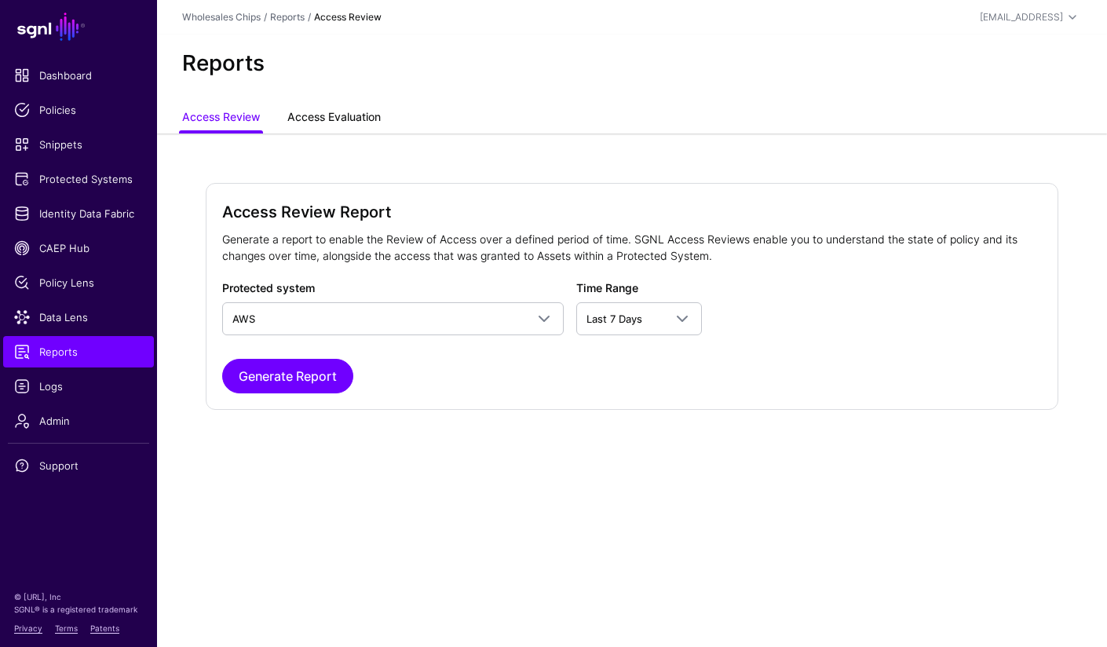
click at [341, 104] on link "Access Evaluation" at bounding box center [333, 119] width 93 height 30
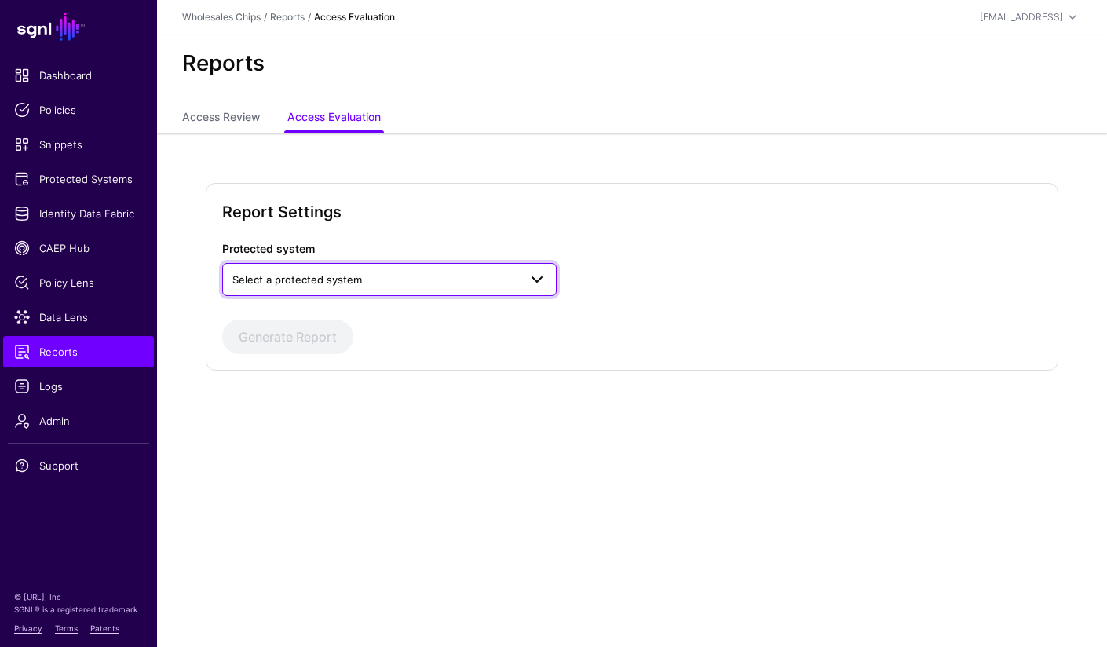
click at [422, 278] on span "Select a protected system" at bounding box center [374, 279] width 285 height 17
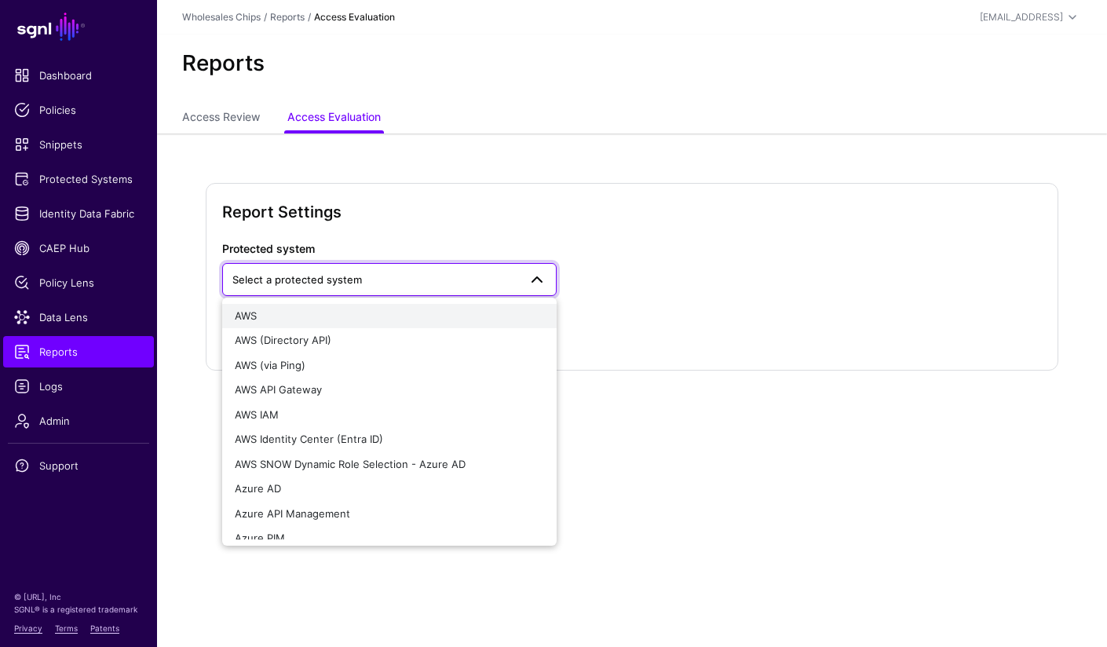
click at [371, 316] on div "AWS" at bounding box center [389, 316] width 308 height 16
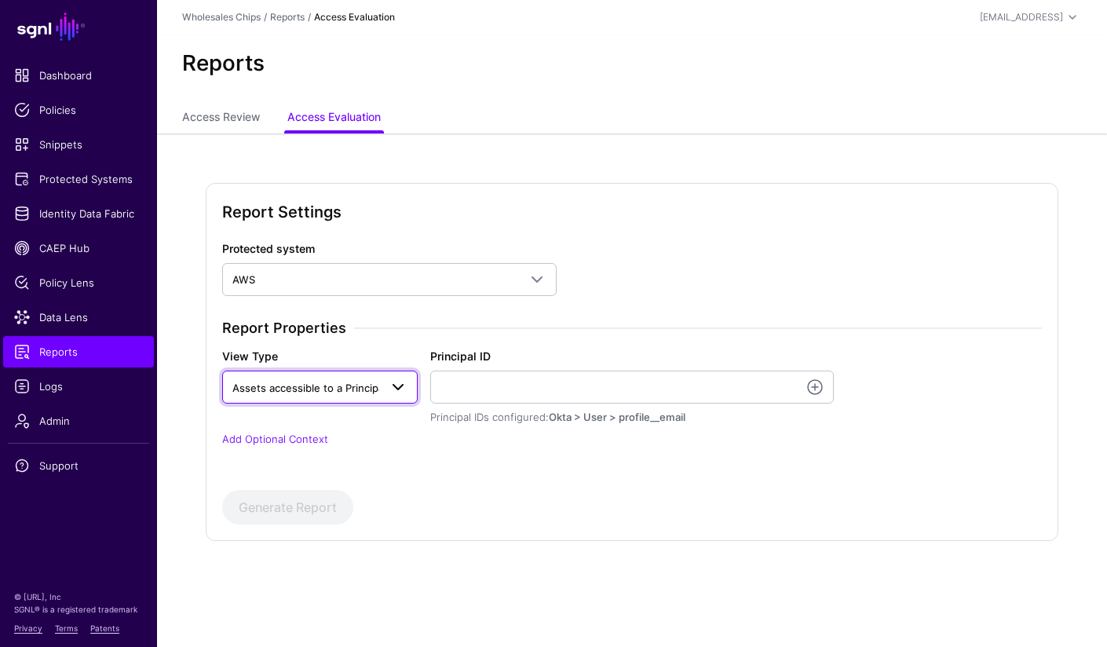
click at [396, 393] on span at bounding box center [398, 387] width 19 height 19
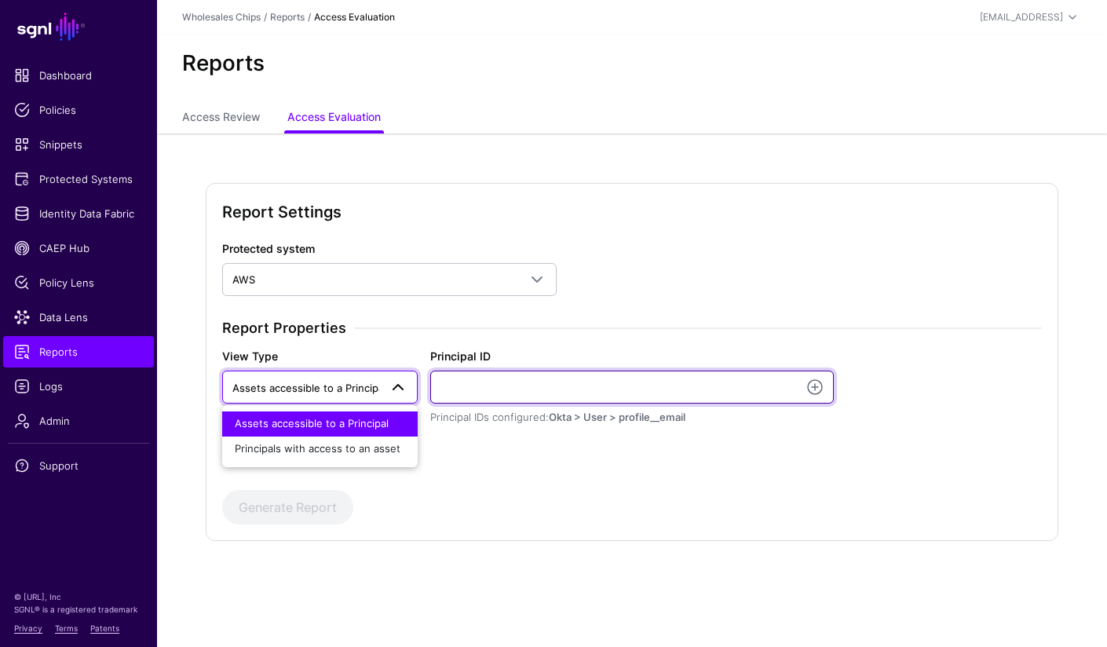
click at [476, 388] on input "Principal ID" at bounding box center [631, 387] width 403 height 33
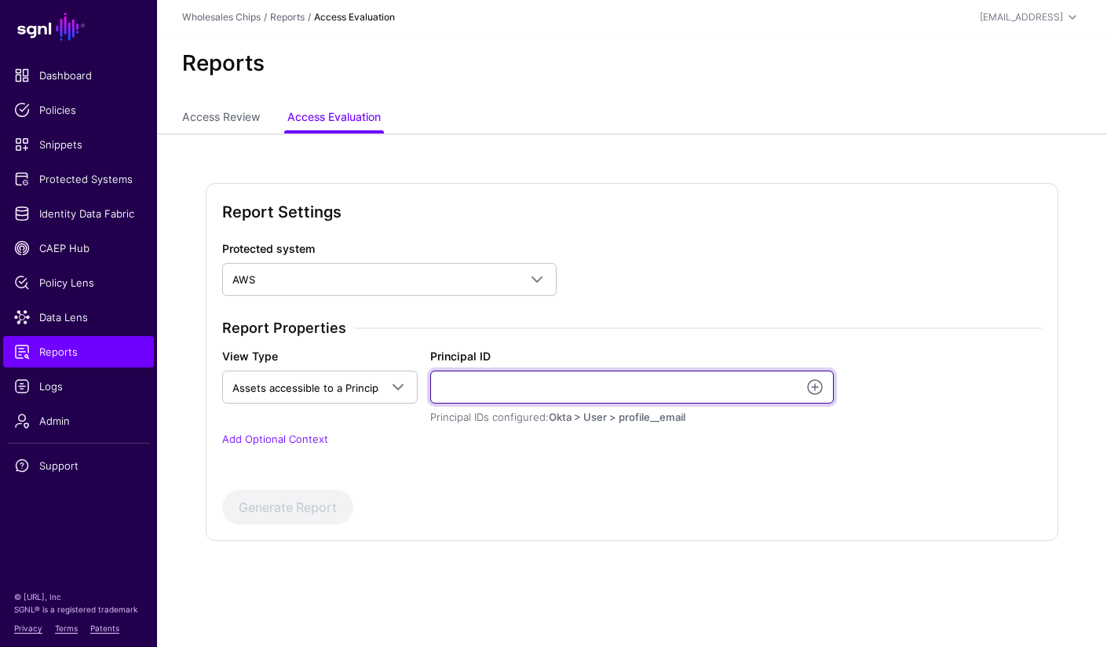
paste input "**********"
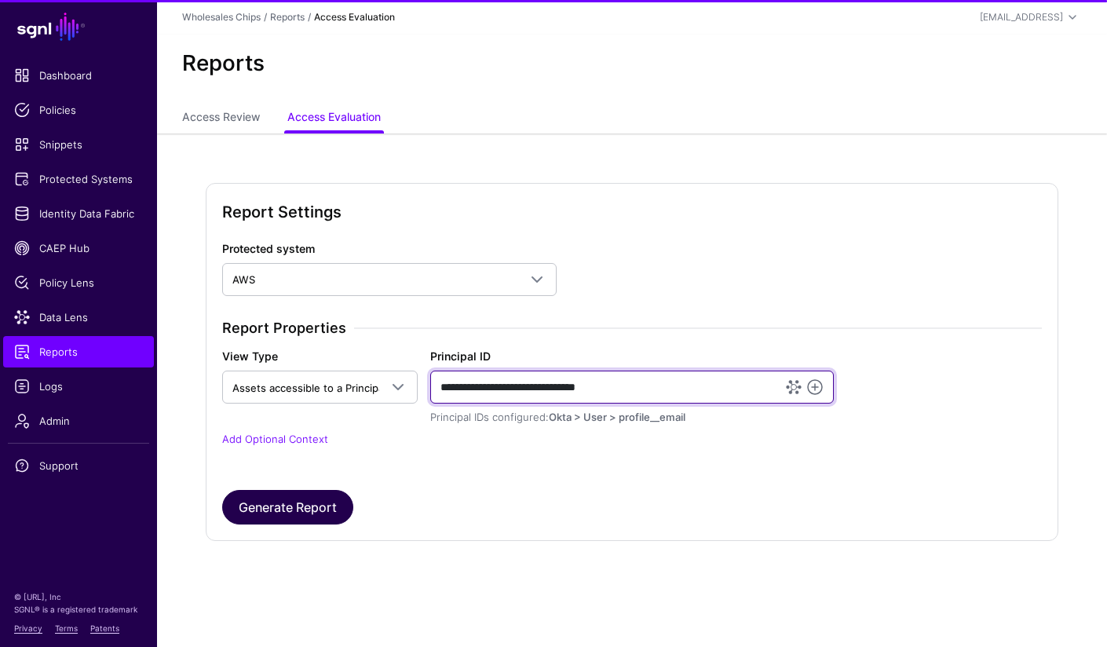
type input "**********"
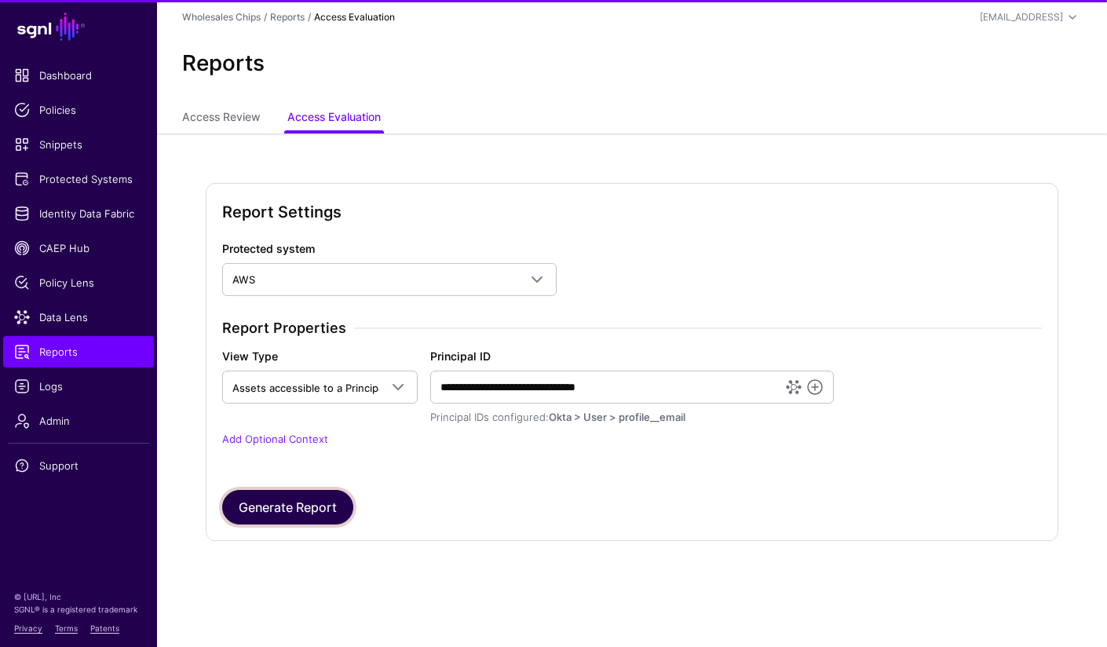
click at [325, 506] on button "Generate Report" at bounding box center [287, 507] width 131 height 35
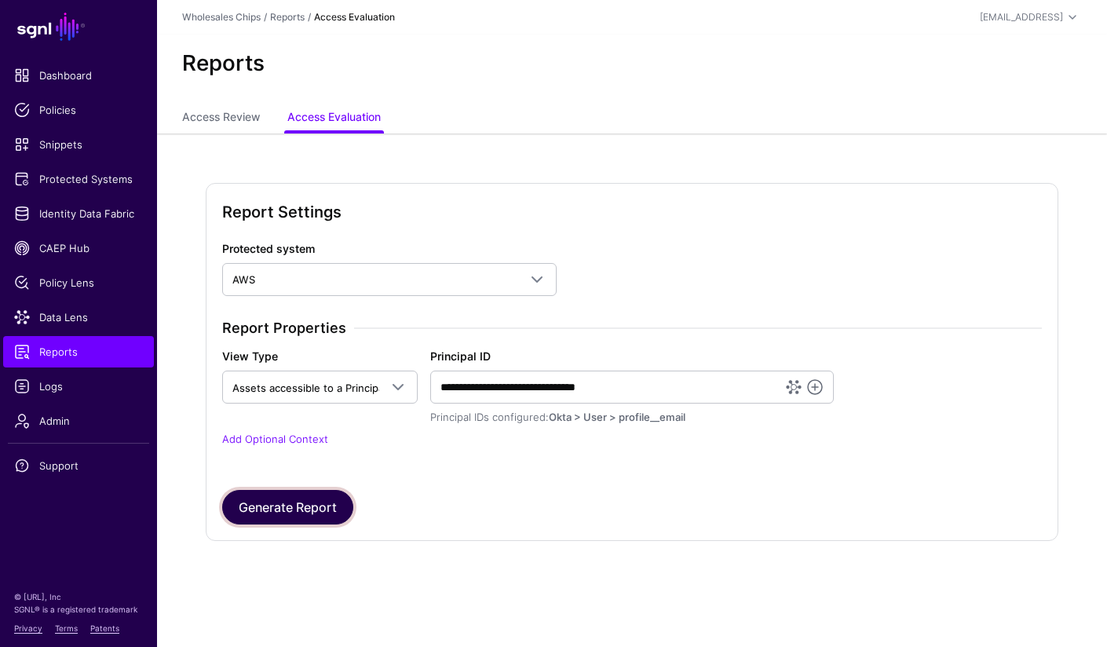
click at [321, 508] on button "Generate Report" at bounding box center [287, 507] width 131 height 35
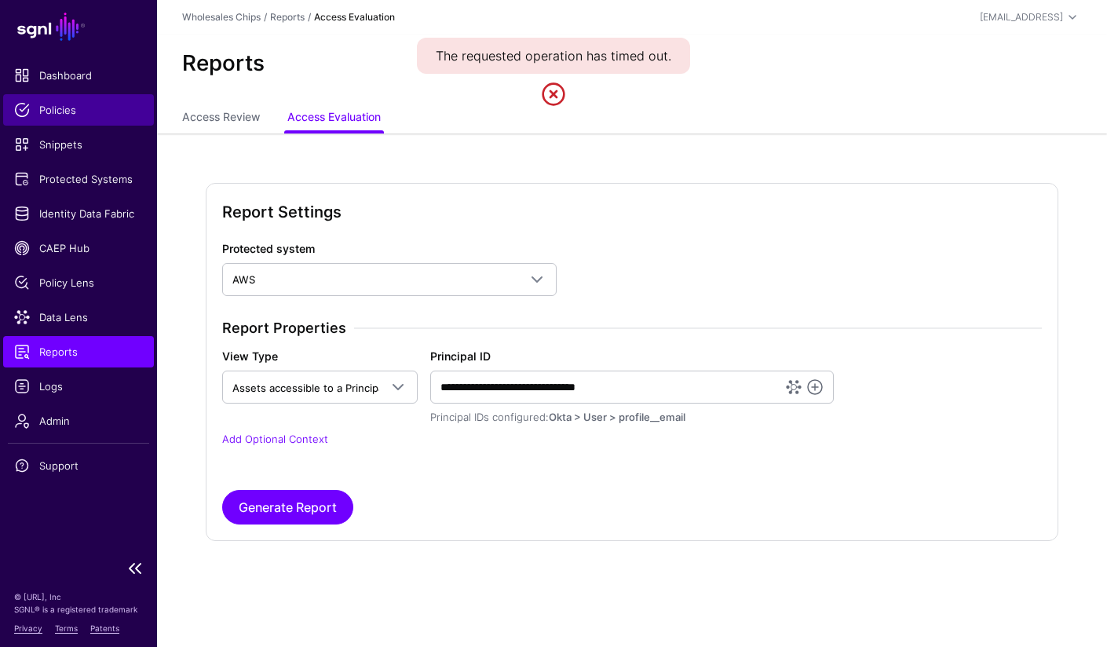
click at [65, 113] on span "Policies" at bounding box center [78, 110] width 129 height 16
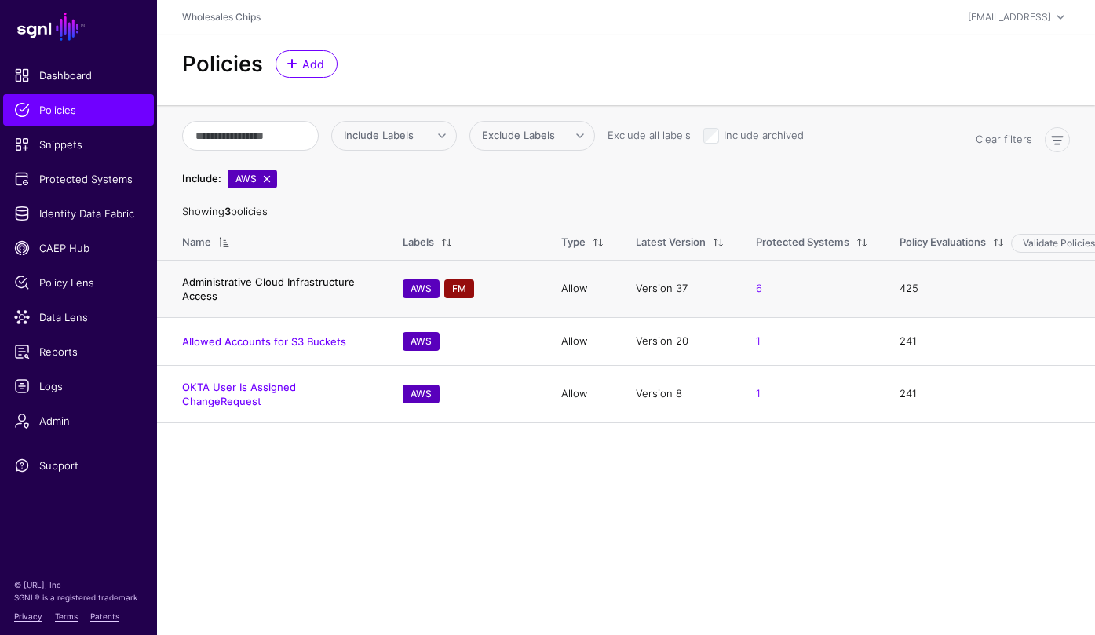
click at [278, 285] on link "Administrative Cloud Infrastructure Access" at bounding box center [268, 289] width 173 height 27
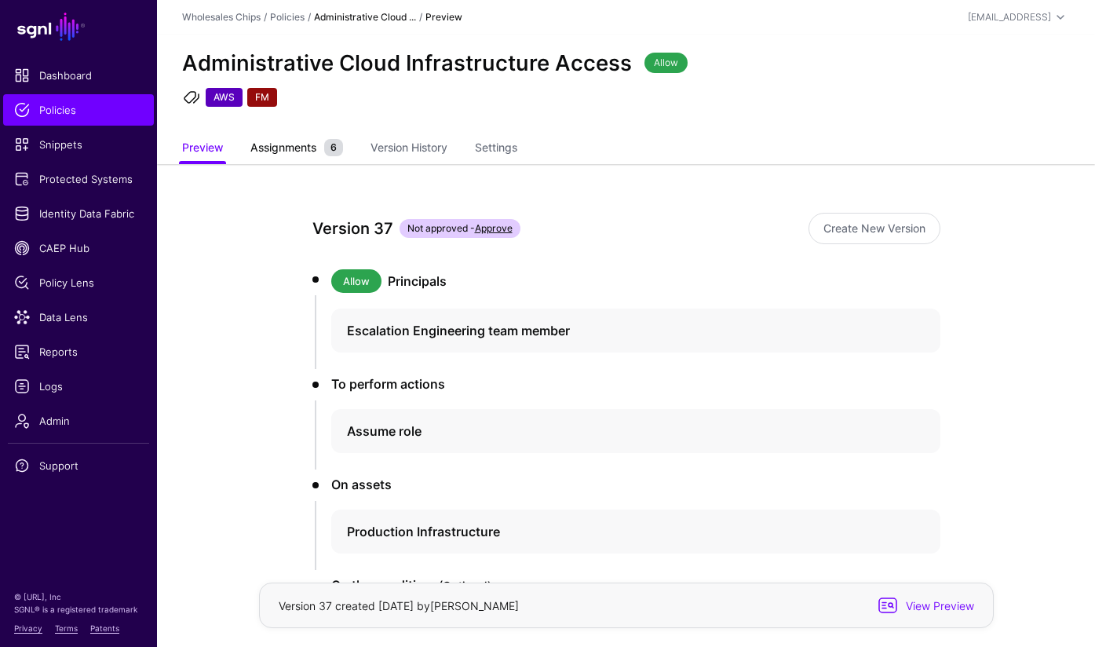
click at [283, 150] on span "Assignments" at bounding box center [283, 147] width 74 height 16
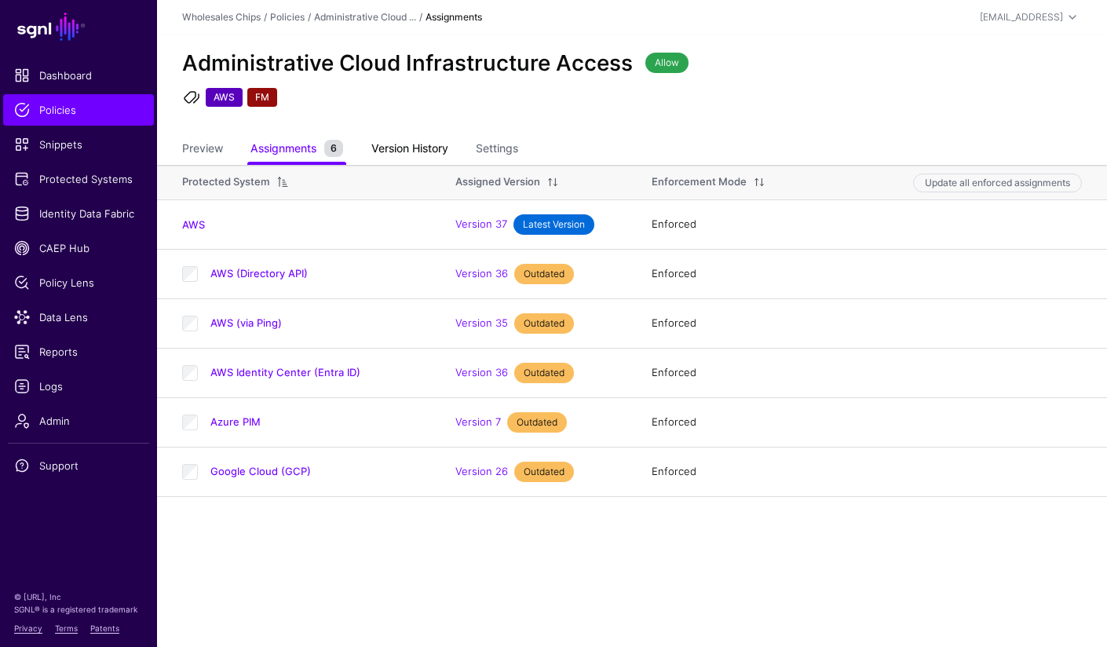
click at [416, 148] on link "Version History" at bounding box center [409, 150] width 77 height 30
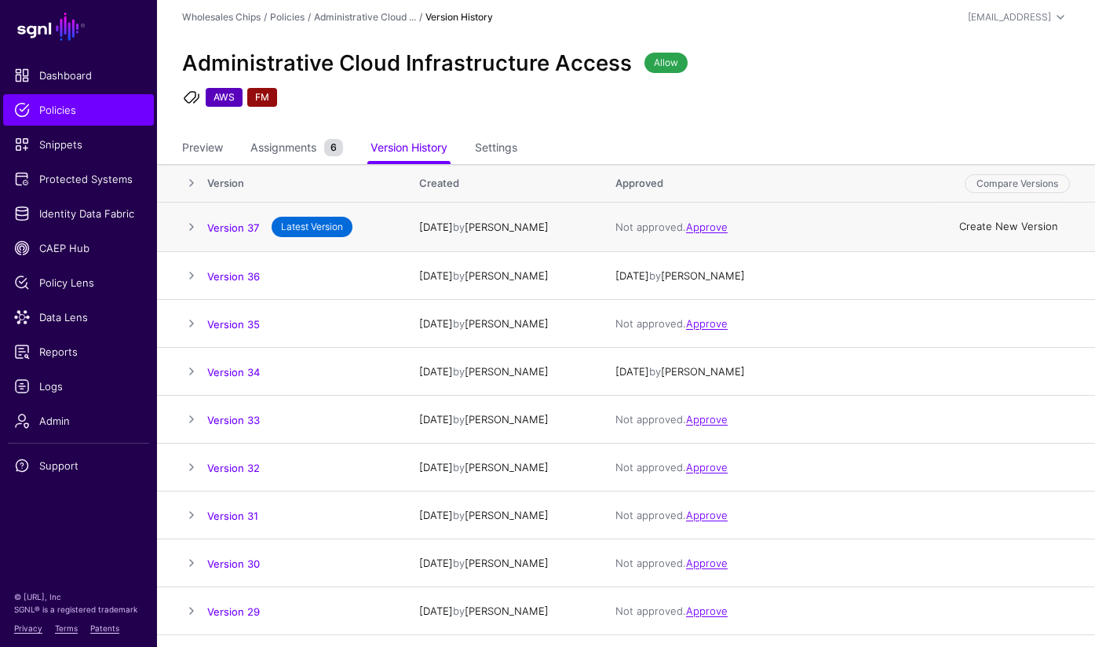
click at [1020, 228] on link "Create New Version" at bounding box center [1008, 227] width 99 height 13
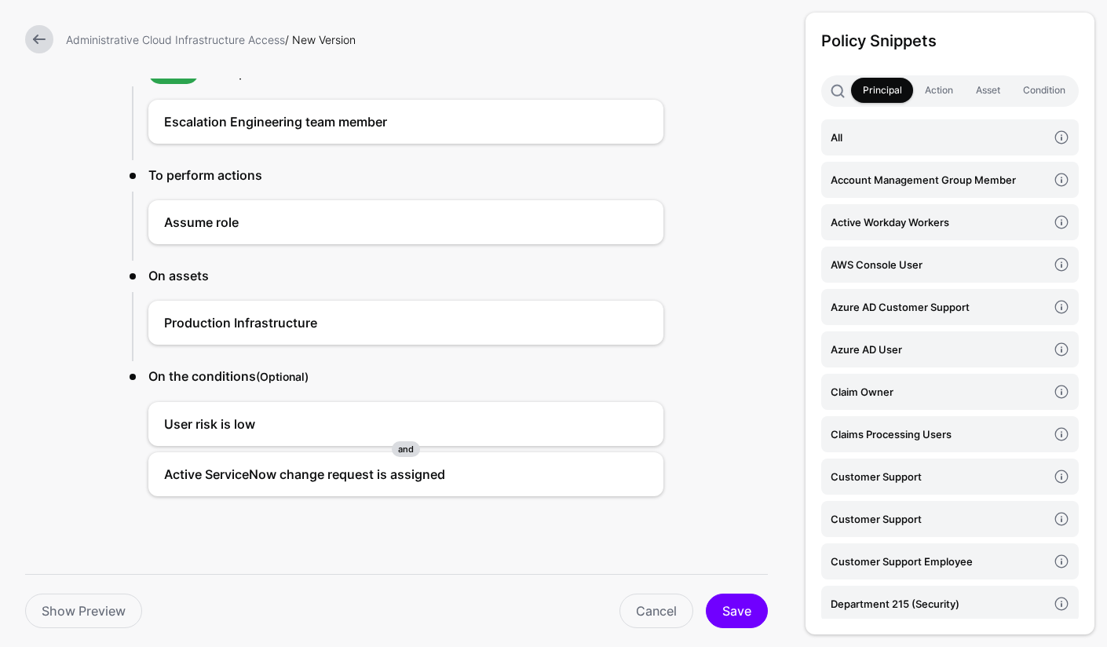
scroll to position [111, 0]
click at [659, 613] on link "Cancel" at bounding box center [656, 610] width 74 height 35
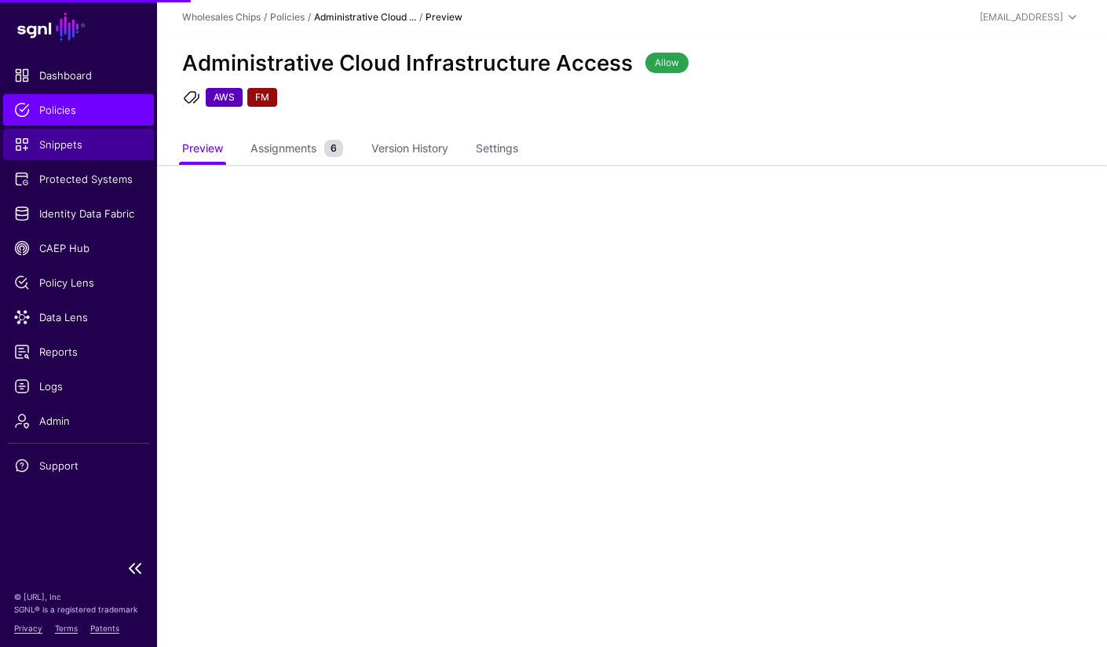
click at [76, 142] on span "Snippets" at bounding box center [78, 145] width 129 height 16
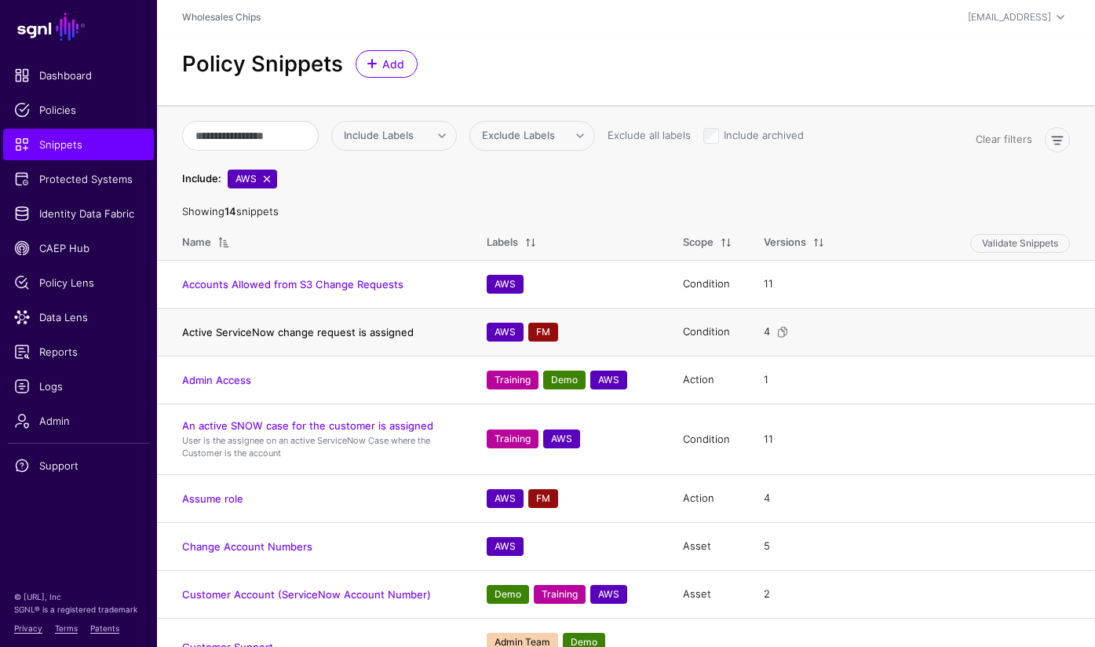
click at [341, 335] on link "Active ServiceNow change request is assigned" at bounding box center [298, 332] width 232 height 13
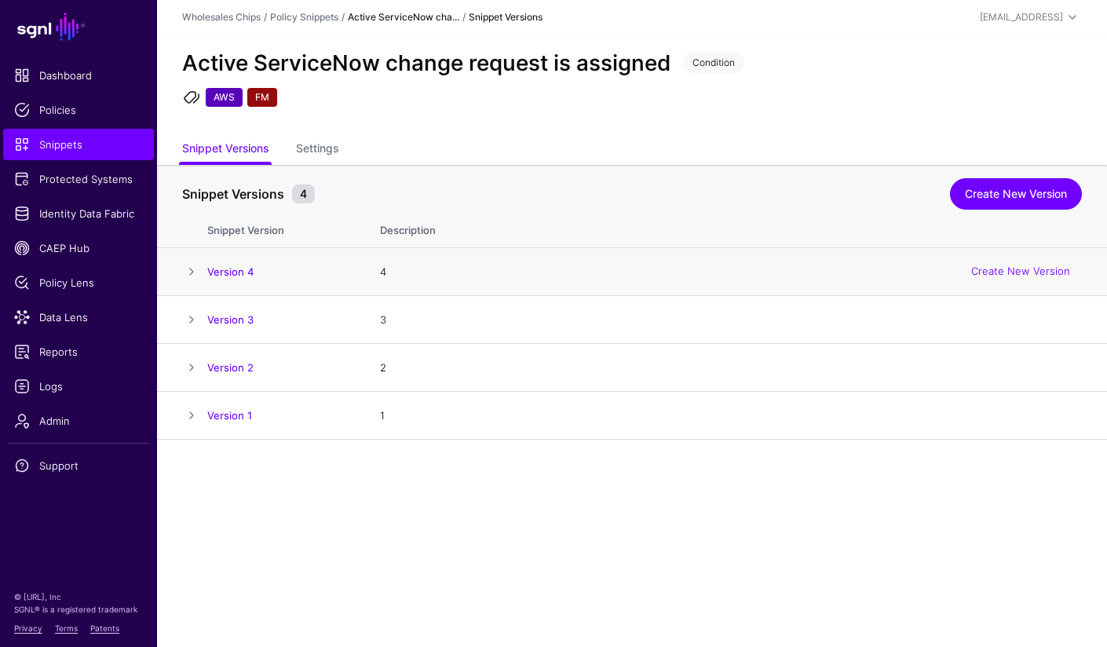
click at [188, 276] on span at bounding box center [191, 271] width 19 height 19
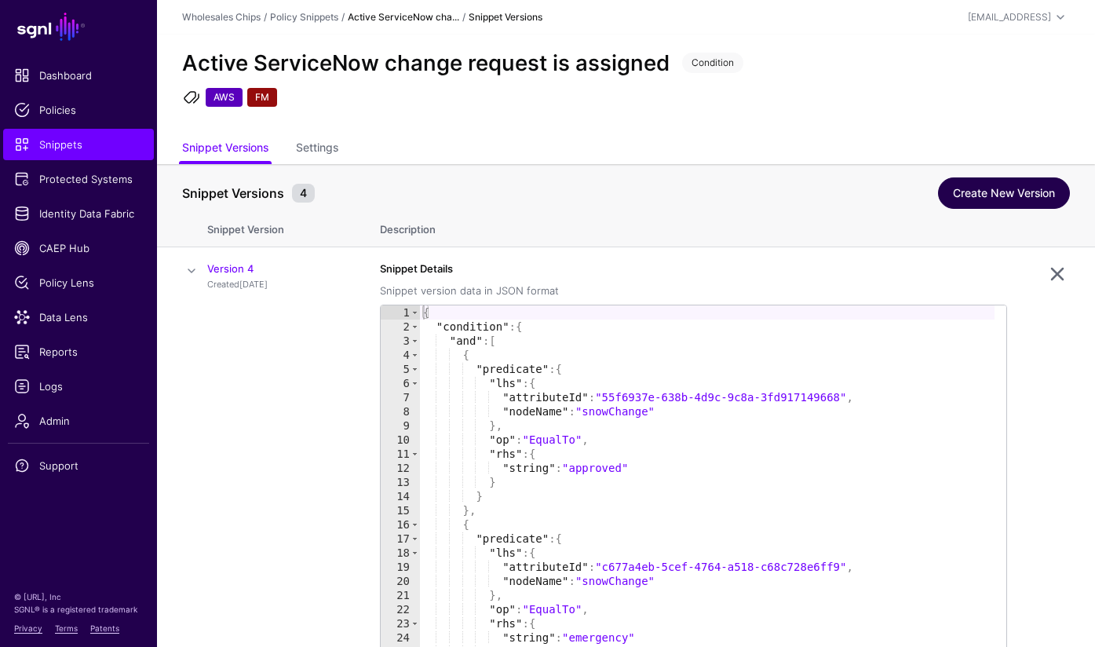
click at [1002, 200] on link "Create New Version" at bounding box center [1004, 192] width 132 height 31
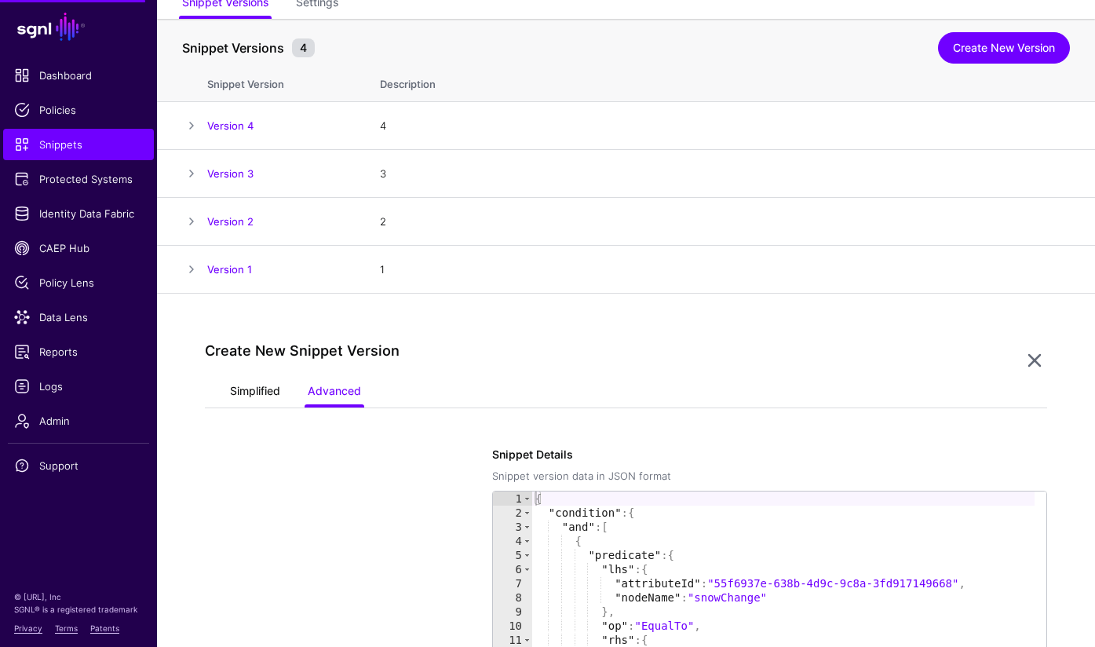
click at [255, 395] on link "Simplified" at bounding box center [255, 393] width 50 height 30
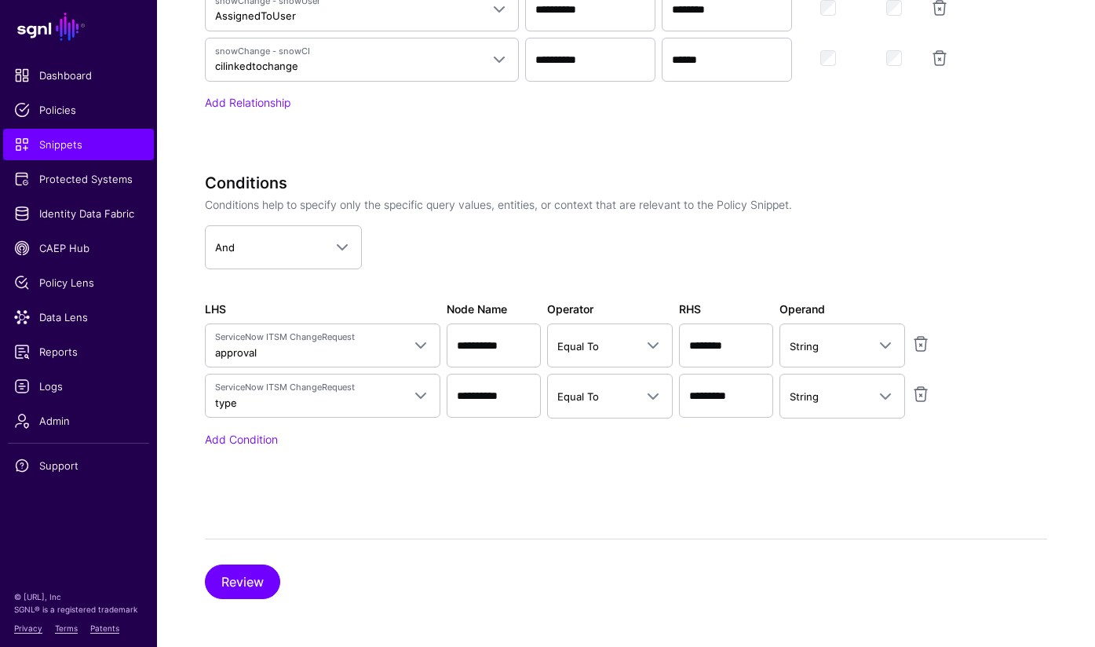
scroll to position [1301, 0]
click at [925, 393] on link at bounding box center [920, 394] width 19 height 19
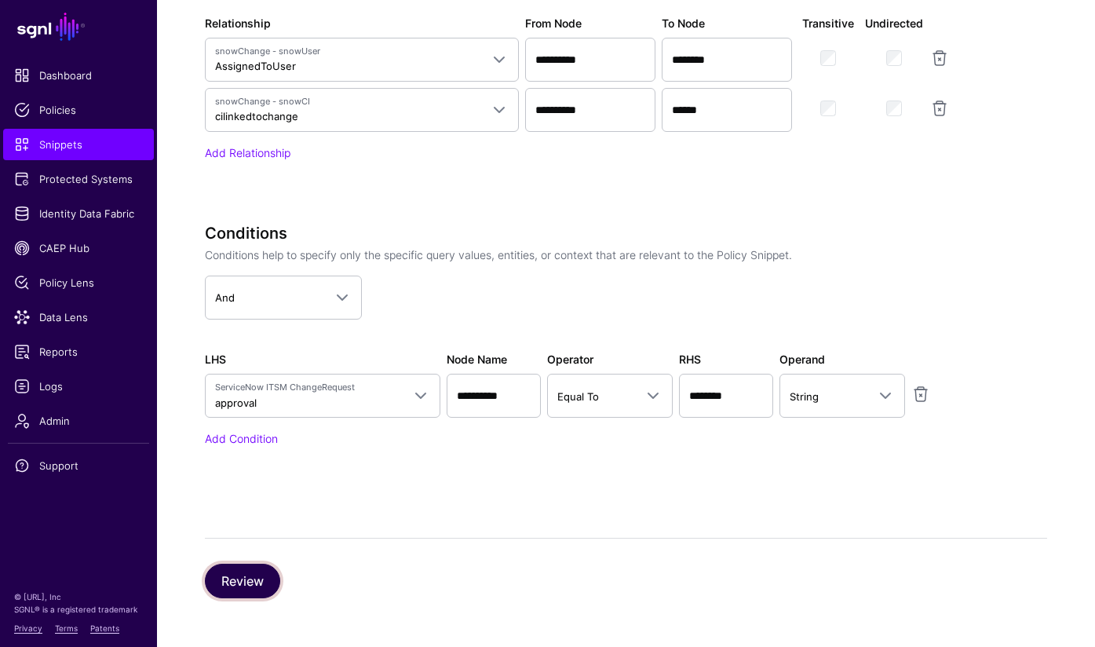
click at [252, 581] on button "Review" at bounding box center [242, 581] width 75 height 35
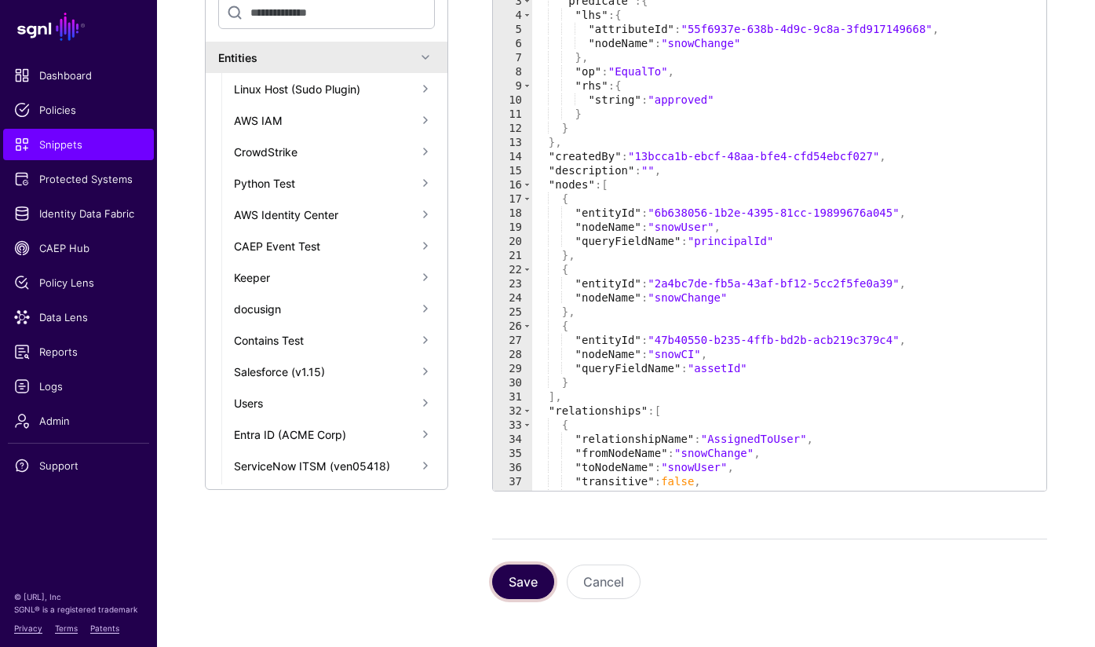
click at [520, 577] on button "Save" at bounding box center [523, 581] width 62 height 35
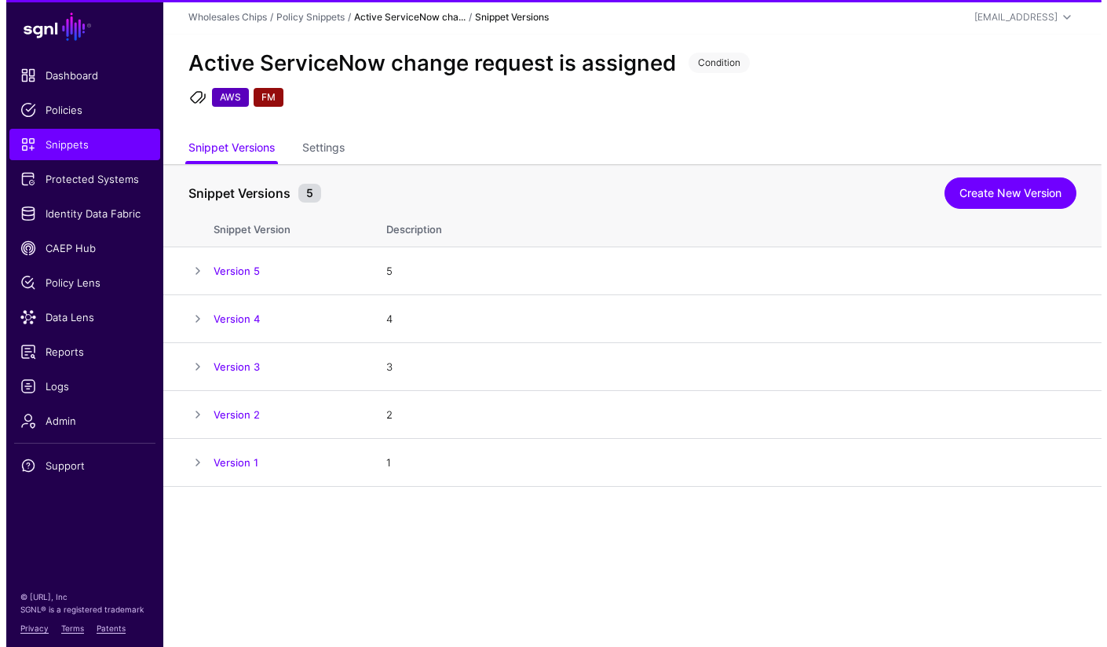
scroll to position [0, 0]
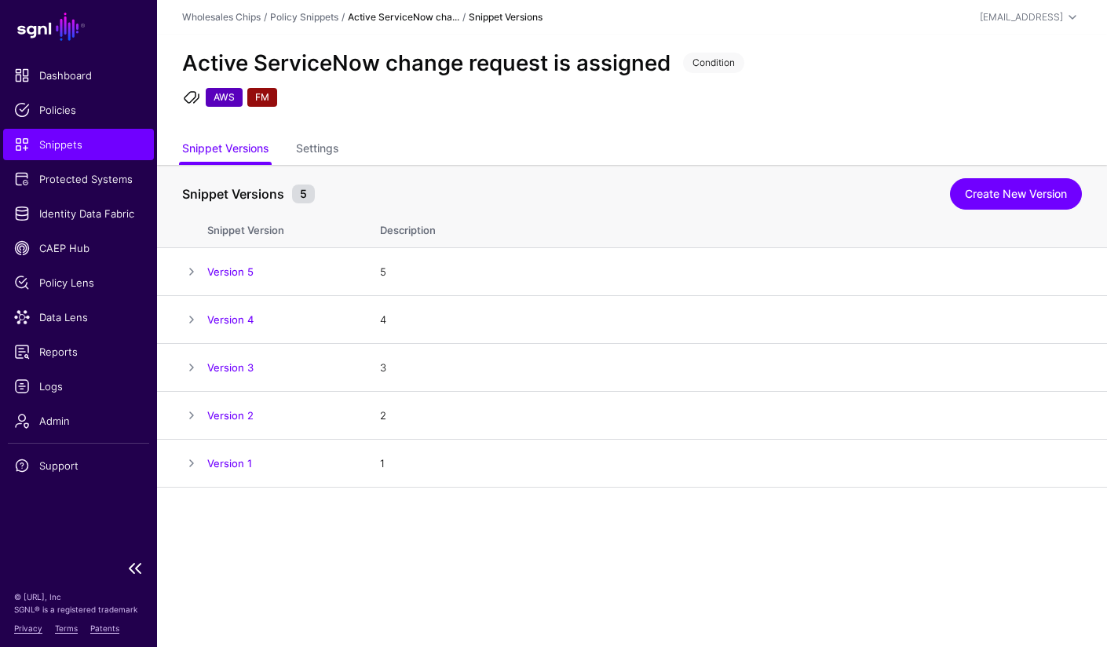
click at [75, 148] on span "Snippets" at bounding box center [78, 145] width 129 height 16
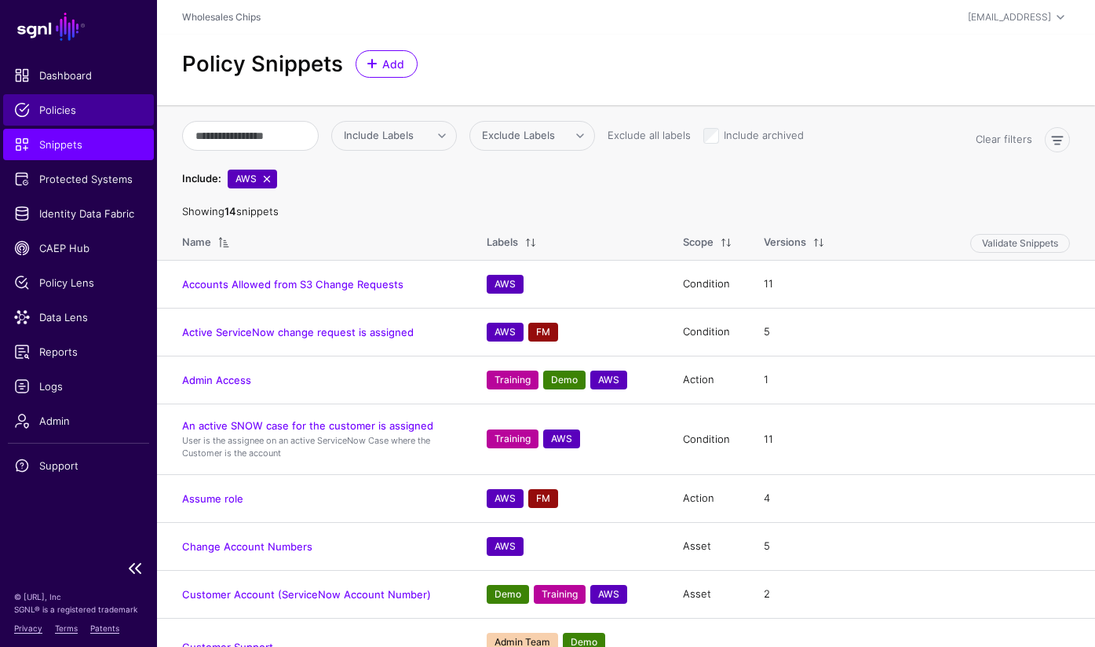
click at [59, 110] on span "Policies" at bounding box center [78, 110] width 129 height 16
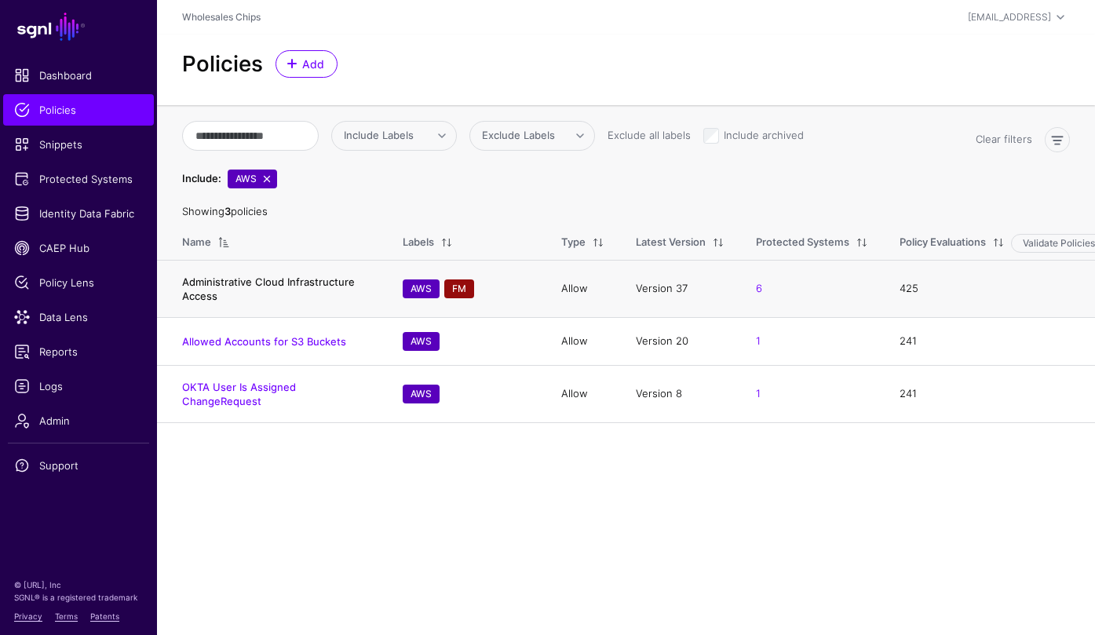
click at [297, 282] on link "Administrative Cloud Infrastructure Access" at bounding box center [268, 289] width 173 height 27
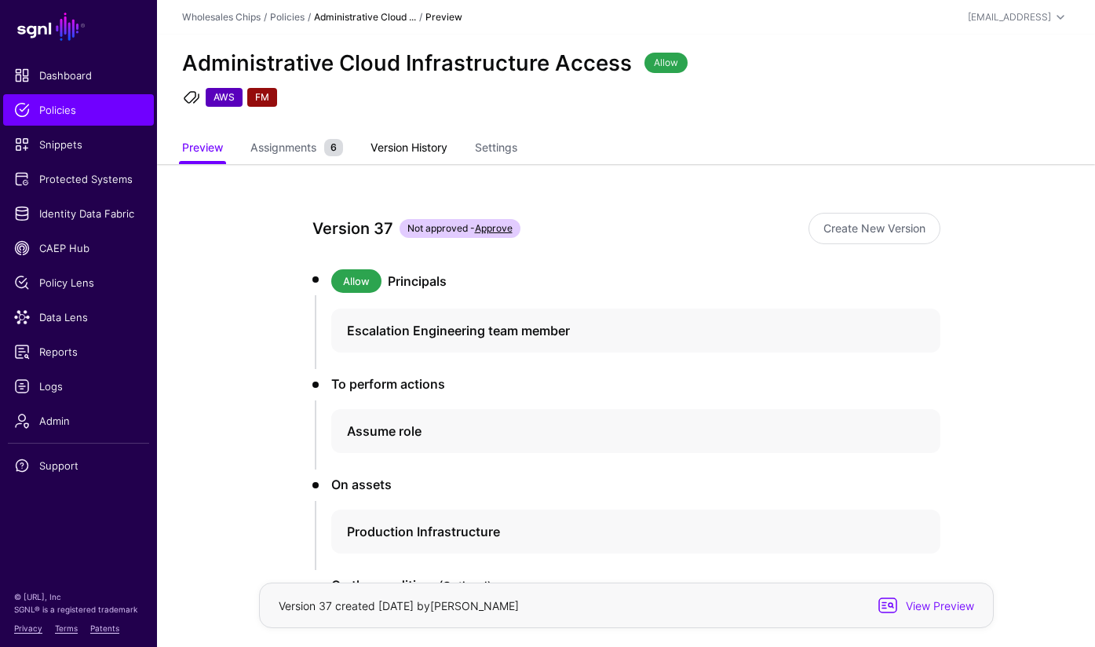
click at [433, 153] on link "Version History" at bounding box center [409, 149] width 77 height 30
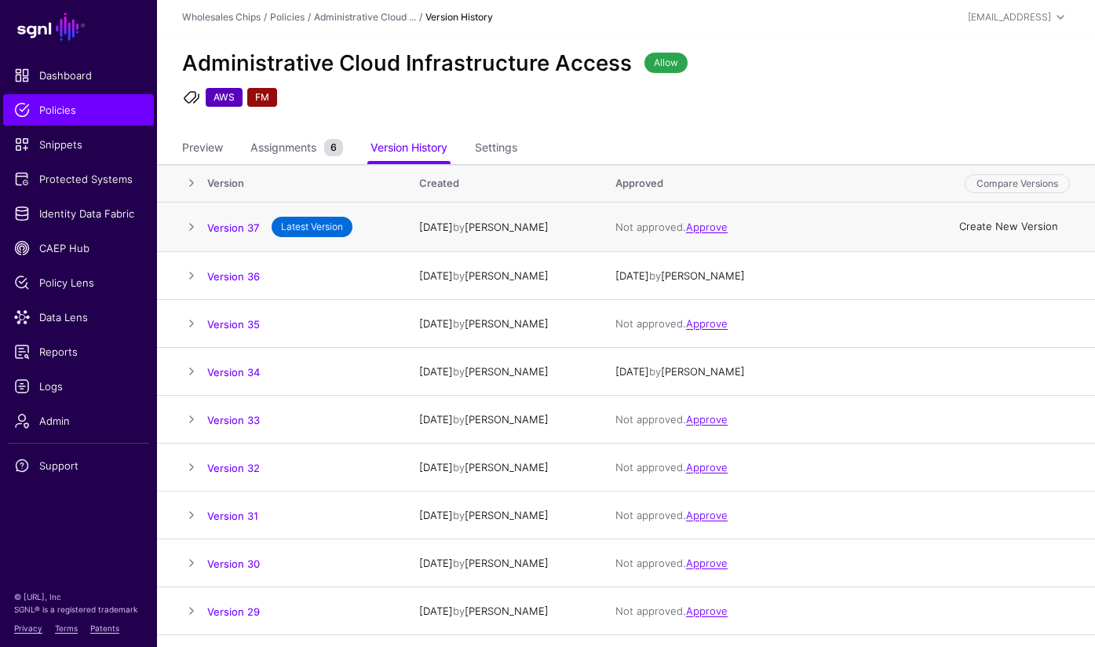
click at [1013, 231] on link "Create New Version" at bounding box center [1008, 227] width 99 height 13
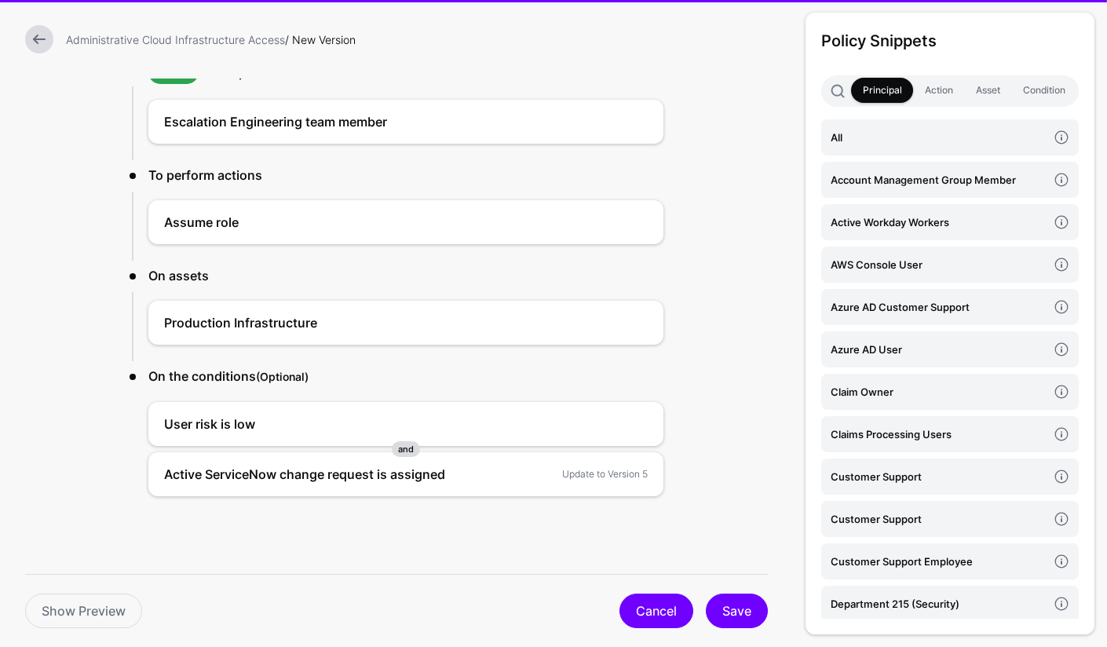
scroll to position [111, 0]
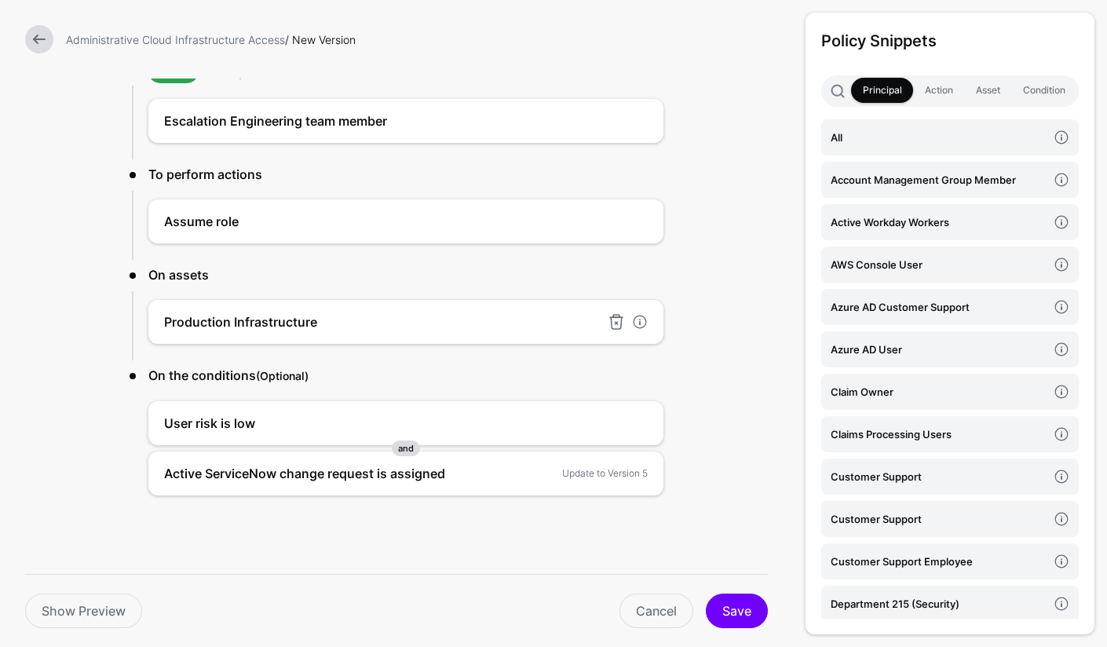
click at [381, 319] on h4 "Production Infrastructure" at bounding box center [382, 321] width 436 height 19
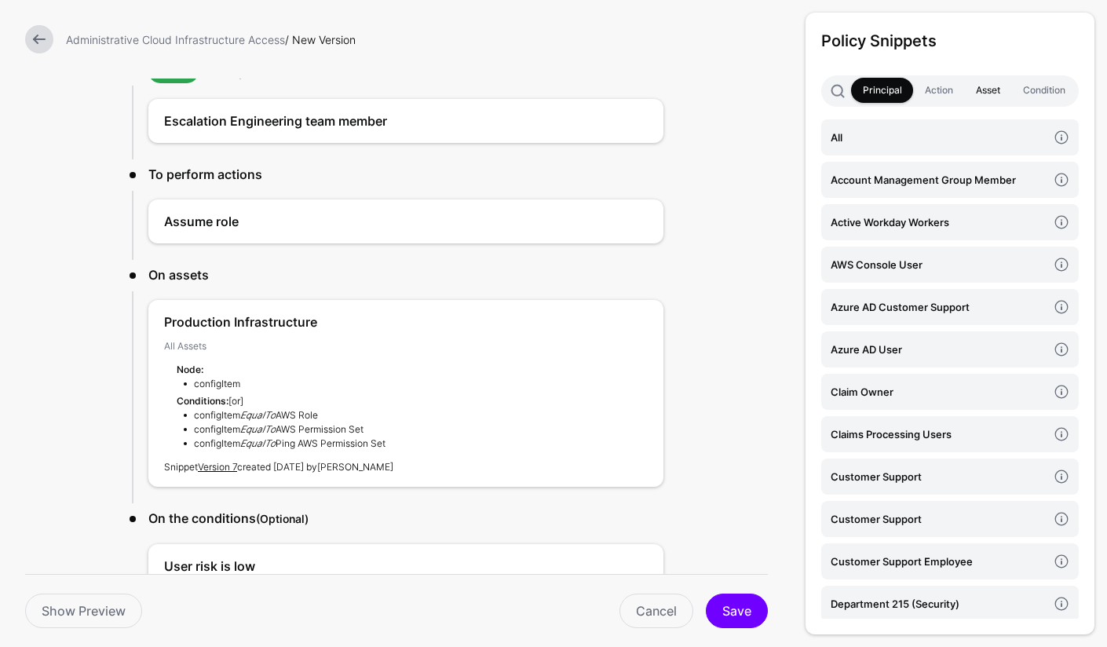
click at [990, 94] on link "Asset" at bounding box center [987, 90] width 47 height 25
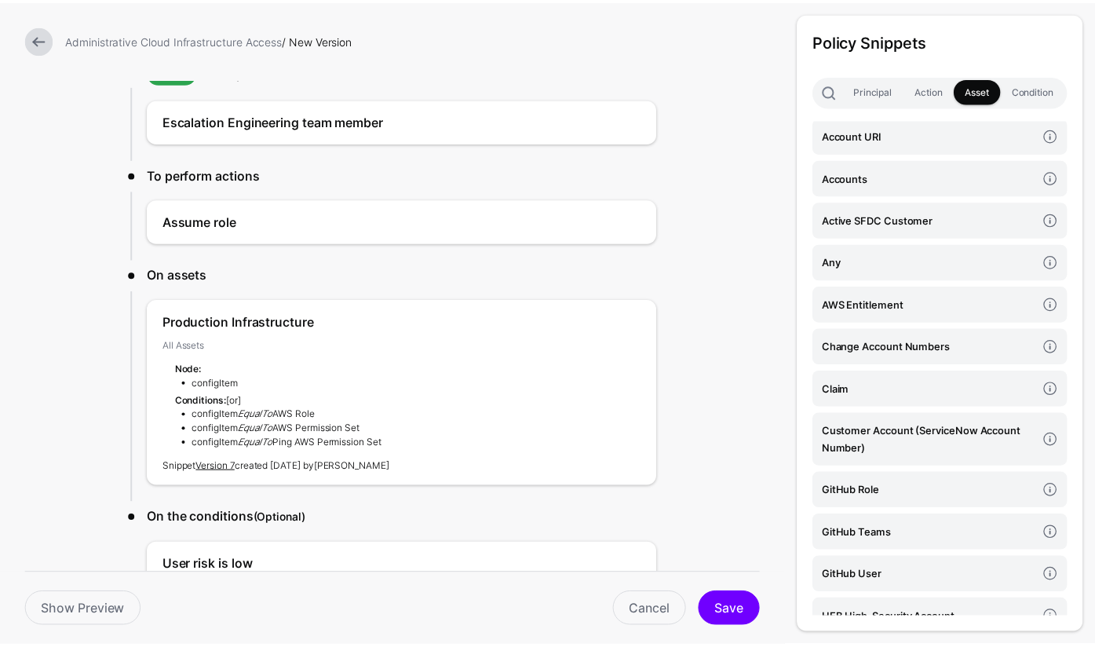
scroll to position [2, 0]
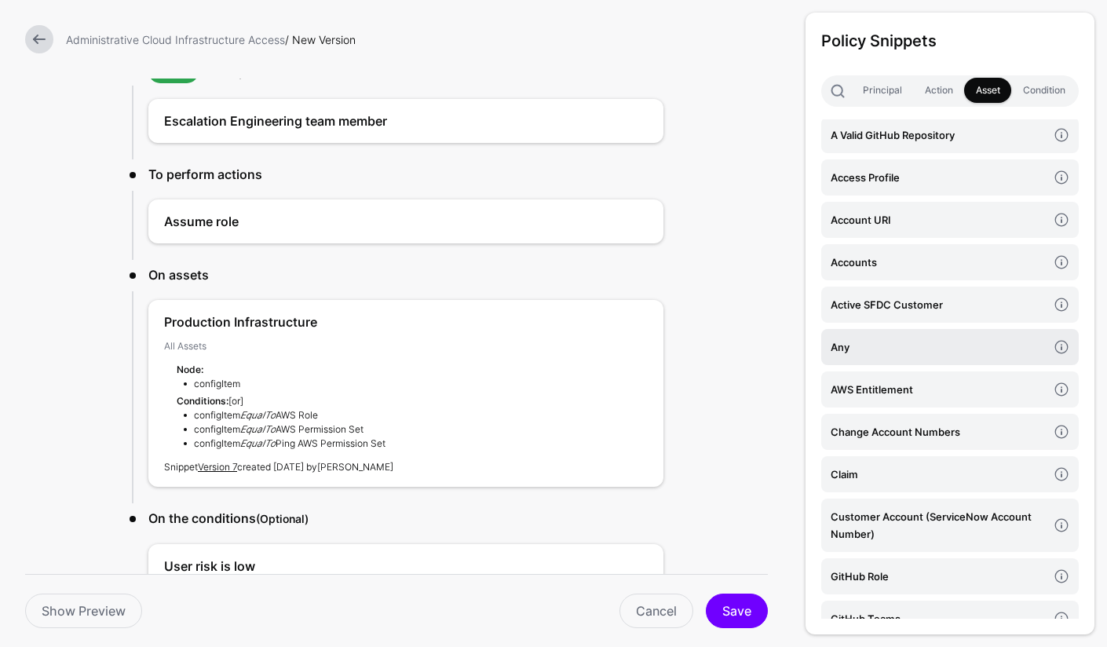
click at [874, 352] on h4 "Any" at bounding box center [939, 346] width 217 height 17
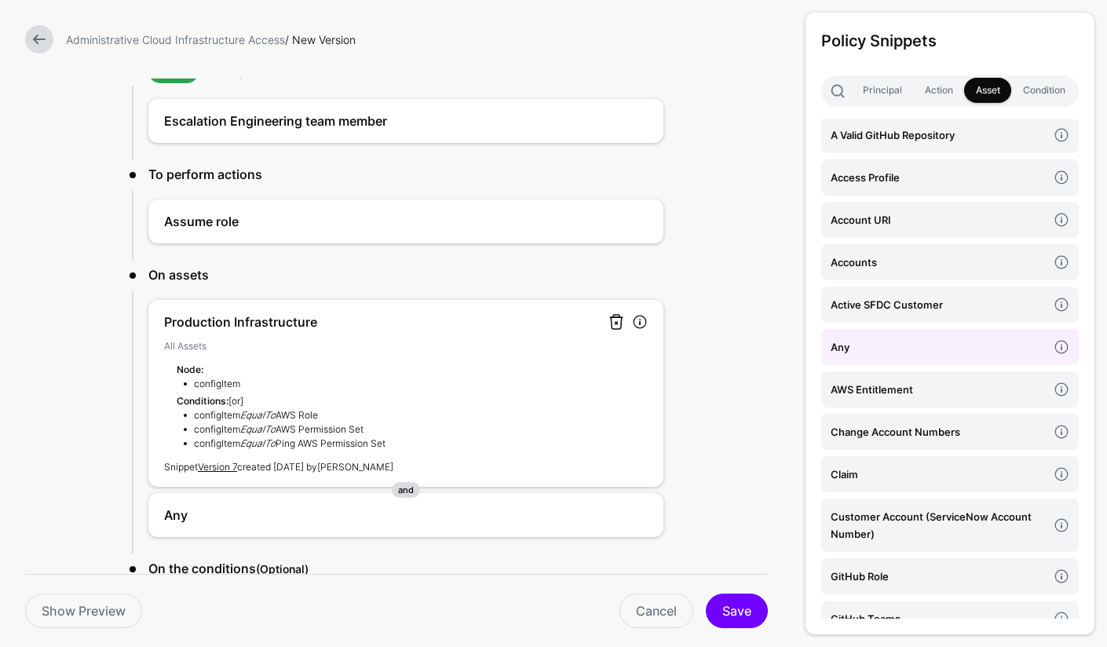
click at [611, 325] on link at bounding box center [616, 321] width 19 height 19
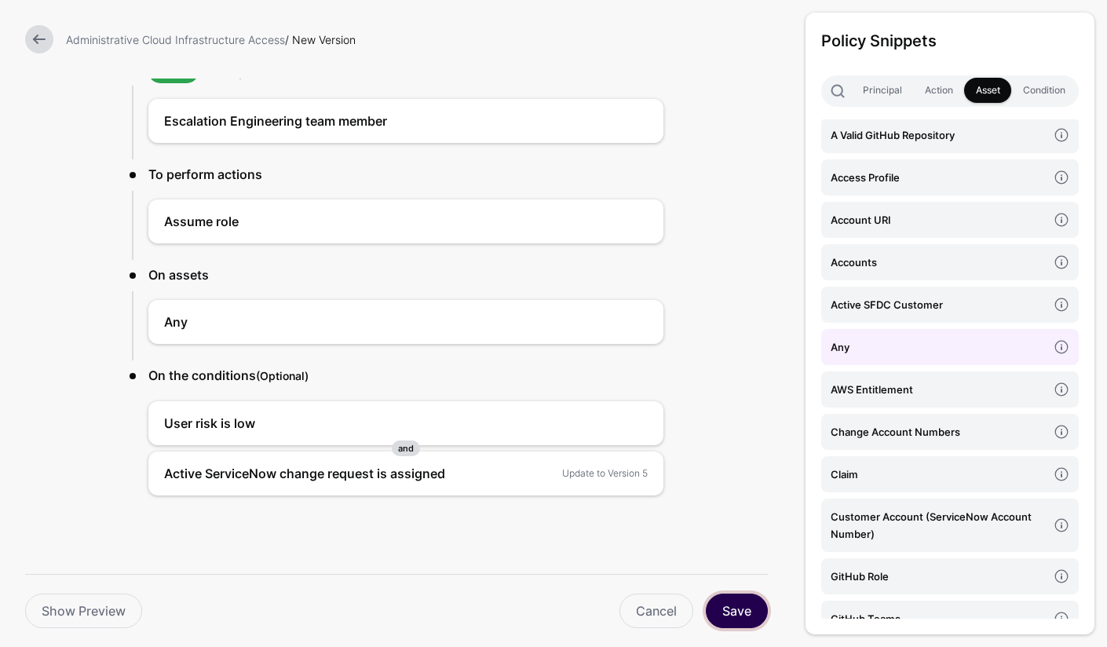
click at [735, 612] on button "Save" at bounding box center [737, 610] width 62 height 35
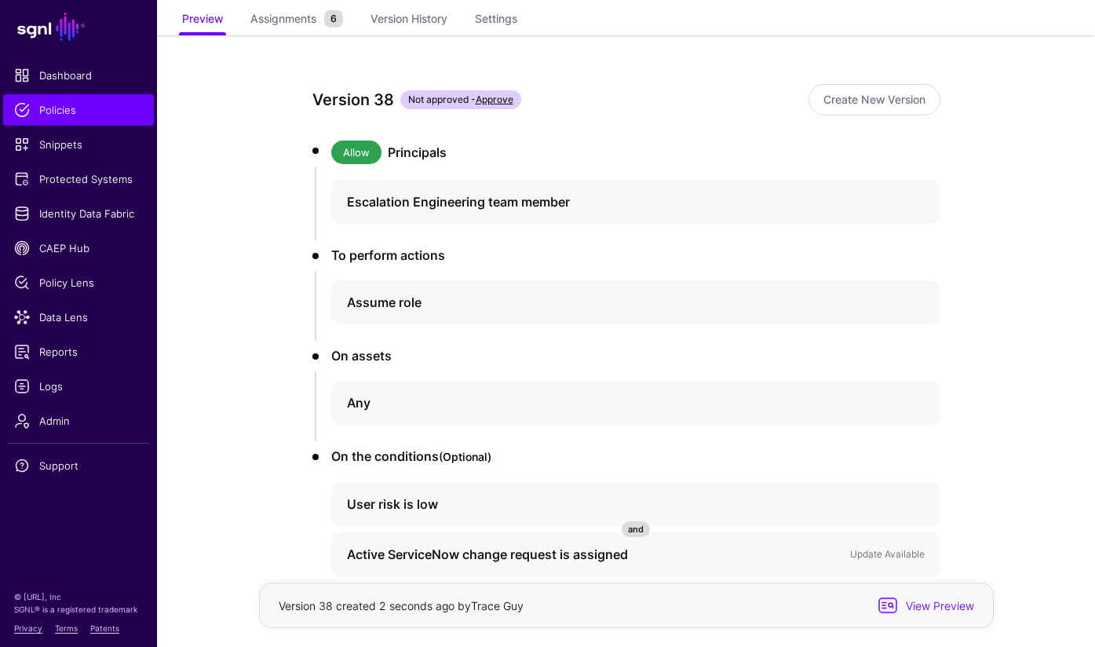
scroll to position [221, 0]
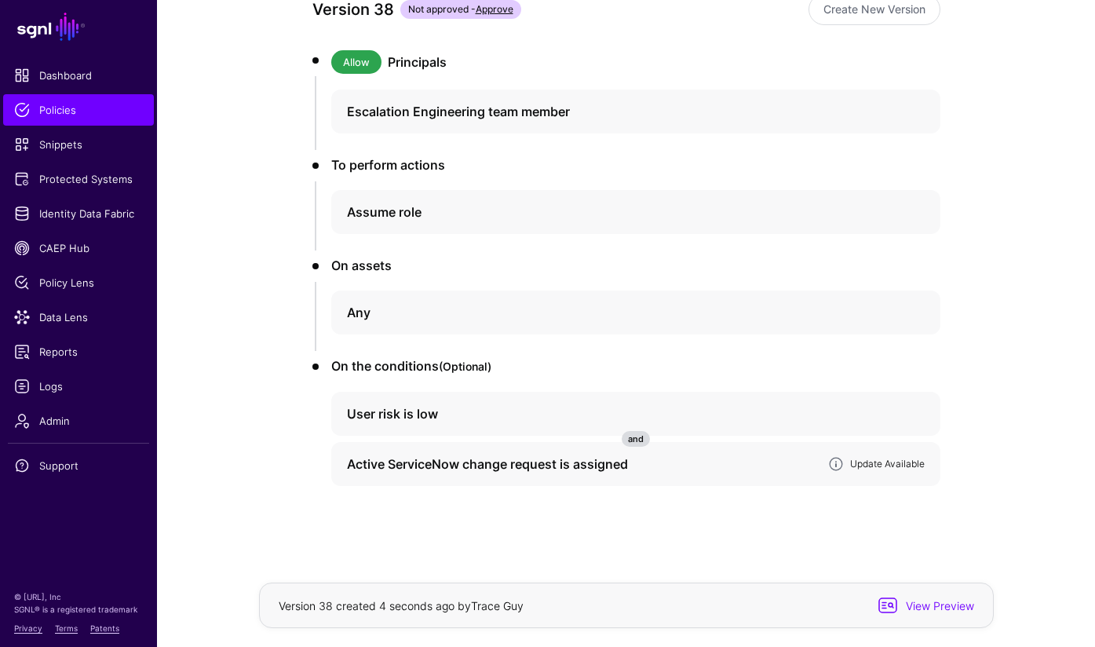
click at [883, 463] on link "Update Available" at bounding box center [887, 464] width 75 height 12
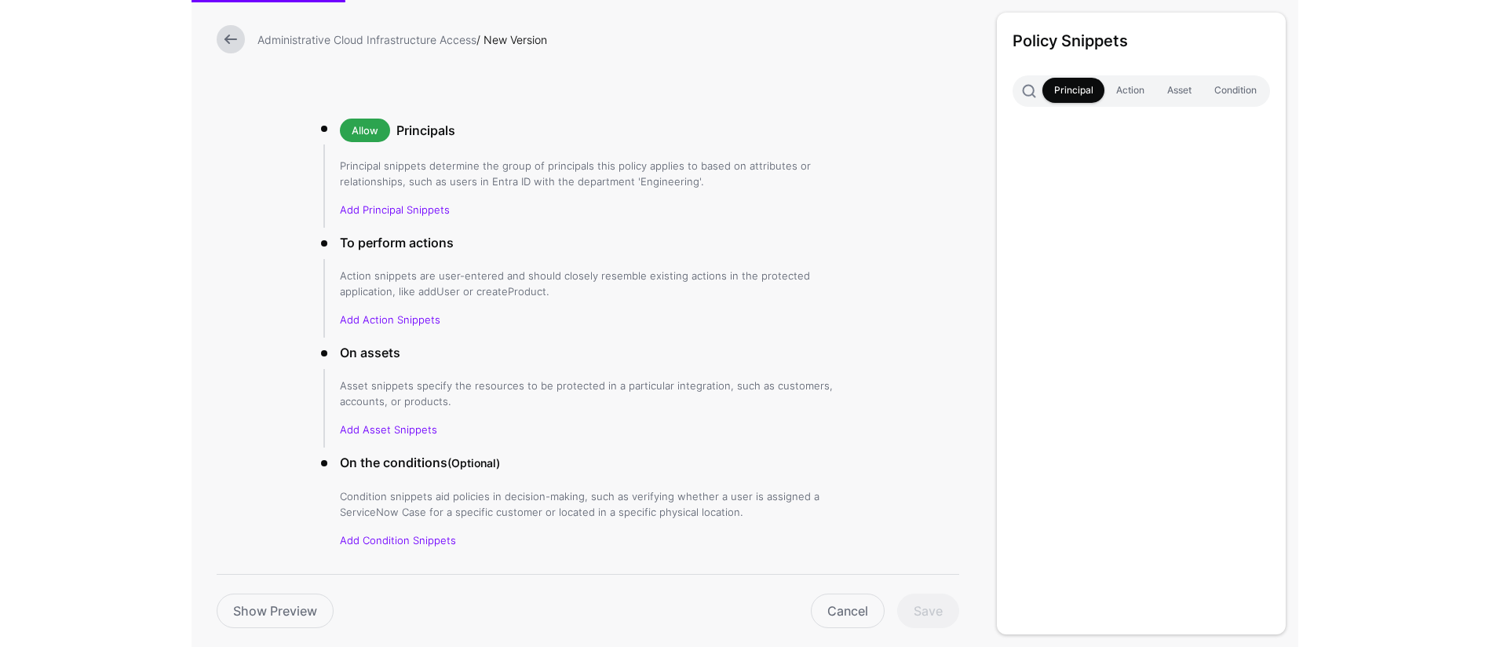
scroll to position [99, 0]
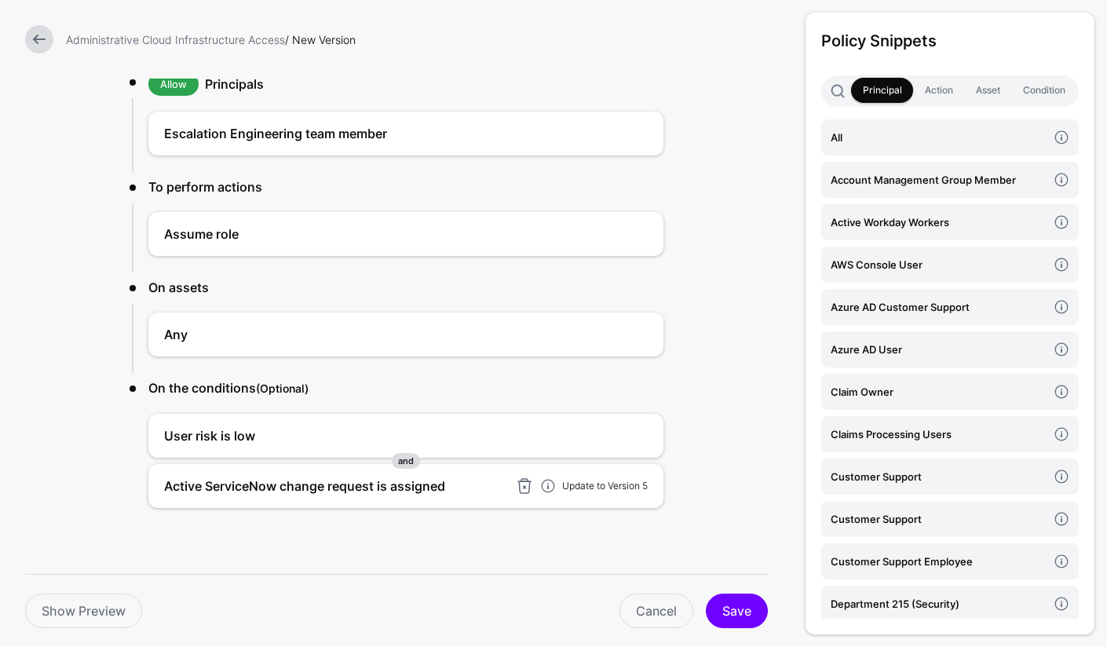
click at [591, 486] on link "Update to Version 5" at bounding box center [605, 486] width 86 height 12
click at [736, 604] on button "Save" at bounding box center [737, 610] width 62 height 35
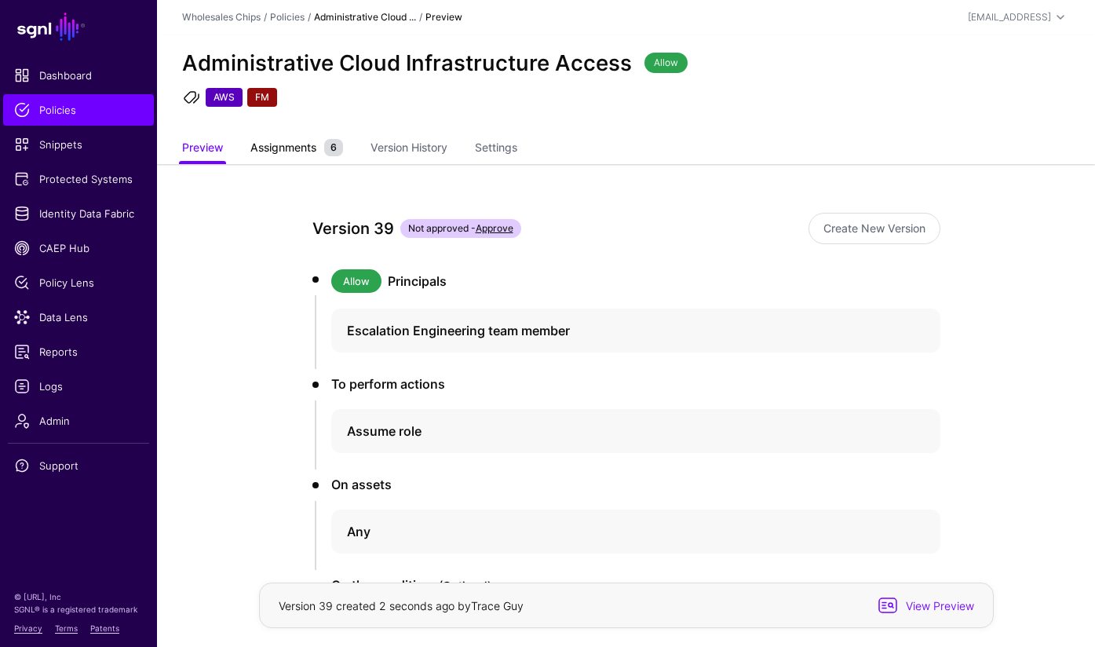
click at [304, 150] on span "Assignments" at bounding box center [283, 147] width 74 height 16
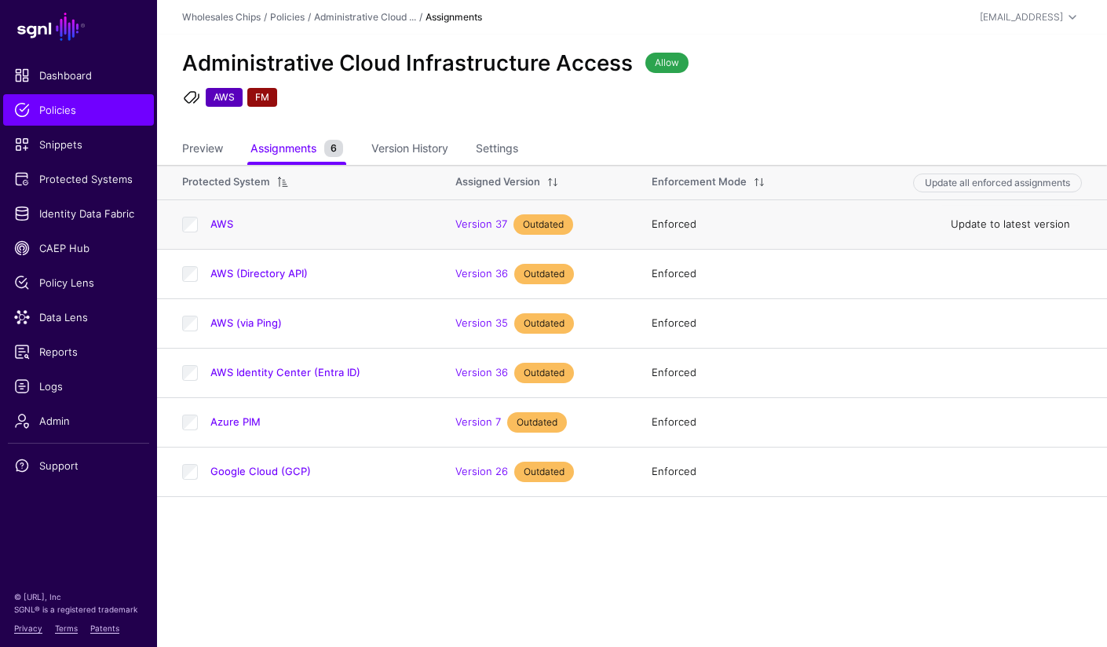
click at [1028, 225] on link "Update to latest version" at bounding box center [1010, 223] width 119 height 13
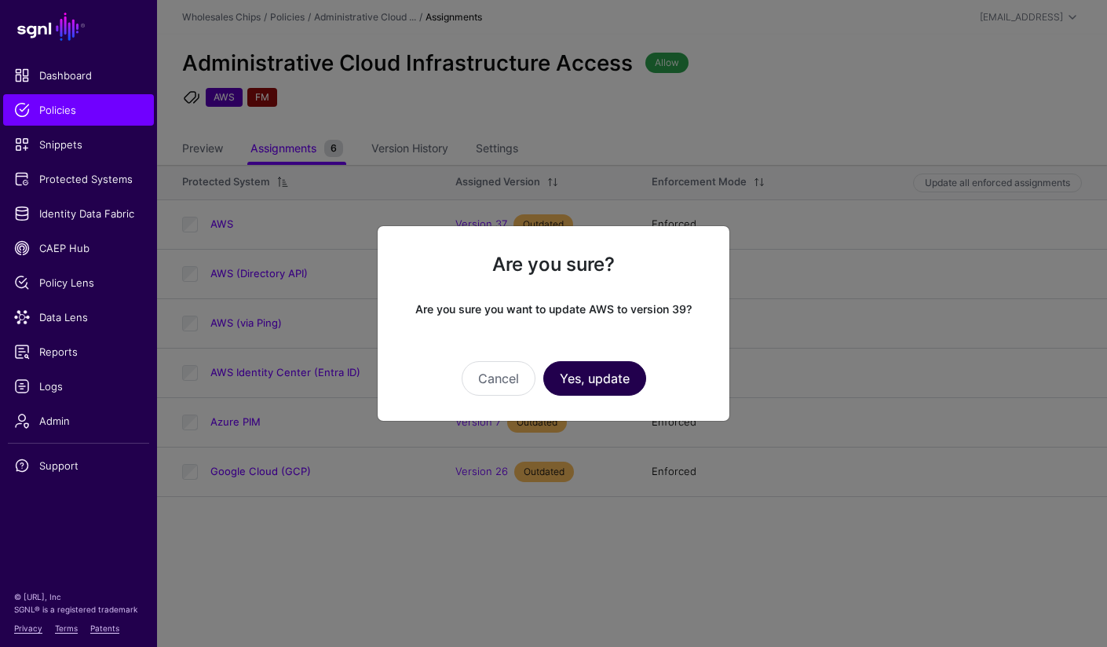
click at [592, 378] on button "Yes, update" at bounding box center [594, 378] width 103 height 35
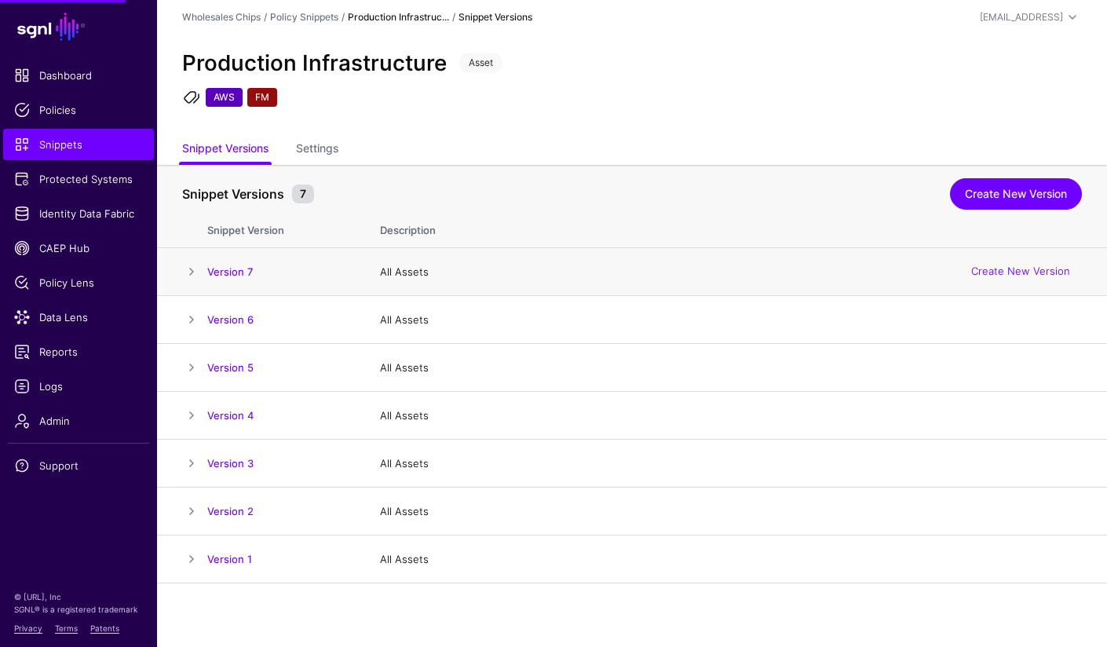
click at [192, 272] on span at bounding box center [191, 271] width 19 height 19
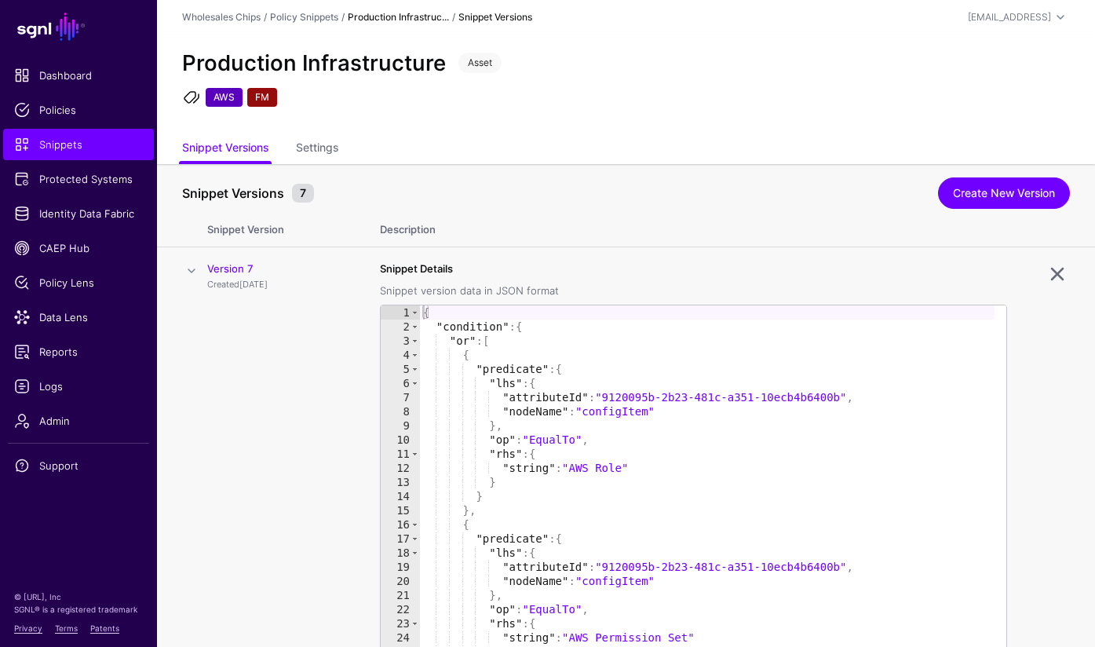
click at [192, 272] on span at bounding box center [191, 270] width 19 height 19
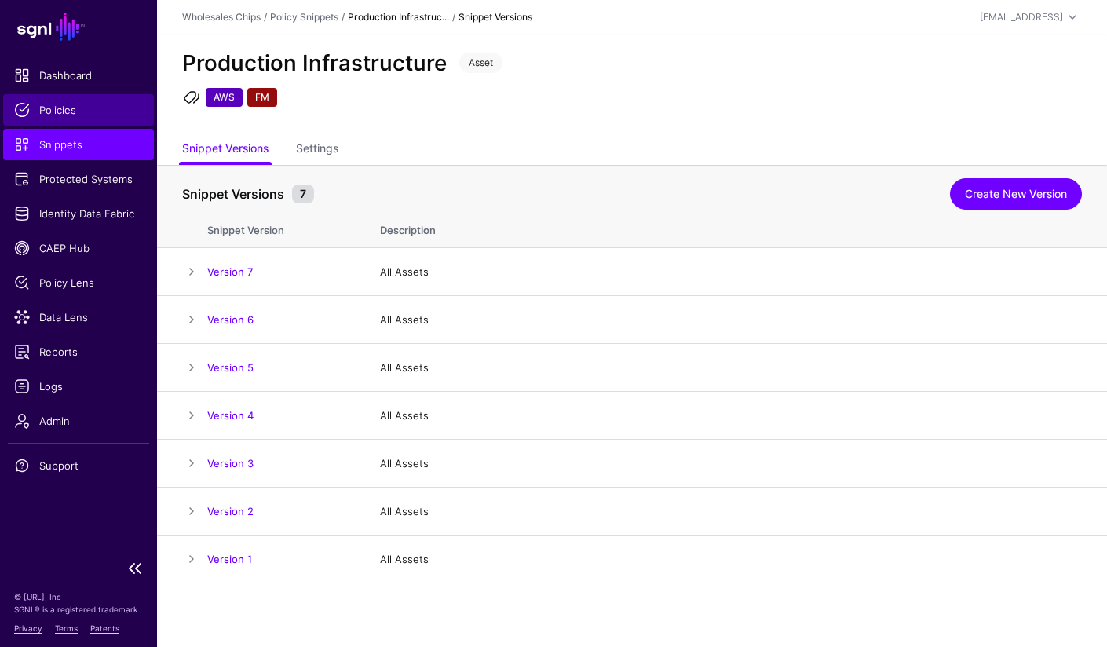
click at [62, 108] on span "Policies" at bounding box center [78, 110] width 129 height 16
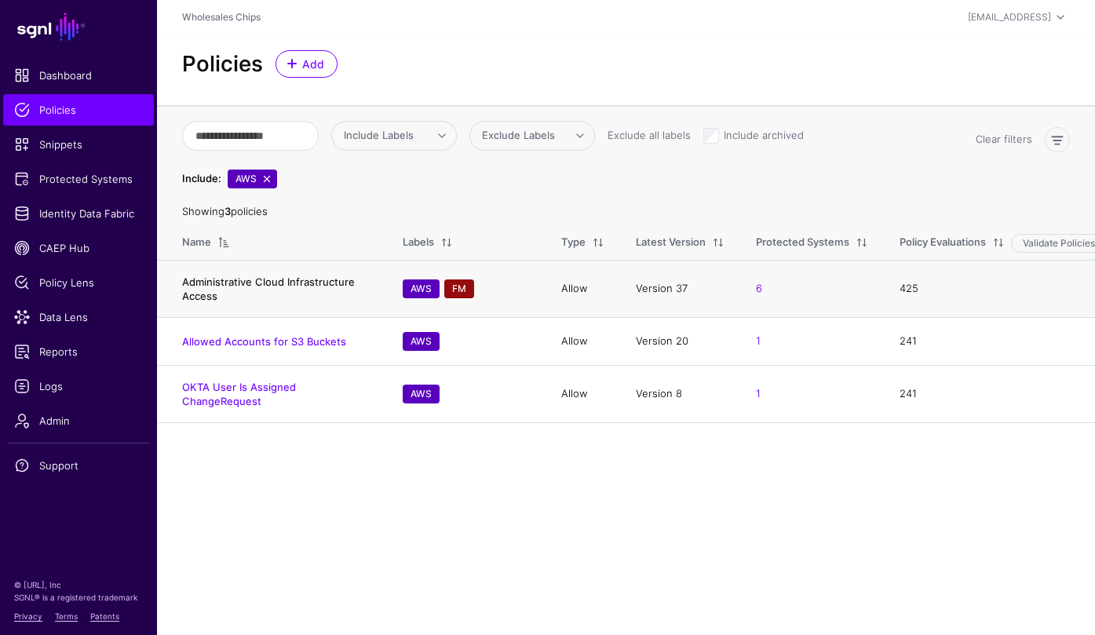
click at [291, 283] on link "Administrative Cloud Infrastructure Access" at bounding box center [268, 289] width 173 height 27
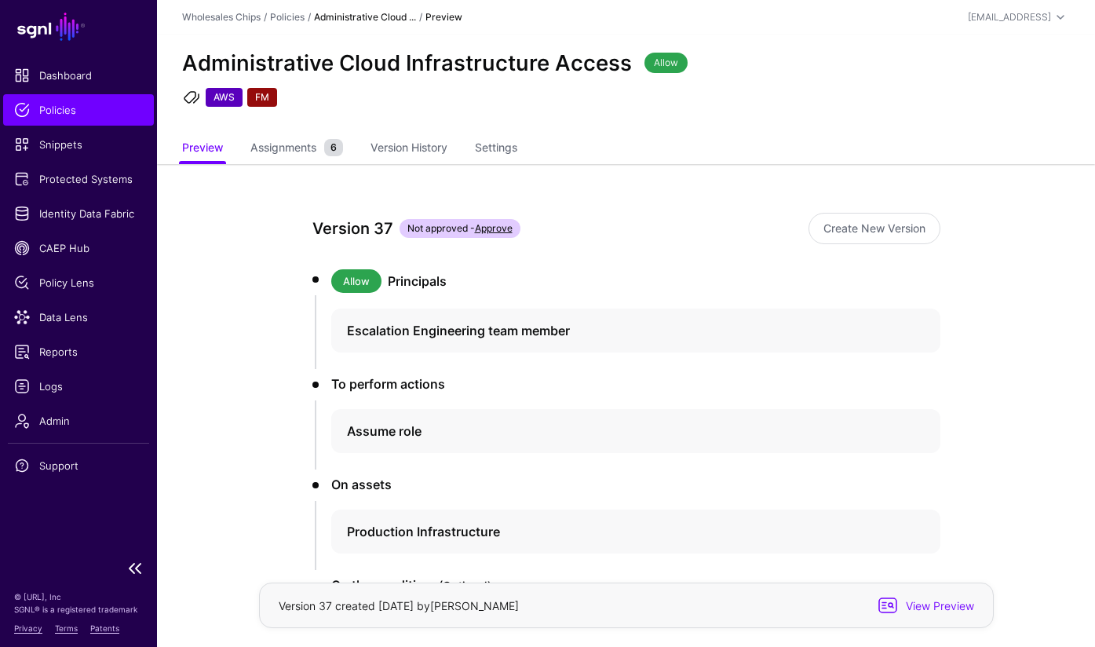
click at [5, 42] on h1 "SGNL" at bounding box center [78, 26] width 157 height 53
click at [62, 393] on span "Logs" at bounding box center [78, 386] width 129 height 16
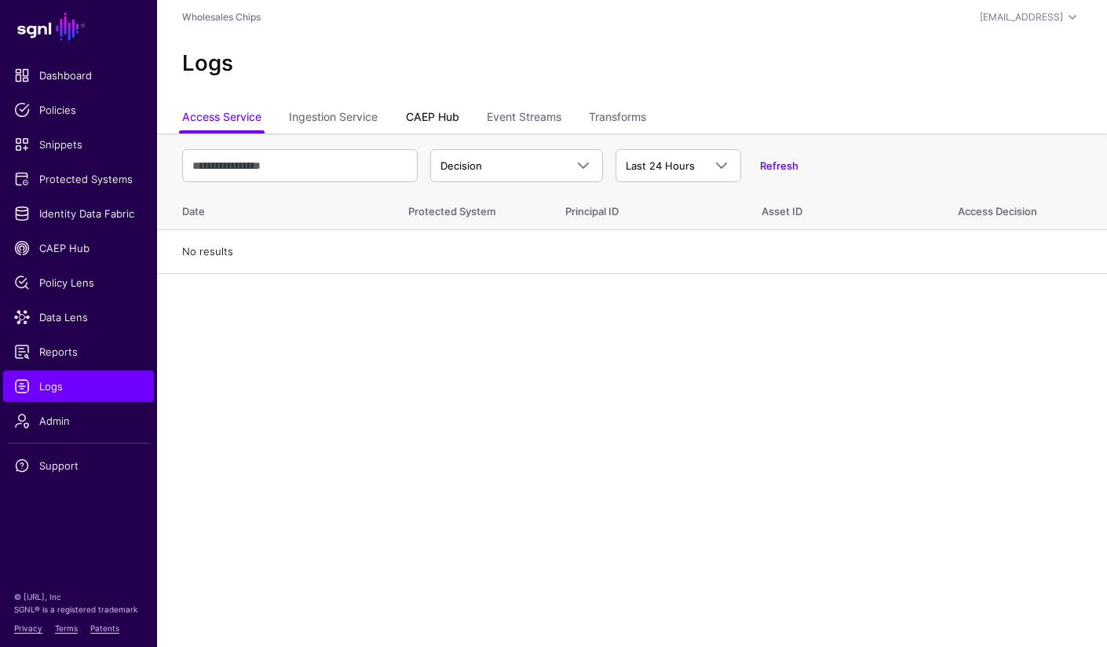
click at [425, 122] on link "CAEP Hub" at bounding box center [432, 119] width 53 height 30
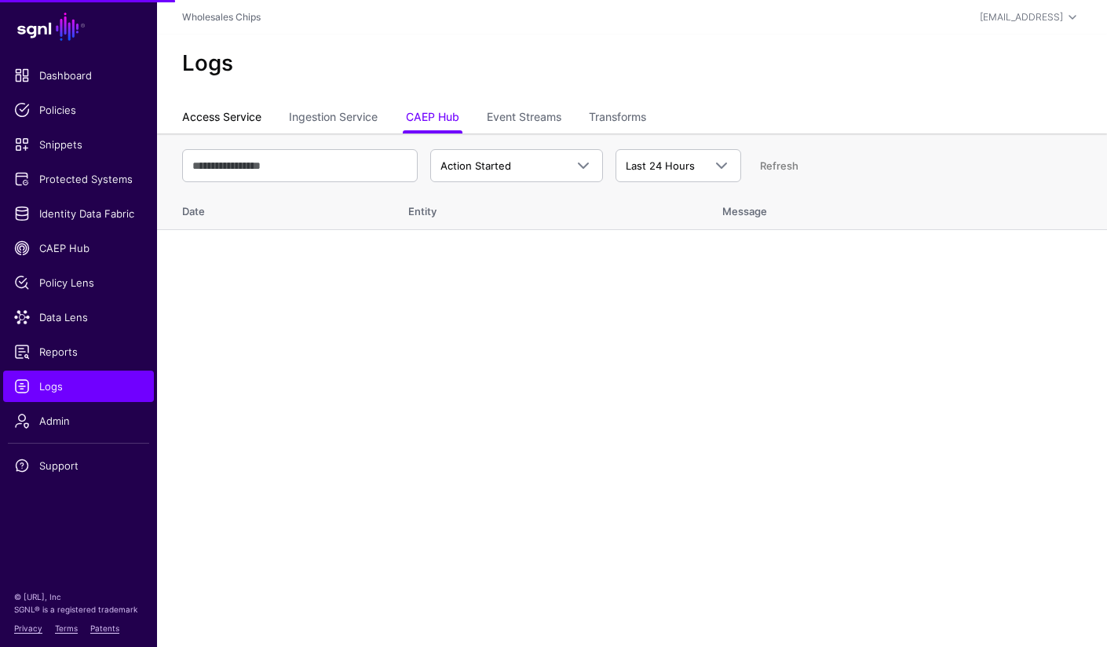
click at [221, 122] on link "Access Service" at bounding box center [221, 119] width 79 height 30
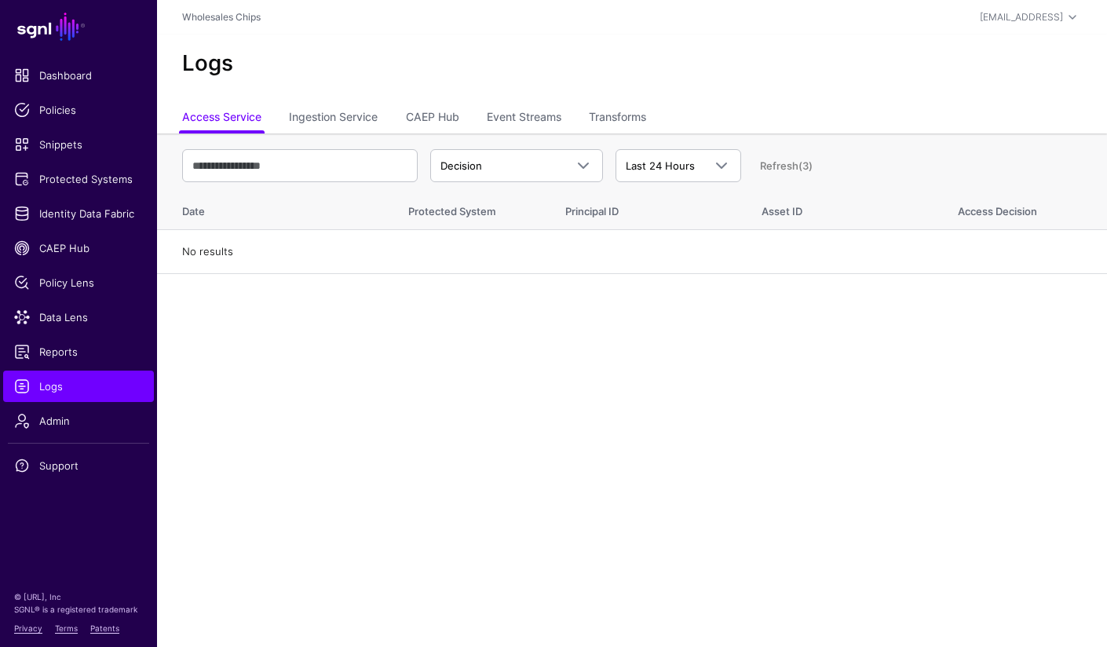
click at [782, 170] on link "Refresh (3)" at bounding box center [786, 165] width 53 height 13
click at [557, 170] on span "Decision" at bounding box center [502, 167] width 124 height 16
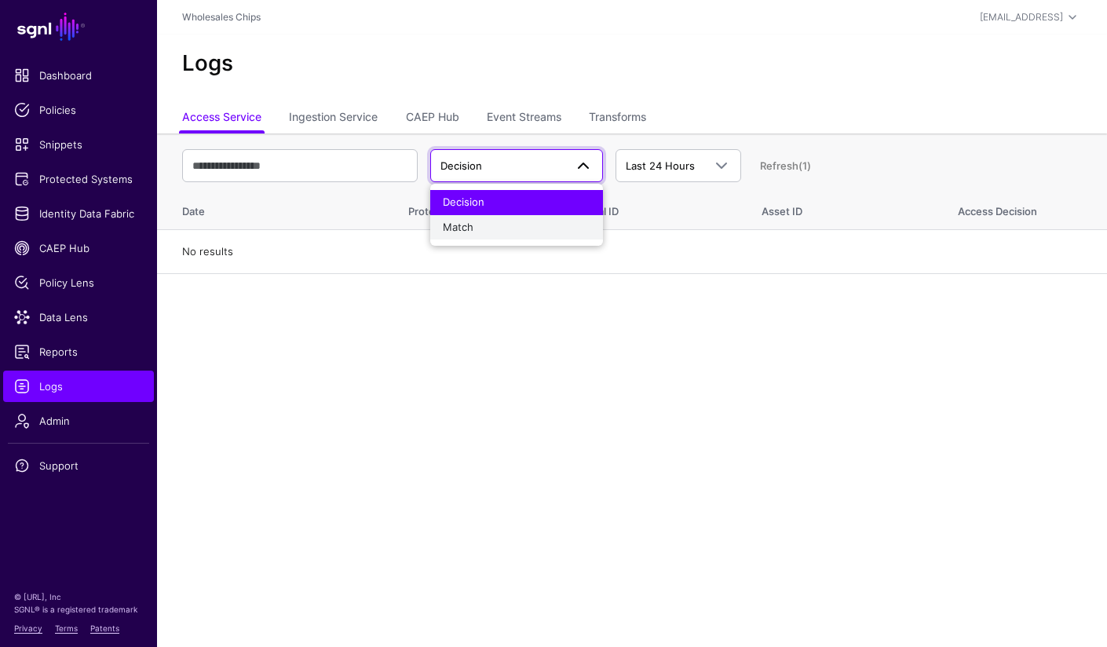
click at [532, 218] on button "Match" at bounding box center [516, 227] width 173 height 25
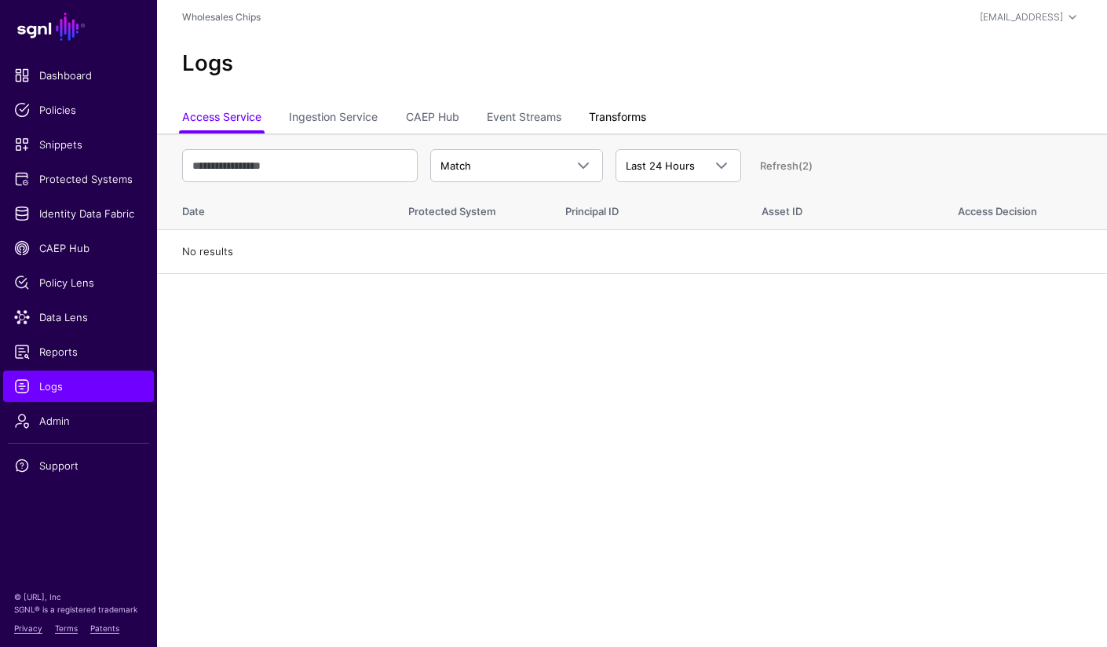
click at [642, 119] on link "Transforms" at bounding box center [617, 119] width 57 height 30
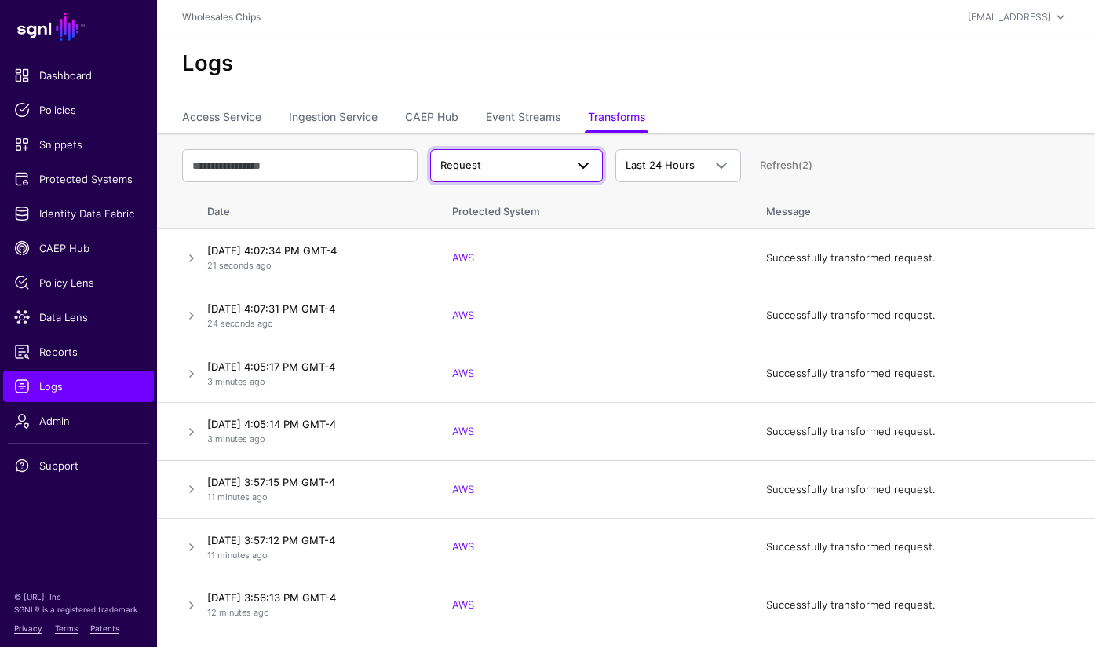
click at [586, 164] on span at bounding box center [583, 165] width 19 height 19
click at [548, 217] on button "Response" at bounding box center [516, 226] width 173 height 25
click at [558, 167] on span "Response" at bounding box center [502, 166] width 124 height 16
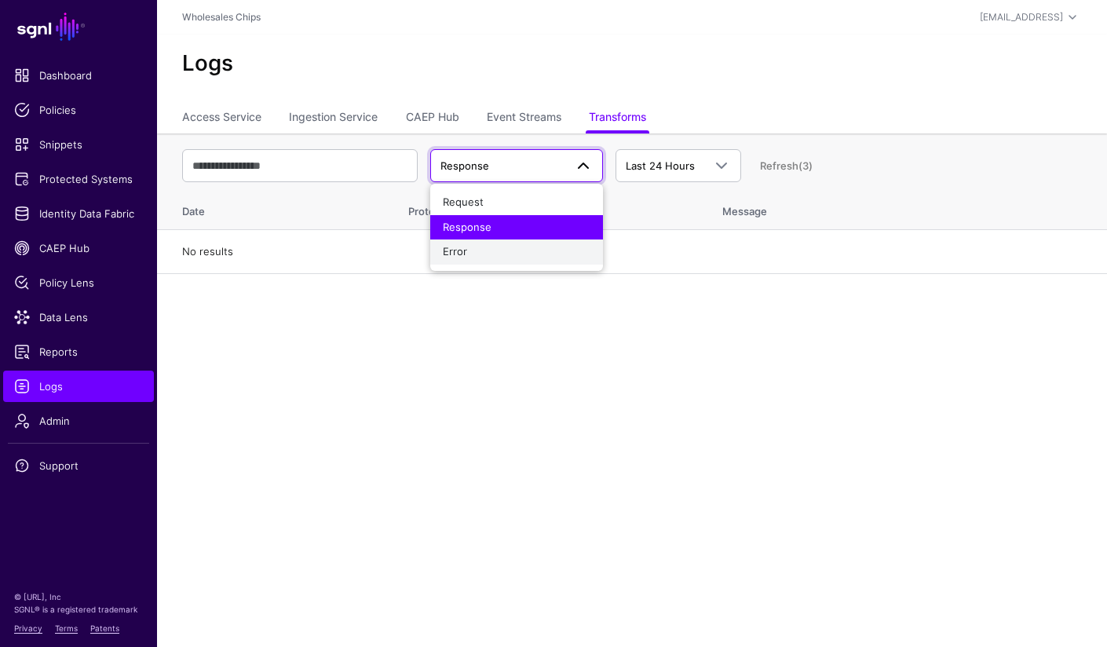
click at [532, 251] on div "Error" at bounding box center [517, 252] width 148 height 16
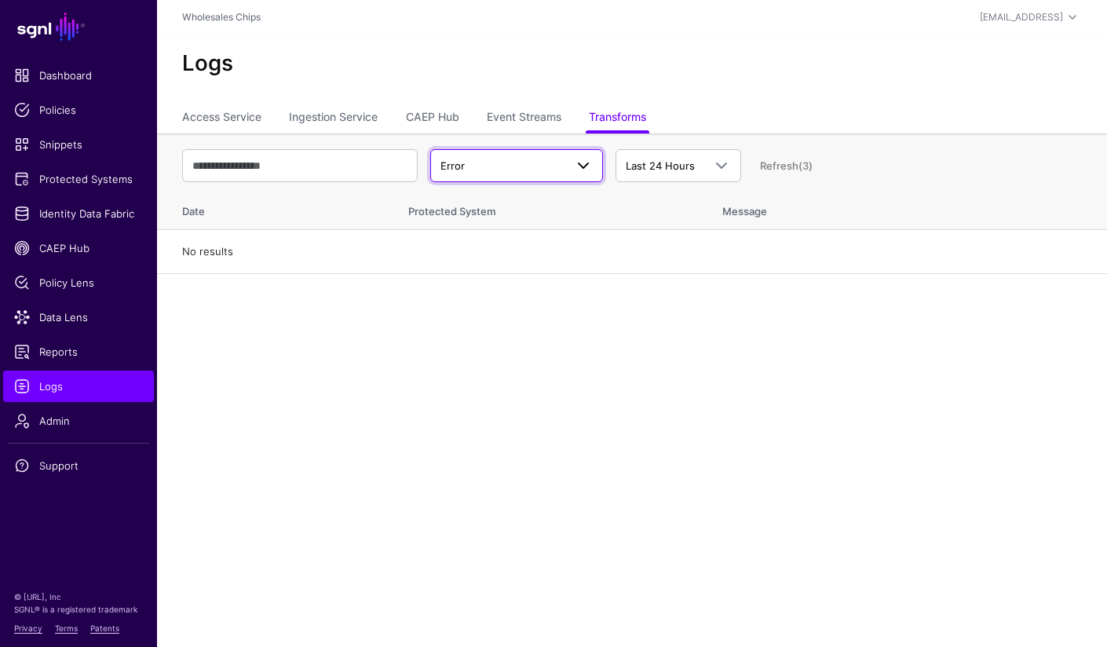
click at [566, 162] on span at bounding box center [578, 165] width 28 height 19
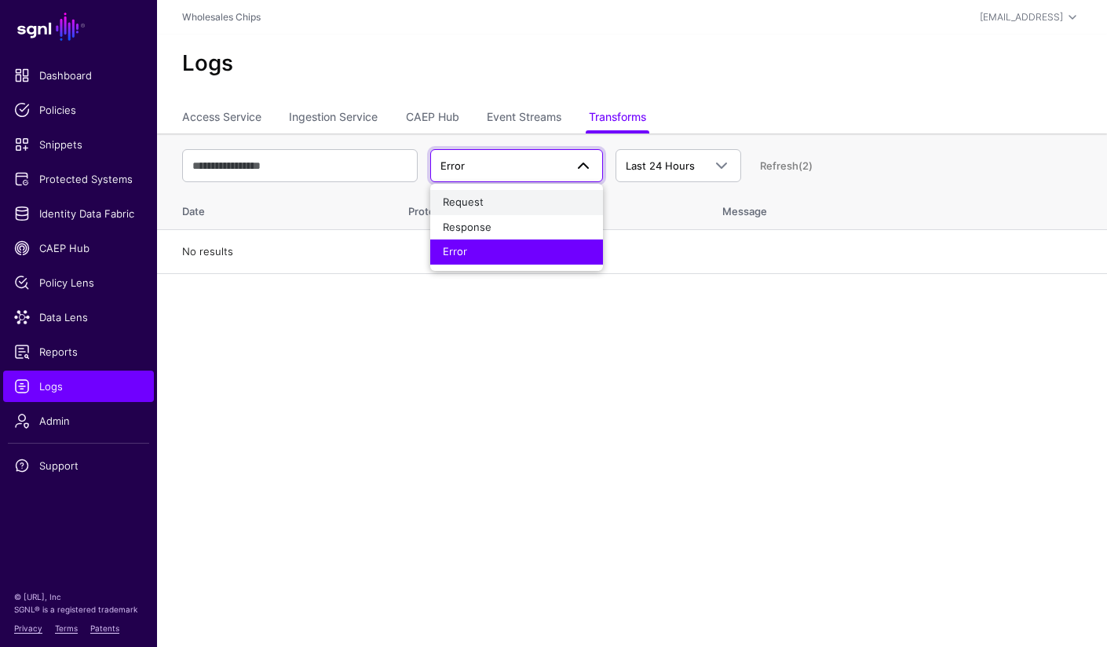
click at [532, 206] on div "Request" at bounding box center [517, 203] width 148 height 16
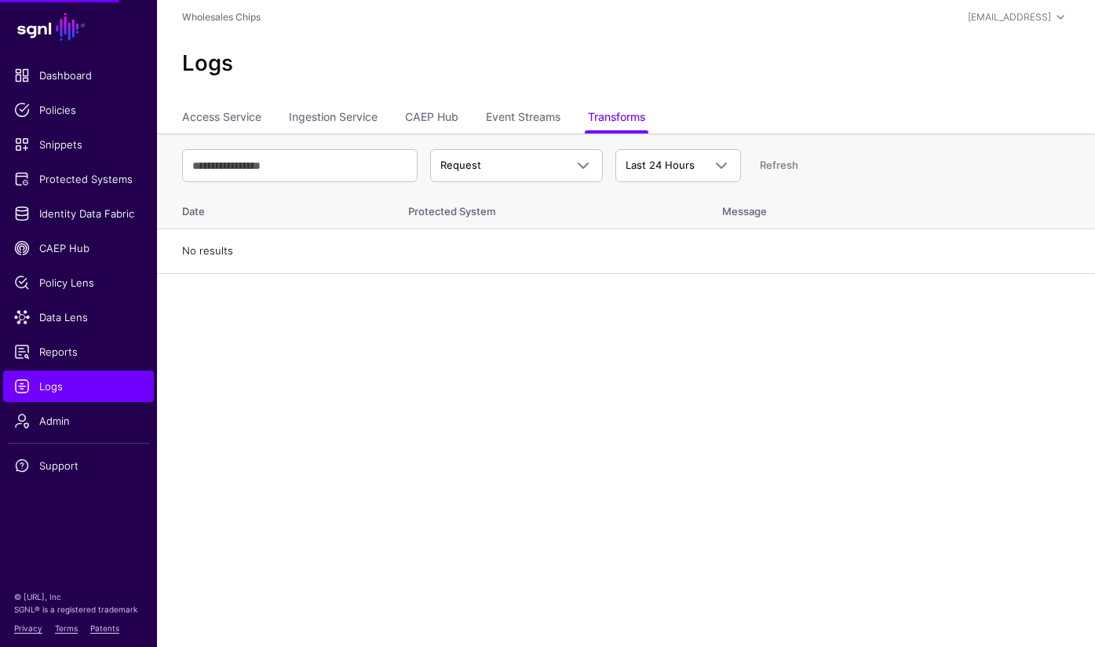
click at [577, 403] on main "SGNL Dashboard Policies Snippets Protected Systems Identity Data Fabric CAEP Hu…" at bounding box center [547, 323] width 1095 height 647
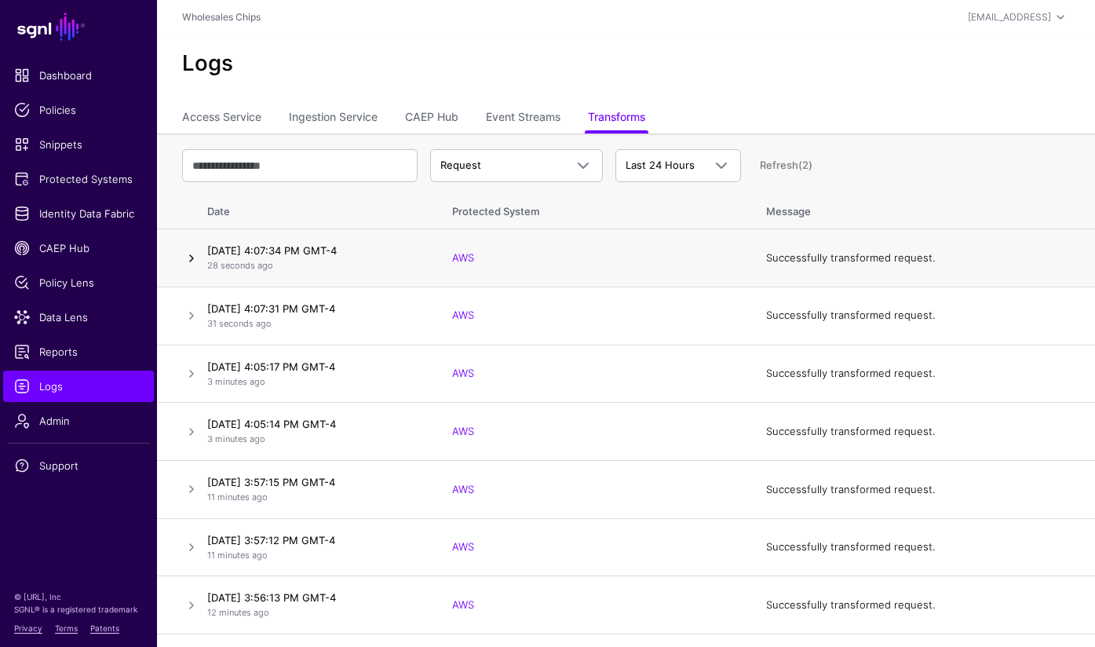
click at [192, 257] on link at bounding box center [191, 258] width 19 height 19
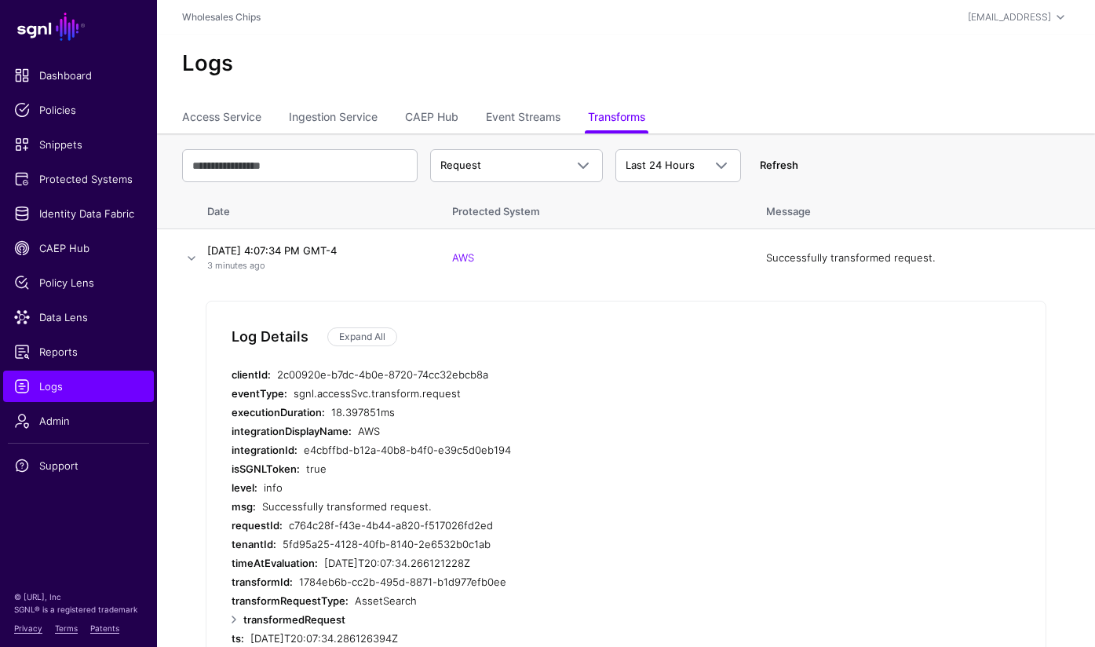
click at [789, 163] on link "Refresh" at bounding box center [779, 165] width 38 height 13
click at [802, 163] on div "Request Request Response Error Last 24 Hours Last 24 Hours Last 7 Days Last 30 …" at bounding box center [626, 166] width 888 height 46
click at [784, 166] on link "Refresh" at bounding box center [779, 165] width 38 height 13
click at [245, 116] on link "Access Service" at bounding box center [221, 119] width 79 height 30
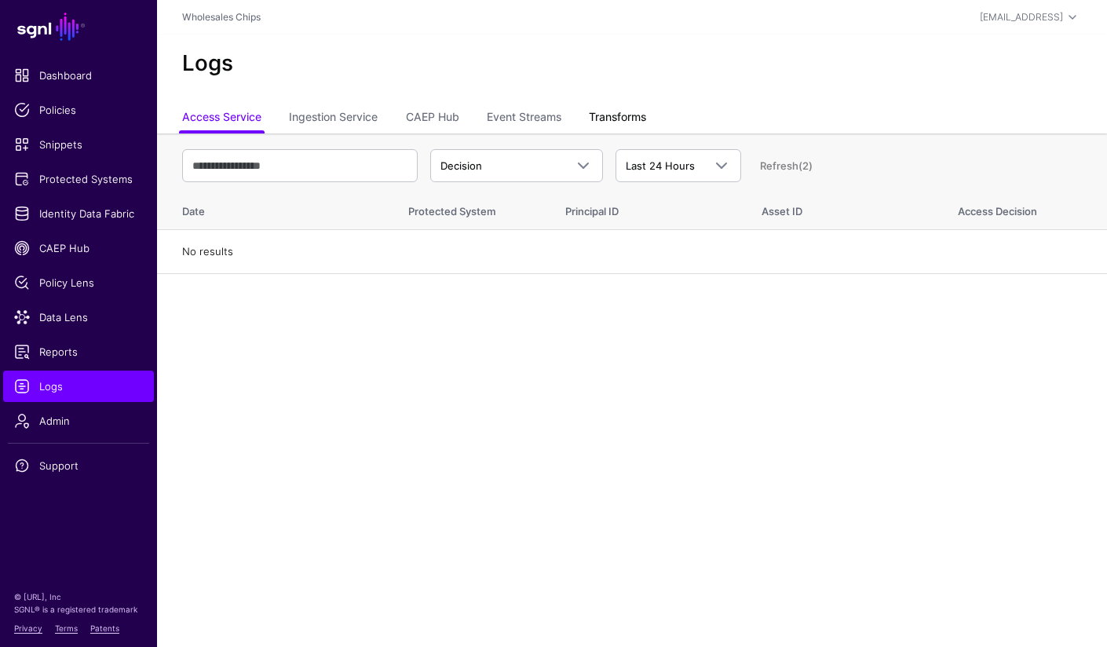
click at [608, 123] on link "Transforms" at bounding box center [617, 119] width 57 height 30
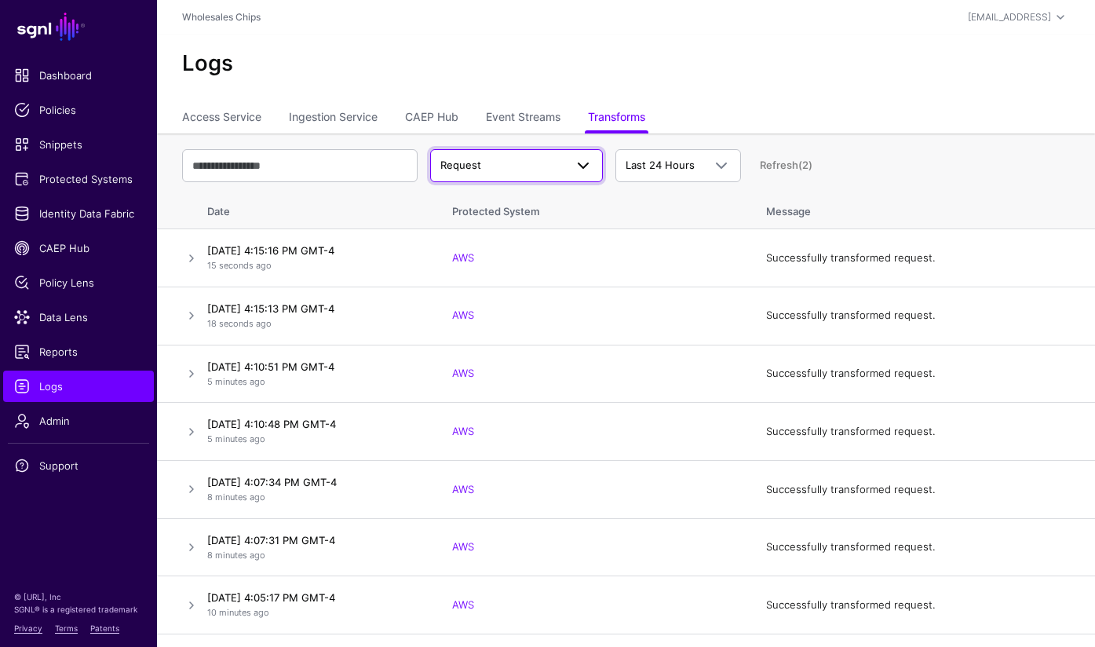
click at [546, 160] on span "Request" at bounding box center [502, 166] width 124 height 16
click at [540, 221] on div "Response" at bounding box center [517, 227] width 148 height 16
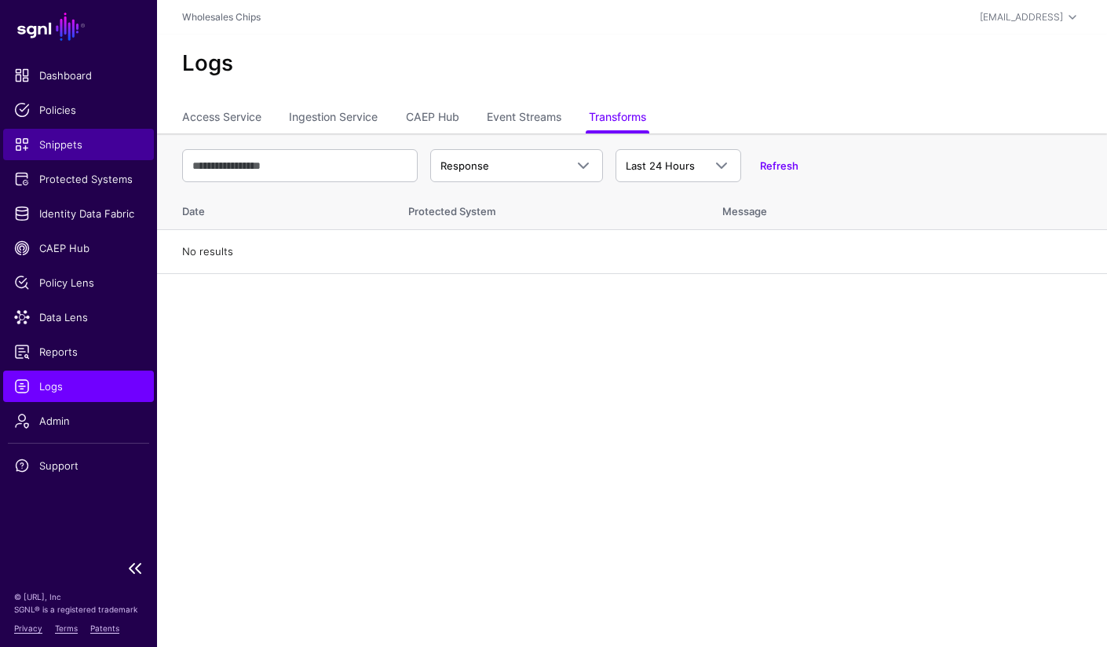
click at [68, 143] on span "Snippets" at bounding box center [78, 145] width 129 height 16
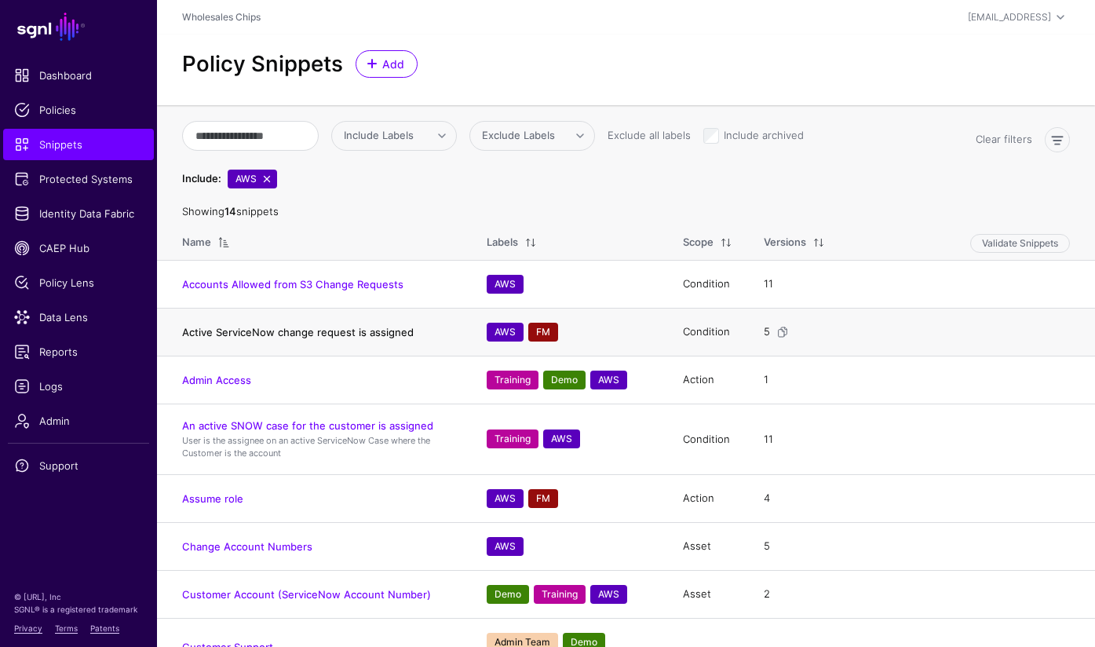
click at [363, 335] on link "Active ServiceNow change request is assigned" at bounding box center [298, 332] width 232 height 13
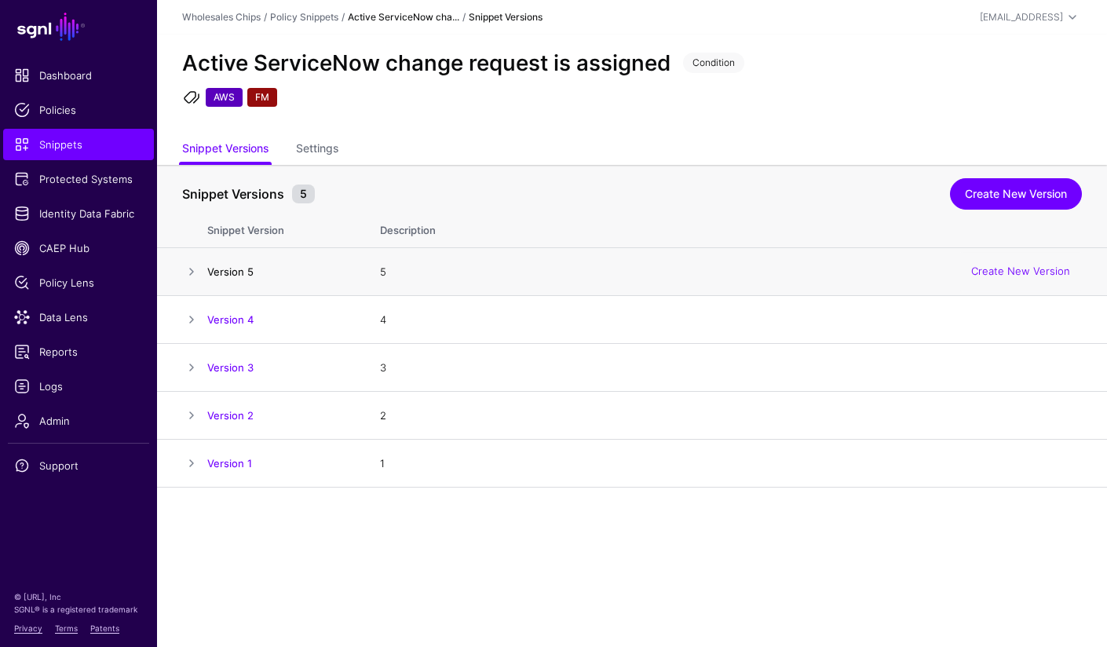
click at [215, 268] on link "Version 5" at bounding box center [230, 271] width 46 height 13
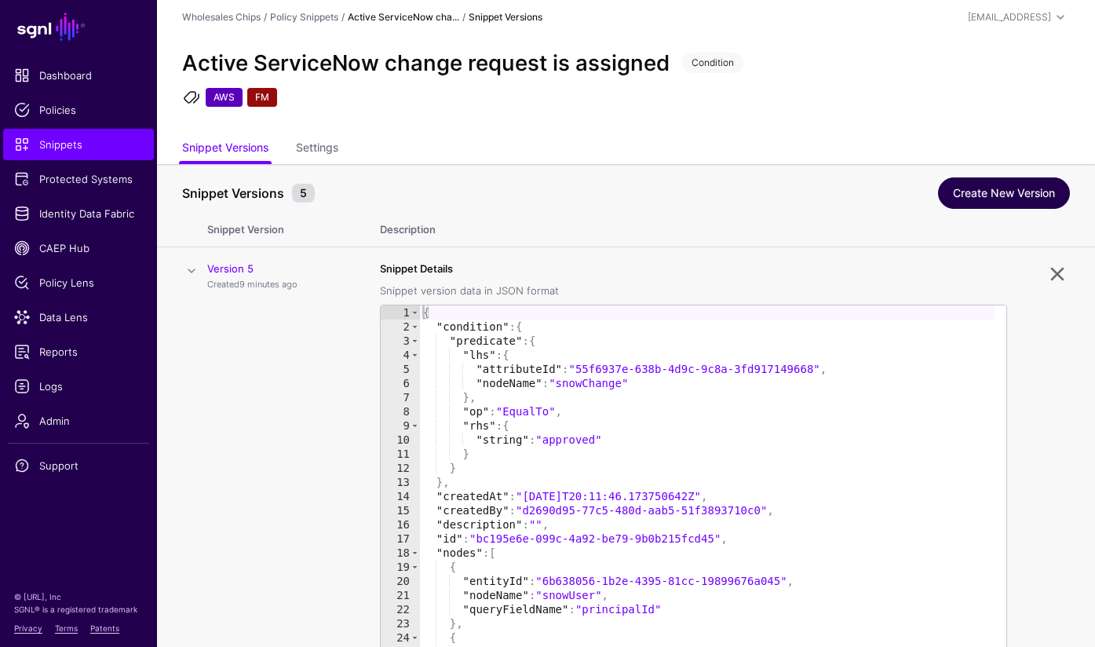
click at [1026, 202] on link "Create New Version" at bounding box center [1004, 192] width 132 height 31
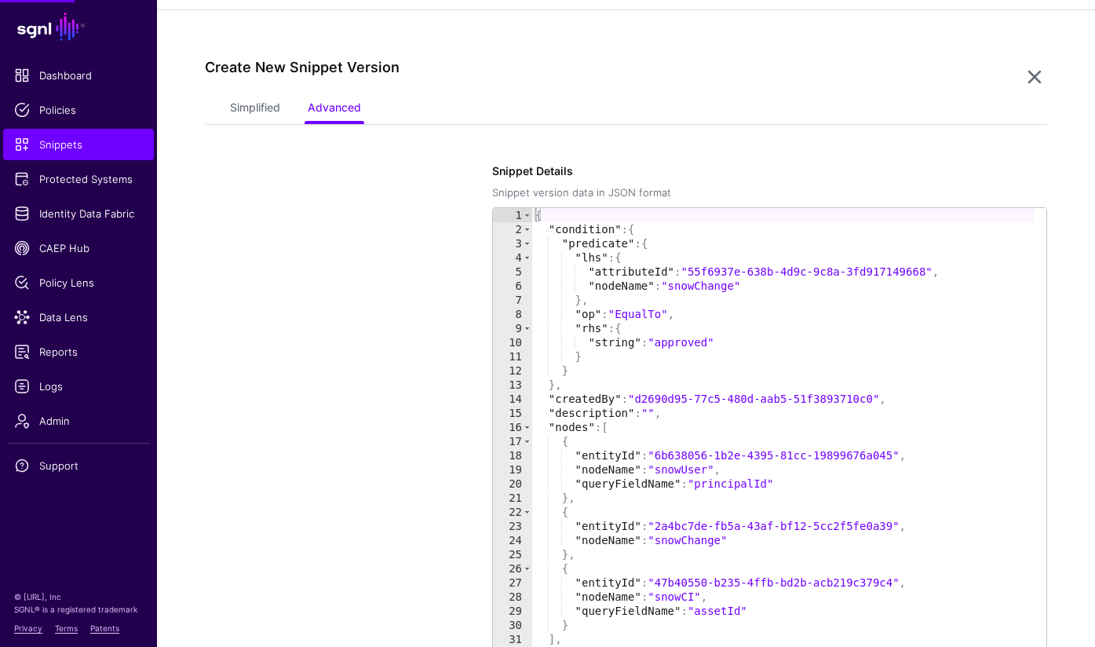
scroll to position [487, 0]
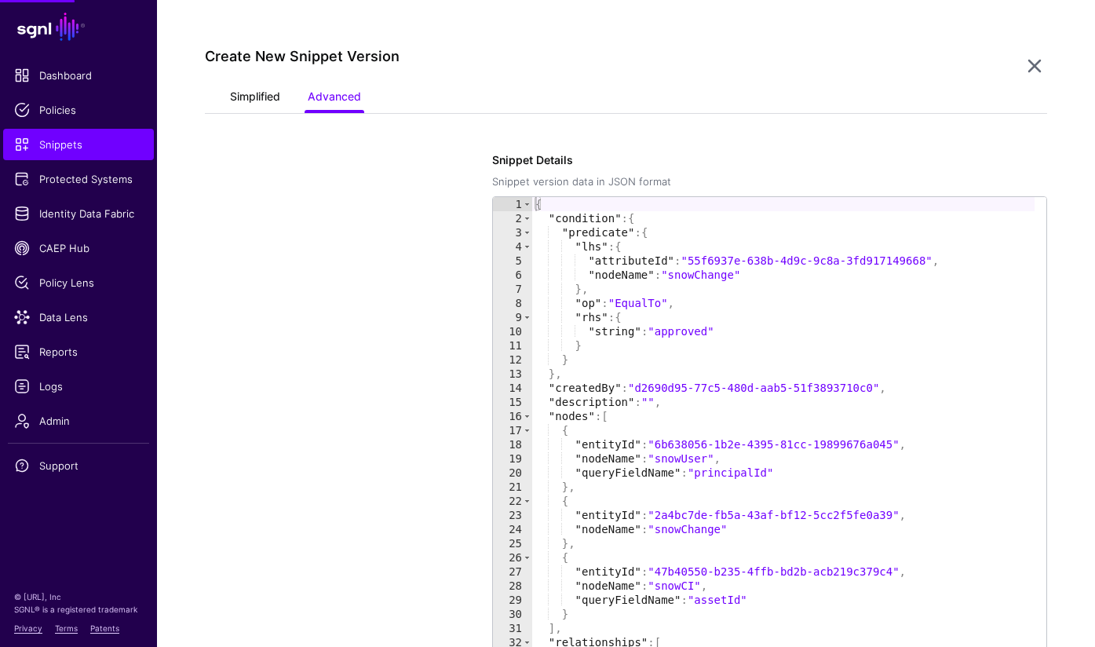
click at [264, 102] on link "Simplified" at bounding box center [255, 98] width 50 height 30
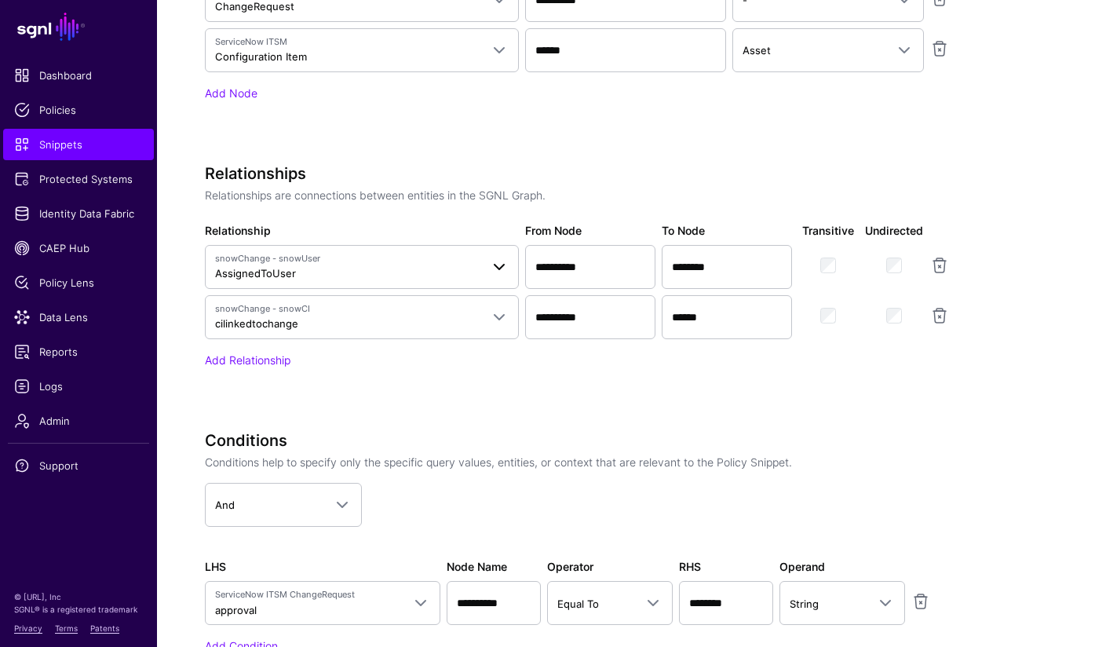
scroll to position [1298, 0]
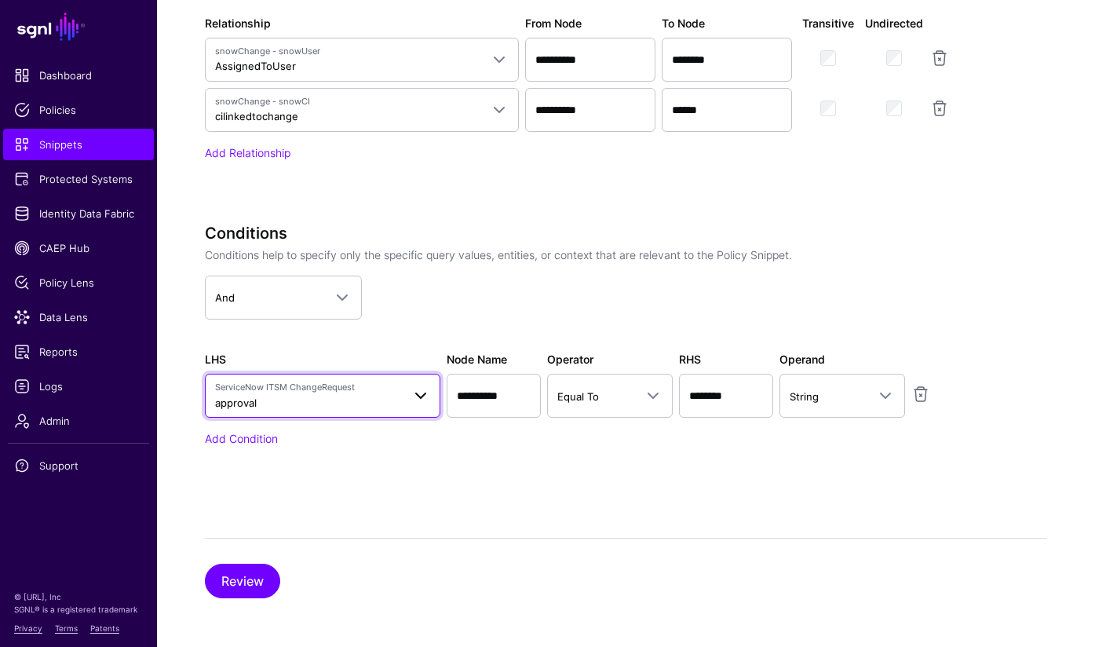
click at [409, 403] on span at bounding box center [416, 395] width 28 height 19
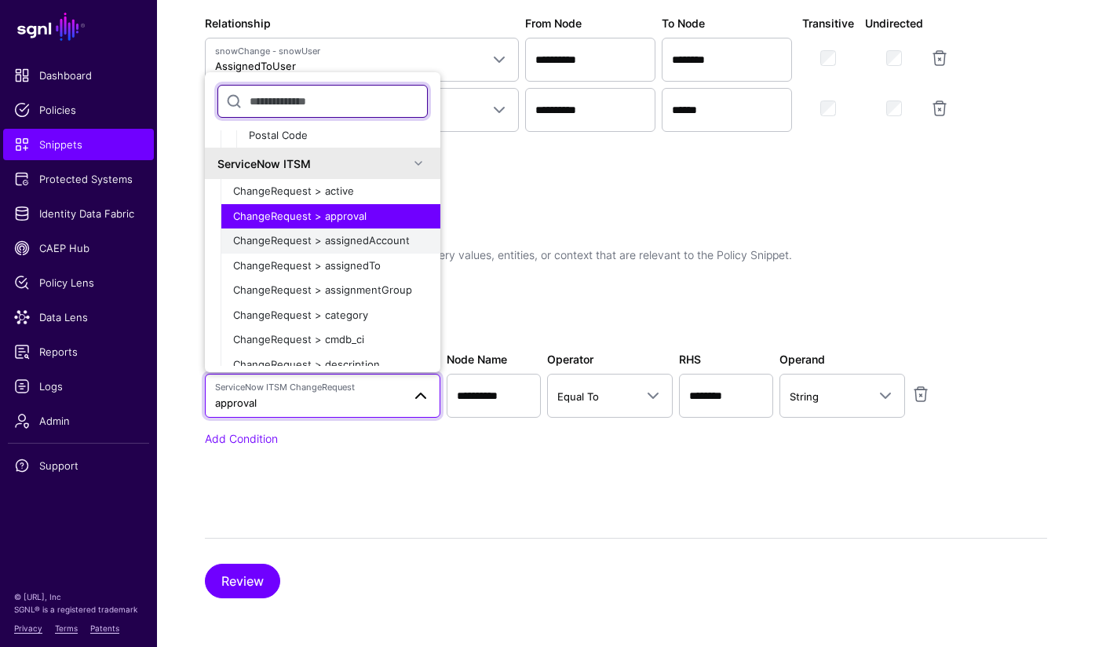
scroll to position [316, 0]
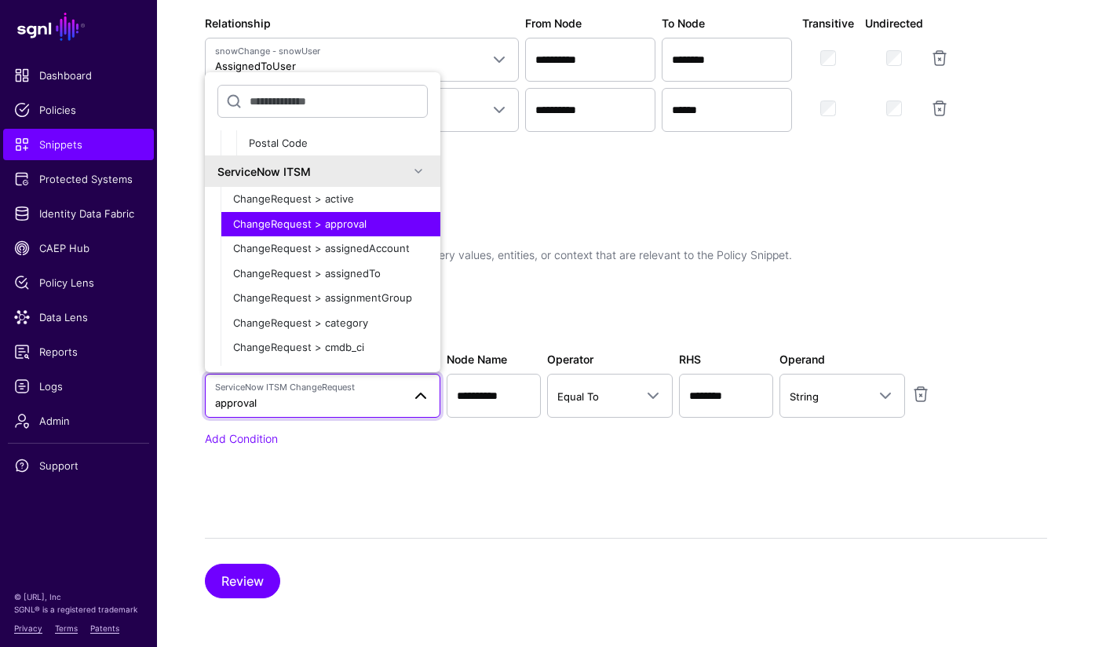
click at [369, 220] on div "ChangeRequest > approval" at bounding box center [330, 225] width 195 height 16
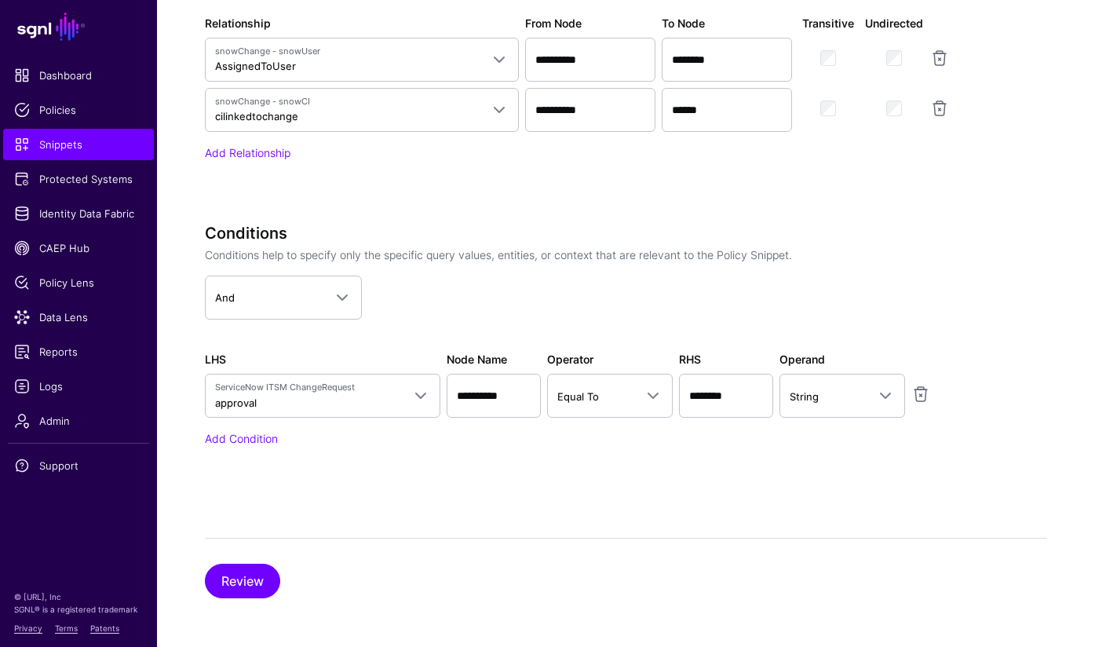
click at [615, 316] on app-dropdown "And And Or Not" at bounding box center [597, 298] width 785 height 44
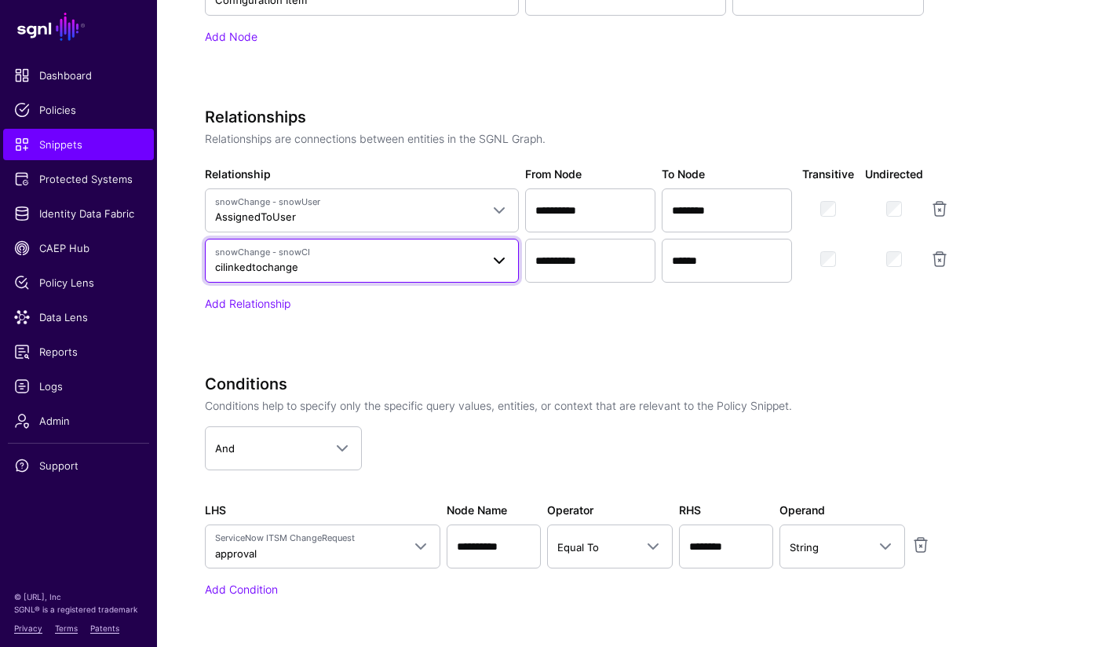
click at [462, 269] on span "snowChange - snowCI cilinkedtochange" at bounding box center [347, 261] width 265 height 30
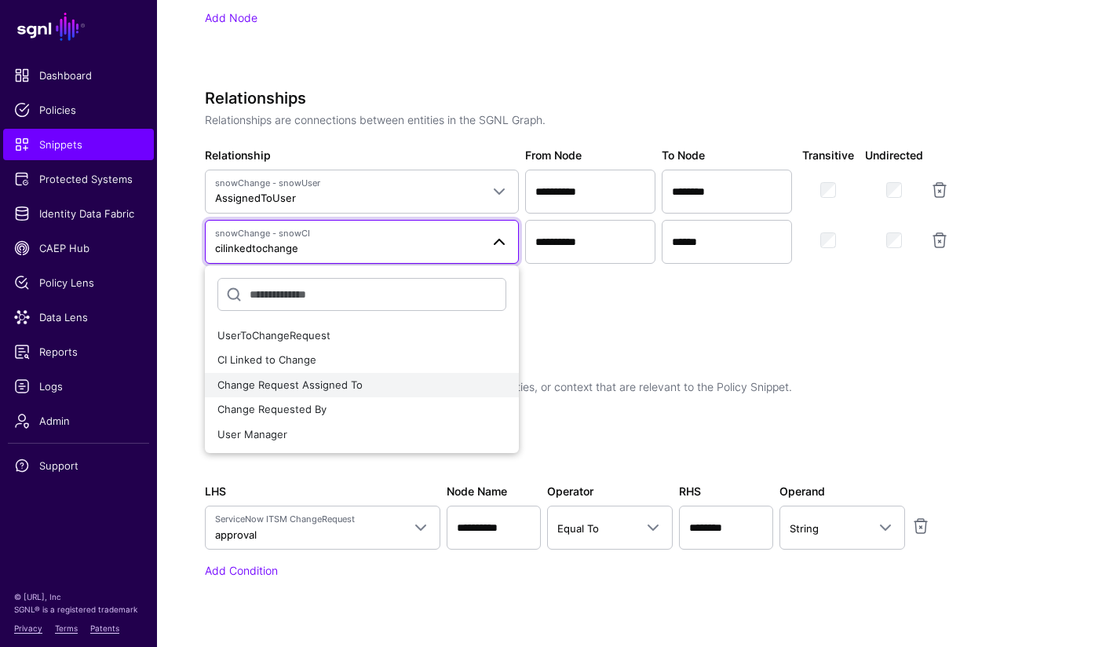
scroll to position [1165, 0]
click at [371, 363] on div "CI Linked to Change" at bounding box center [361, 360] width 289 height 16
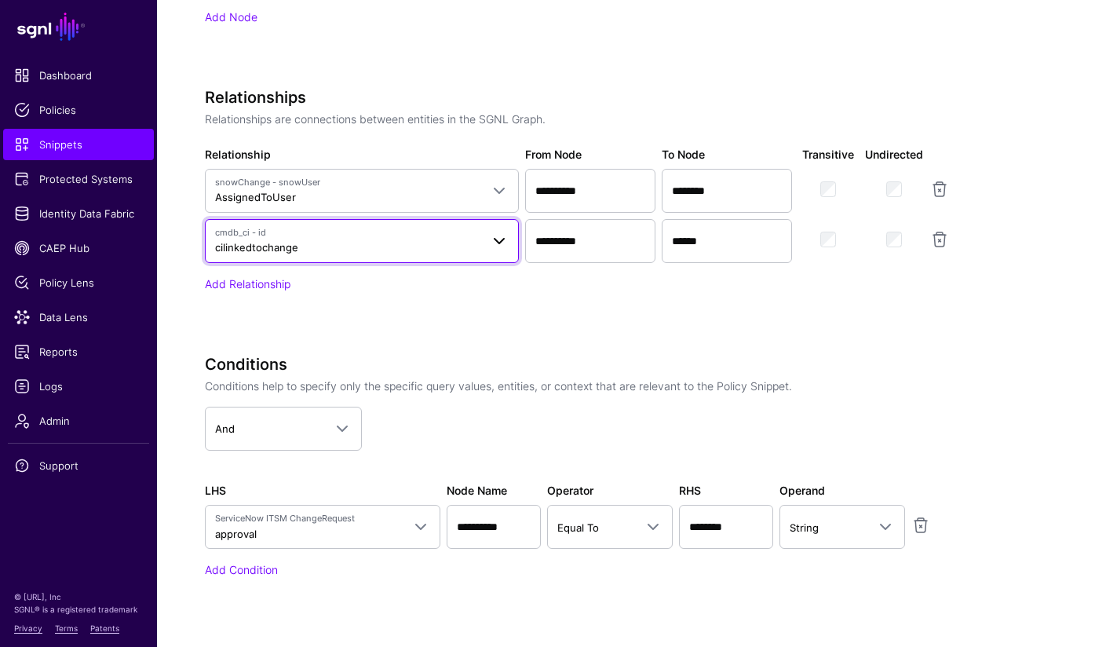
click at [484, 250] on span at bounding box center [494, 241] width 28 height 19
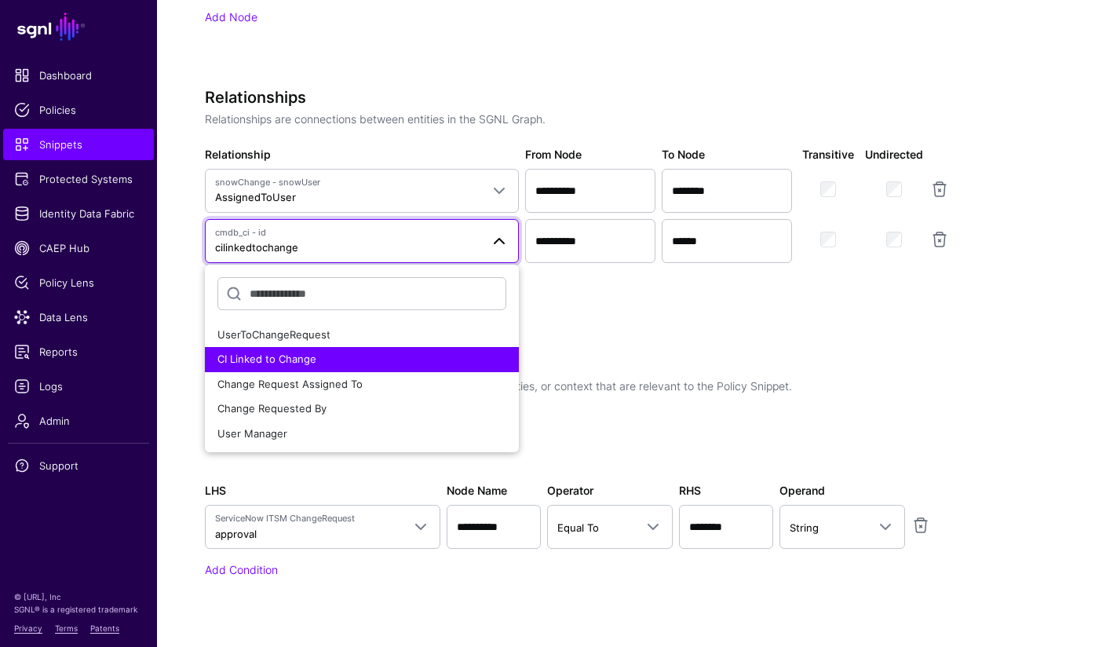
click at [675, 338] on div "Specify the components of your Snippet Version Policy Snippet Versions are comp…" at bounding box center [597, 48] width 785 height 1148
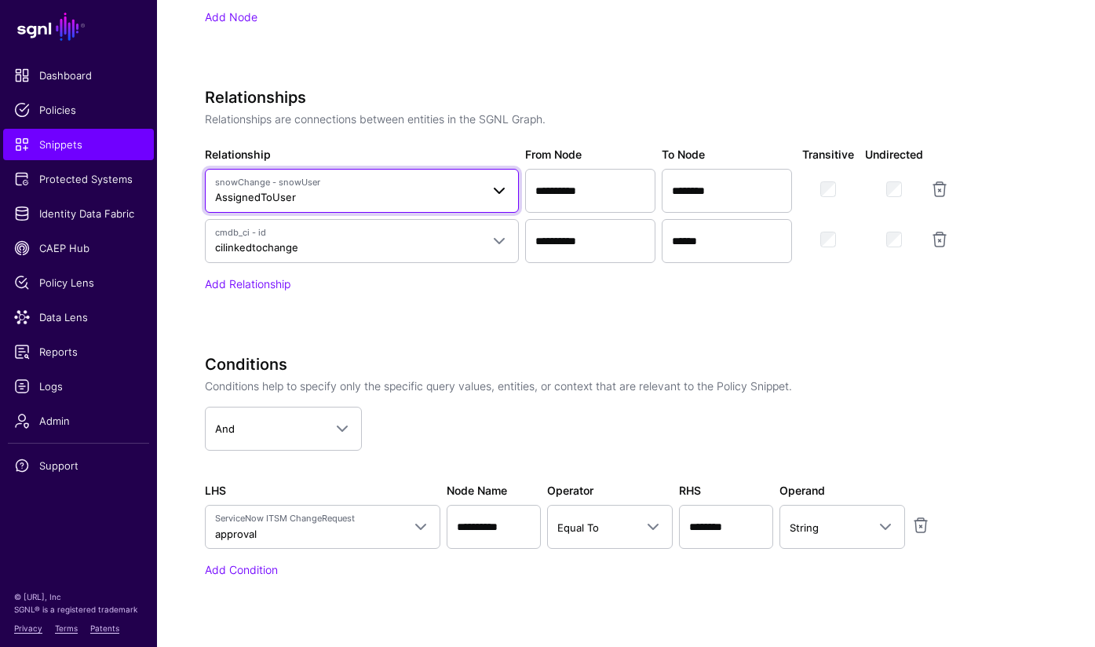
click at [501, 194] on span at bounding box center [499, 190] width 19 height 19
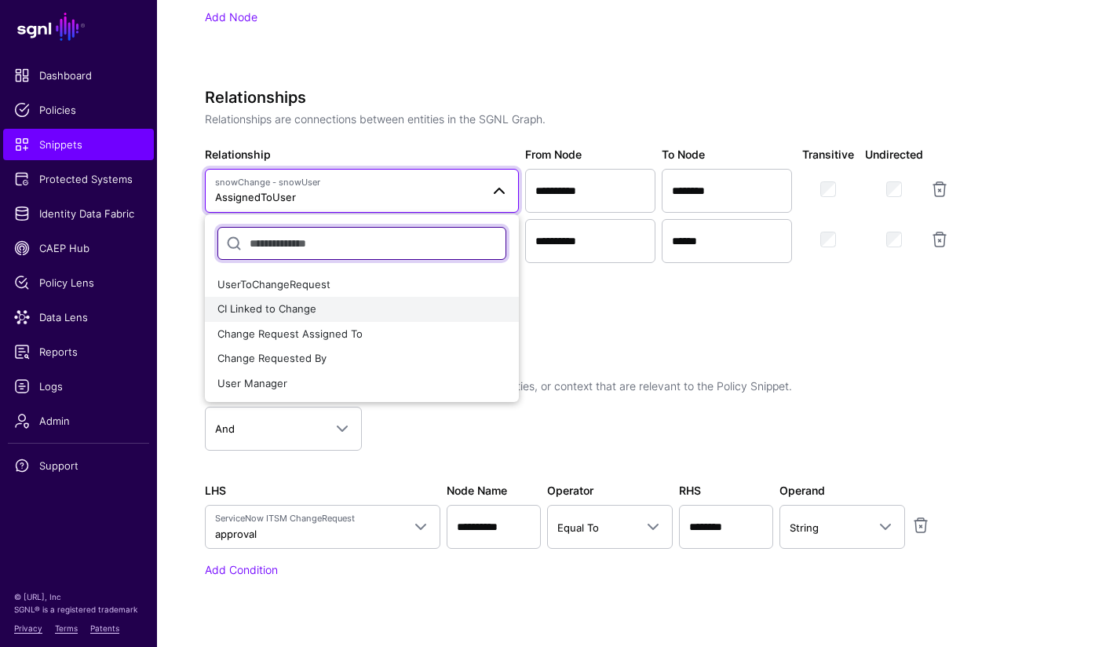
scroll to position [1298, 0]
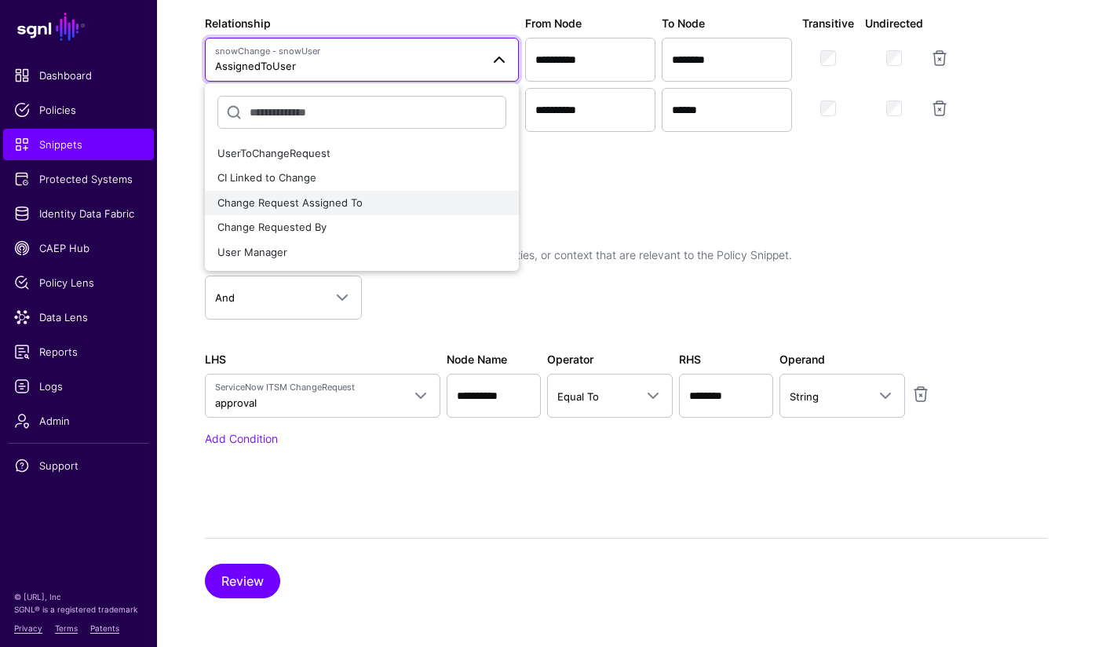
click at [458, 208] on div "Change Request Assigned To" at bounding box center [361, 203] width 289 height 16
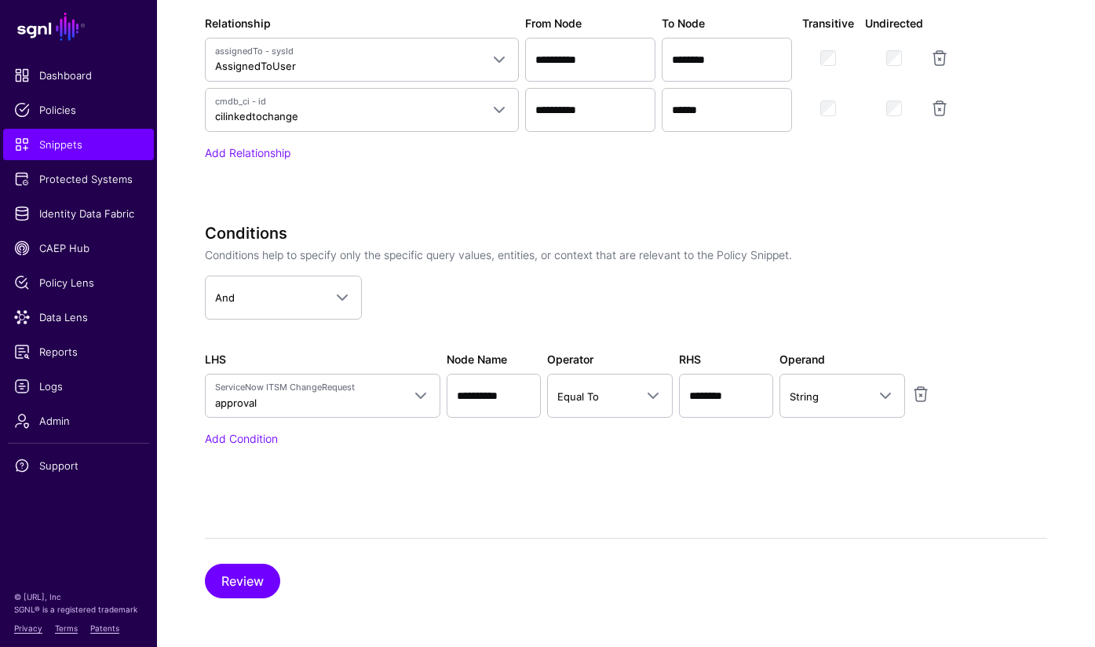
click at [798, 455] on div "Conditions Conditions help to specify only the specific query values, entities,…" at bounding box center [597, 357] width 785 height 267
click at [239, 592] on button "Review" at bounding box center [242, 581] width 75 height 35
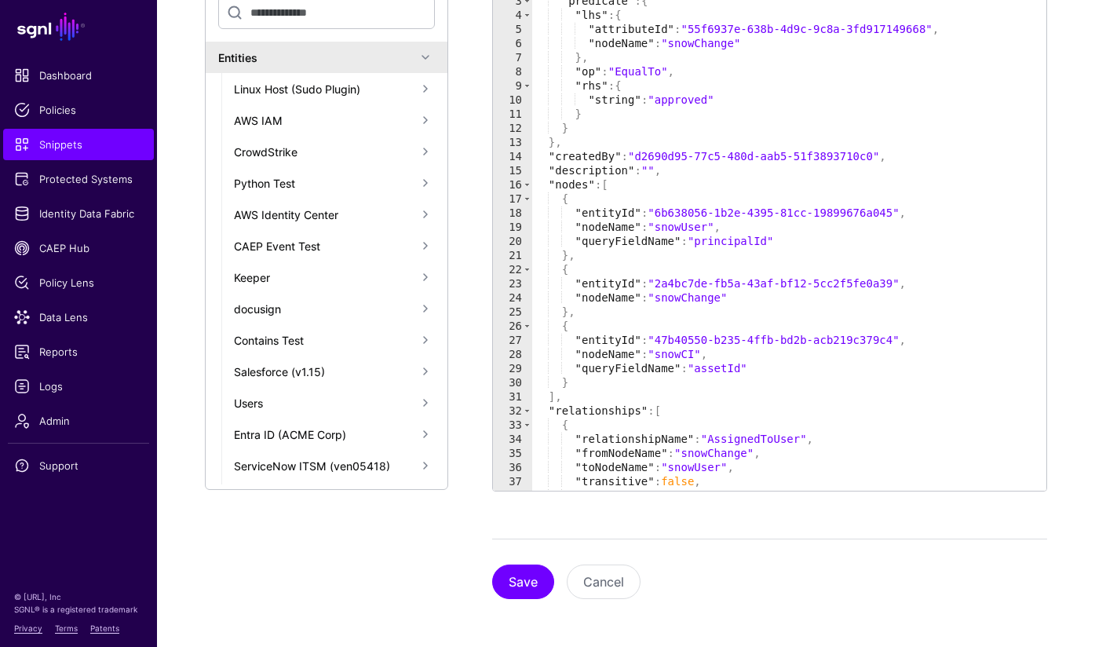
scroll to position [721, 0]
click at [527, 577] on button "Save" at bounding box center [523, 581] width 62 height 35
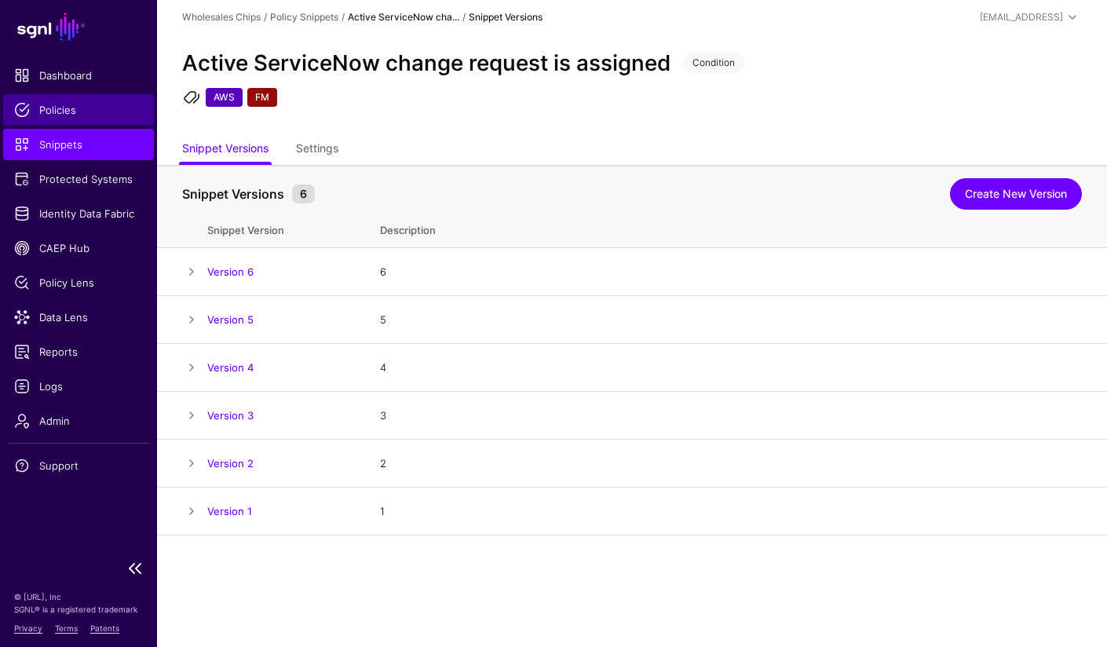
click at [53, 106] on span "Policies" at bounding box center [78, 110] width 129 height 16
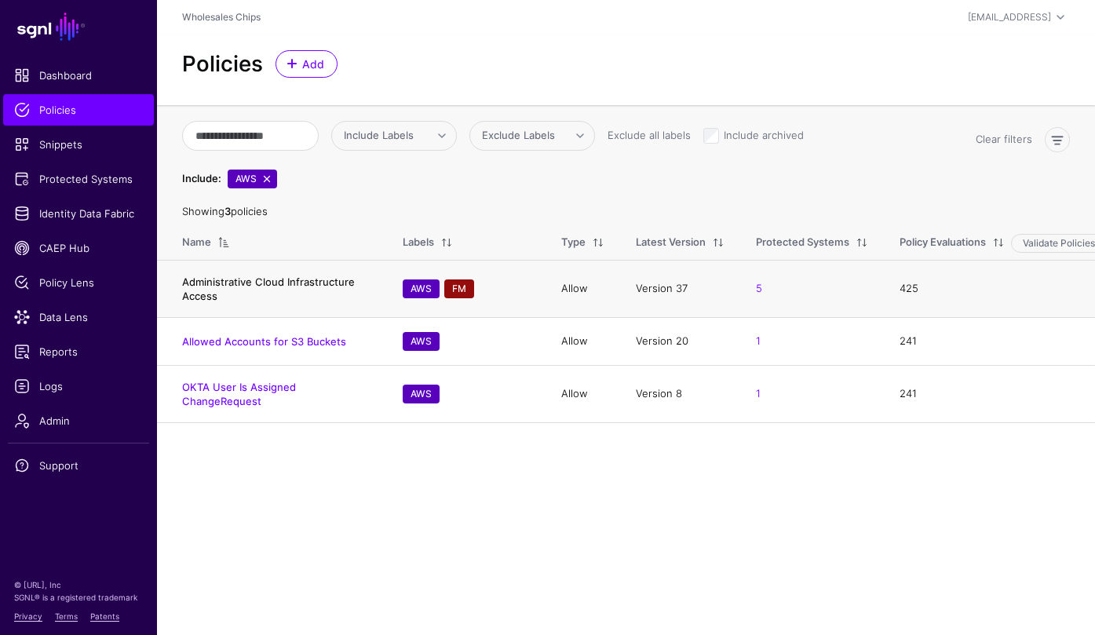
click at [278, 279] on link "Administrative Cloud Infrastructure Access" at bounding box center [268, 289] width 173 height 27
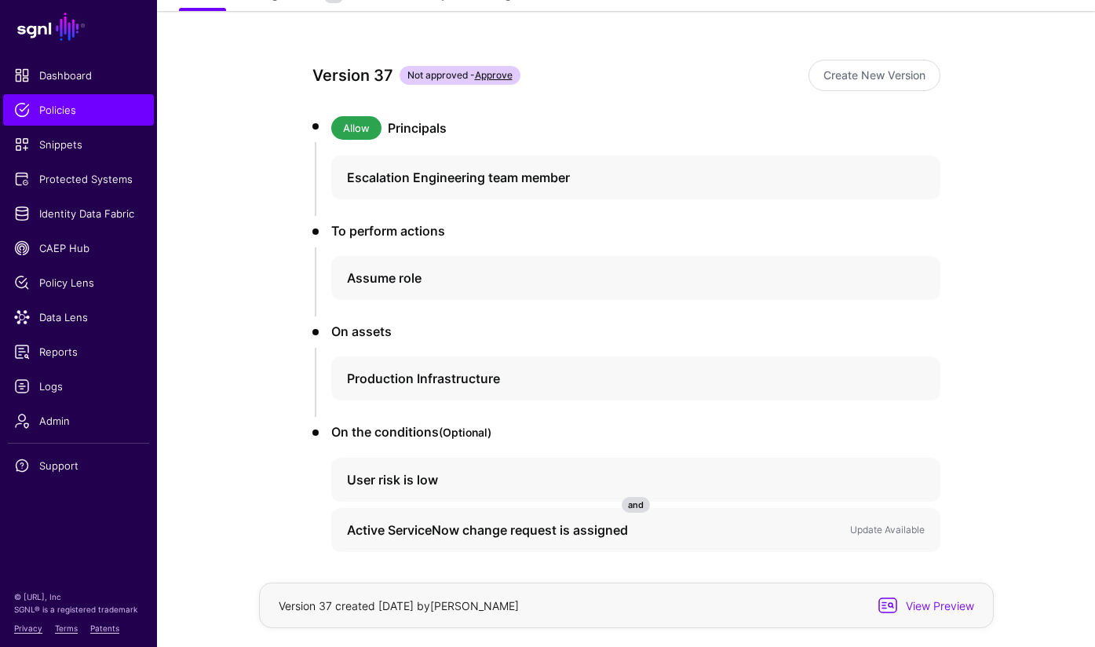
scroll to position [221, 0]
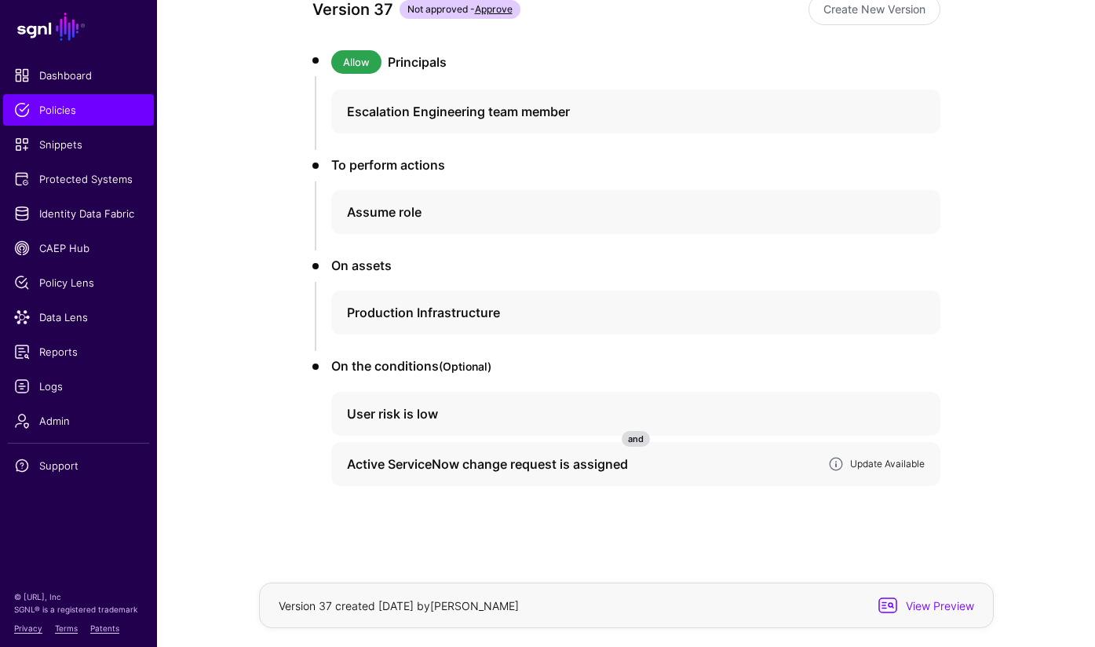
click at [872, 469] on link "Update Available" at bounding box center [887, 464] width 75 height 12
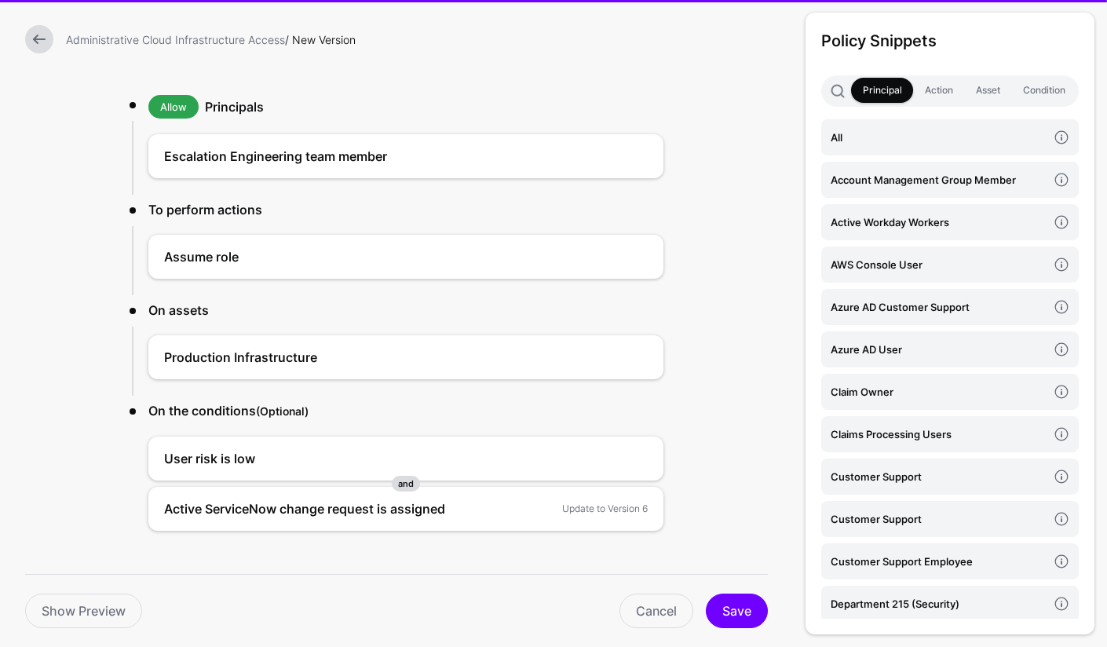
scroll to position [111, 0]
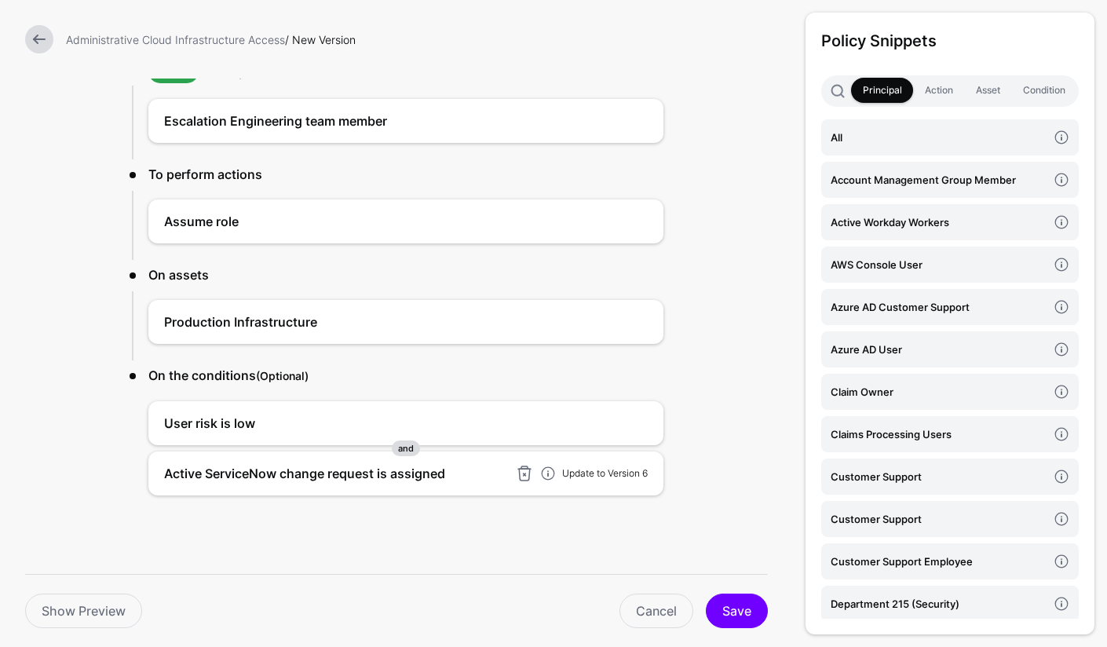
click at [620, 469] on link "Update to Version 6" at bounding box center [605, 473] width 86 height 12
click at [609, 422] on link at bounding box center [616, 423] width 19 height 19
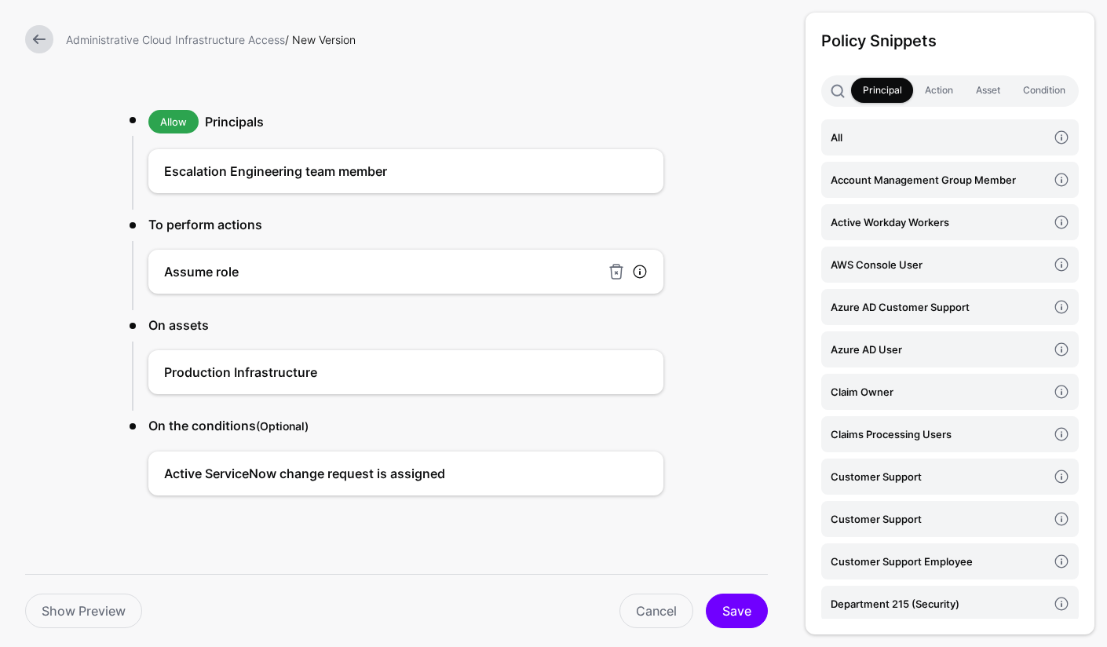
click at [632, 272] on link at bounding box center [640, 272] width 16 height 16
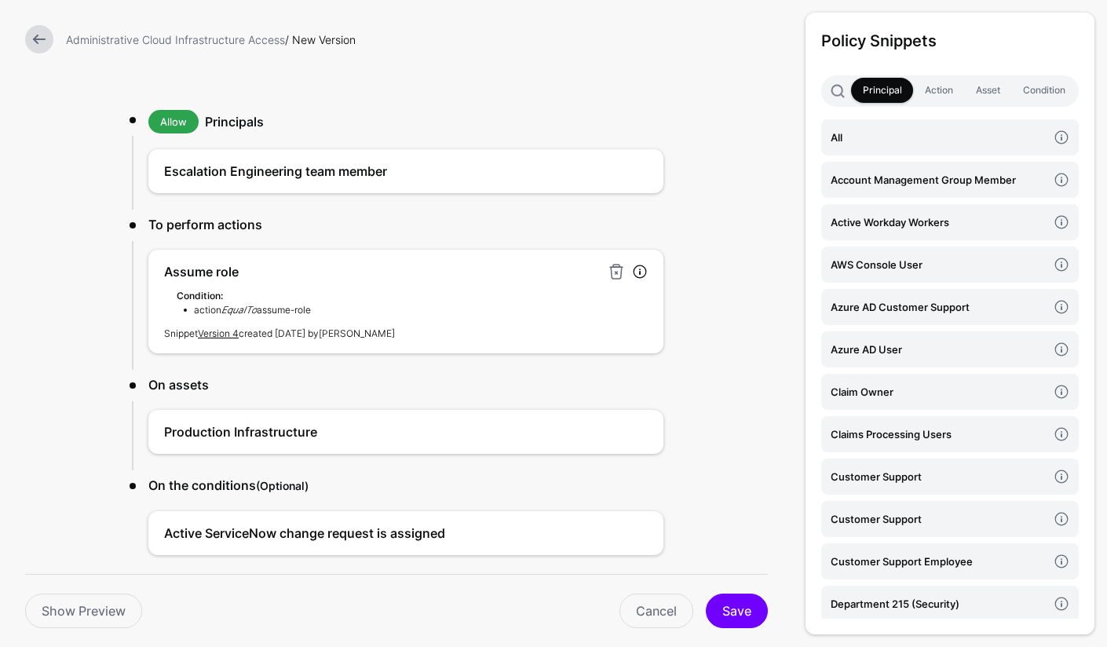
scroll to position [111, 0]
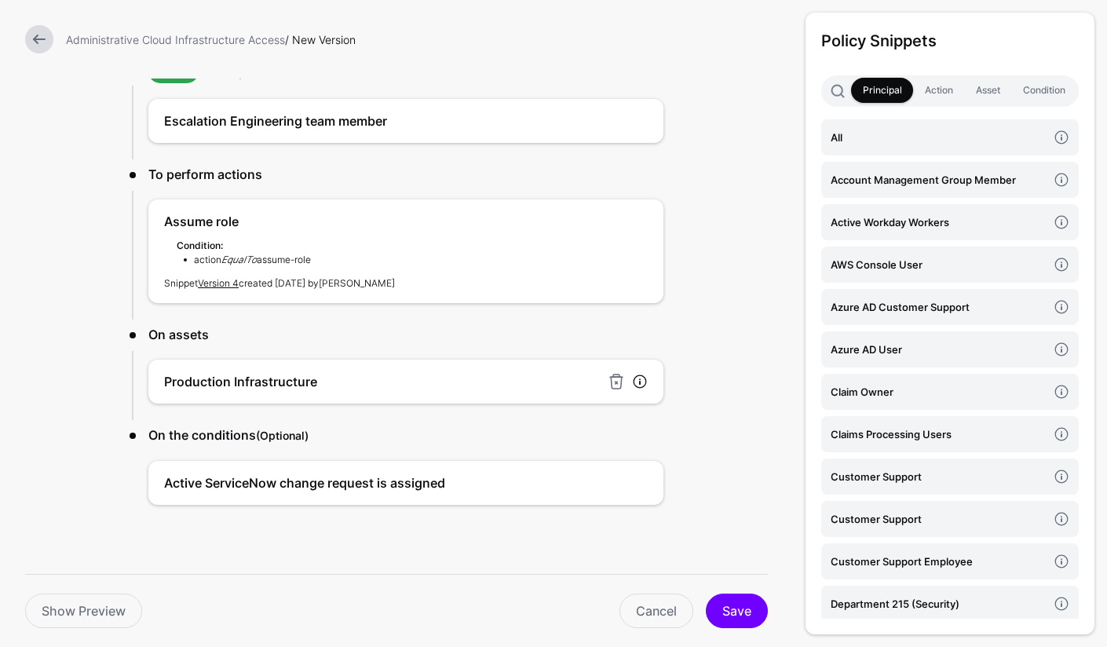
click at [635, 381] on link at bounding box center [640, 382] width 16 height 16
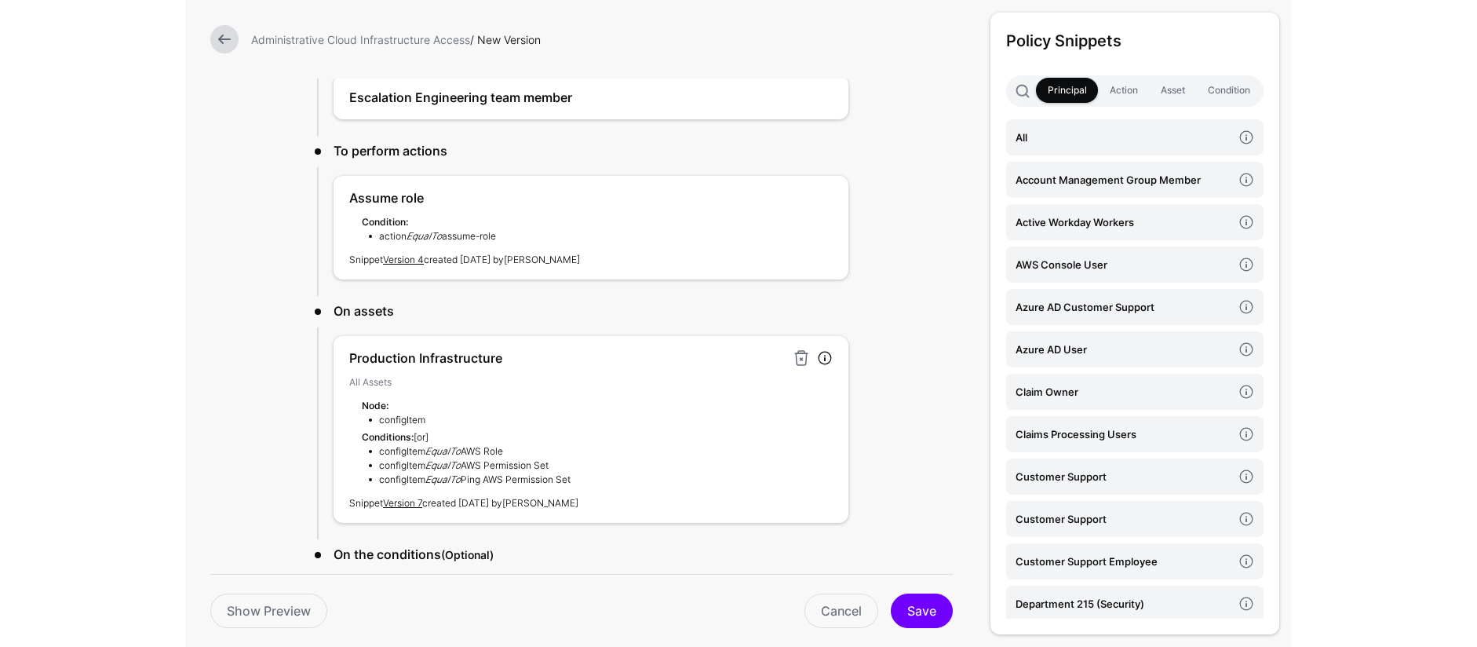
scroll to position [264, 0]
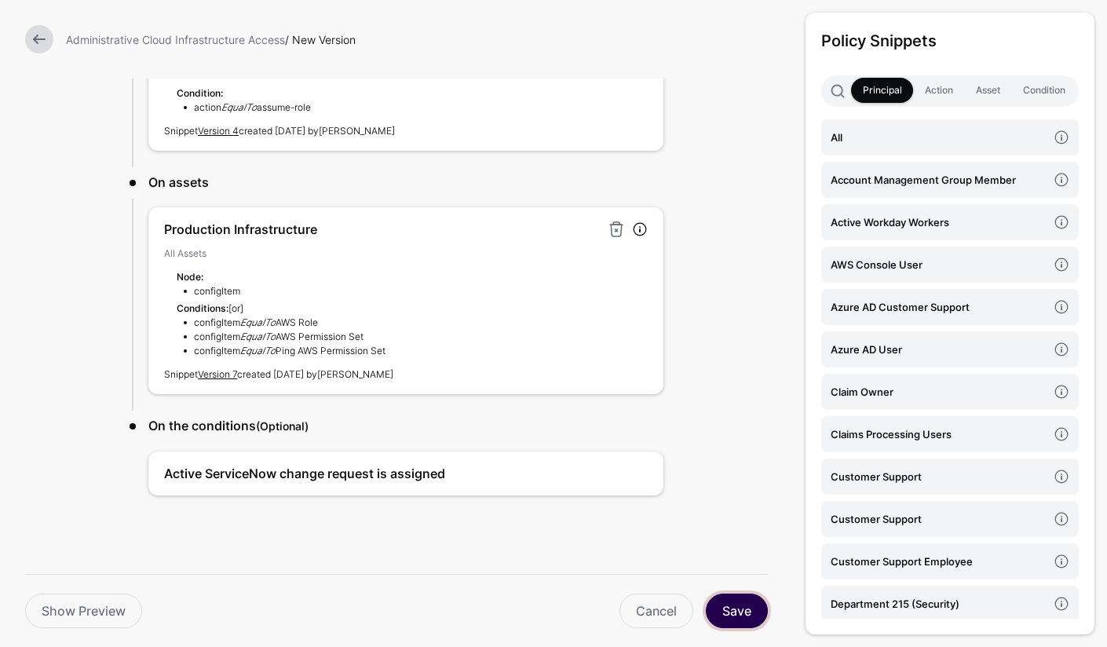
click at [750, 612] on button "Save" at bounding box center [737, 610] width 62 height 35
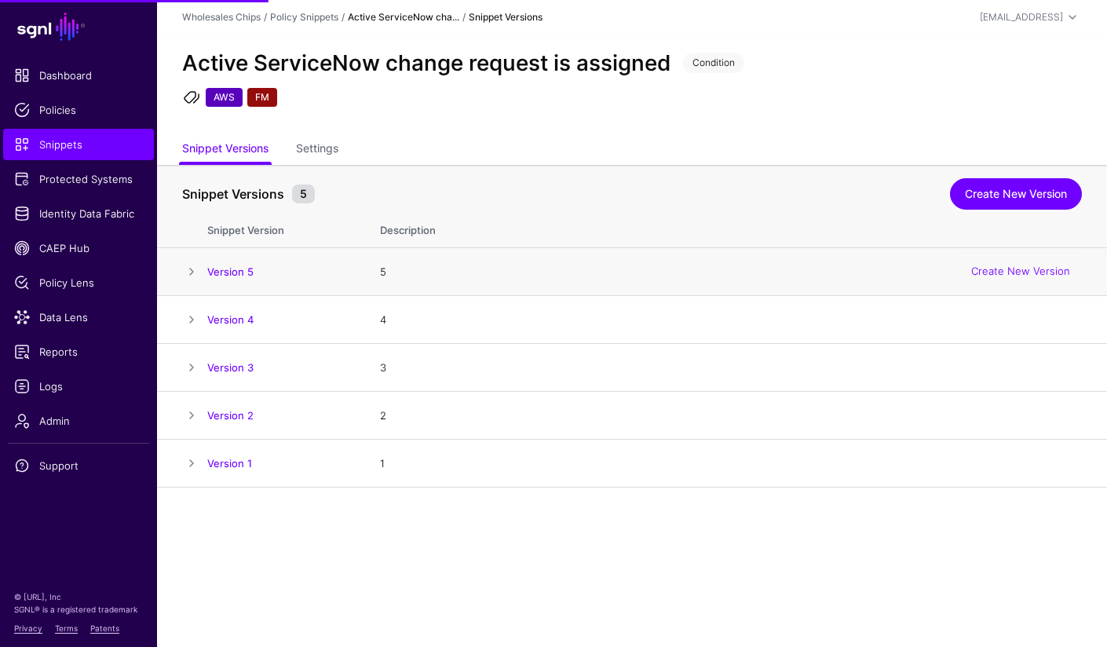
click at [188, 270] on span at bounding box center [191, 271] width 19 height 19
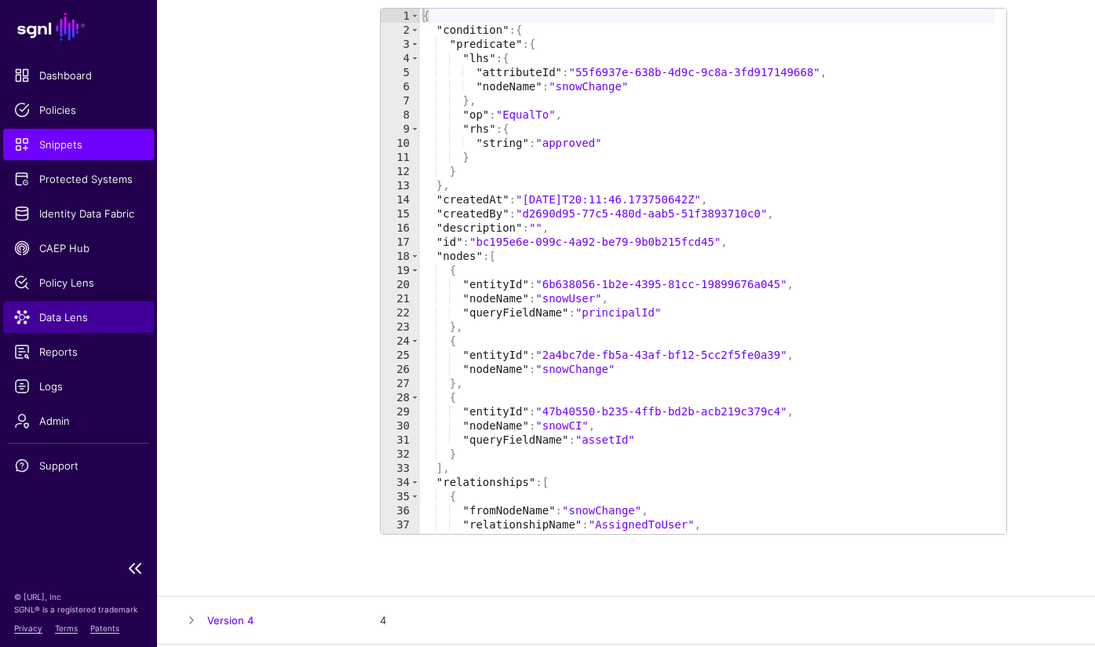
click at [75, 323] on span "Data Lens" at bounding box center [78, 317] width 129 height 16
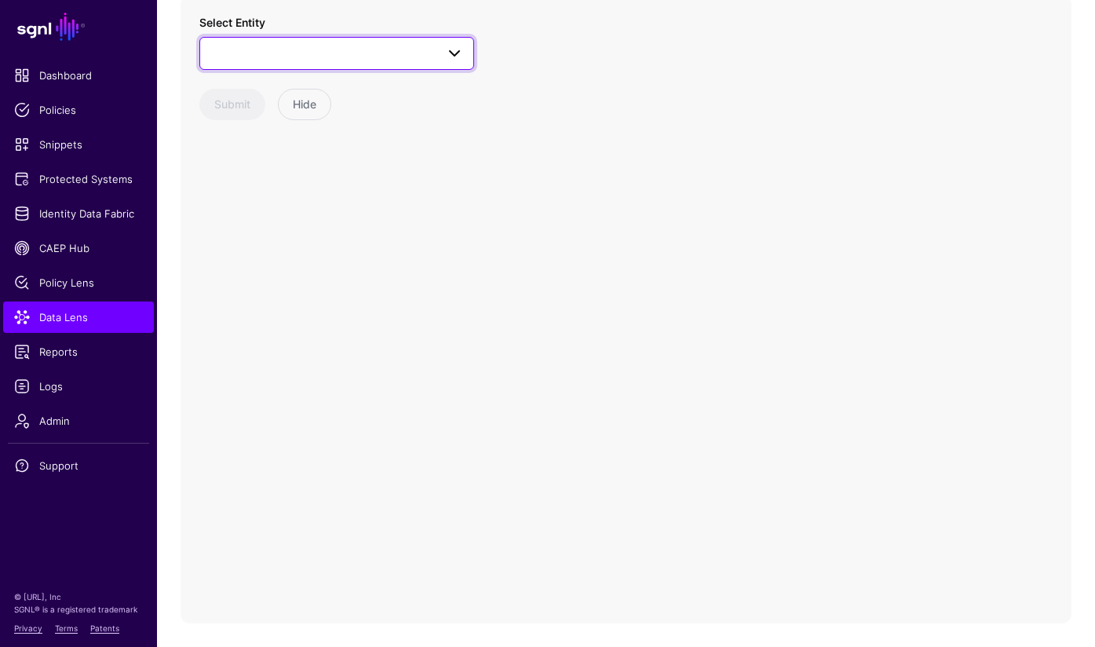
click at [459, 57] on span at bounding box center [454, 53] width 19 height 19
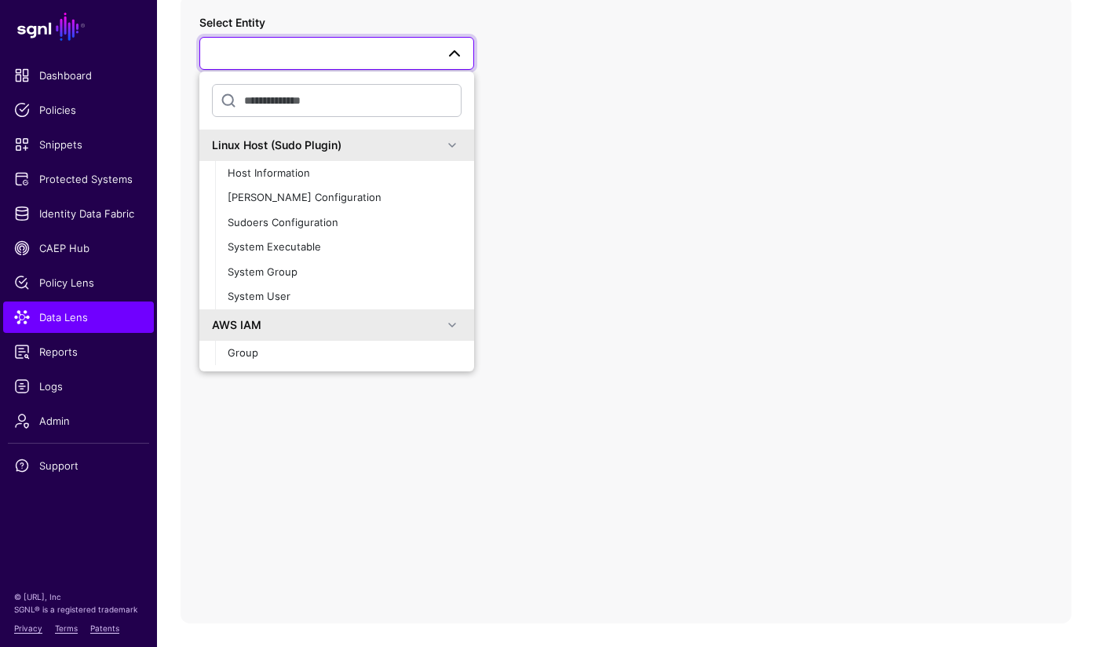
click at [408, 153] on div "Linux Host (Sudo Plugin)" at bounding box center [327, 145] width 231 height 16
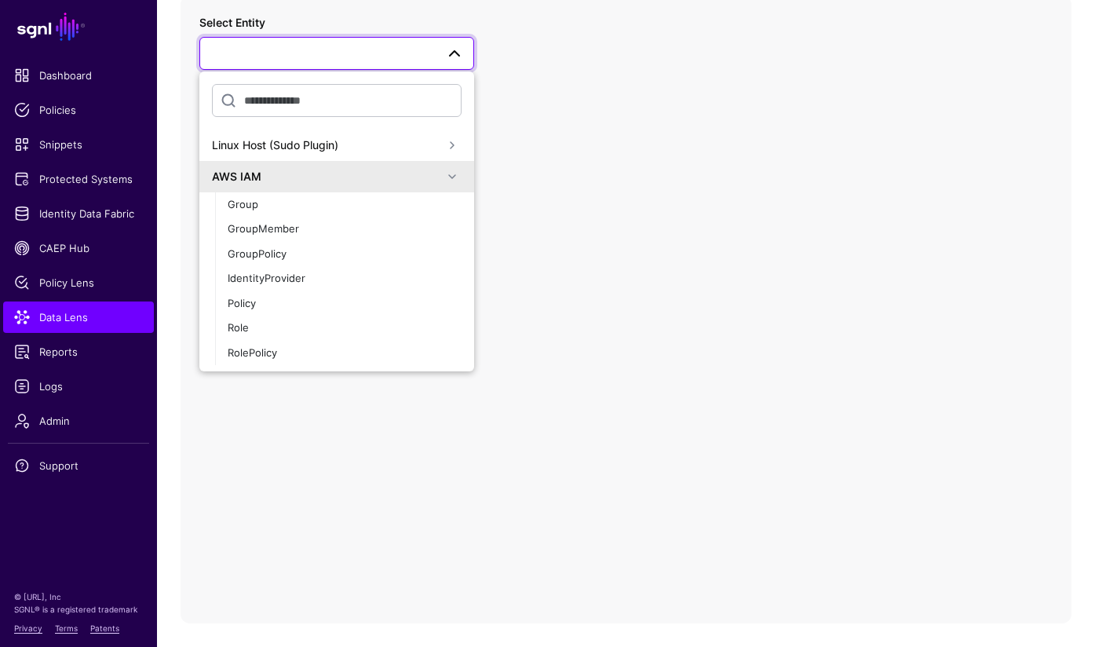
click at [399, 179] on div "AWS IAM" at bounding box center [327, 176] width 231 height 16
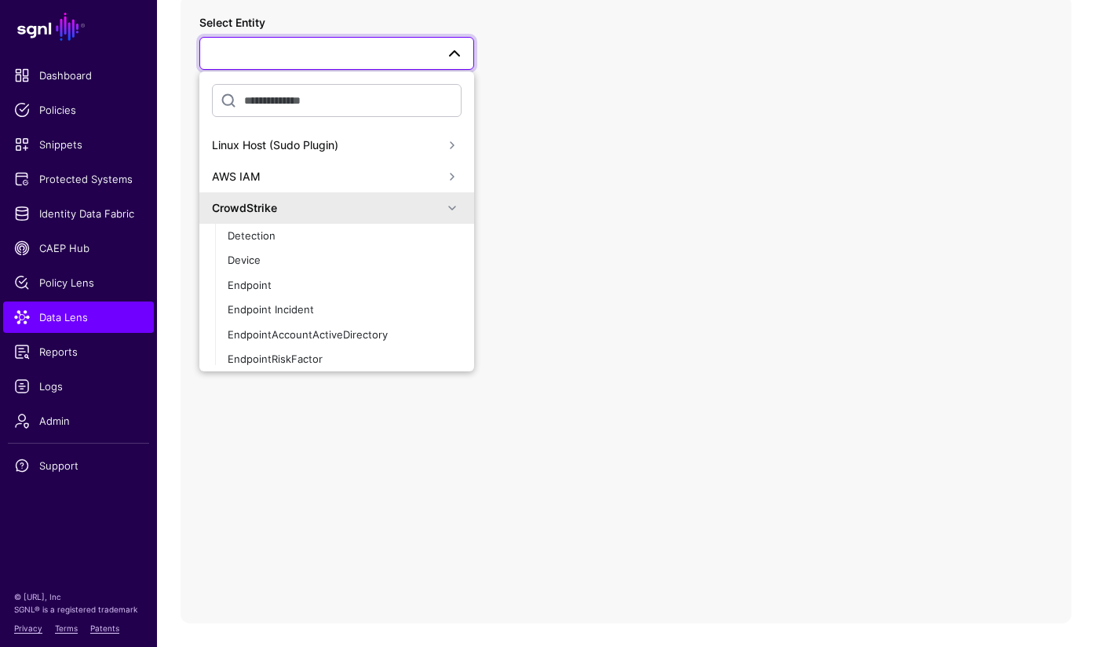
click at [400, 217] on div "CrowdStrike" at bounding box center [337, 208] width 250 height 19
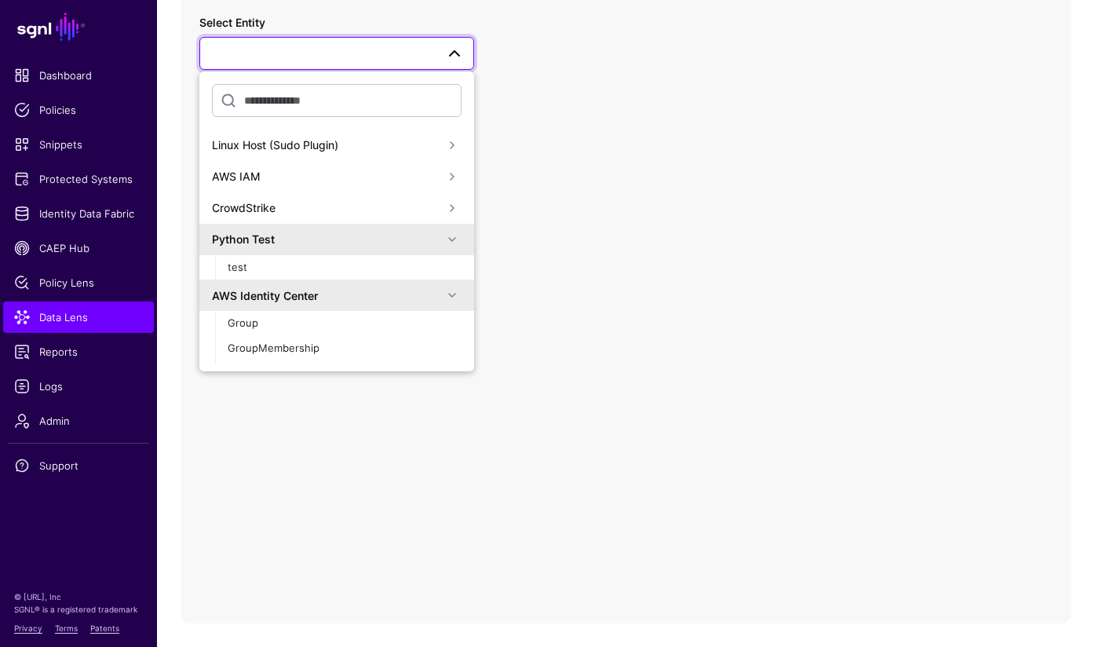
click at [392, 242] on div "Python Test" at bounding box center [327, 239] width 231 height 16
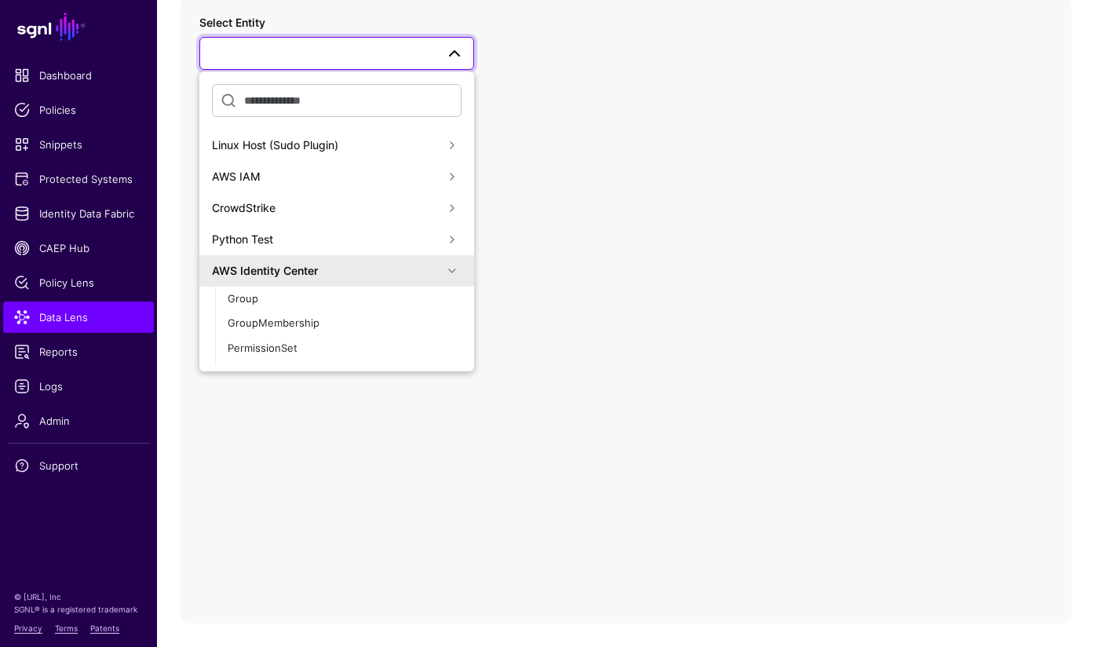
click at [389, 268] on div "AWS Identity Center" at bounding box center [327, 270] width 231 height 16
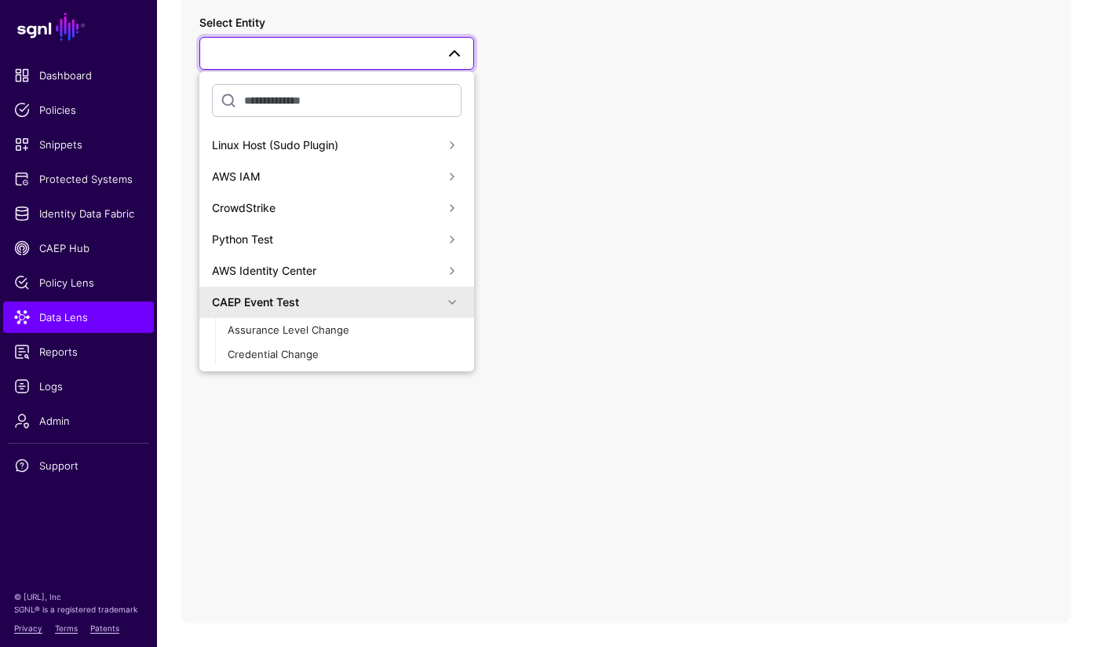
click at [389, 312] on div "CAEP Event Test" at bounding box center [336, 302] width 275 height 31
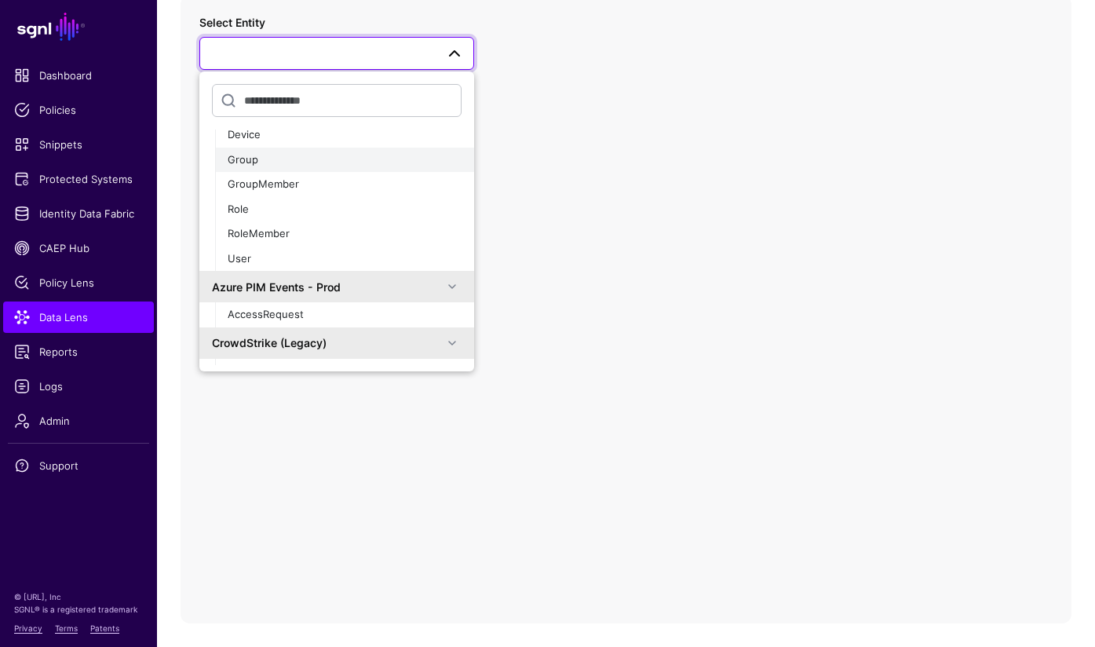
scroll to position [2916, 0]
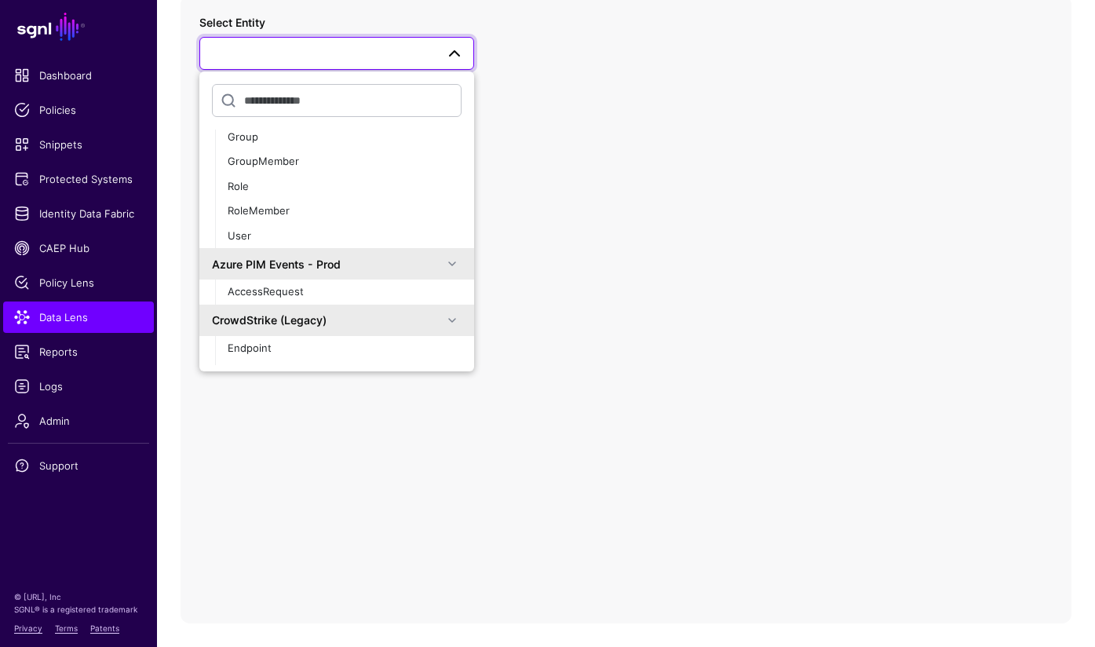
click at [290, 51] on span at bounding box center [337, 53] width 254 height 19
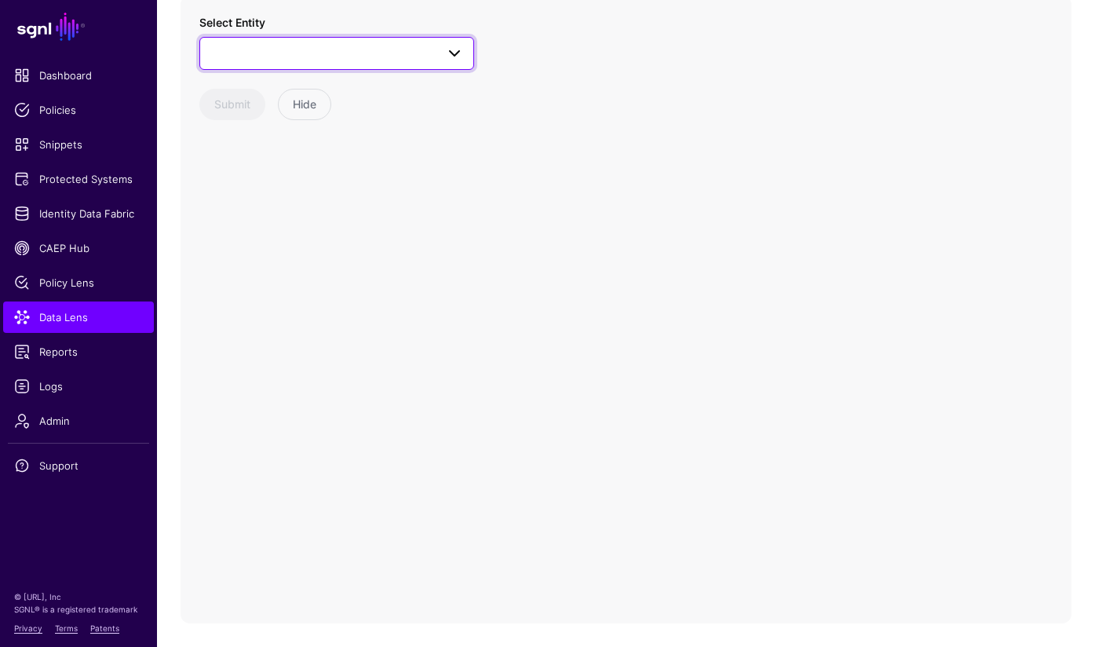
click at [290, 51] on span at bounding box center [337, 53] width 254 height 19
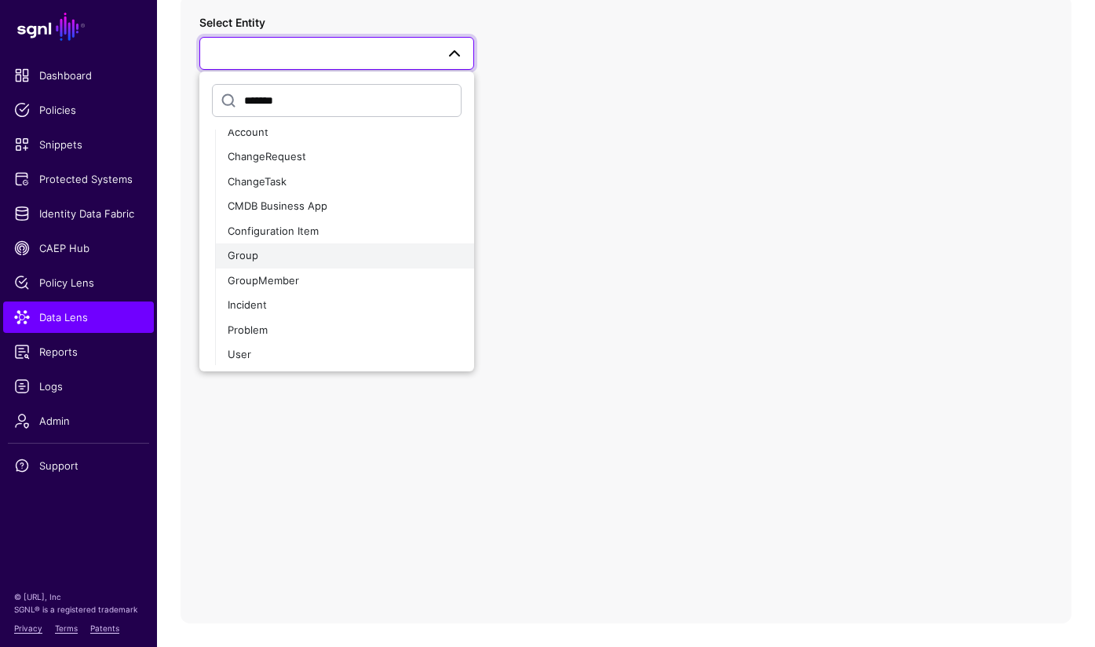
scroll to position [524, 0]
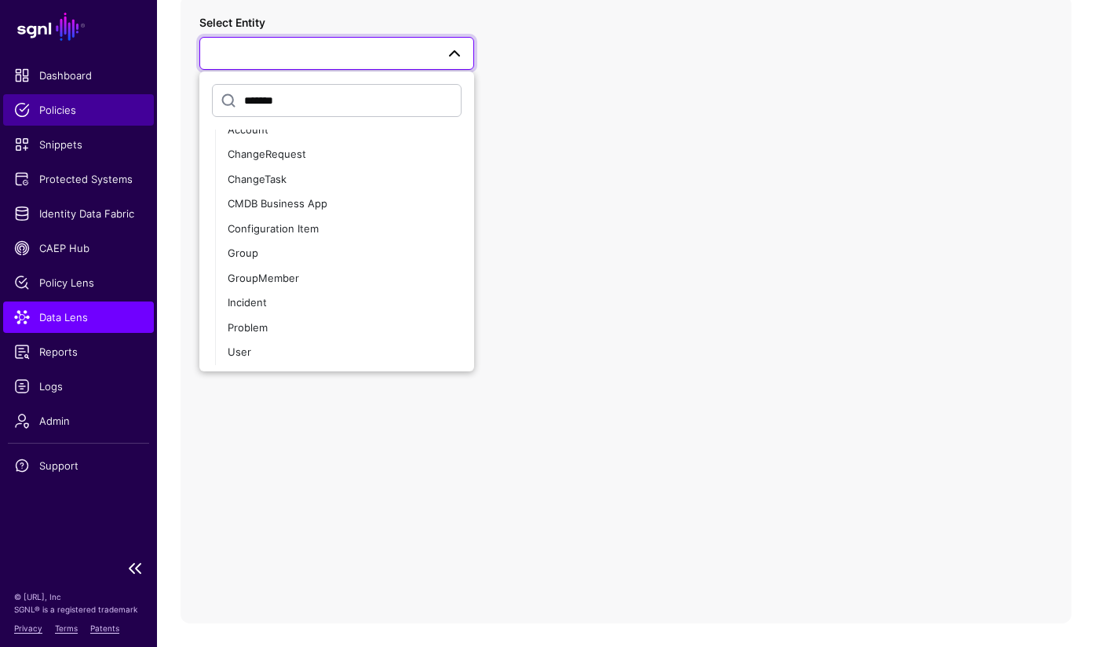
type input "*******"
click at [349, 161] on div "ChangeRequest" at bounding box center [345, 155] width 234 height 16
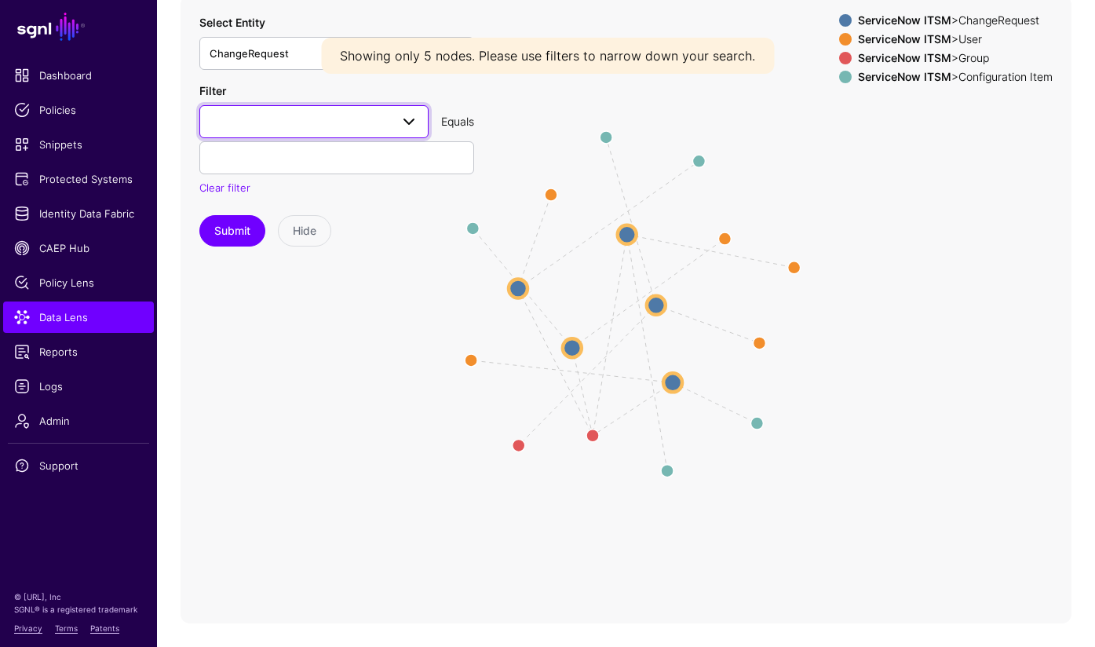
click at [327, 128] on span at bounding box center [314, 121] width 209 height 19
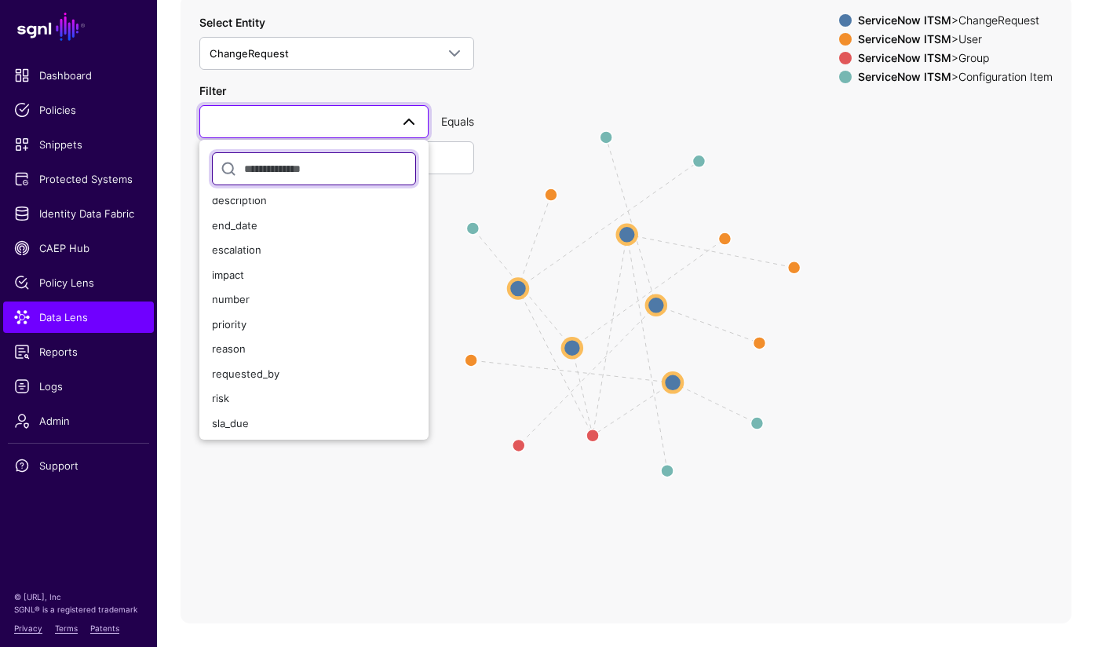
scroll to position [178, 0]
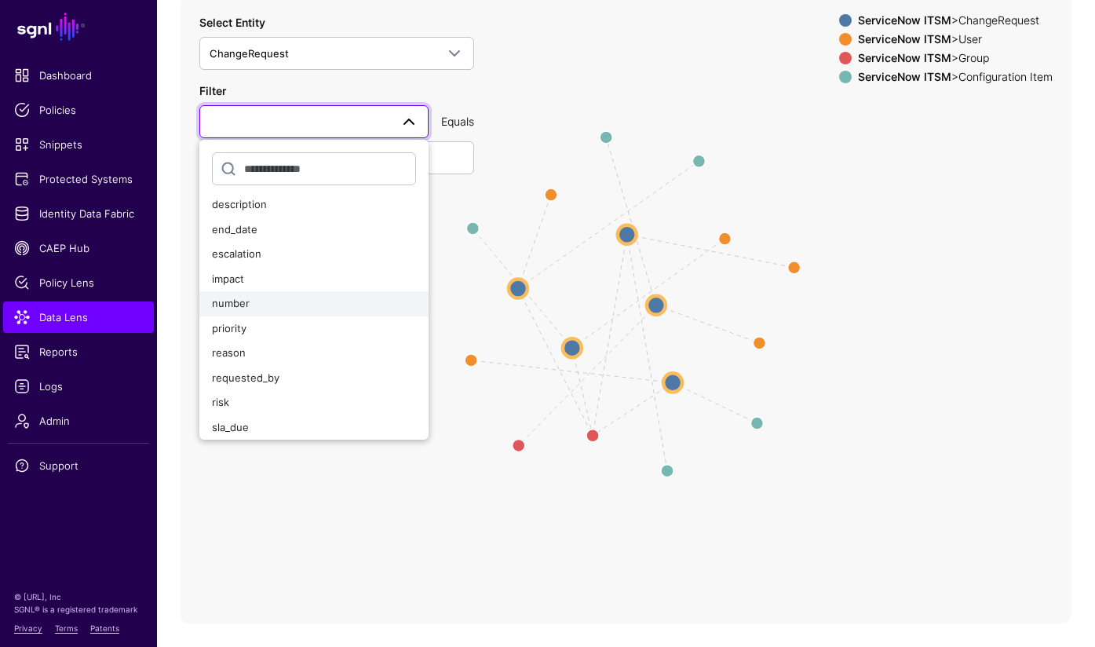
click at [310, 308] on div "number" at bounding box center [314, 304] width 204 height 16
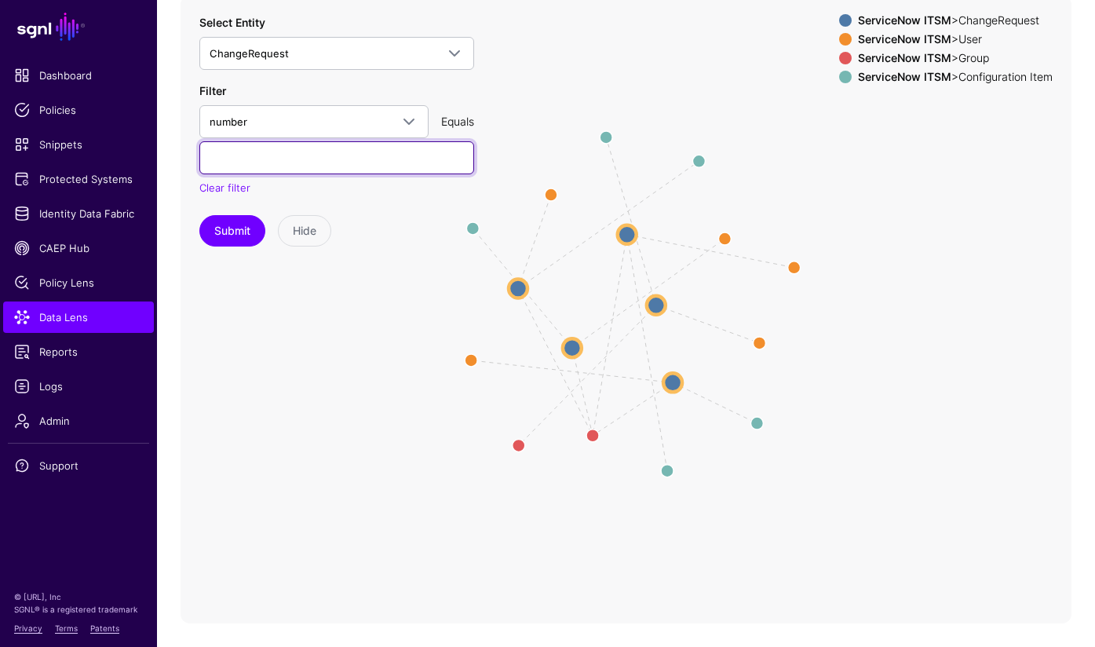
click at [305, 162] on input "text" at bounding box center [336, 157] width 275 height 33
paste input "**********"
type input "**********"
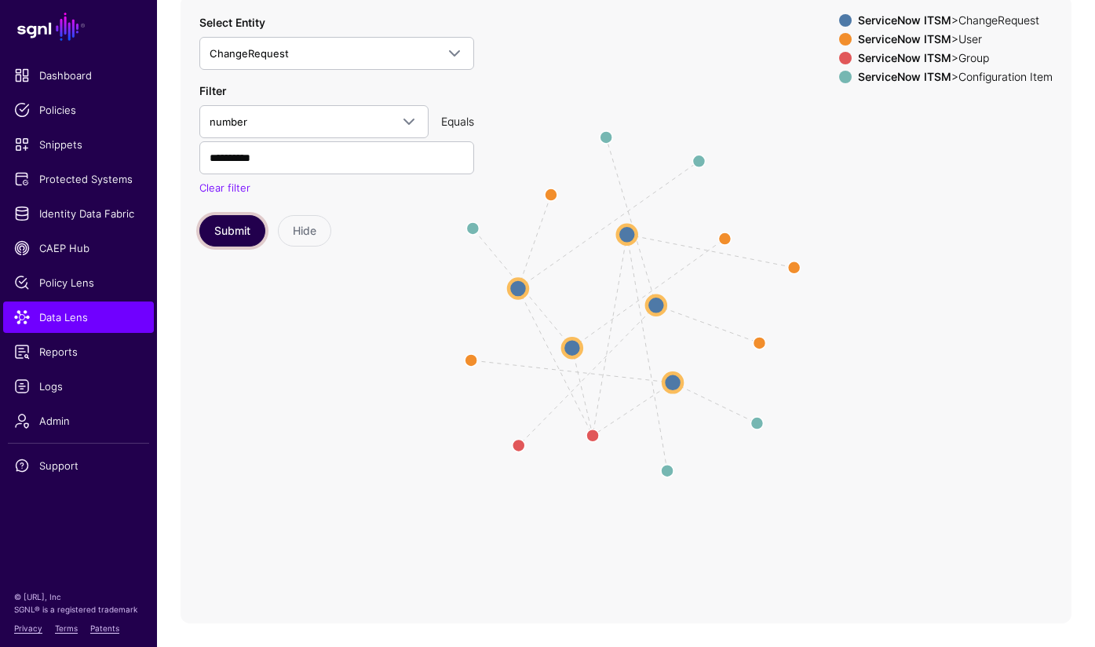
click at [248, 228] on button "Submit" at bounding box center [232, 230] width 66 height 31
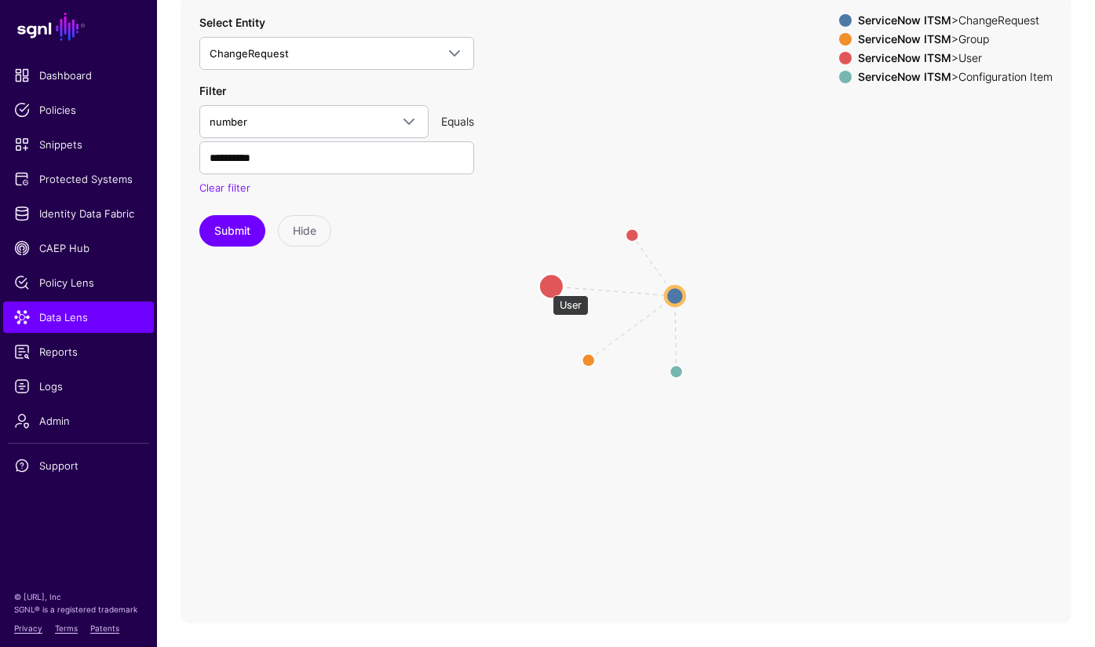
click at [545, 287] on circle at bounding box center [550, 285] width 25 height 25
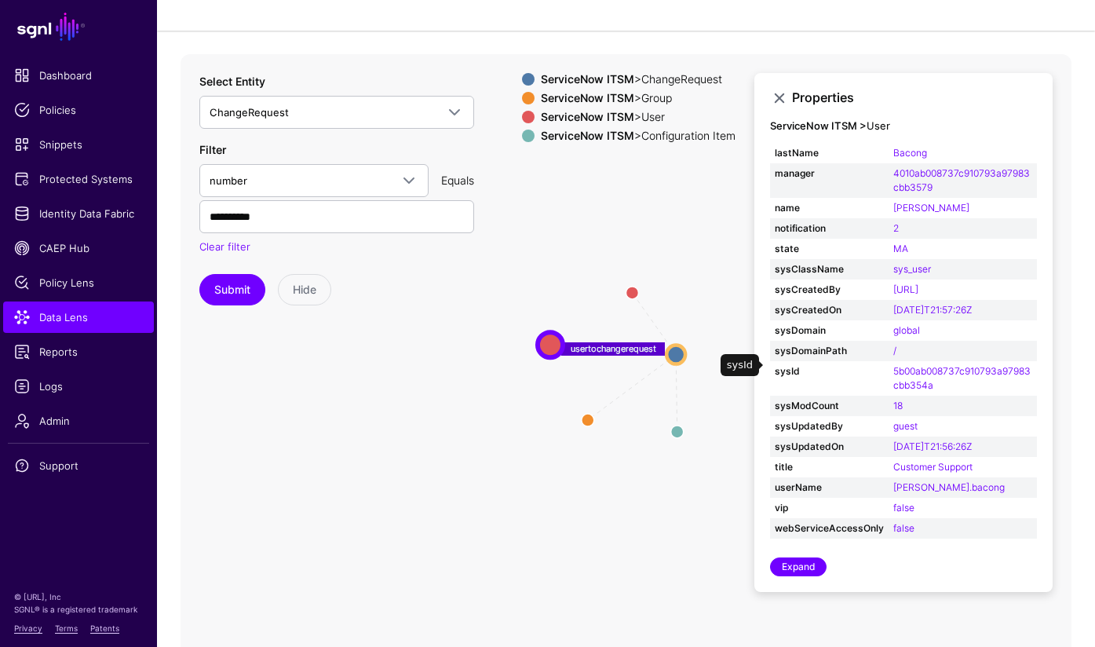
scroll to position [132, 0]
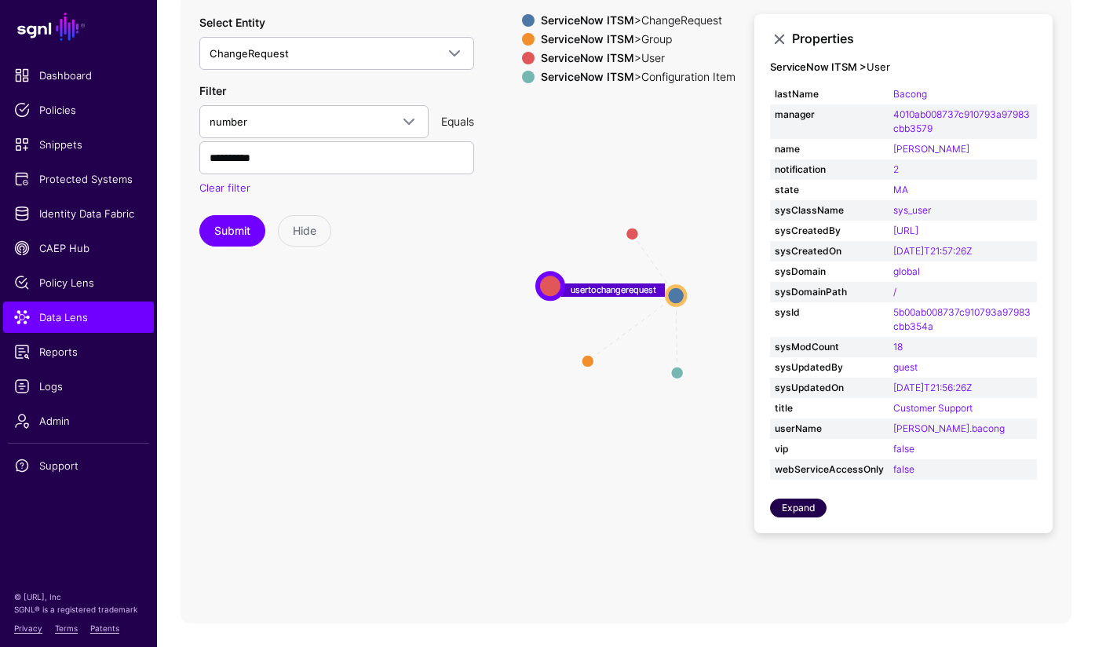
click at [809, 516] on link "Expand" at bounding box center [798, 507] width 57 height 19
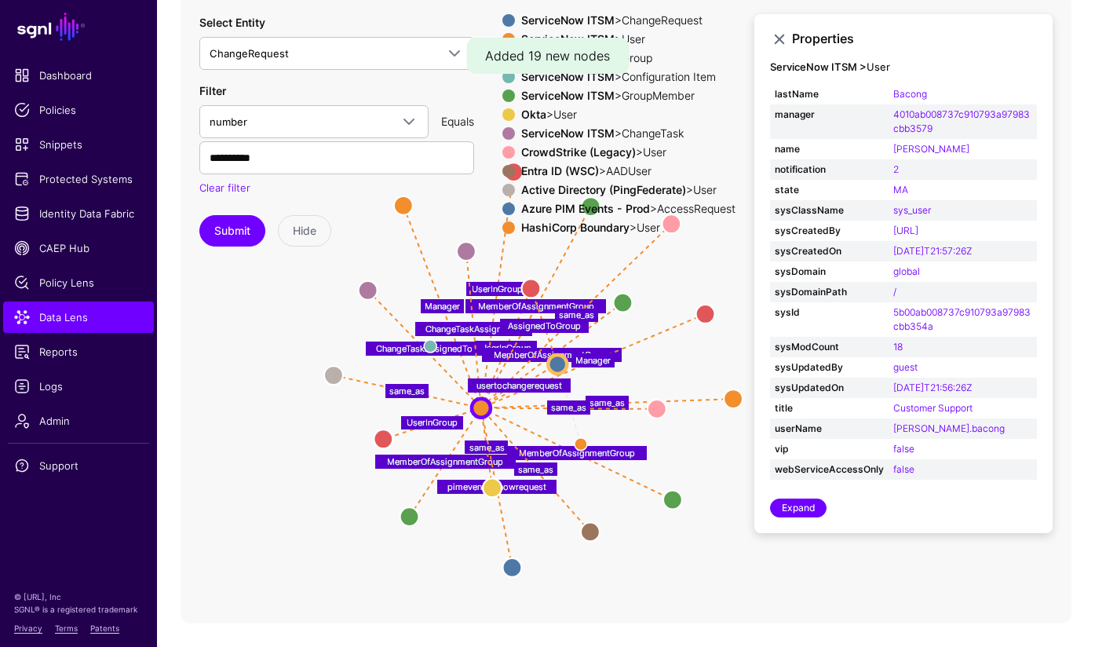
drag, startPoint x: 411, startPoint y: 372, endPoint x: 321, endPoint y: 435, distance: 109.3
click at [320, 436] on icon "cilinkedtochange RequestedBy UserInGroup UserInGroup UserInGroup MemberOfAssign…" at bounding box center [626, 309] width 891 height 628
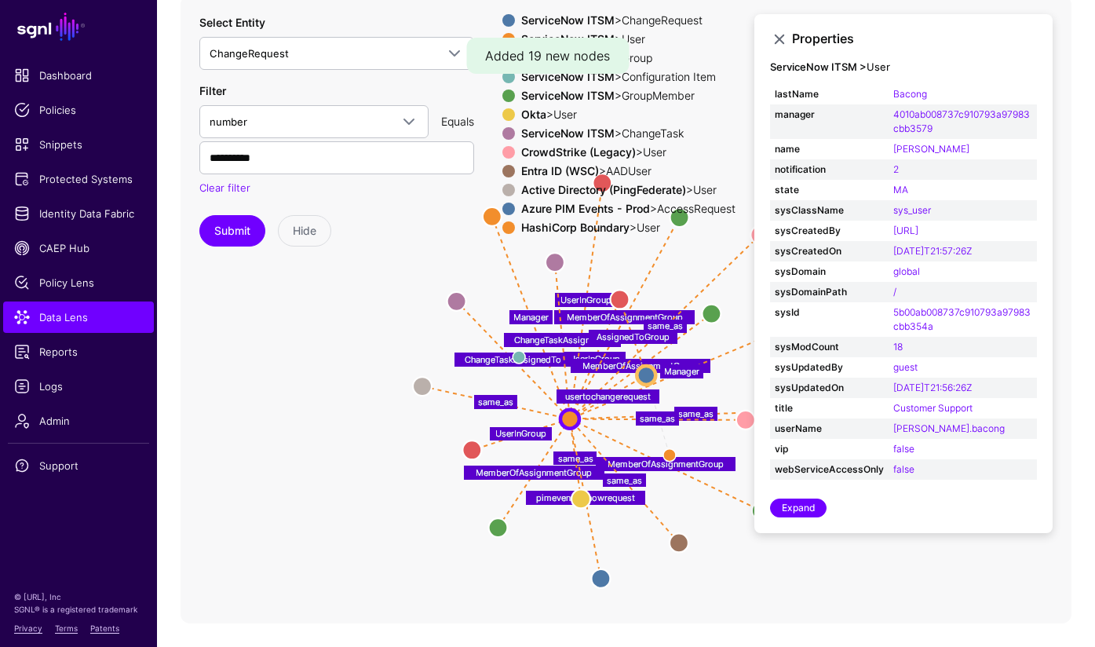
drag, startPoint x: 319, startPoint y: 353, endPoint x: 434, endPoint y: 360, distance: 114.8
click at [434, 360] on icon "cilinkedtochange RequestedBy UserInGroup UserInGroup UserInGroup MemberOfAssign…" at bounding box center [626, 309] width 891 height 628
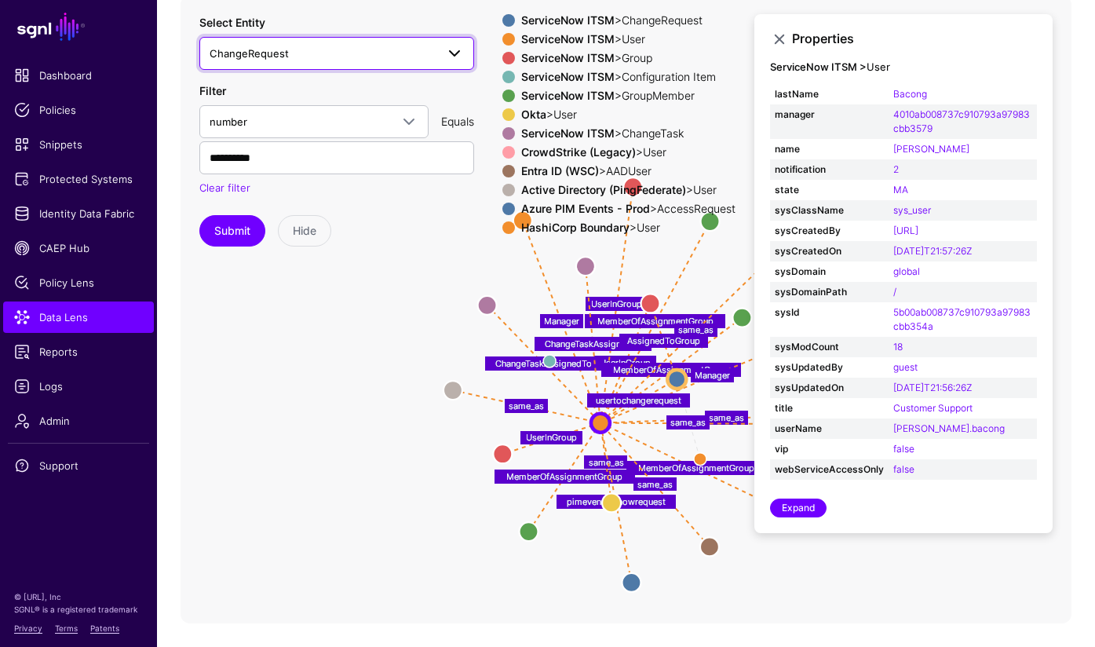
click at [405, 57] on span "ChangeRequest" at bounding box center [323, 53] width 226 height 17
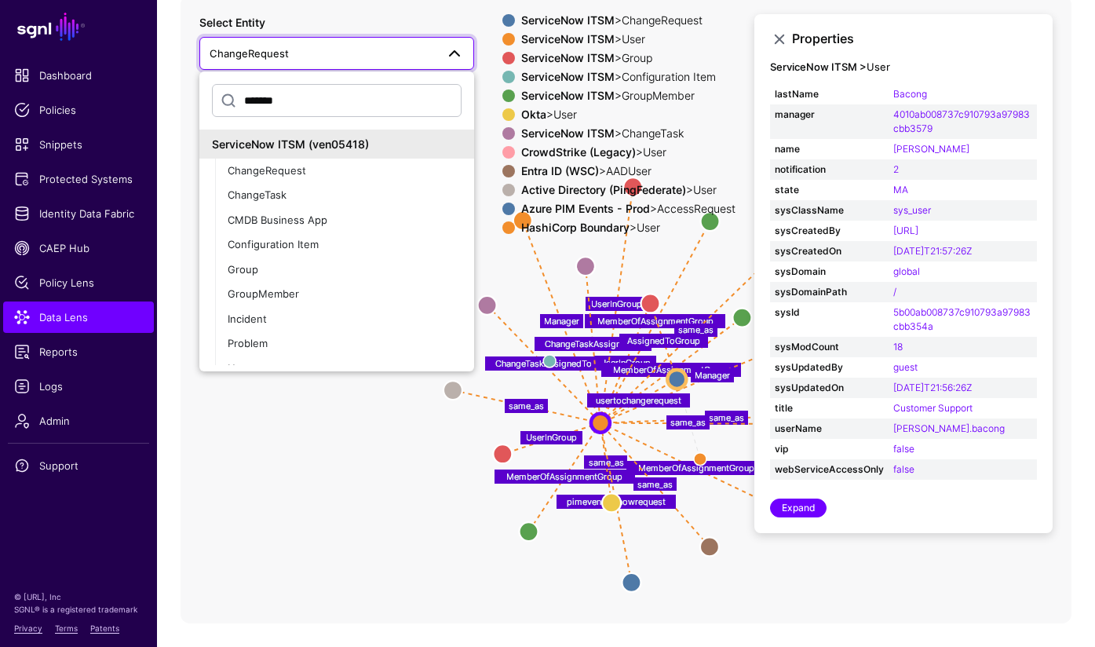
click at [410, 151] on div "ServiceNow ITSM (ven05418)" at bounding box center [337, 144] width 250 height 16
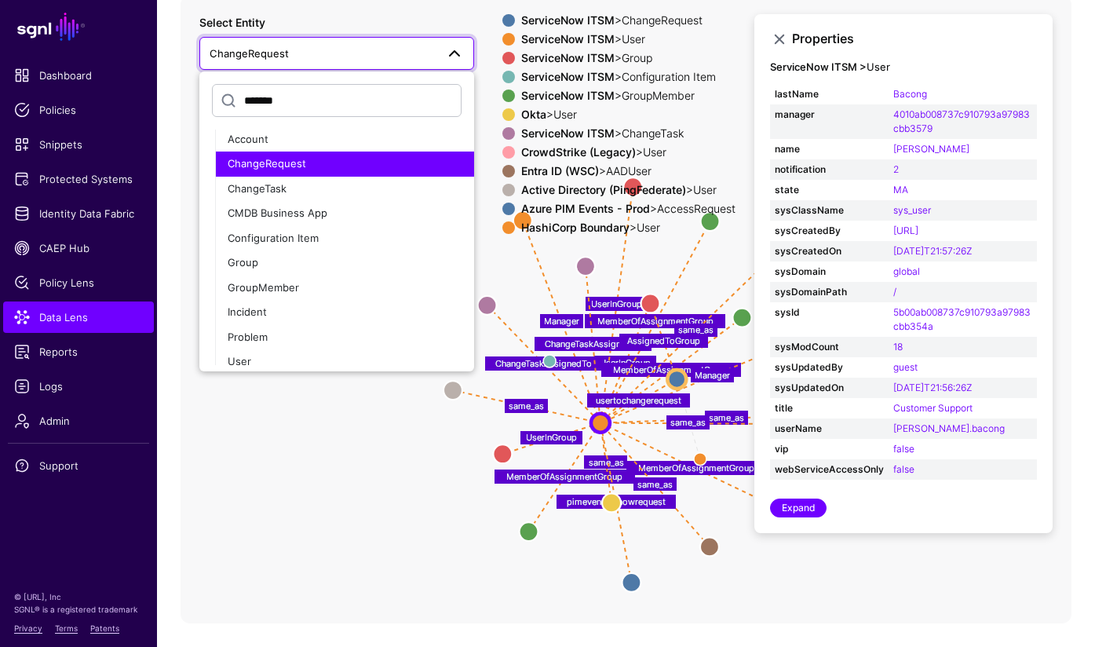
scroll to position [524, 0]
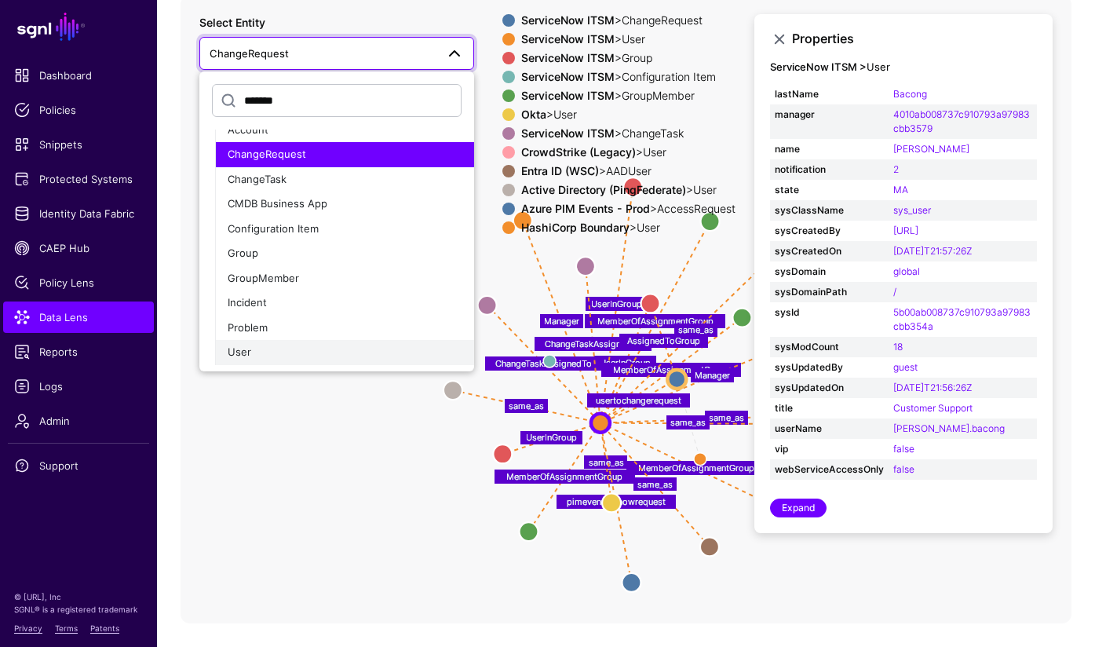
click at [220, 345] on button "User" at bounding box center [344, 352] width 259 height 25
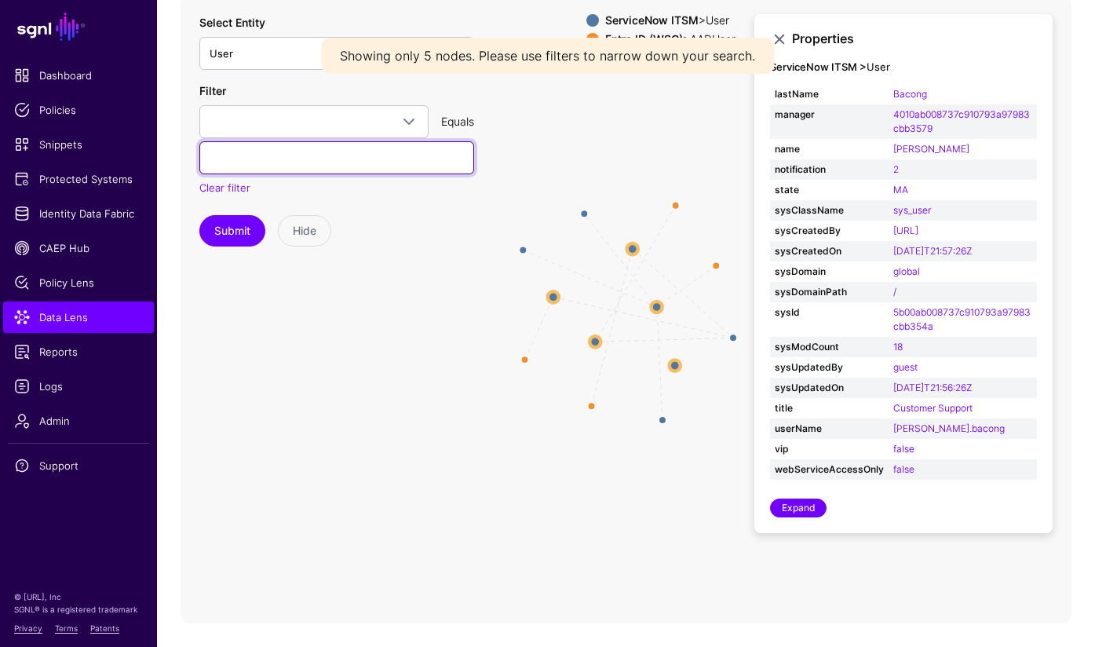
click at [320, 167] on input "text" at bounding box center [336, 157] width 275 height 33
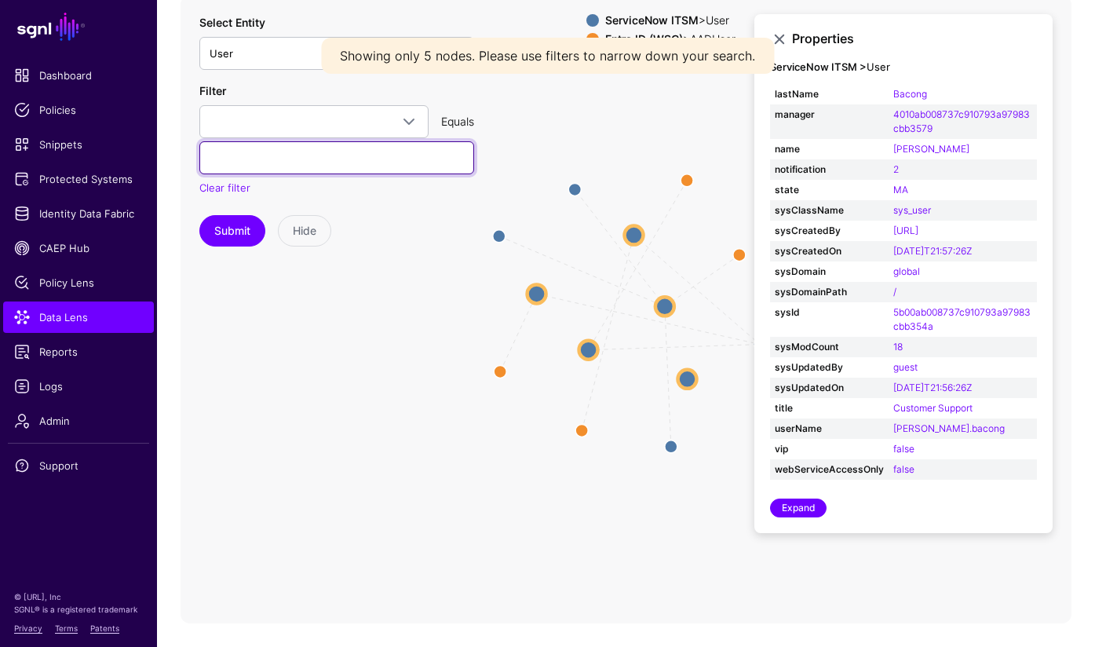
paste input "**********"
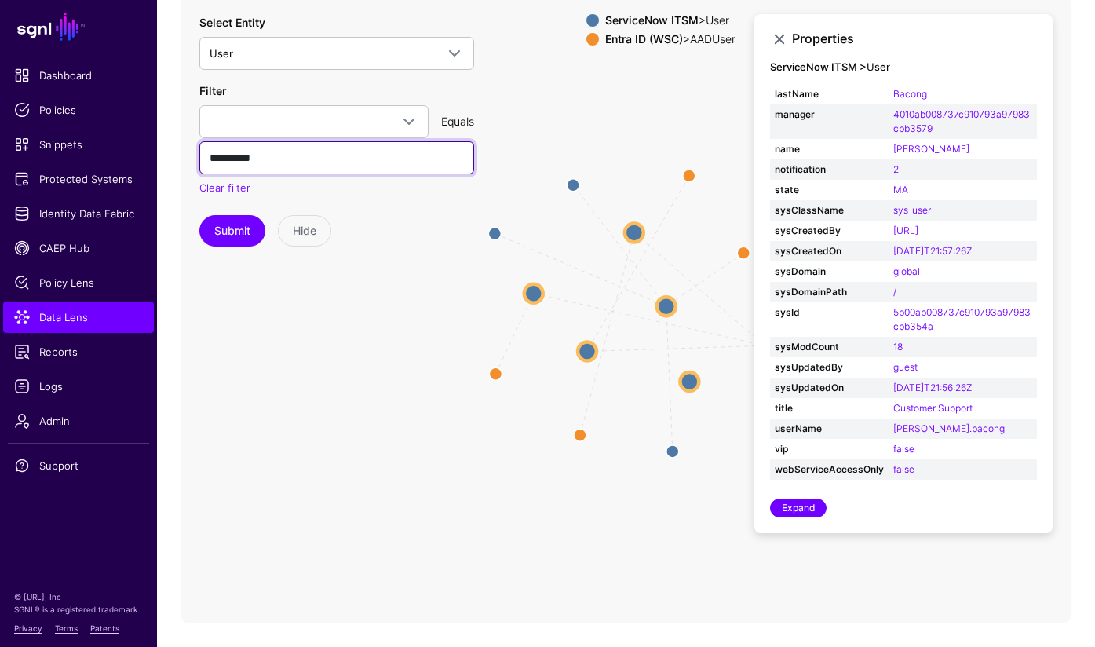
paste input "**********"
type input "**********"
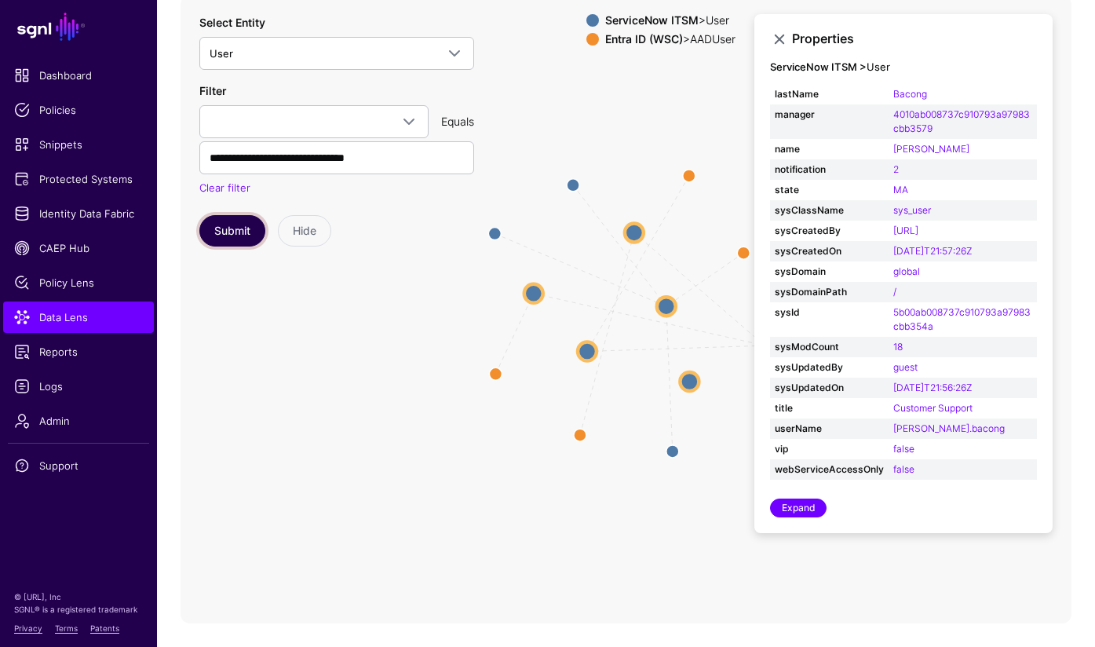
click at [234, 238] on button "Submit" at bounding box center [232, 230] width 66 height 31
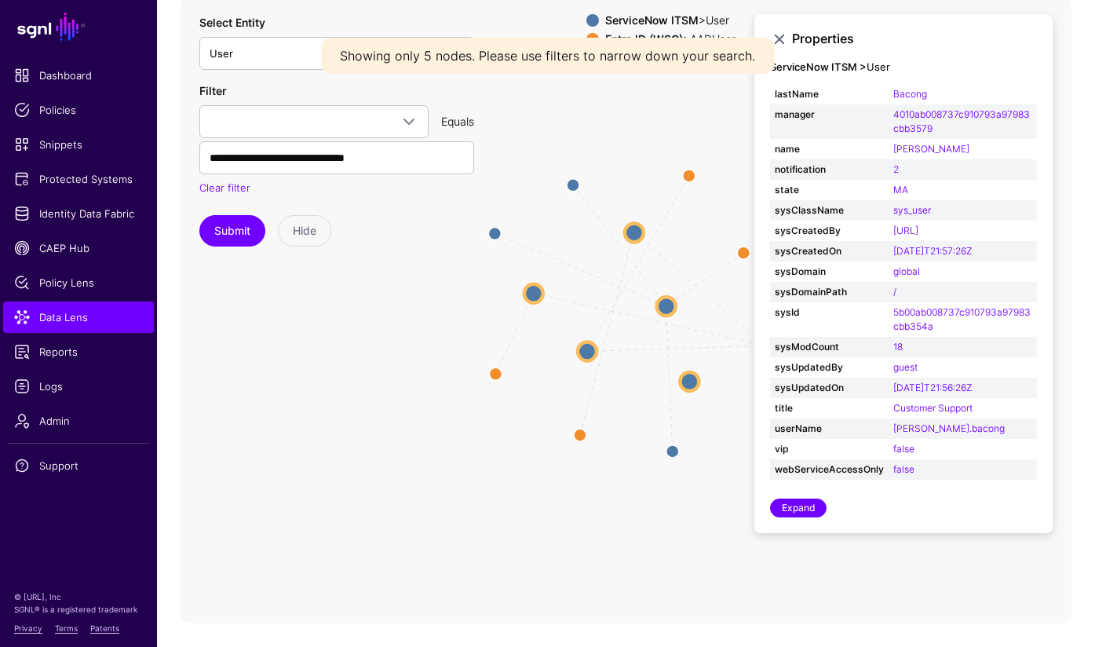
click at [536, 298] on circle at bounding box center [533, 292] width 19 height 19
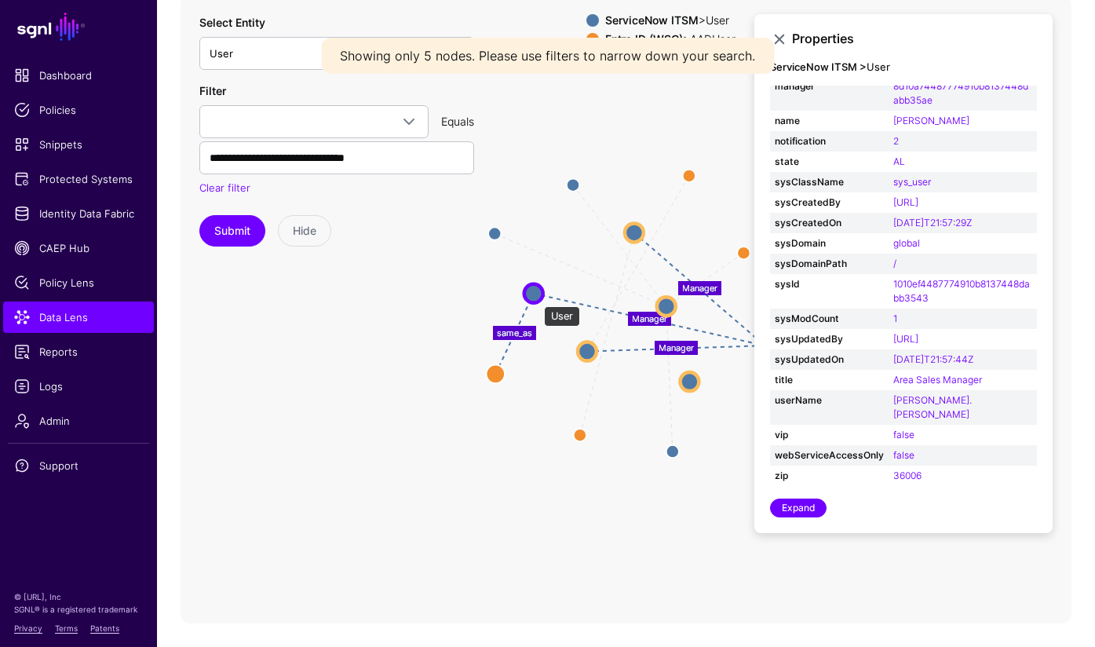
scroll to position [214, 0]
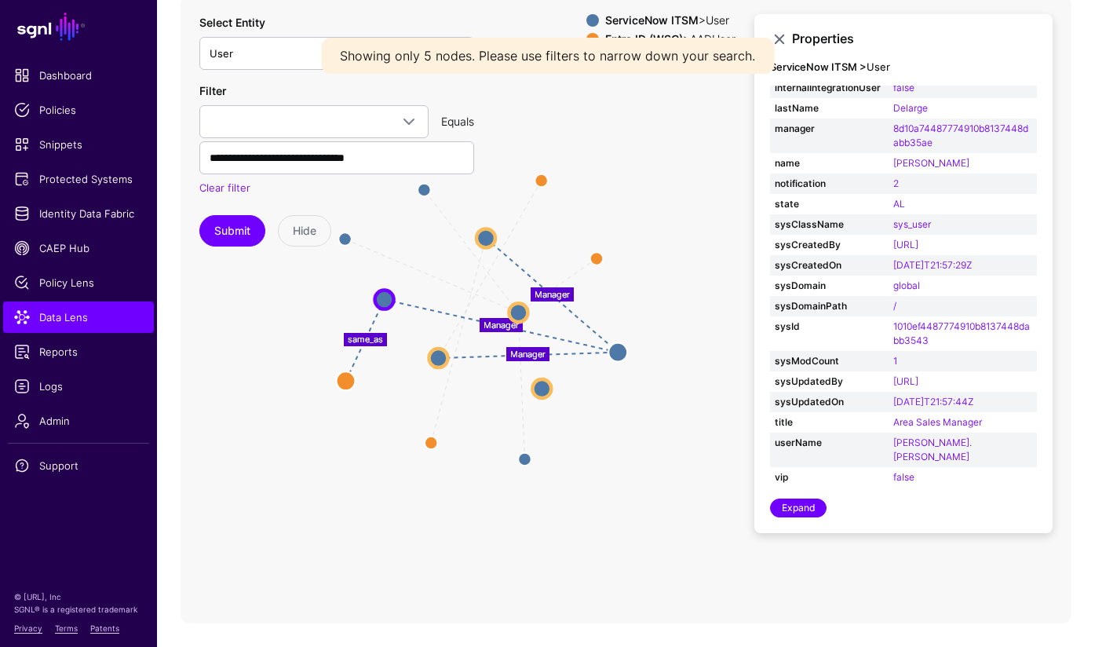
drag, startPoint x: 635, startPoint y: 259, endPoint x: 502, endPoint y: 268, distance: 133.0
click at [502, 268] on icon "same_as same_as Manager same_as Manager Manager Manager same_as Manager Manager…" at bounding box center [626, 309] width 891 height 628
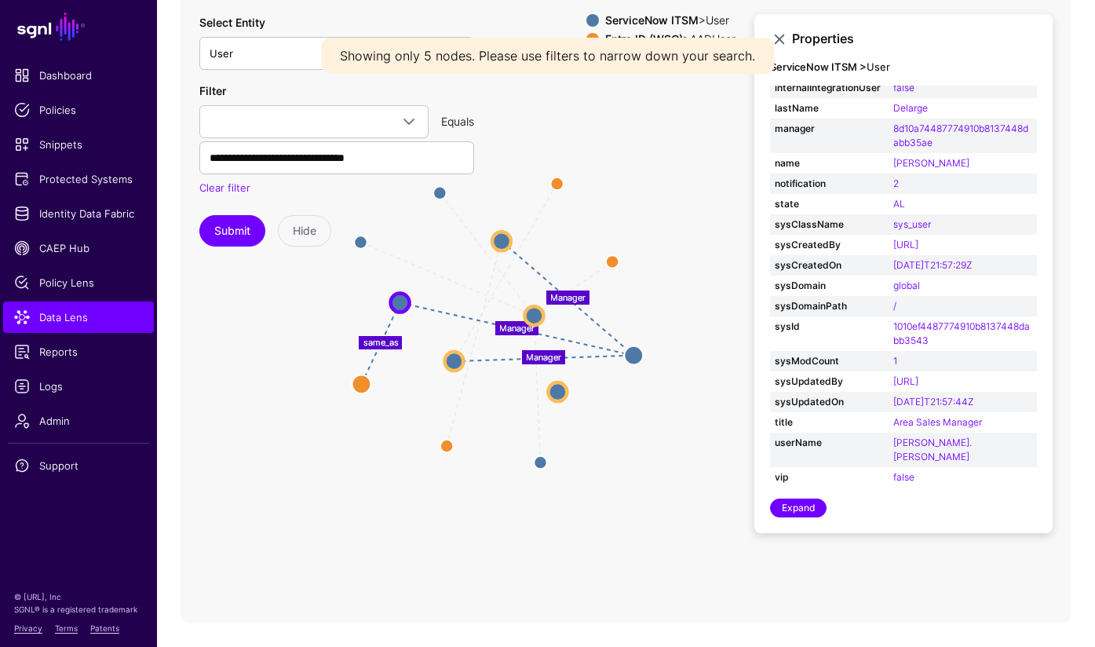
click at [662, 24] on strong "ServiceNow ITSM" at bounding box center [651, 19] width 93 height 13
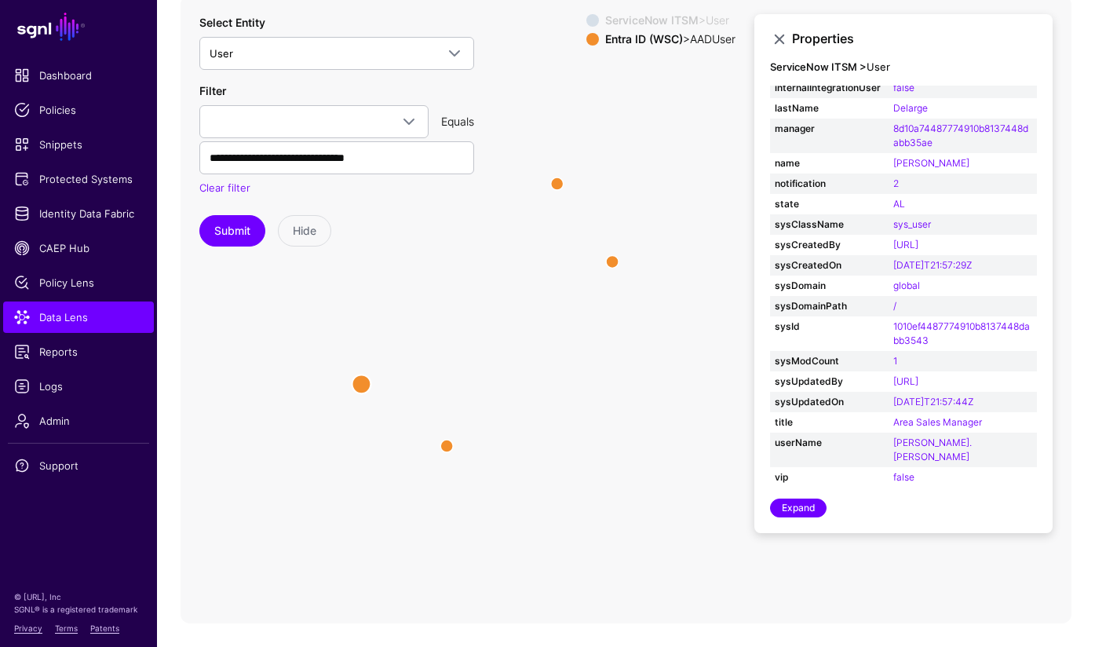
click at [675, 25] on strong "ServiceNow ITSM" at bounding box center [651, 19] width 93 height 13
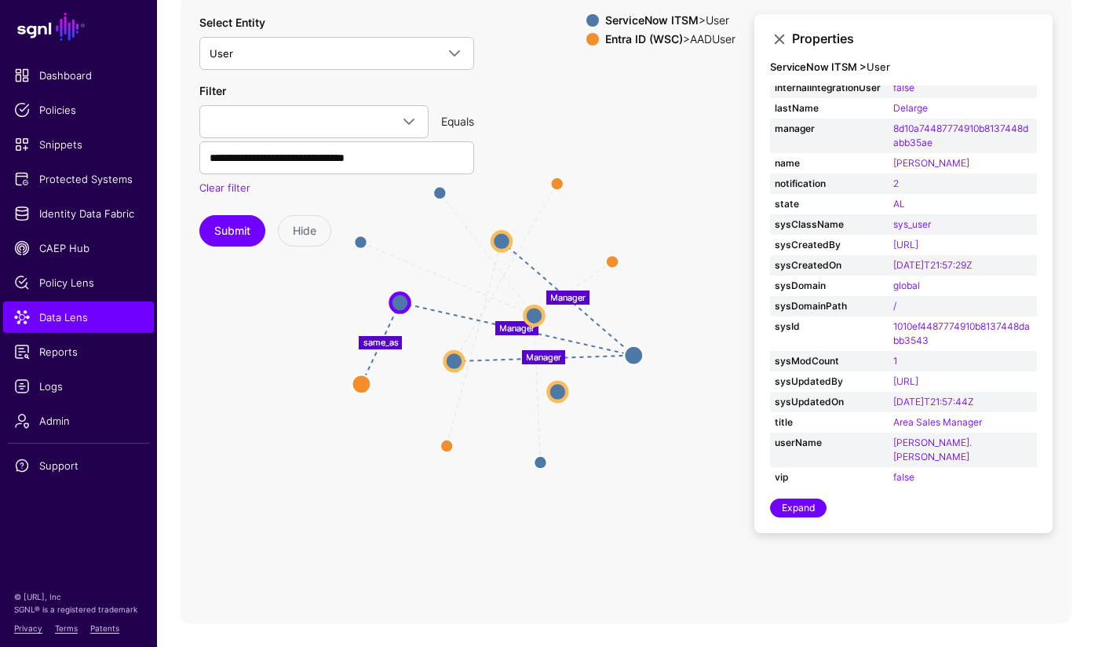
click at [669, 43] on strong "Entra ID (WSC)" at bounding box center [644, 38] width 78 height 13
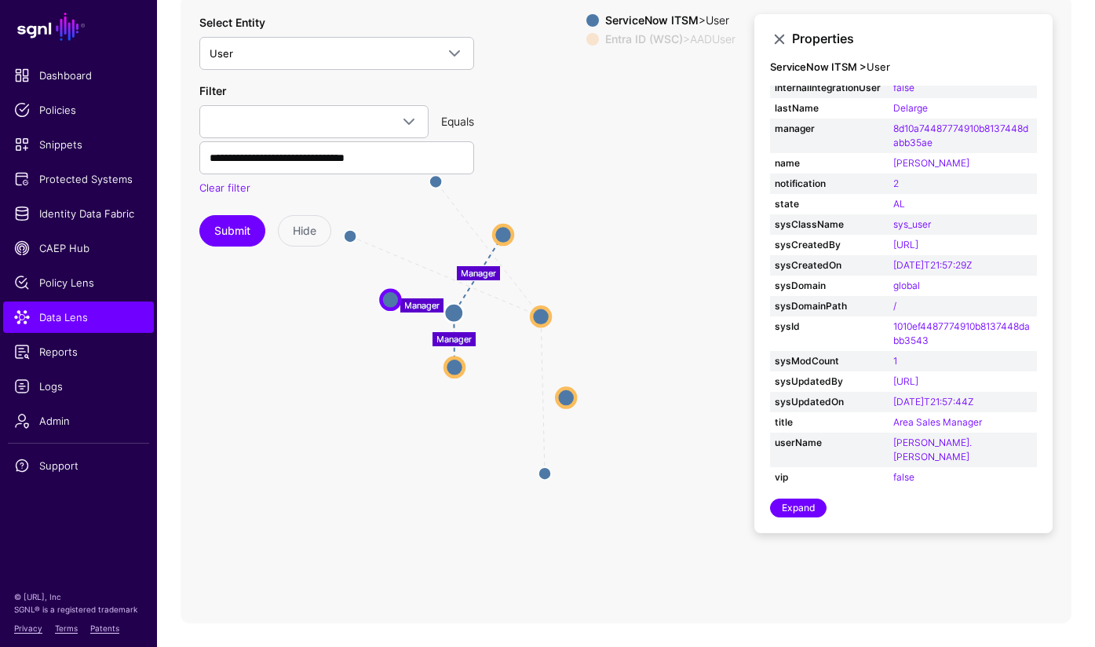
drag, startPoint x: 636, startPoint y: 356, endPoint x: 466, endPoint y: 320, distance: 173.2
click at [463, 320] on circle at bounding box center [453, 312] width 19 height 19
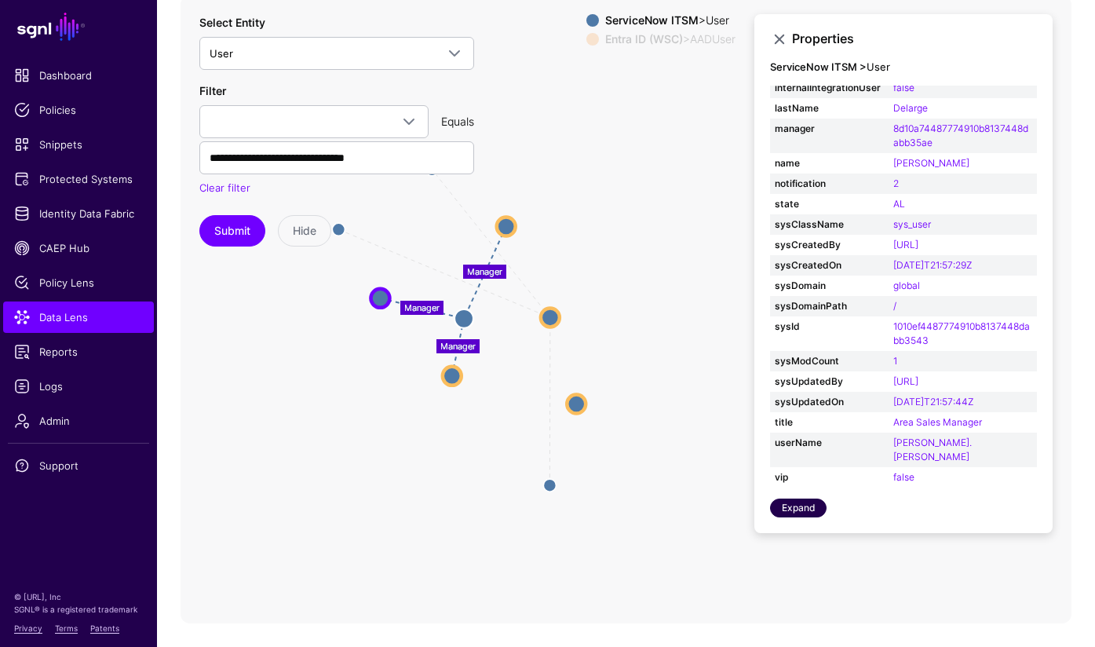
click at [800, 509] on link "Expand" at bounding box center [798, 507] width 57 height 19
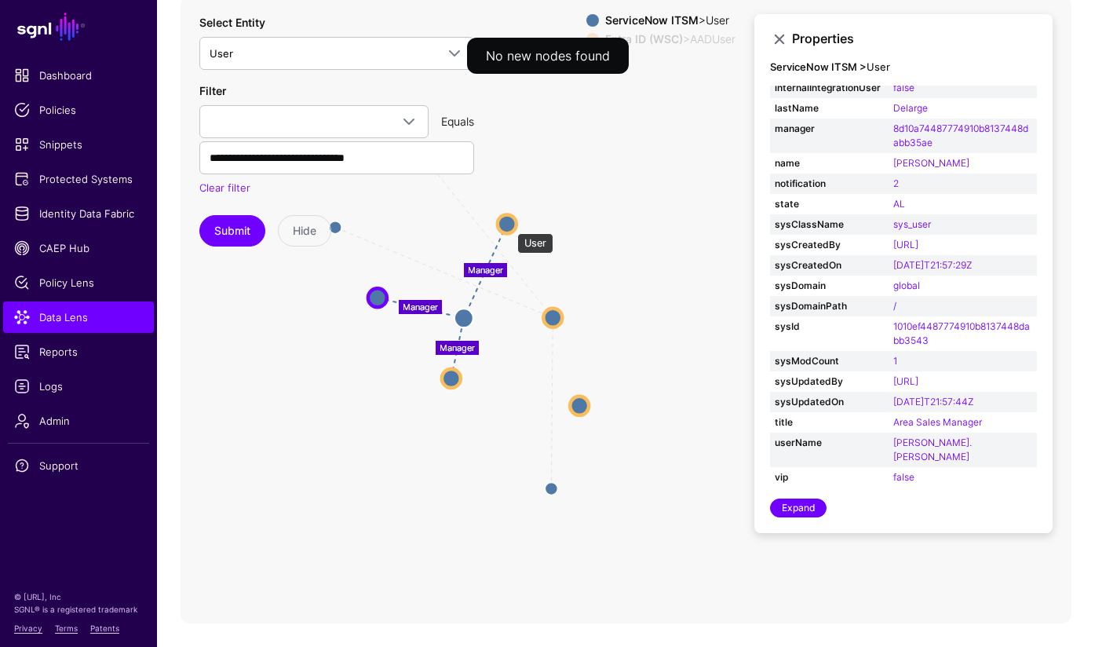
click at [509, 225] on circle at bounding box center [507, 223] width 19 height 19
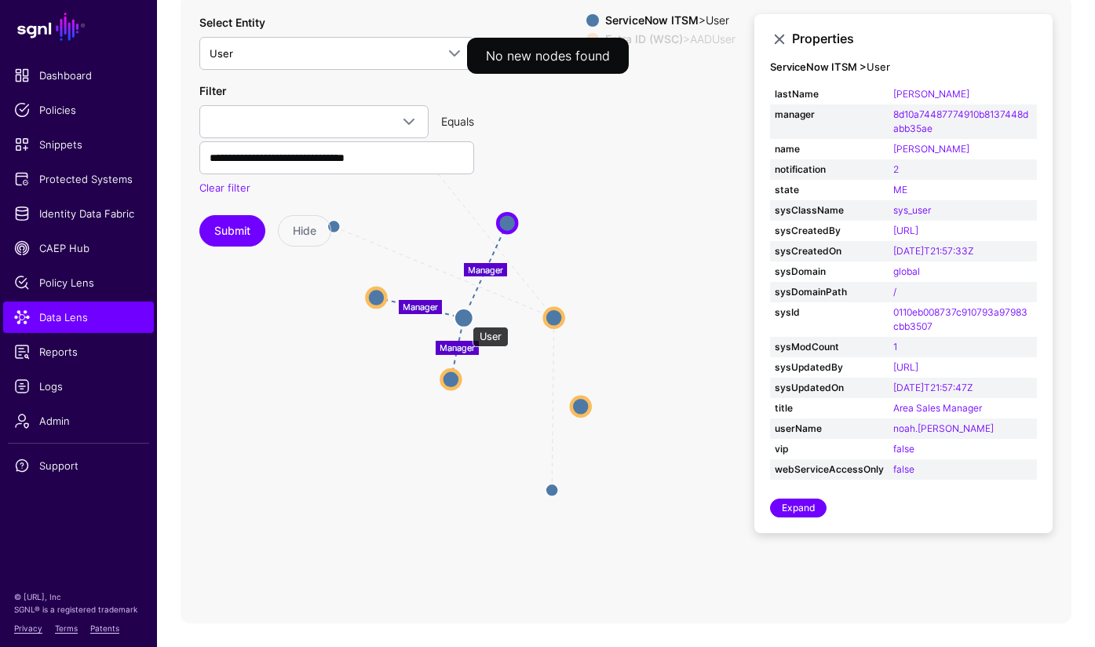
click at [463, 319] on circle at bounding box center [464, 317] width 19 height 19
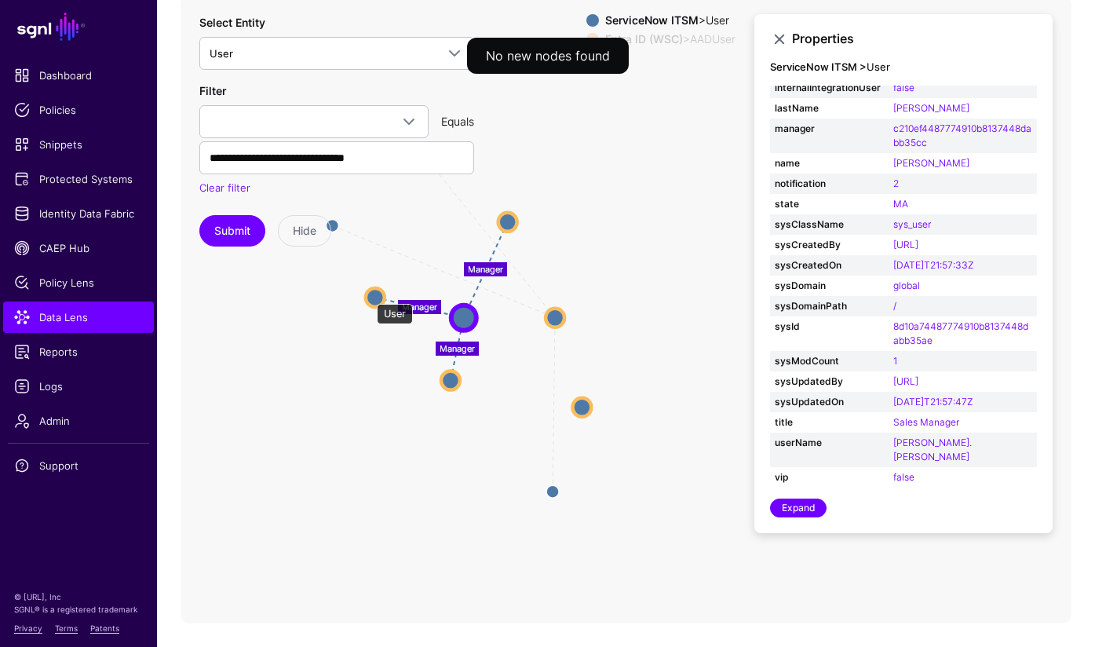
click at [369, 296] on circle at bounding box center [375, 297] width 19 height 19
click at [451, 379] on circle at bounding box center [450, 380] width 19 height 19
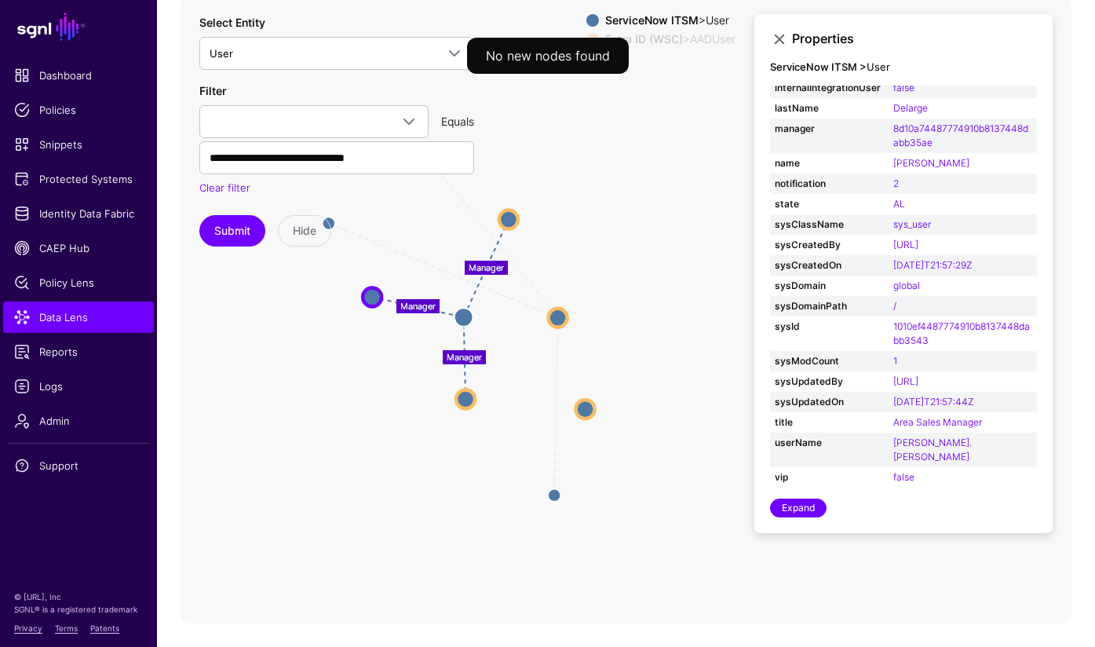
drag, startPoint x: 465, startPoint y: 396, endPoint x: 482, endPoint y: 414, distance: 24.4
click at [475, 408] on circle at bounding box center [465, 398] width 19 height 19
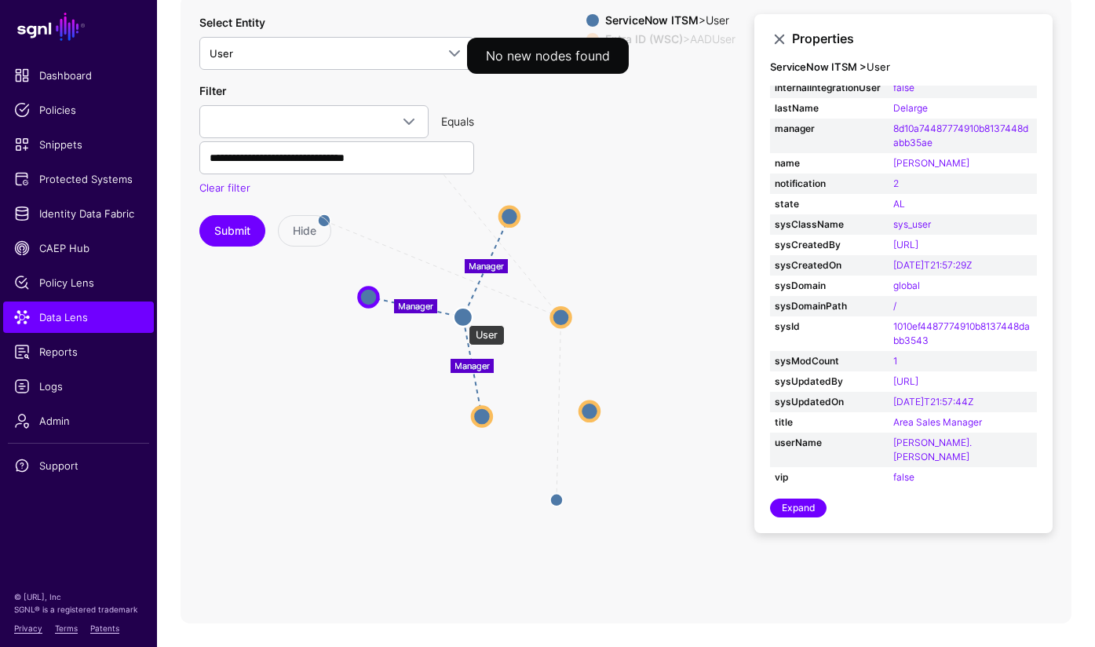
click at [461, 317] on circle at bounding box center [463, 317] width 19 height 19
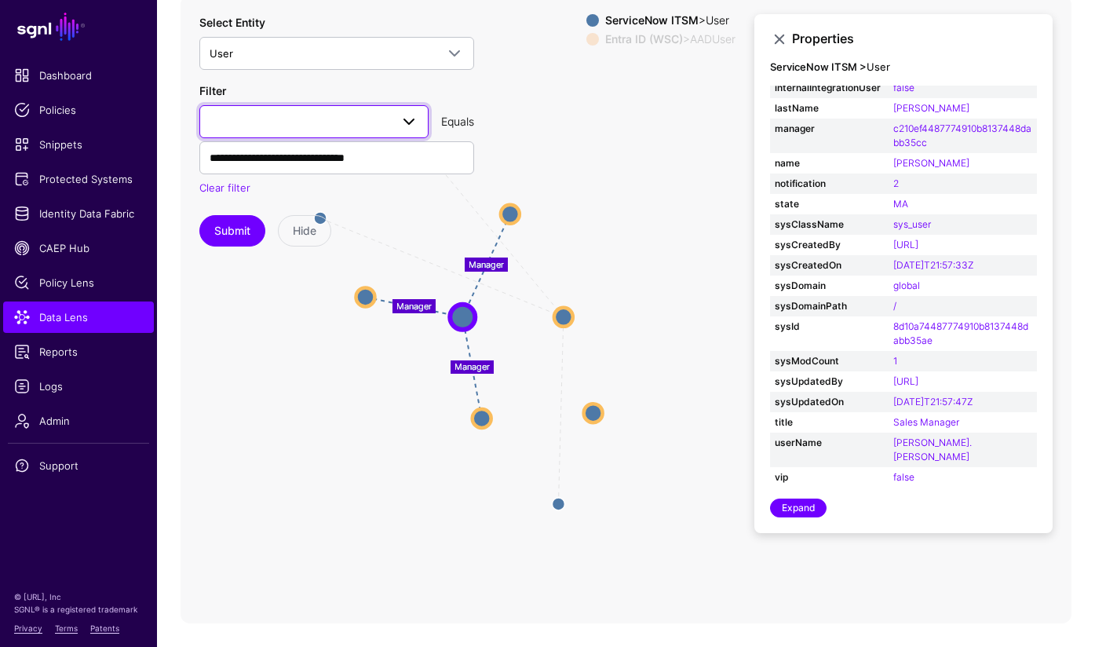
click at [425, 123] on link at bounding box center [313, 121] width 229 height 33
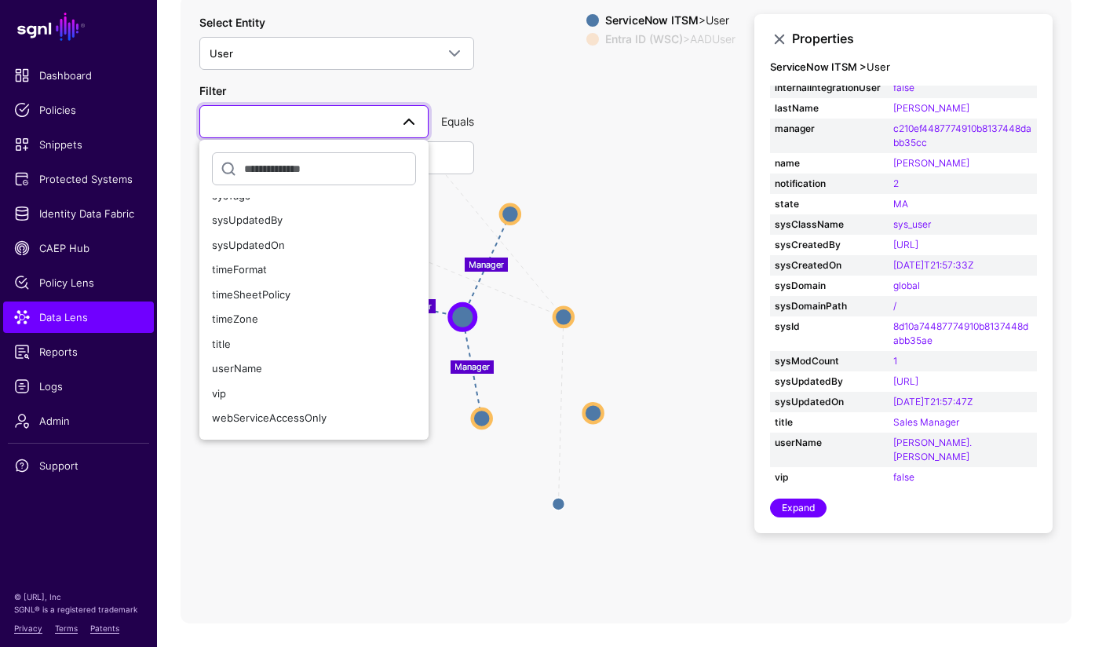
scroll to position [1372, 0]
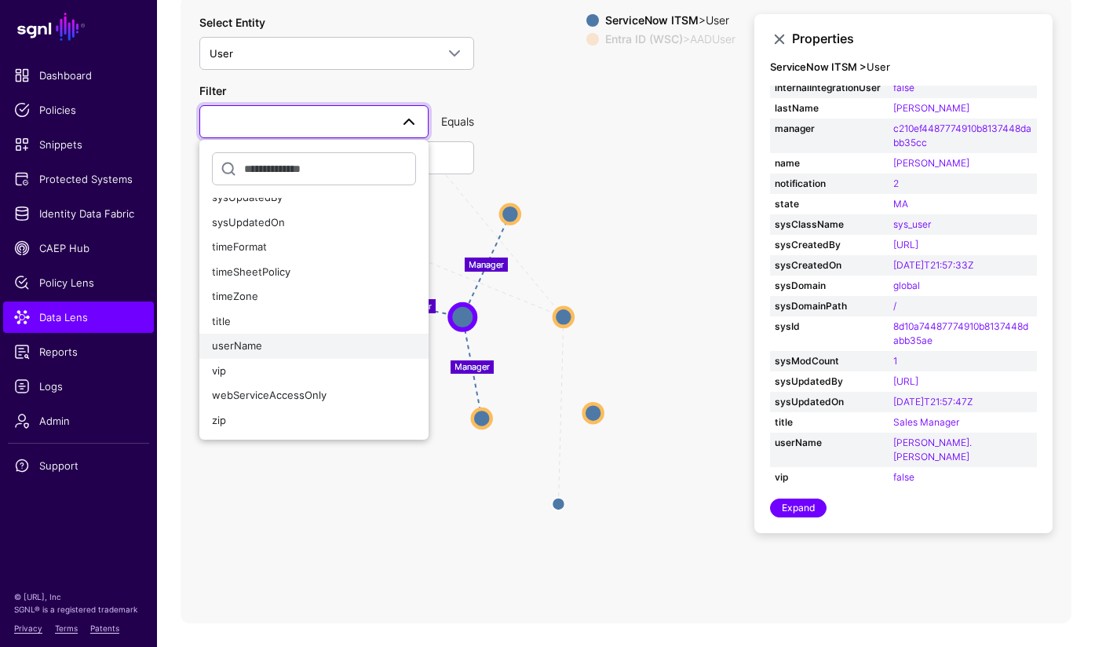
click at [231, 345] on span "userName" at bounding box center [237, 345] width 50 height 13
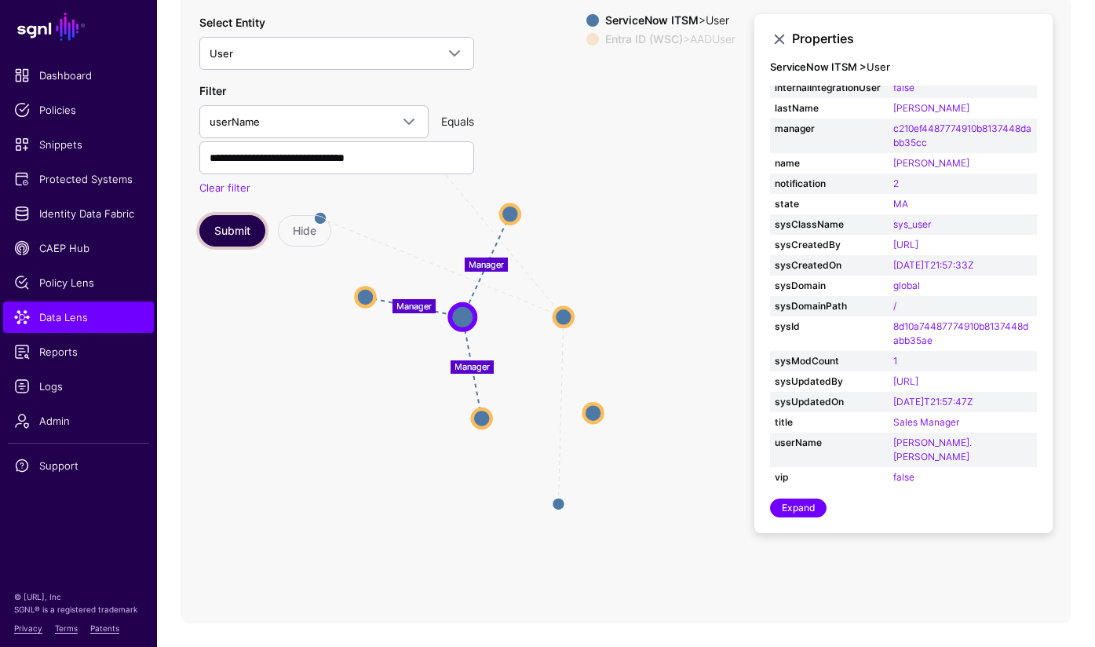
click at [221, 235] on button "Submit" at bounding box center [232, 230] width 66 height 31
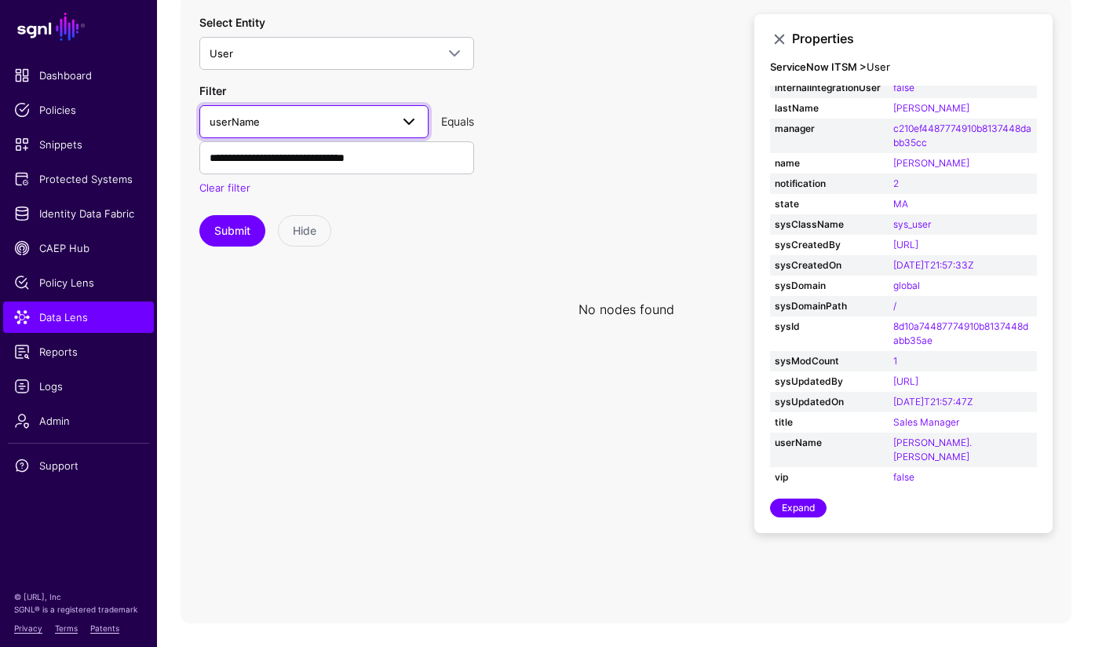
click at [413, 122] on span at bounding box center [409, 121] width 19 height 19
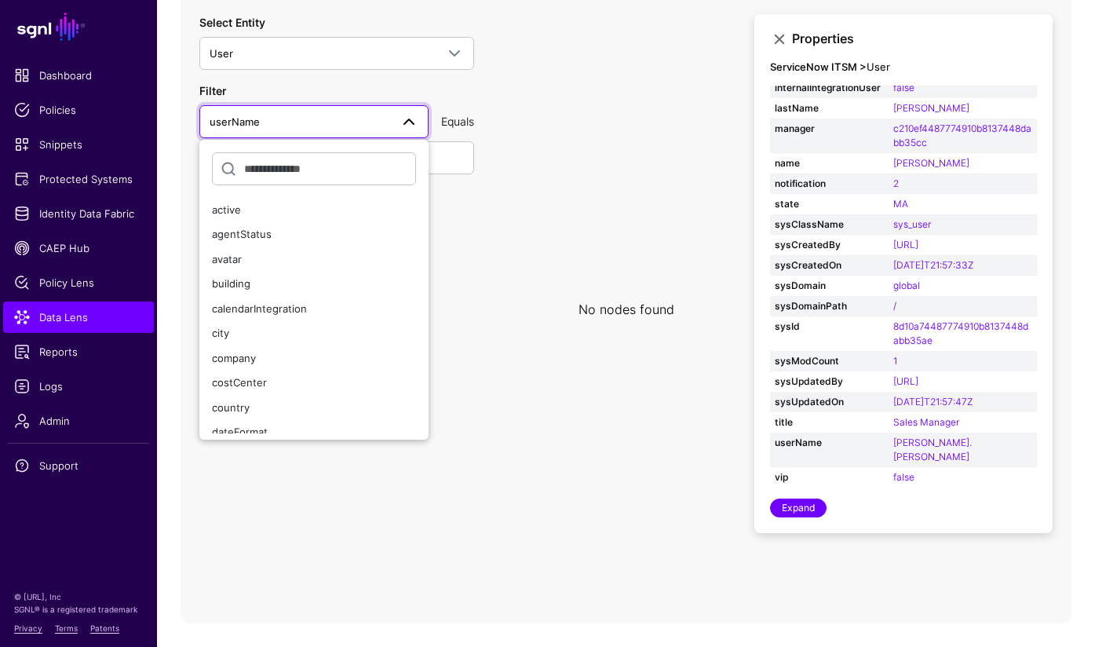
click at [511, 191] on icon at bounding box center [626, 309] width 891 height 628
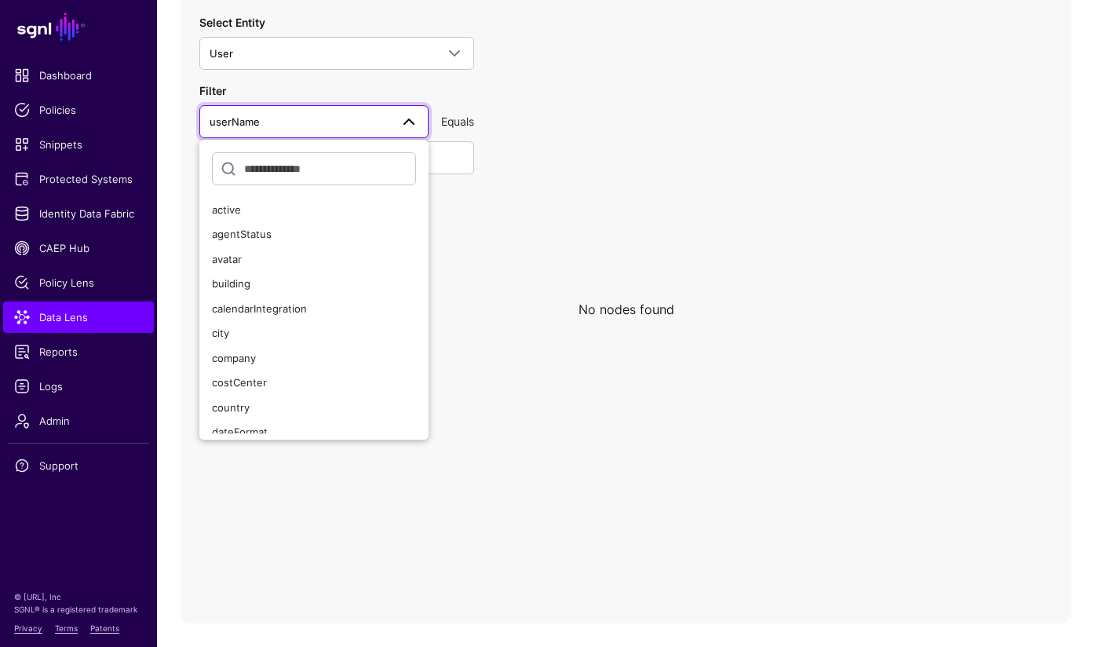
click at [413, 115] on span at bounding box center [409, 121] width 19 height 19
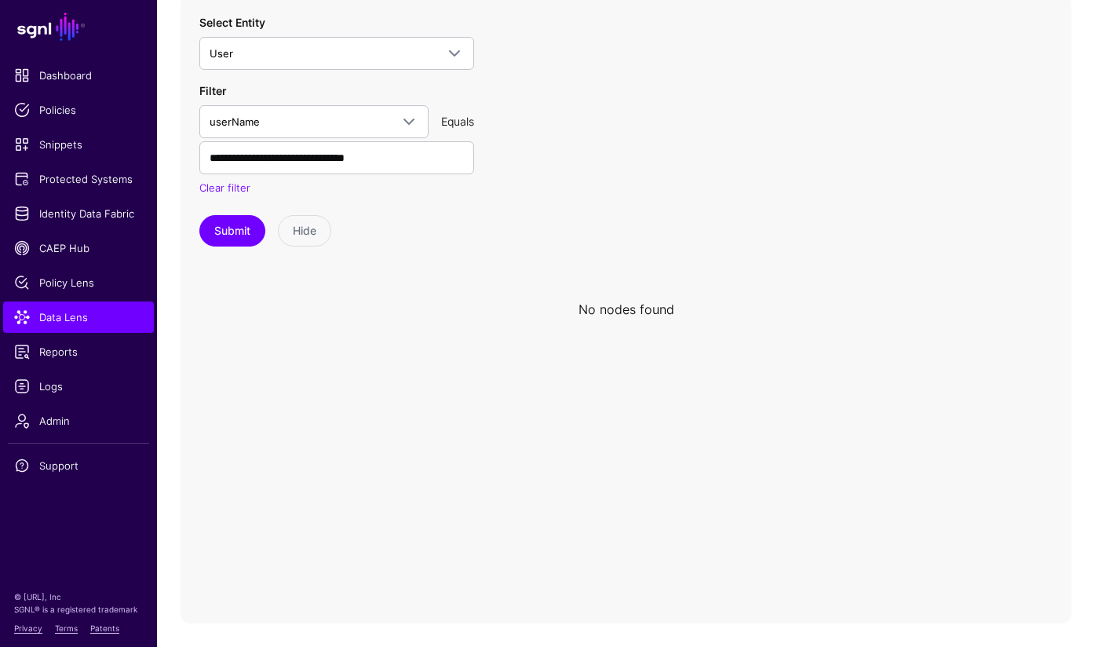
click at [551, 102] on icon at bounding box center [626, 309] width 891 height 628
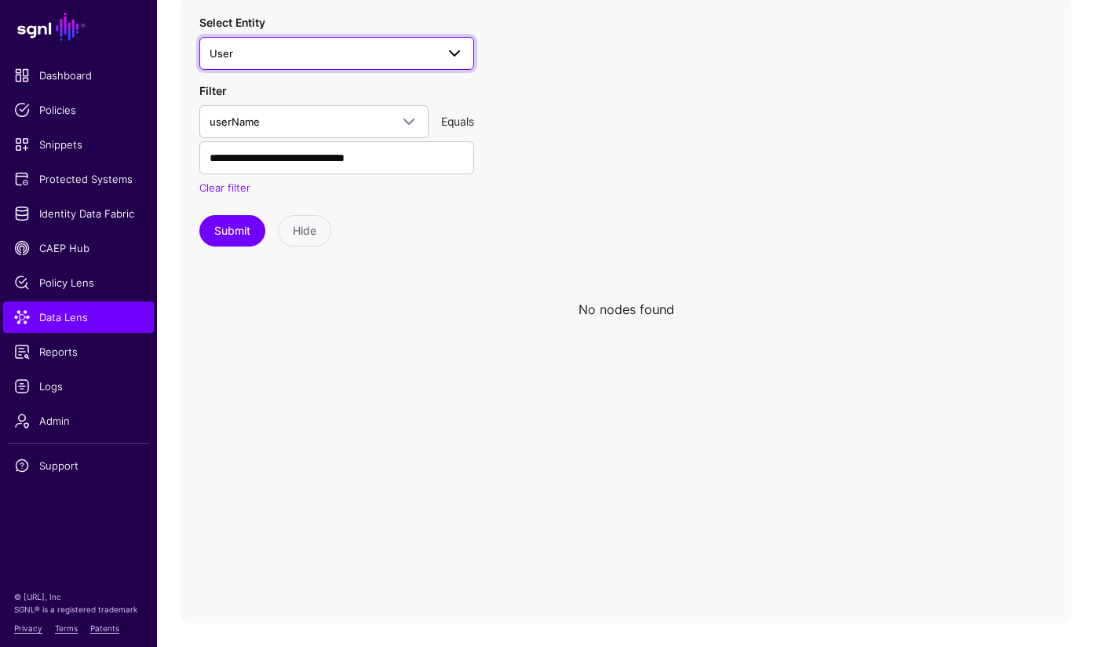
click at [465, 50] on link "User" at bounding box center [336, 53] width 275 height 33
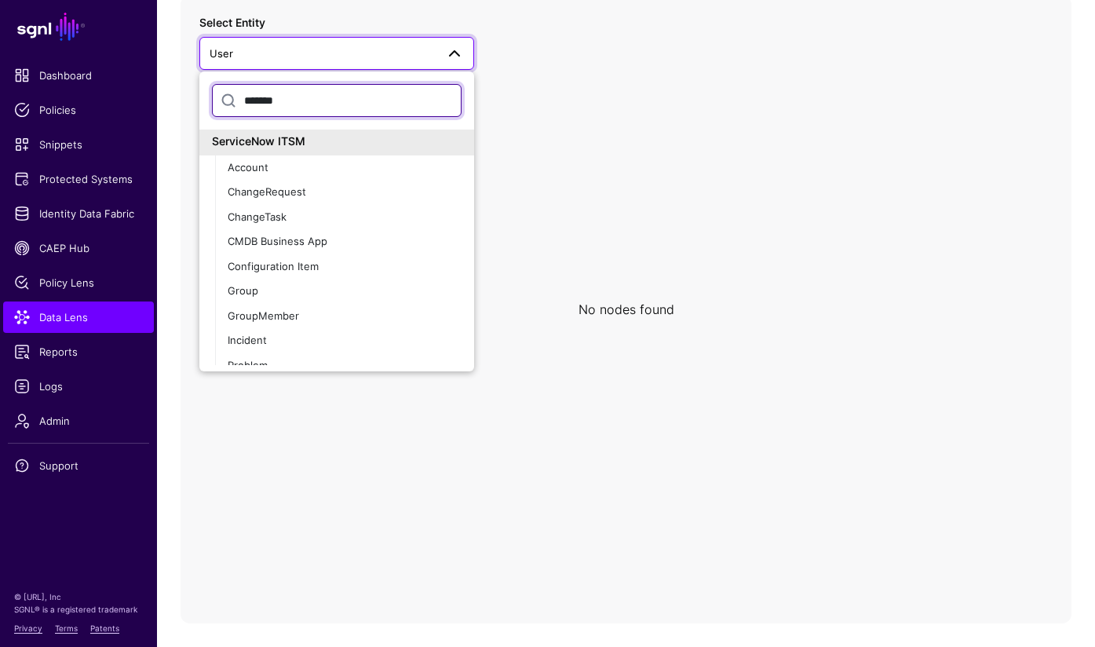
scroll to position [524, 0]
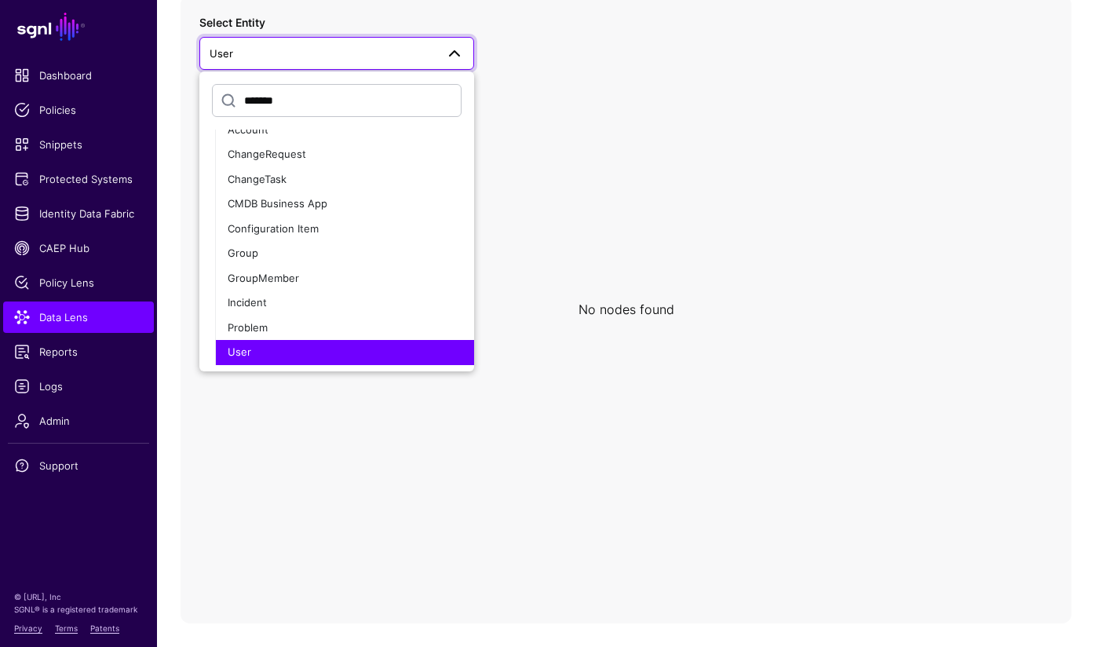
click at [415, 358] on div "User" at bounding box center [345, 353] width 234 height 16
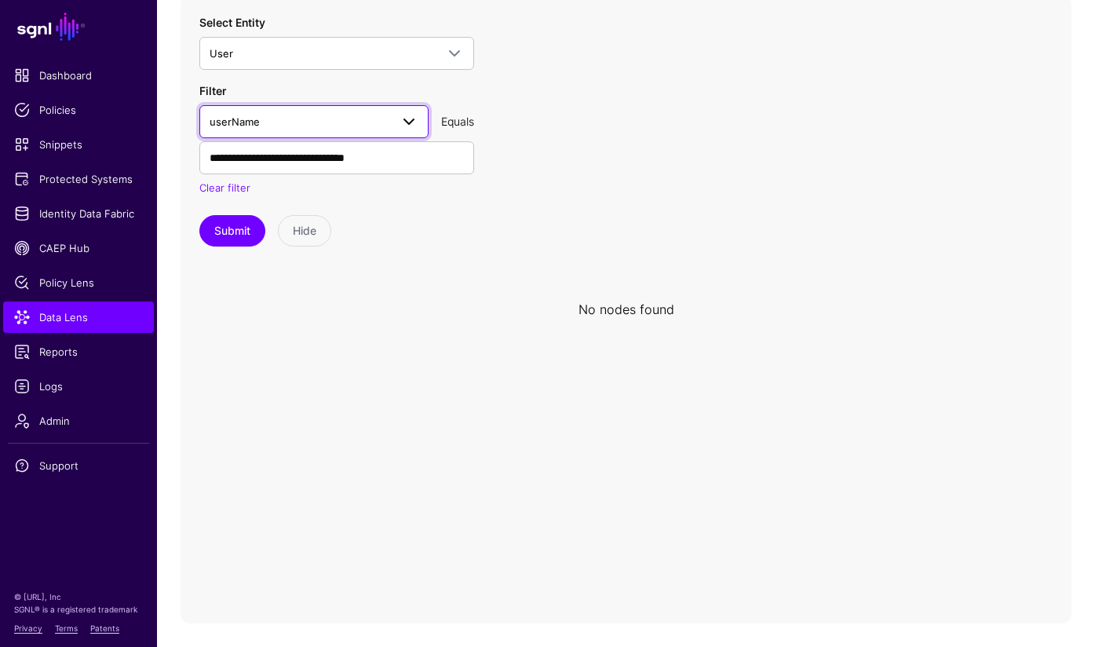
click at [385, 118] on span "userName" at bounding box center [300, 121] width 181 height 17
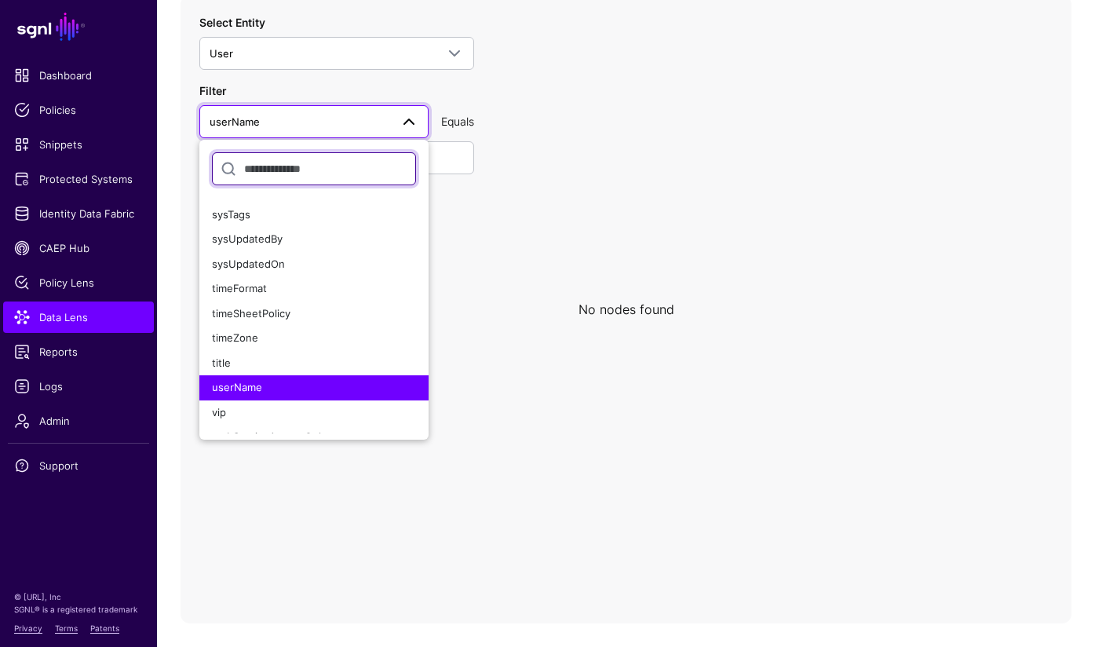
scroll to position [1372, 0]
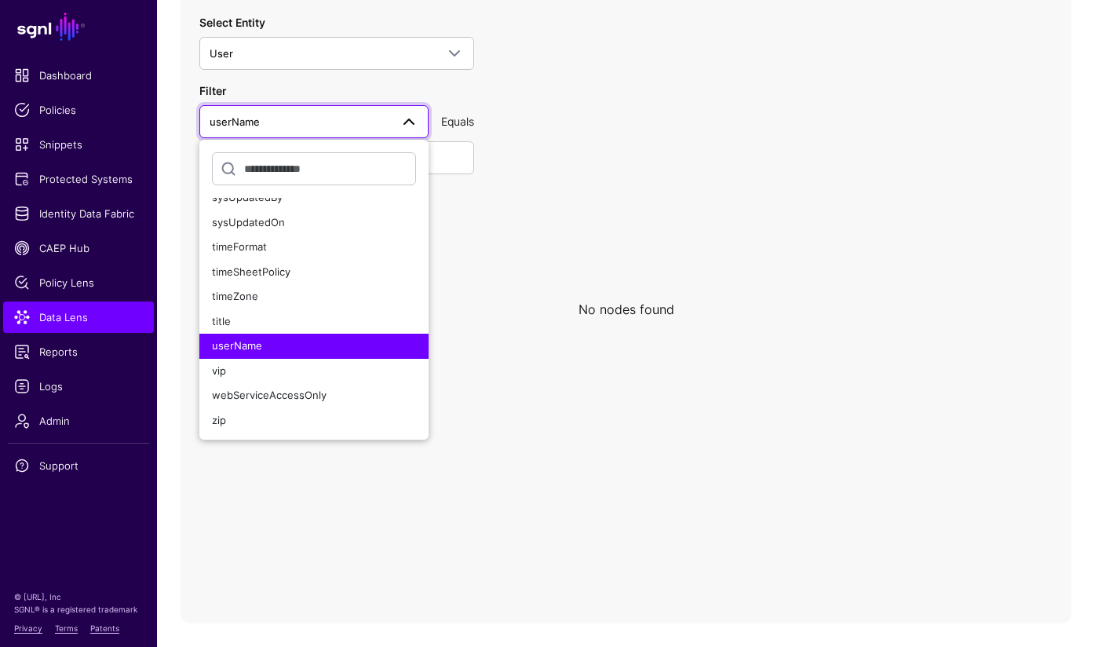
click at [257, 347] on span "userName" at bounding box center [237, 345] width 50 height 13
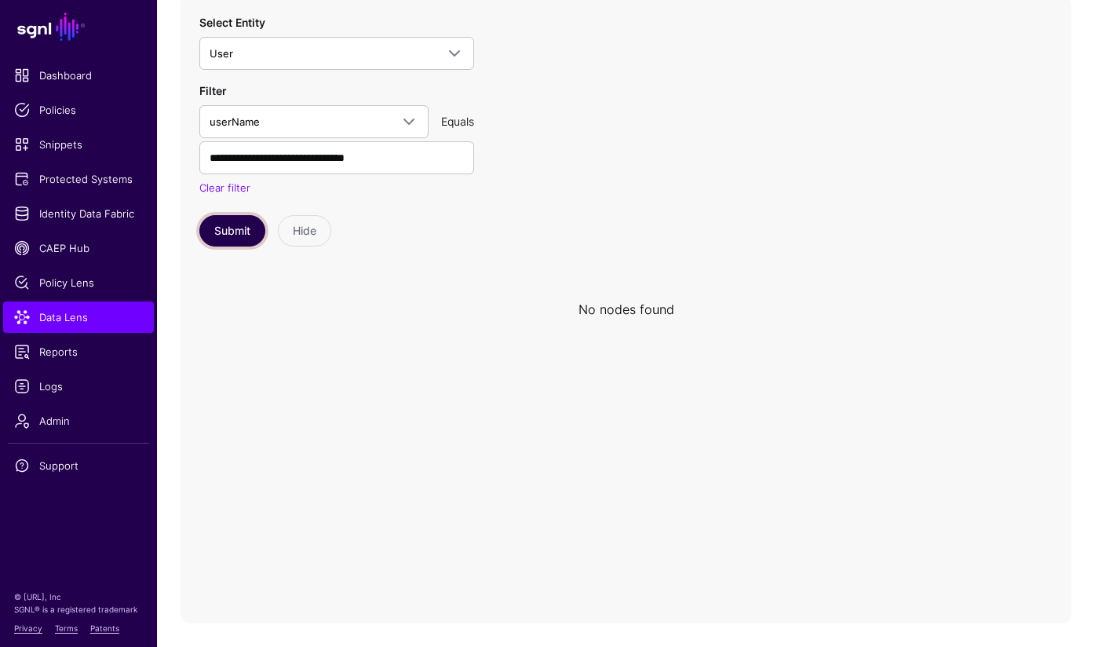
click at [226, 228] on button "Submit" at bounding box center [232, 230] width 66 height 31
click at [408, 121] on span at bounding box center [409, 121] width 19 height 19
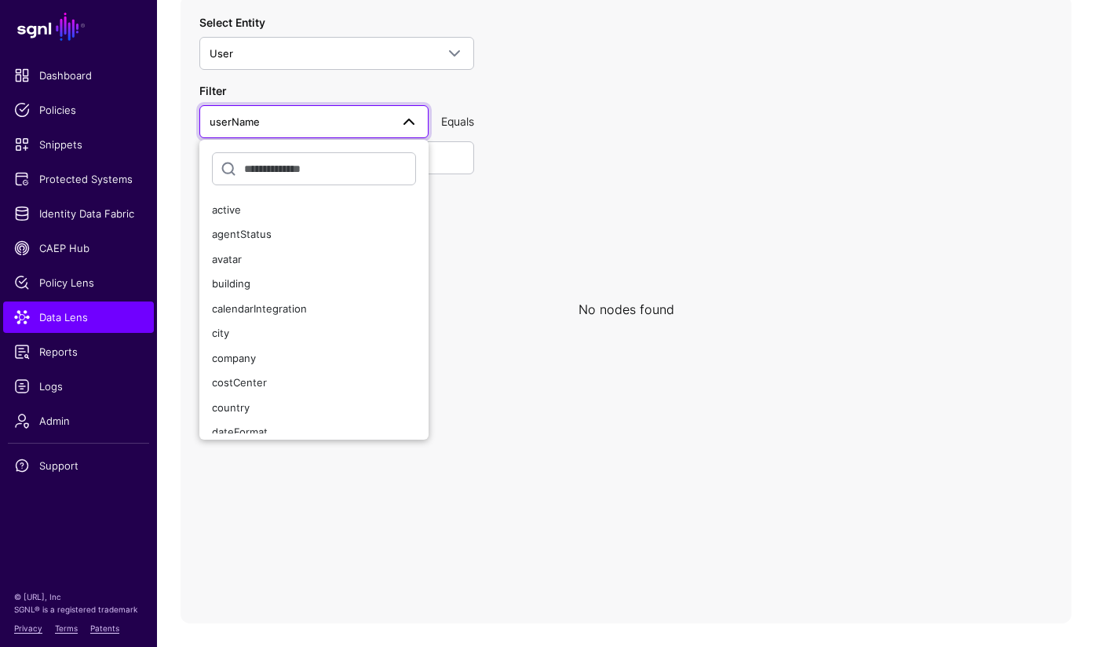
click at [409, 121] on span at bounding box center [409, 121] width 19 height 19
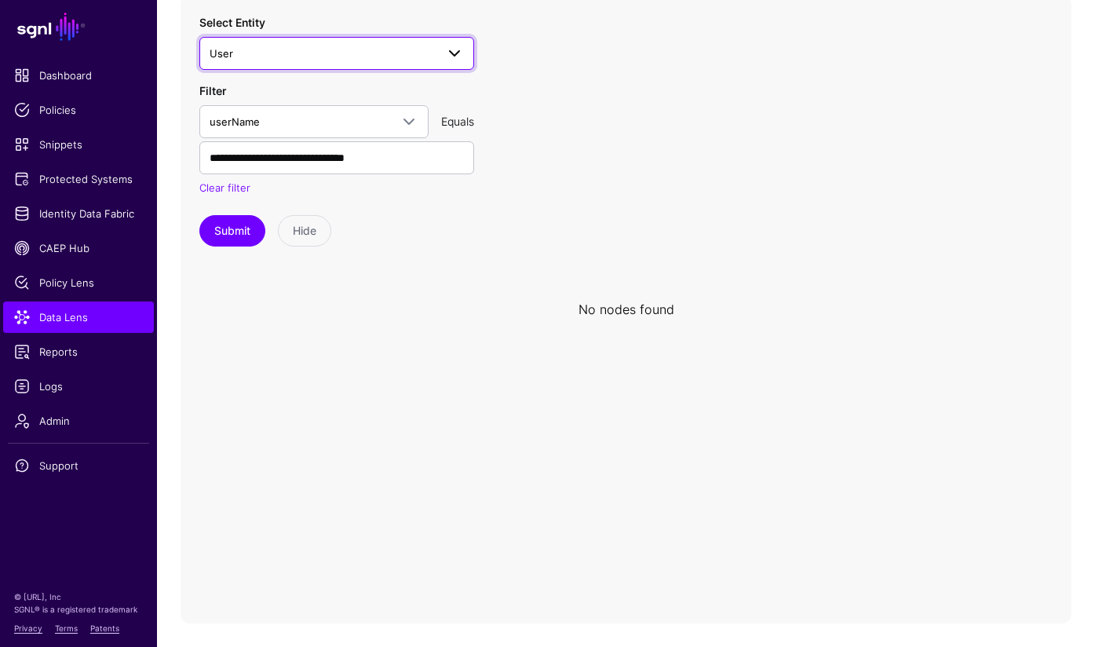
click at [438, 52] on span at bounding box center [450, 53] width 28 height 19
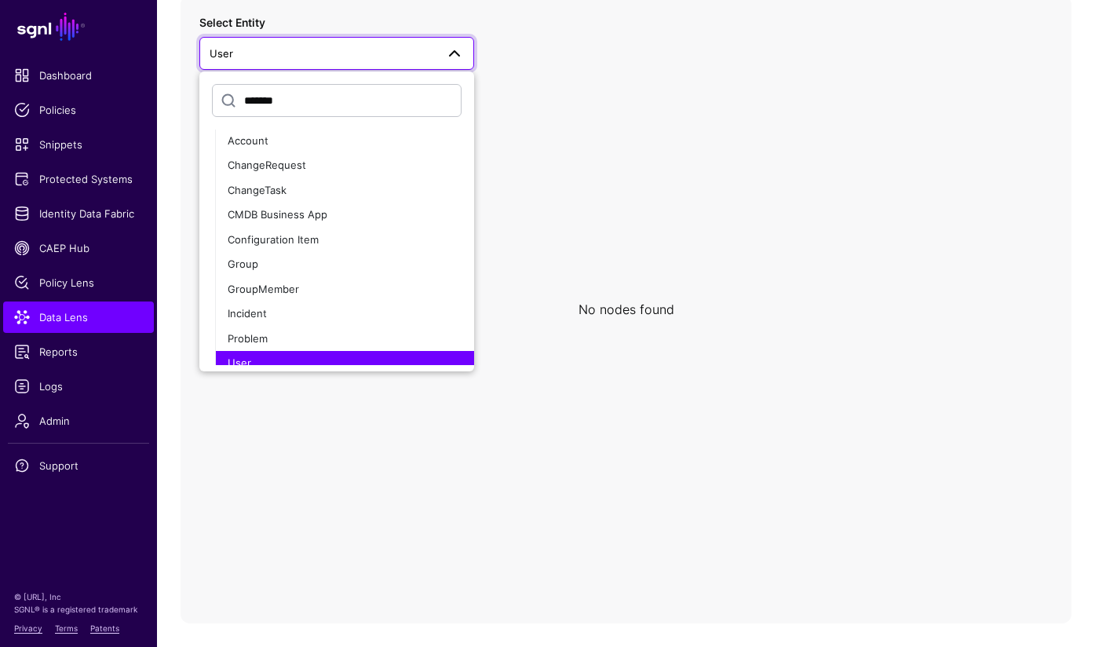
scroll to position [524, 0]
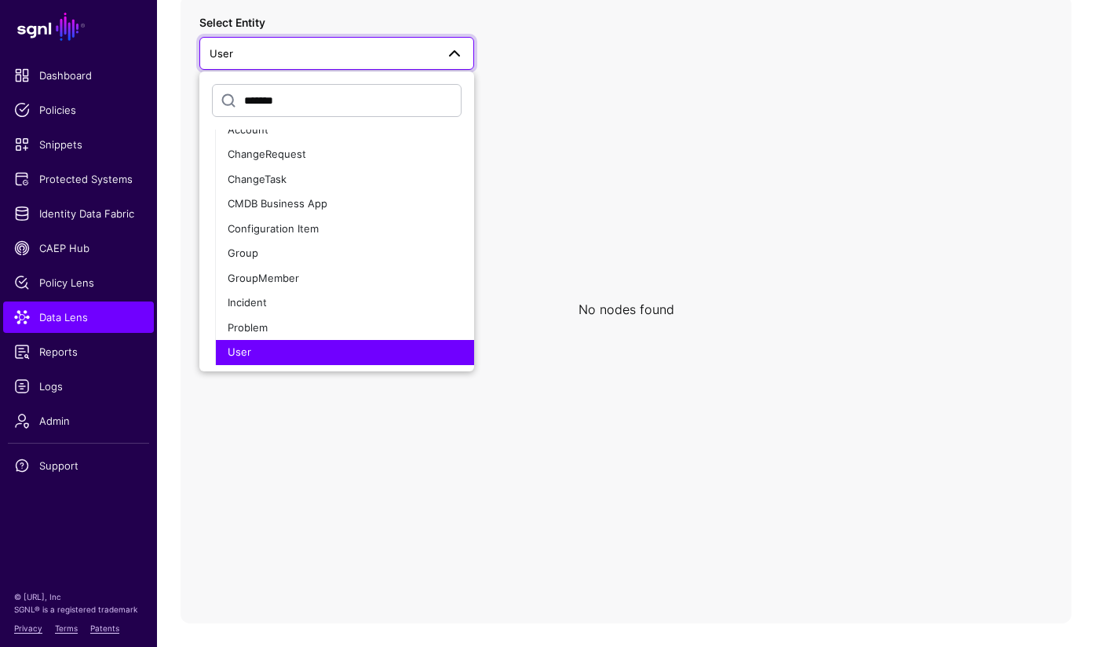
click at [531, 251] on icon at bounding box center [626, 309] width 891 height 628
click at [596, 92] on icon at bounding box center [626, 309] width 891 height 628
click at [451, 51] on span at bounding box center [454, 53] width 19 height 19
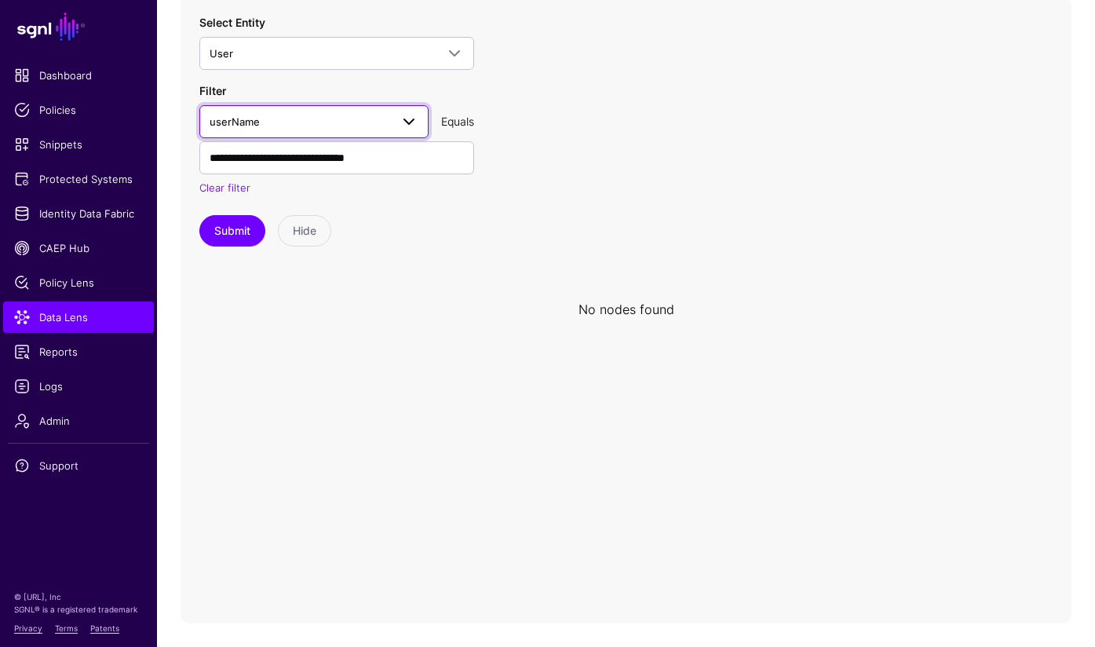
click at [366, 120] on span "userName" at bounding box center [300, 121] width 181 height 17
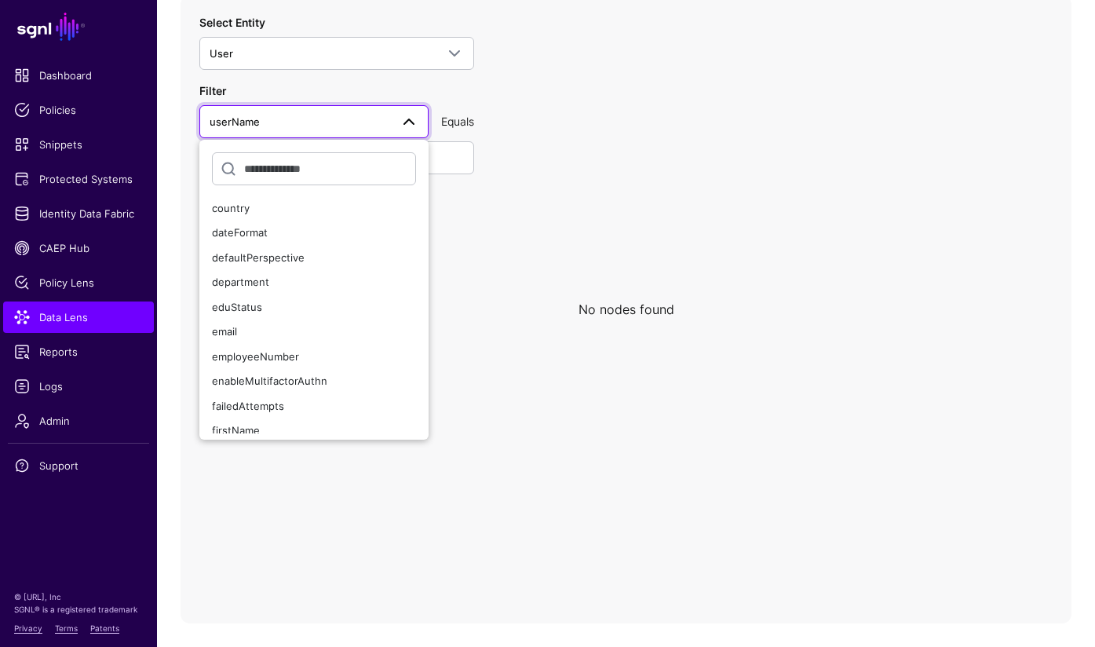
scroll to position [210, 0]
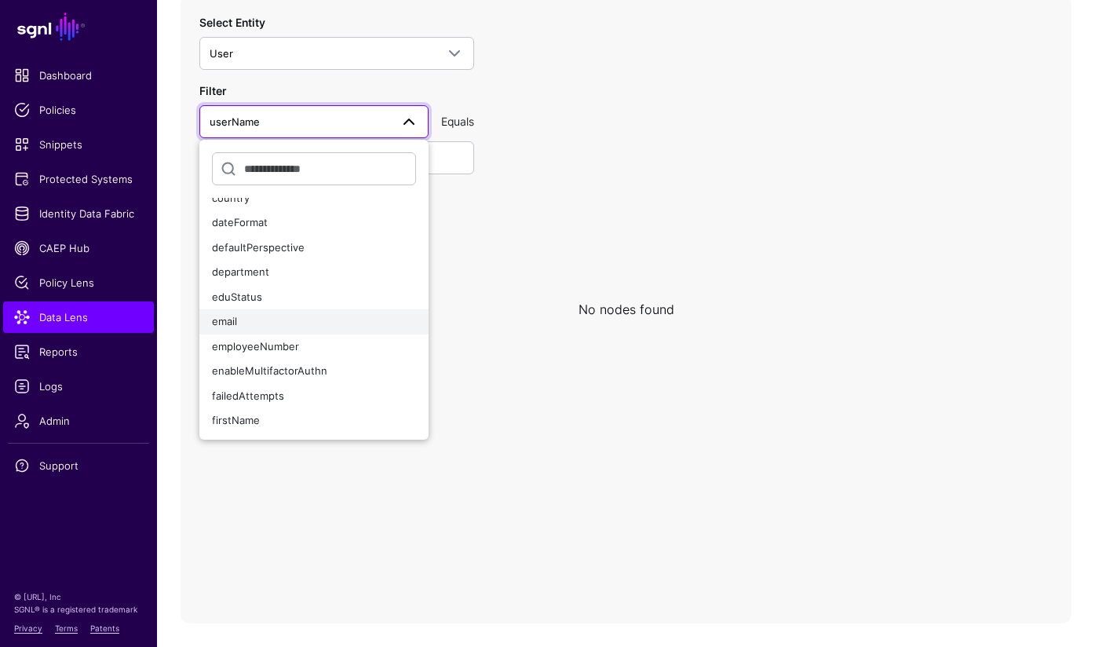
click at [267, 323] on div "email" at bounding box center [314, 322] width 204 height 16
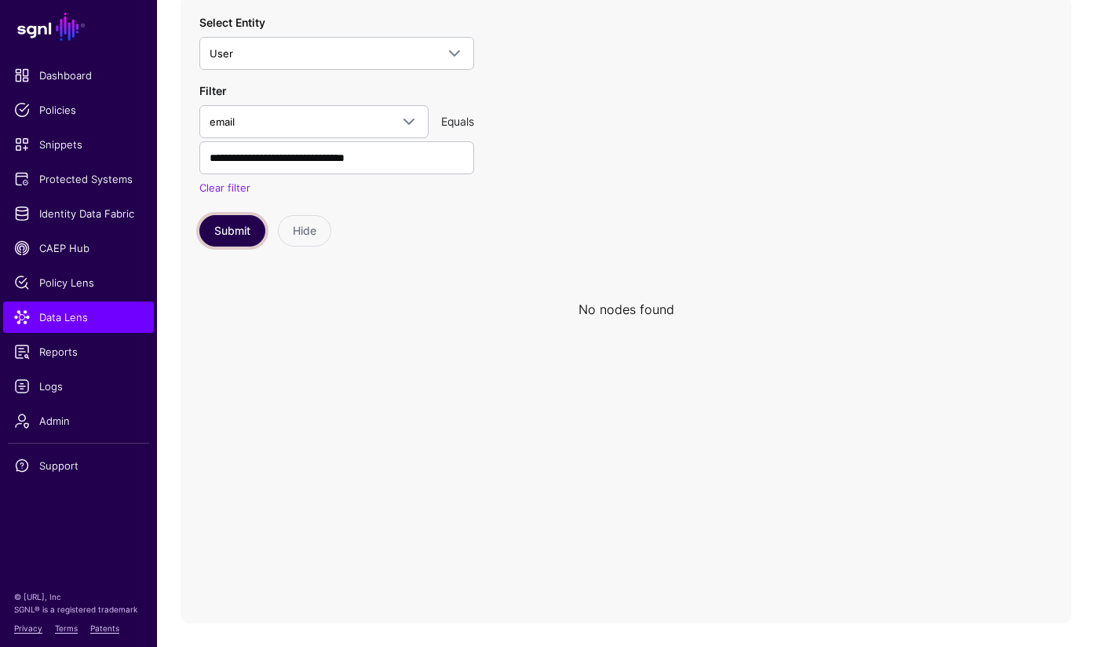
click at [221, 232] on button "Submit" at bounding box center [232, 230] width 66 height 31
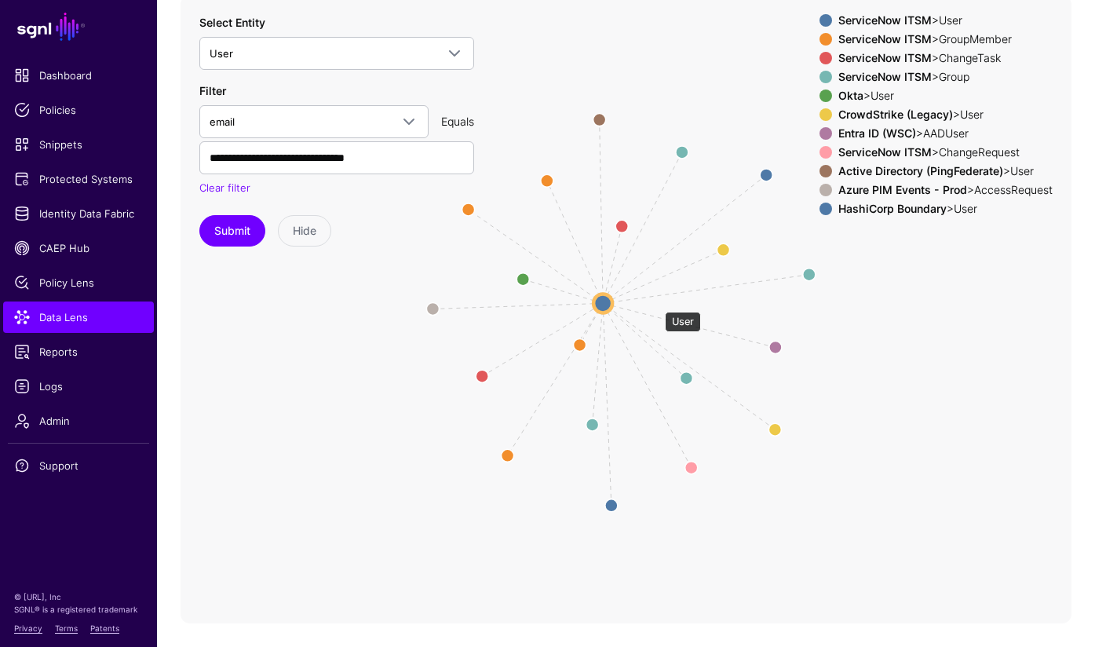
drag, startPoint x: 657, startPoint y: 304, endPoint x: 607, endPoint y: 305, distance: 50.2
click at [606, 305] on circle at bounding box center [602, 303] width 19 height 19
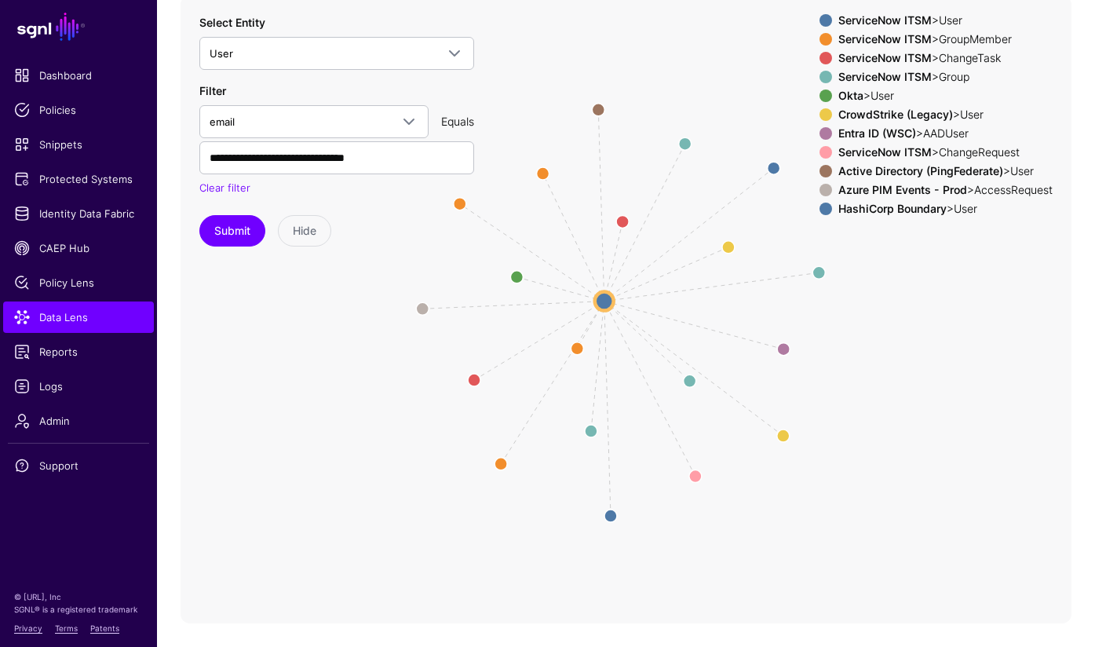
click at [875, 208] on strong "HashiCorp Boundary" at bounding box center [892, 208] width 108 height 13
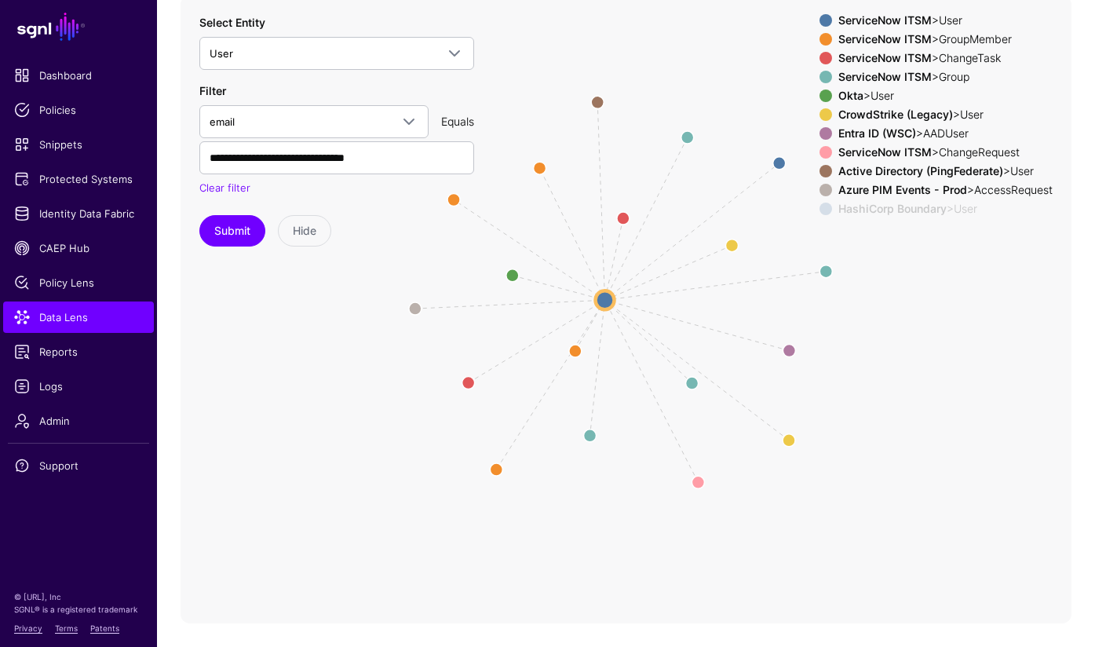
click at [898, 187] on strong "Azure PIM Events - Prod" at bounding box center [902, 189] width 129 height 13
click at [901, 169] on strong "Active Directory (PingFederate)" at bounding box center [920, 170] width 165 height 13
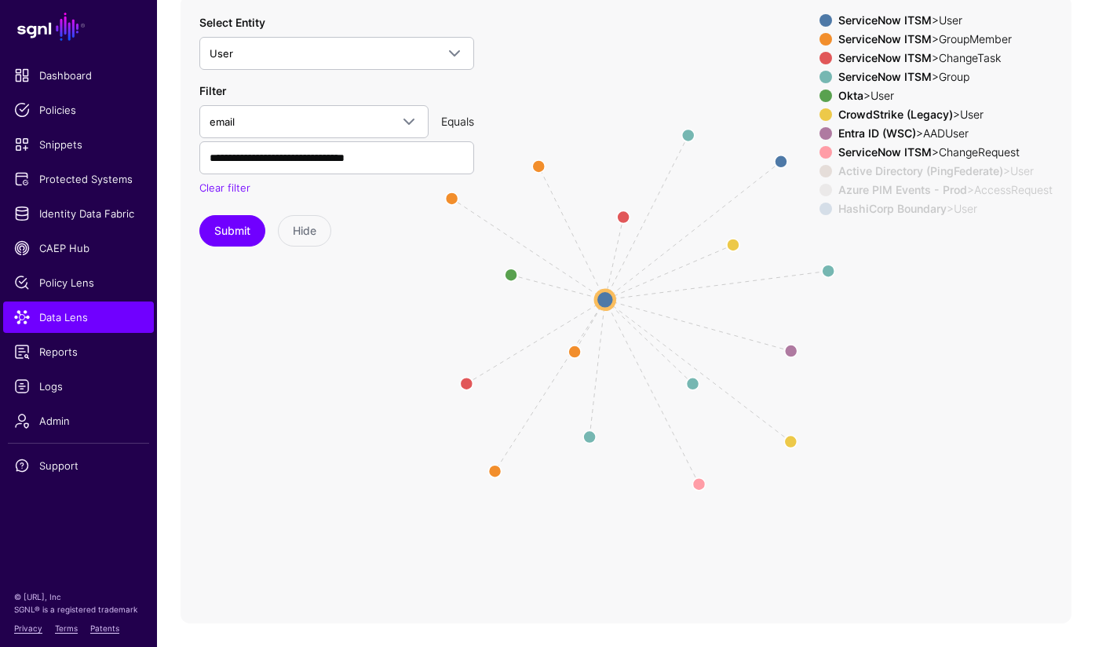
click at [900, 130] on strong "Entra ID (WSC)" at bounding box center [877, 132] width 78 height 13
click at [906, 114] on strong "CrowdStrike (Legacy)" at bounding box center [895, 114] width 115 height 13
click at [871, 98] on div "Okta > User" at bounding box center [945, 95] width 221 height 13
click at [954, 150] on div "ServiceNow ITSM > ChangeRequest" at bounding box center [945, 152] width 221 height 13
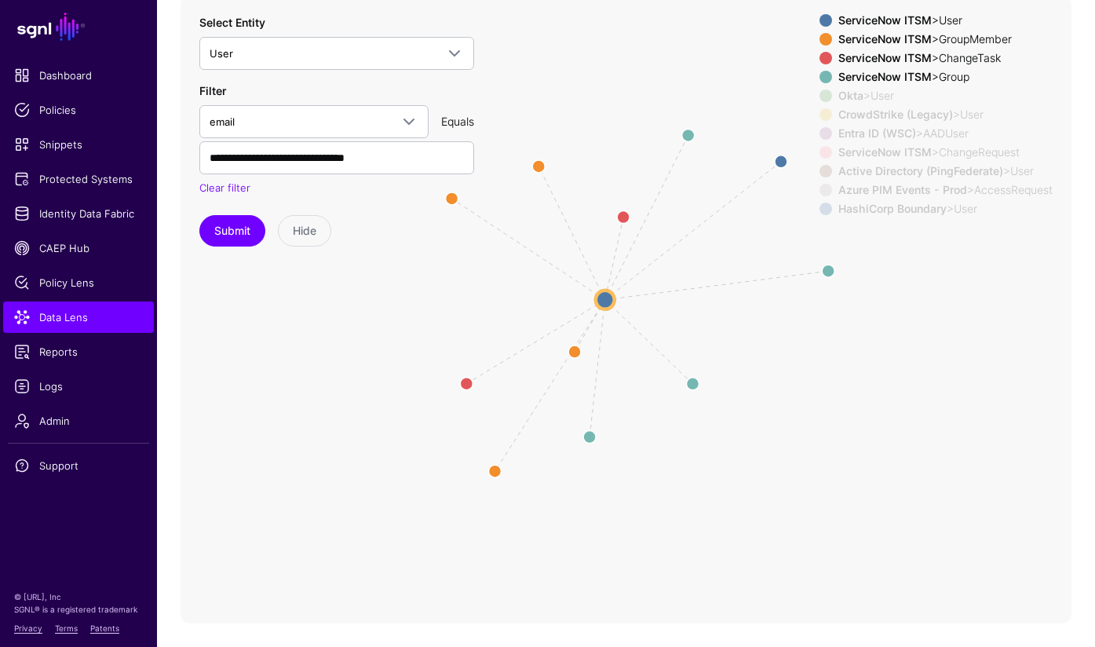
click at [954, 150] on div "ServiceNow ITSM > ChangeRequest" at bounding box center [945, 152] width 221 height 13
drag, startPoint x: 955, startPoint y: 57, endPoint x: 954, endPoint y: 49, distance: 7.9
click at [955, 58] on div "ServiceNow ITSM > ChangeTask" at bounding box center [945, 58] width 221 height 13
click at [954, 35] on div "ServiceNow ITSM > GroupMember" at bounding box center [945, 39] width 221 height 13
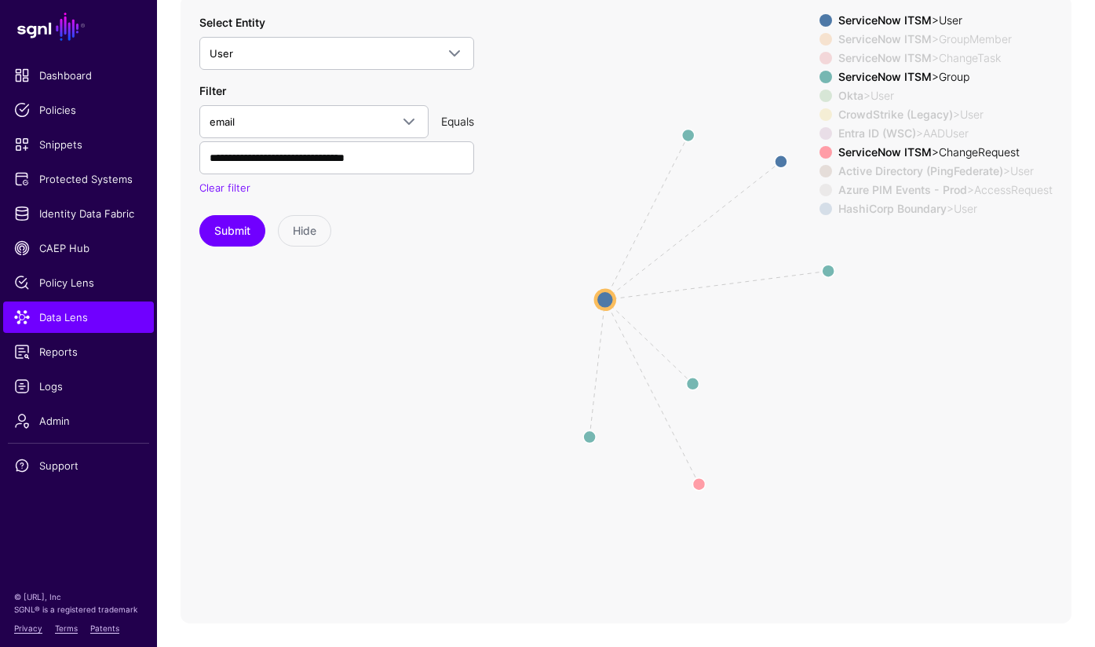
click at [947, 80] on div "ServiceNow ITSM > Group" at bounding box center [945, 77] width 221 height 13
drag, startPoint x: 695, startPoint y: 495, endPoint x: 595, endPoint y: 502, distance: 99.9
click at [595, 502] on icon "AssignedToUser ChangeTaskAssignedTo ChangeTaskAssignedTo Manager pimeventtosnow…" at bounding box center [626, 309] width 891 height 628
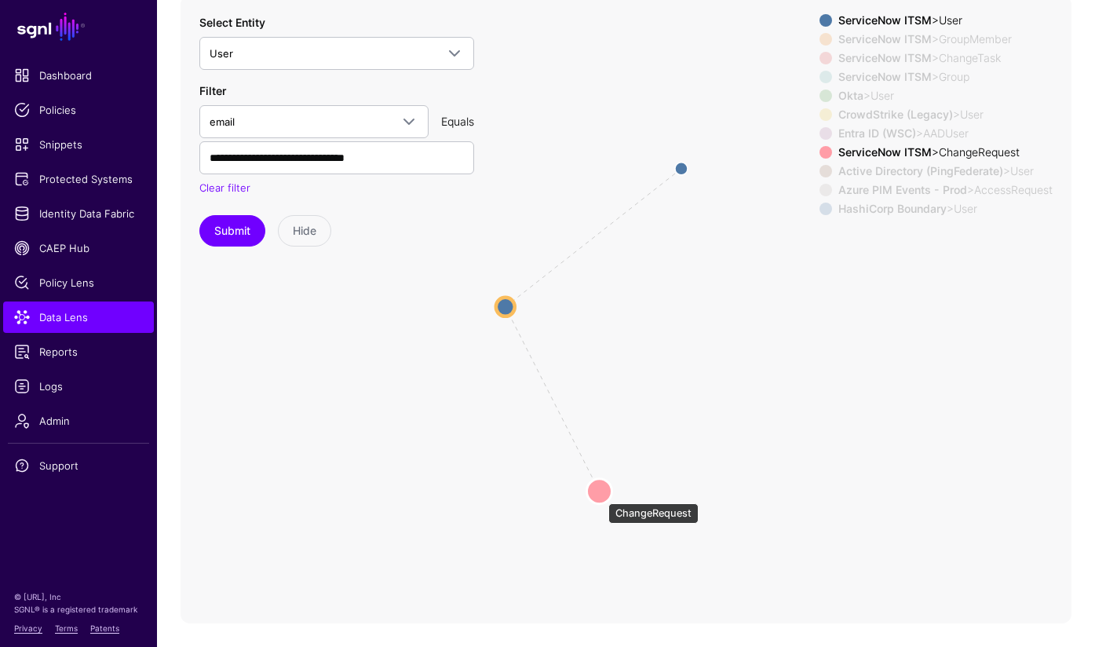
click at [601, 495] on circle at bounding box center [599, 490] width 25 height 25
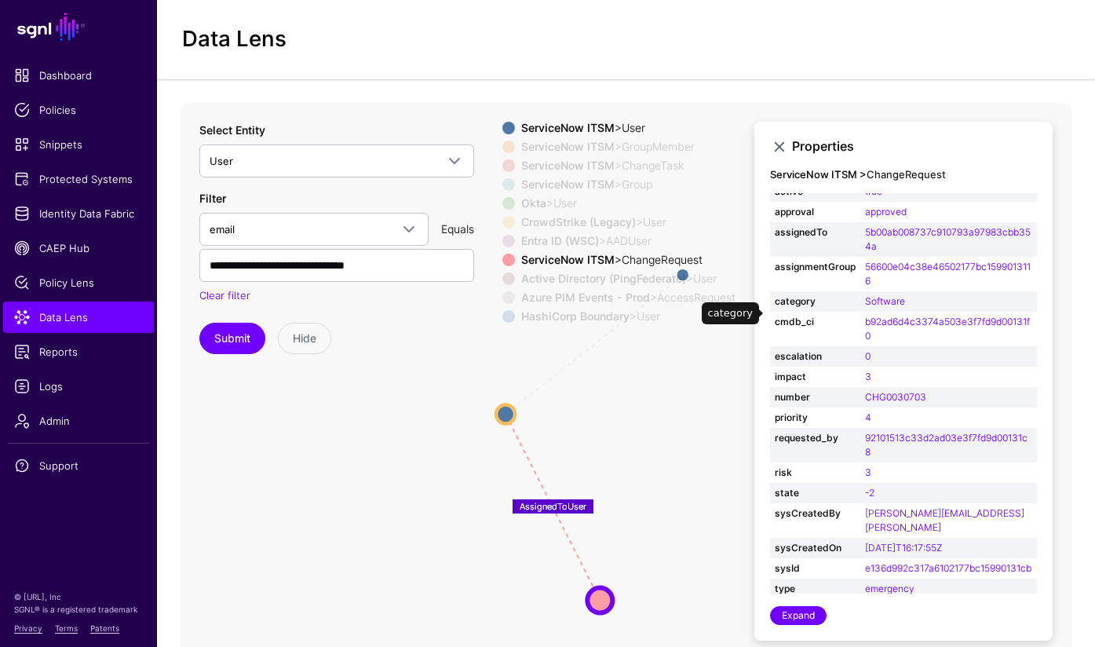
scroll to position [17, 0]
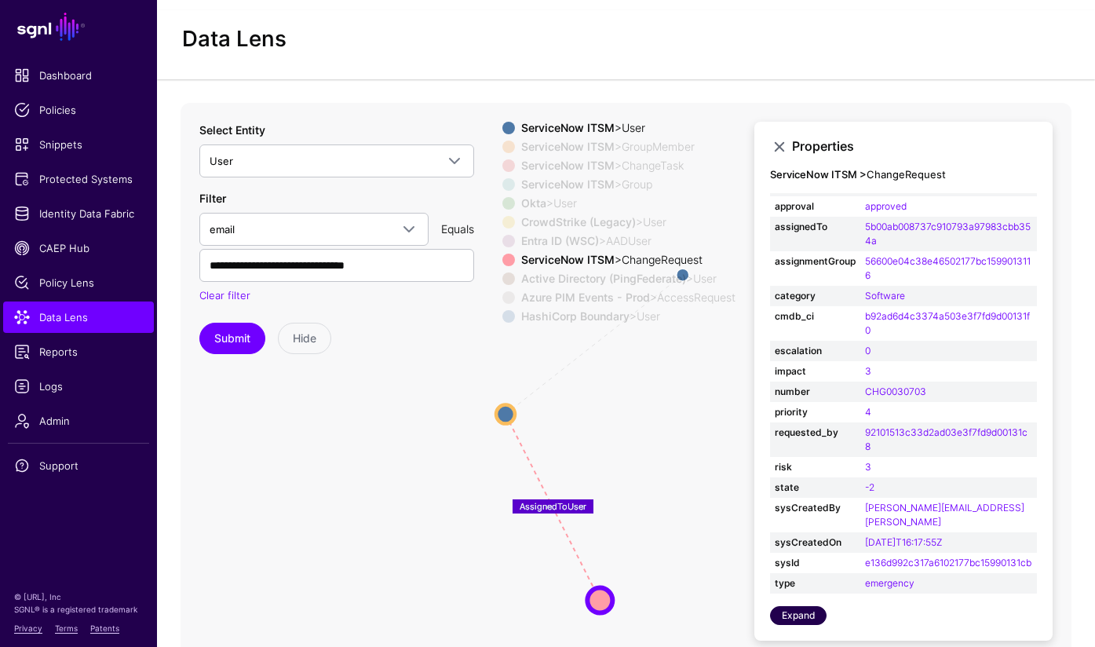
click at [824, 620] on link "Expand" at bounding box center [798, 615] width 57 height 19
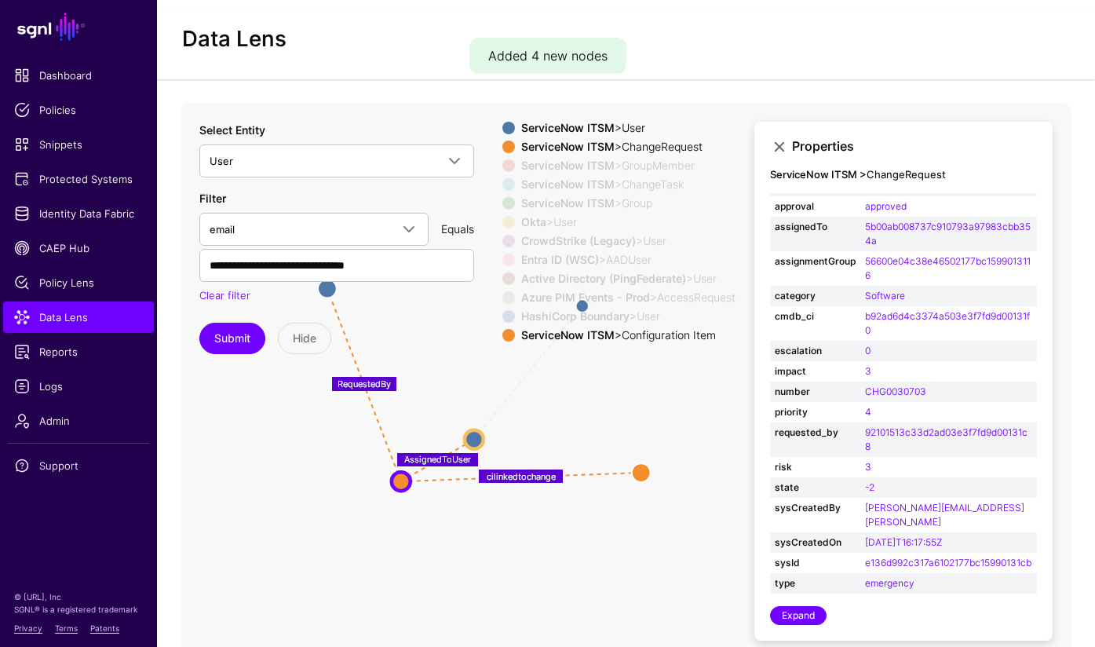
drag, startPoint x: 601, startPoint y: 560, endPoint x: 448, endPoint y: 596, distance: 156.5
click at [436, 596] on icon "UserInGroup UserInGroup MemberOfAssignmentGroup MemberOfAssignmentGroup MemberO…" at bounding box center [626, 417] width 891 height 628
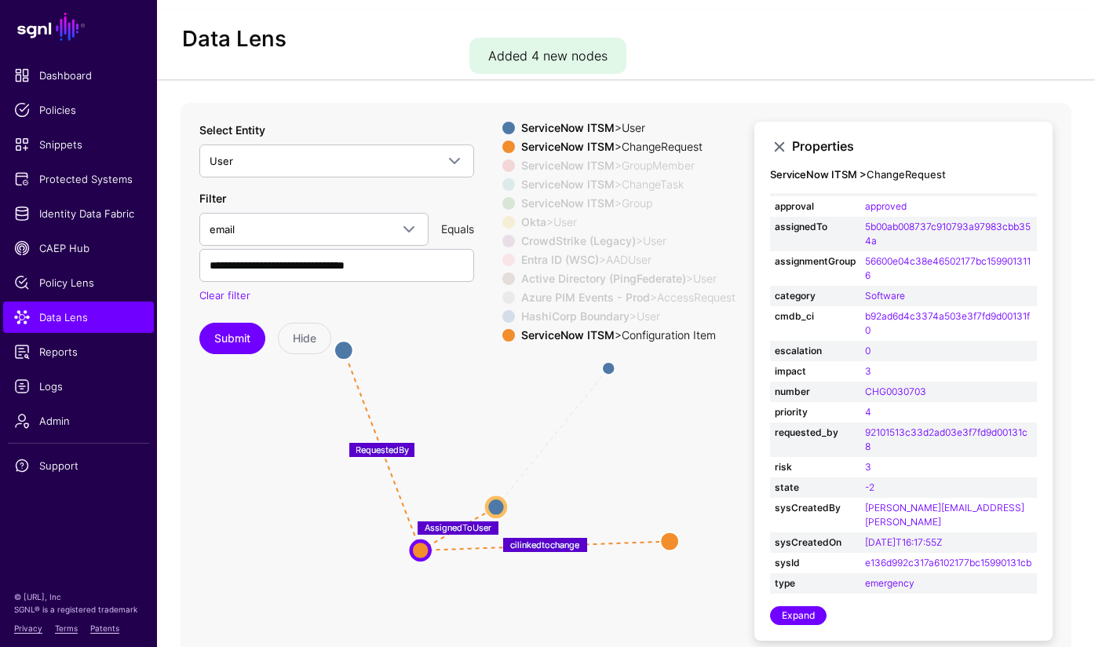
drag, startPoint x: 622, startPoint y: 526, endPoint x: 631, endPoint y: 585, distance: 59.6
click at [630, 586] on icon "UserInGroup UserInGroup MemberOfAssignmentGroup MemberOfAssignmentGroup MemberO…" at bounding box center [626, 417] width 891 height 628
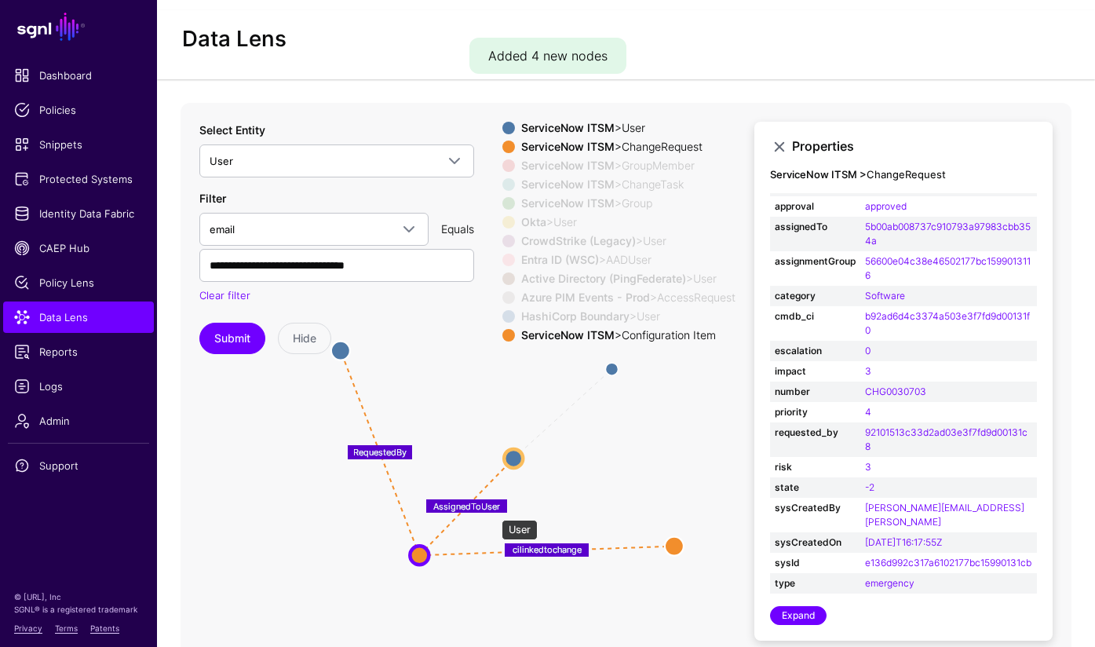
drag, startPoint x: 494, startPoint y: 512, endPoint x: 505, endPoint y: 446, distance: 66.8
click at [505, 449] on circle at bounding box center [513, 458] width 19 height 19
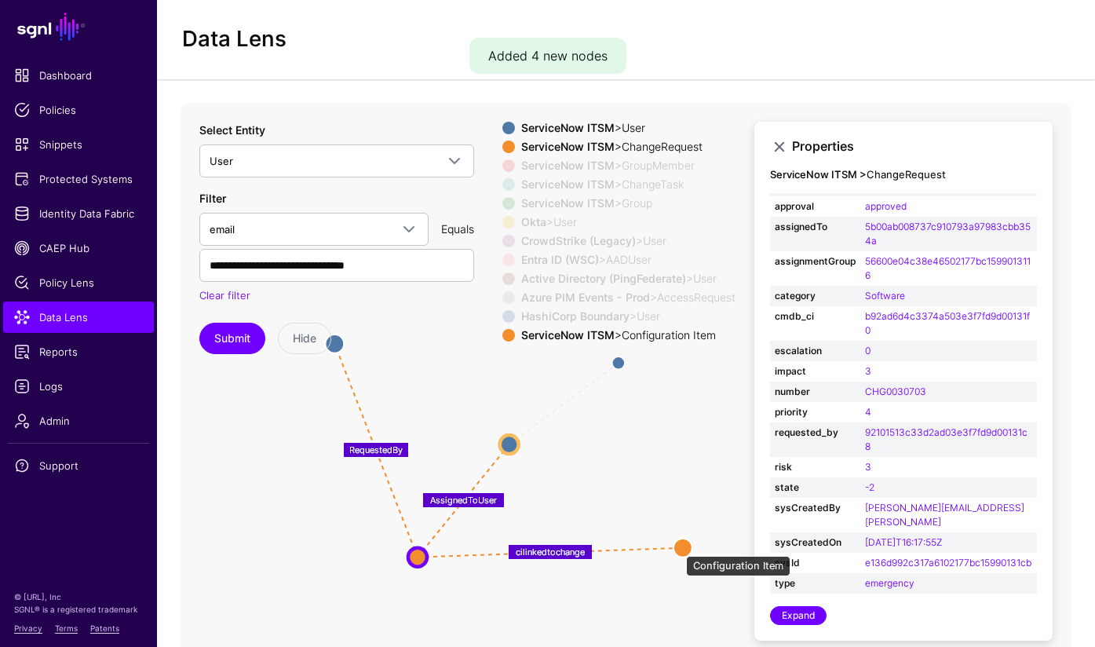
click at [688, 547] on circle at bounding box center [683, 547] width 19 height 19
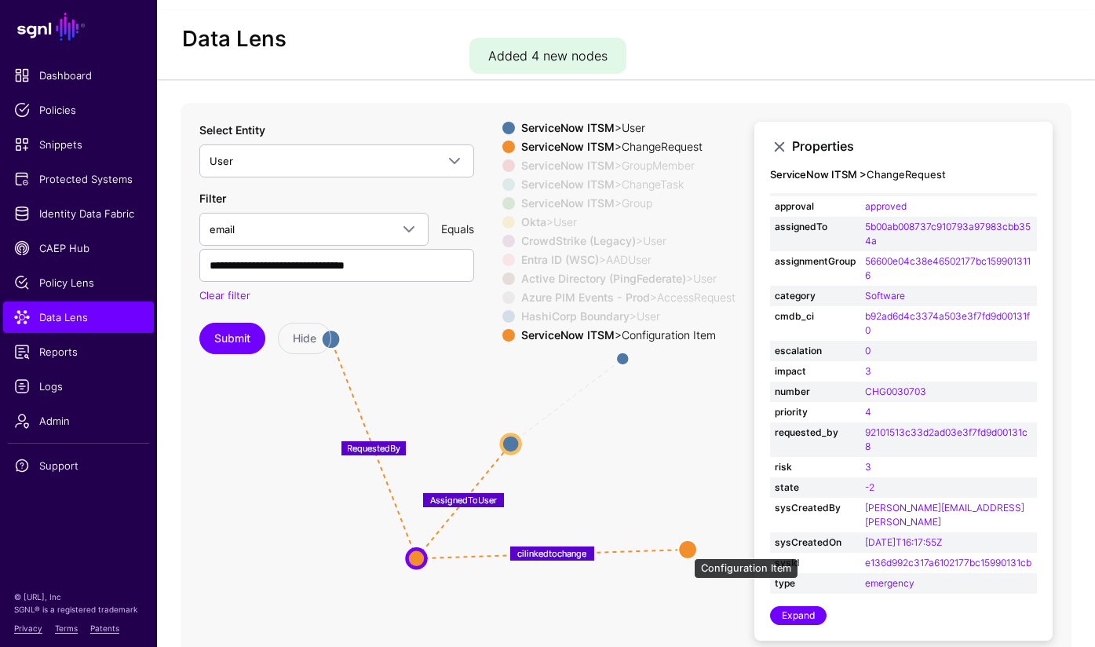
click at [686, 550] on circle at bounding box center [687, 549] width 19 height 19
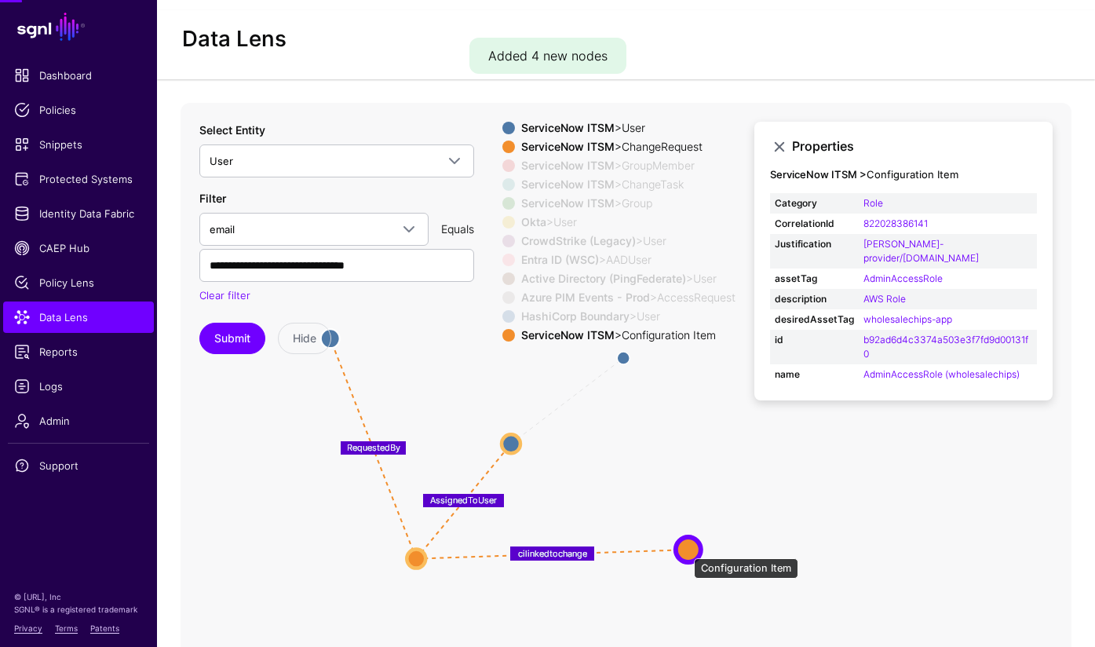
scroll to position [0, 0]
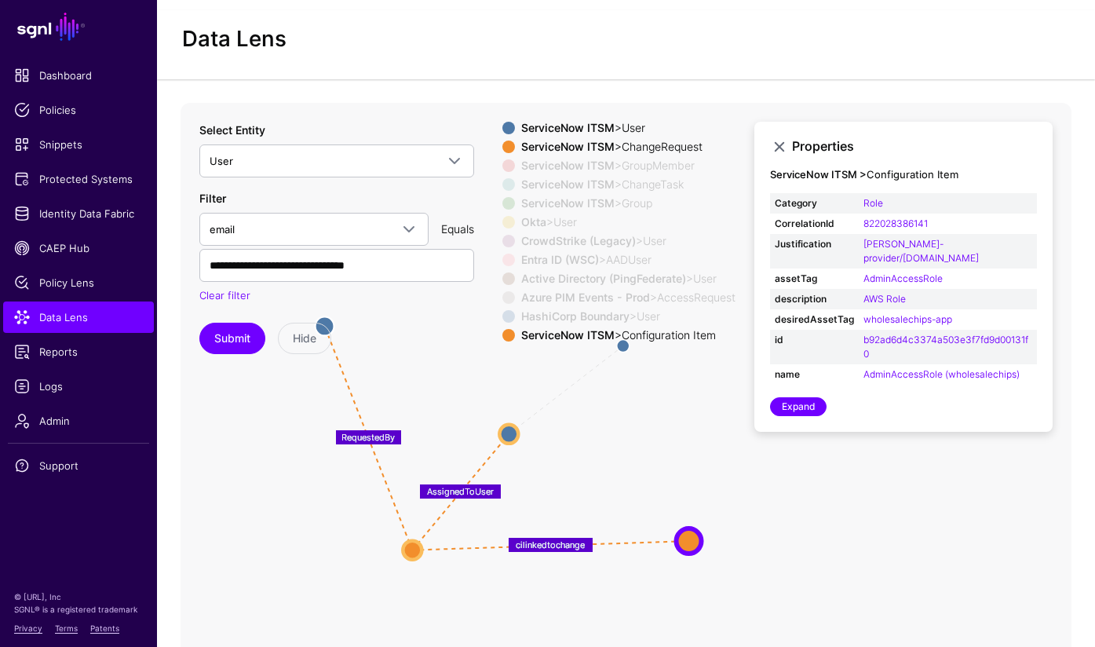
drag, startPoint x: 598, startPoint y: 480, endPoint x: 595, endPoint y: 472, distance: 9.2
click at [595, 472] on icon "ChangeTaskAssignedTo ChangeTaskAssignedTo Manager pimeventtosnowrequest same_as…" at bounding box center [626, 417] width 891 height 628
click at [506, 429] on circle at bounding box center [507, 432] width 19 height 19
click at [418, 544] on circle at bounding box center [411, 550] width 19 height 19
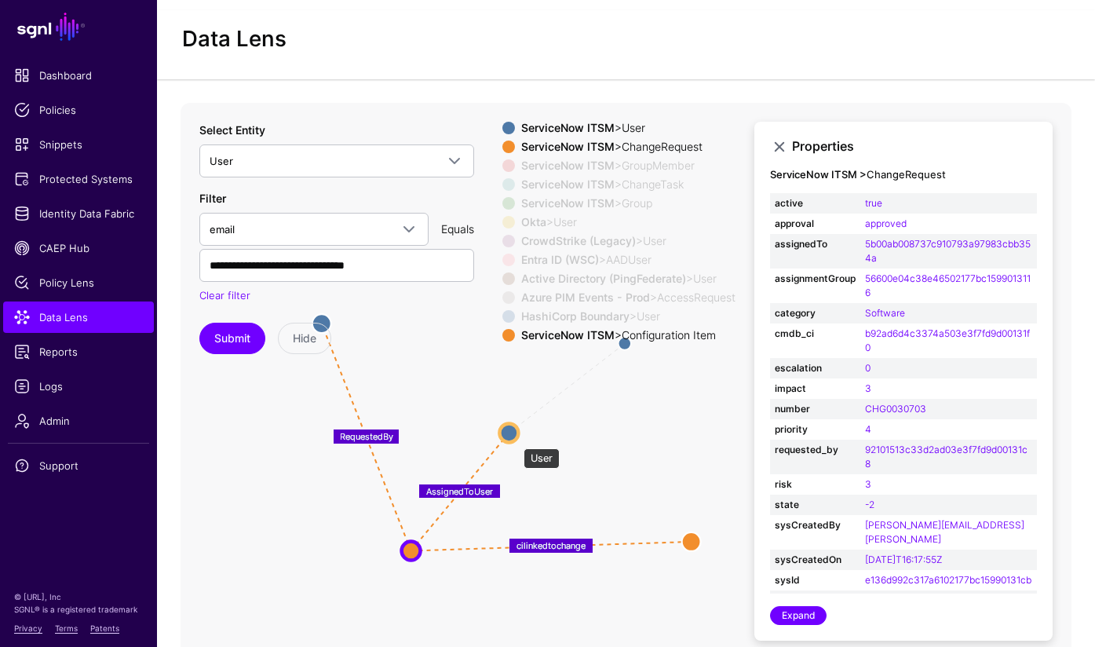
click at [516, 440] on circle at bounding box center [508, 432] width 19 height 19
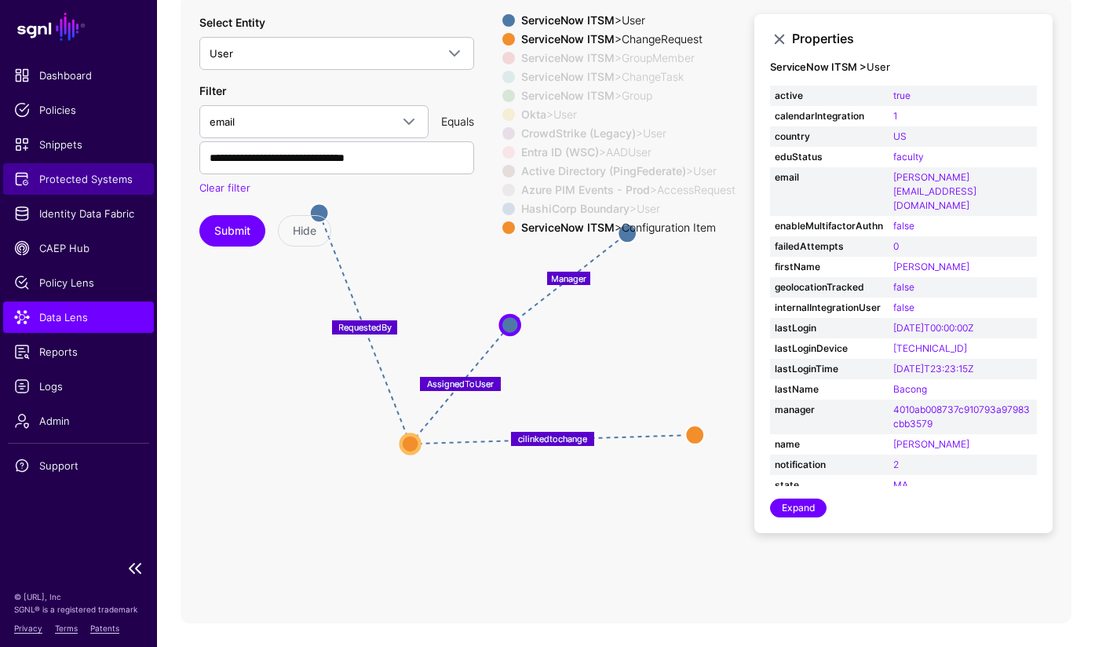
click at [84, 171] on span "Protected Systems" at bounding box center [78, 179] width 129 height 16
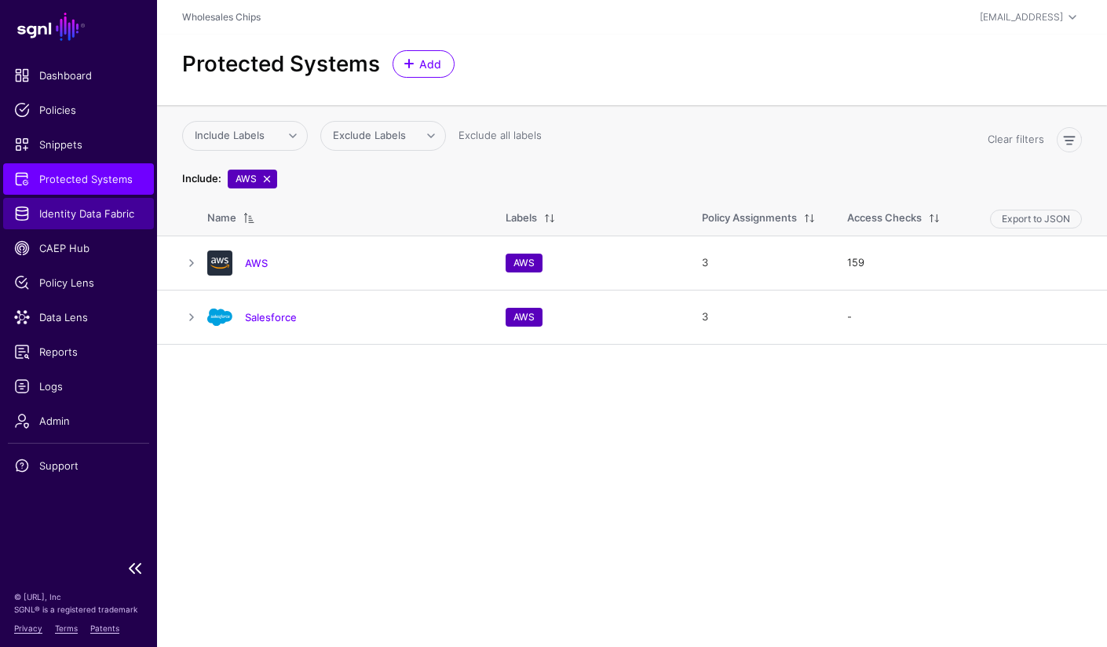
click at [74, 214] on span "Identity Data Fabric" at bounding box center [78, 214] width 129 height 16
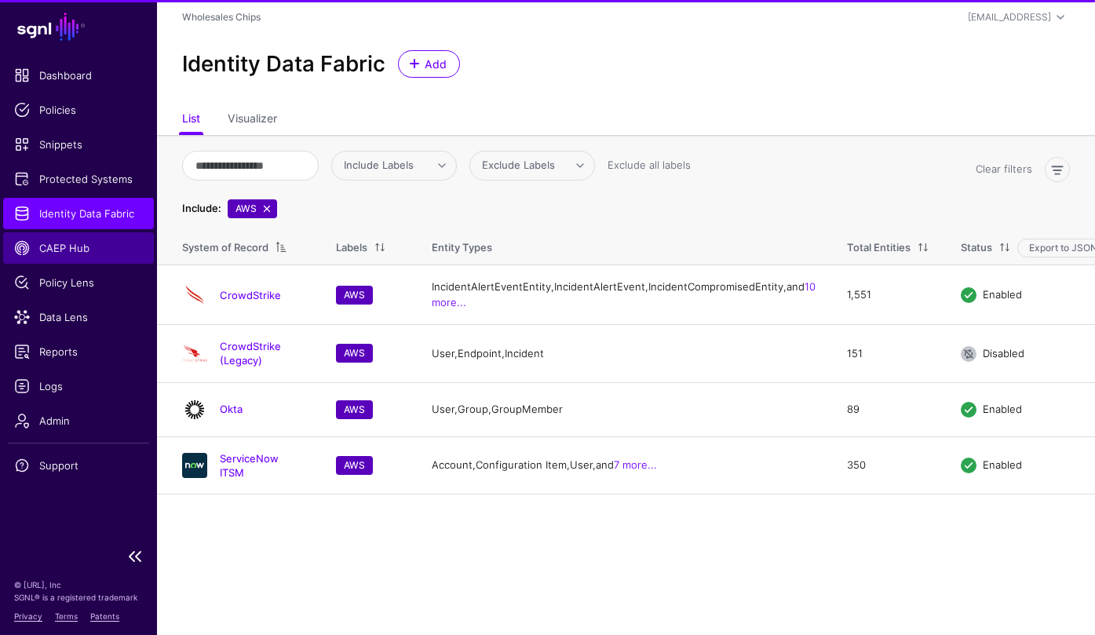
click at [77, 247] on span "CAEP Hub" at bounding box center [78, 248] width 129 height 16
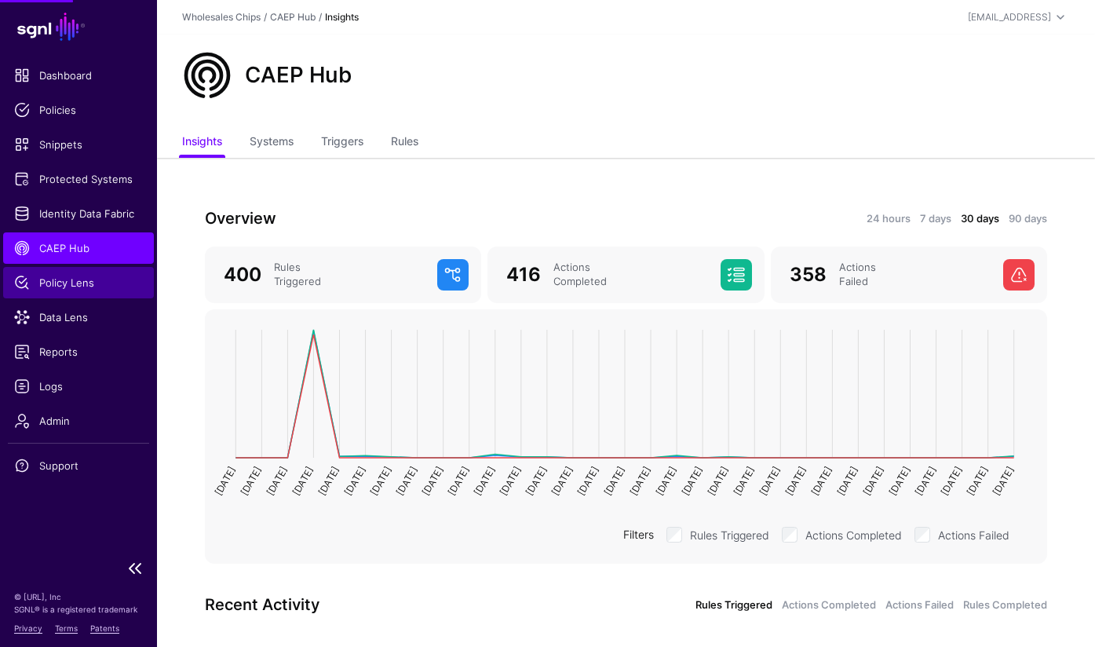
click at [80, 277] on span "Policy Lens" at bounding box center [78, 283] width 129 height 16
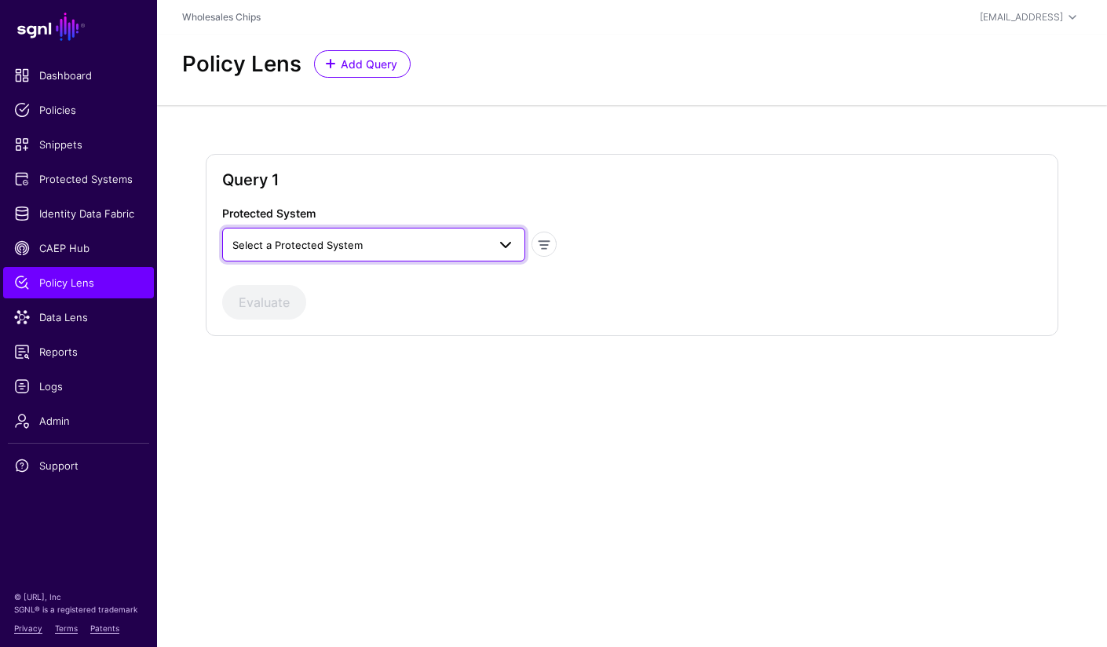
click at [330, 246] on span "Select a Protected System" at bounding box center [297, 245] width 130 height 13
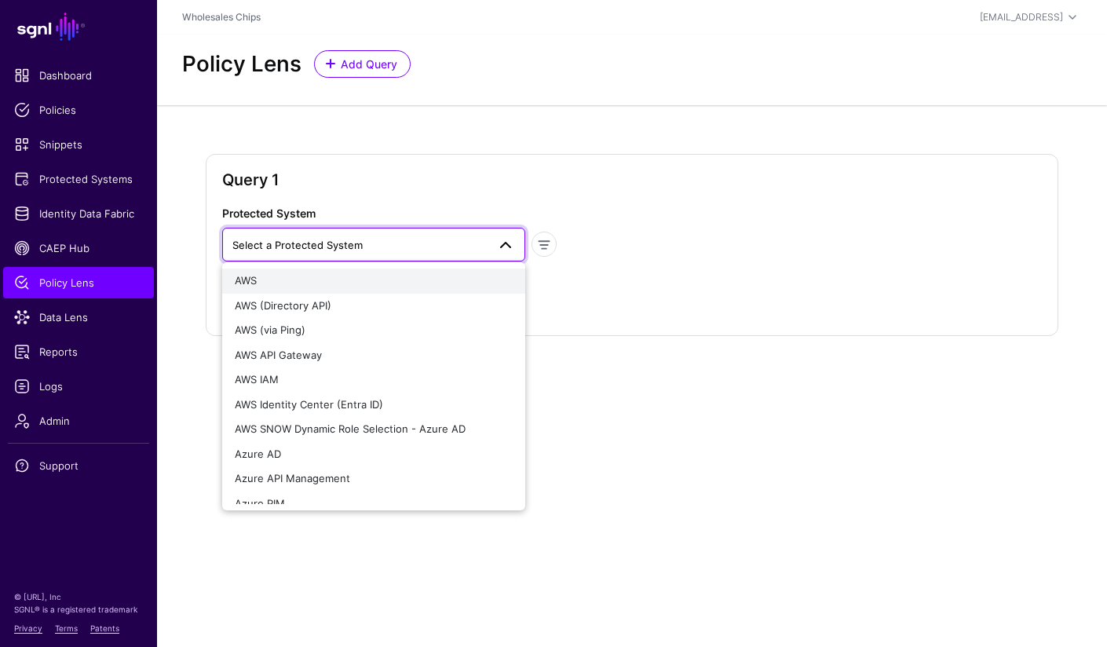
click at [341, 283] on div "AWS" at bounding box center [373, 281] width 277 height 16
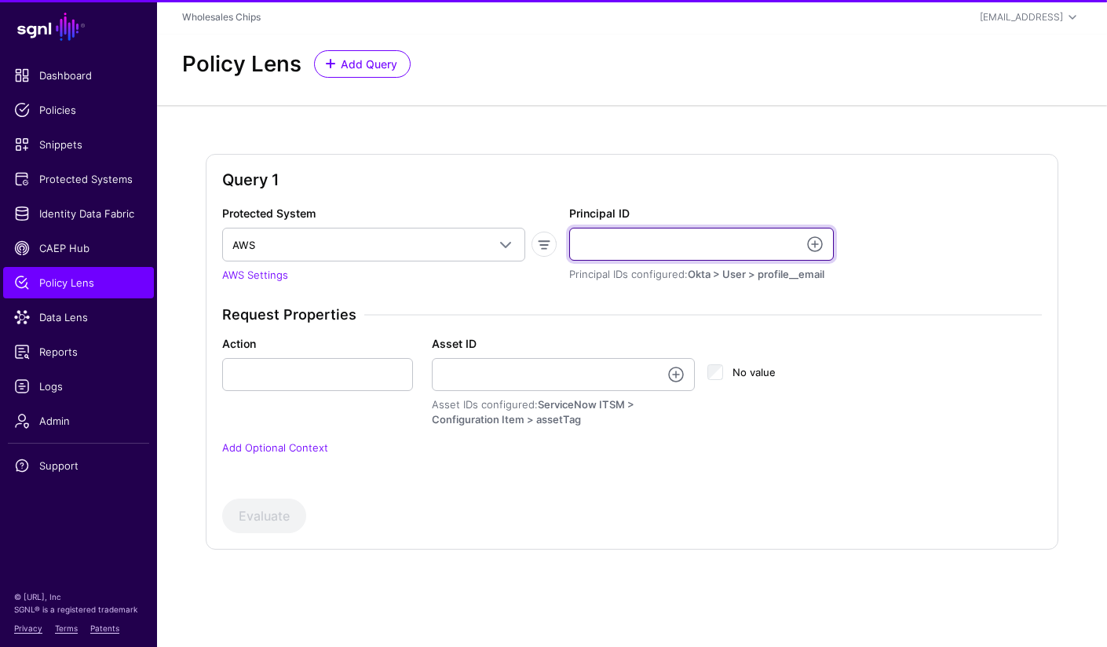
click at [626, 228] on input "Principal ID" at bounding box center [701, 244] width 265 height 33
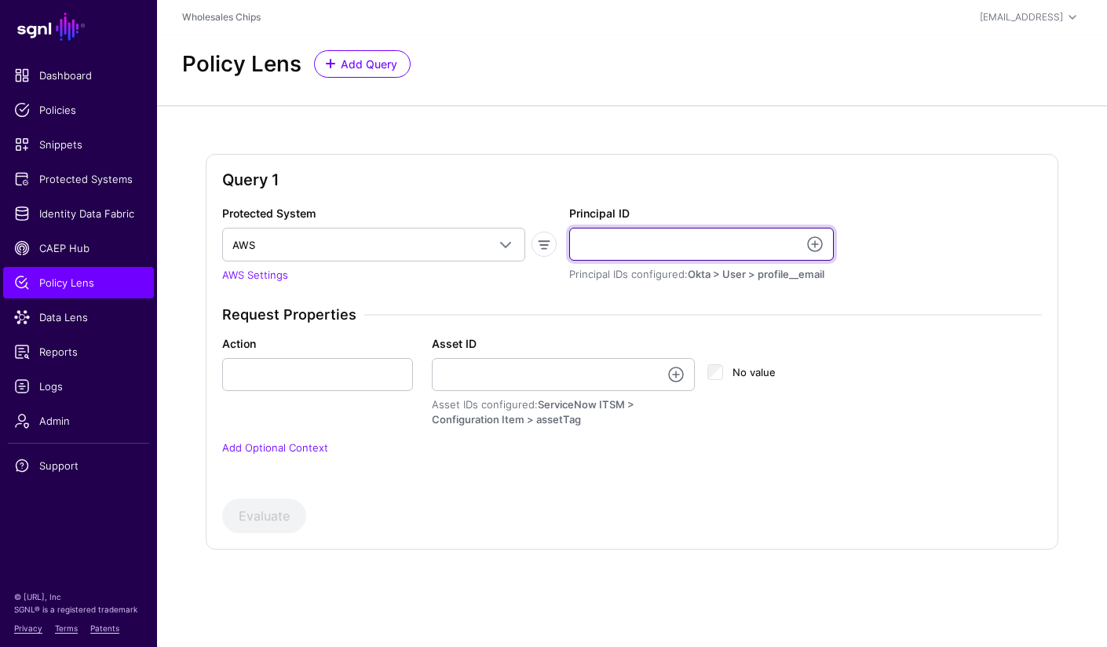
paste input "**********"
type input "**********"
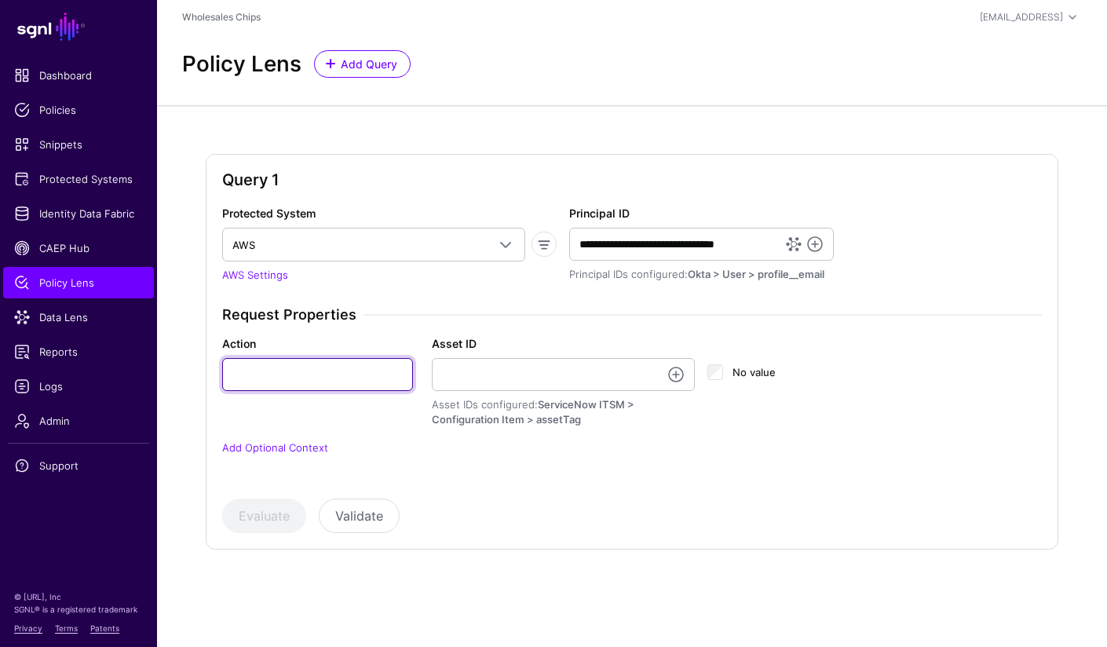
click at [293, 374] on input "Action" at bounding box center [317, 374] width 191 height 33
type input "**********"
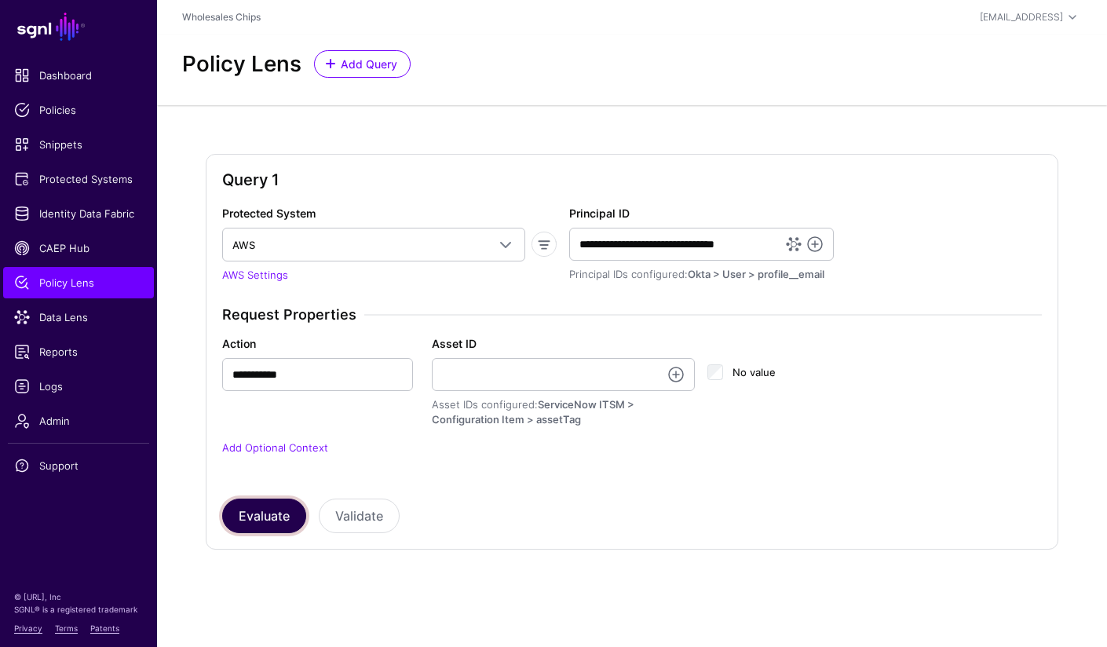
click at [283, 509] on button "Evaluate" at bounding box center [264, 515] width 84 height 35
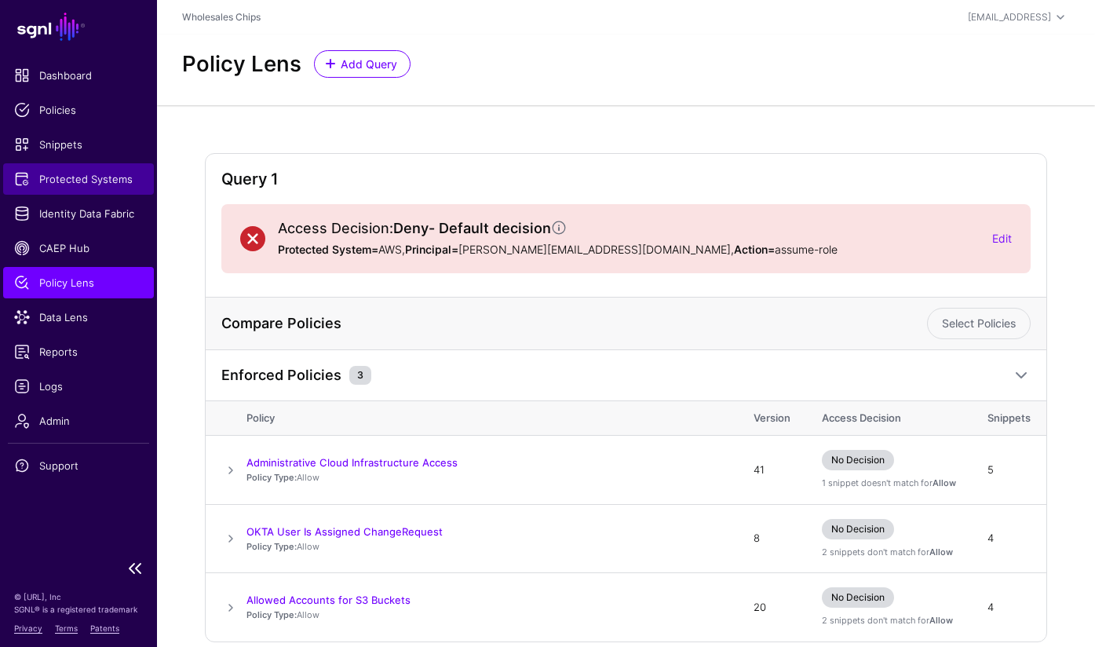
click at [78, 174] on span "Protected Systems" at bounding box center [78, 179] width 129 height 16
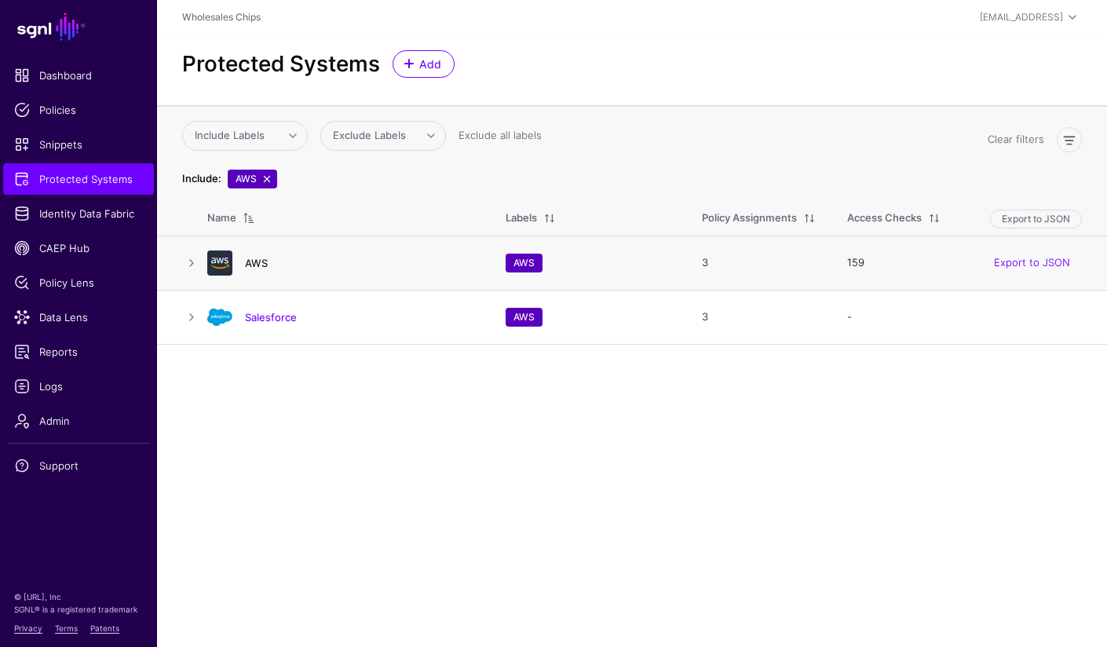
click at [259, 261] on link "AWS" at bounding box center [256, 263] width 23 height 13
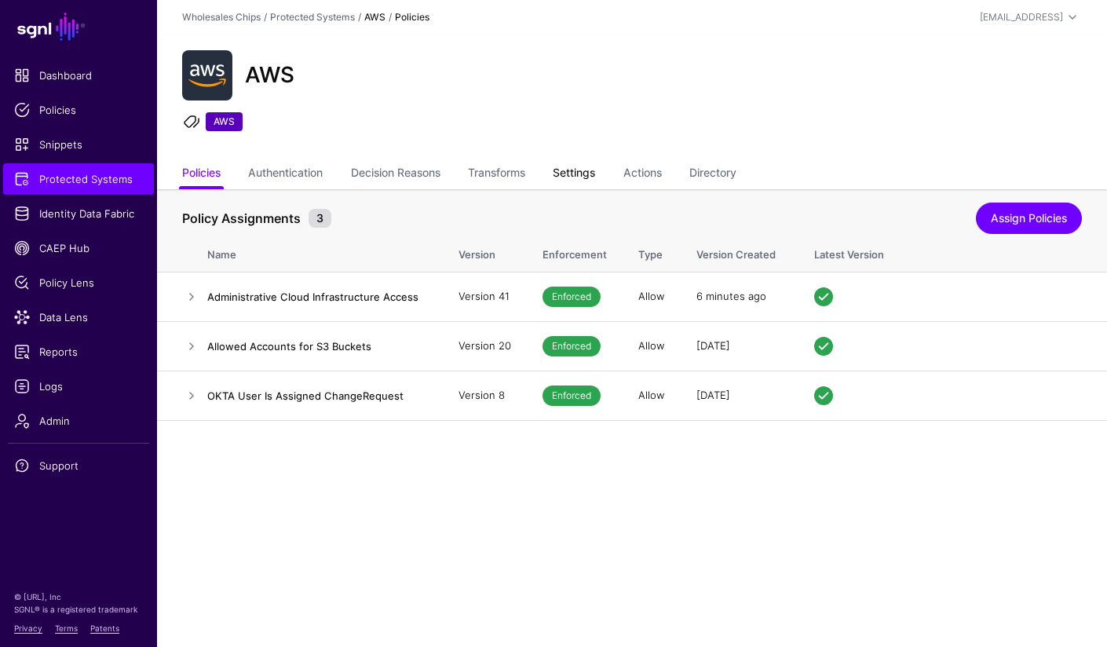
click at [595, 175] on link "Settings" at bounding box center [574, 174] width 42 height 30
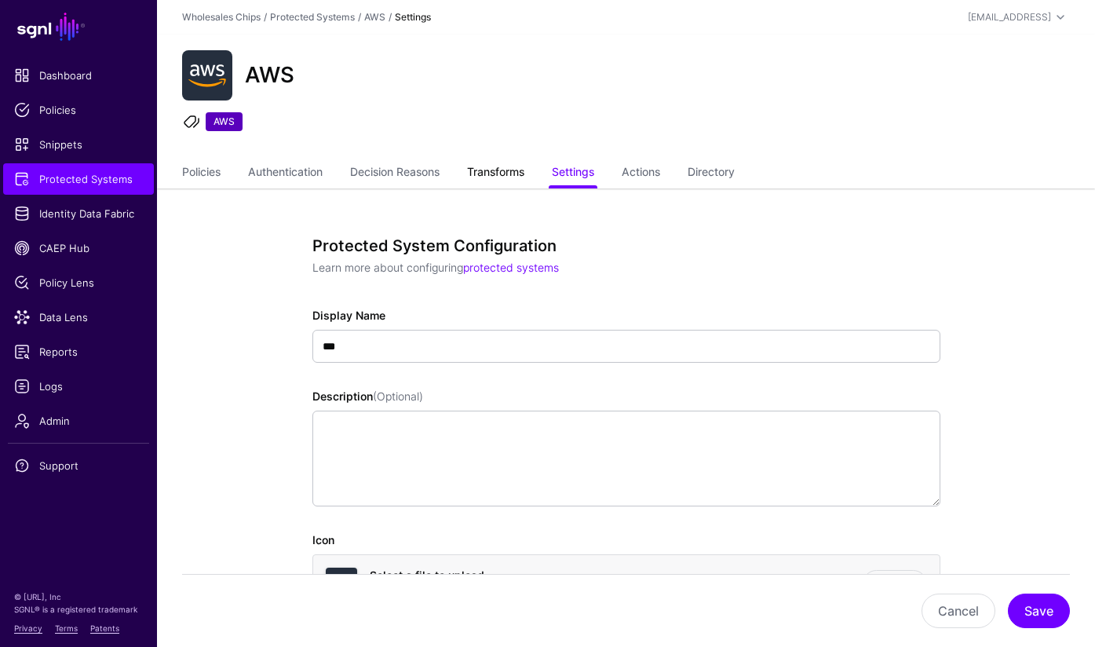
click at [524, 170] on link "Transforms" at bounding box center [495, 174] width 57 height 30
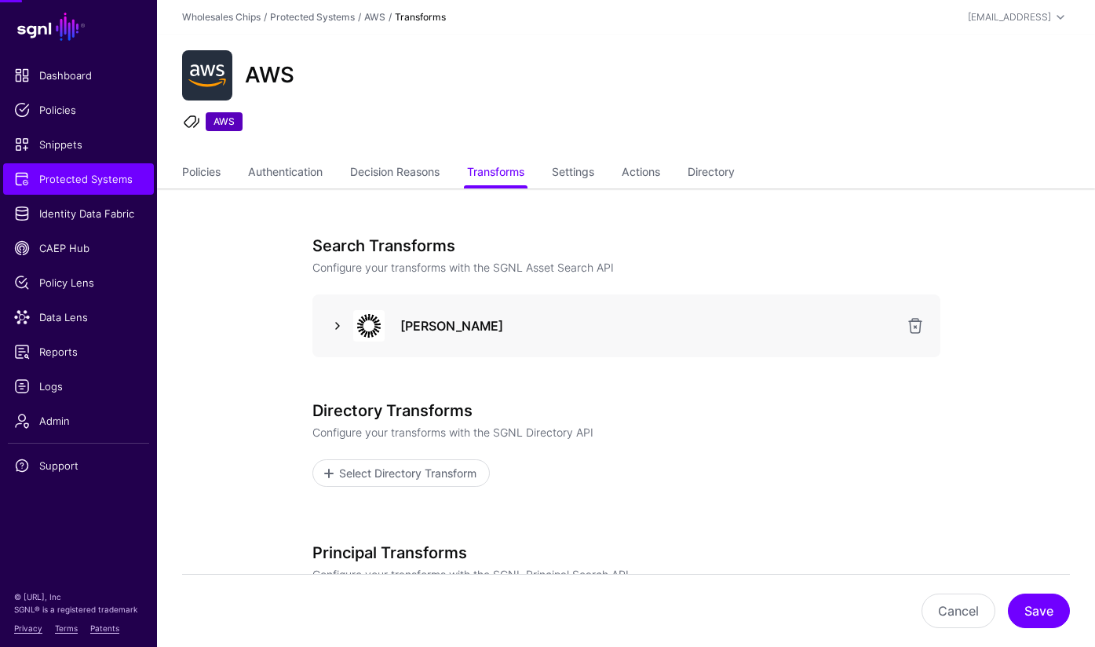
click at [339, 332] on link at bounding box center [337, 325] width 19 height 19
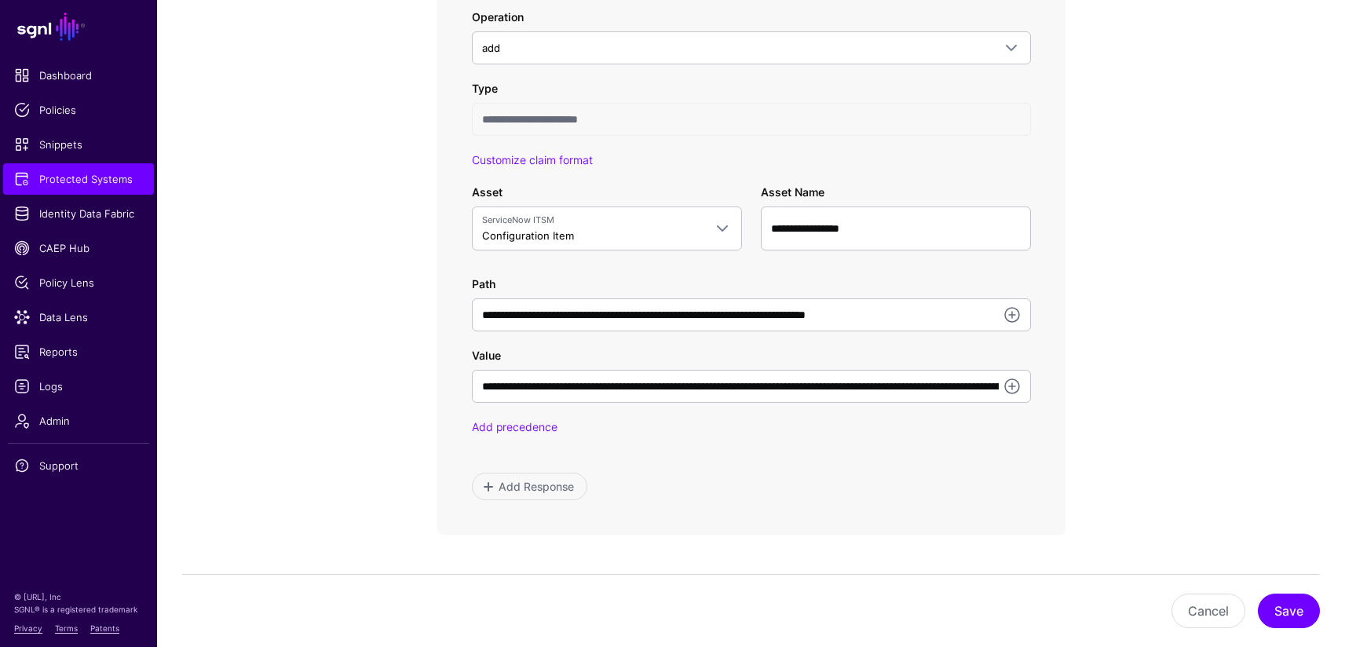
scroll to position [960, 0]
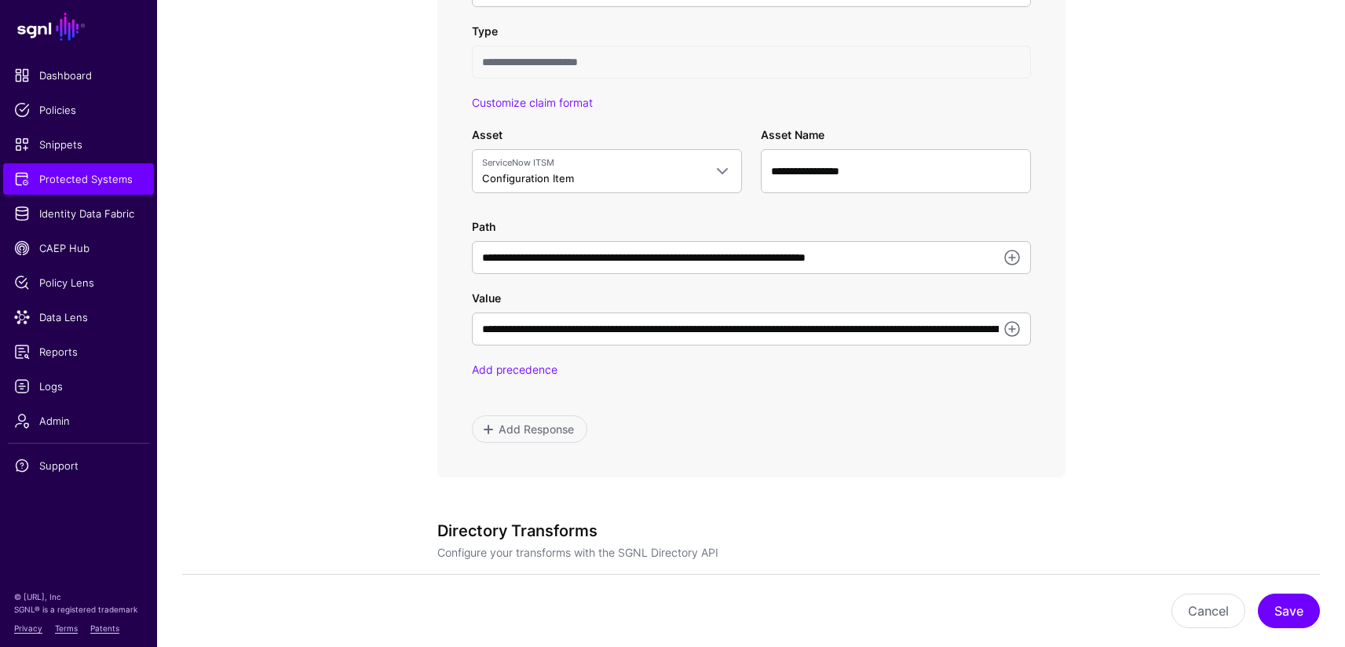
click at [359, 291] on app-integrations-item-transforms "**********" at bounding box center [751, 105] width 1188 height 1751
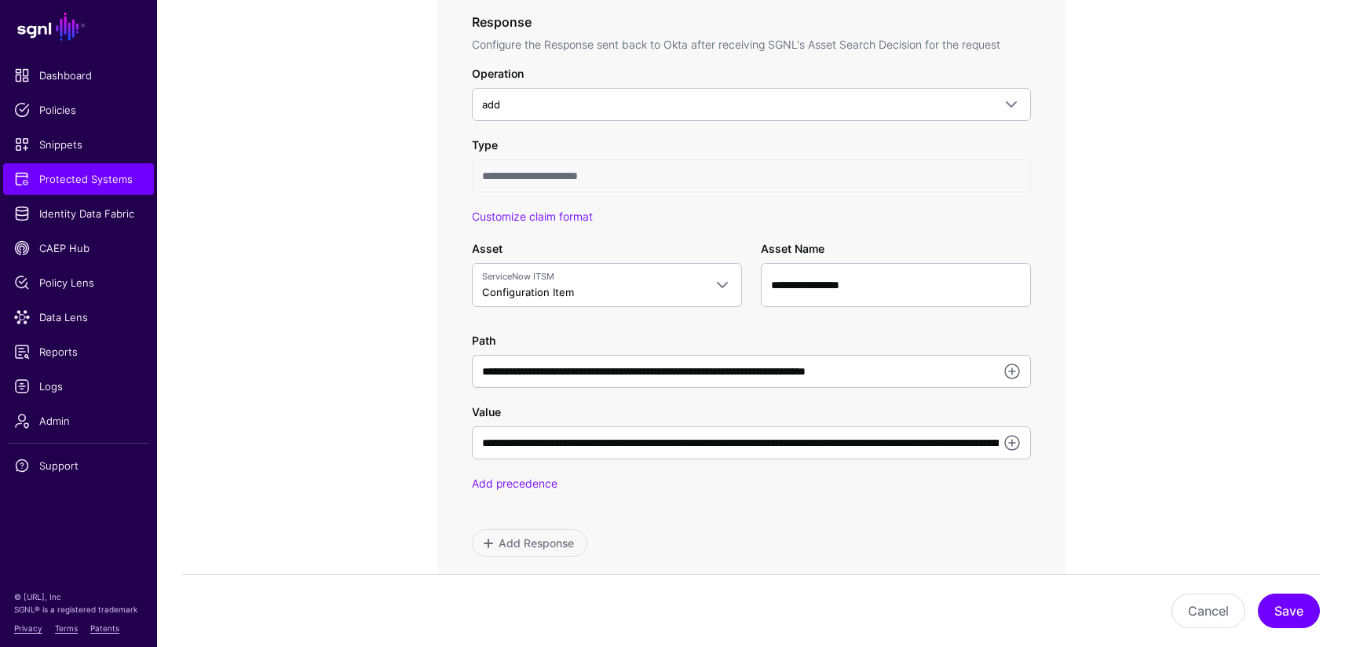
scroll to position [831, 0]
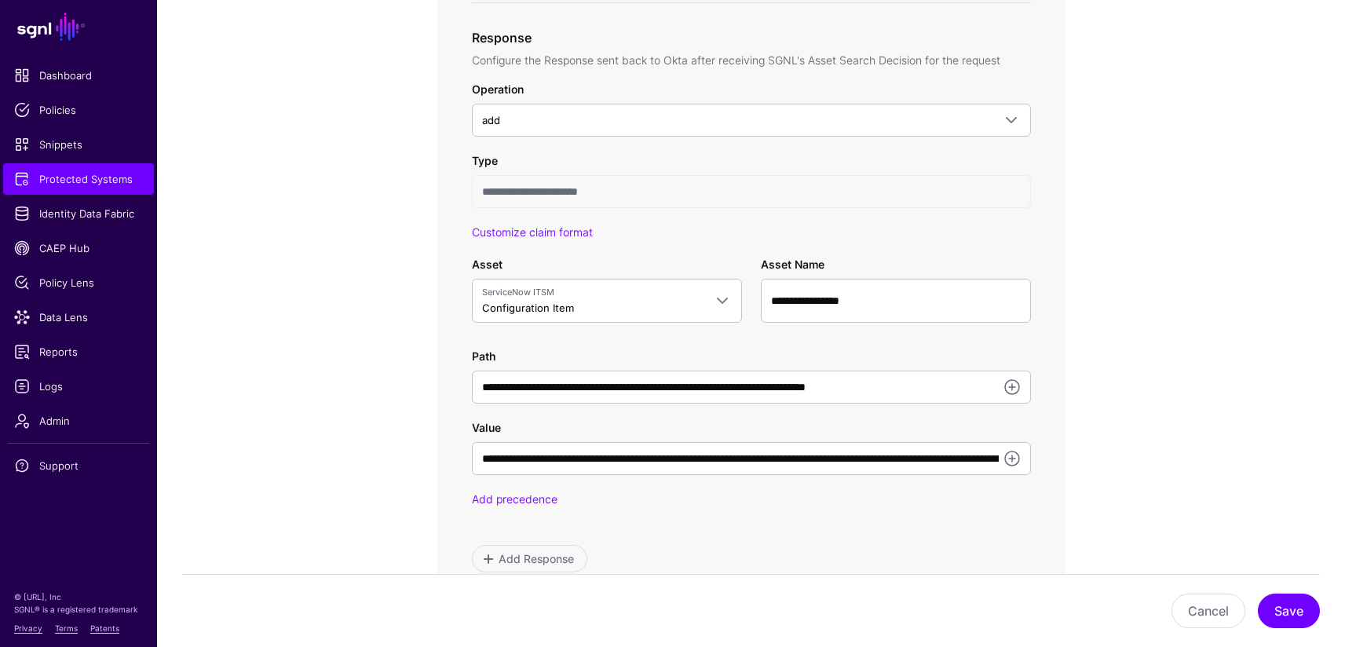
click at [265, 200] on app-integrations-item-transforms "**********" at bounding box center [751, 234] width 1188 height 1751
click at [70, 323] on span "Data Lens" at bounding box center [78, 317] width 129 height 16
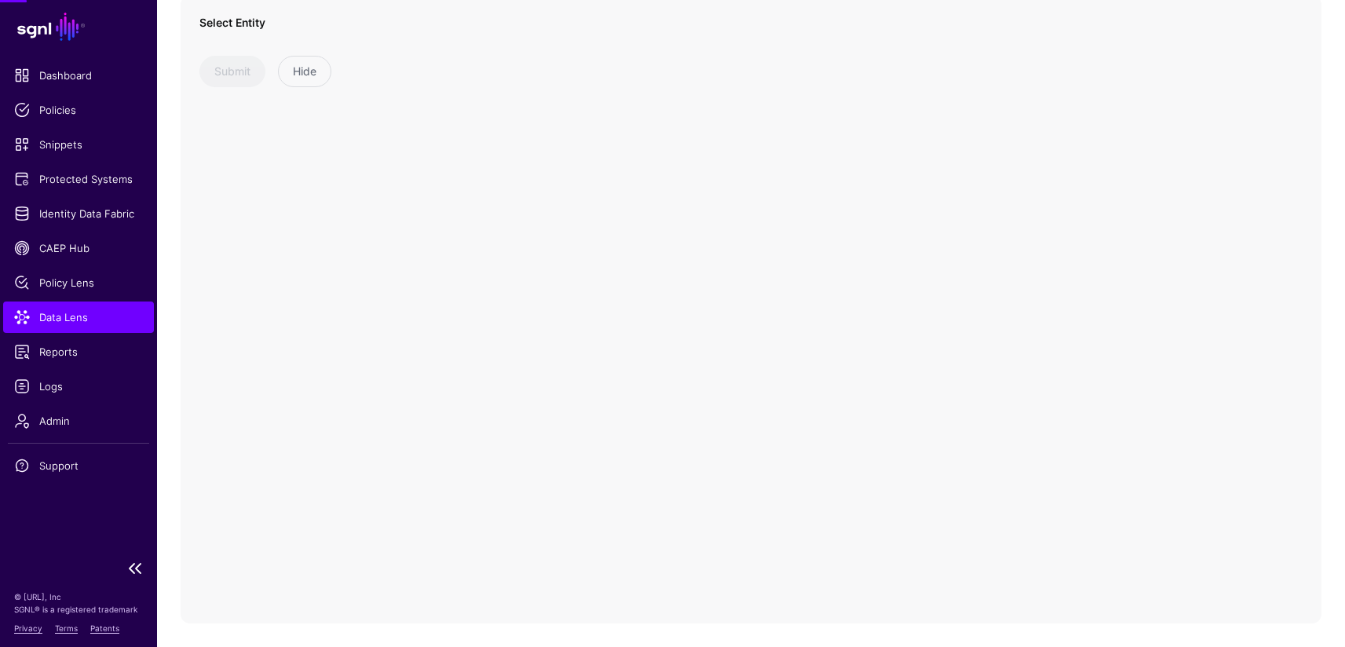
scroll to position [133, 0]
click at [455, 60] on span at bounding box center [454, 54] width 19 height 19
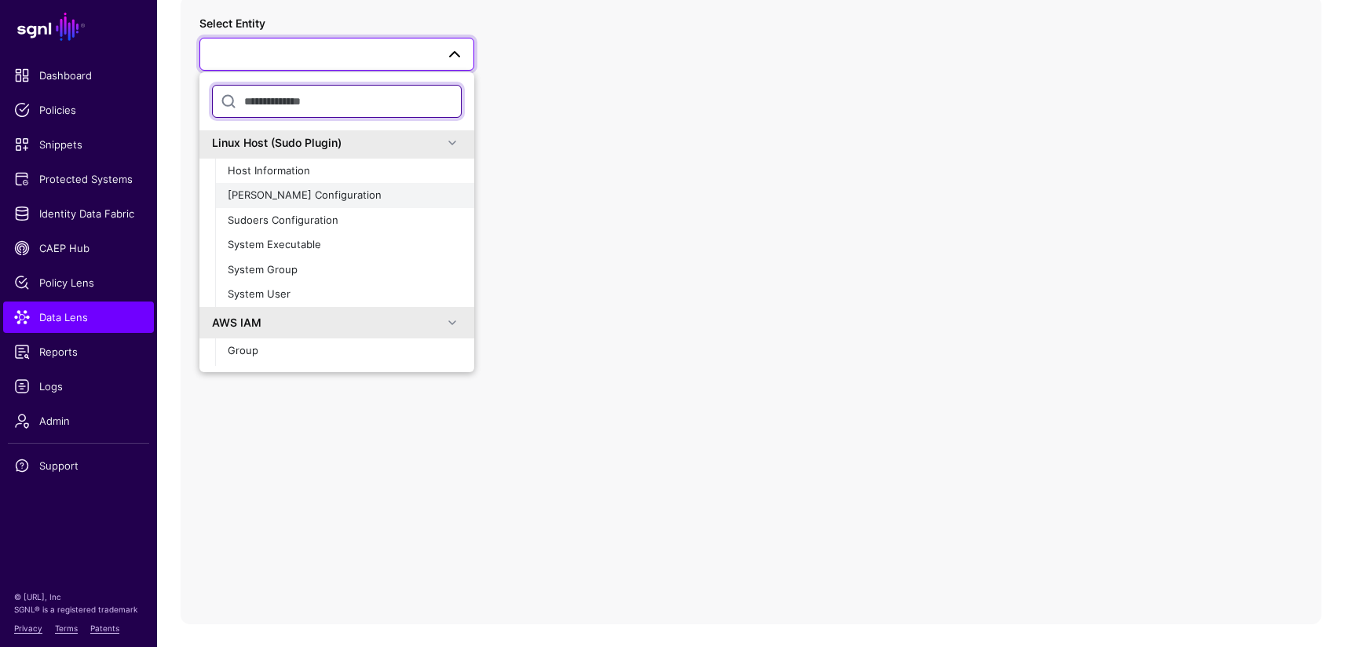
scroll to position [0, 0]
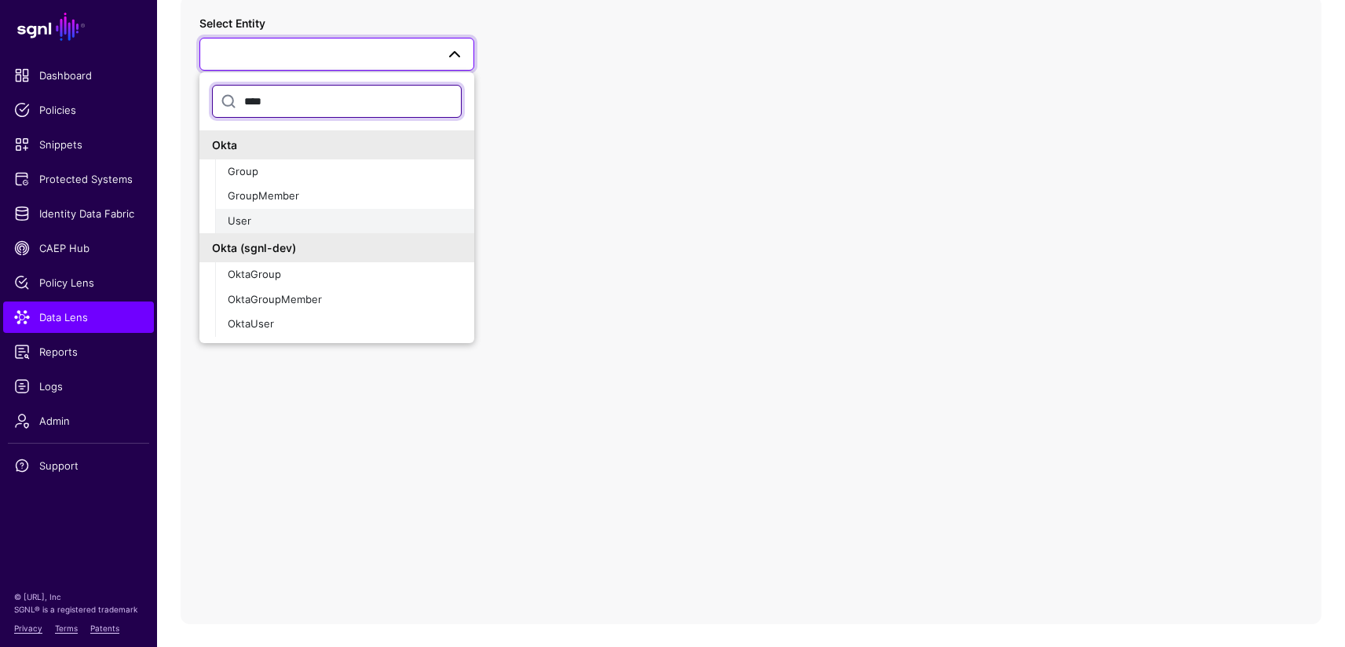
type input "****"
click at [316, 215] on div "User" at bounding box center [345, 222] width 234 height 16
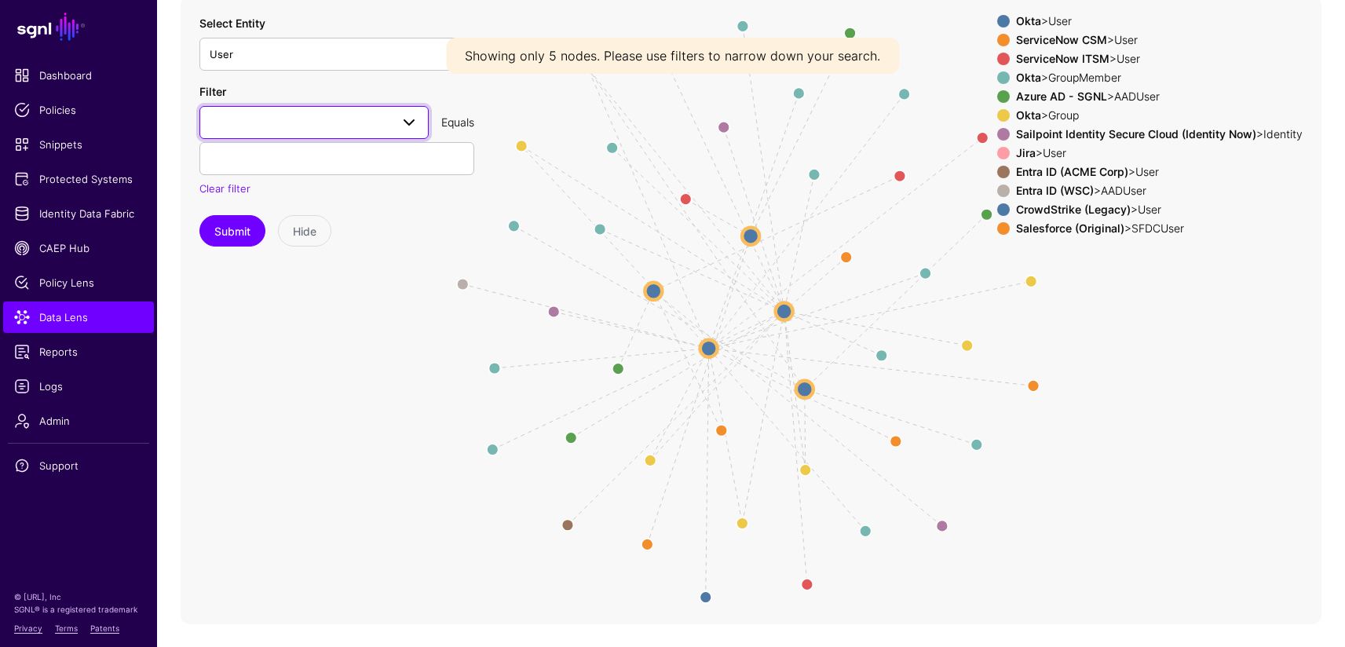
click at [400, 124] on span at bounding box center [409, 122] width 19 height 19
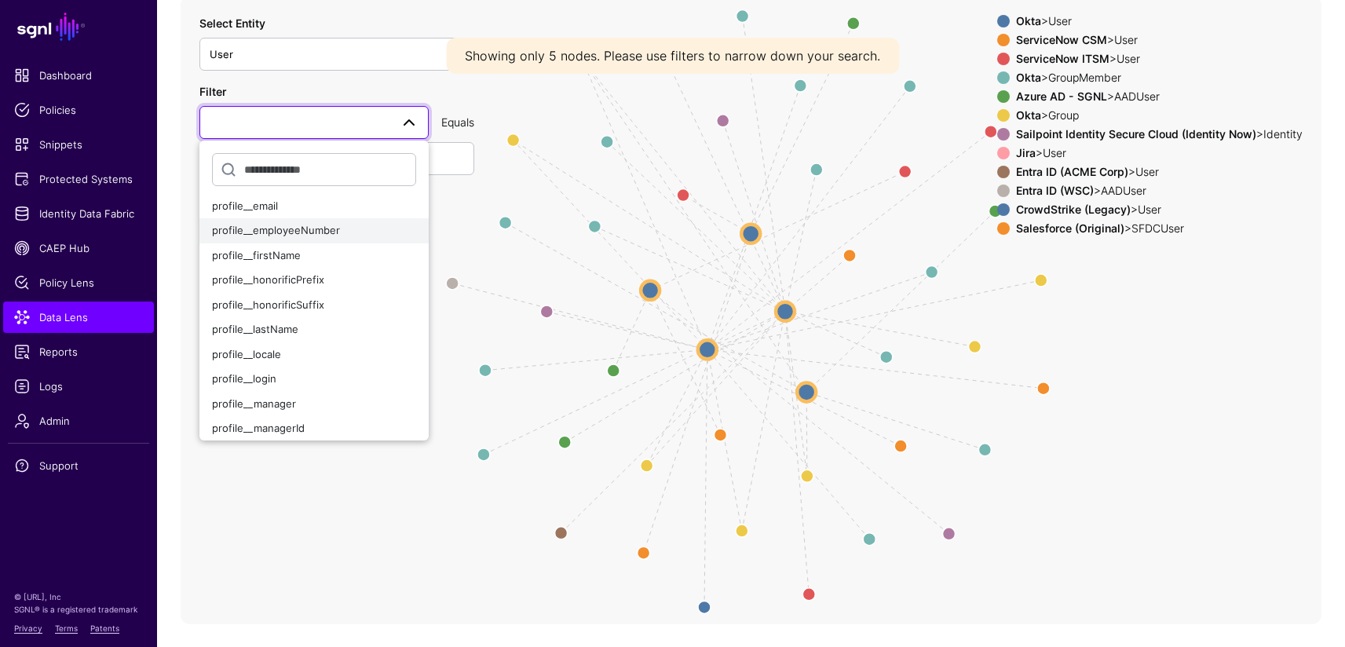
scroll to position [283, 0]
click at [290, 229] on div "profile__email" at bounding box center [314, 225] width 204 height 16
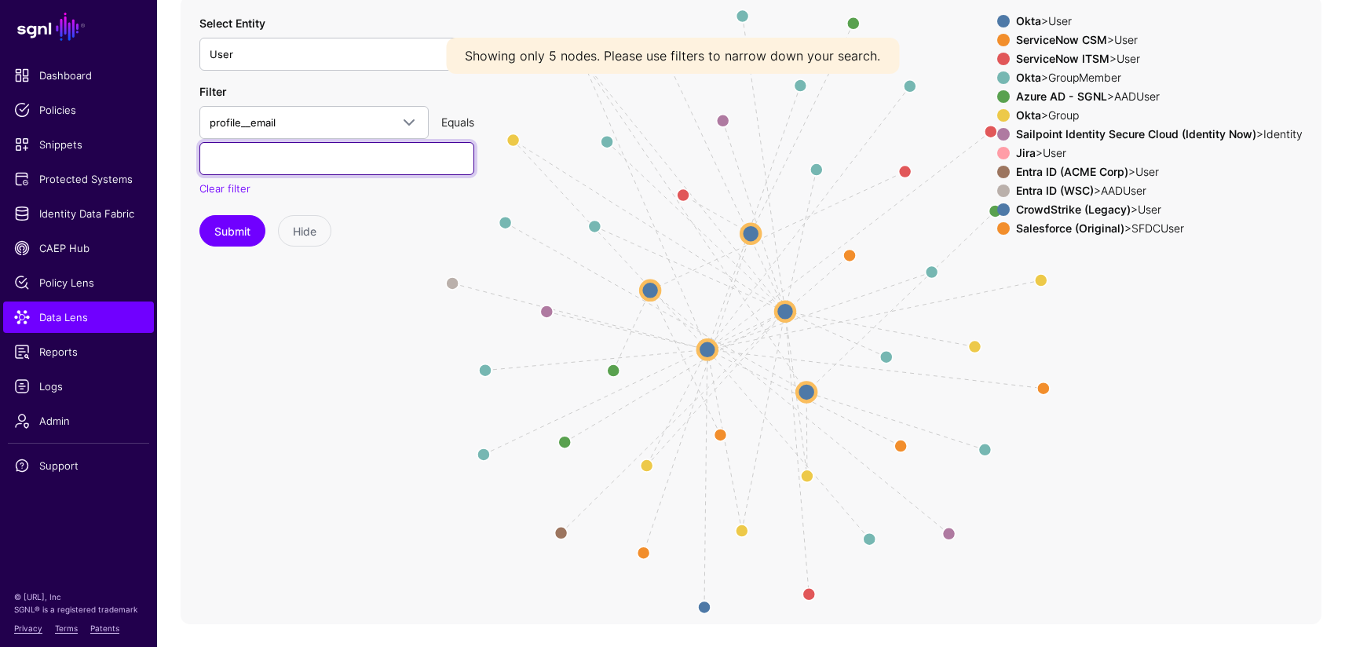
click at [380, 167] on input "text" at bounding box center [336, 158] width 275 height 33
paste input "**********"
type input "**********"
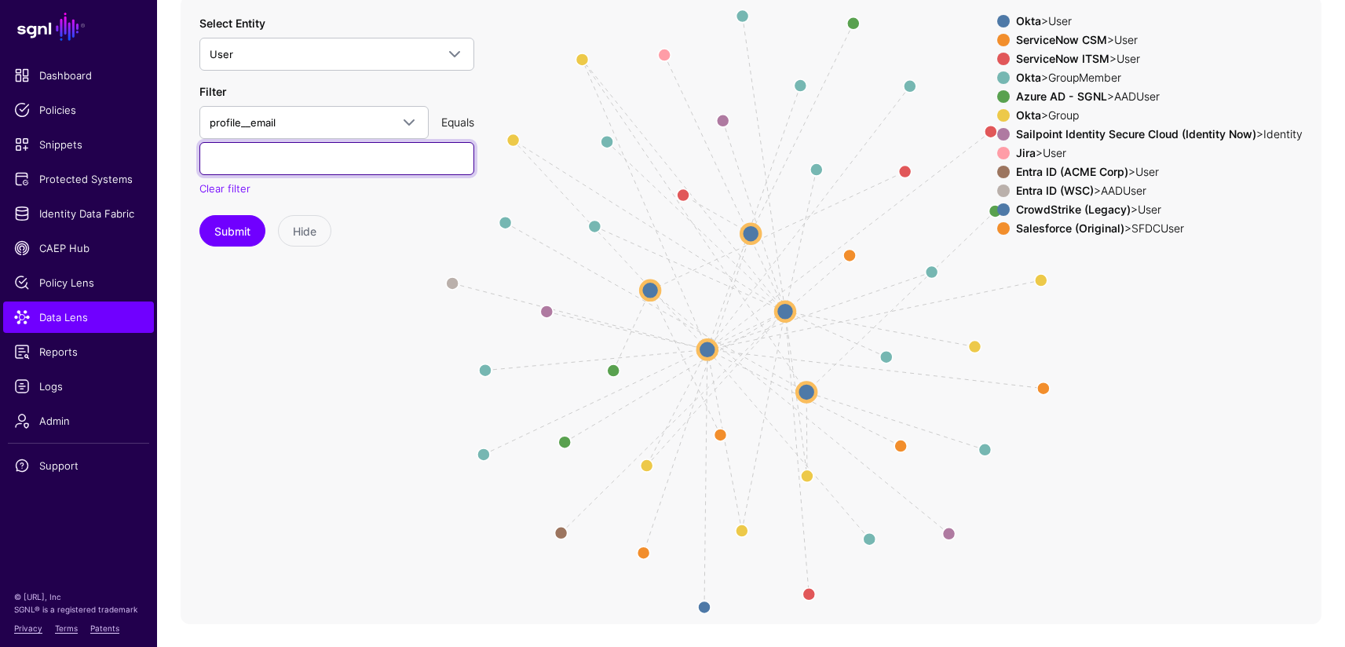
scroll to position [0, 0]
type input "**********"
click at [199, 215] on button "Submit" at bounding box center [232, 230] width 66 height 31
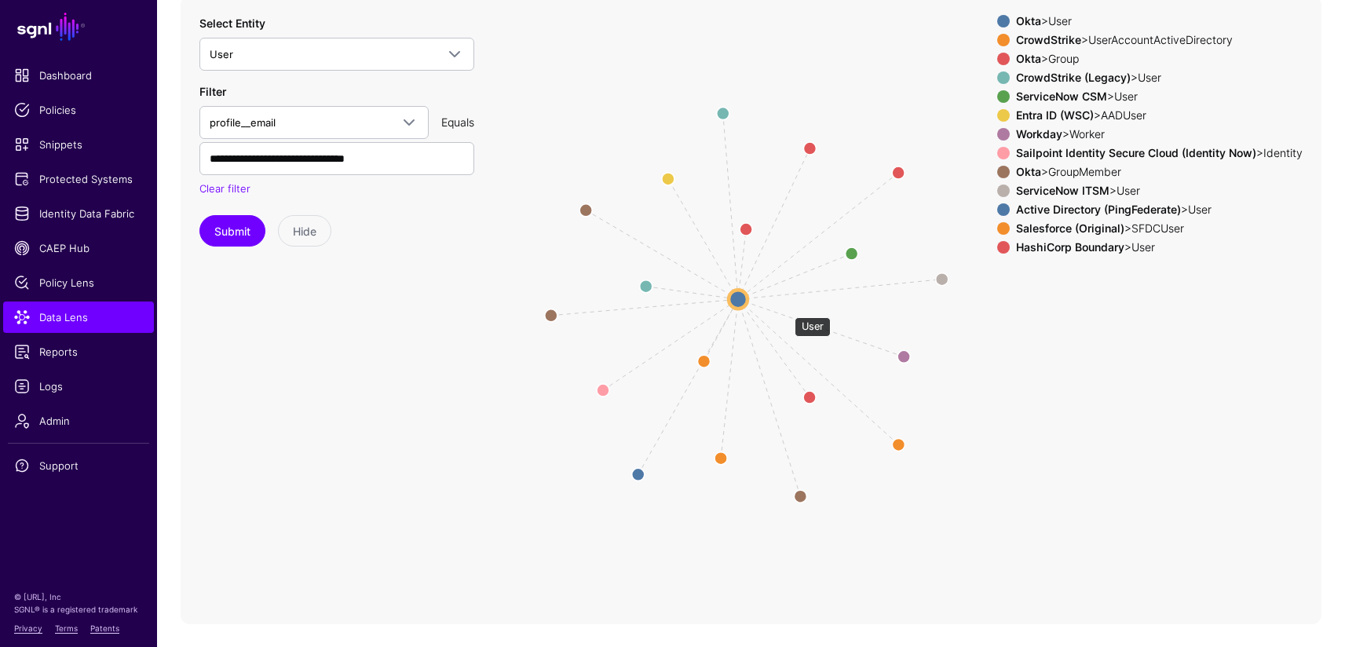
drag, startPoint x: 787, startPoint y: 309, endPoint x: 753, endPoint y: 294, distance: 36.9
click at [747, 298] on circle at bounding box center [737, 299] width 19 height 19
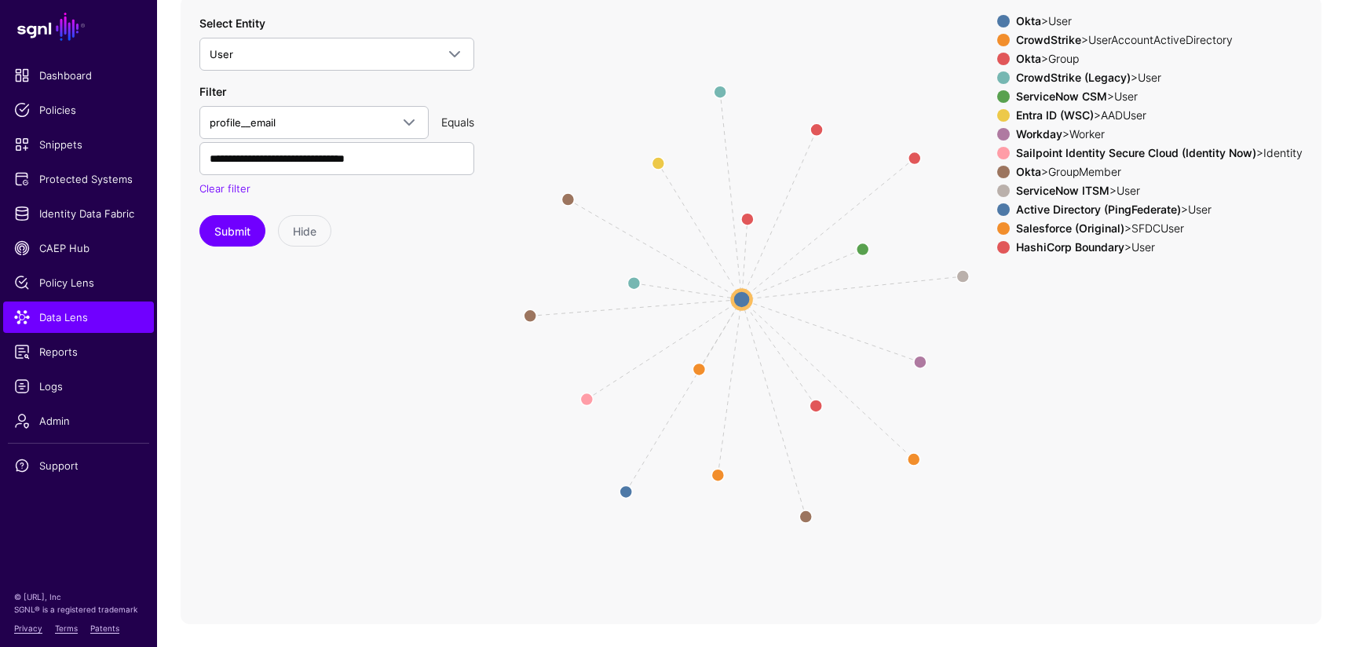
click at [1104, 36] on div "CrowdStrike > UserAccountActiveDirectory" at bounding box center [1159, 40] width 293 height 13
click at [1091, 73] on strong "CrowdStrike (Legacy)" at bounding box center [1073, 77] width 115 height 13
click at [1071, 101] on strong "ServiceNow CSM" at bounding box center [1061, 95] width 91 height 13
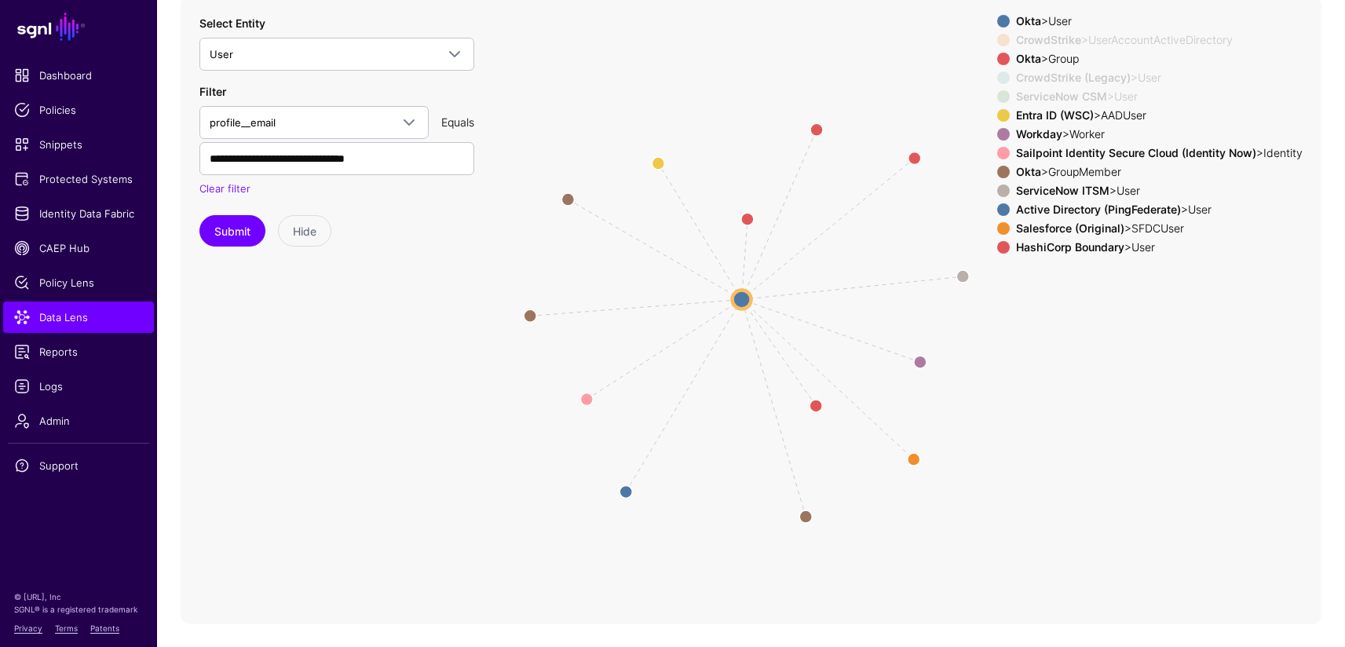
click at [1082, 117] on strong "Entra ID (WSC)" at bounding box center [1055, 114] width 78 height 13
click at [1072, 129] on div "Workday > Worker" at bounding box center [1159, 134] width 293 height 13
click at [1080, 152] on strong "Sailpoint Identity Secure Cloud (Identity Now)" at bounding box center [1136, 152] width 240 height 13
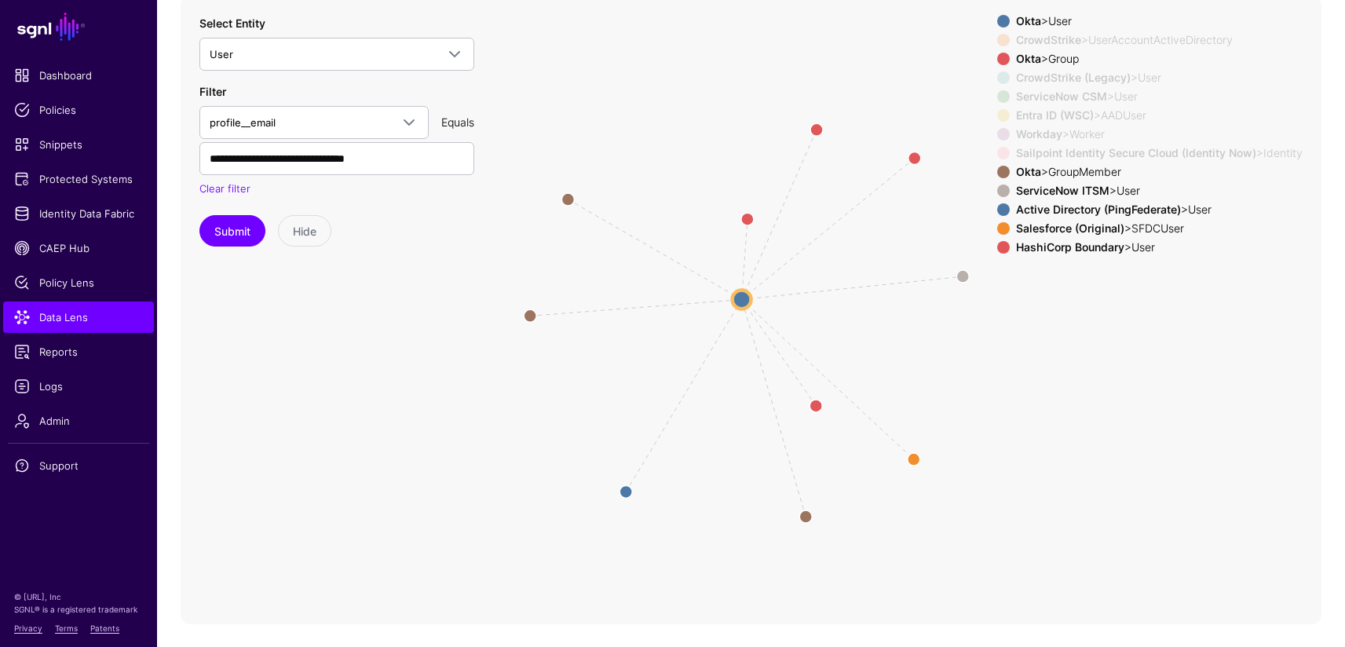
click at [1074, 166] on div "Okta > GroupMember" at bounding box center [1159, 172] width 293 height 13
click at [1074, 207] on strong "Active Directory (PingFederate)" at bounding box center [1098, 209] width 165 height 13
click at [1056, 227] on strong "Salesforce (Original)" at bounding box center [1070, 227] width 108 height 13
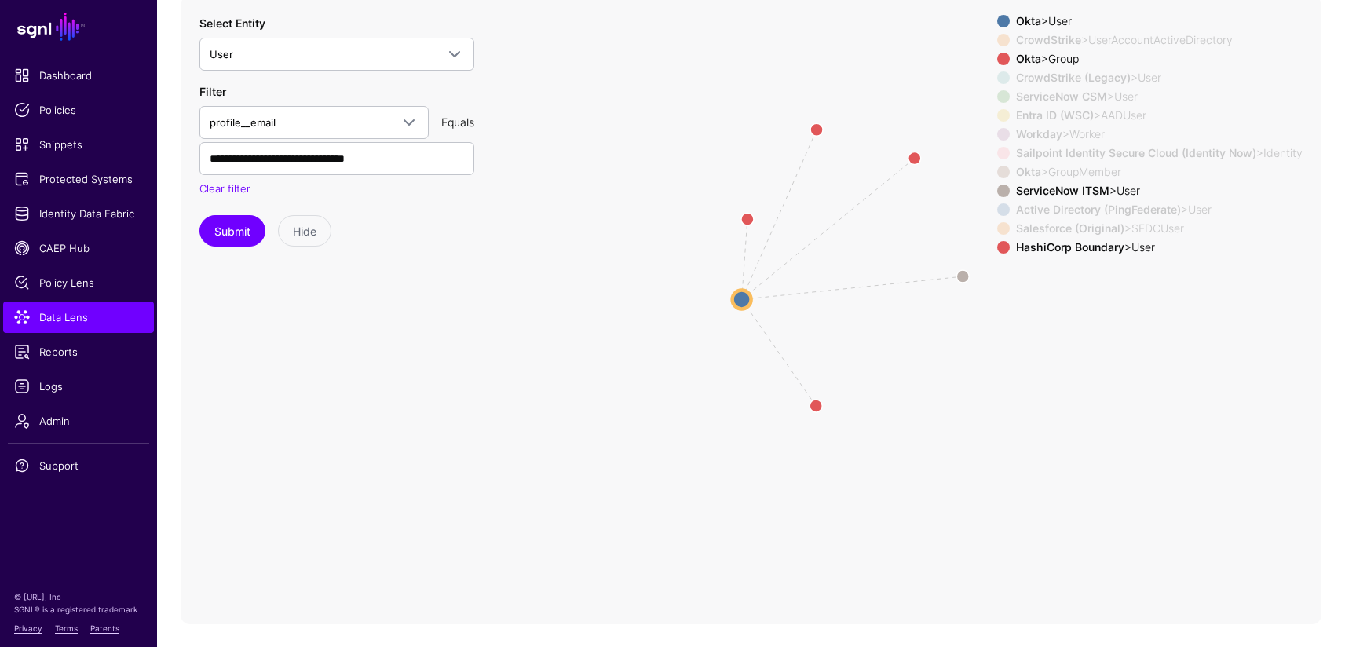
click at [1060, 247] on strong "HashiCorp Boundary" at bounding box center [1070, 246] width 108 height 13
click at [1016, 187] on strong "ServiceNow ITSM" at bounding box center [1062, 190] width 93 height 13
click at [1016, 188] on strong "ServiceNow ITSM" at bounding box center [1062, 190] width 93 height 13
click at [964, 275] on circle at bounding box center [962, 276] width 25 height 25
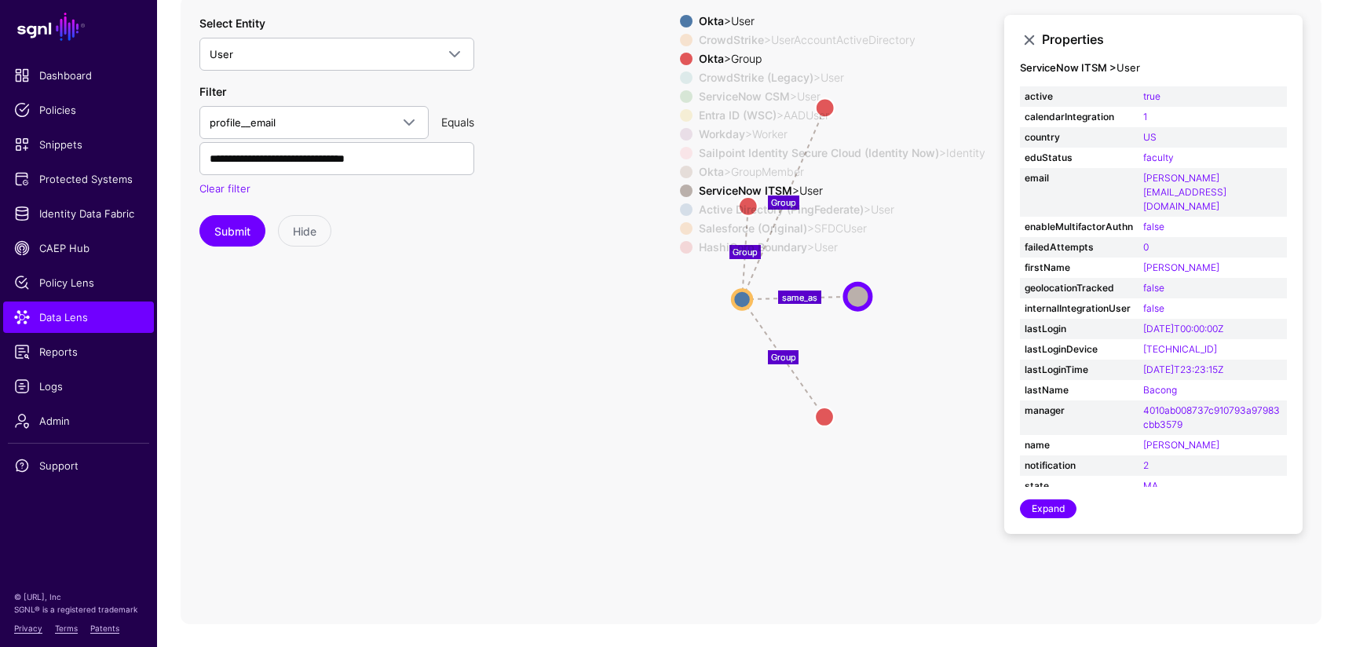
drag, startPoint x: 963, startPoint y: 277, endPoint x: 856, endPoint y: 298, distance: 109.5
click at [856, 298] on circle at bounding box center [857, 295] width 25 height 25
click at [1054, 510] on link "Expand" at bounding box center [1048, 508] width 57 height 19
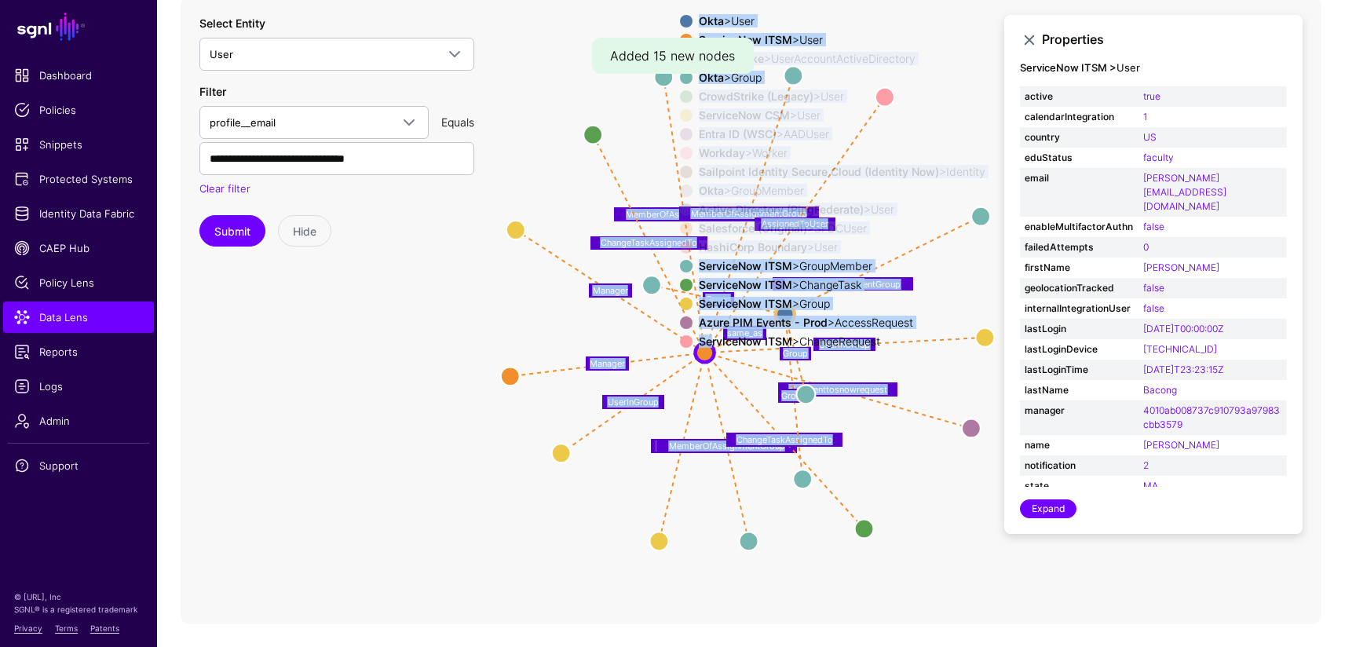
drag, startPoint x: 706, startPoint y: 347, endPoint x: 626, endPoint y: 346, distance: 80.1
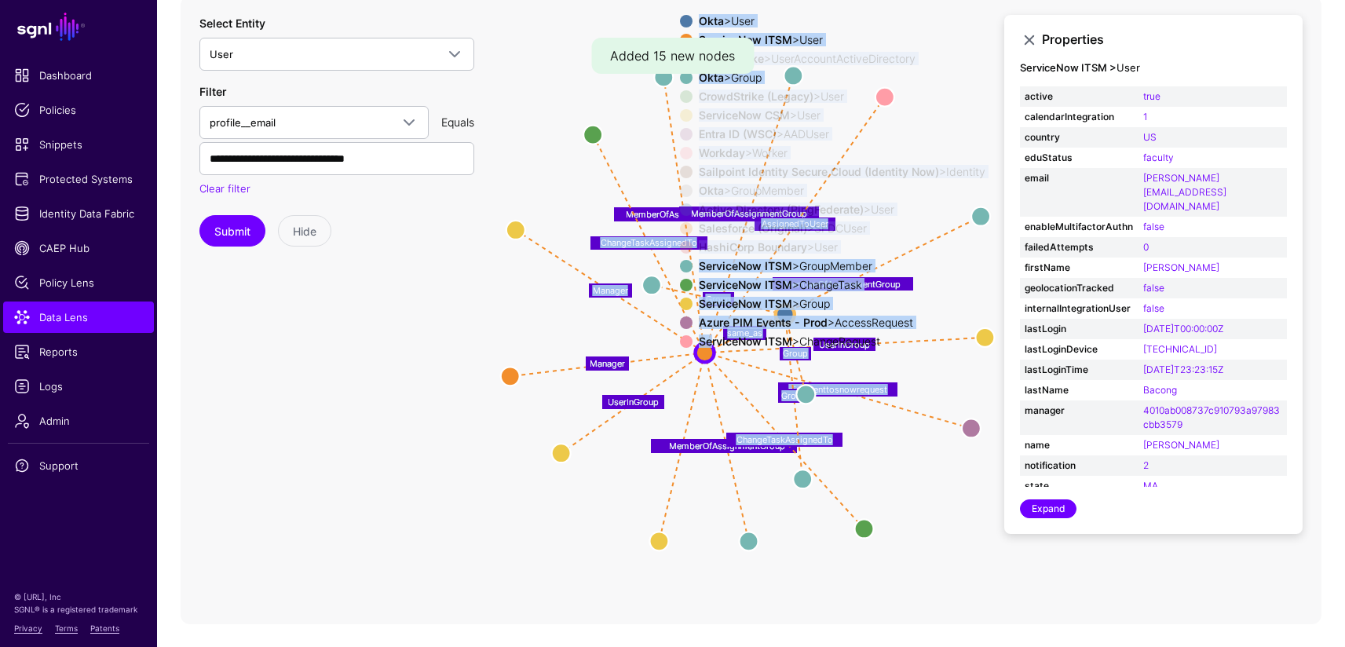
click at [626, 346] on app-datalens-visualizer "same_as same_as same_as same_as Member Member Member UserInGroup UserInGroup Us…" at bounding box center [751, 310] width 1141 height 628
click at [896, 444] on icon "same_as same_as same_as same_as Member Member Member UserInGroup UserInGroup Us…" at bounding box center [751, 310] width 1141 height 628
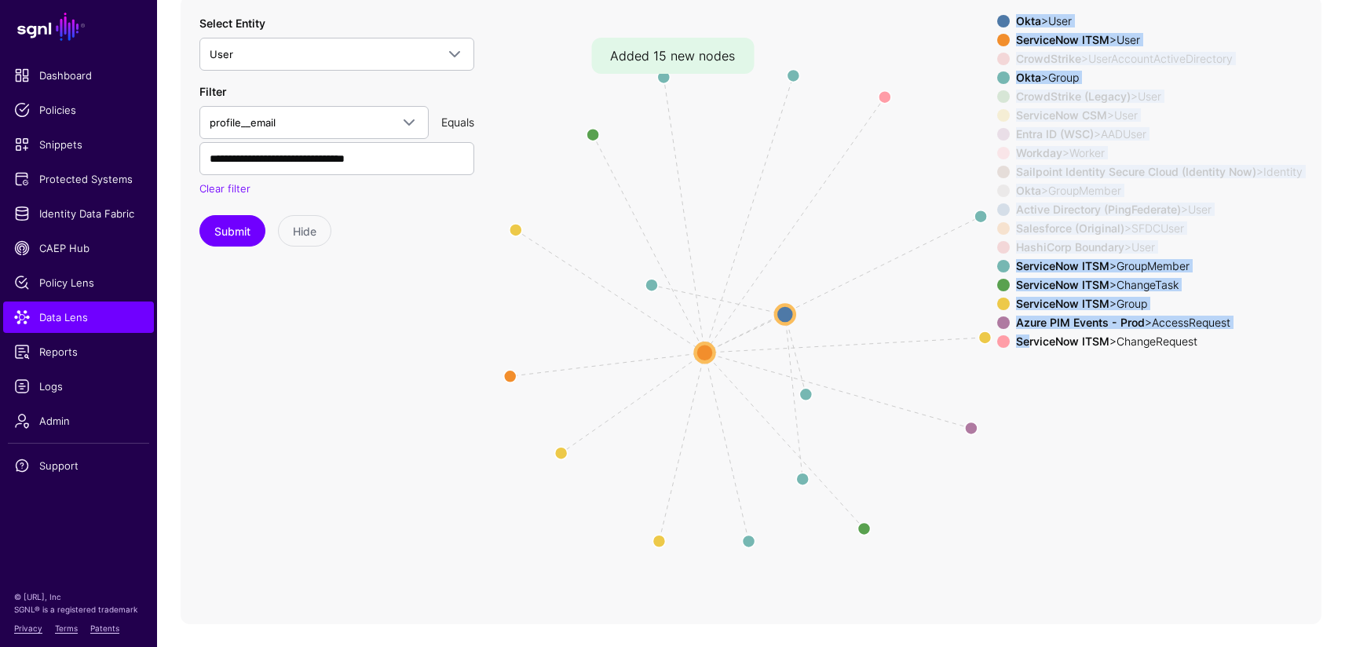
click at [1064, 417] on icon "same_as same_as same_as same_as Member Member Member UserInGroup UserInGroup Us…" at bounding box center [751, 310] width 1141 height 628
click at [1000, 323] on span at bounding box center [1003, 322] width 13 height 13
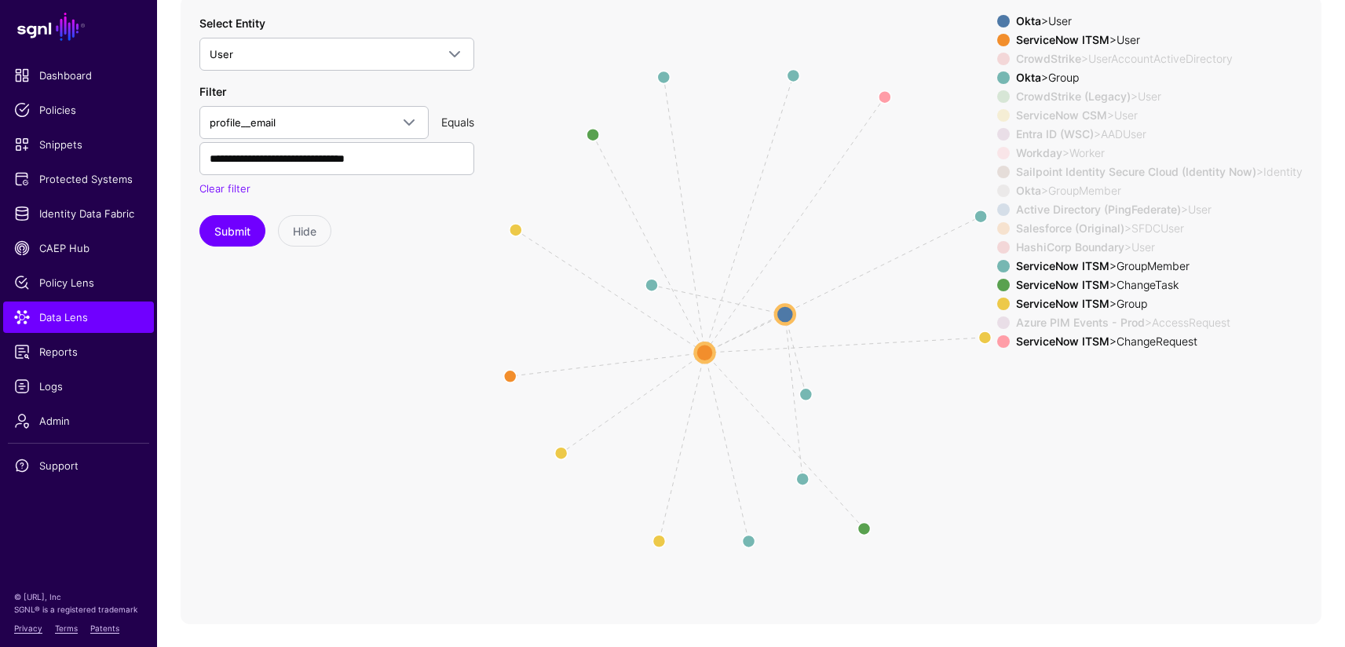
click at [997, 304] on span at bounding box center [1003, 304] width 13 height 13
click at [997, 283] on span at bounding box center [1003, 285] width 13 height 13
click at [997, 271] on span at bounding box center [1003, 266] width 13 height 13
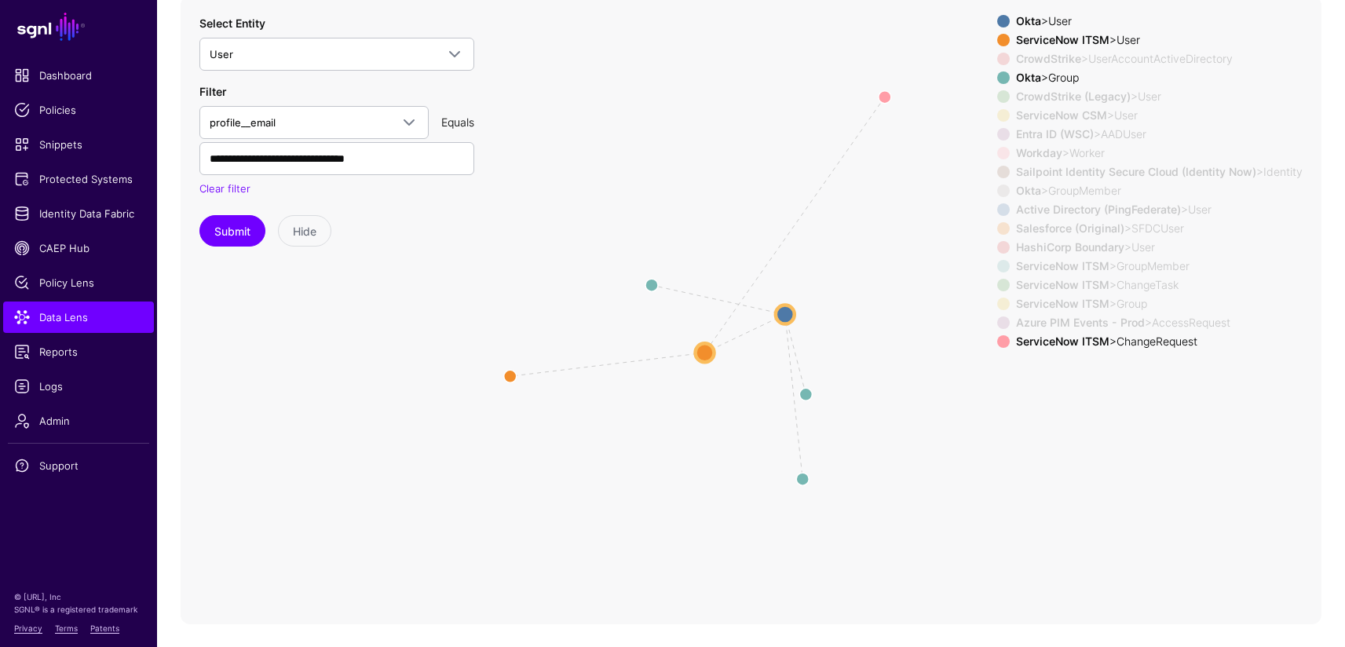
click at [999, 75] on span at bounding box center [1003, 77] width 13 height 13
click at [998, 287] on span at bounding box center [1003, 285] width 13 height 13
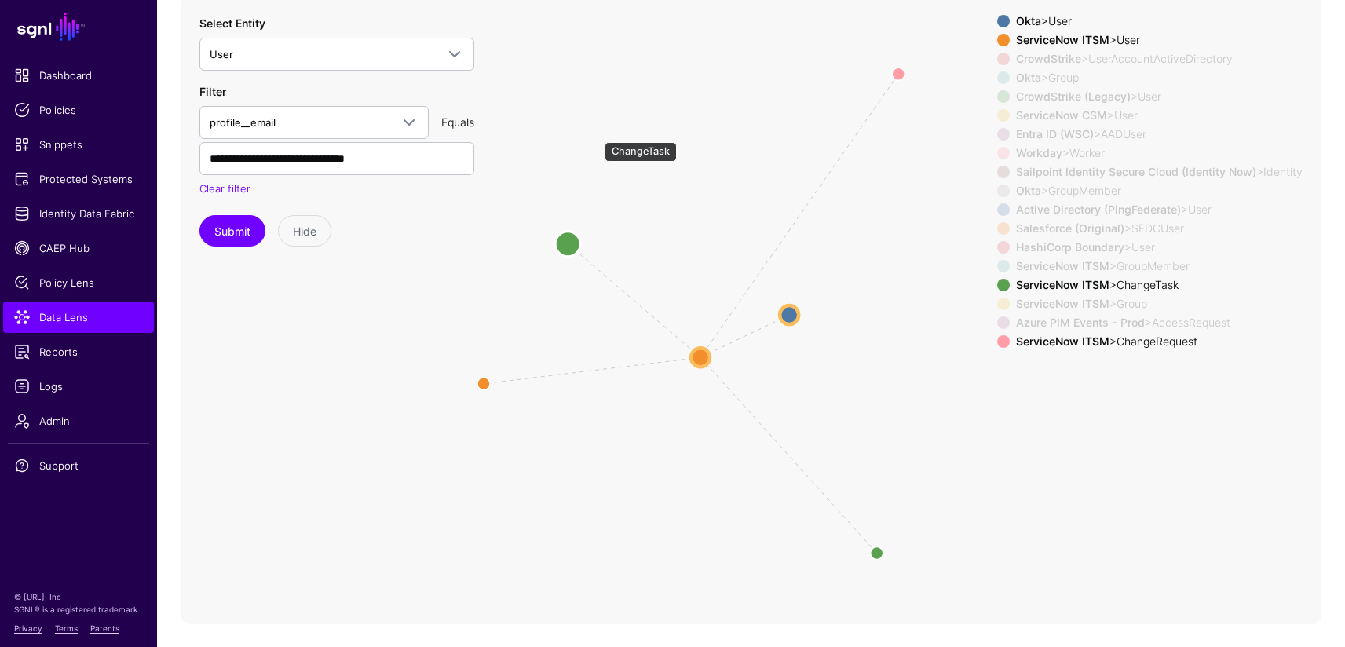
drag, startPoint x: 596, startPoint y: 133, endPoint x: 582, endPoint y: 288, distance: 155.2
click at [580, 256] on circle at bounding box center [567, 243] width 25 height 25
drag, startPoint x: 895, startPoint y: 580, endPoint x: 750, endPoint y: 457, distance: 189.9
click at [750, 457] on circle at bounding box center [747, 459] width 25 height 25
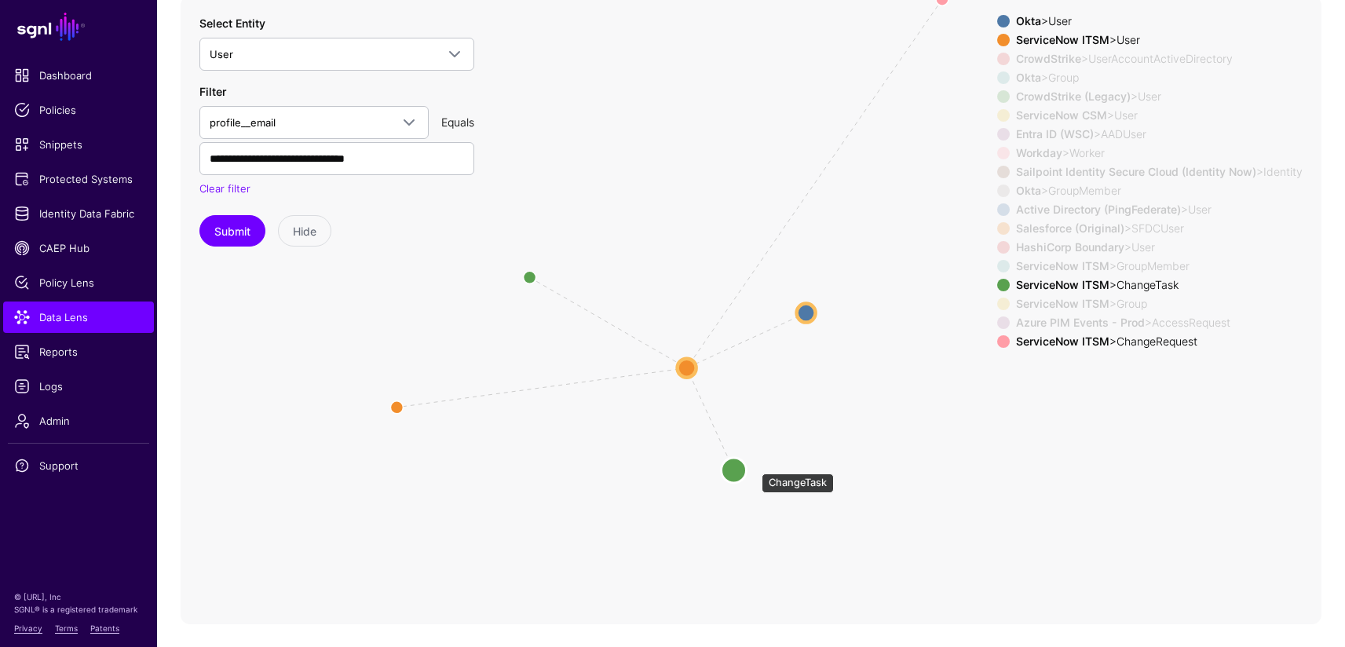
drag, startPoint x: 754, startPoint y: 465, endPoint x: 736, endPoint y: 469, distance: 17.7
click at [736, 469] on circle at bounding box center [733, 469] width 25 height 25
click at [378, 411] on circle at bounding box center [379, 412] width 25 height 25
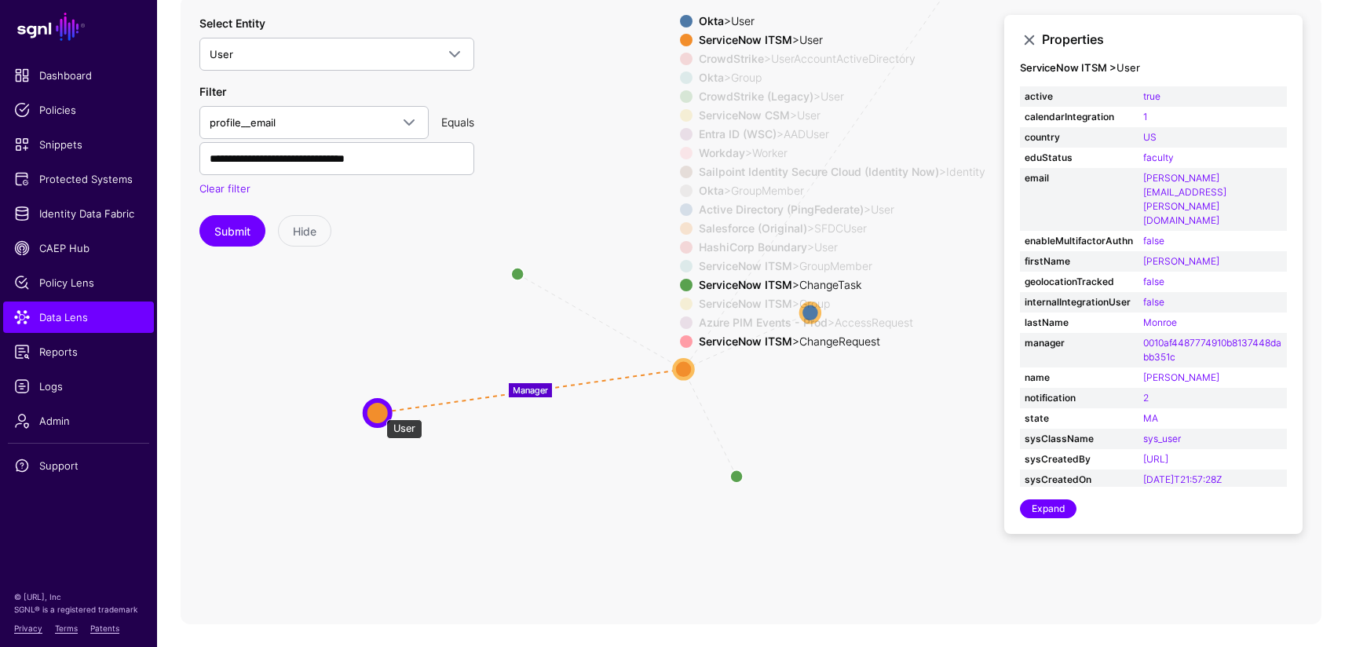
click at [378, 411] on circle at bounding box center [377, 412] width 25 height 25
click at [368, 414] on circle at bounding box center [374, 413] width 25 height 25
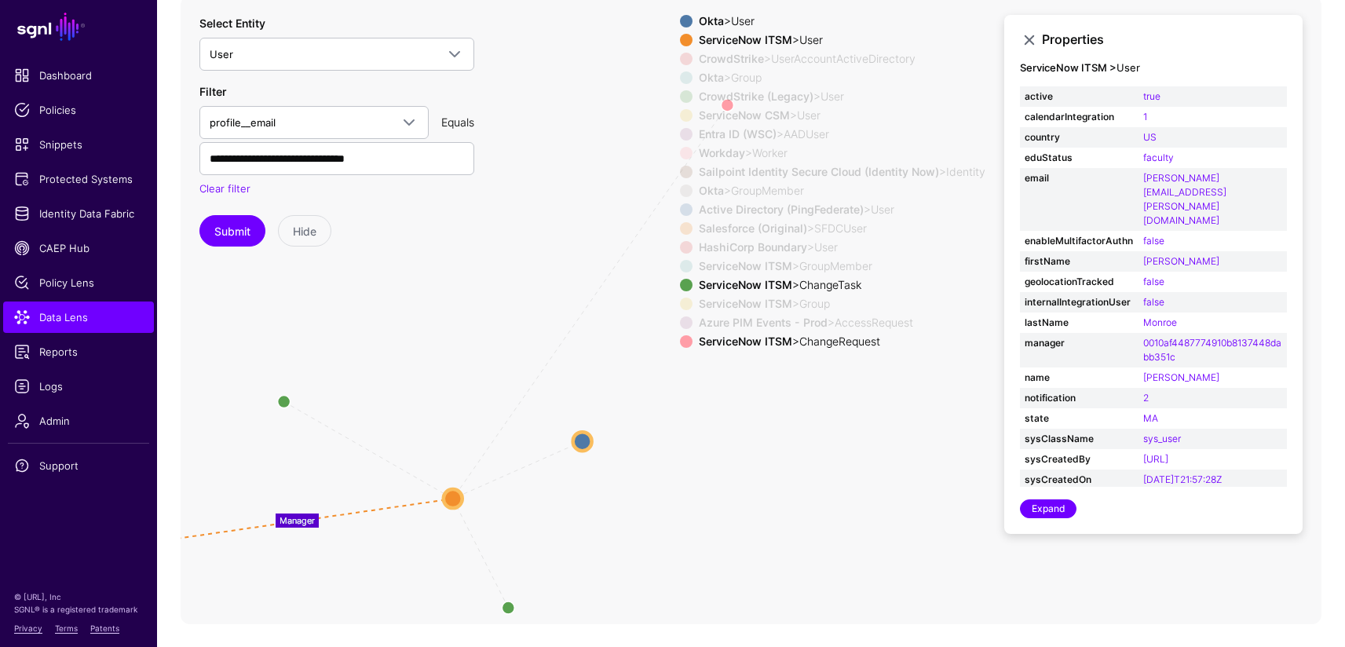
drag, startPoint x: 842, startPoint y: 388, endPoint x: 560, endPoint y: 510, distance: 307.3
click at [558, 532] on icon "same_as same_as same_as same_as Group Group Group same_as same_as same_as same_…" at bounding box center [751, 310] width 1141 height 628
click at [933, 461] on icon "same_as same_as same_as same_as Group Group Group same_as same_as same_as same_…" at bounding box center [751, 310] width 1141 height 628
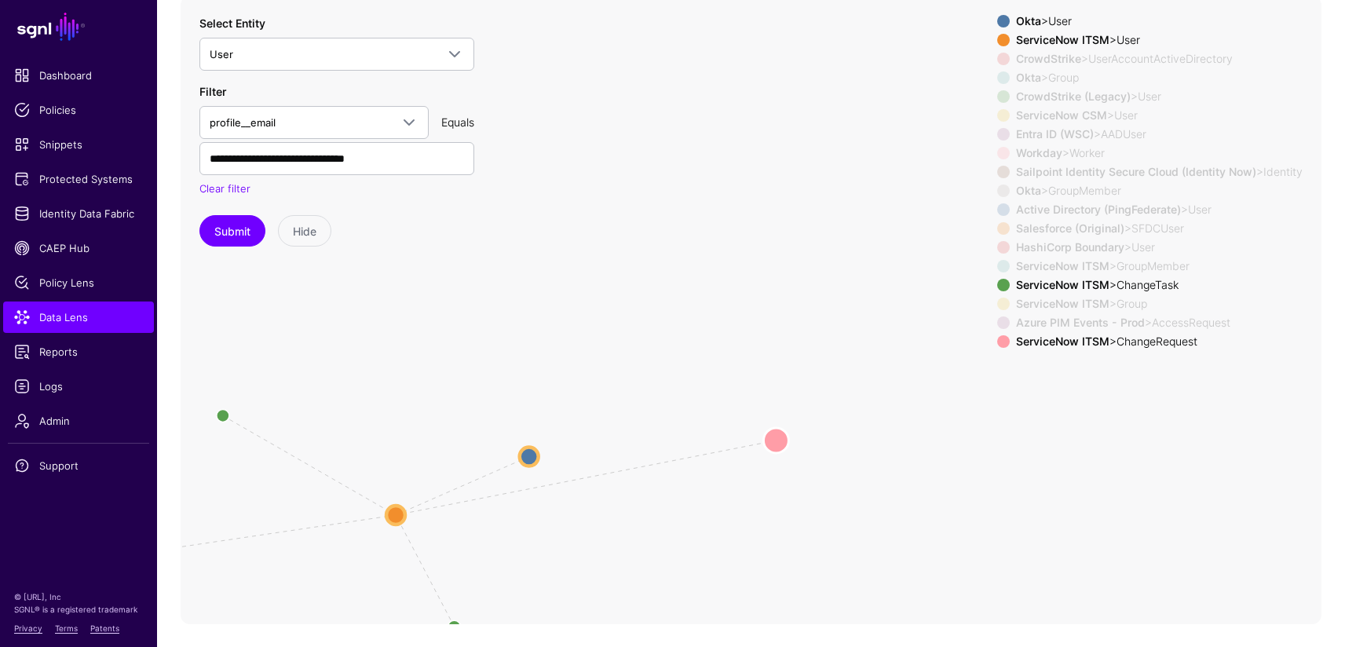
drag, startPoint x: 675, startPoint y: 122, endPoint x: 760, endPoint y: 458, distance: 346.5
click at [763, 453] on circle at bounding box center [775, 440] width 25 height 25
click at [765, 458] on circle at bounding box center [762, 456] width 25 height 25
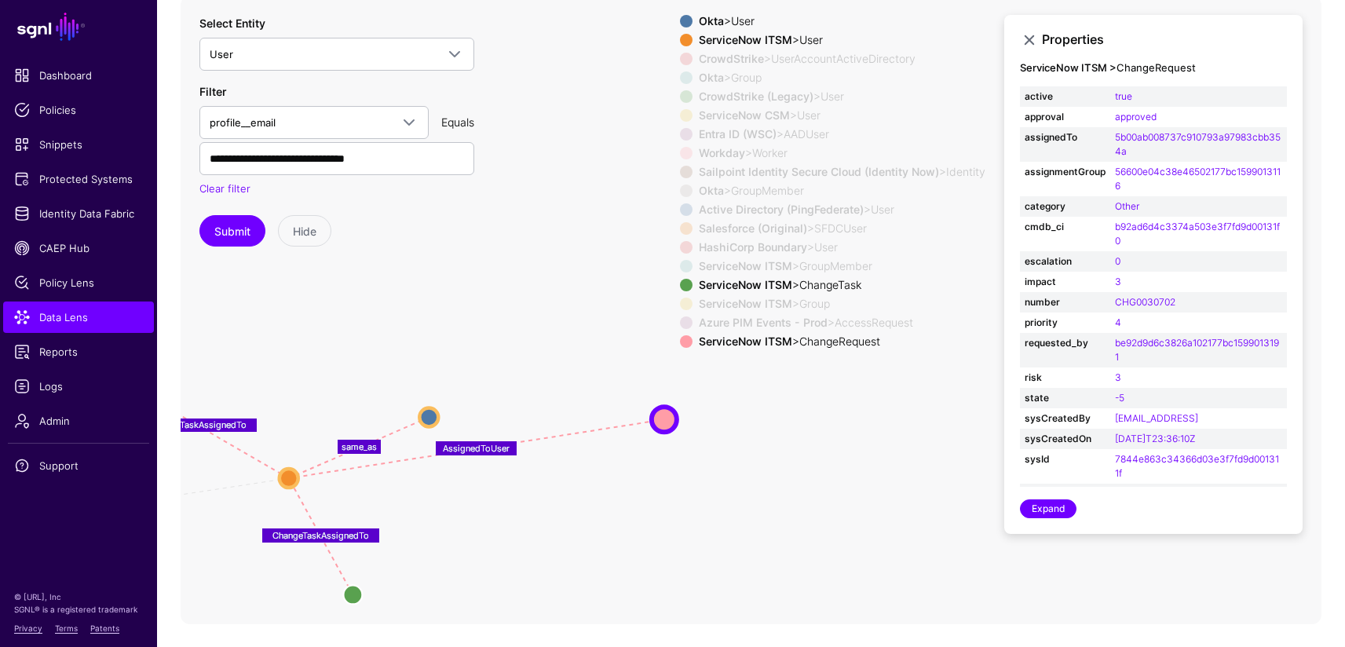
drag, startPoint x: 823, startPoint y: 444, endPoint x: 823, endPoint y: 393, distance: 50.2
click at [819, 393] on icon "UserInGroup UserInGroup UserInGroup MemberOfAssignmentGroup MemberOfAssignmentG…" at bounding box center [751, 310] width 1141 height 628
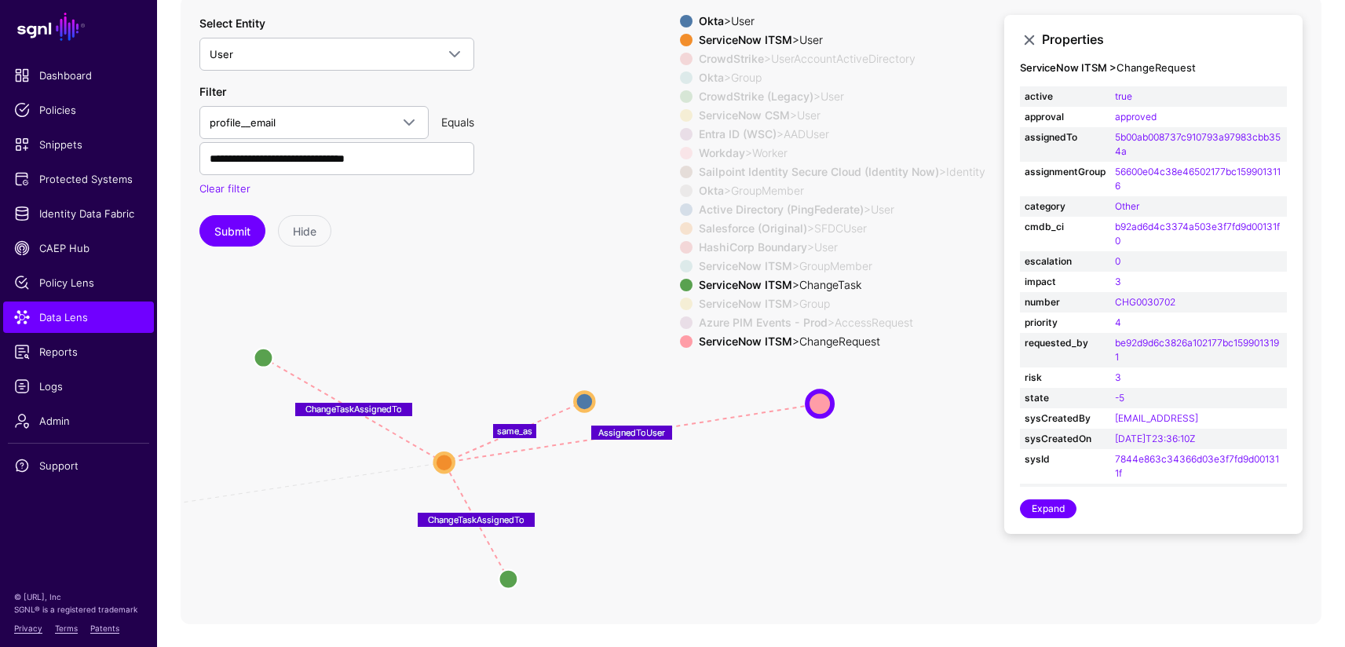
drag, startPoint x: 602, startPoint y: 506, endPoint x: 631, endPoint y: 505, distance: 29.1
click at [631, 505] on icon "UserInGroup UserInGroup UserInGroup MemberOfAssignmentGroup MemberOfAssignmentG…" at bounding box center [751, 310] width 1141 height 628
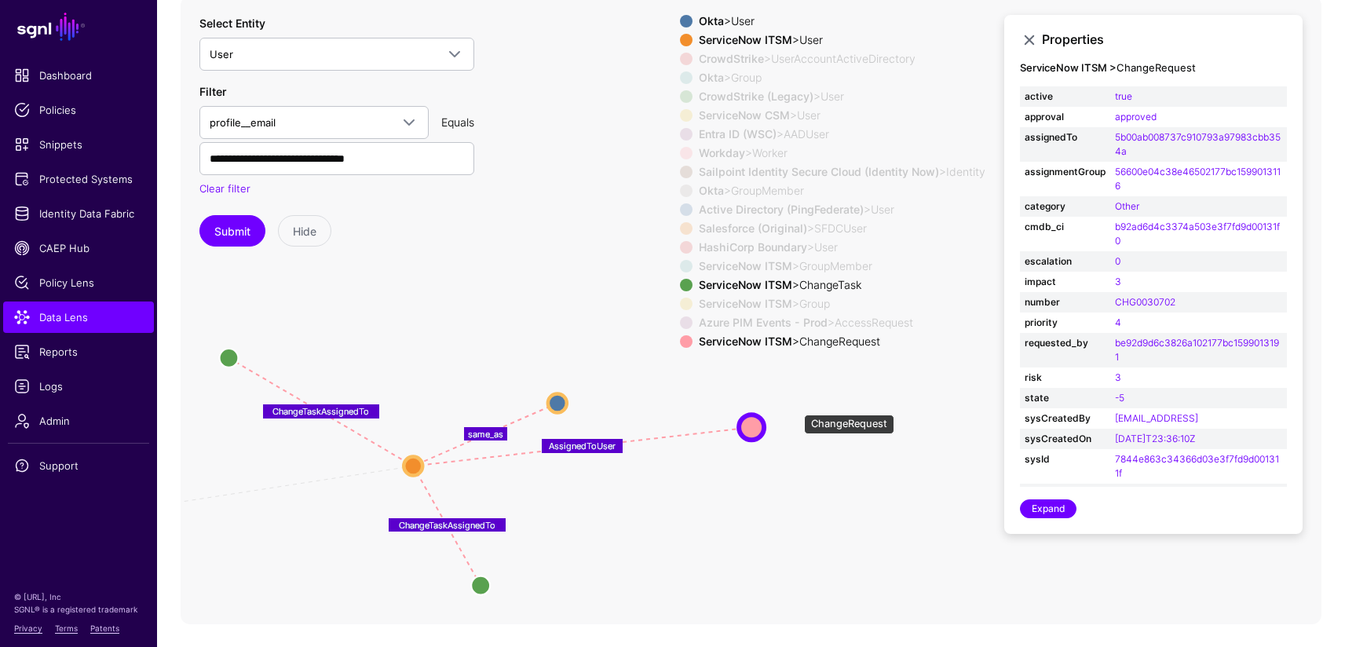
drag, startPoint x: 796, startPoint y: 407, endPoint x: 756, endPoint y: 428, distance: 45.3
click at [756, 428] on circle at bounding box center [751, 426] width 25 height 25
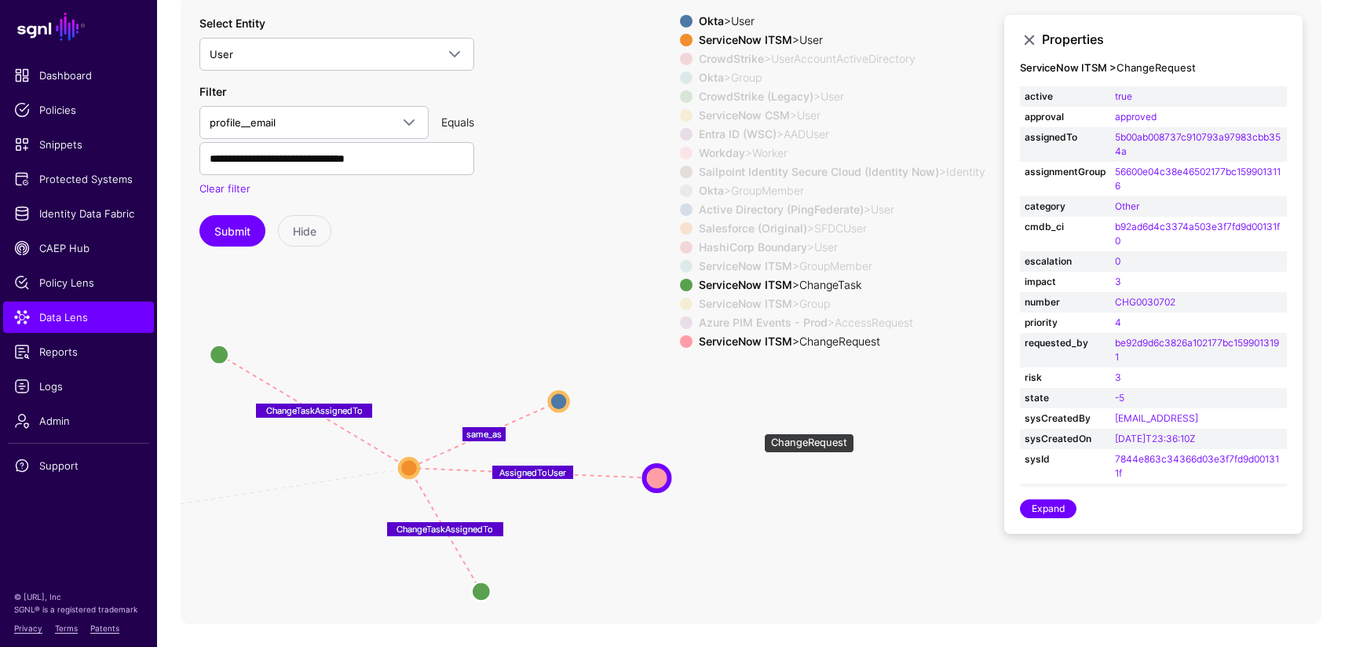
drag, startPoint x: 756, startPoint y: 425, endPoint x: 658, endPoint y: 476, distance: 110.6
click at [657, 476] on circle at bounding box center [656, 477] width 25 height 25
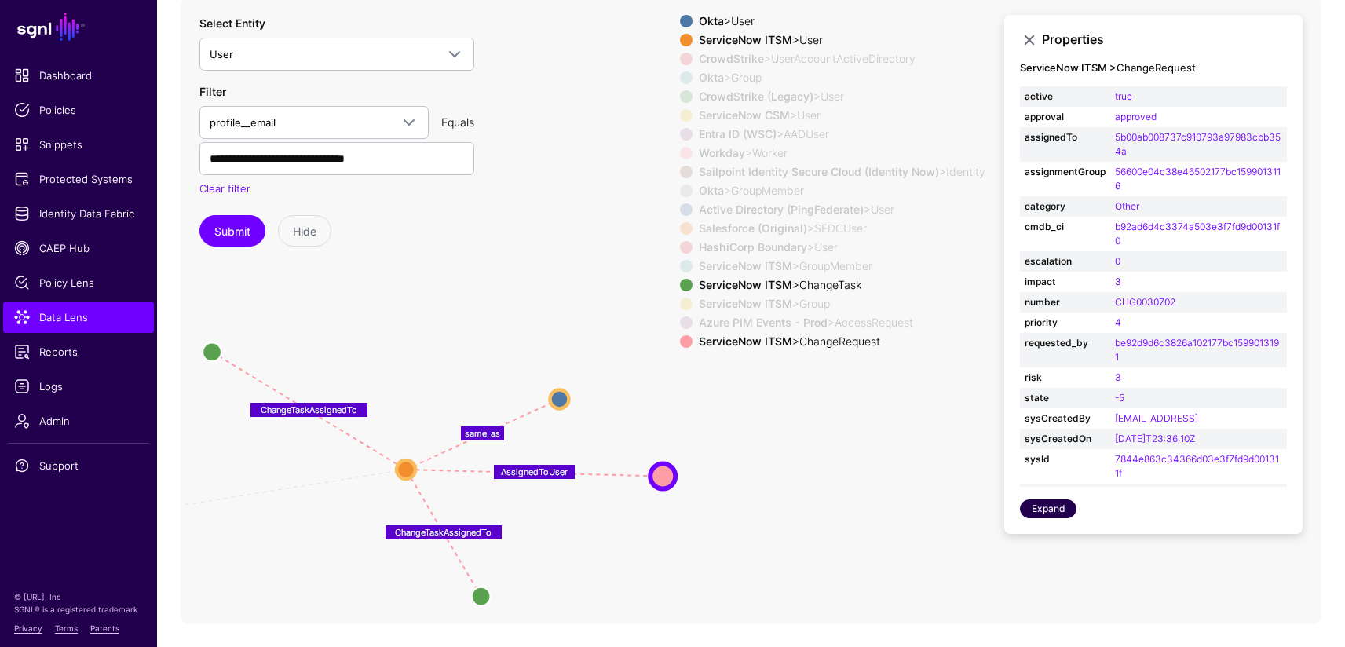
click at [1049, 513] on link "Expand" at bounding box center [1048, 508] width 57 height 19
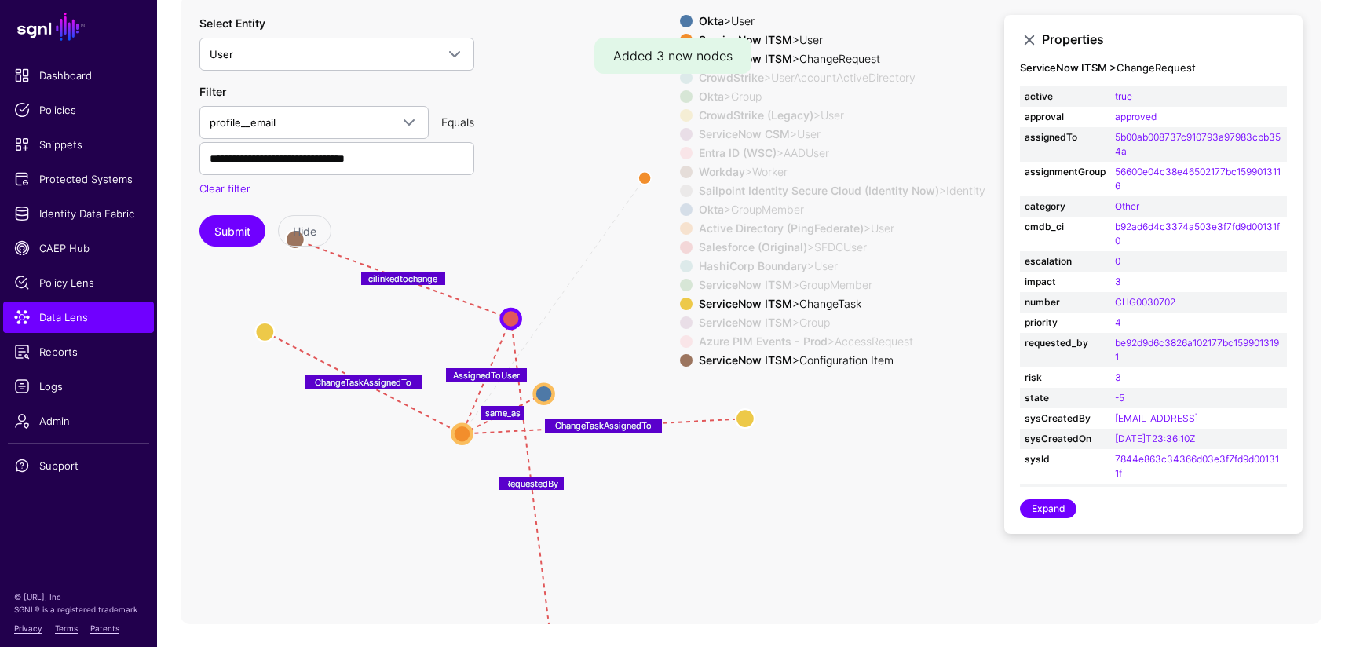
drag, startPoint x: 843, startPoint y: 452, endPoint x: 636, endPoint y: 536, distance: 223.6
click at [636, 536] on icon "UserInGroup UserInGroup MemberOfAssignmentGroup MemberOfAssignmentGroup MemberO…" at bounding box center [751, 310] width 1141 height 628
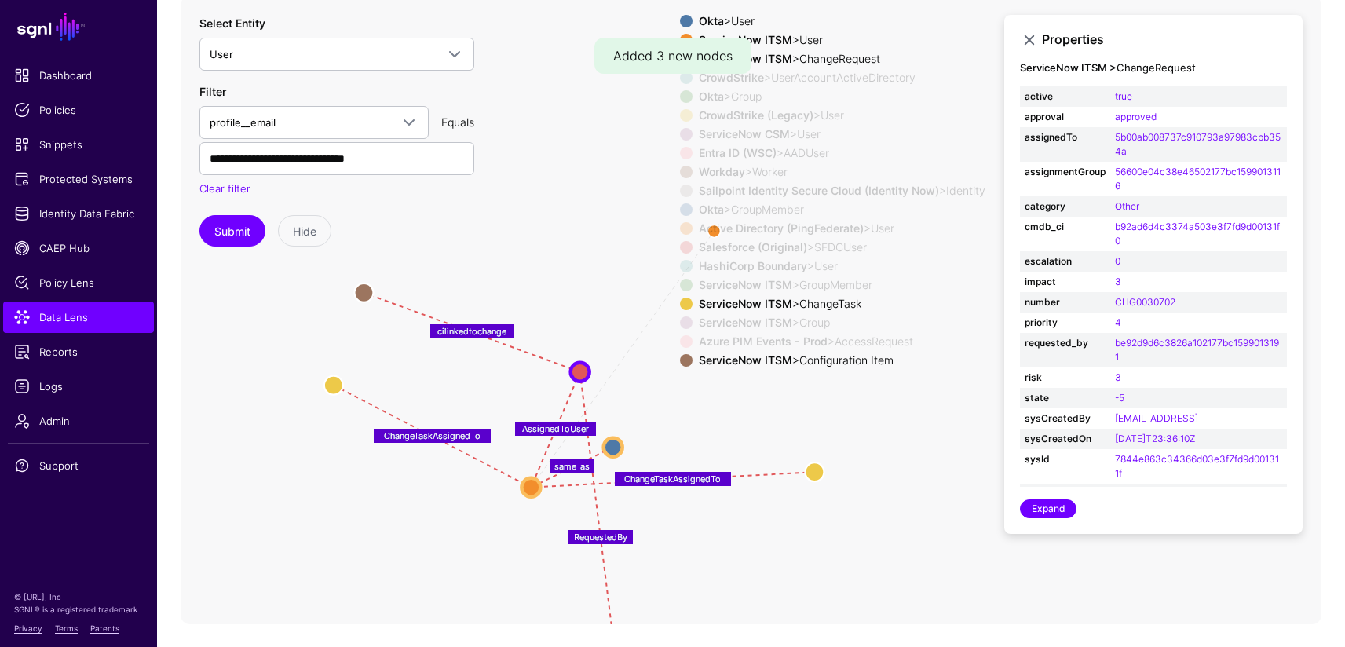
drag, startPoint x: 563, startPoint y: 293, endPoint x: 617, endPoint y: 338, distance: 70.3
click at [614, 338] on icon "UserInGroup UserInGroup MemberOfAssignmentGroup MemberOfAssignmentGroup MemberO…" at bounding box center [751, 310] width 1141 height 628
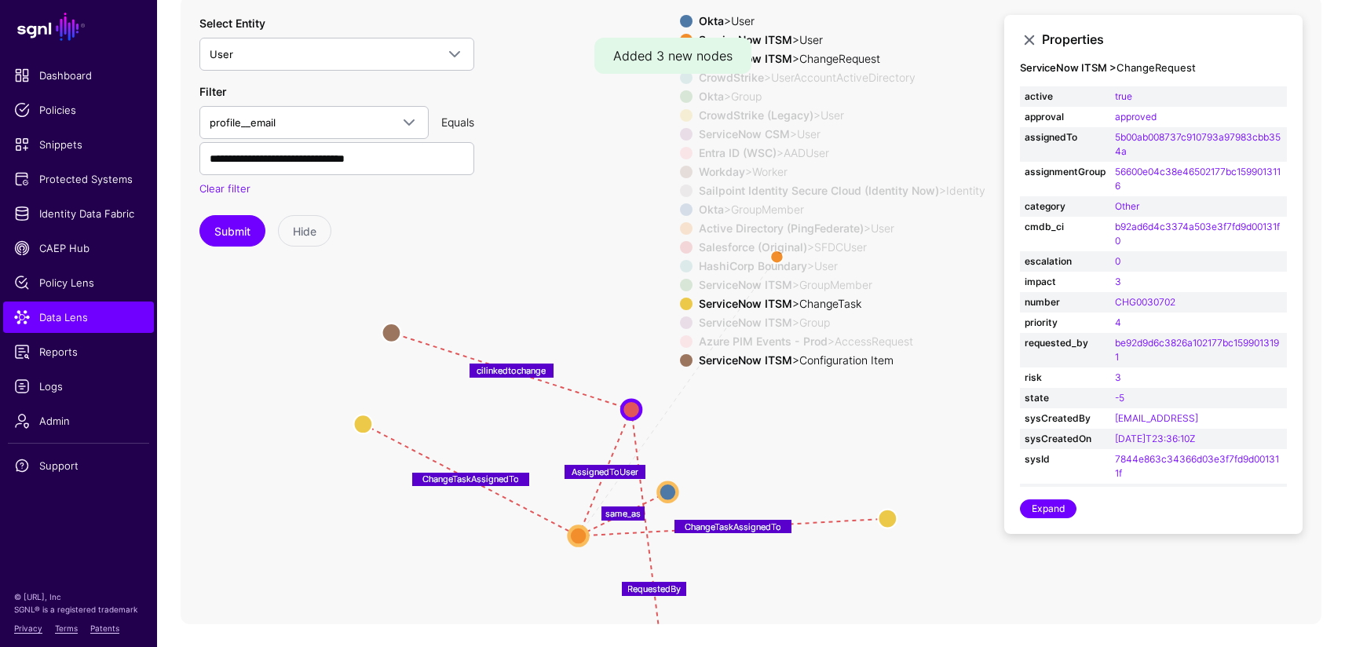
drag, startPoint x: 418, startPoint y: 338, endPoint x: 396, endPoint y: 332, distance: 22.7
click at [396, 332] on circle at bounding box center [390, 332] width 19 height 19
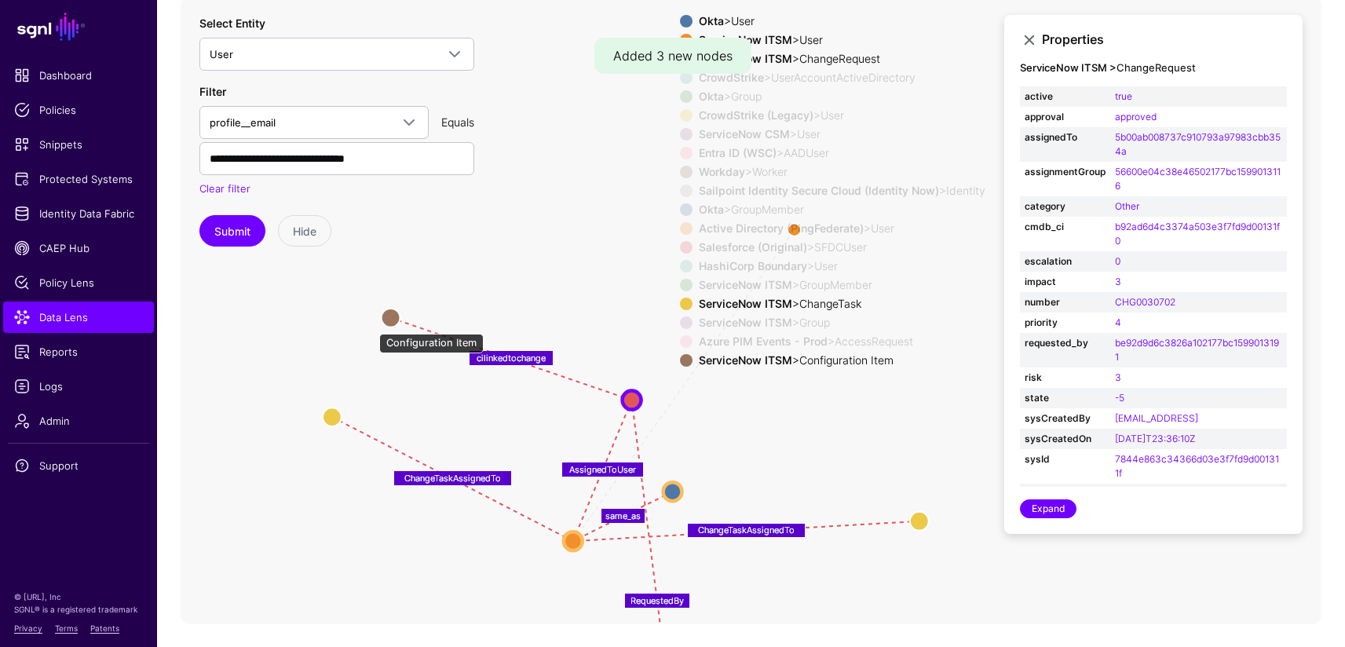
drag, startPoint x: 371, startPoint y: 326, endPoint x: 385, endPoint y: 333, distance: 15.8
click at [385, 327] on circle at bounding box center [390, 317] width 19 height 19
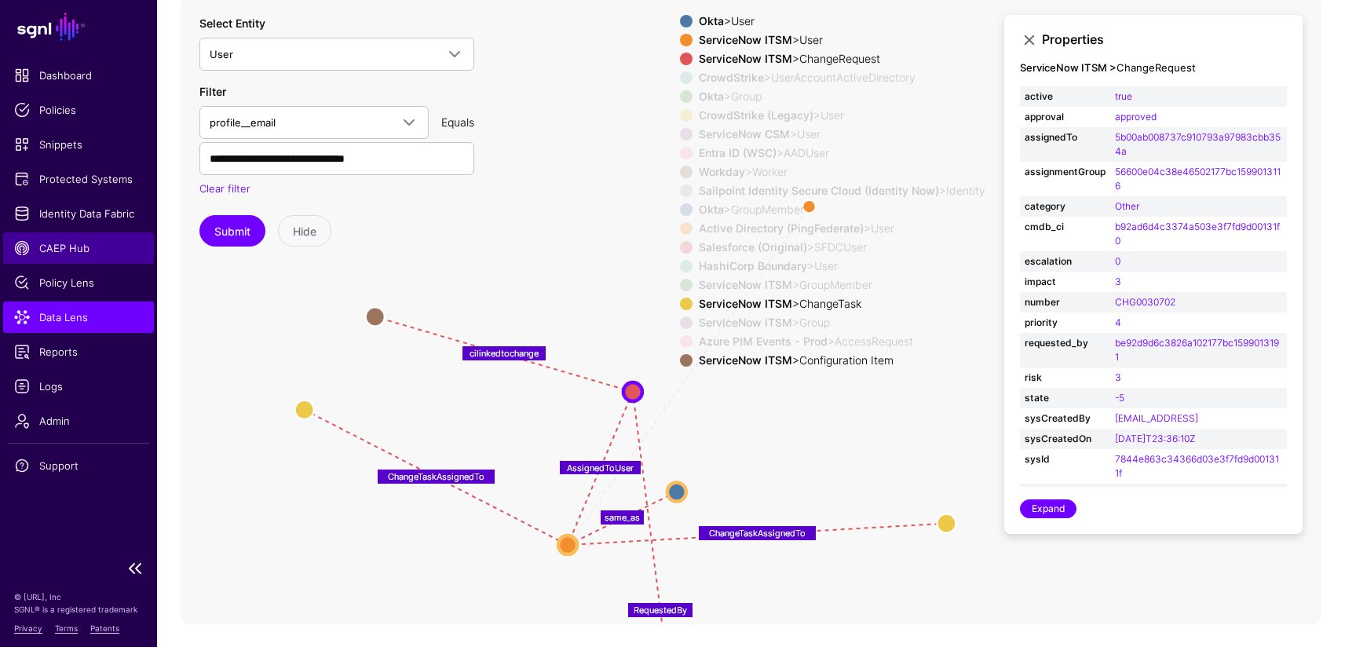
click at [83, 253] on span "CAEP Hub" at bounding box center [78, 248] width 129 height 16
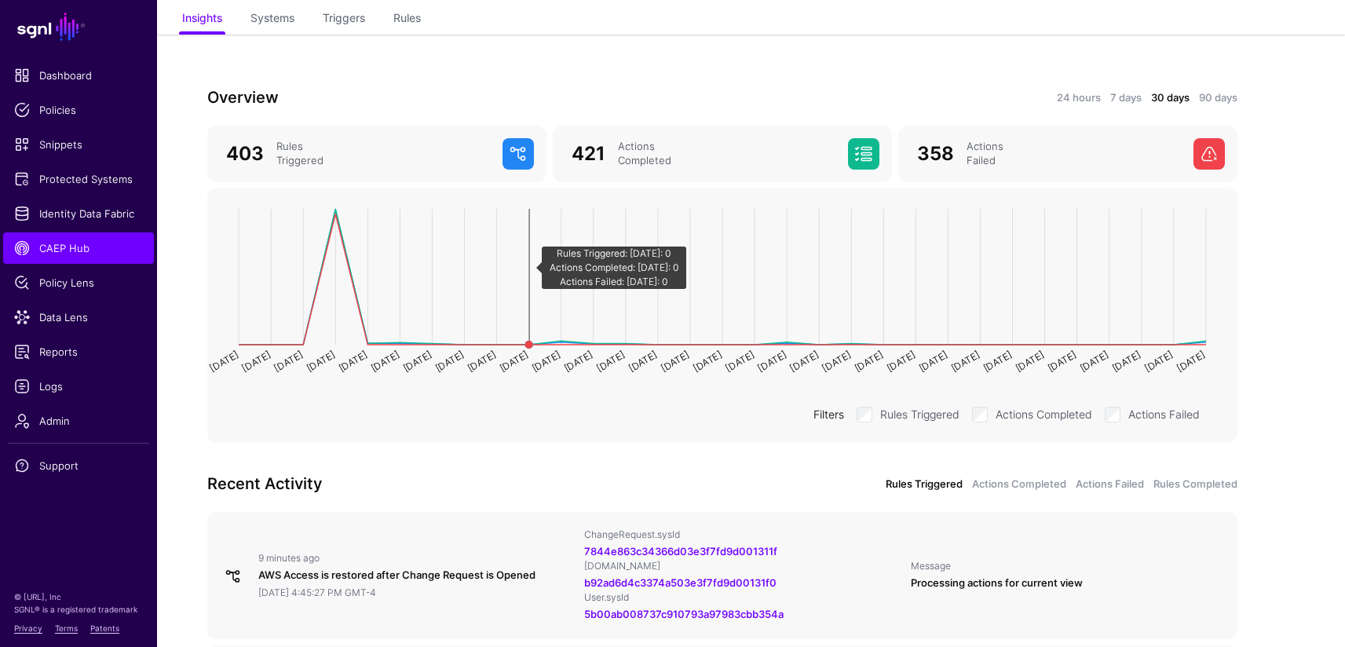
scroll to position [103, 0]
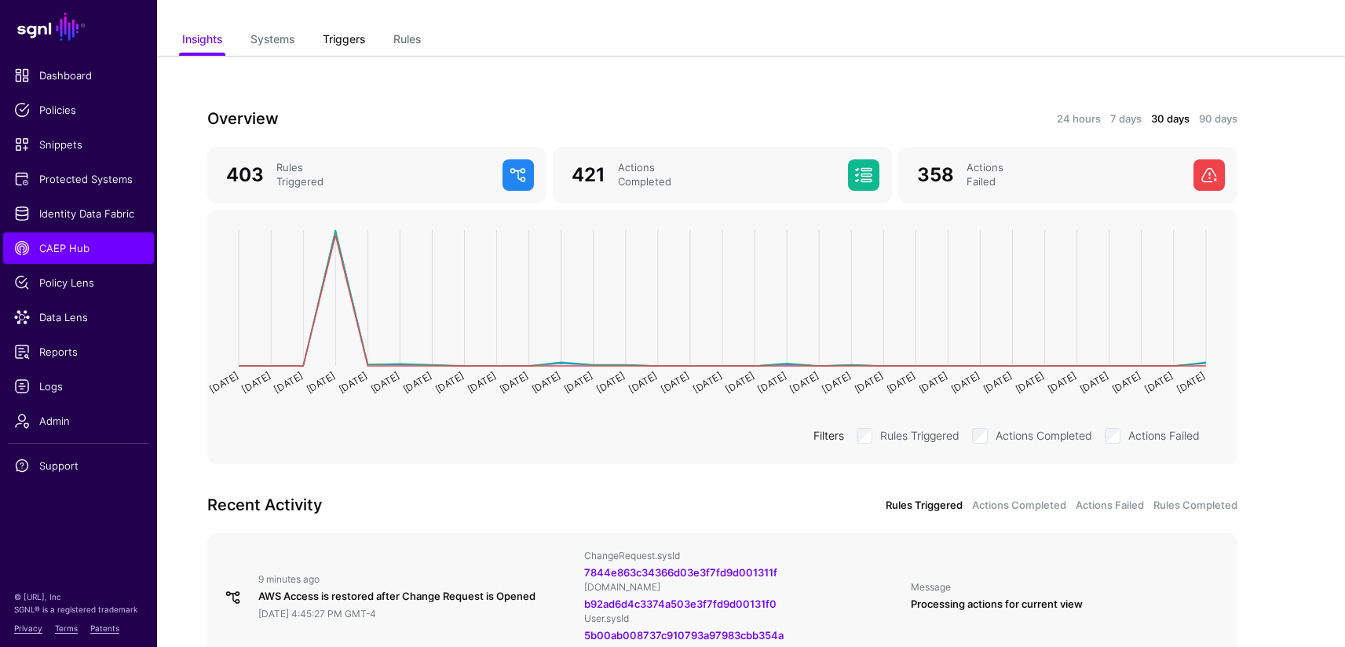
click at [350, 41] on link "Triggers" at bounding box center [344, 41] width 42 height 30
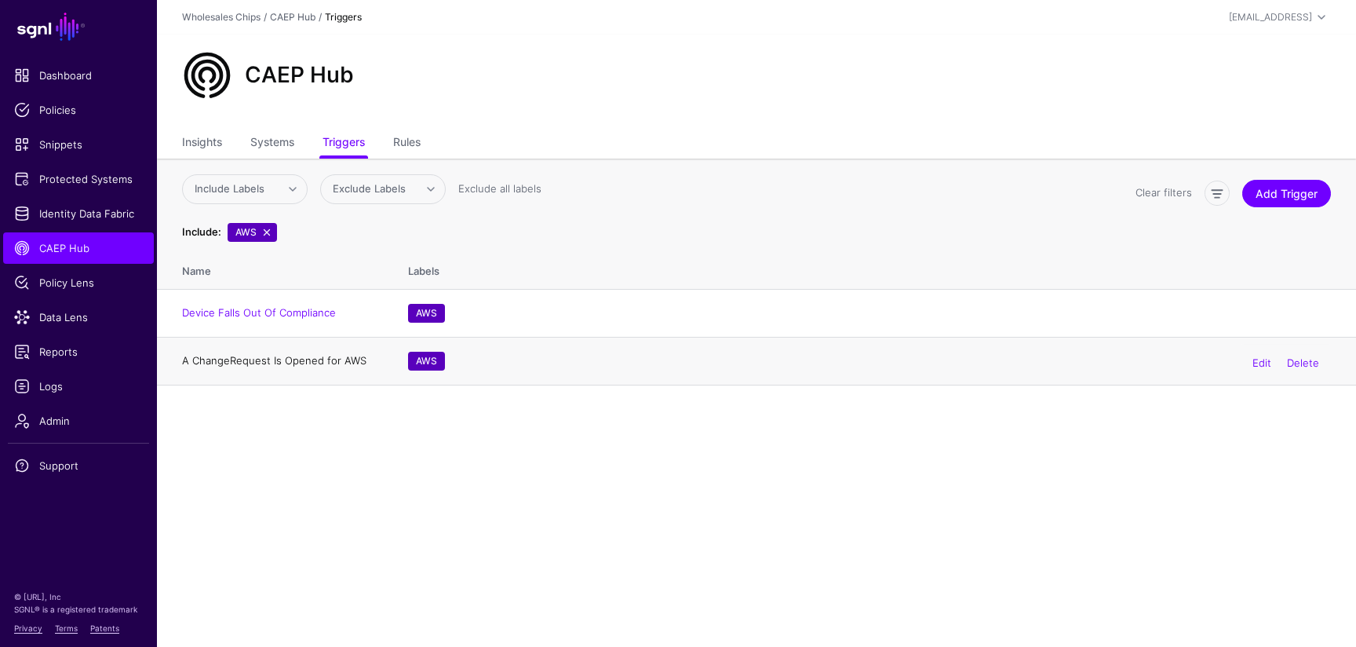
click at [278, 362] on link "A ChangeRequest Is Opened for AWS" at bounding box center [274, 360] width 184 height 13
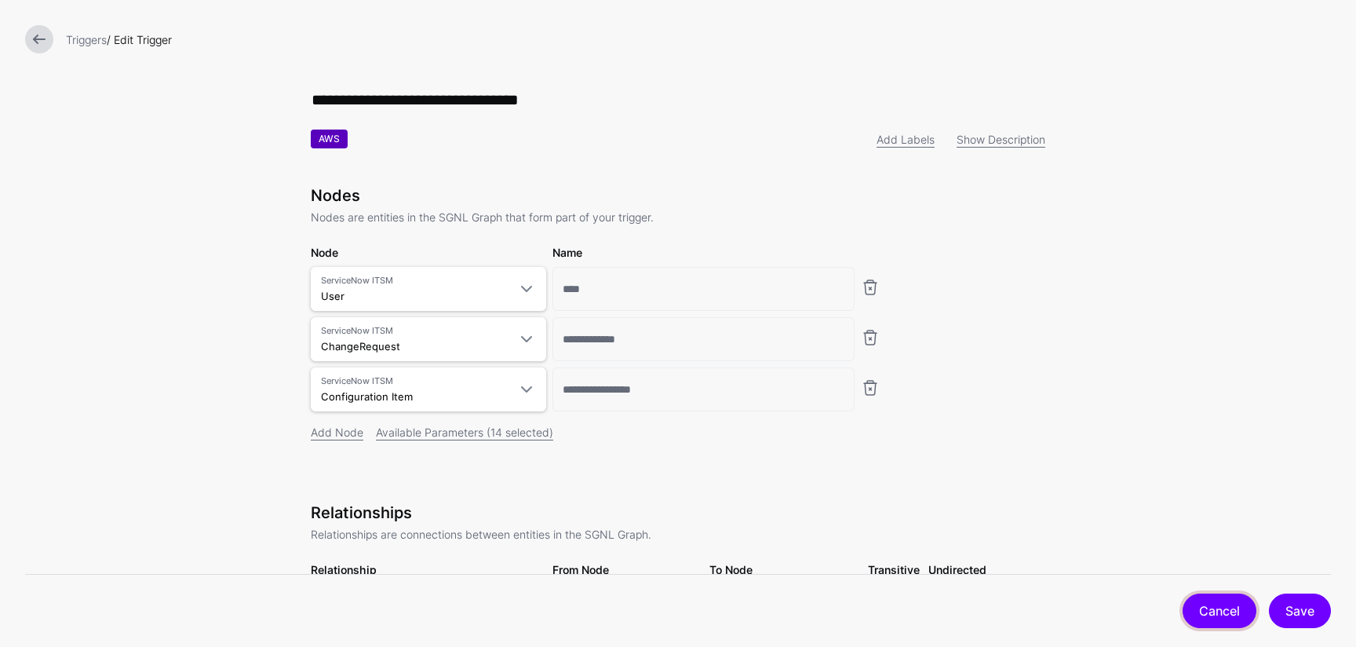
click at [1106, 611] on link "Cancel" at bounding box center [1220, 610] width 74 height 35
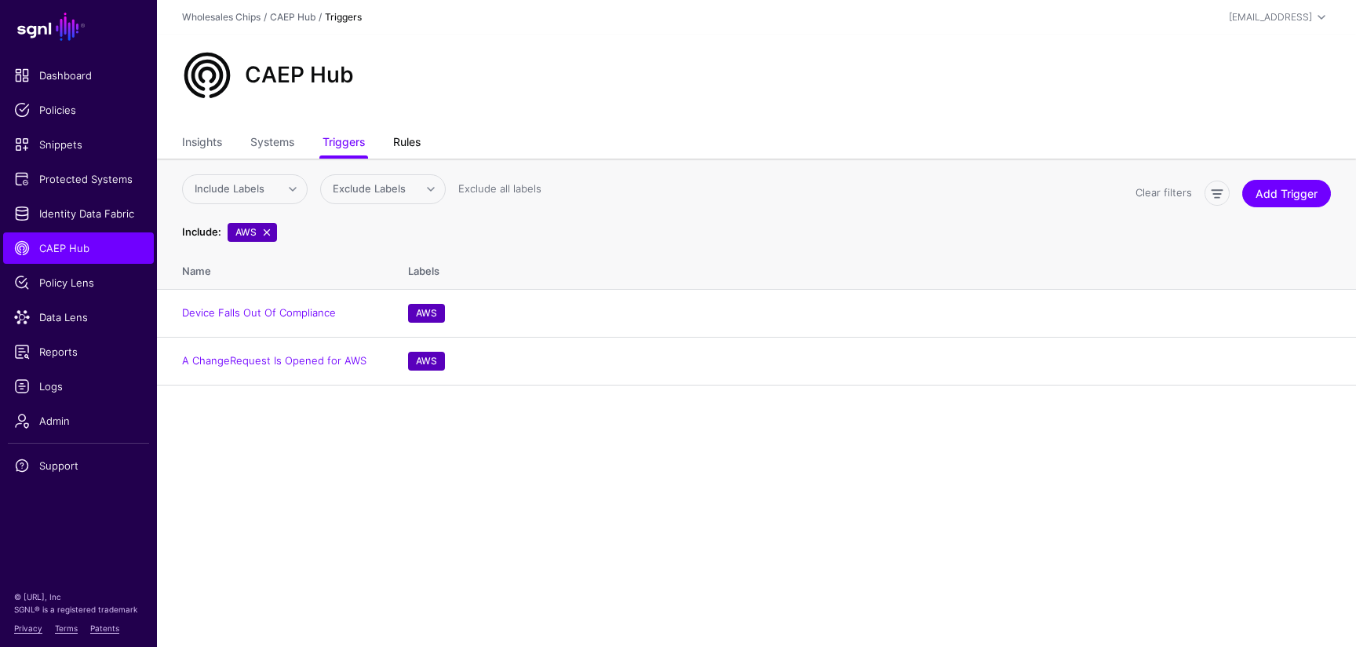
click at [419, 142] on link "Rules" at bounding box center [406, 144] width 27 height 30
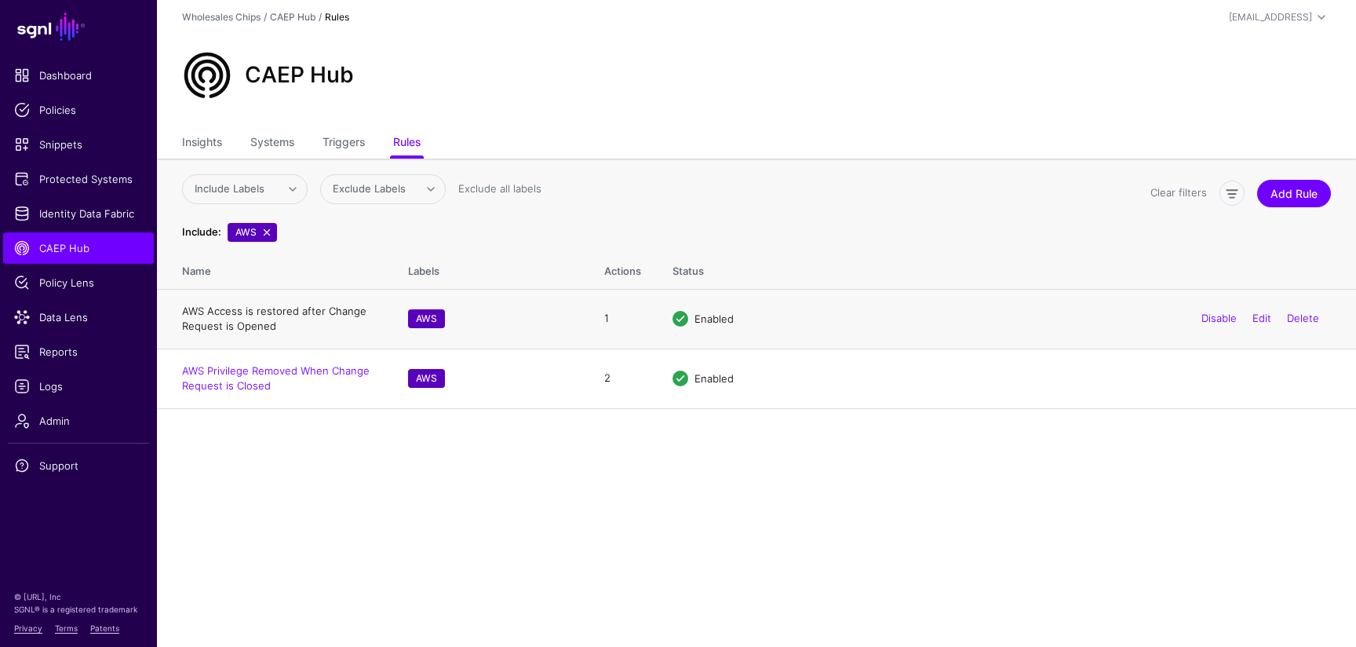
click at [272, 315] on link "AWS Access is restored after Change Request is Opened" at bounding box center [274, 319] width 184 height 28
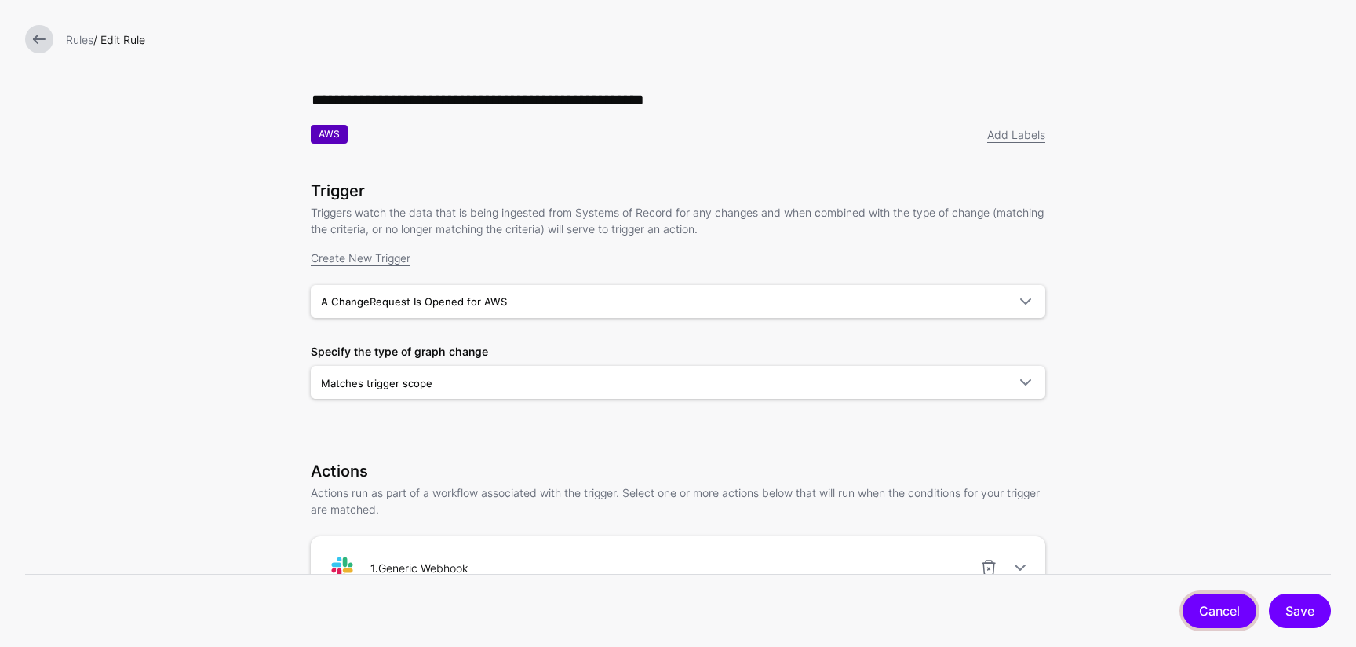
click at [1106, 612] on link "Cancel" at bounding box center [1220, 610] width 74 height 35
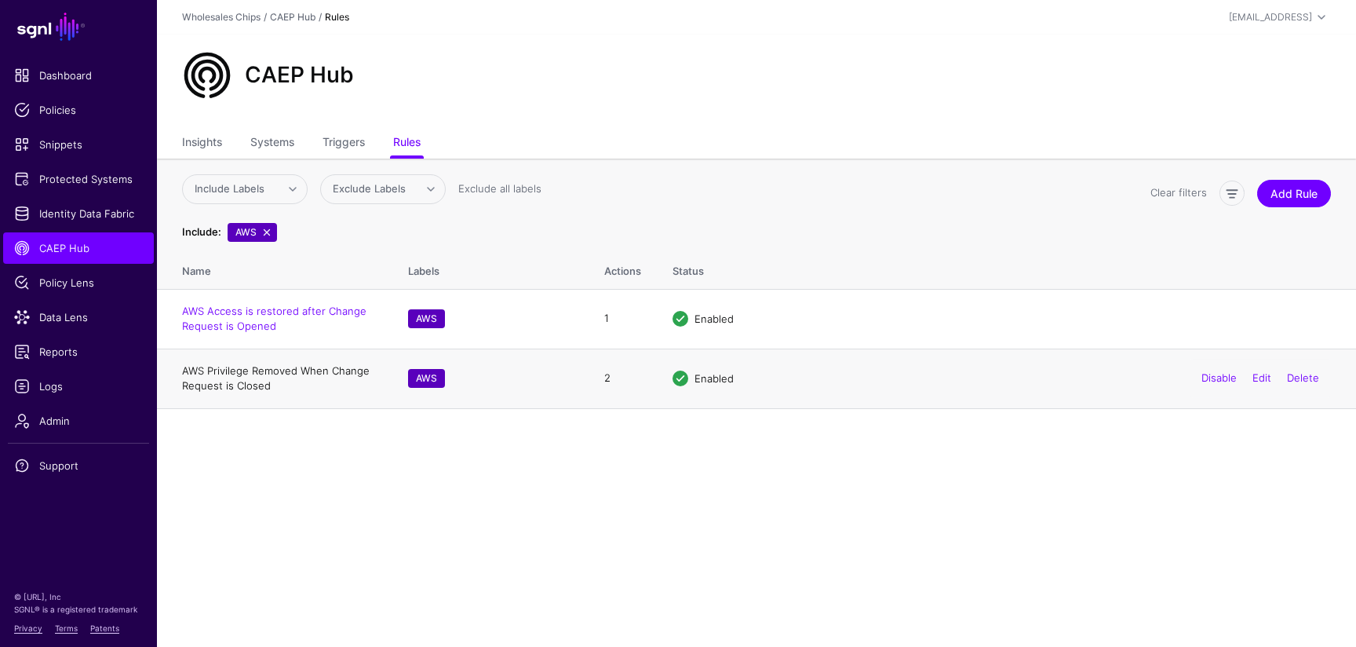
click at [241, 368] on link "AWS Privilege Removed When Change Request is Closed" at bounding box center [276, 378] width 188 height 28
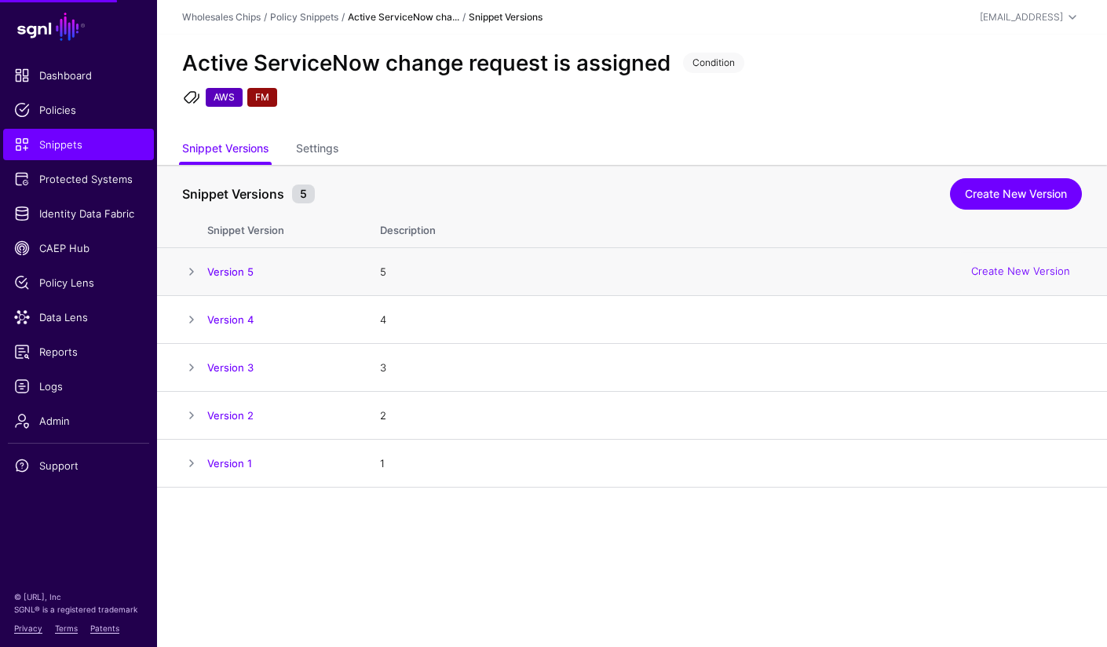
click at [194, 272] on span at bounding box center [191, 271] width 19 height 19
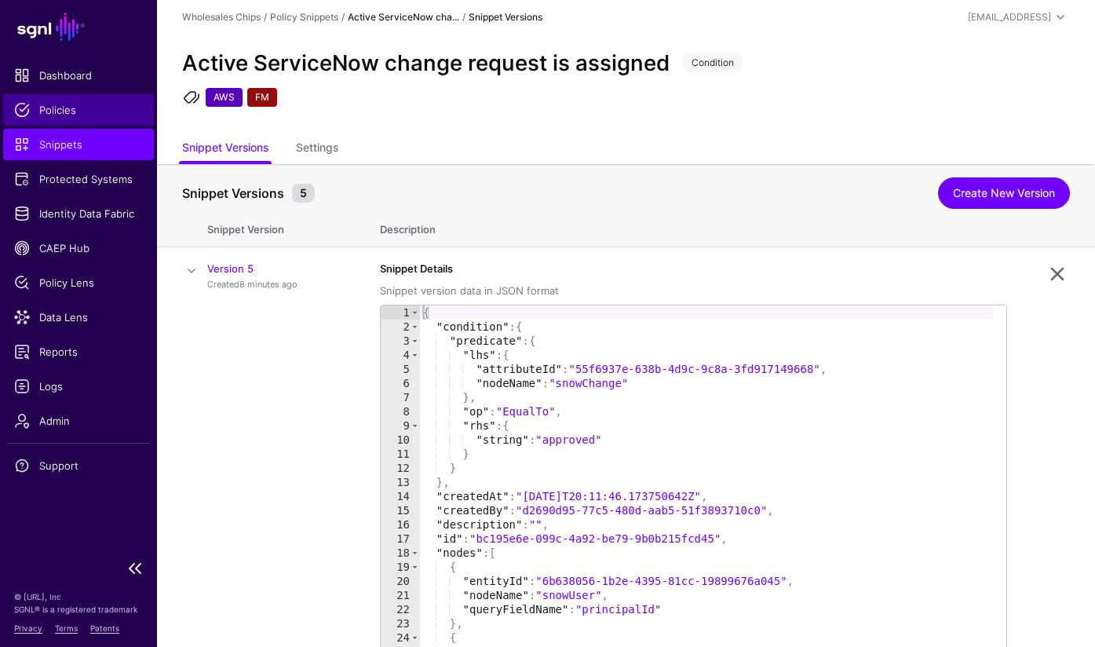
click at [71, 111] on span "Policies" at bounding box center [78, 110] width 129 height 16
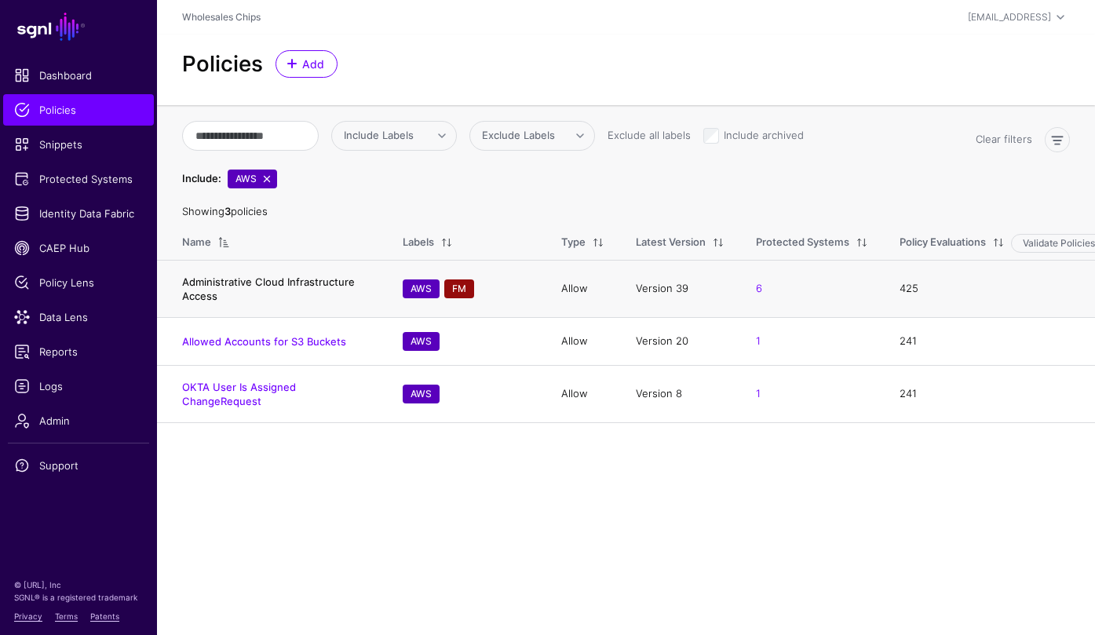
click at [312, 285] on link "Administrative Cloud Infrastructure Access" at bounding box center [268, 289] width 173 height 27
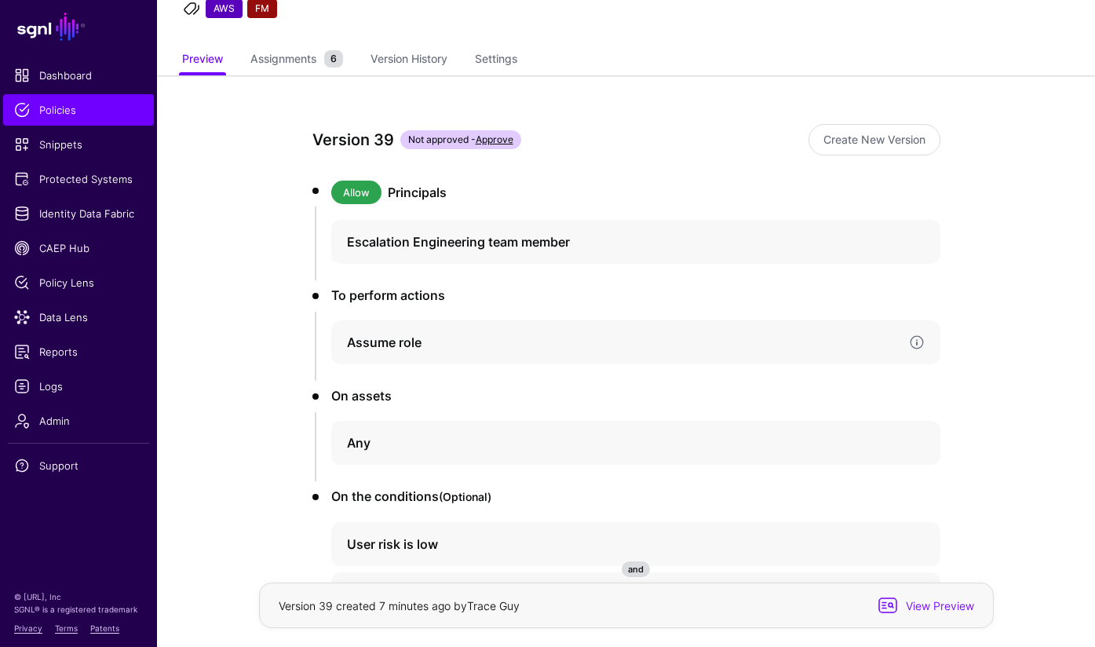
scroll to position [216, 0]
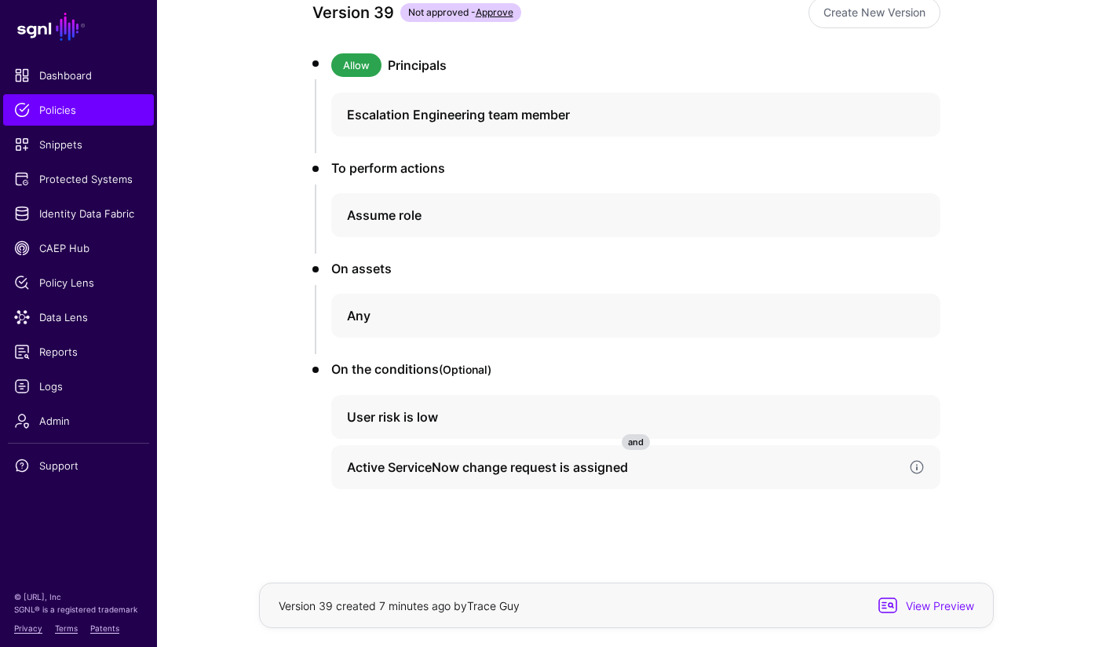
click at [583, 469] on h4 "Active ServiceNow change request is assigned" at bounding box center [621, 467] width 549 height 19
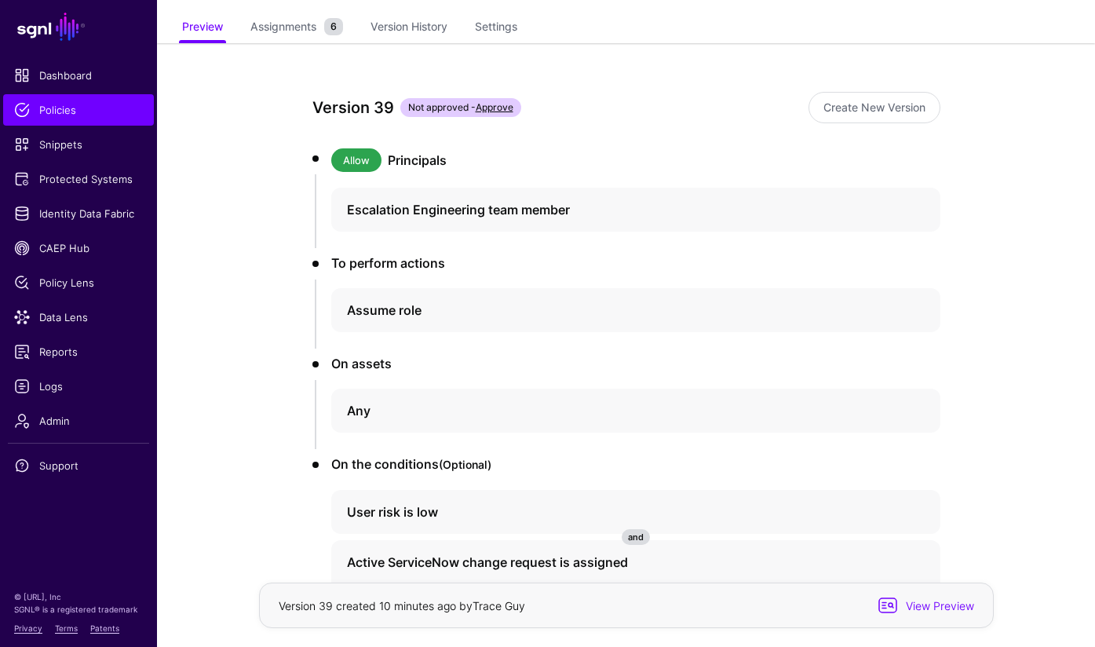
scroll to position [0, 0]
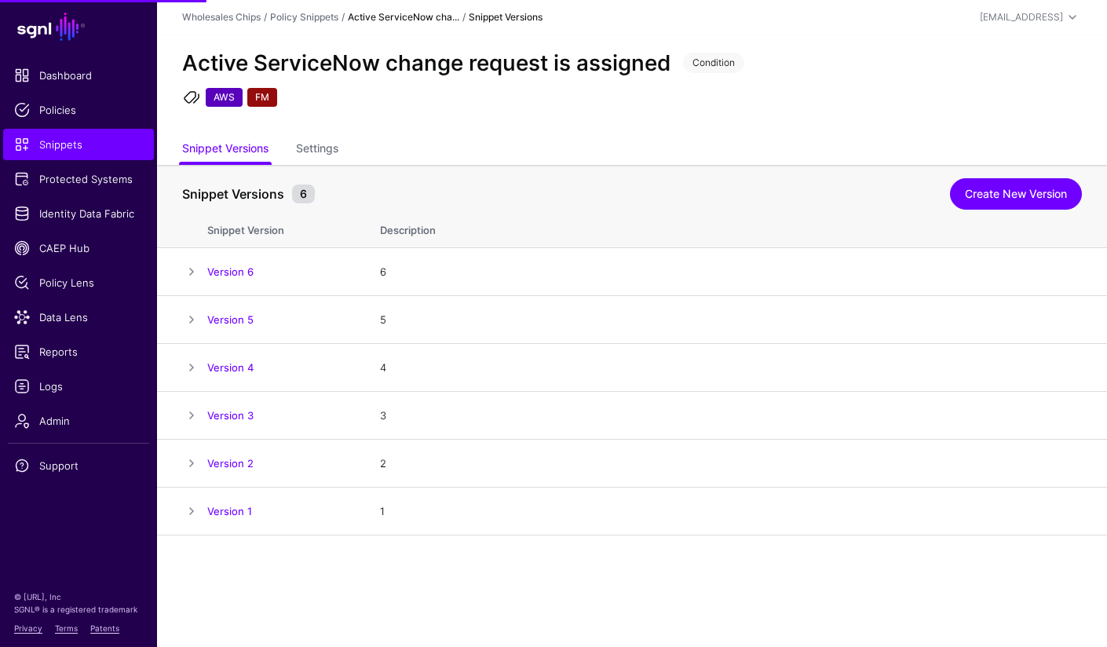
click at [542, 180] on div "Snippet Versions 6 Create New Version" at bounding box center [632, 190] width 900 height 33
click at [584, 120] on div "Active ServiceNow change request is assigned Condition AWS FM" at bounding box center [632, 85] width 950 height 100
